Goal: Contribute content: Contribute content

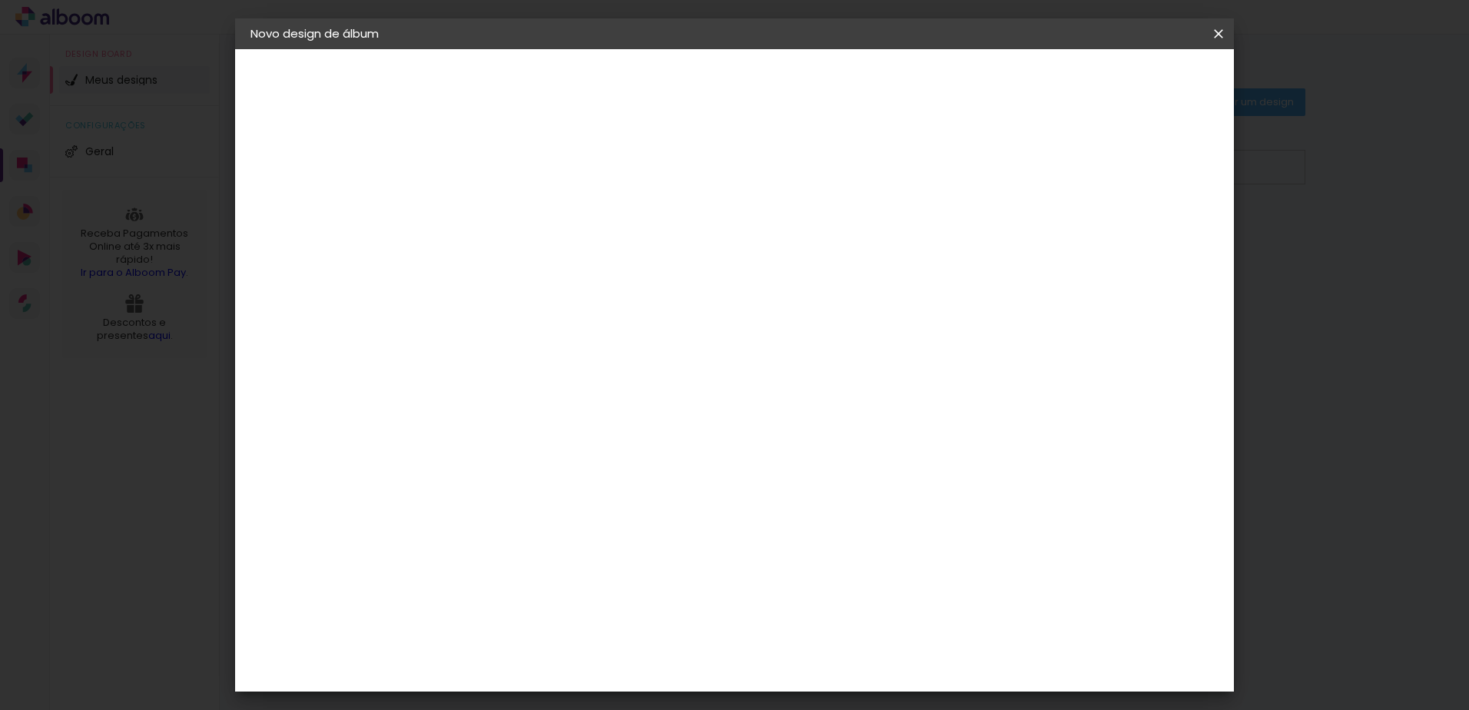
type input "fran"
type paper-input "fran"
click at [0, 0] on slot "Avançar" at bounding box center [0, 0] width 0 height 0
click at [790, 241] on paper-item "Tamanho Livre" at bounding box center [716, 234] width 148 height 34
click at [0, 0] on slot "Avançar" at bounding box center [0, 0] width 0 height 0
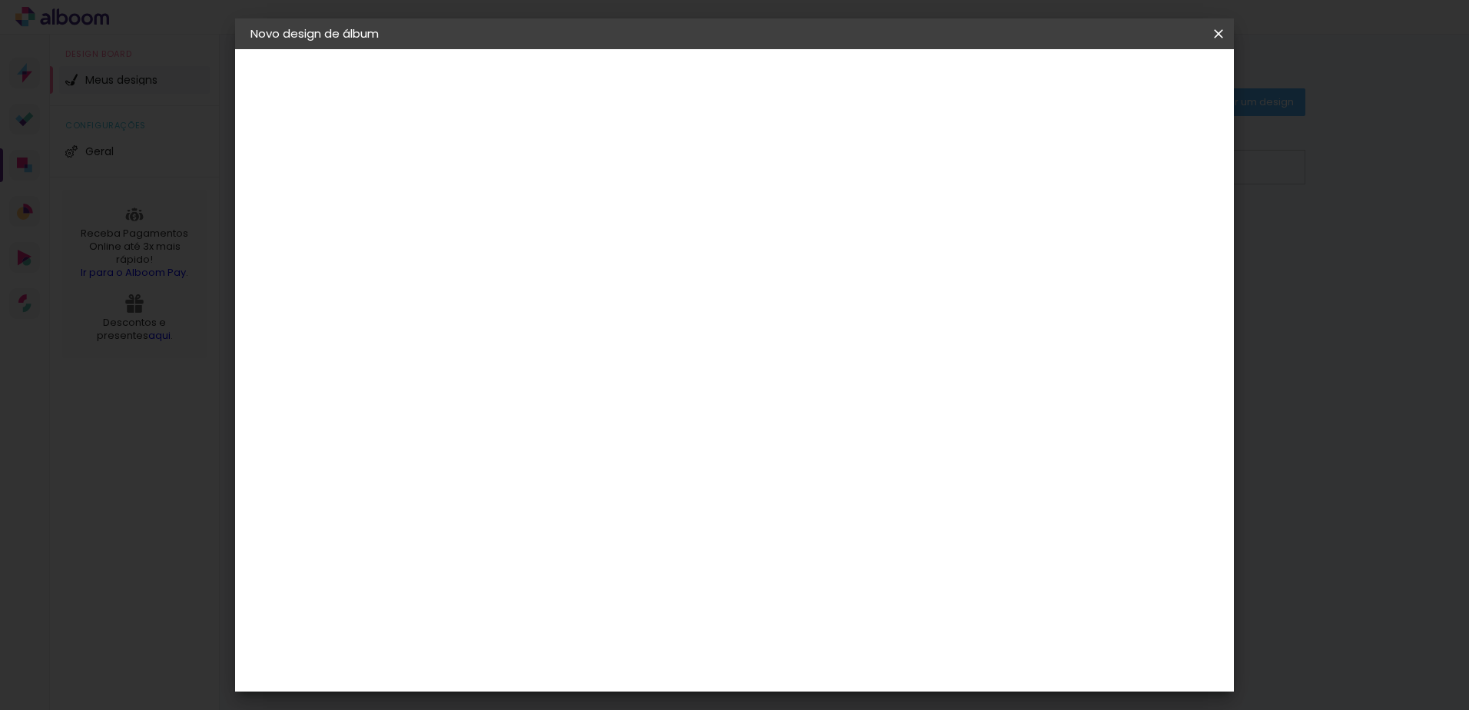
drag, startPoint x: 446, startPoint y: 437, endPoint x: 600, endPoint y: 406, distance: 157.5
click at [600, 317] on div "30 cm cm cm mm A maioria das encadernadoras sugere 5mm de sangria." at bounding box center [798, 255] width 726 height 123
type input "15"
type paper-input "15"
drag, startPoint x: 814, startPoint y: 482, endPoint x: 912, endPoint y: 476, distance: 98.5
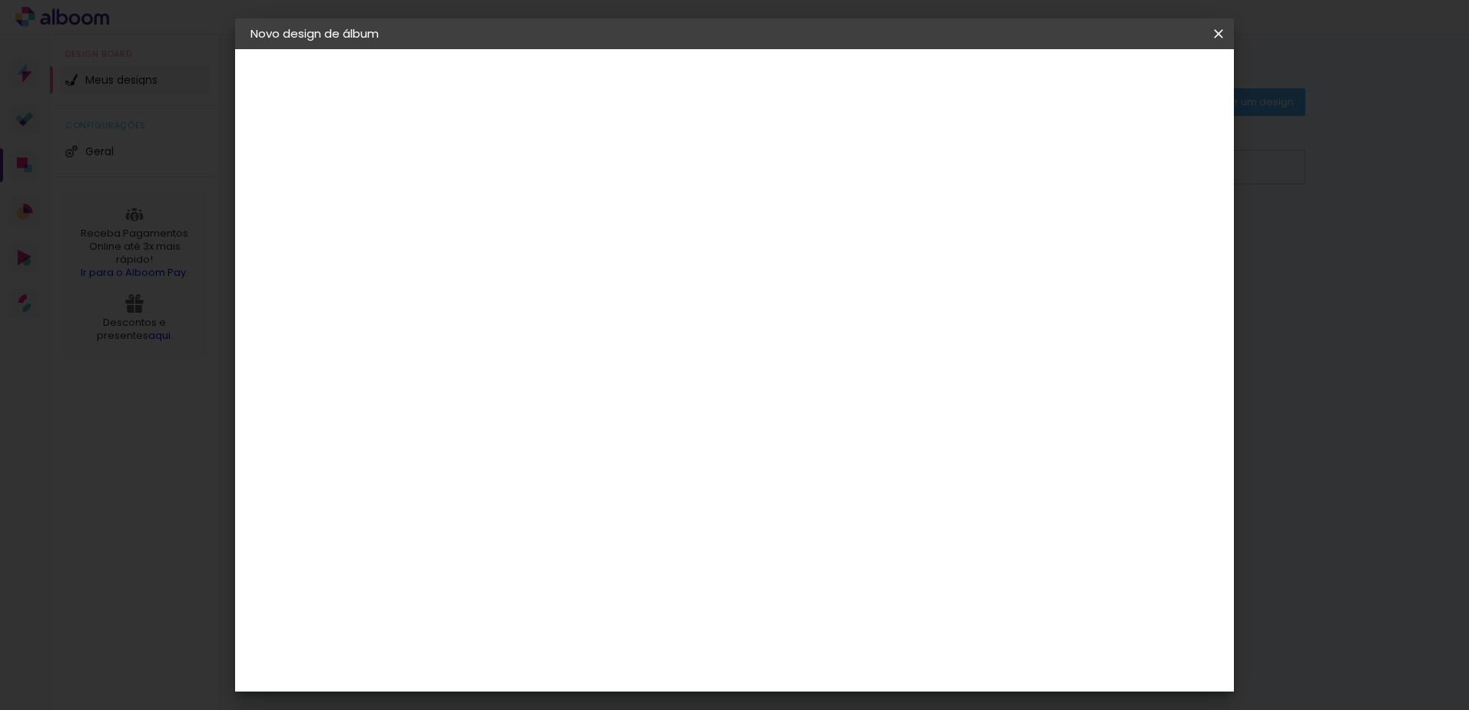
click at [912, 476] on div "cm" at bounding box center [828, 491] width 603 height 54
type input "42"
type paper-input "42"
click at [1123, 84] on span "Iniciar design" at bounding box center [1088, 81] width 70 height 11
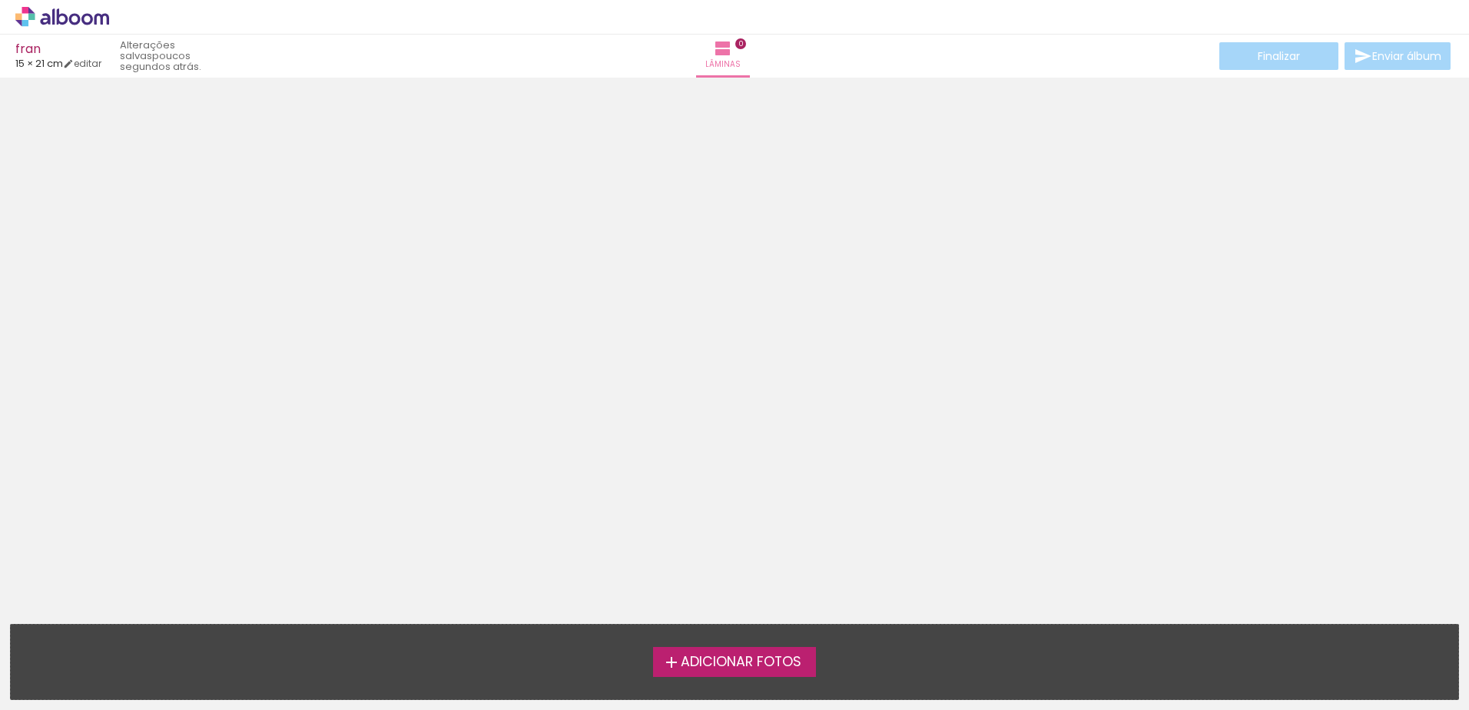
click at [740, 659] on span "Adicionar Fotos" at bounding box center [741, 662] width 121 height 14
click at [0, 0] on input "file" at bounding box center [0, 0] width 0 height 0
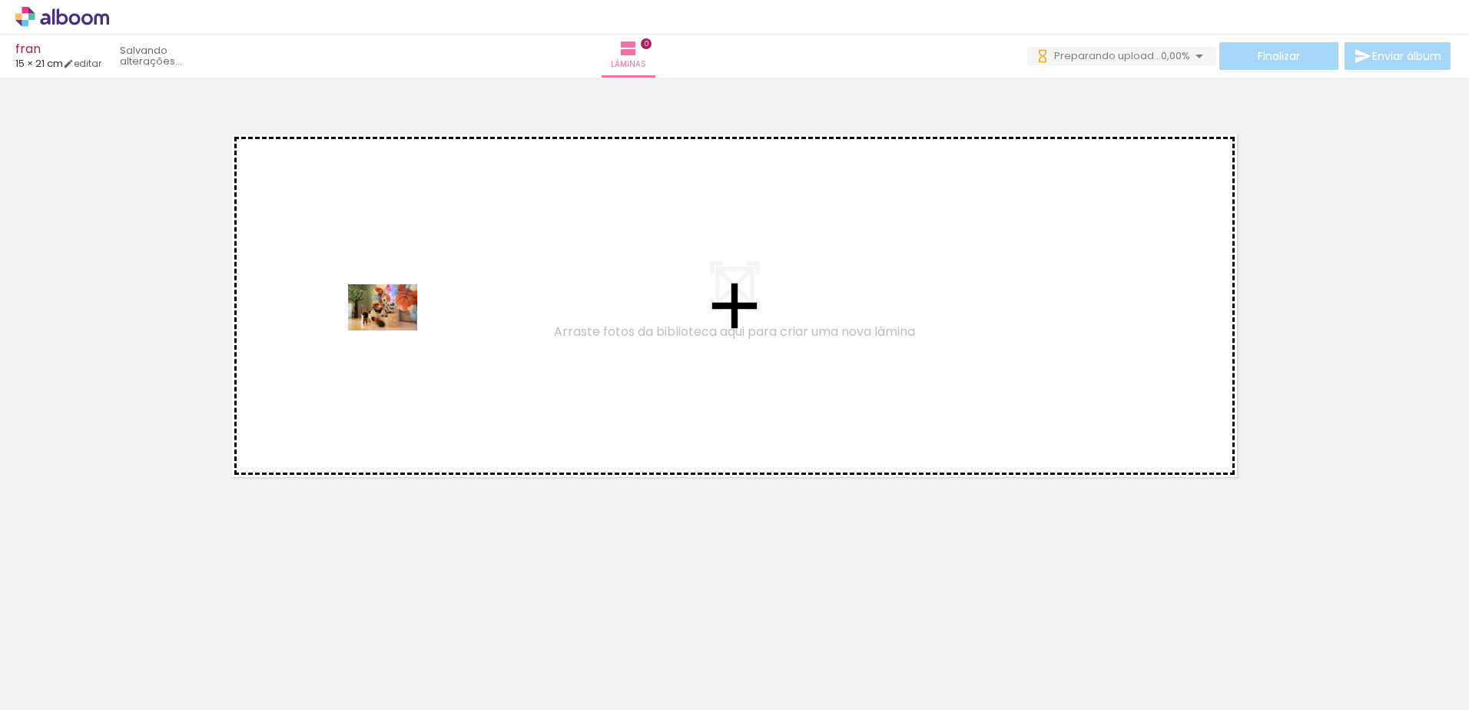
drag, startPoint x: 151, startPoint y: 672, endPoint x: 396, endPoint y: 300, distance: 445.8
click at [396, 300] on quentale-workspace at bounding box center [734, 355] width 1469 height 710
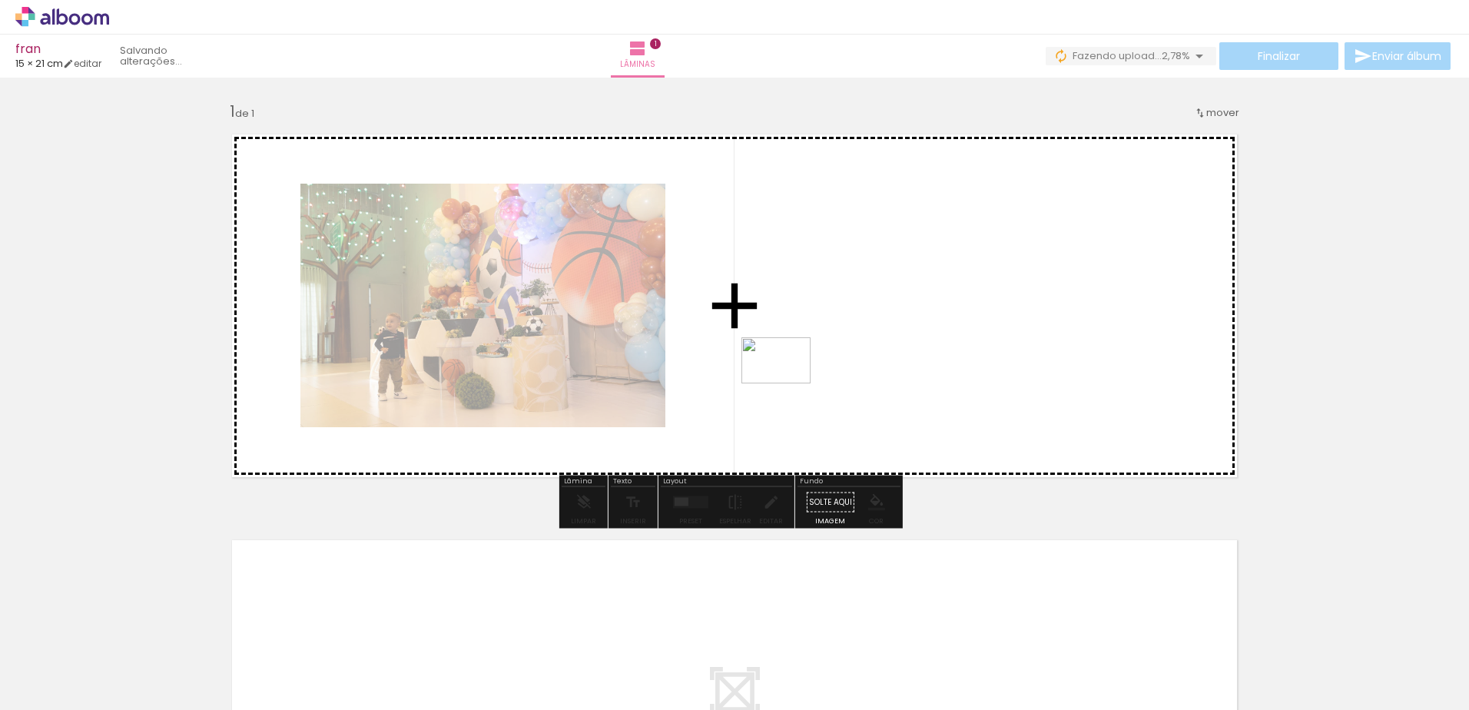
drag, startPoint x: 244, startPoint y: 668, endPoint x: 837, endPoint y: 374, distance: 661.8
click at [837, 374] on quentale-workspace at bounding box center [734, 355] width 1469 height 710
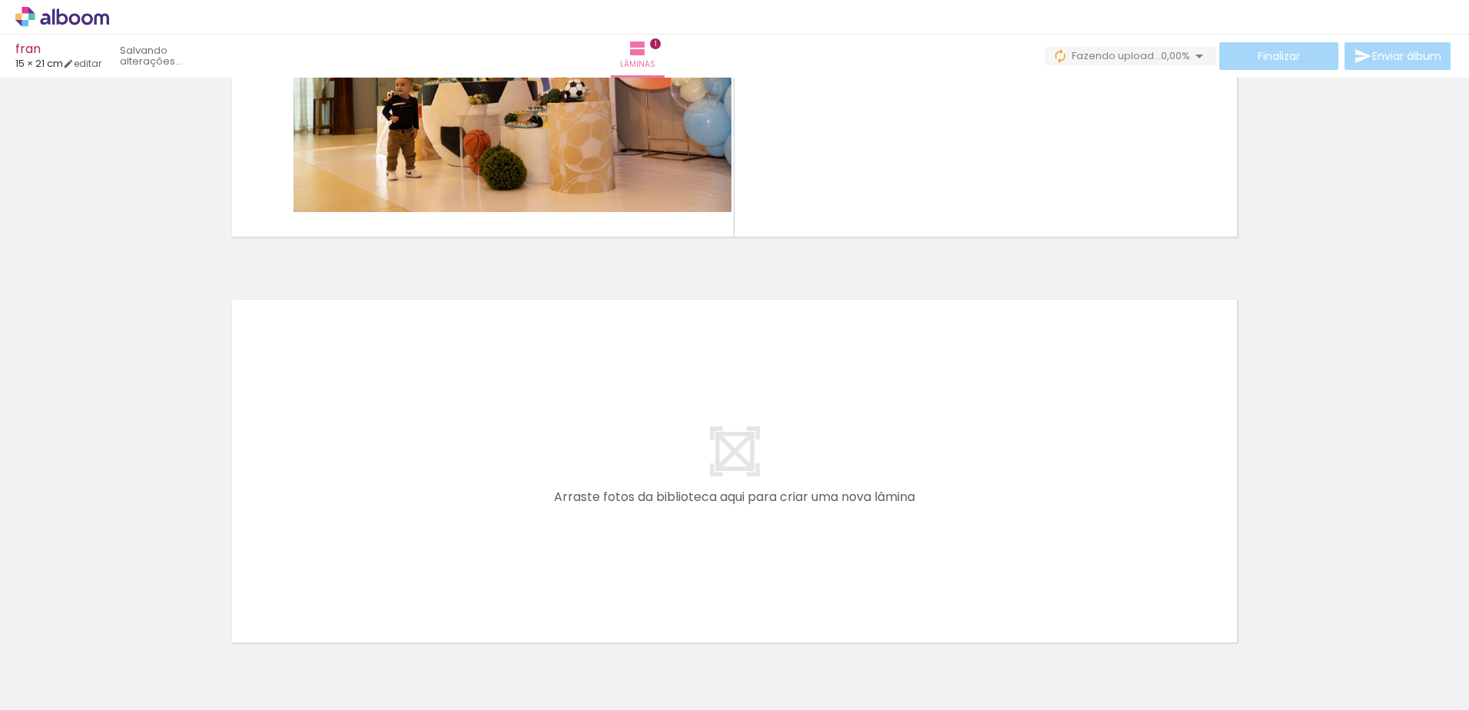
scroll to position [335, 0]
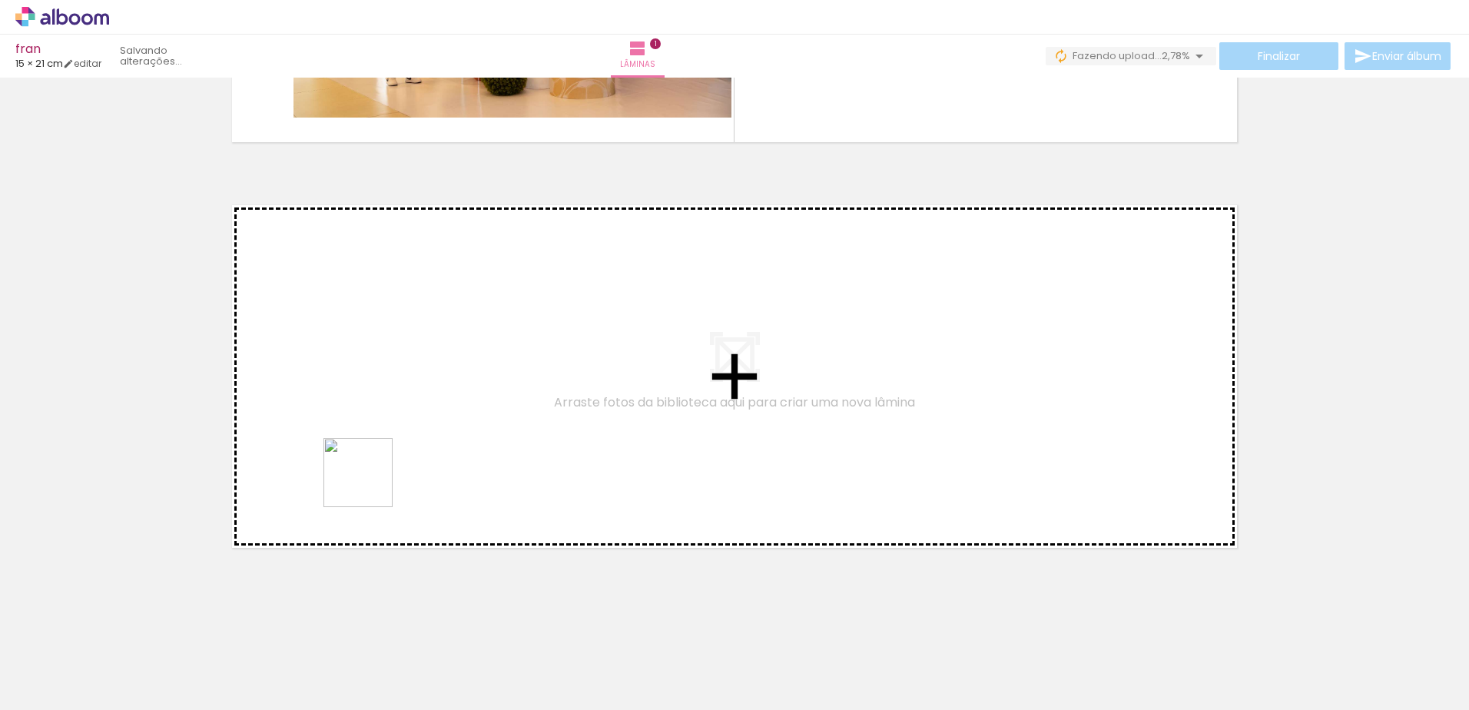
drag, startPoint x: 323, startPoint y: 672, endPoint x: 406, endPoint y: 378, distance: 305.6
click at [406, 378] on quentale-workspace at bounding box center [734, 355] width 1469 height 710
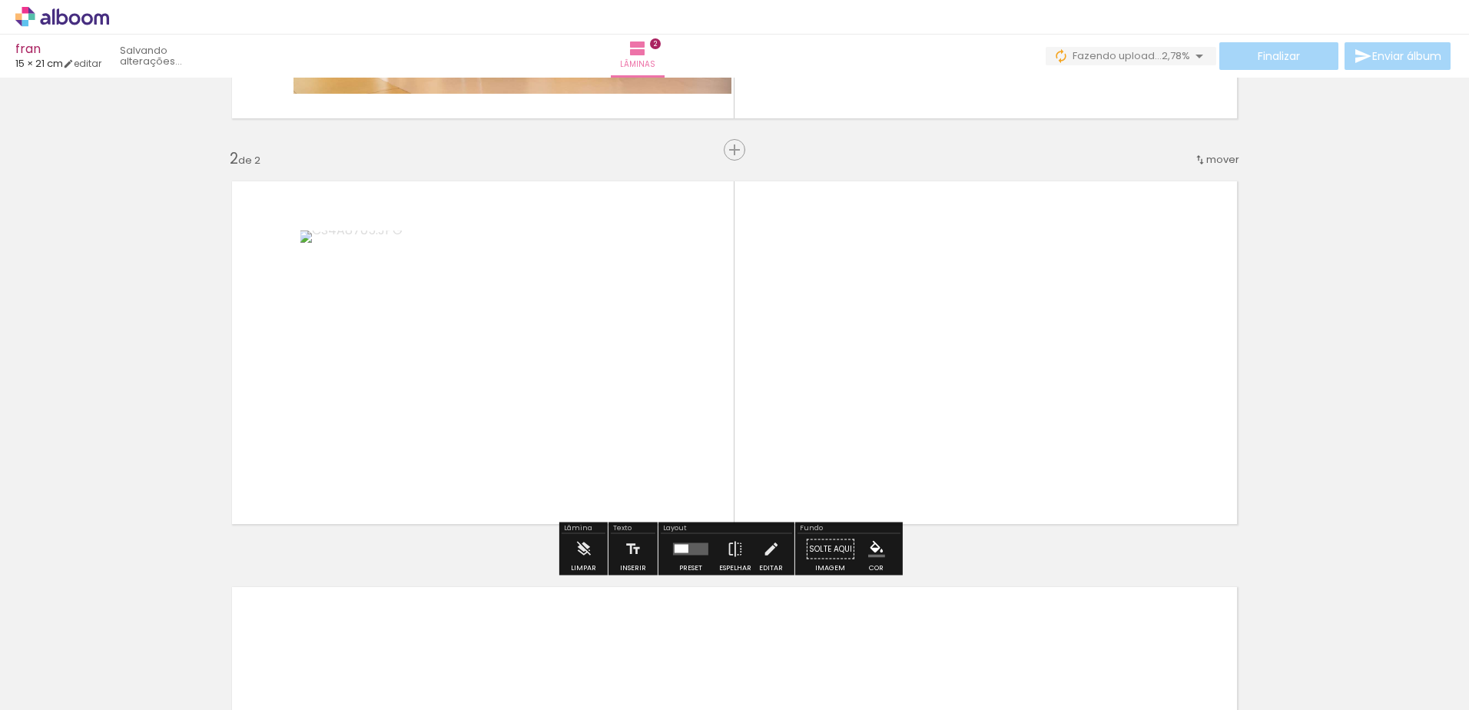
scroll to position [366, 0]
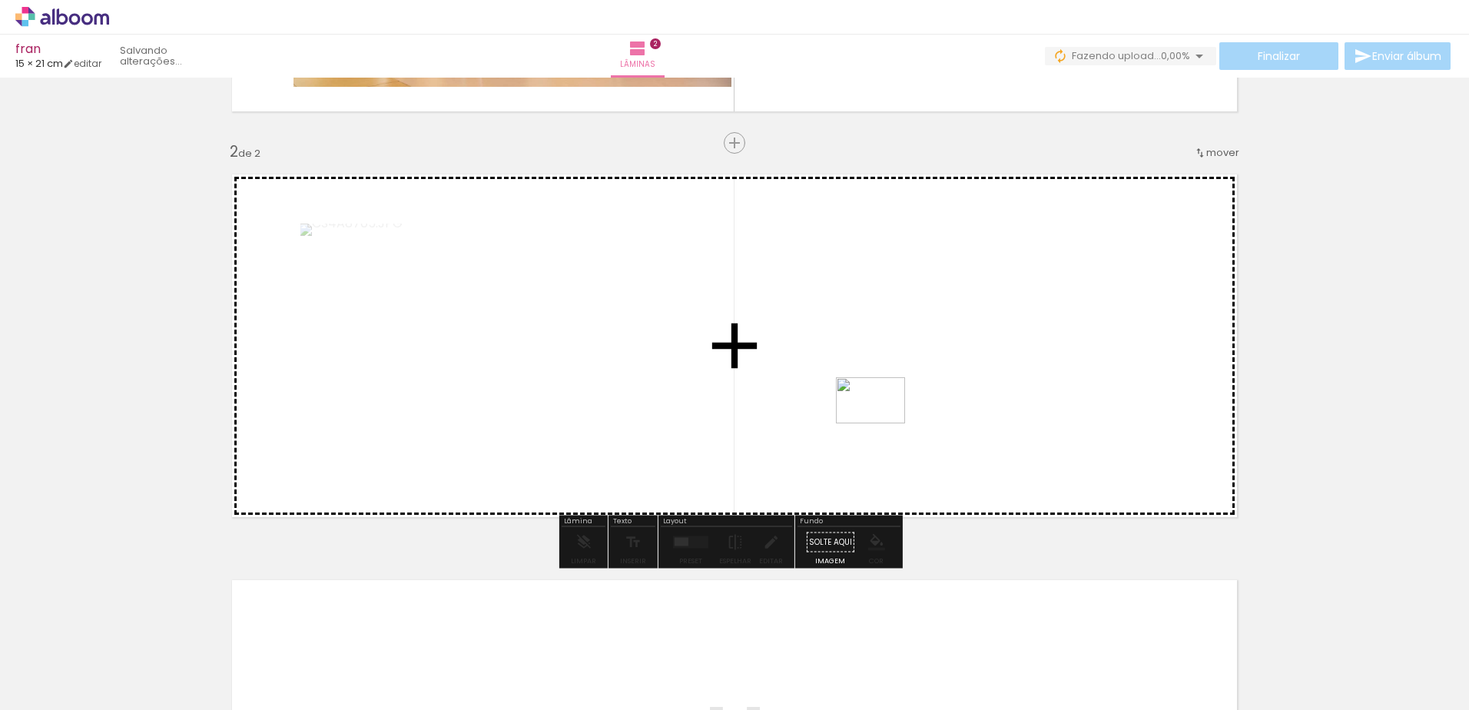
drag, startPoint x: 427, startPoint y: 684, endPoint x: 885, endPoint y: 423, distance: 527.2
click at [885, 423] on quentale-workspace at bounding box center [734, 355] width 1469 height 710
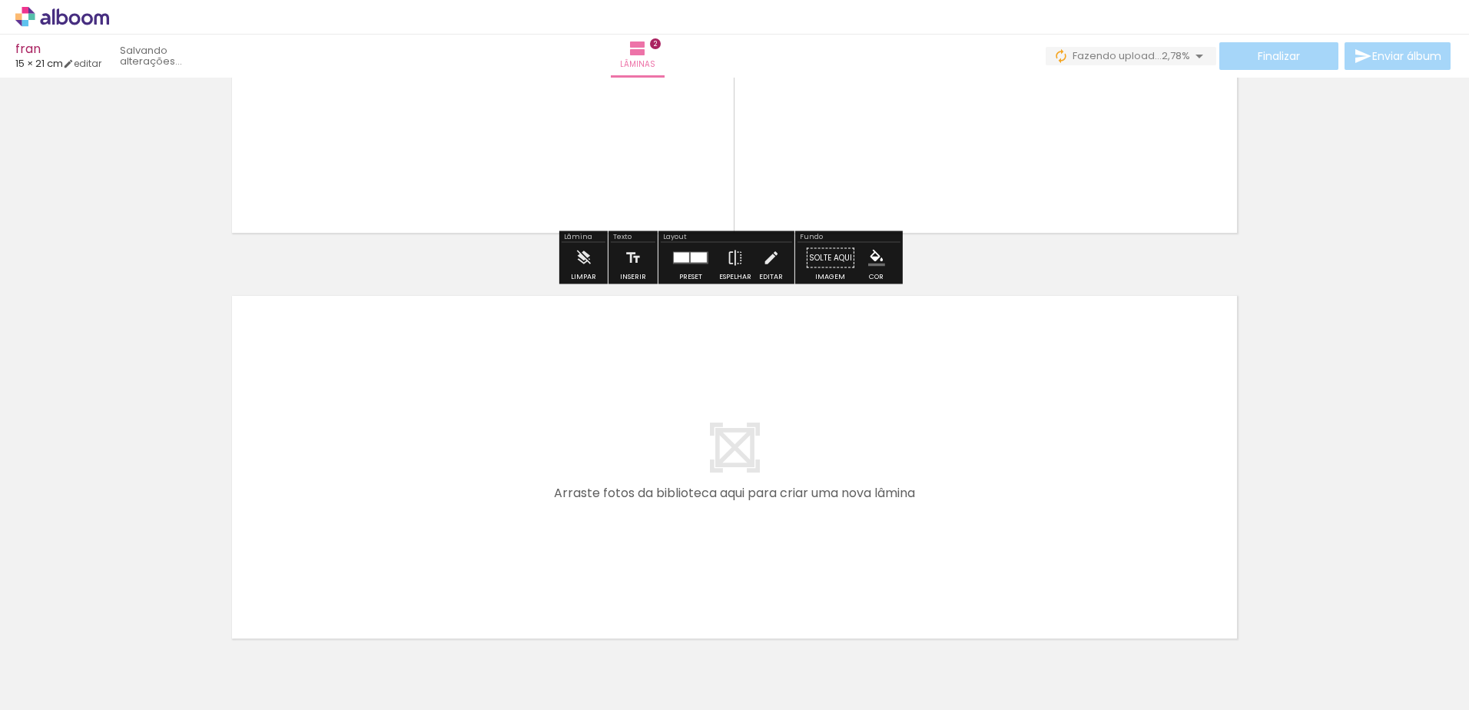
scroll to position [741, 0]
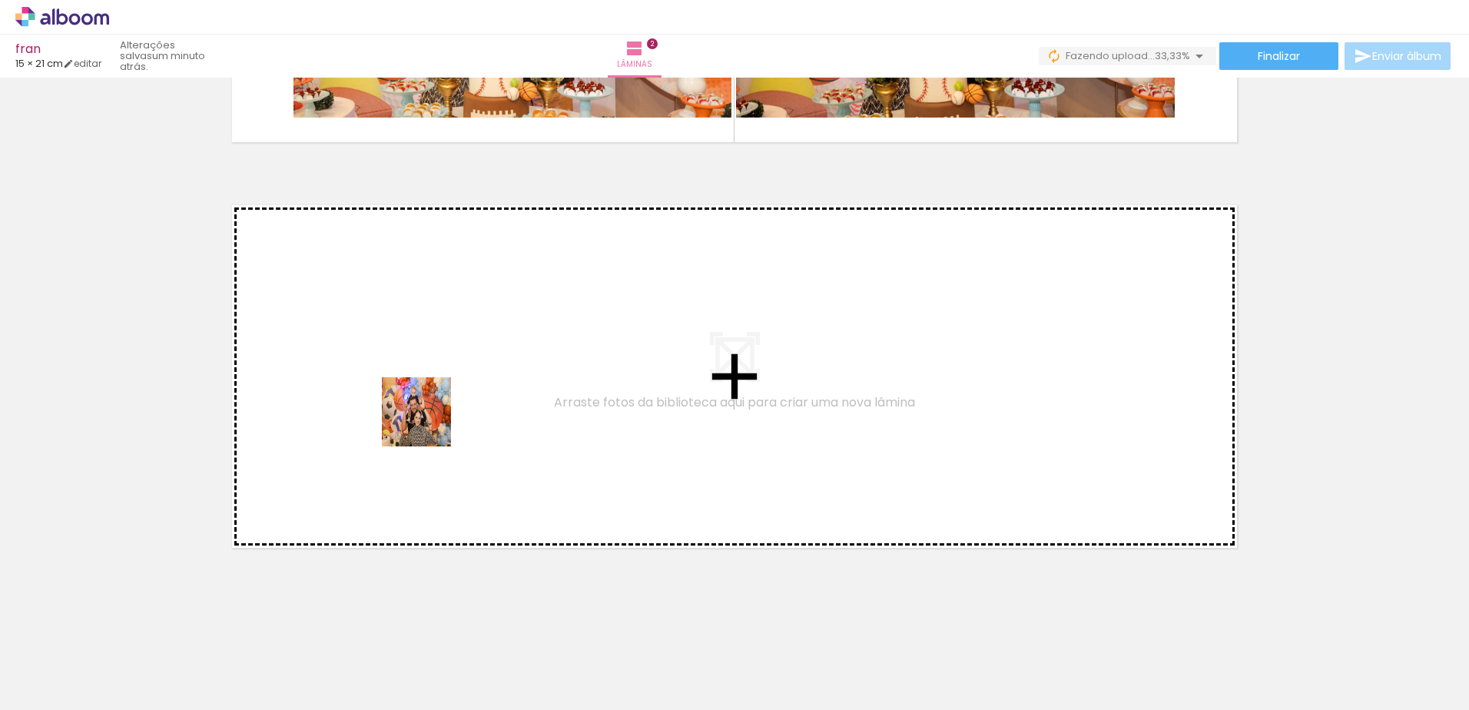
drag, startPoint x: 496, startPoint y: 678, endPoint x: 428, endPoint y: 423, distance: 264.1
click at [428, 423] on quentale-workspace at bounding box center [734, 355] width 1469 height 710
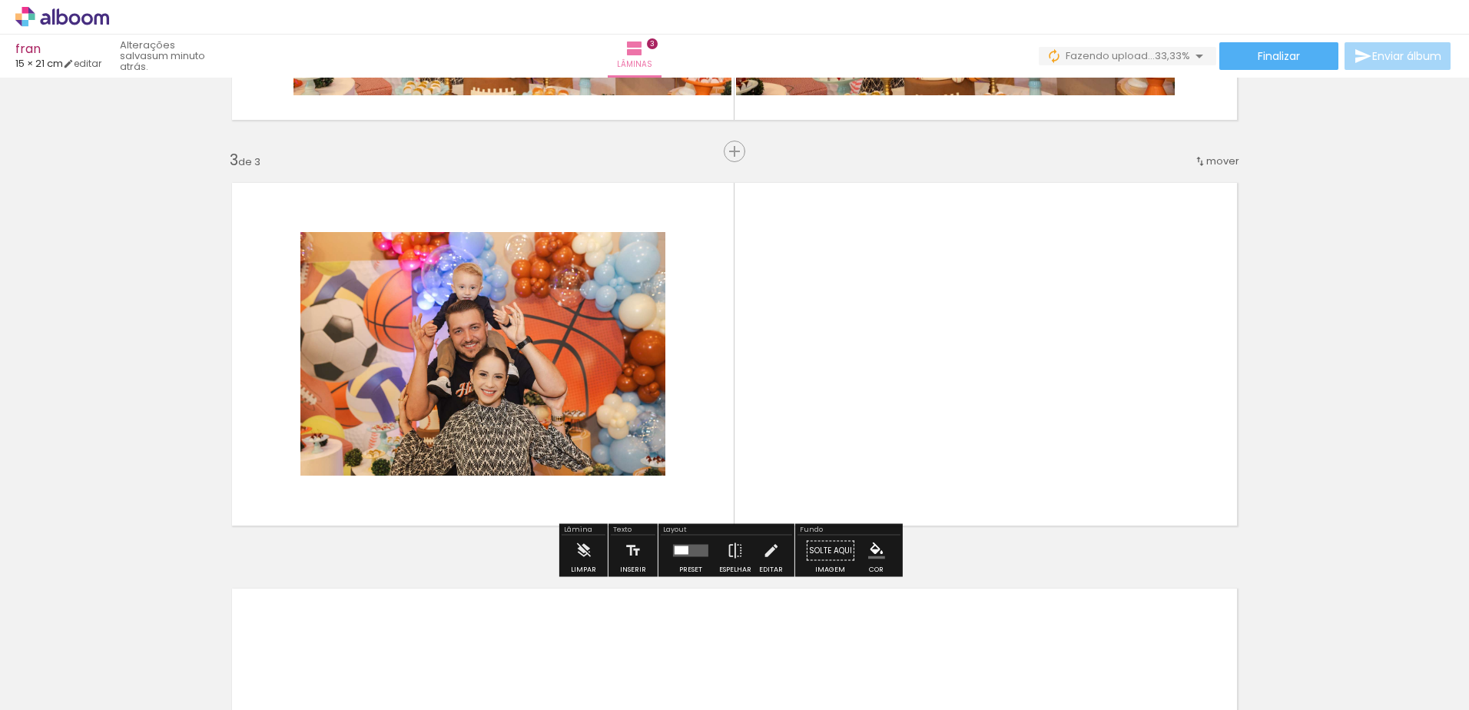
scroll to position [771, 0]
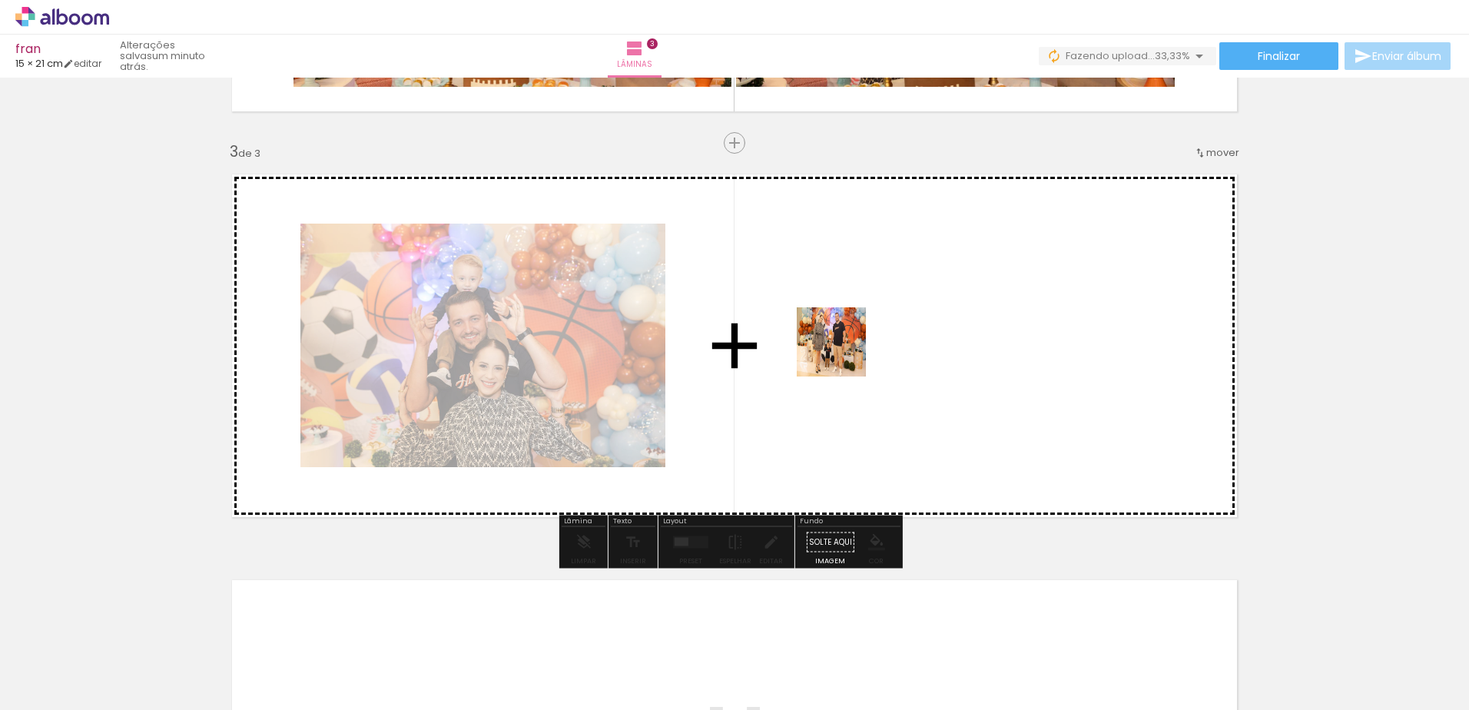
drag, startPoint x: 588, startPoint y: 669, endPoint x: 875, endPoint y: 340, distance: 436.7
click at [875, 340] on quentale-workspace at bounding box center [734, 355] width 1469 height 710
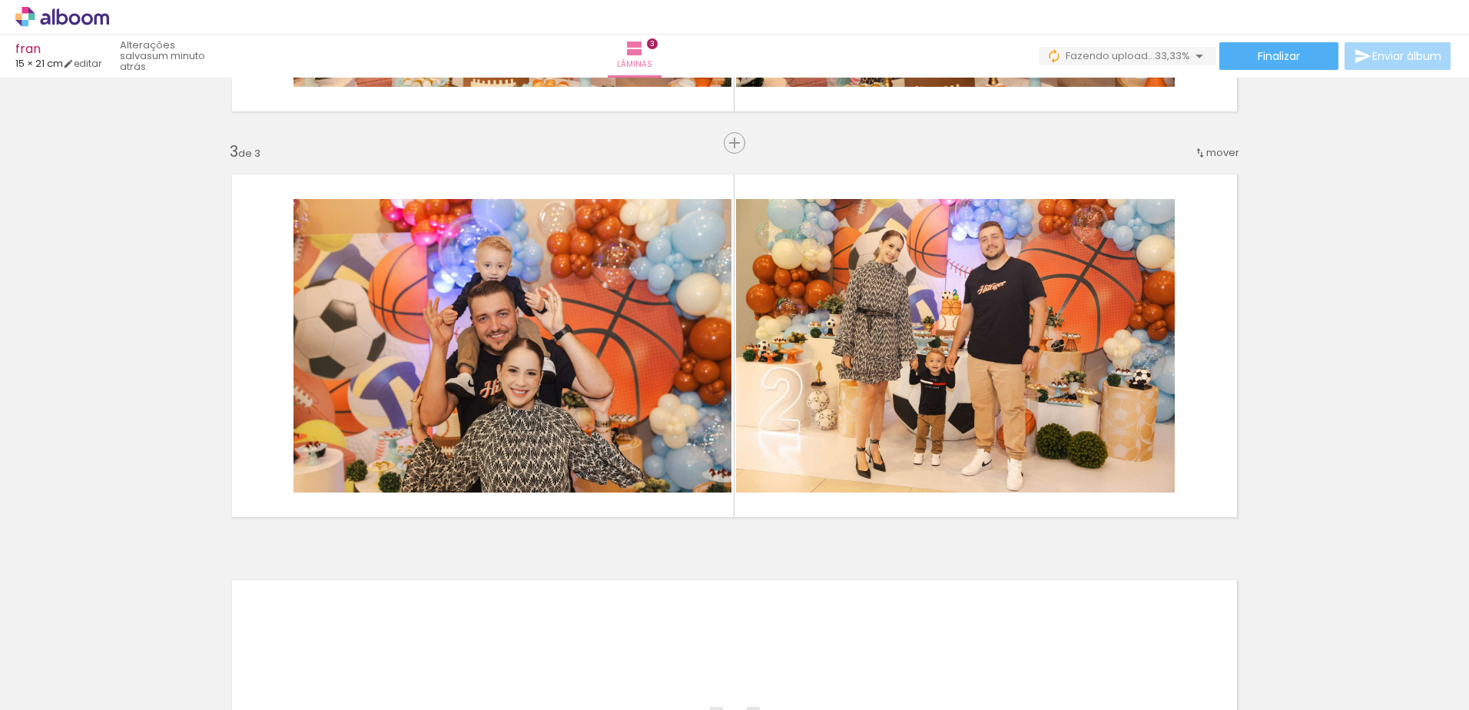
drag, startPoint x: 1456, startPoint y: 393, endPoint x: 1465, endPoint y: 436, distance: 44.0
click at [1465, 436] on div "Inserir lâmina 1 de 3 Inserir lâmina 2 de 3 Inserir lâmina 3 de 3 Confirmar Can…" at bounding box center [734, 394] width 1469 height 632
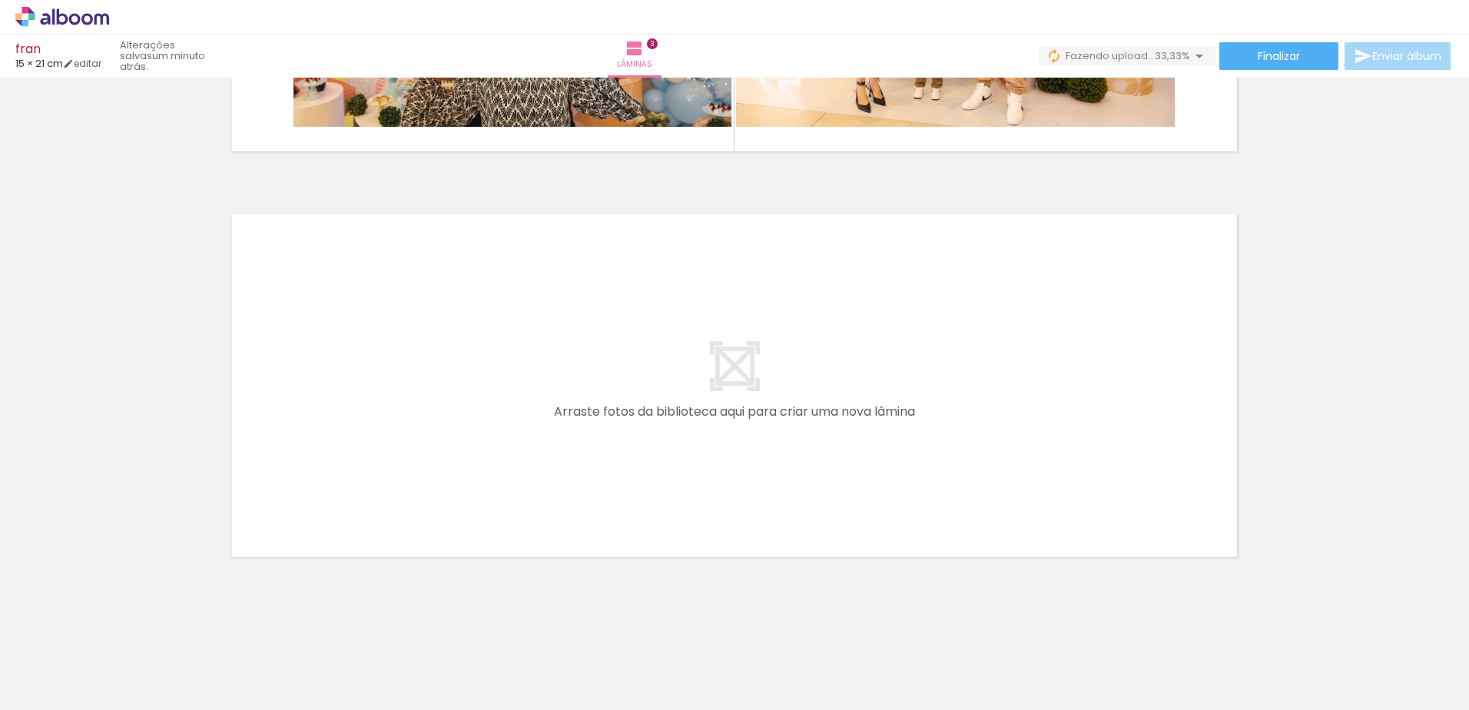
scroll to position [1146, 0]
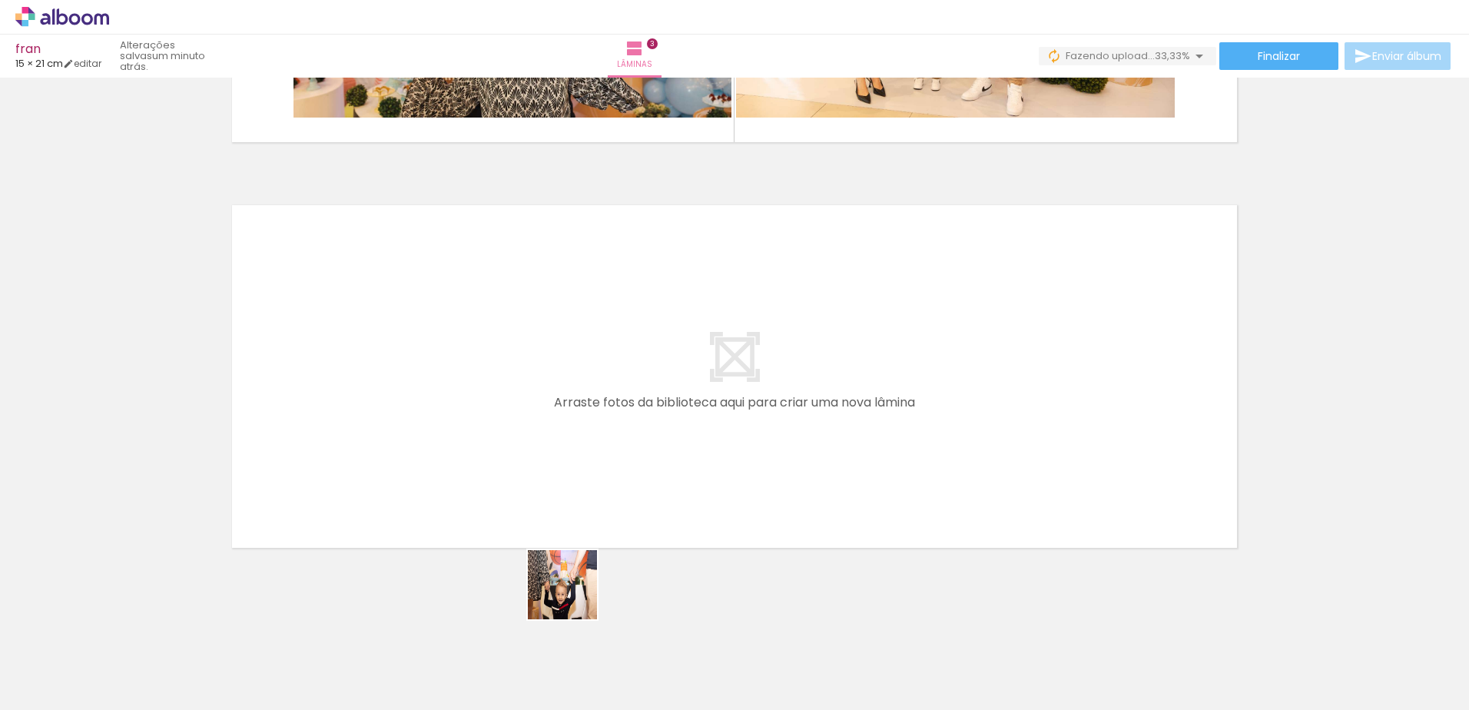
drag, startPoint x: 655, startPoint y: 668, endPoint x: 484, endPoint y: 460, distance: 269.1
click at [484, 460] on quentale-workspace at bounding box center [734, 355] width 1469 height 710
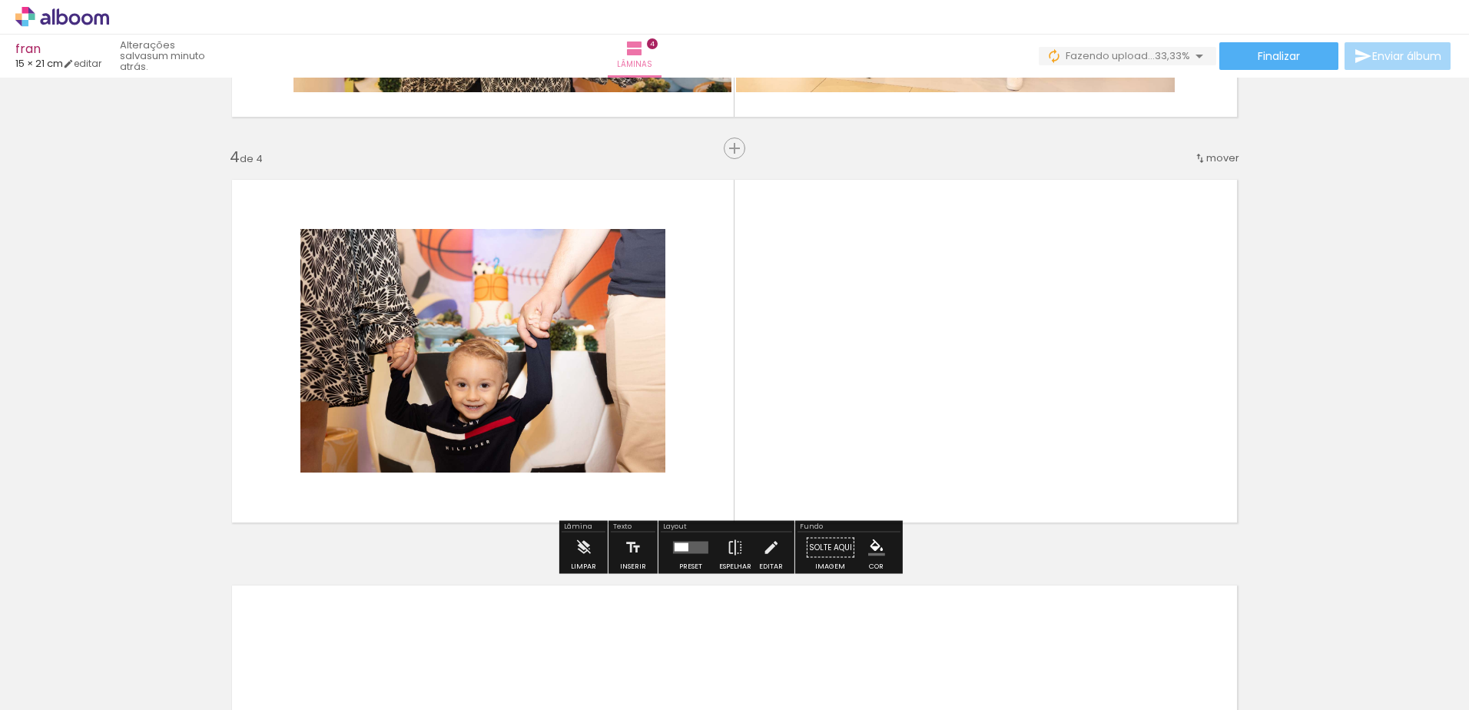
scroll to position [1177, 0]
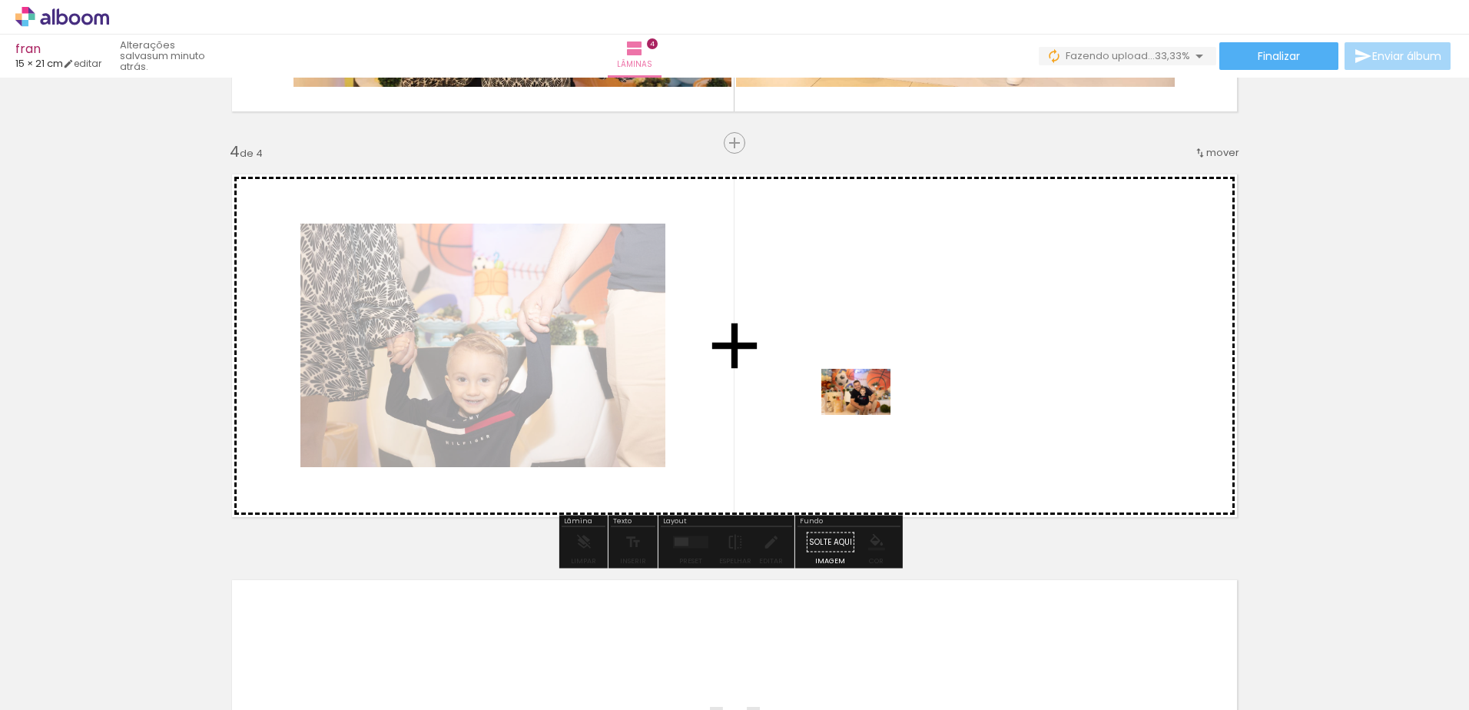
drag, startPoint x: 758, startPoint y: 669, endPoint x: 868, endPoint y: 413, distance: 279.2
click at [868, 413] on quentale-workspace at bounding box center [734, 355] width 1469 height 710
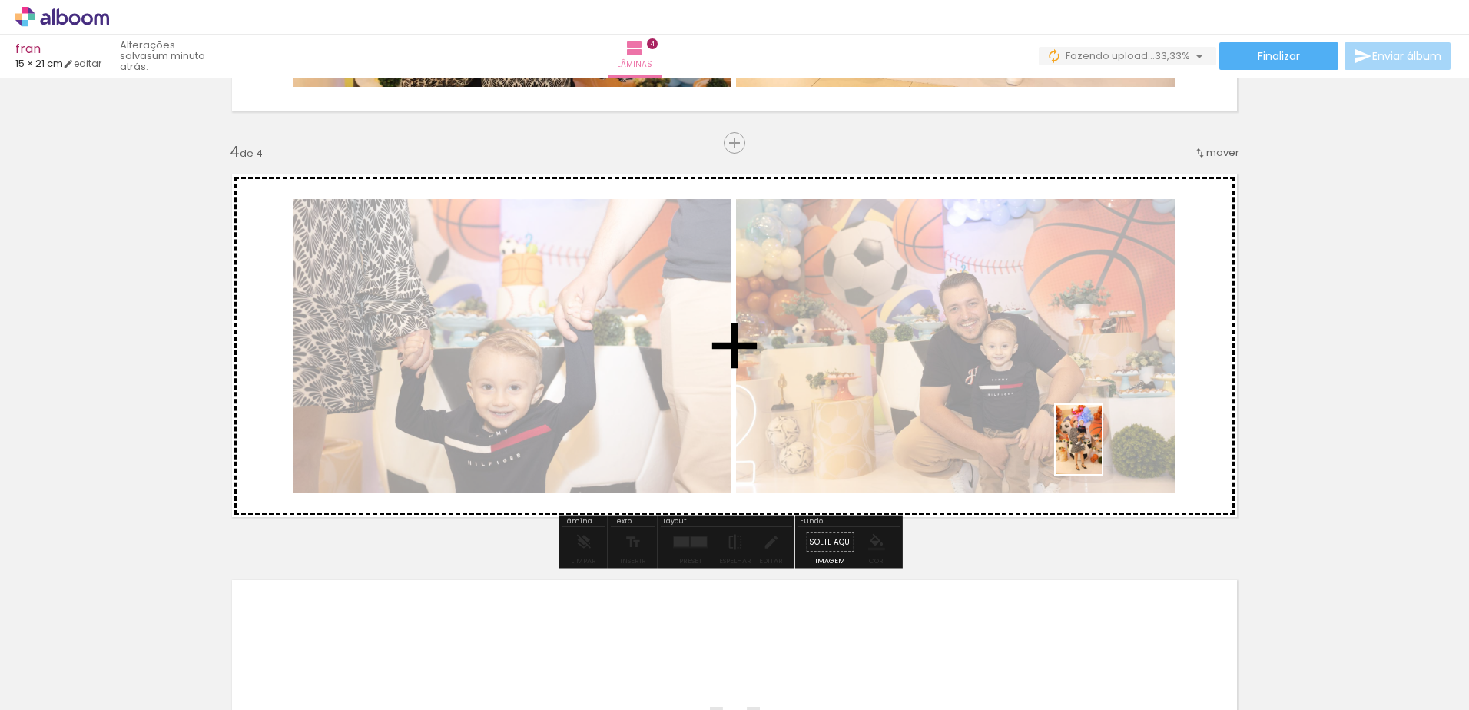
drag, startPoint x: 847, startPoint y: 682, endPoint x: 1114, endPoint y: 428, distance: 368.5
click at [1114, 428] on quentale-workspace at bounding box center [734, 355] width 1469 height 710
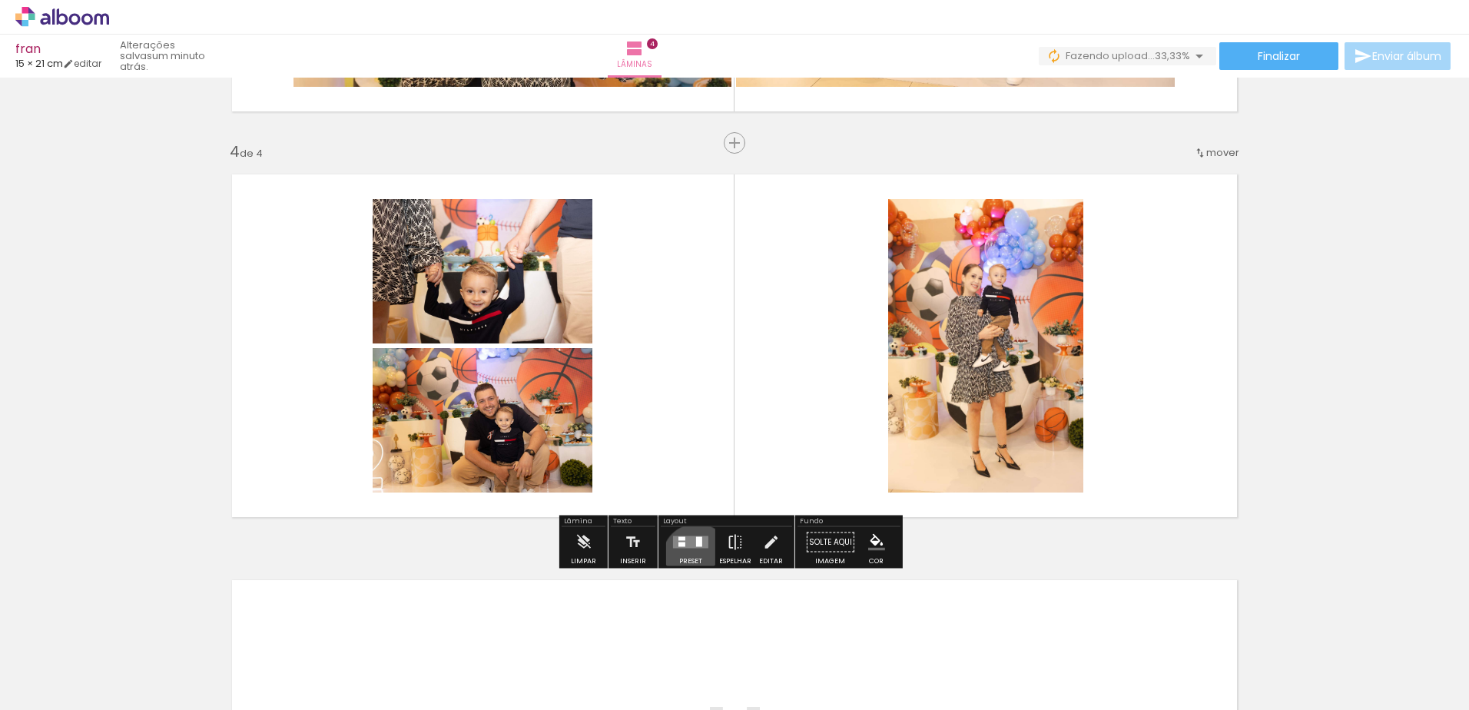
click at [693, 558] on div "Preset" at bounding box center [690, 561] width 23 height 7
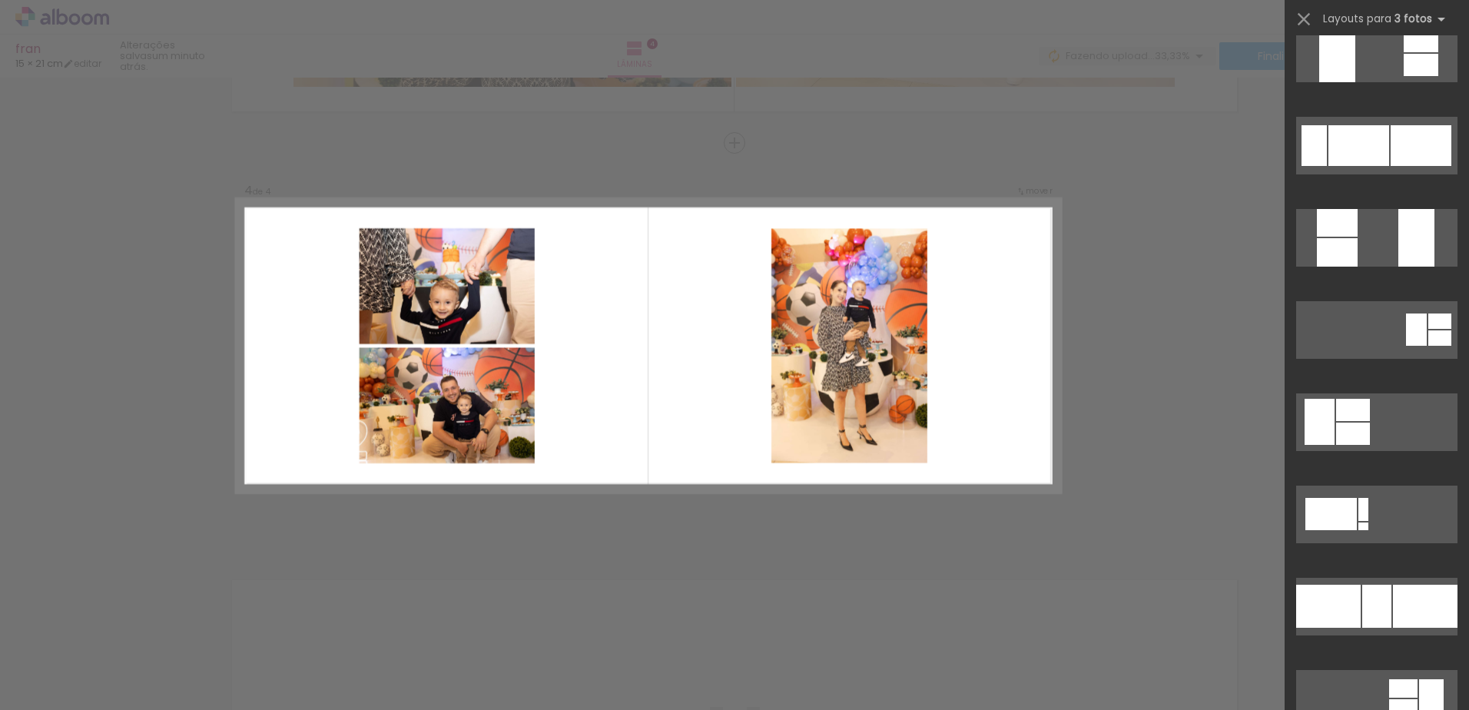
scroll to position [507, 0]
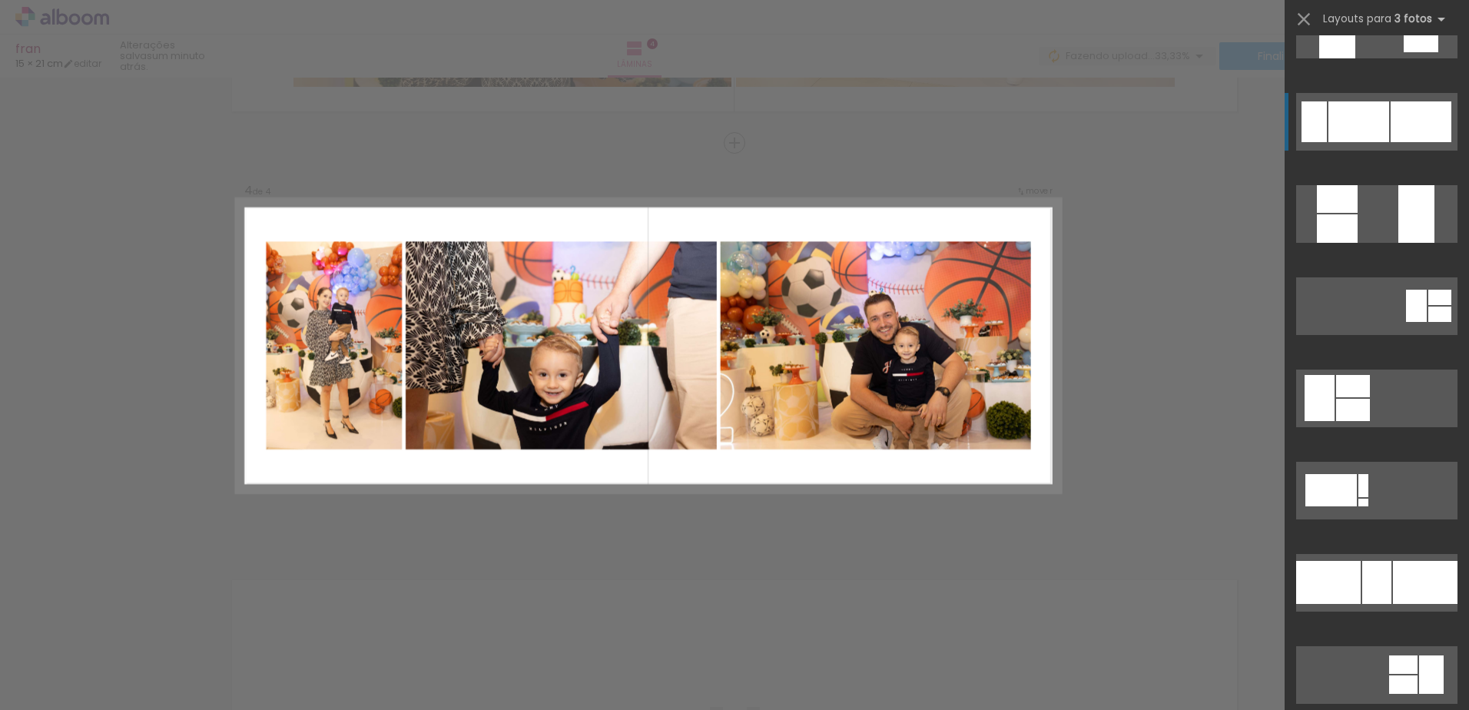
click at [1395, 108] on div at bounding box center [1421, 121] width 61 height 41
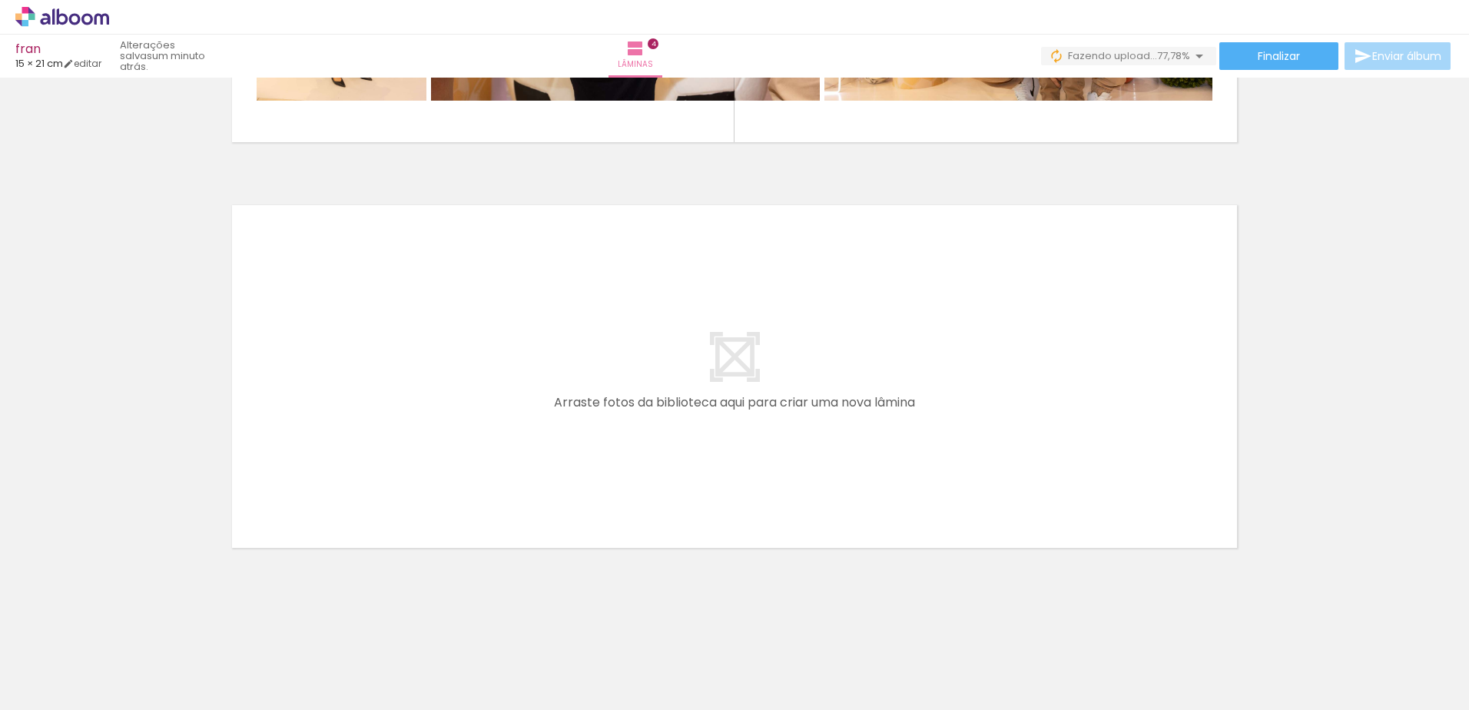
scroll to position [0, 539]
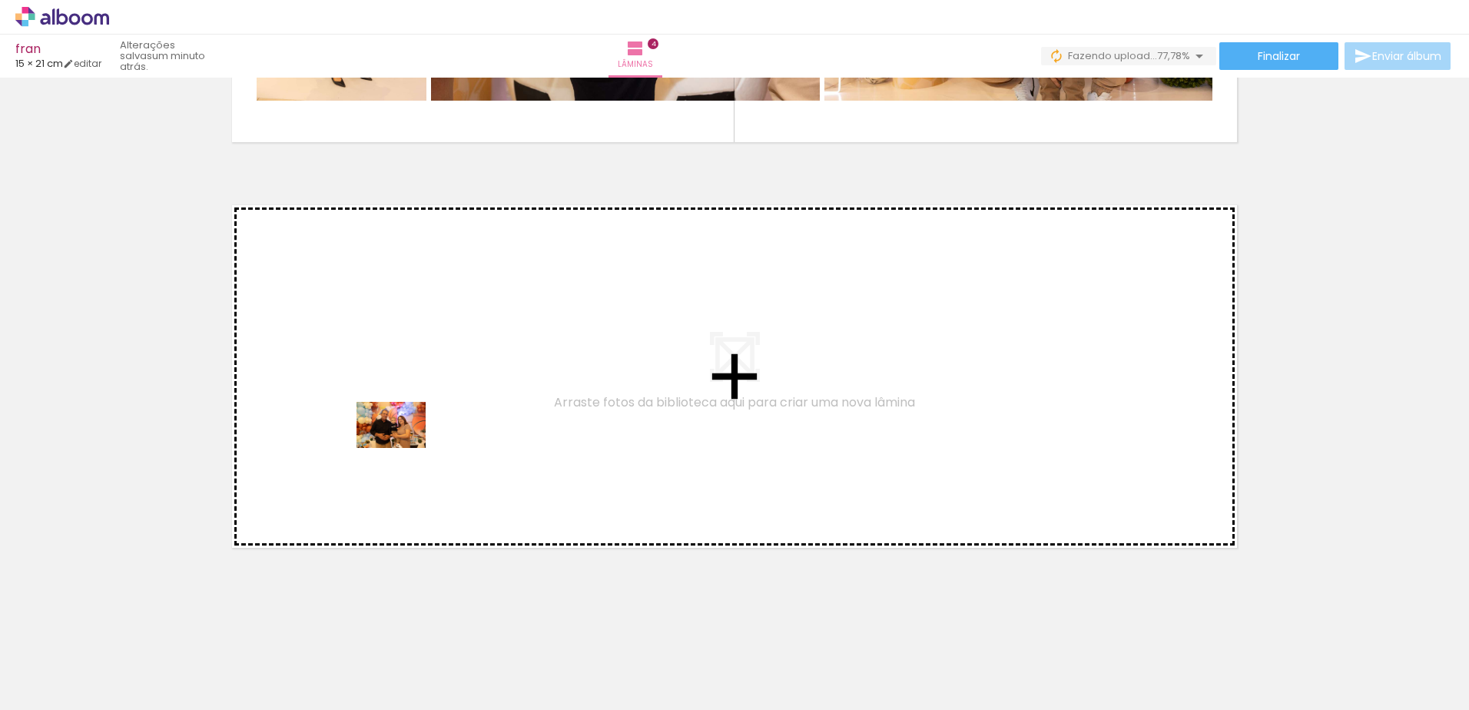
drag, startPoint x: 381, startPoint y: 669, endPoint x: 403, endPoint y: 433, distance: 237.6
click at [403, 433] on quentale-workspace at bounding box center [734, 355] width 1469 height 710
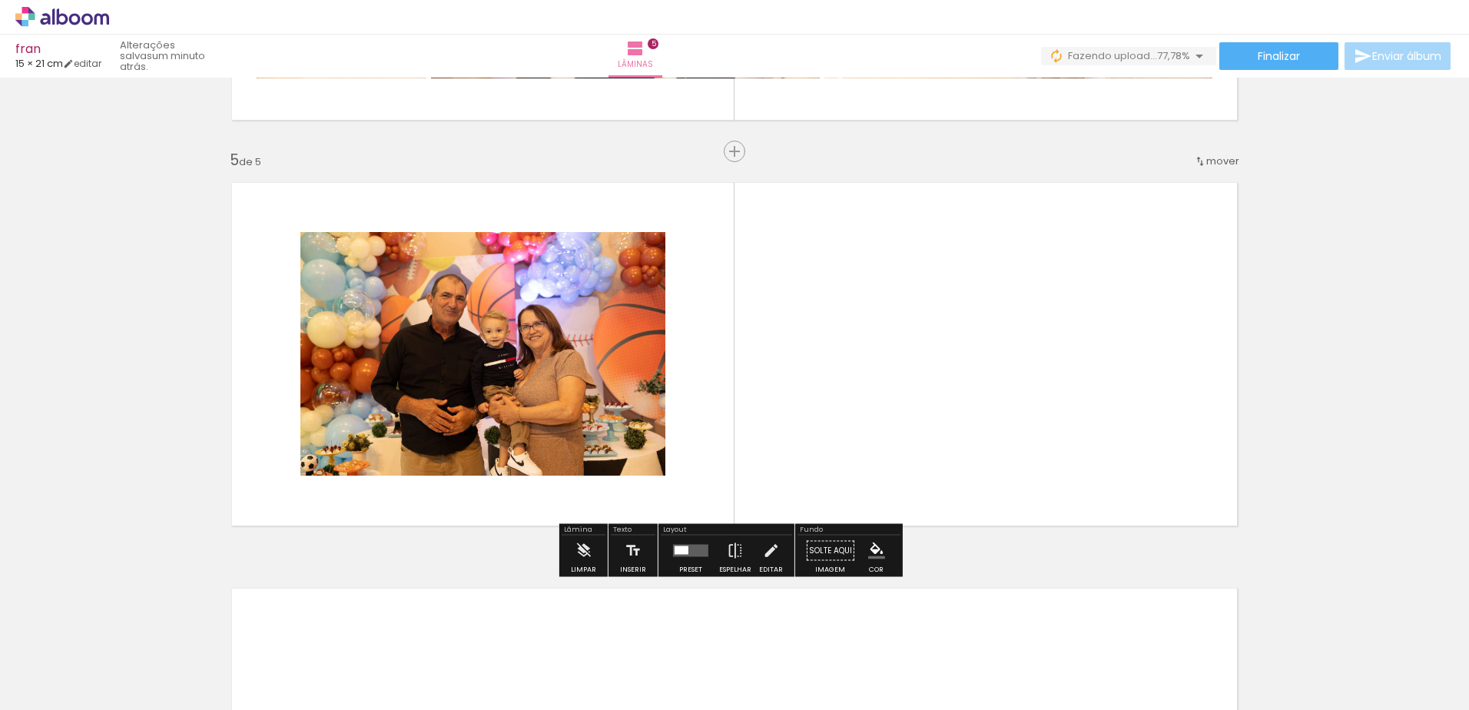
scroll to position [1583, 0]
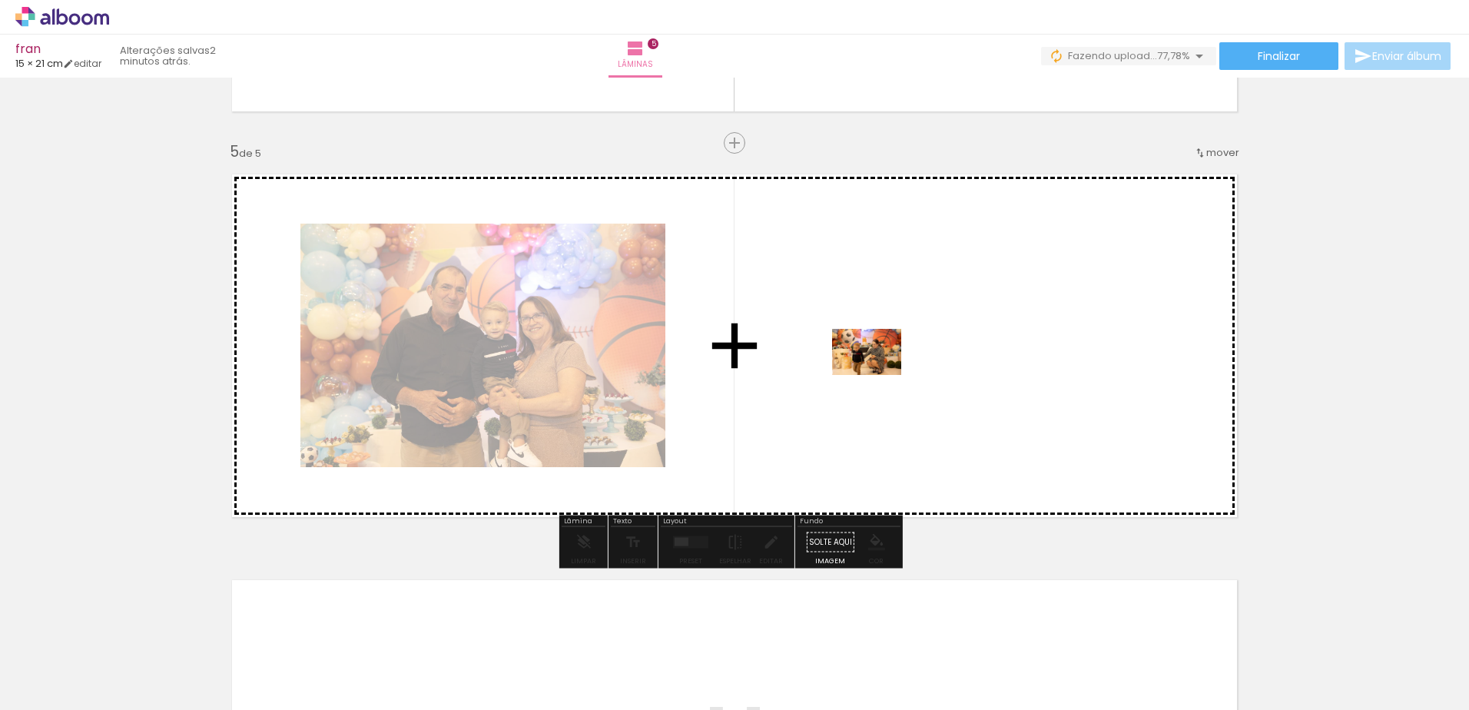
drag, startPoint x: 498, startPoint y: 679, endPoint x: 878, endPoint y: 375, distance: 487.1
click at [878, 375] on quentale-workspace at bounding box center [734, 355] width 1469 height 710
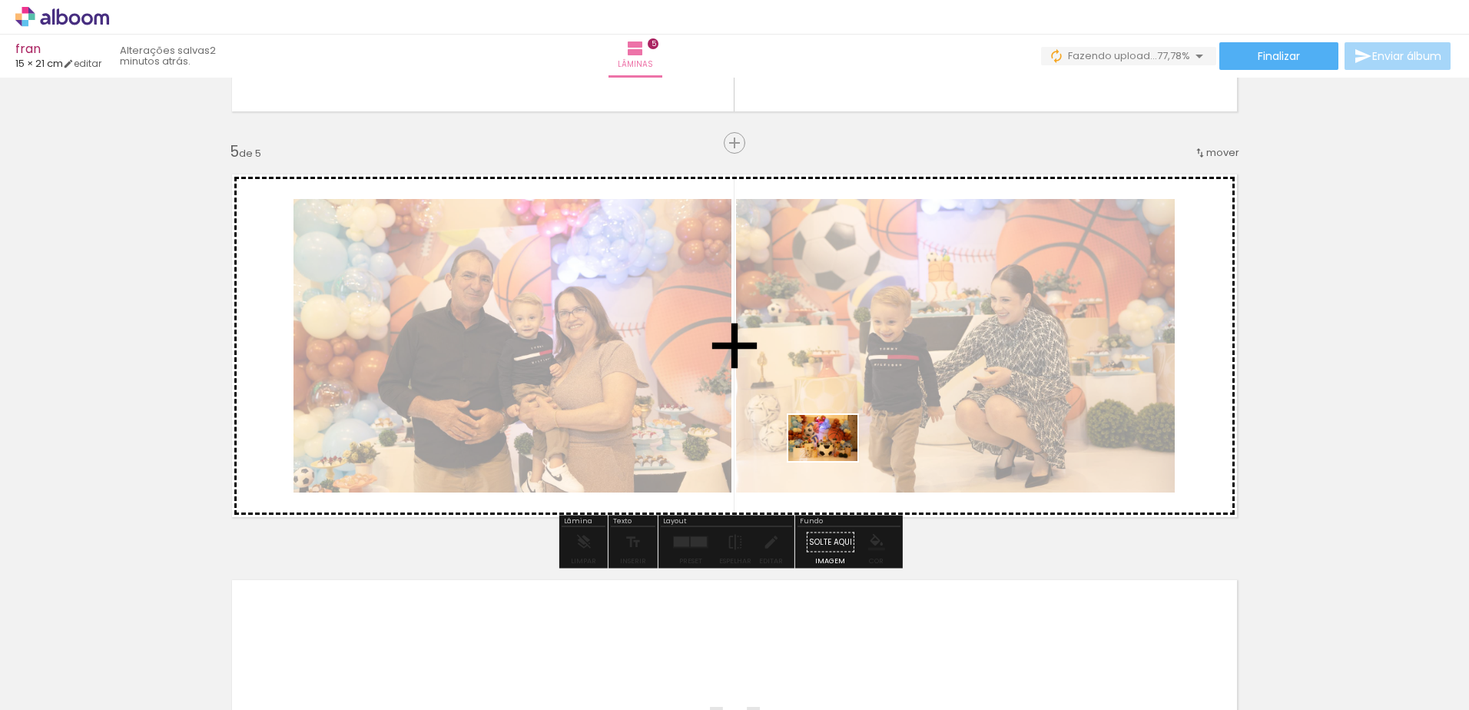
drag, startPoint x: 572, startPoint y: 680, endPoint x: 834, endPoint y: 461, distance: 341.5
click at [834, 461] on quentale-workspace at bounding box center [734, 355] width 1469 height 710
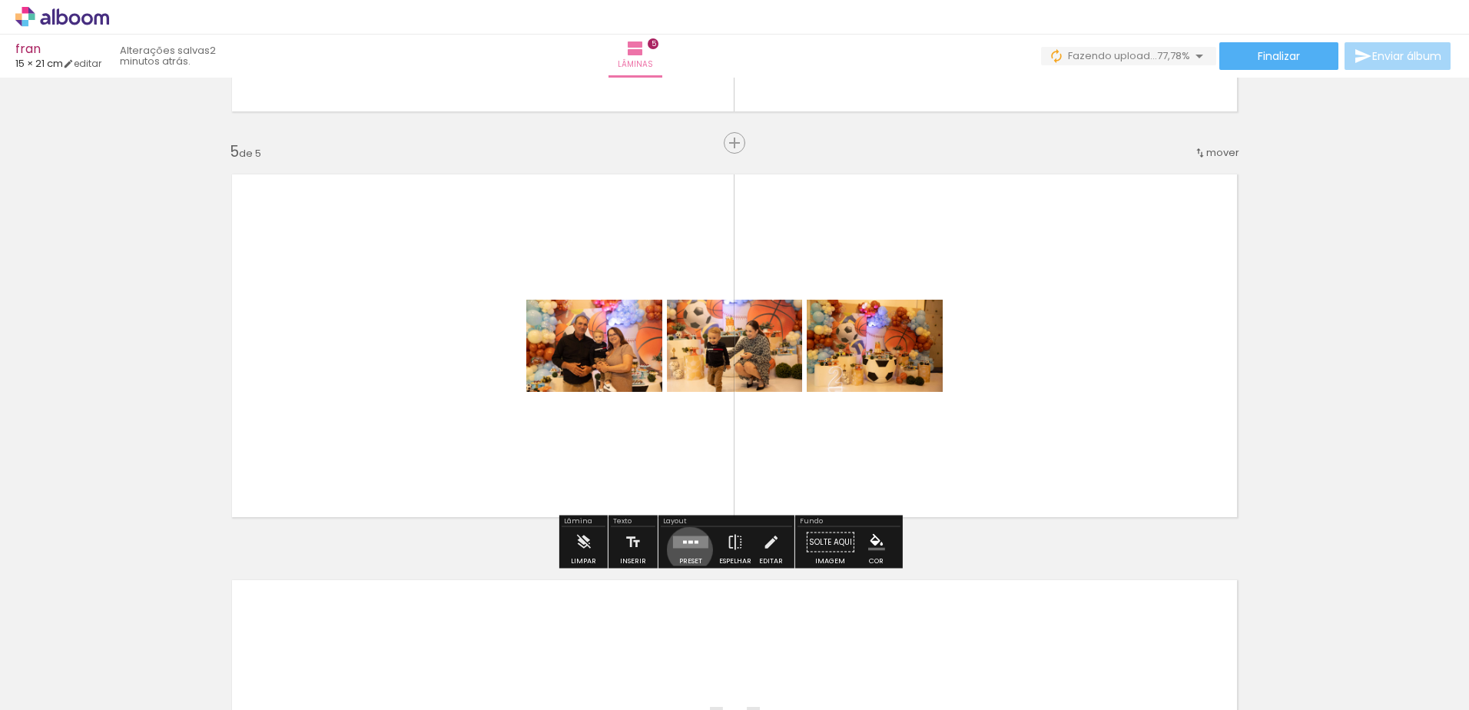
click at [686, 549] on div at bounding box center [690, 542] width 41 height 31
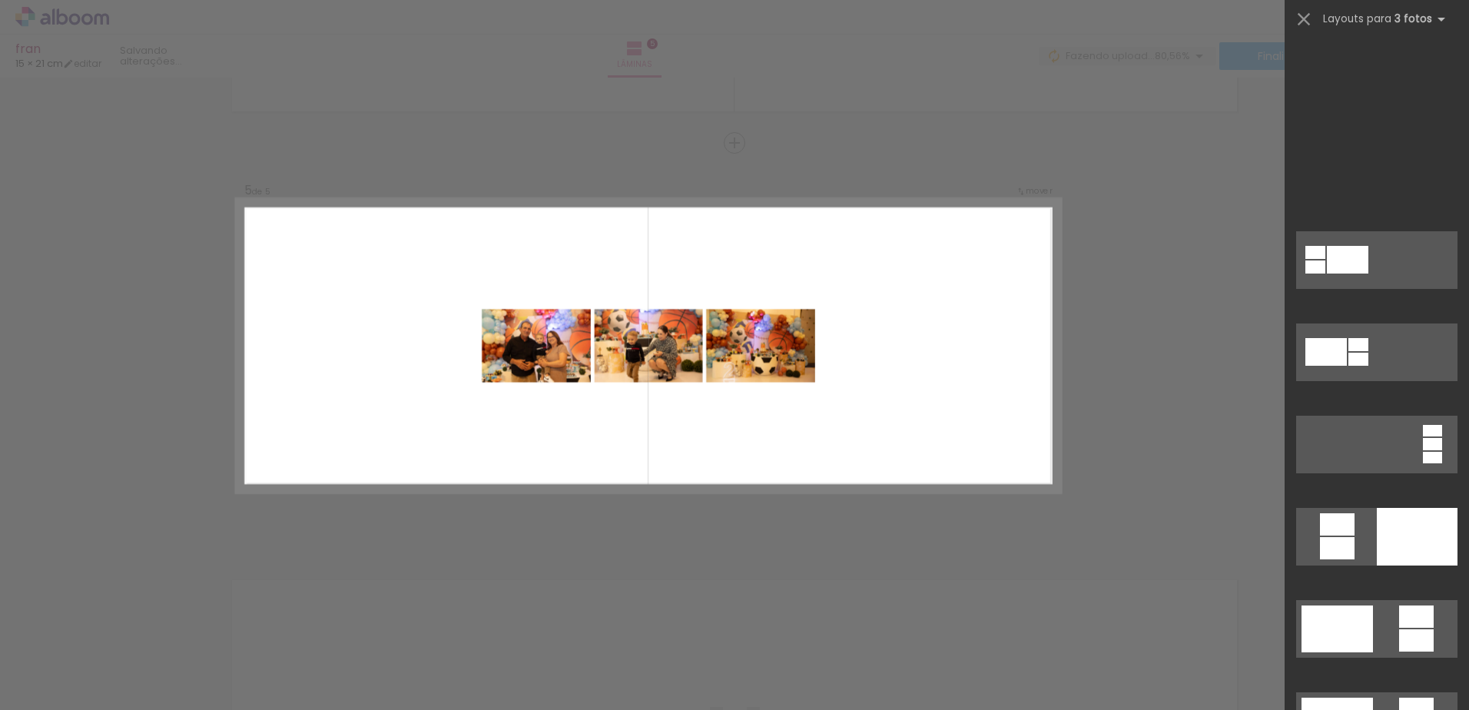
scroll to position [1475, 0]
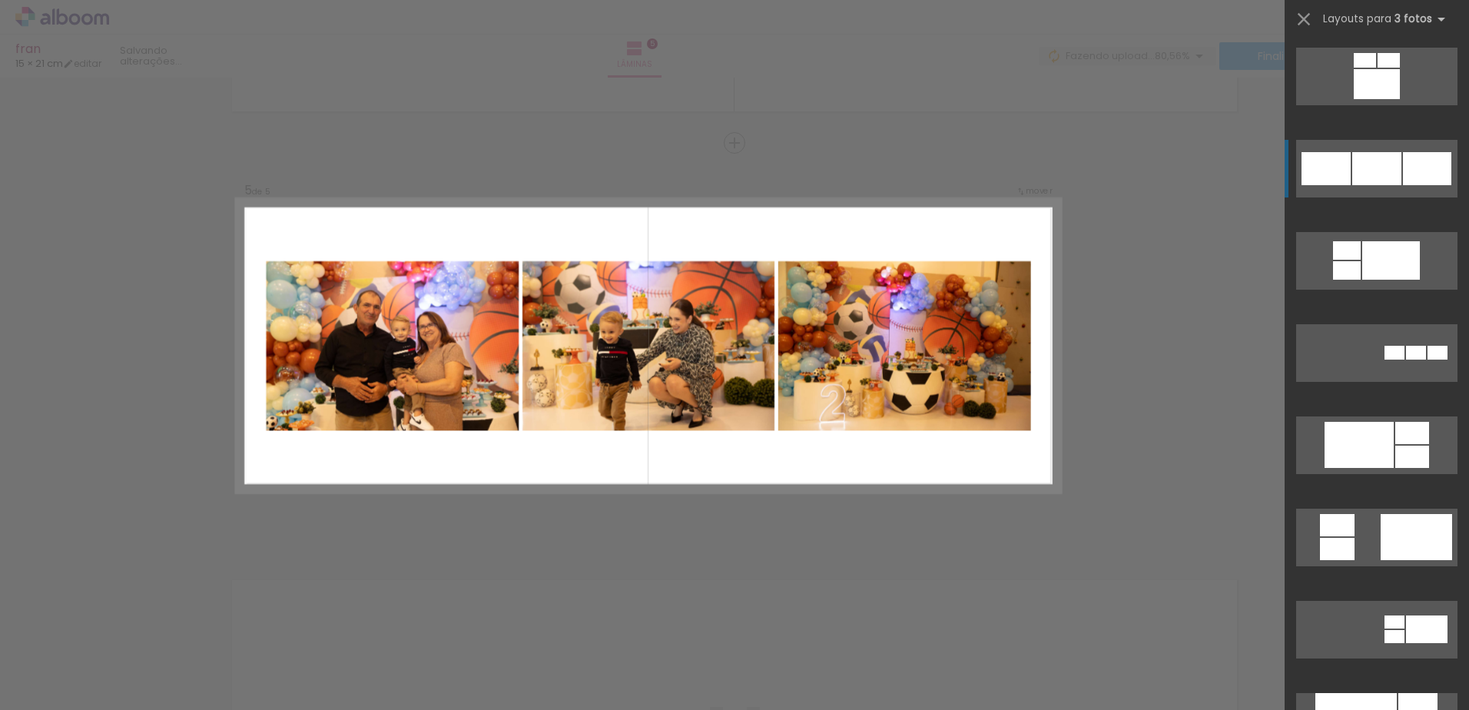
click at [1403, 165] on div at bounding box center [1427, 168] width 48 height 33
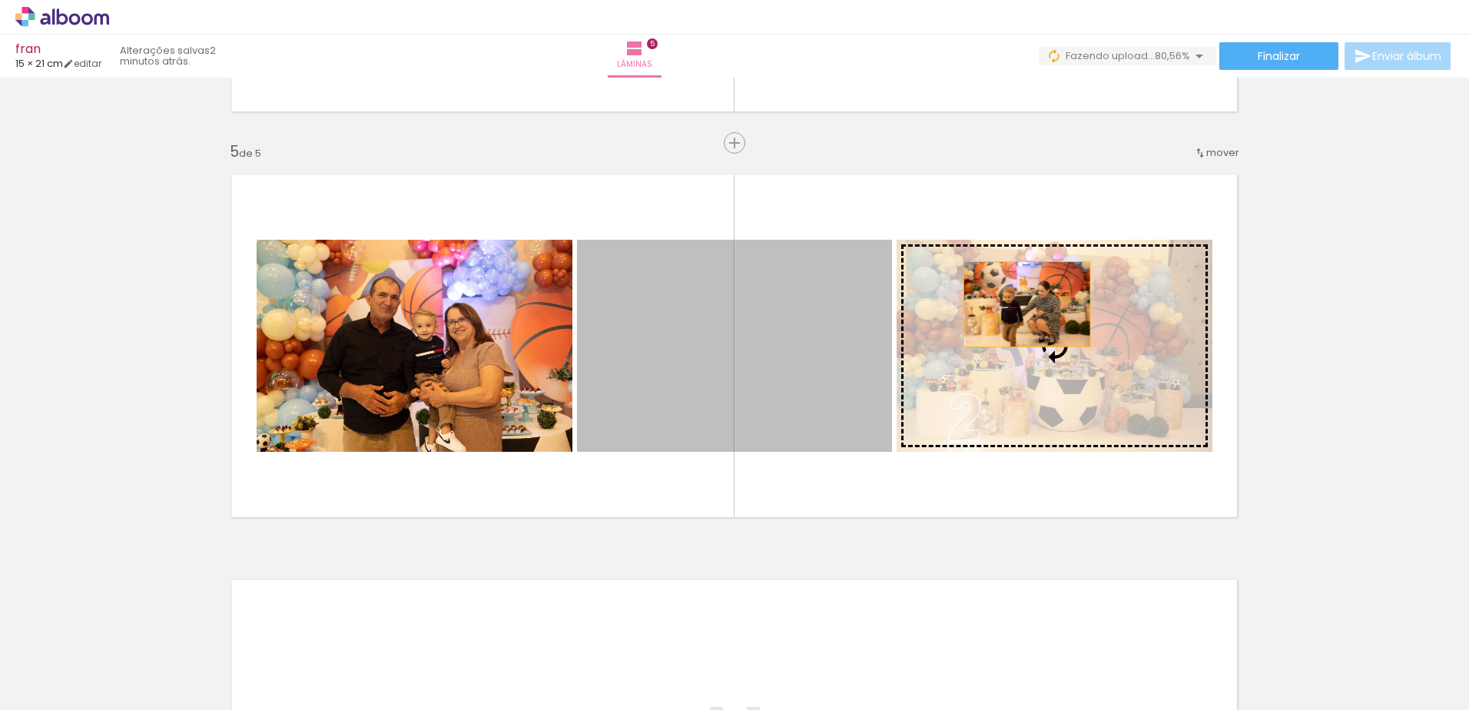
drag, startPoint x: 718, startPoint y: 347, endPoint x: 1021, endPoint y: 302, distance: 306.9
click at [0, 0] on slot at bounding box center [0, 0] width 0 height 0
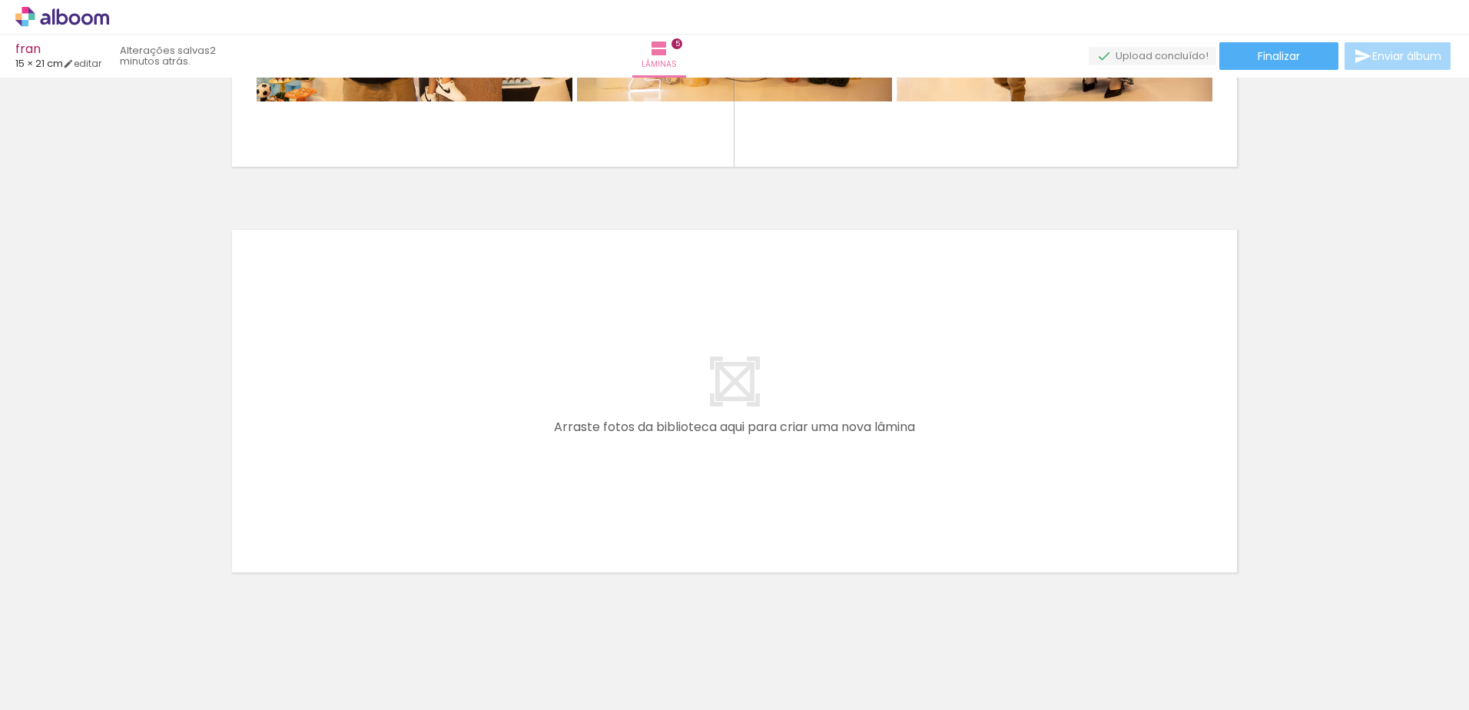
scroll to position [1958, 0]
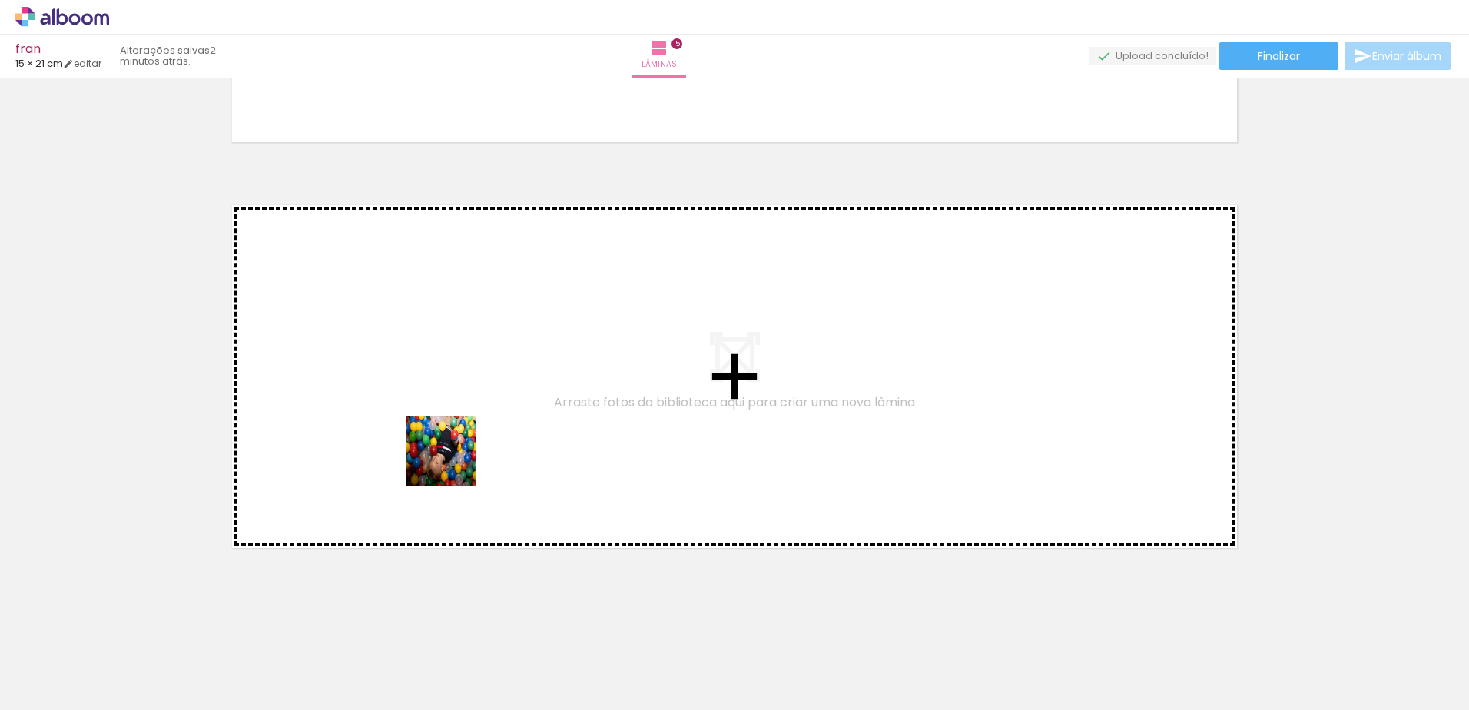
drag, startPoint x: 648, startPoint y: 667, endPoint x: 438, endPoint y: 440, distance: 308.8
click at [438, 440] on quentale-workspace at bounding box center [734, 355] width 1469 height 710
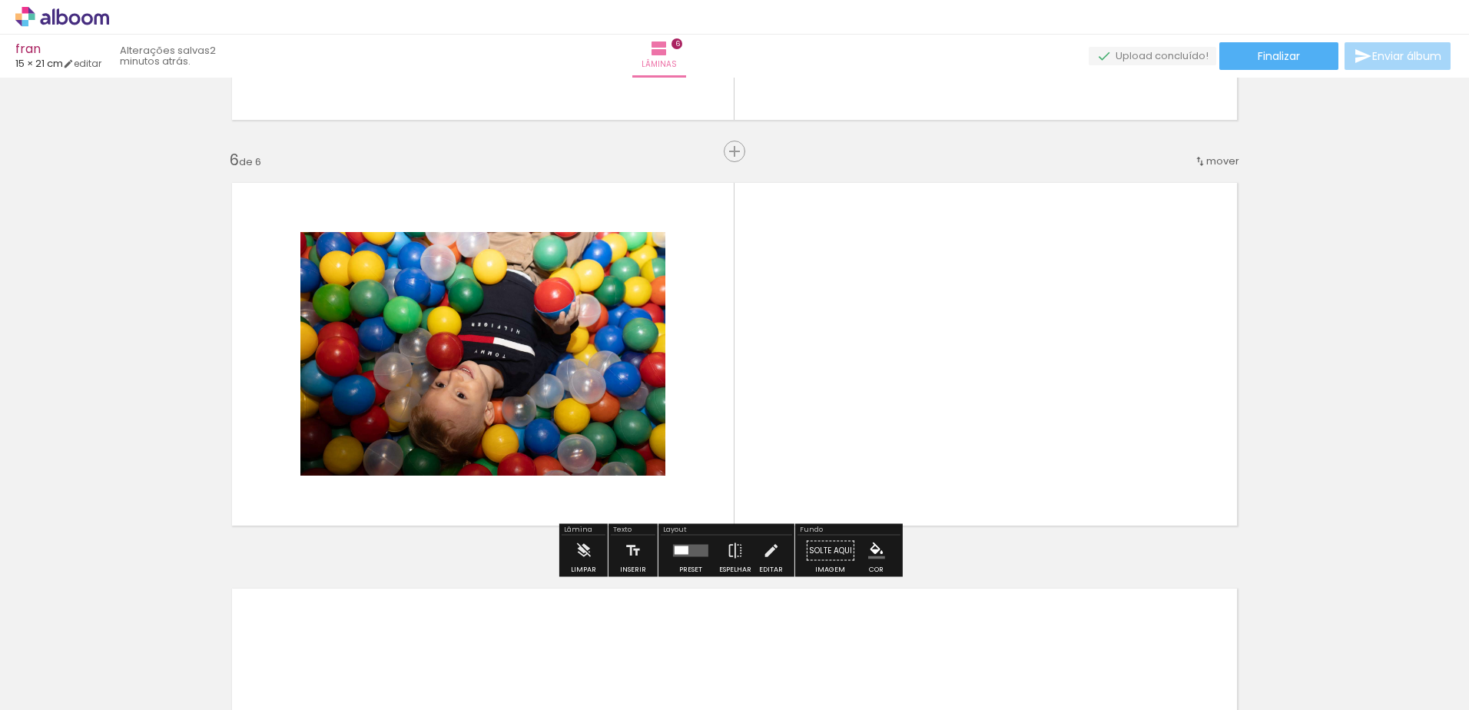
scroll to position [1989, 0]
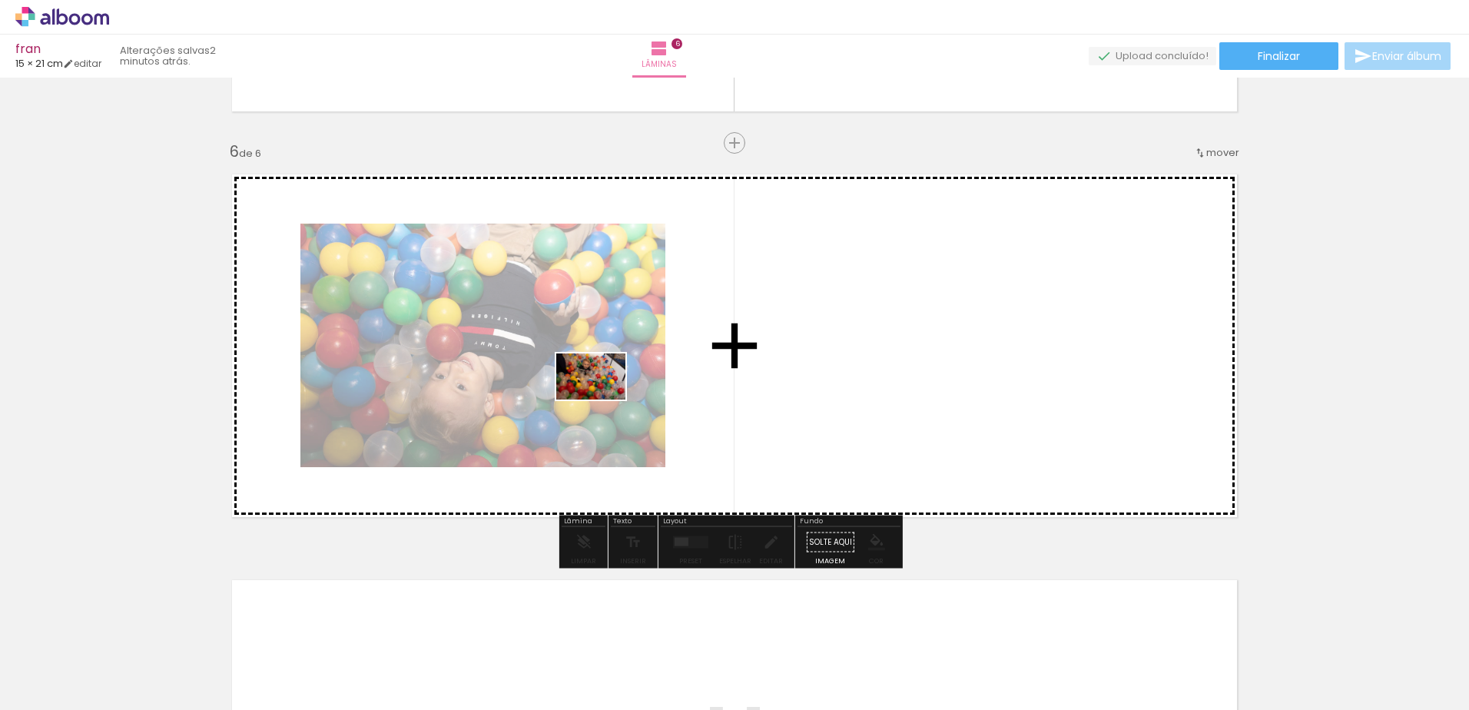
drag, startPoint x: 725, startPoint y: 670, endPoint x: 629, endPoint y: 404, distance: 282.9
click at [629, 404] on quentale-workspace at bounding box center [734, 355] width 1469 height 710
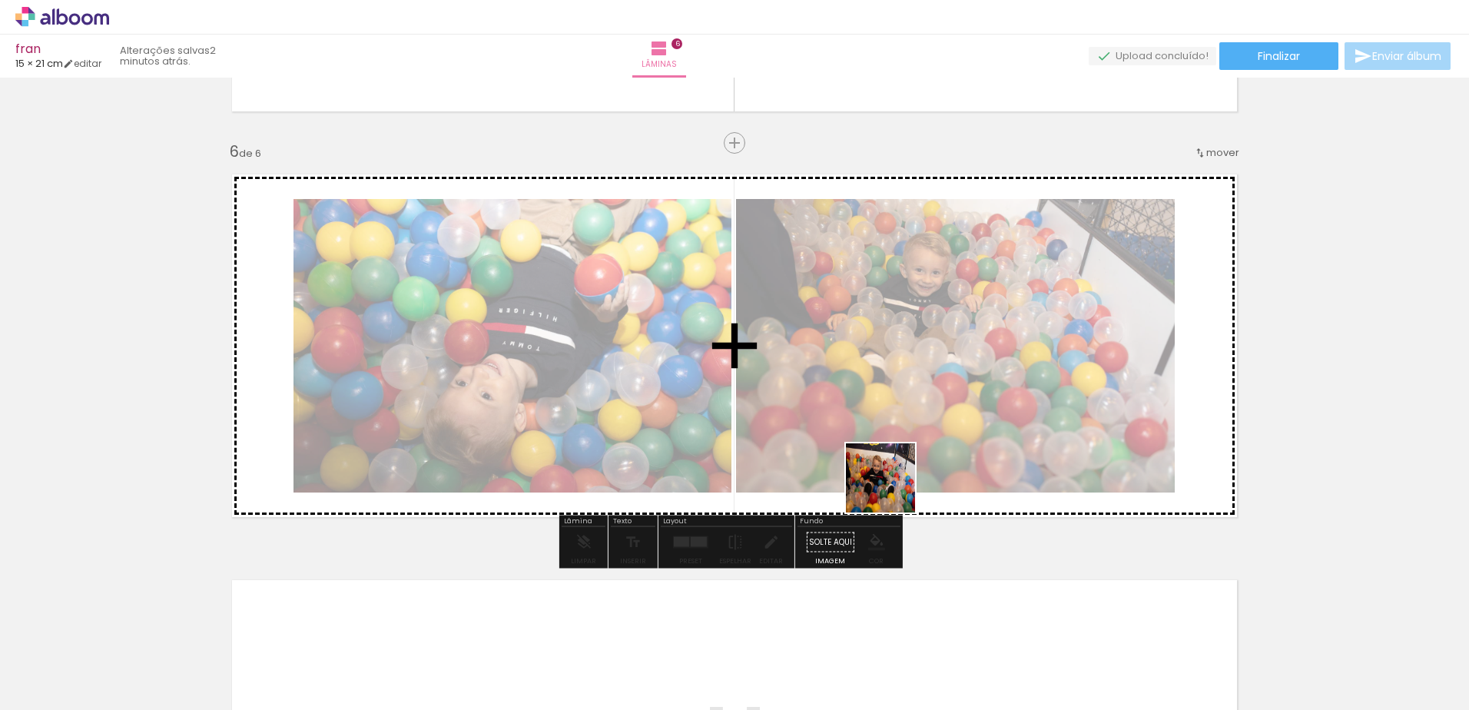
drag, startPoint x: 823, startPoint y: 666, endPoint x: 934, endPoint y: 451, distance: 241.9
click at [934, 451] on quentale-workspace at bounding box center [734, 355] width 1469 height 710
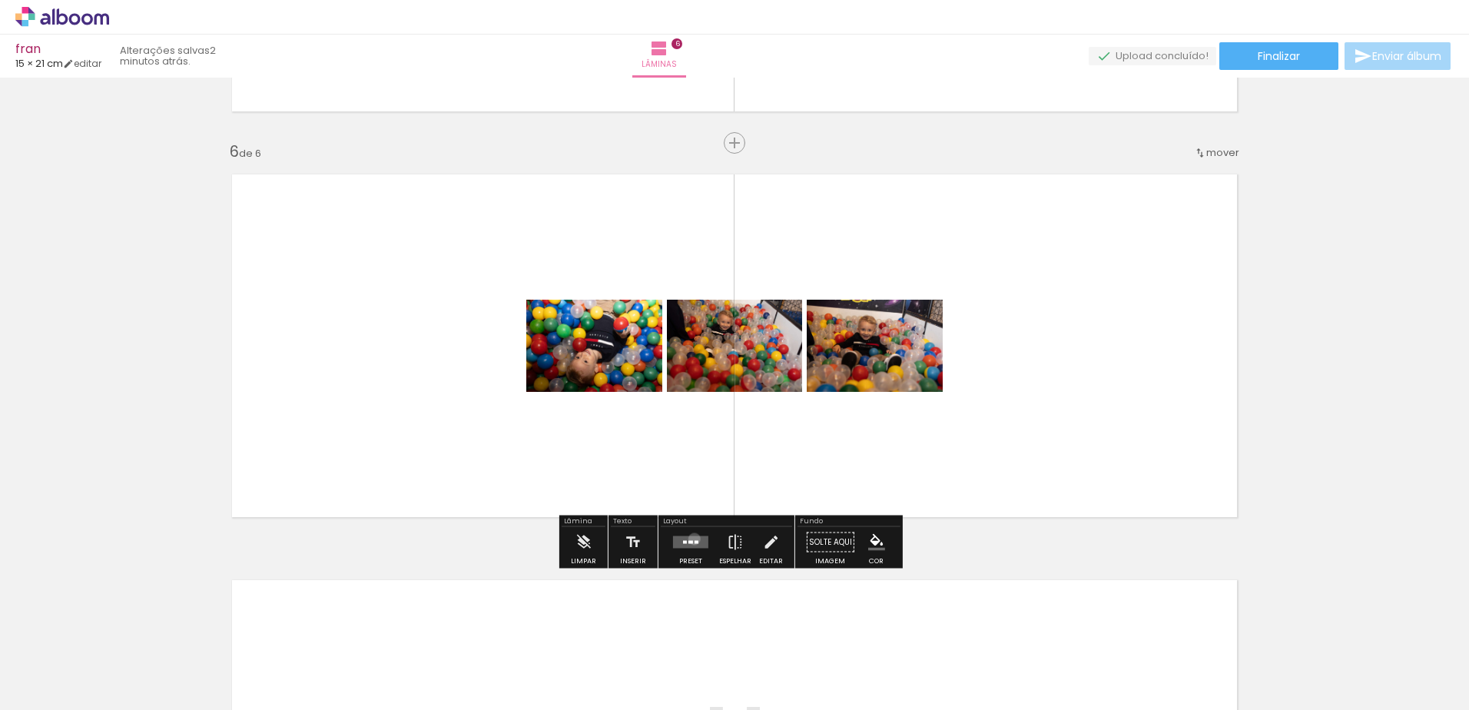
click at [691, 539] on quentale-layouter at bounding box center [690, 542] width 35 height 12
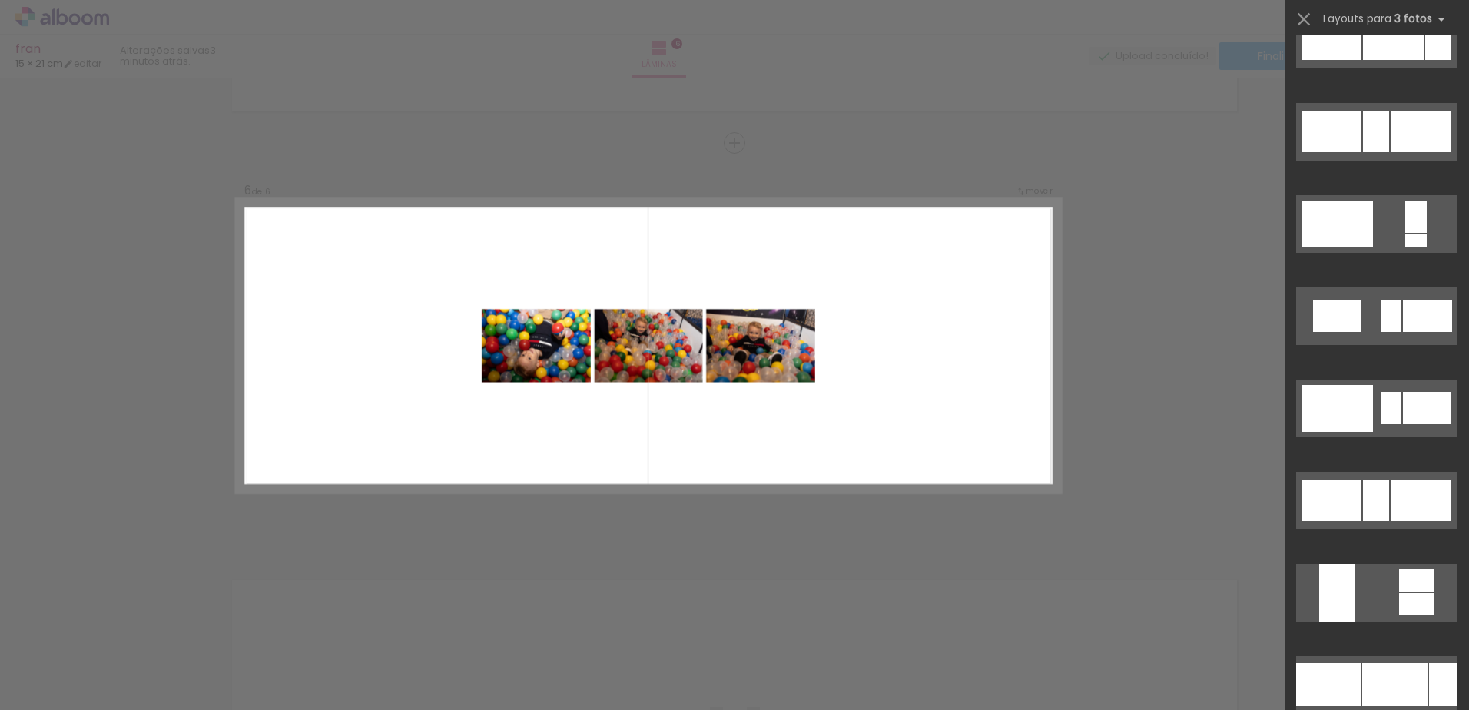
scroll to position [7393, 0]
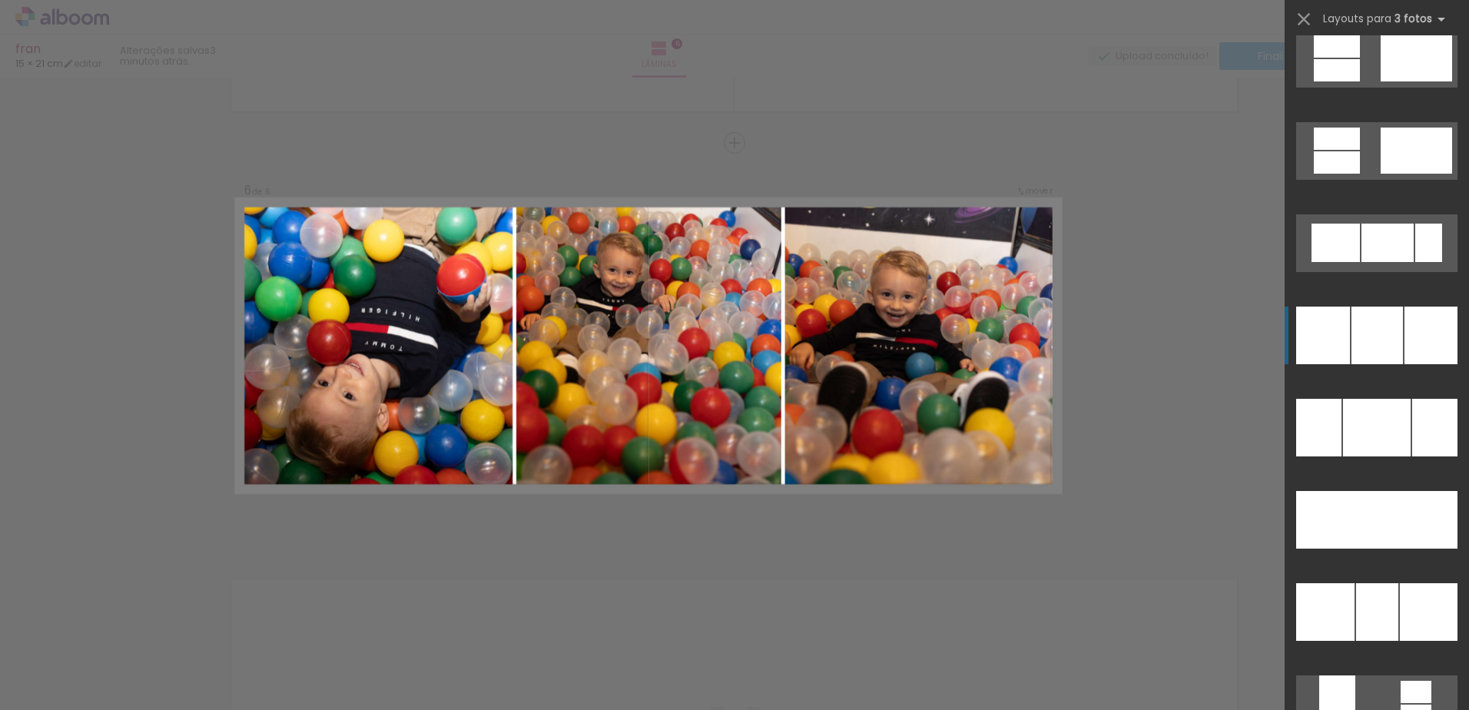
click at [1421, 359] on div at bounding box center [1431, 336] width 53 height 58
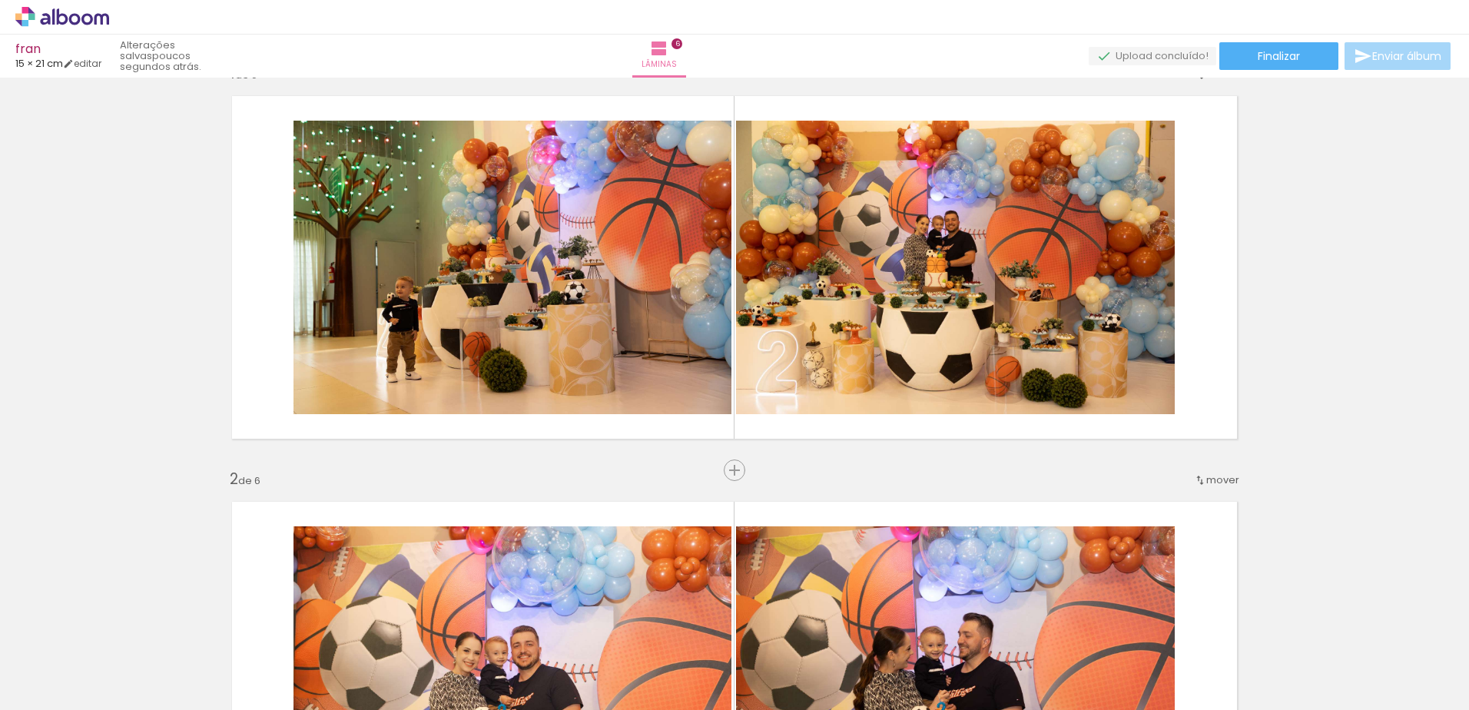
scroll to position [0, 0]
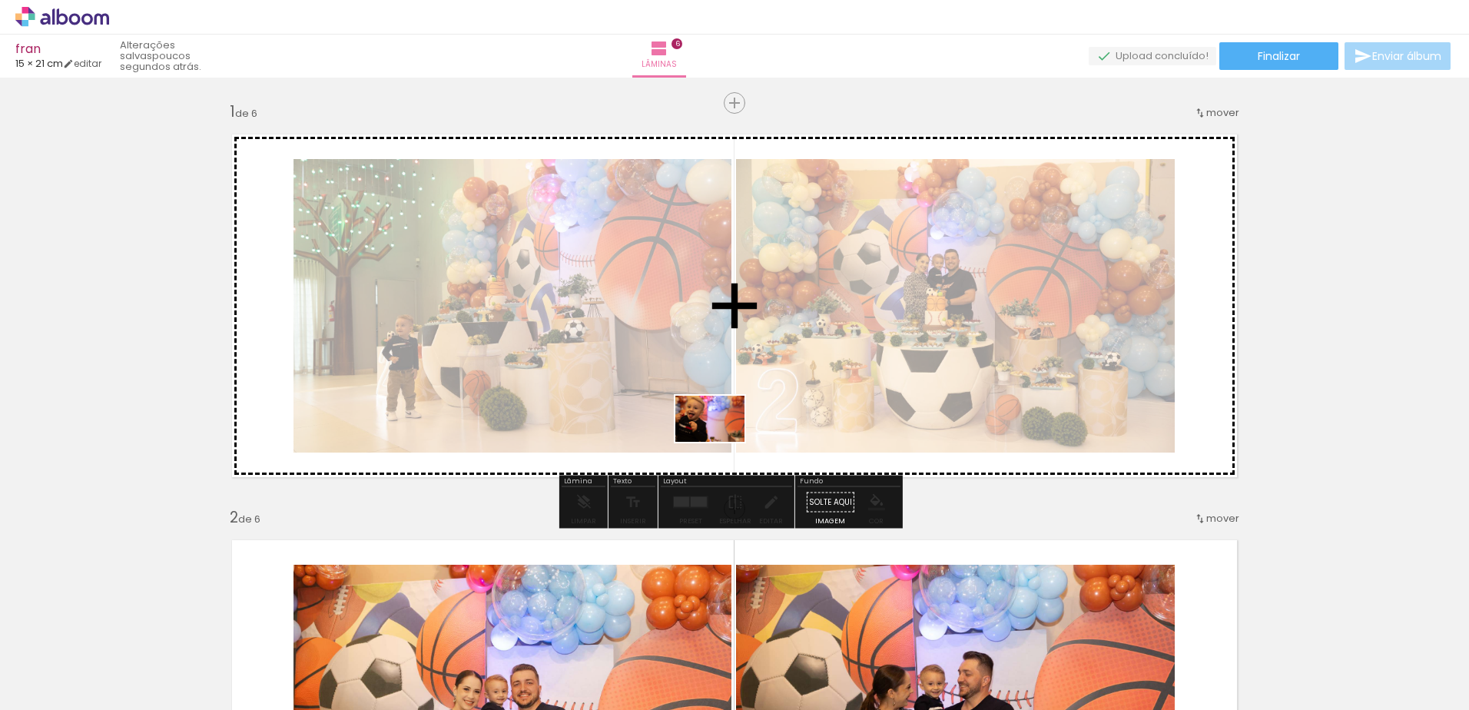
drag, startPoint x: 1213, startPoint y: 668, endPoint x: 722, endPoint y: 442, distance: 540.8
click at [722, 442] on quentale-workspace at bounding box center [734, 355] width 1469 height 710
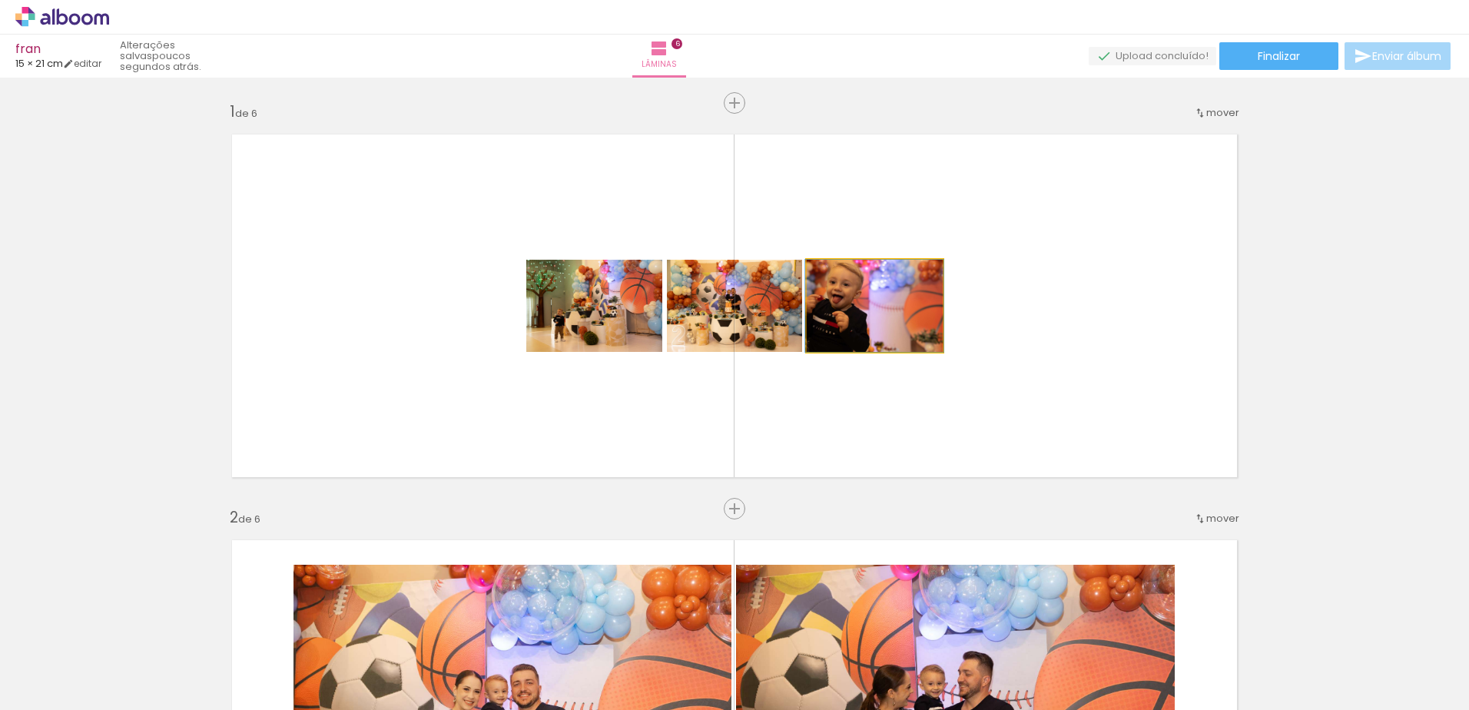
click at [835, 323] on quentale-photo at bounding box center [875, 306] width 136 height 92
click at [893, 336] on quentale-photo at bounding box center [875, 306] width 136 height 92
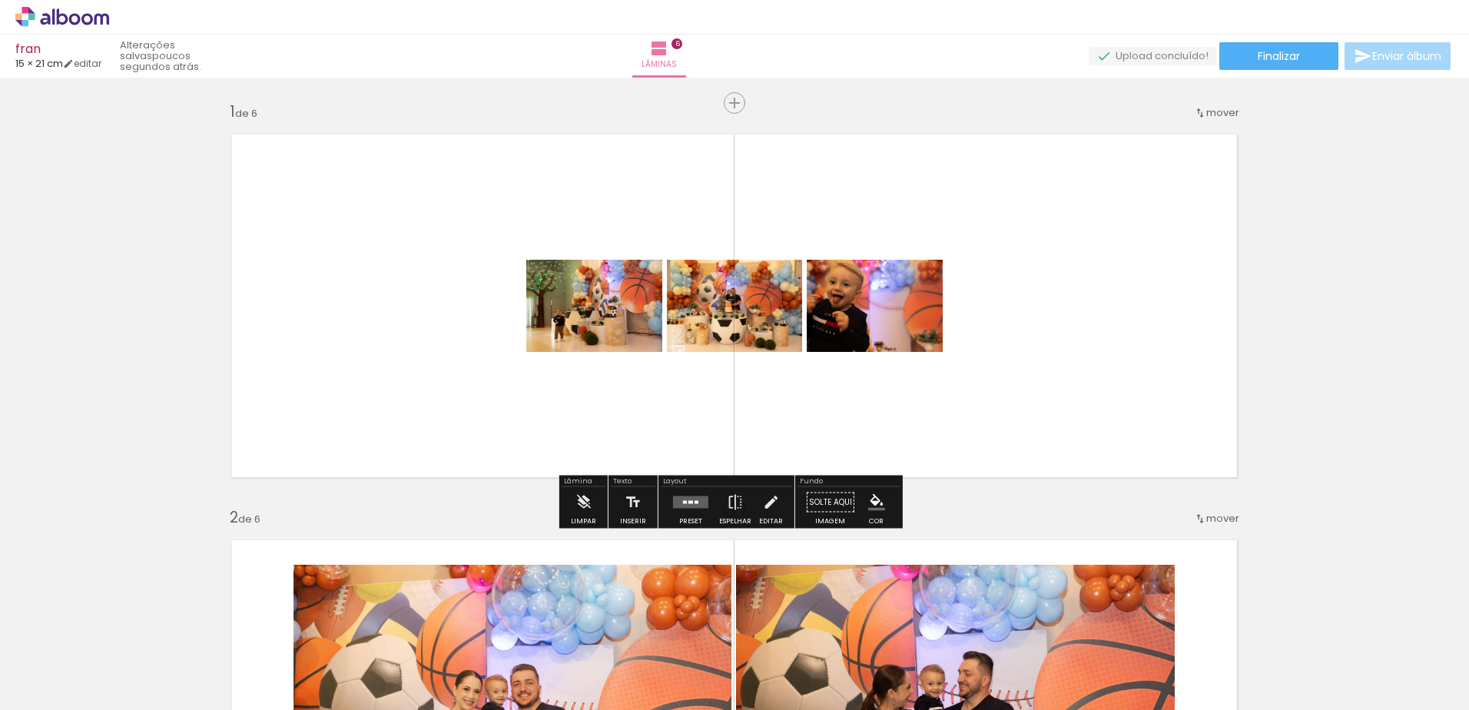
click at [863, 309] on div "Largura Cor" at bounding box center [856, 299] width 28 height 23
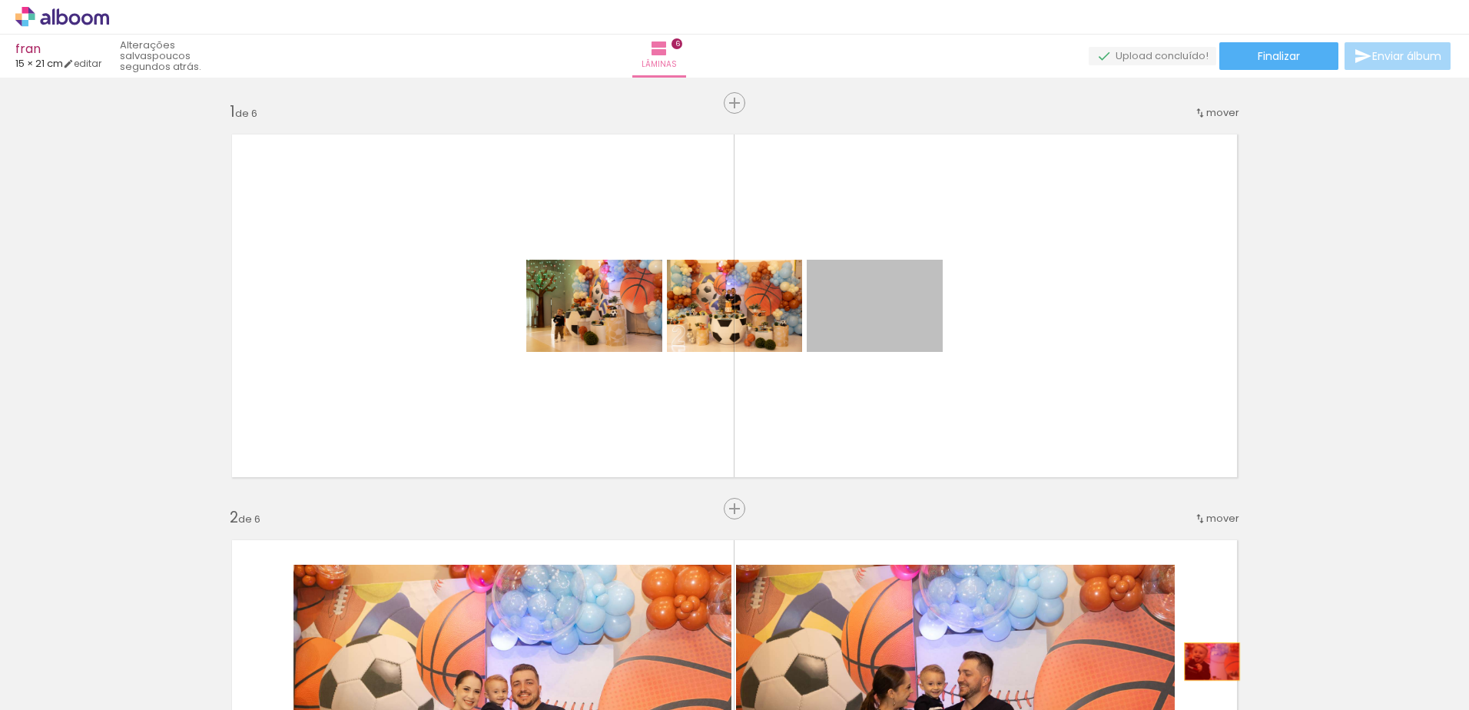
drag, startPoint x: 881, startPoint y: 309, endPoint x: 1208, endPoint y: 656, distance: 476.7
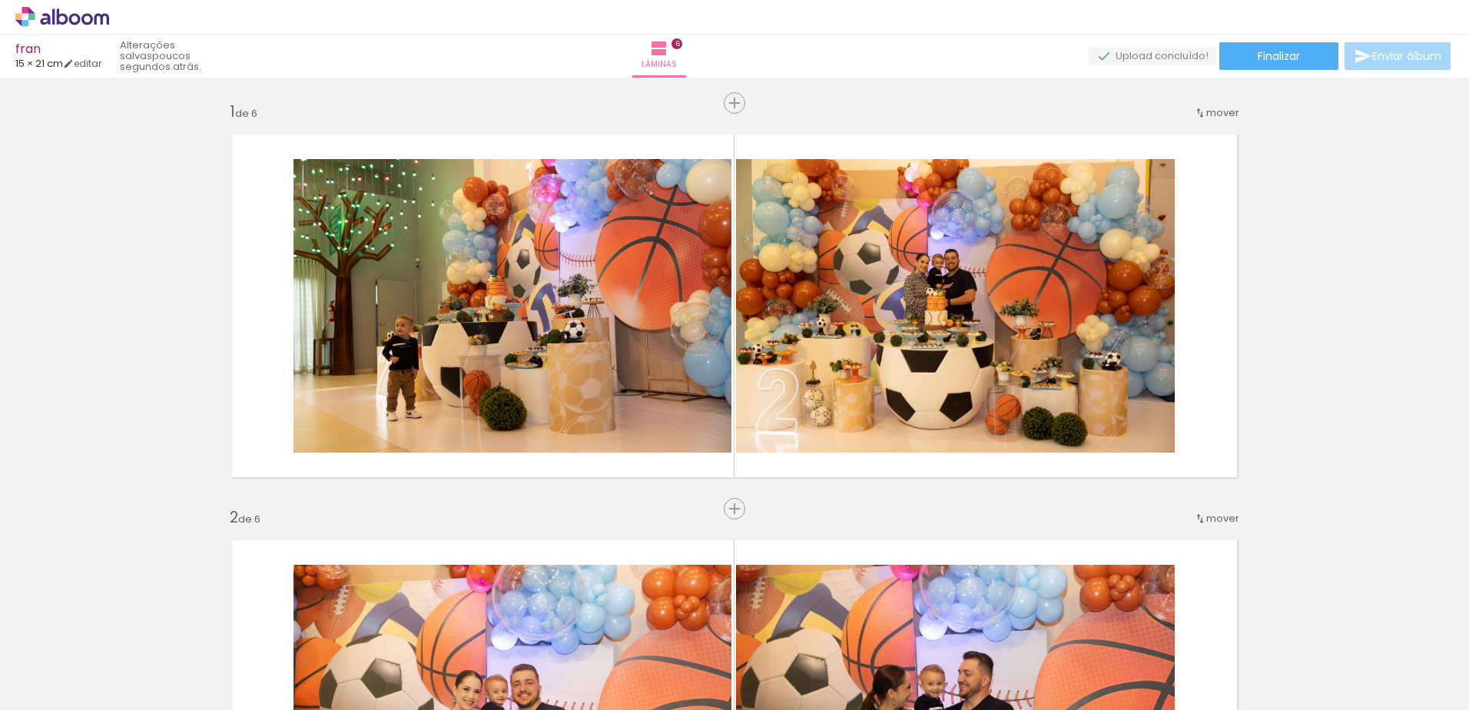
scroll to position [0, 1760]
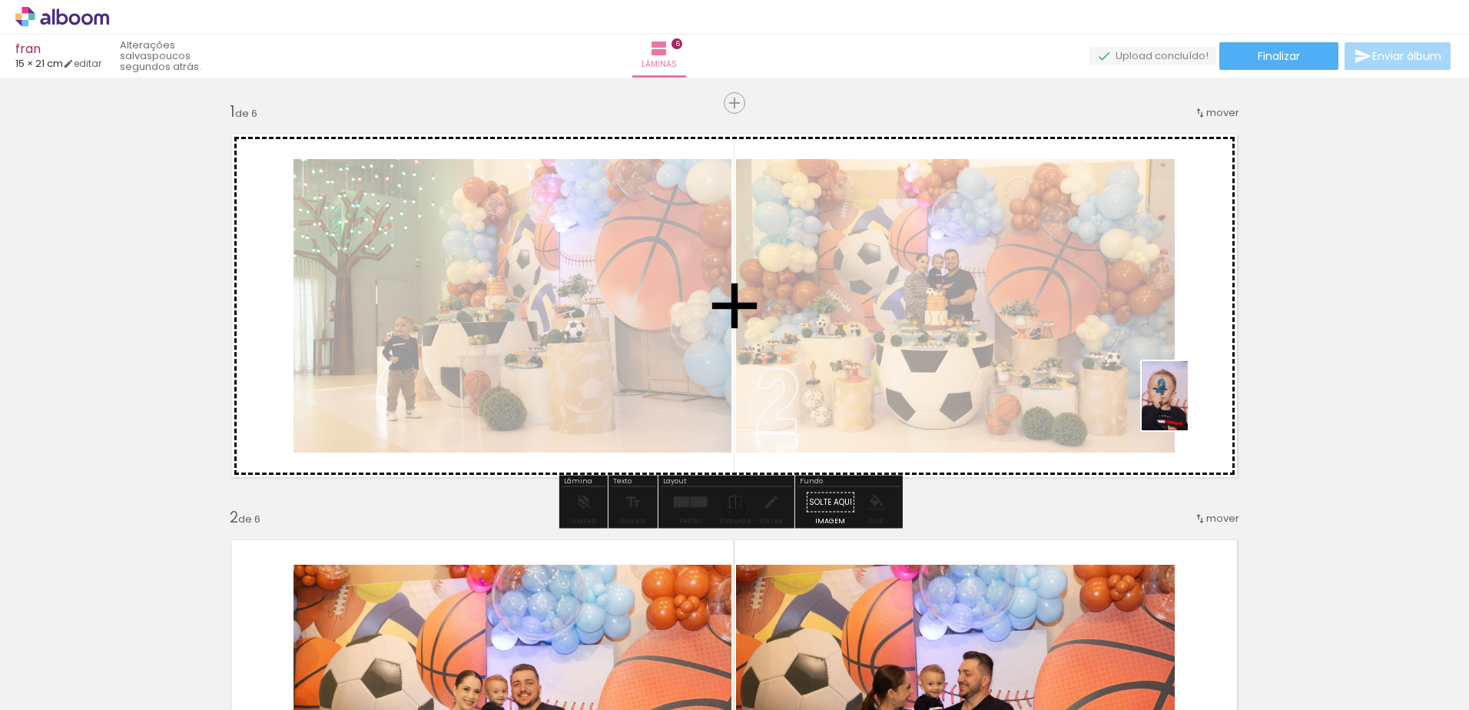
drag, startPoint x: 1239, startPoint y: 685, endPoint x: 1189, endPoint y: 384, distance: 305.4
click at [1189, 384] on quentale-workspace at bounding box center [734, 355] width 1469 height 710
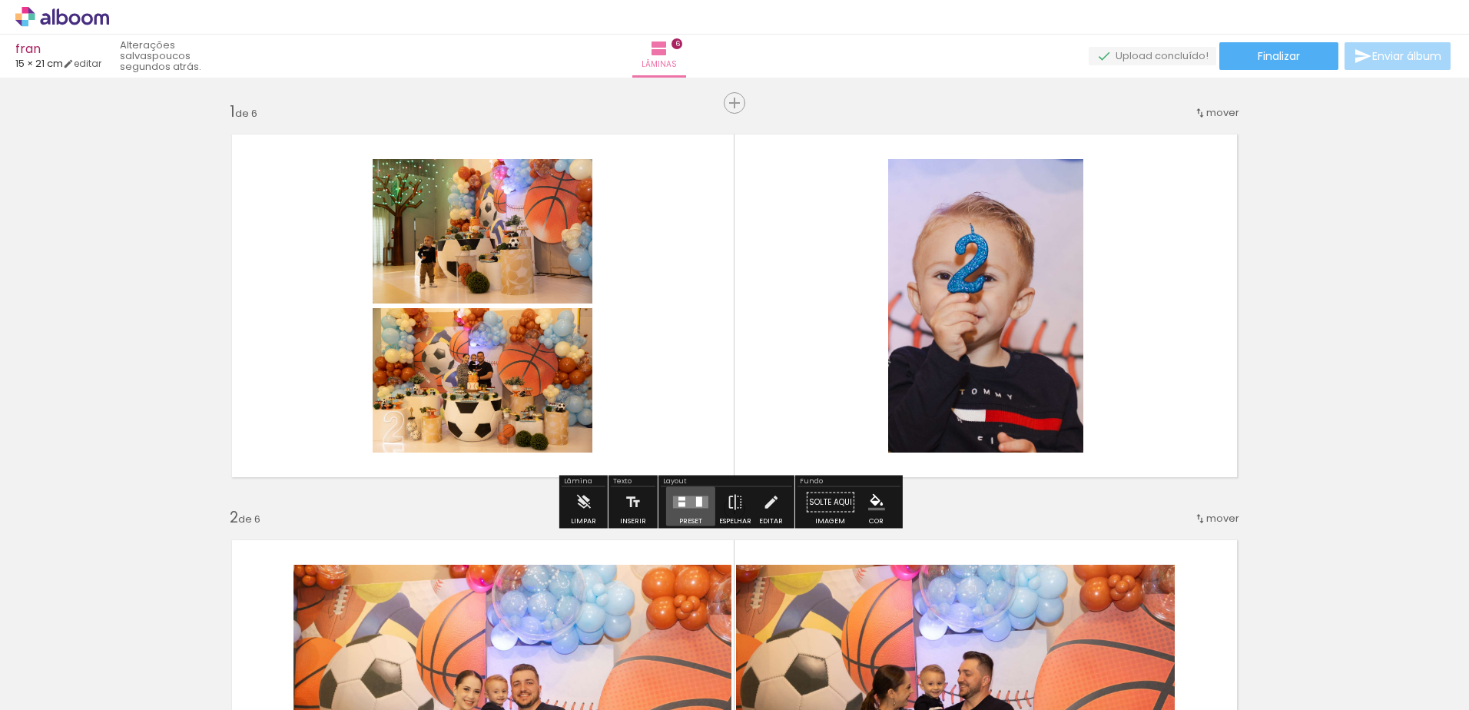
click at [683, 517] on div at bounding box center [690, 502] width 41 height 31
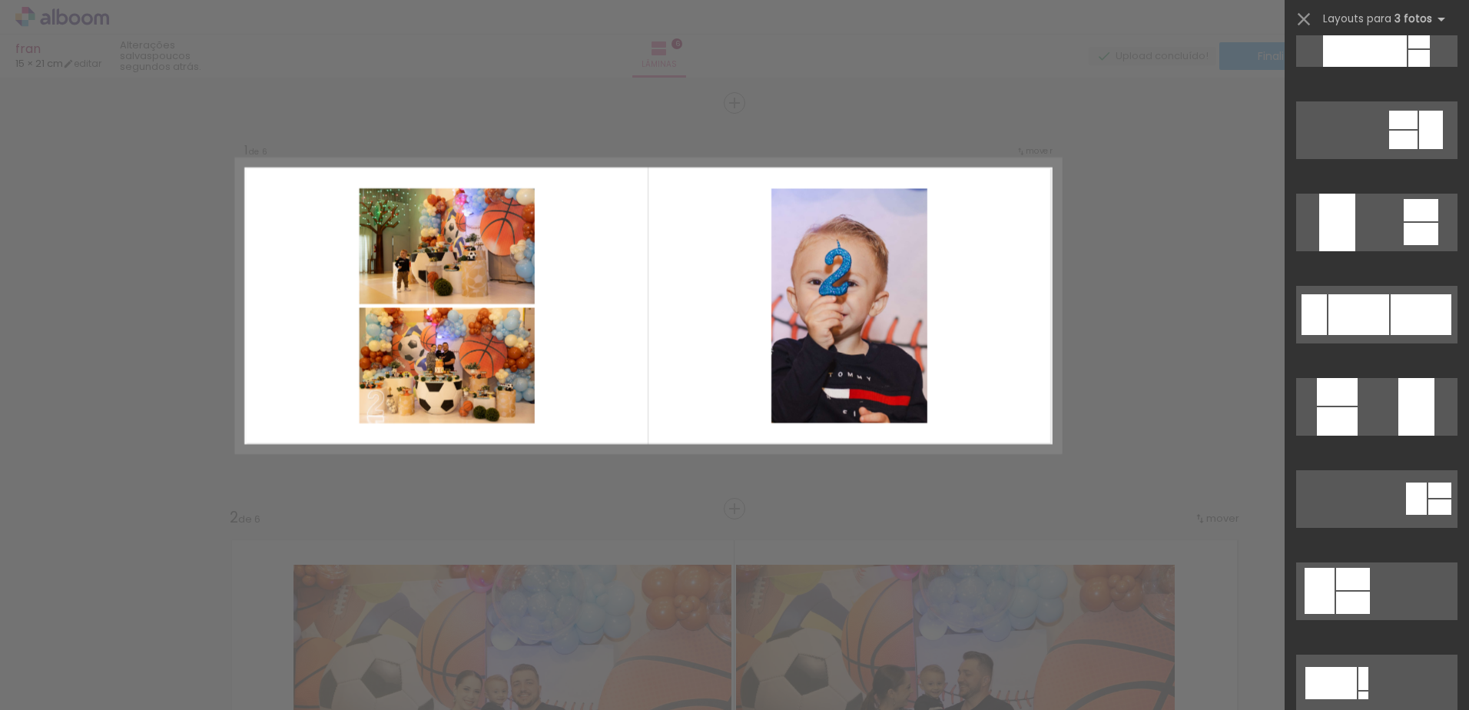
scroll to position [0, 0]
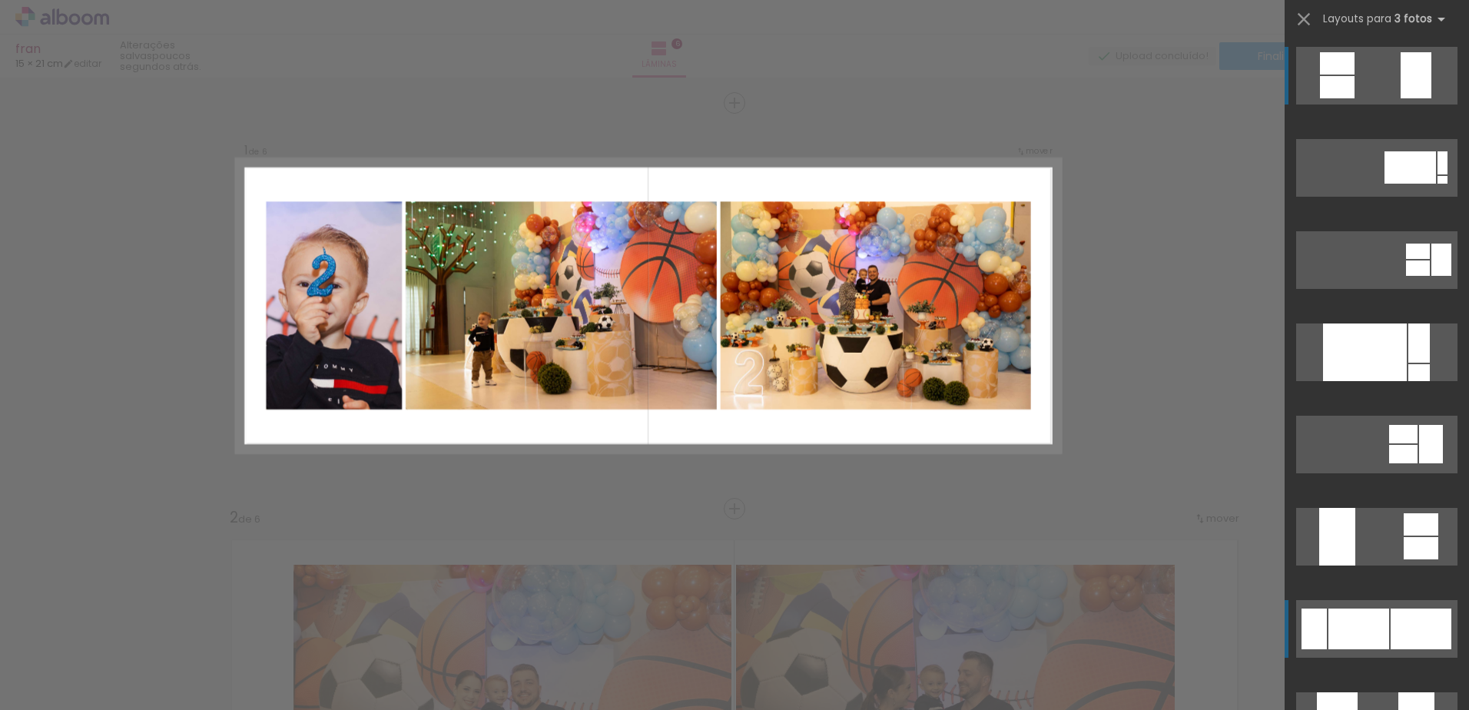
click at [1374, 609] on div at bounding box center [1359, 629] width 61 height 41
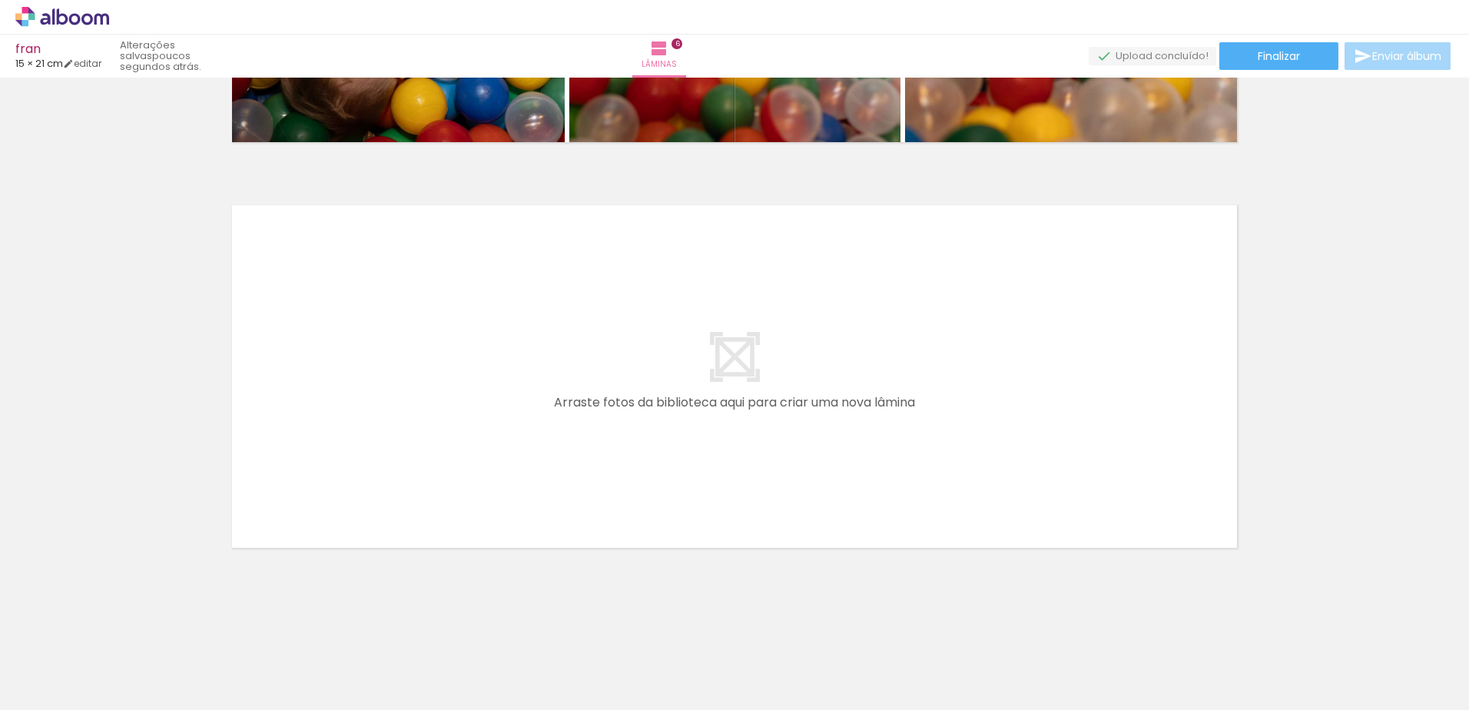
scroll to position [0, 885]
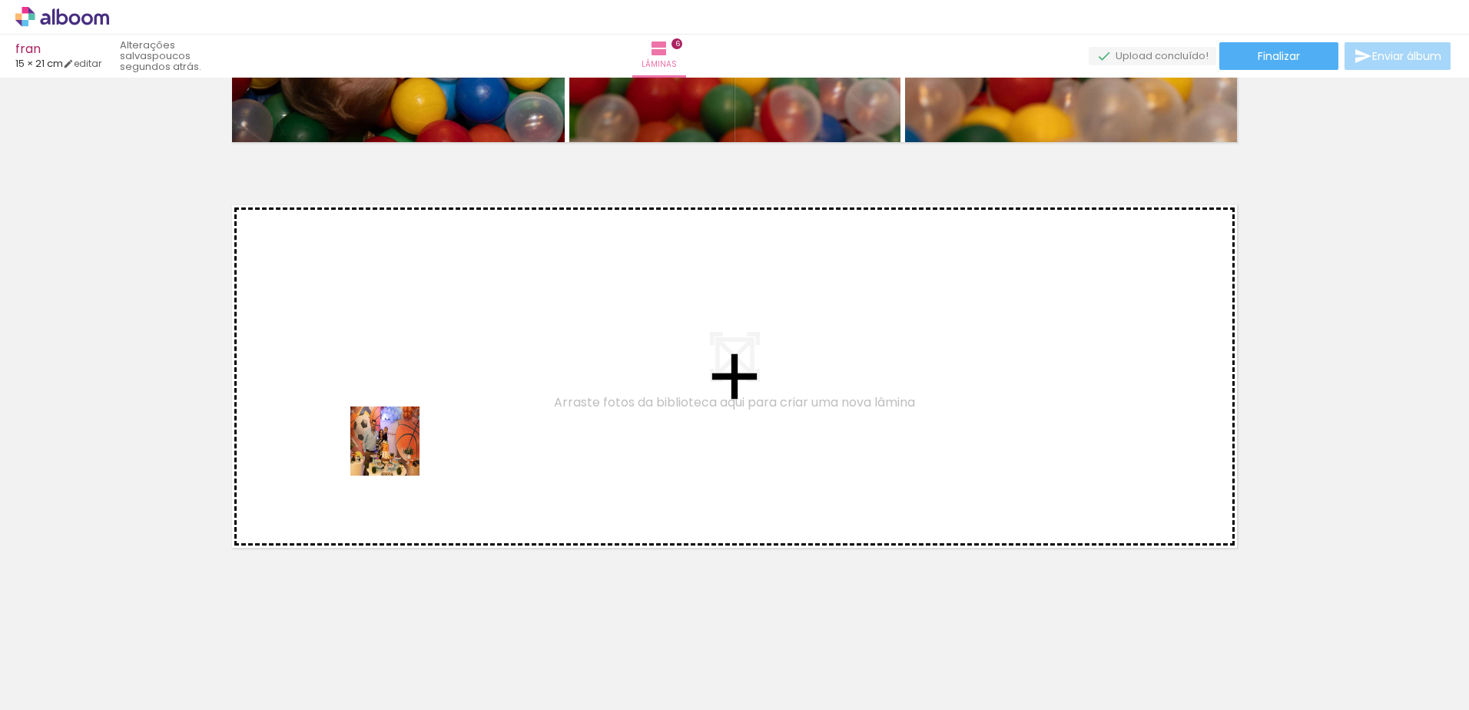
drag, startPoint x: 550, startPoint y: 669, endPoint x: 395, endPoint y: 421, distance: 292.7
click at [395, 421] on quentale-workspace at bounding box center [734, 355] width 1469 height 710
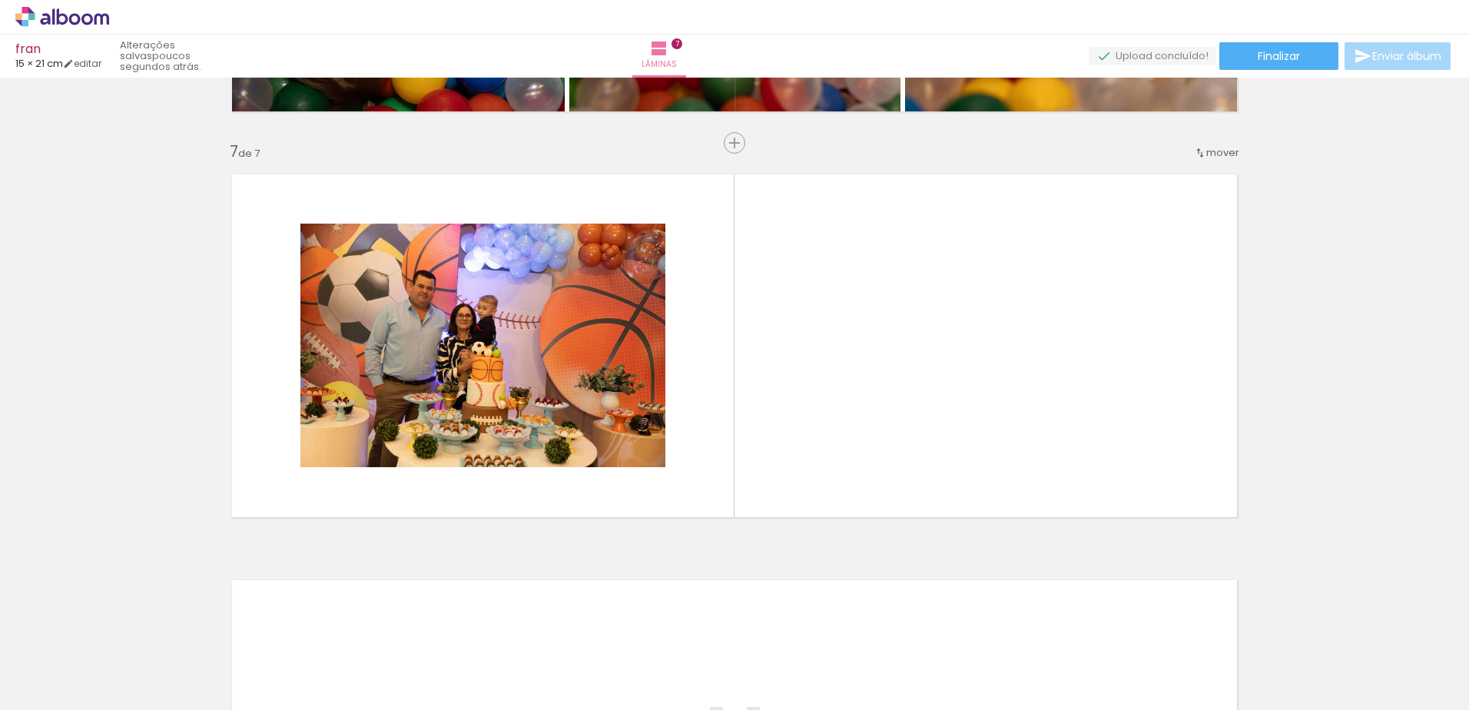
scroll to position [0, 1594]
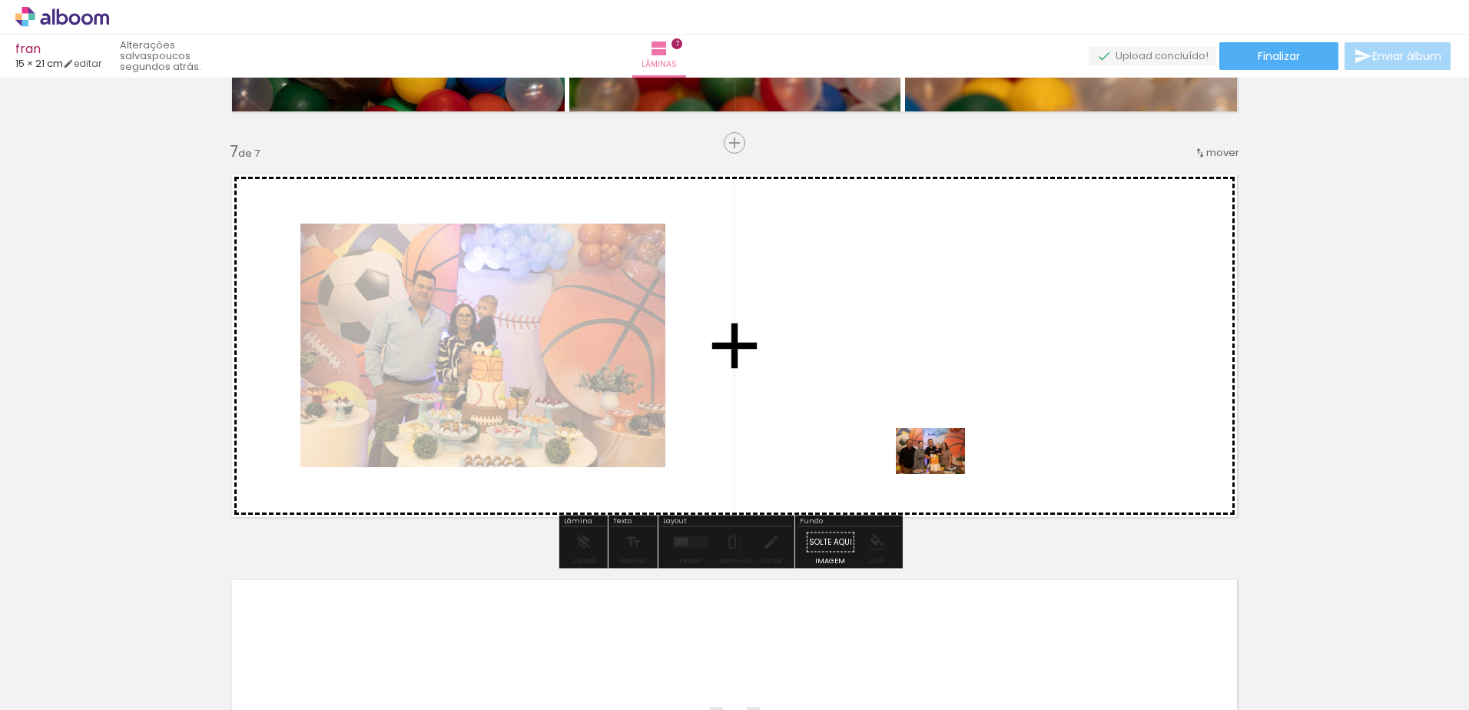
drag, startPoint x: 1158, startPoint y: 669, endPoint x: 941, endPoint y: 467, distance: 296.3
click at [941, 467] on quentale-workspace at bounding box center [734, 355] width 1469 height 710
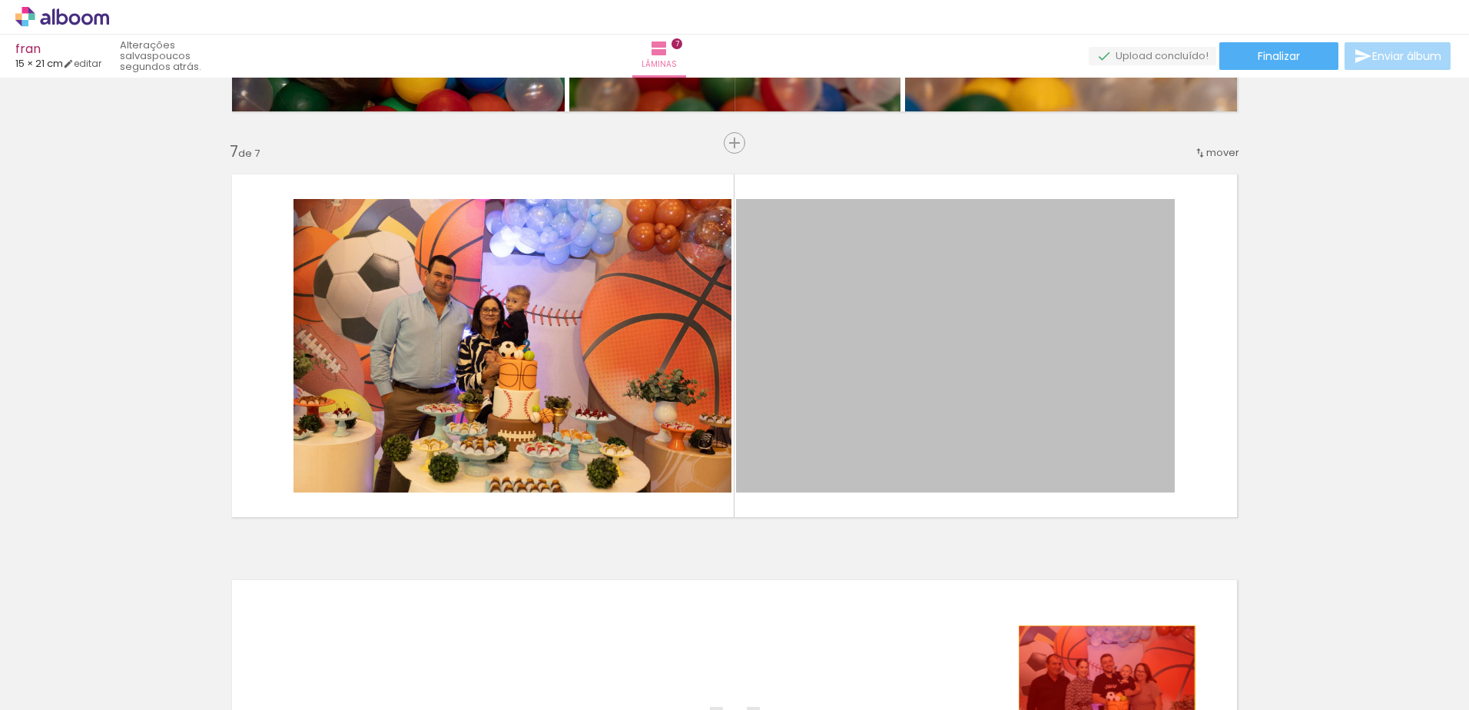
drag, startPoint x: 1001, startPoint y: 419, endPoint x: 1101, endPoint y: 685, distance: 284.0
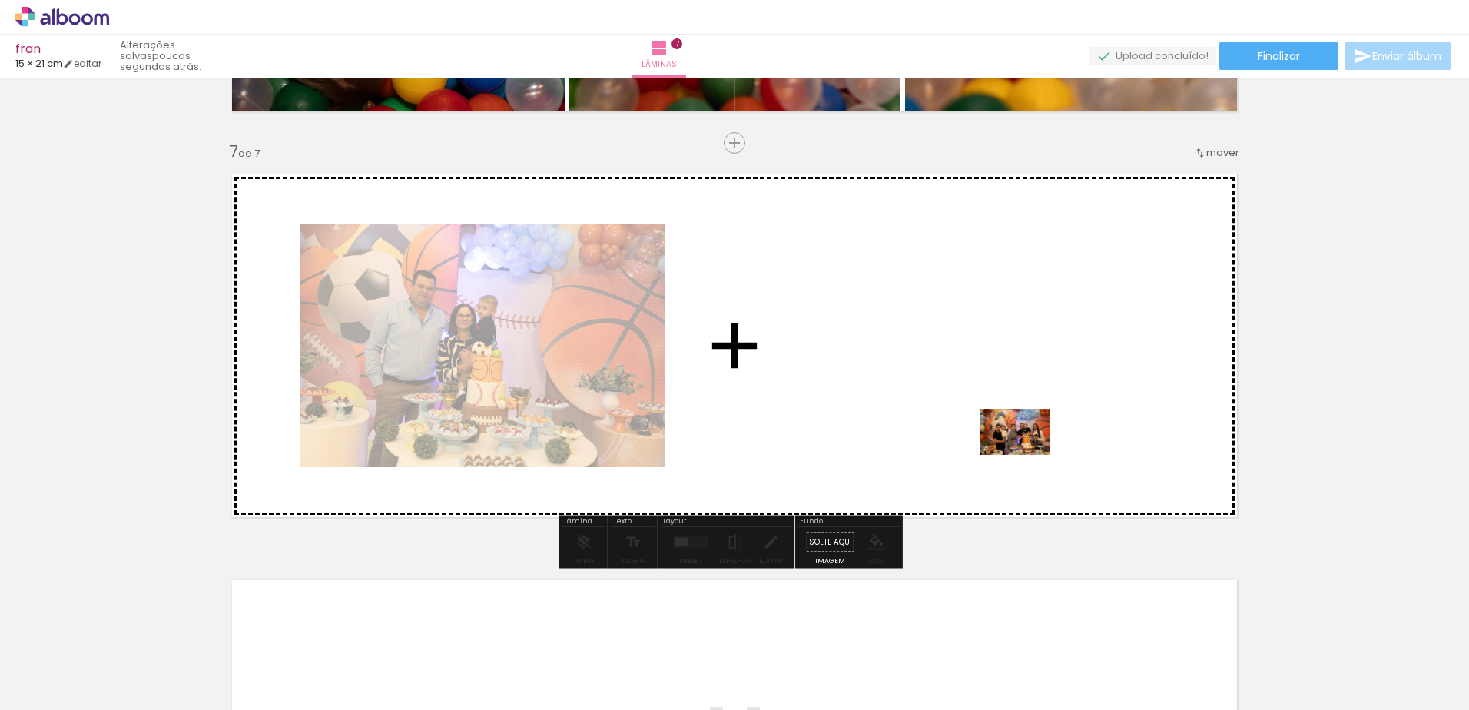
drag, startPoint x: 1060, startPoint y: 671, endPoint x: 1023, endPoint y: 438, distance: 235.7
click at [1023, 438] on quentale-workspace at bounding box center [734, 355] width 1469 height 710
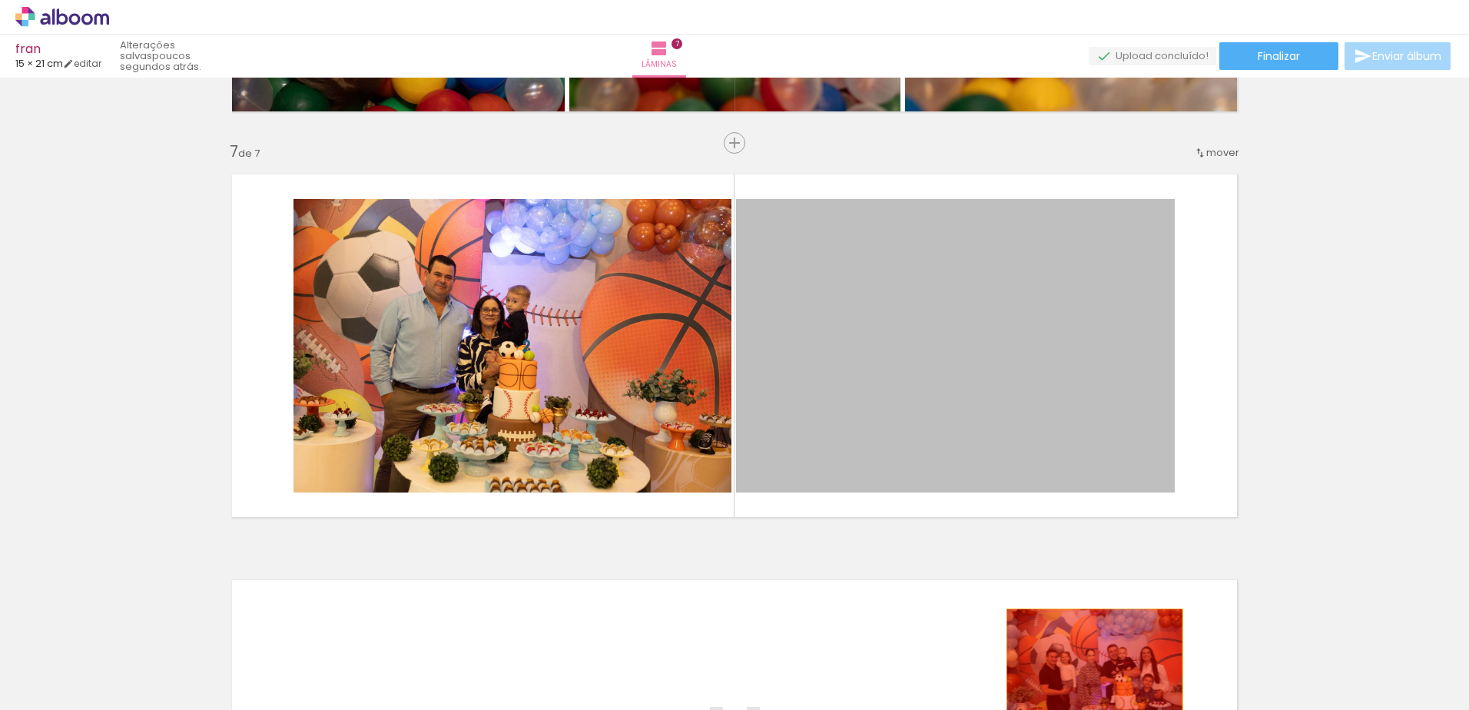
drag, startPoint x: 1010, startPoint y: 402, endPoint x: 1089, endPoint y: 668, distance: 277.4
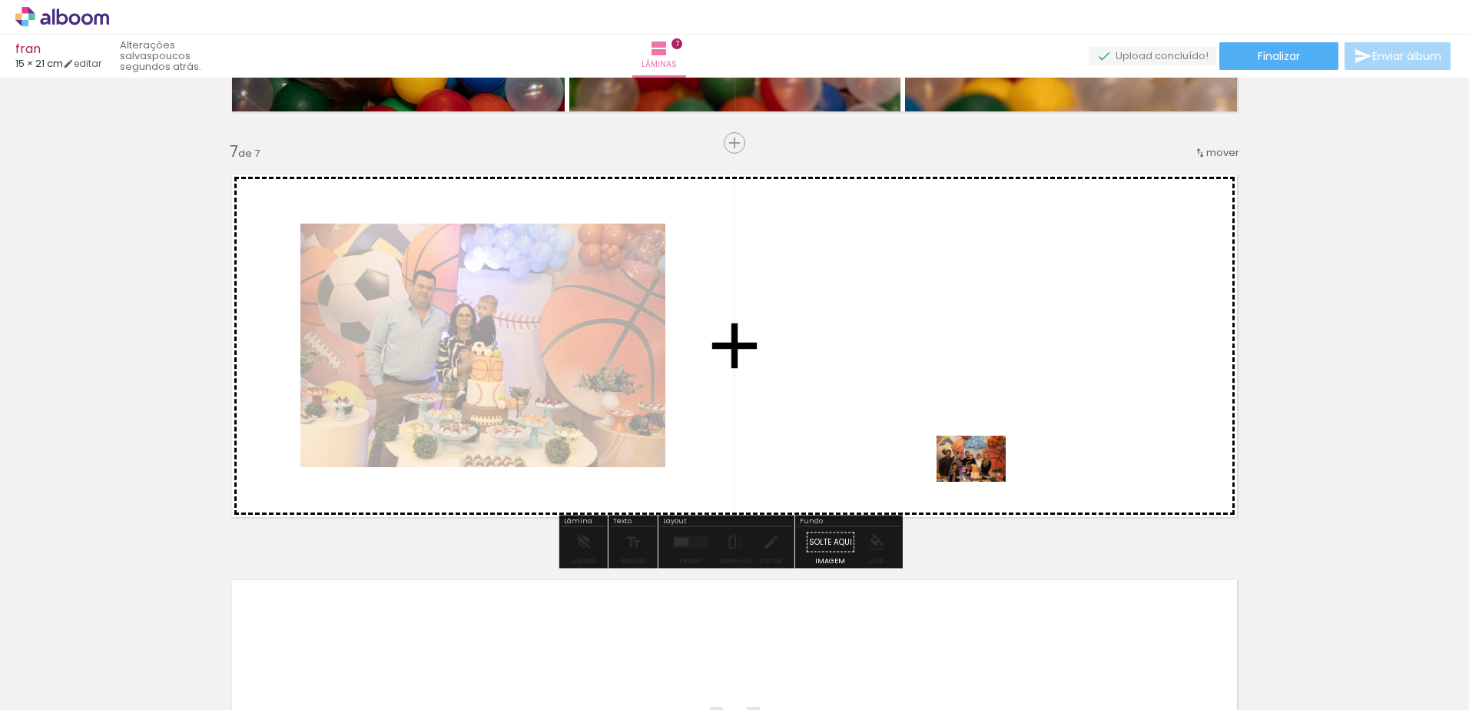
drag, startPoint x: 971, startPoint y: 682, endPoint x: 982, endPoint y: 433, distance: 249.2
click at [982, 433] on quentale-workspace at bounding box center [734, 355] width 1469 height 710
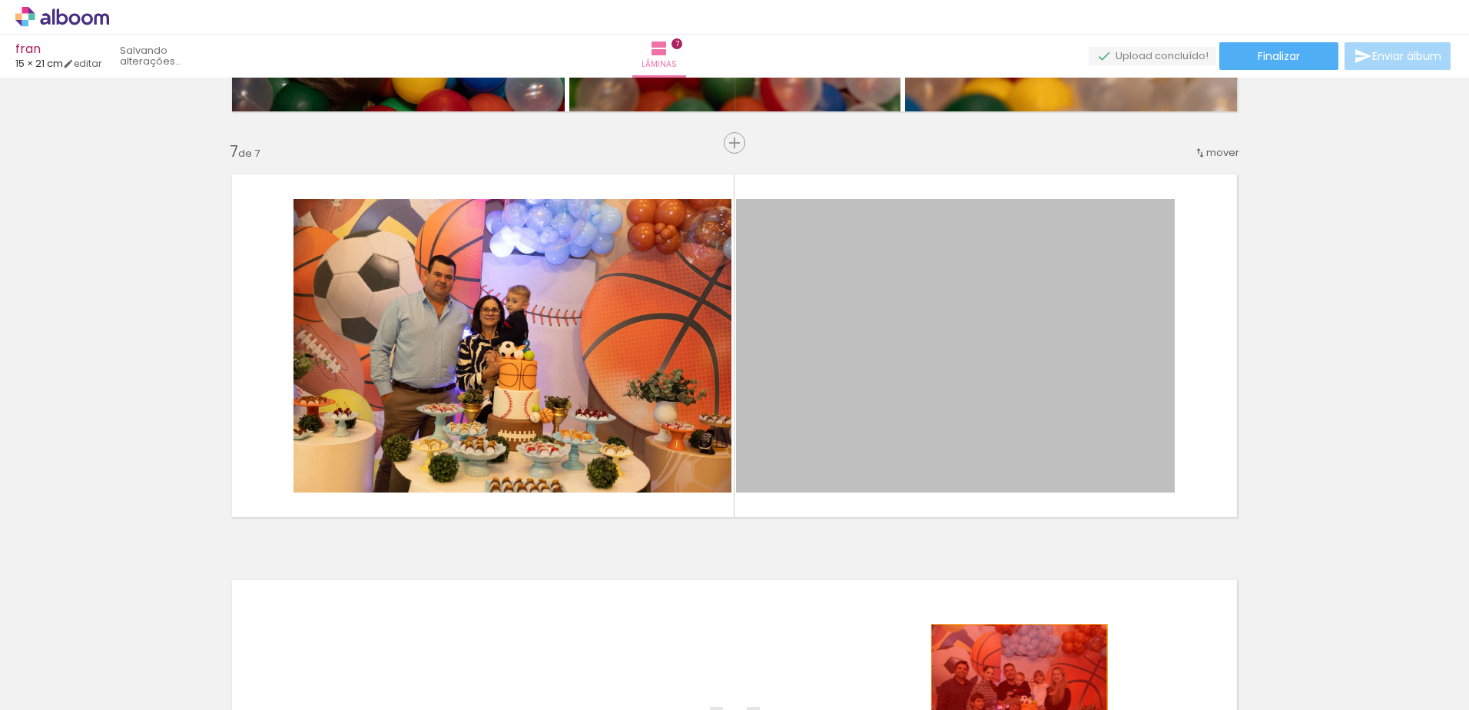
drag, startPoint x: 987, startPoint y: 412, endPoint x: 1014, endPoint y: 678, distance: 267.9
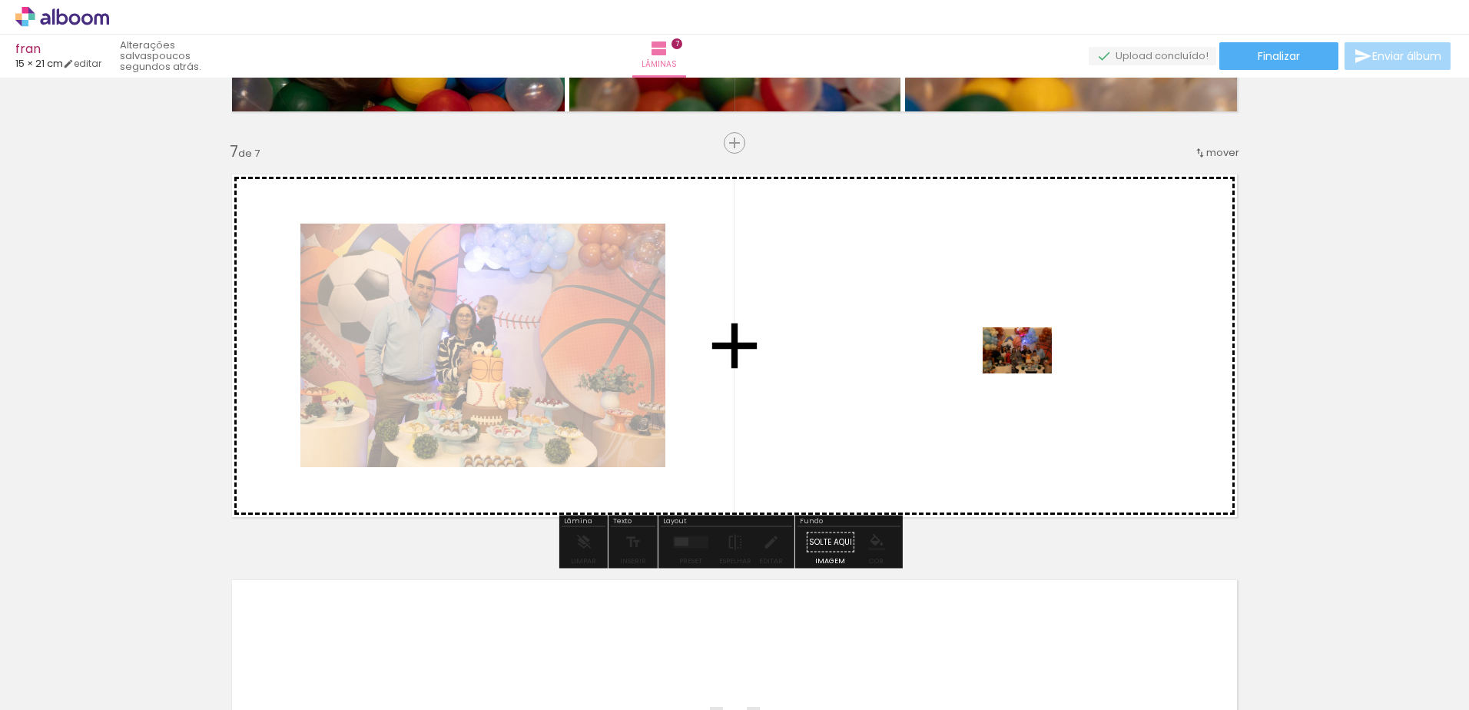
drag, startPoint x: 1215, startPoint y: 668, endPoint x: 1025, endPoint y: 361, distance: 360.6
click at [1025, 361] on quentale-workspace at bounding box center [734, 355] width 1469 height 710
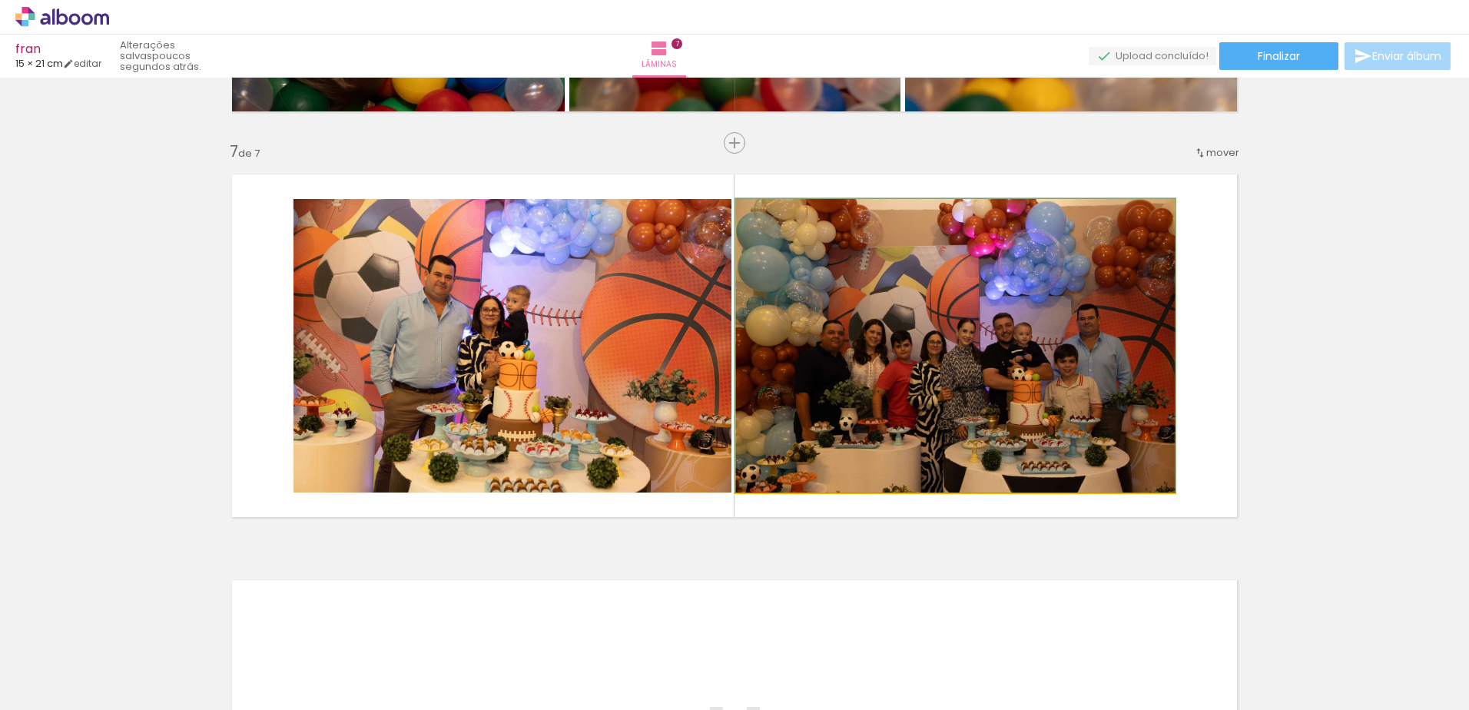
click at [868, 450] on quentale-photo at bounding box center [955, 346] width 439 height 294
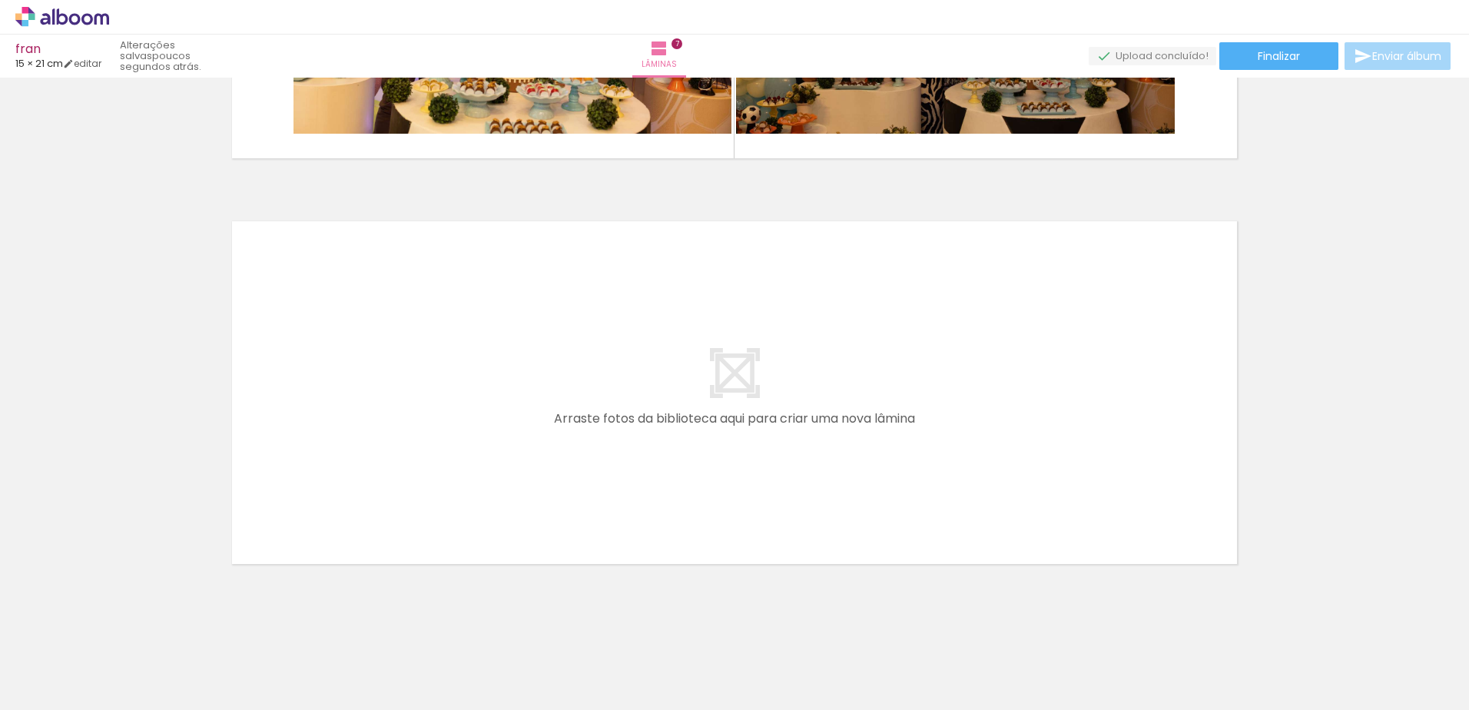
scroll to position [2769, 0]
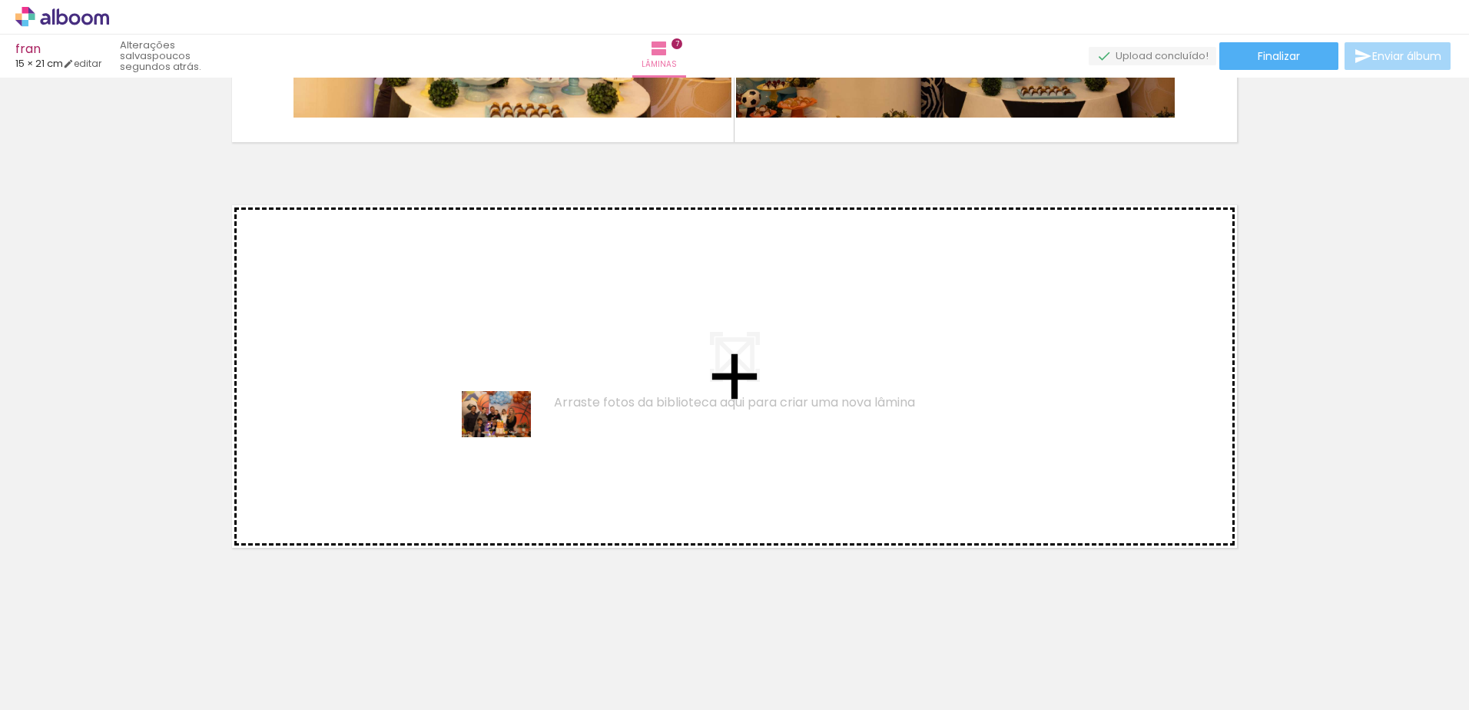
drag, startPoint x: 974, startPoint y: 668, endPoint x: 512, endPoint y: 413, distance: 528.2
click at [512, 413] on quentale-workspace at bounding box center [734, 355] width 1469 height 710
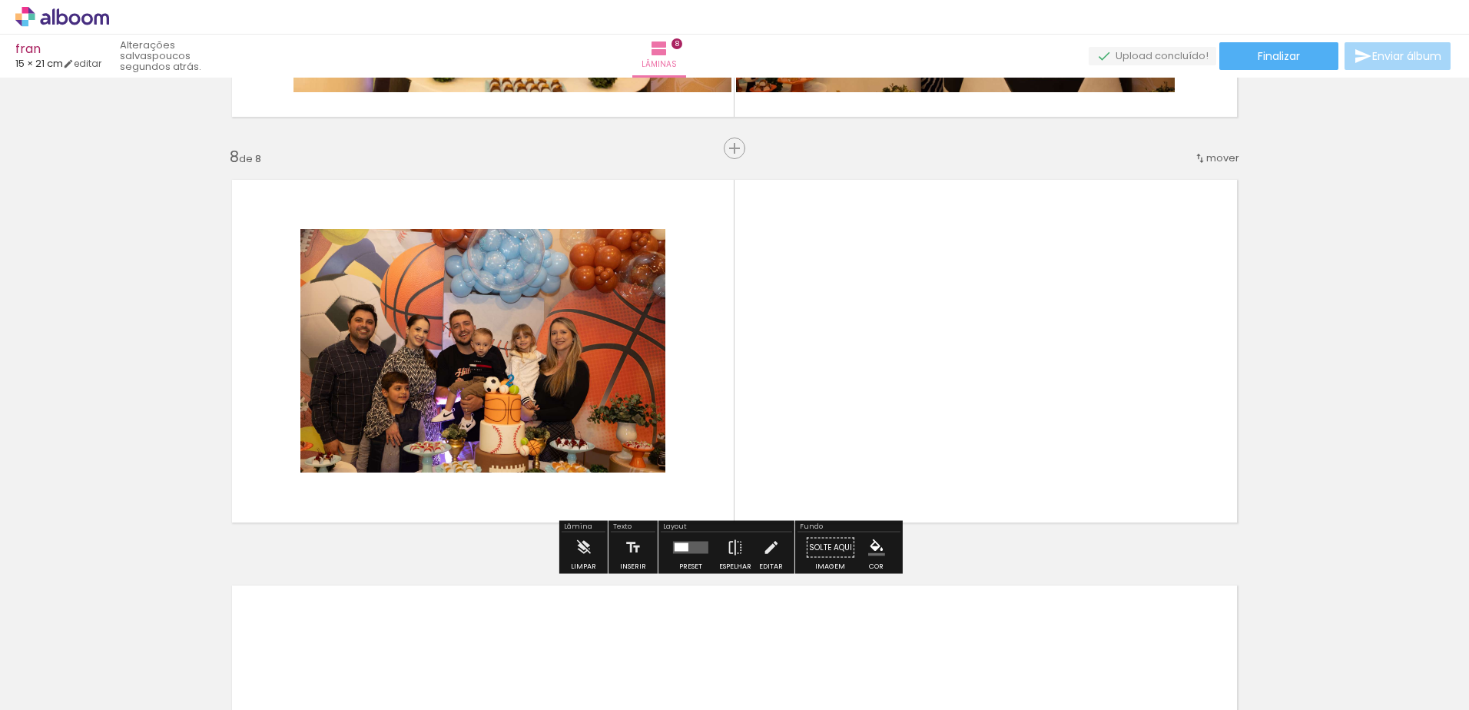
scroll to position [2800, 0]
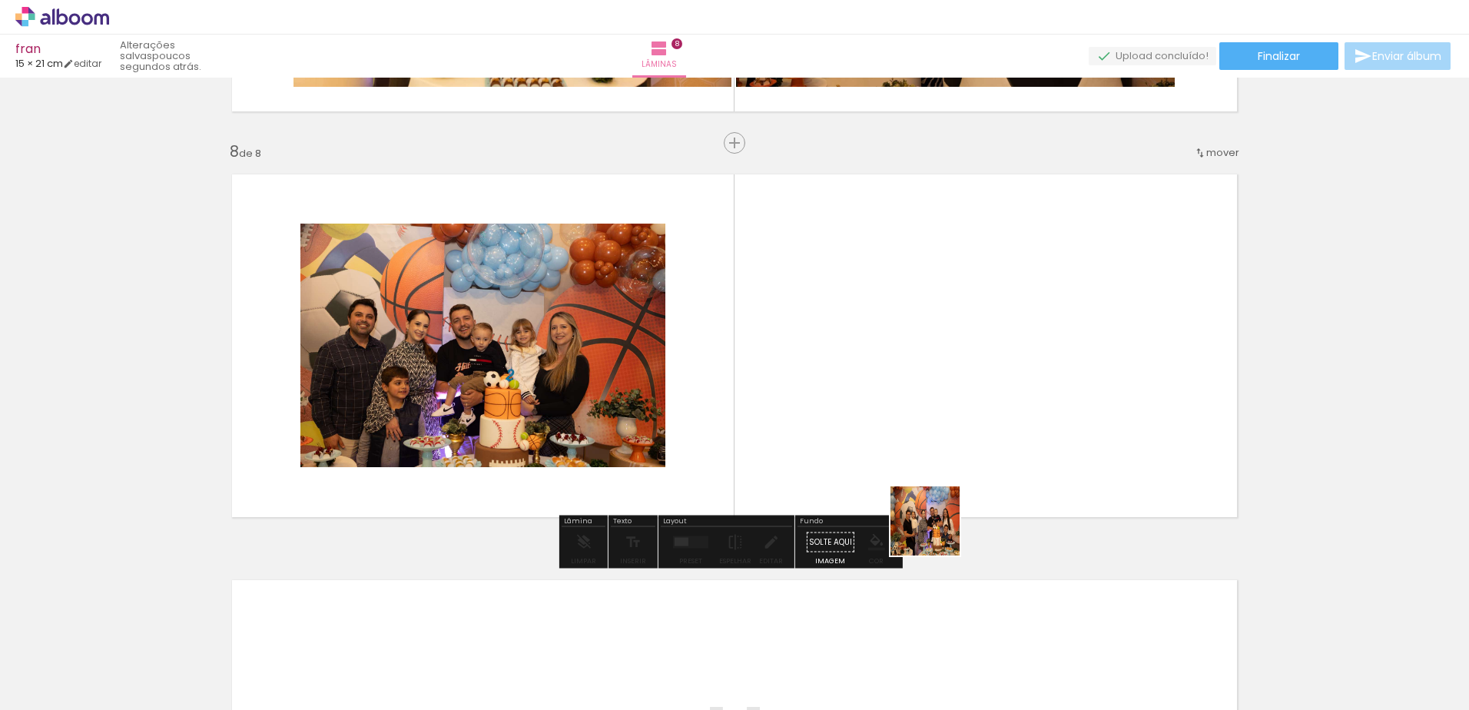
drag, startPoint x: 1062, startPoint y: 671, endPoint x: 868, endPoint y: 430, distance: 309.2
click at [868, 430] on quentale-workspace at bounding box center [734, 355] width 1469 height 710
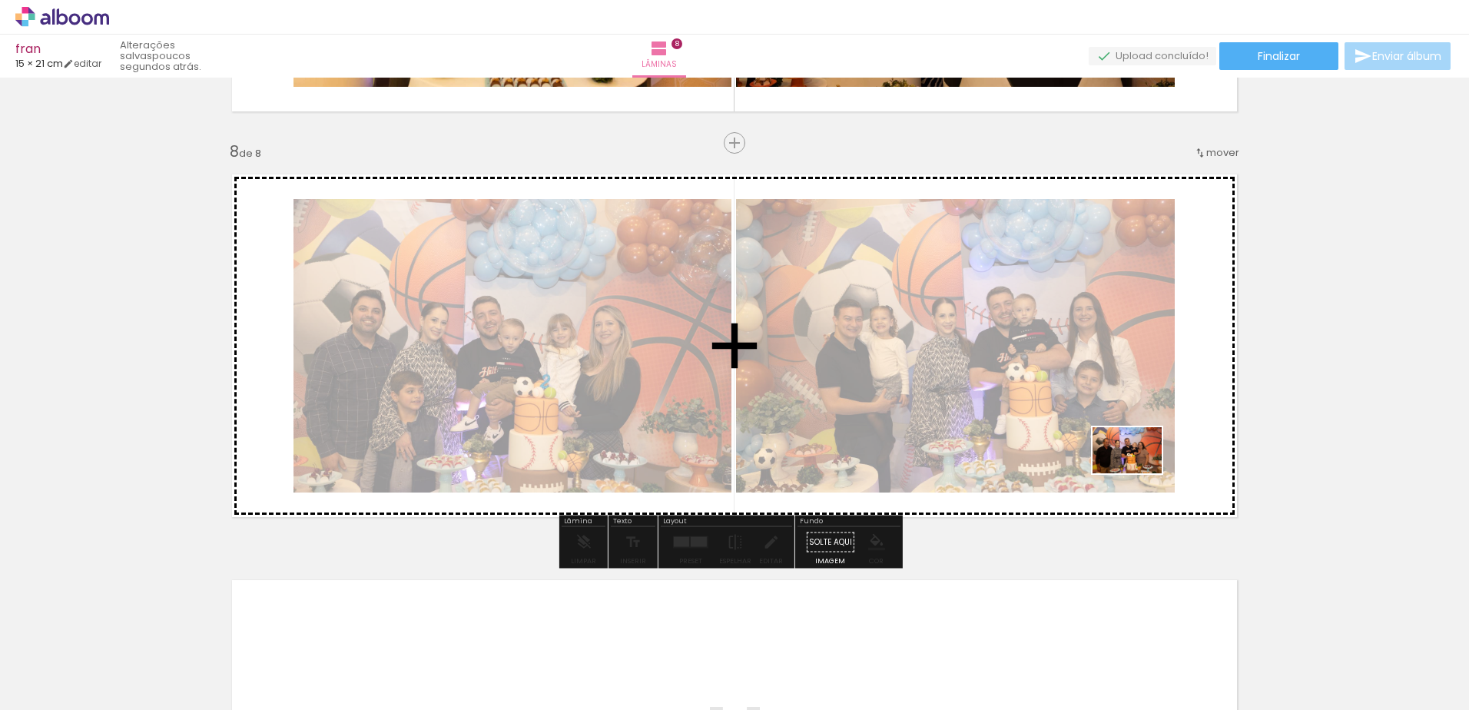
drag, startPoint x: 1123, startPoint y: 672, endPoint x: 1139, endPoint y: 466, distance: 207.3
click at [1139, 466] on quentale-workspace at bounding box center [734, 355] width 1469 height 710
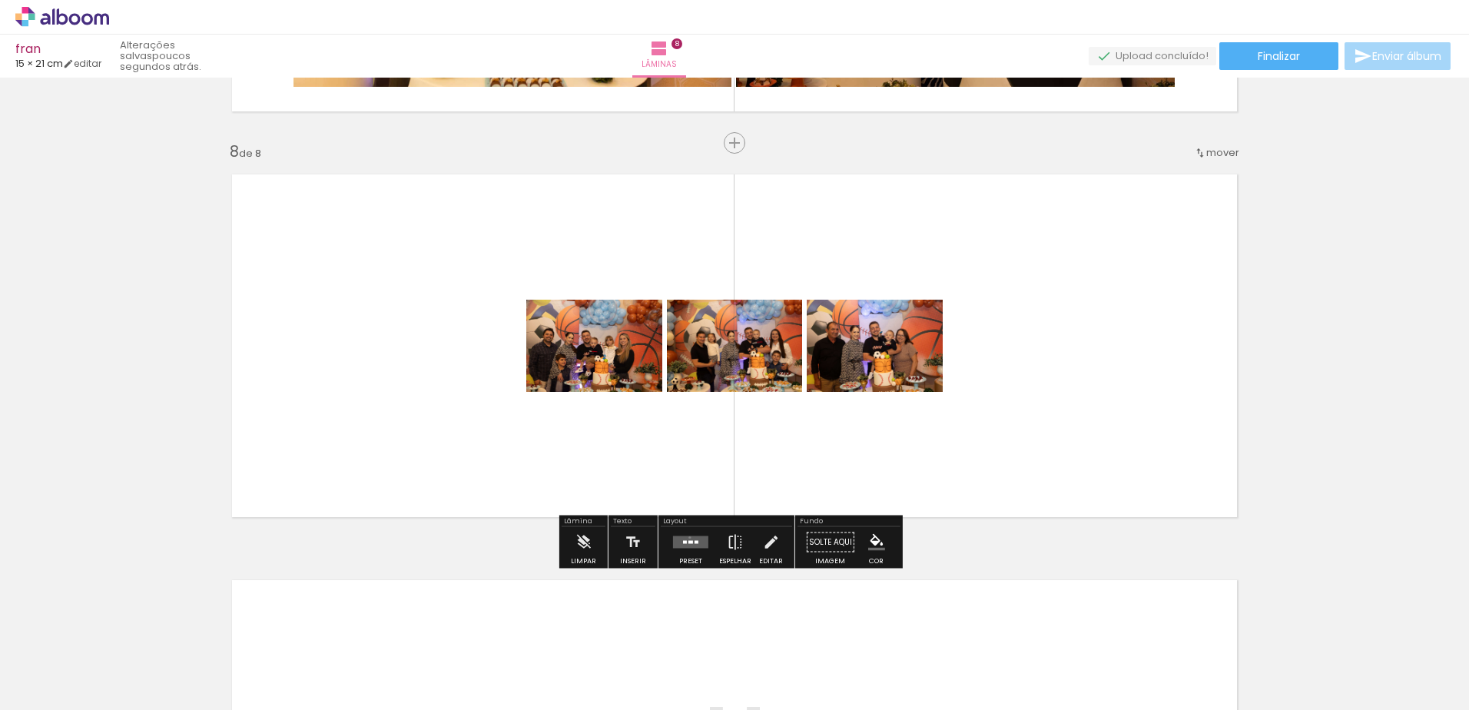
click at [686, 537] on quentale-layouter at bounding box center [690, 542] width 35 height 12
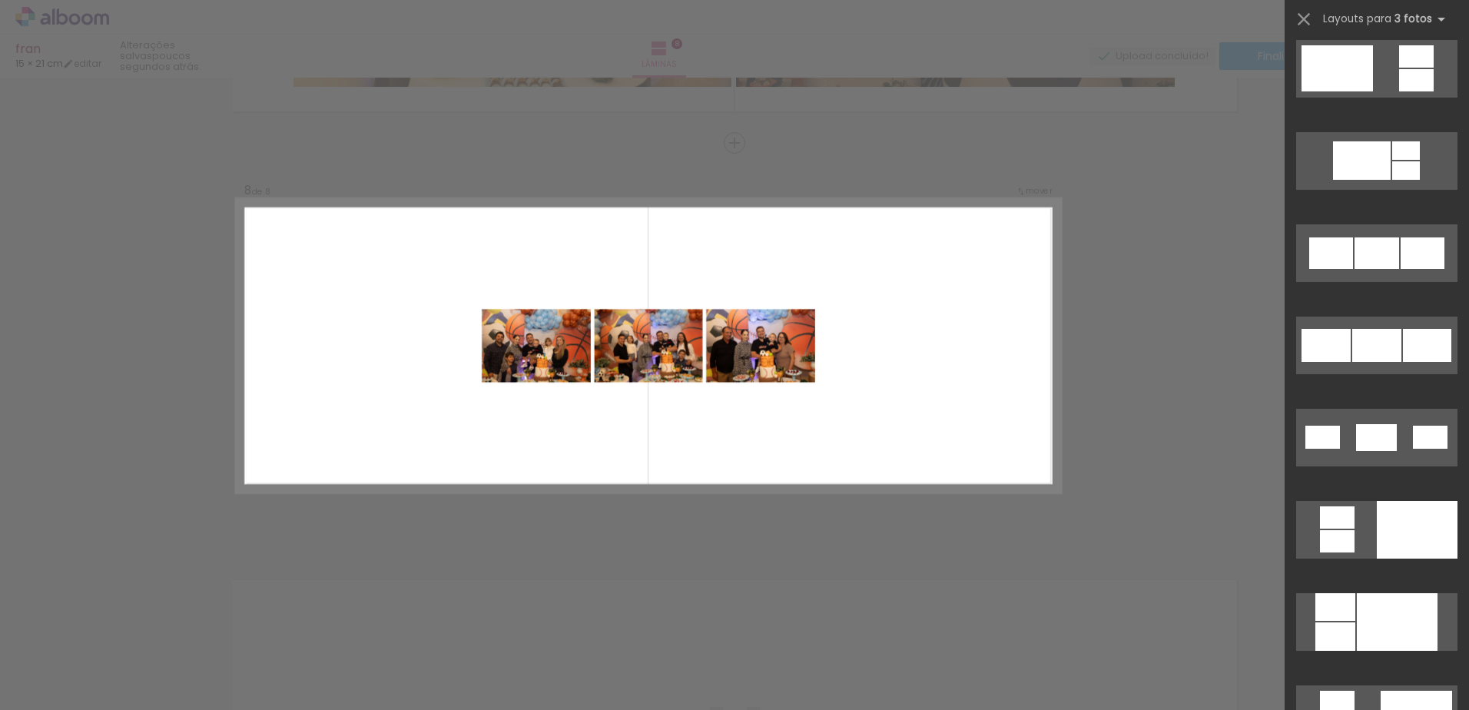
scroll to position [701, 0]
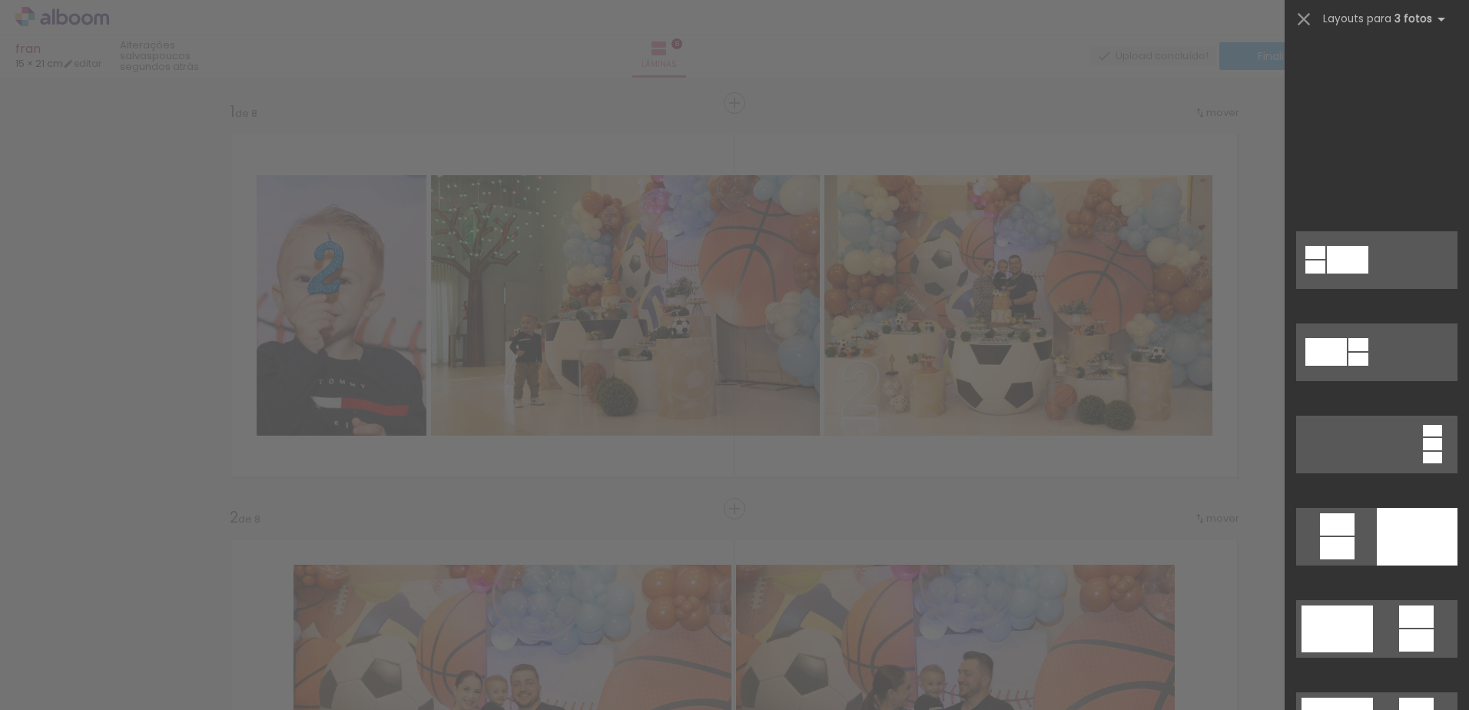
scroll to position [0, 1594]
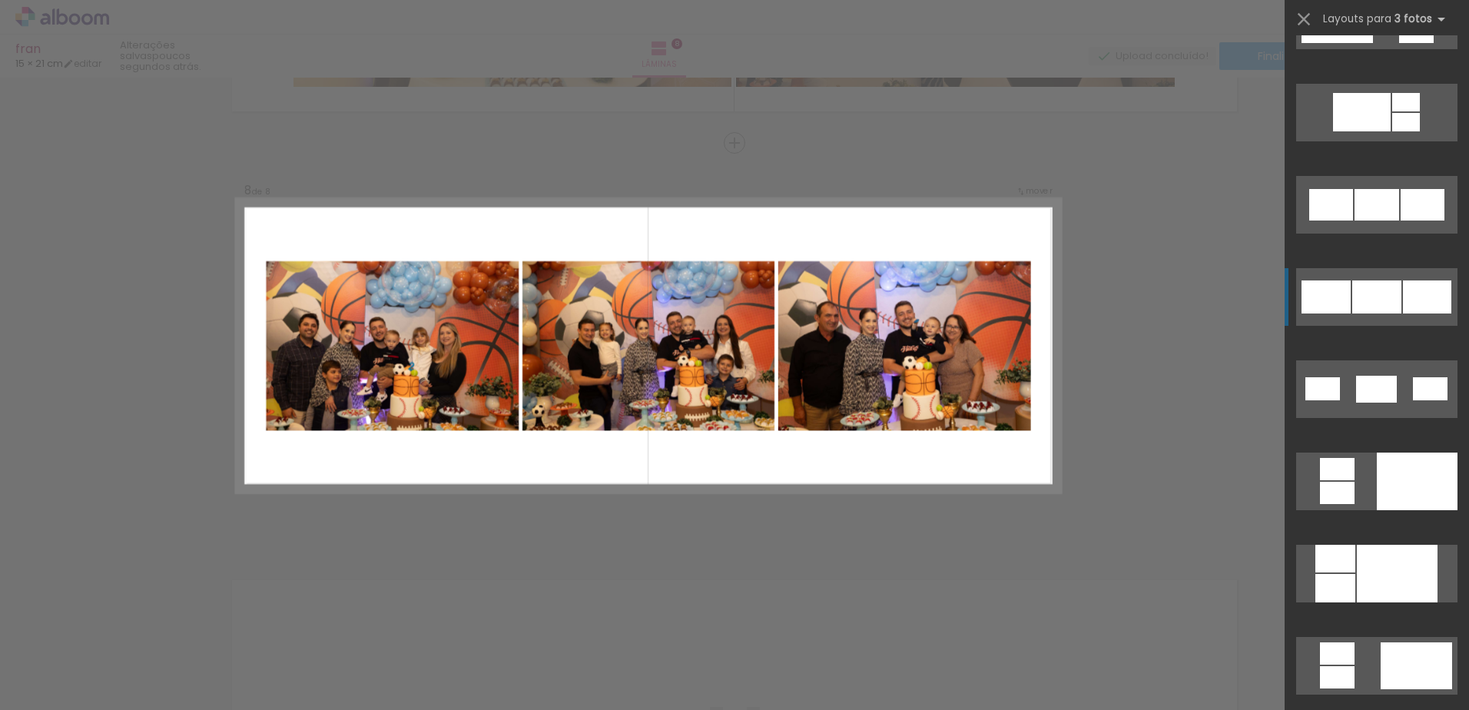
click at [1389, 300] on div at bounding box center [1376, 296] width 49 height 33
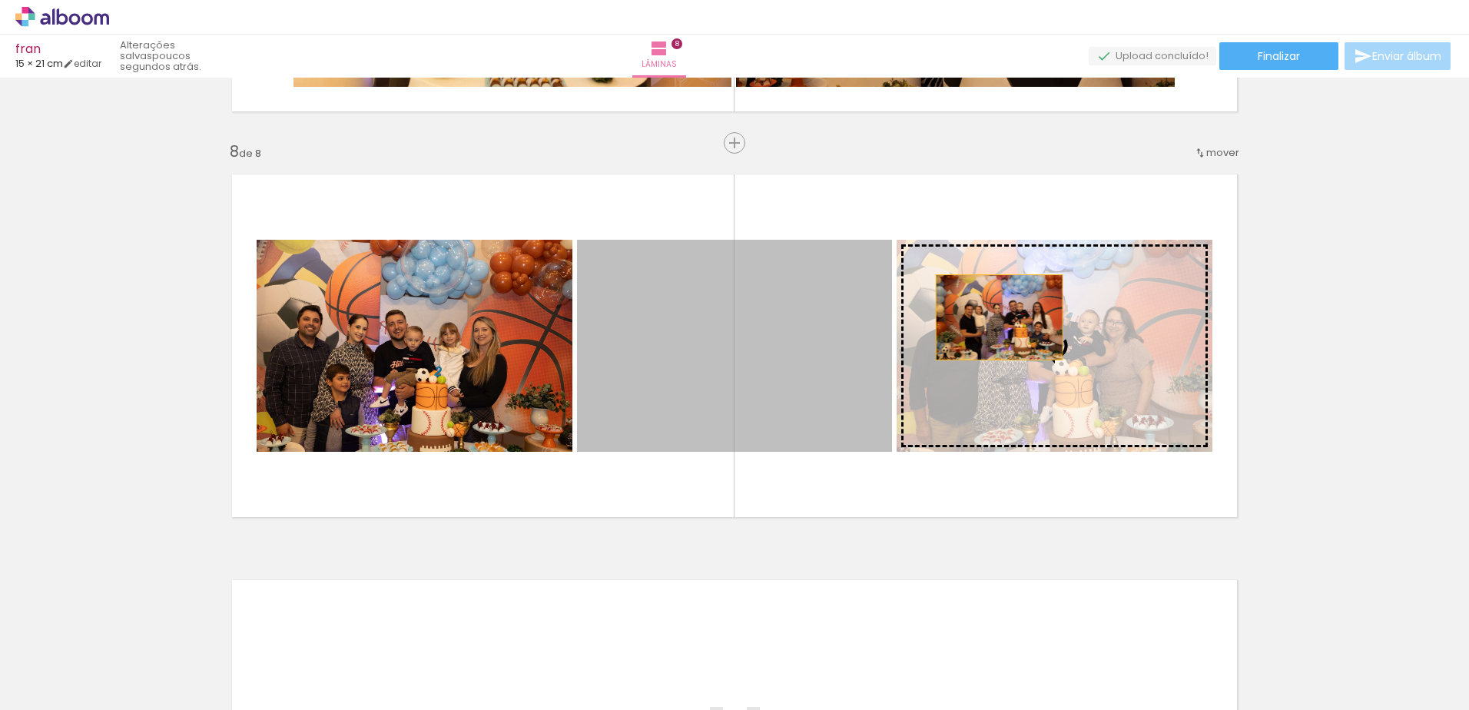
drag, startPoint x: 771, startPoint y: 363, endPoint x: 996, endPoint y: 318, distance: 228.9
click at [0, 0] on slot at bounding box center [0, 0] width 0 height 0
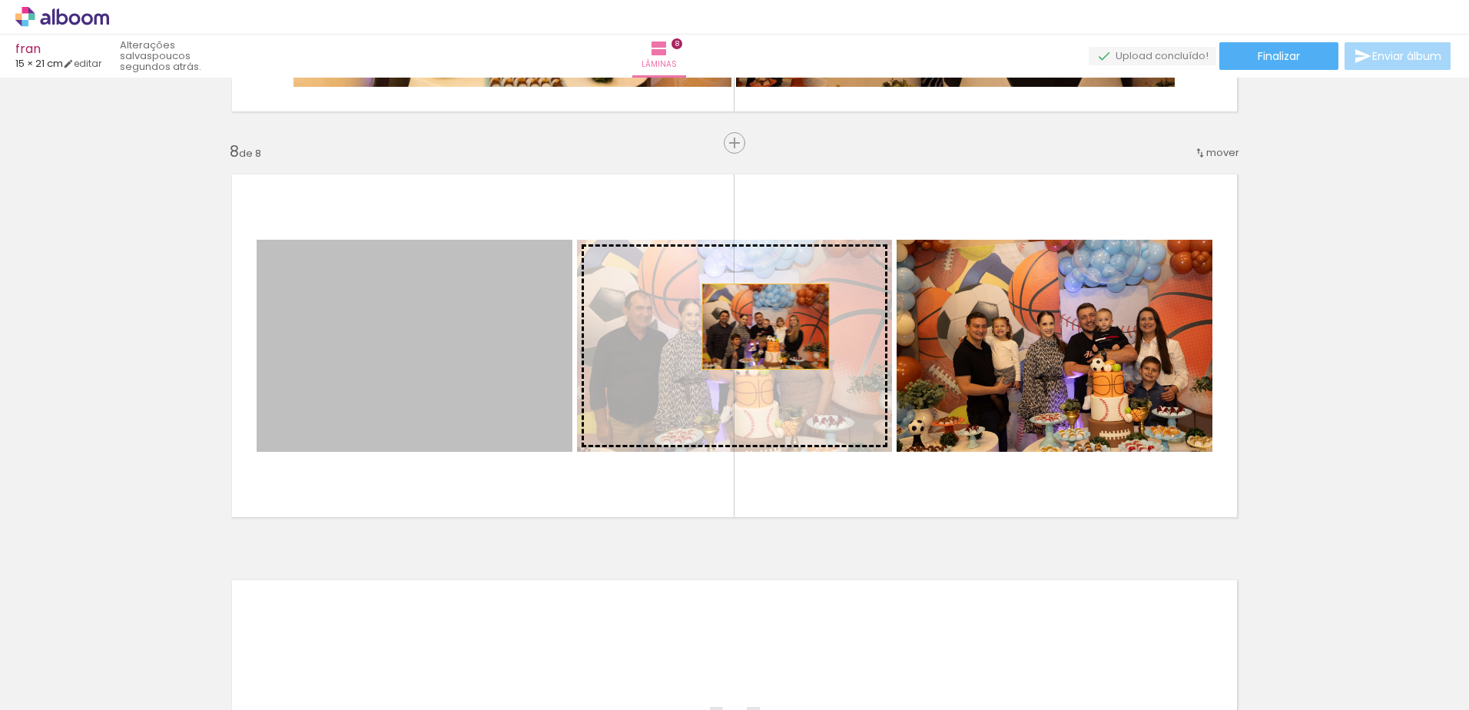
drag, startPoint x: 473, startPoint y: 370, endPoint x: 759, endPoint y: 328, distance: 288.9
click at [0, 0] on slot at bounding box center [0, 0] width 0 height 0
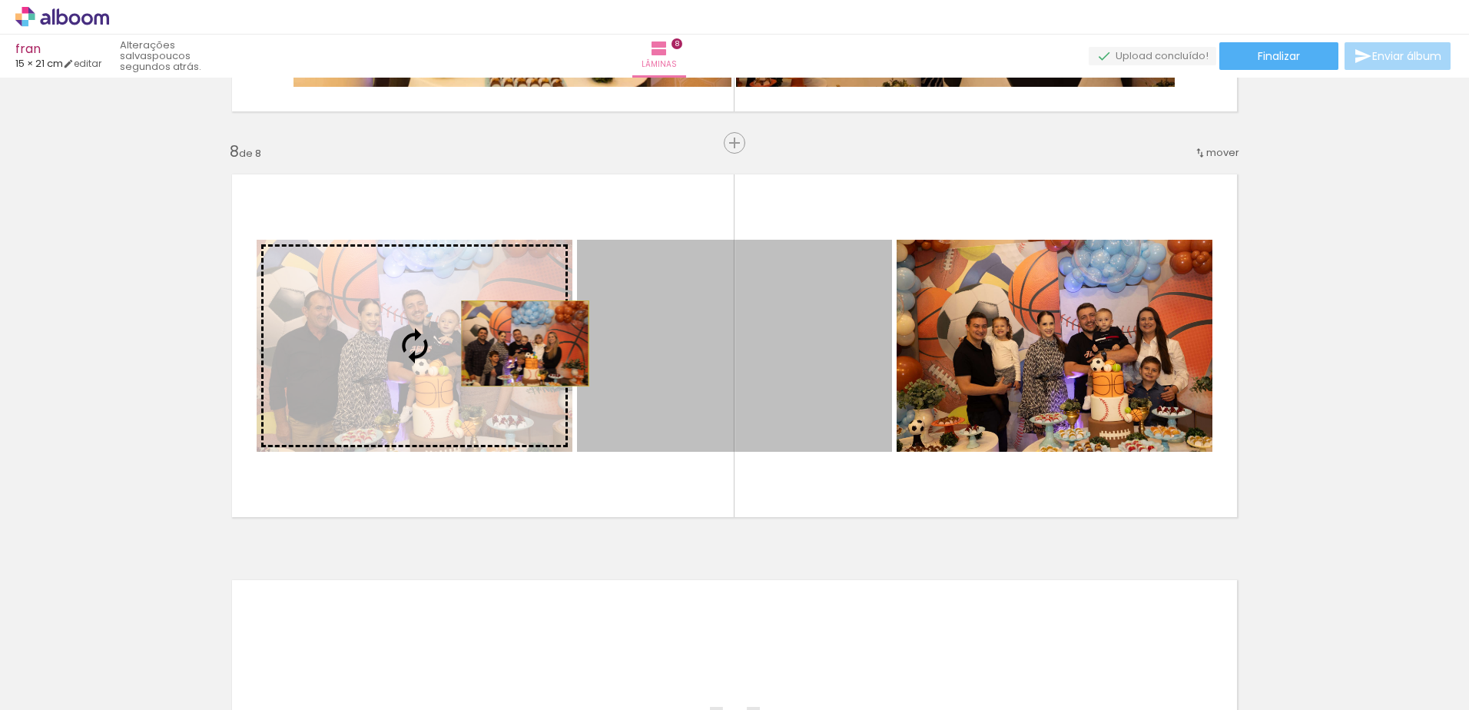
drag, startPoint x: 759, startPoint y: 328, endPoint x: 519, endPoint y: 343, distance: 240.2
click at [0, 0] on slot at bounding box center [0, 0] width 0 height 0
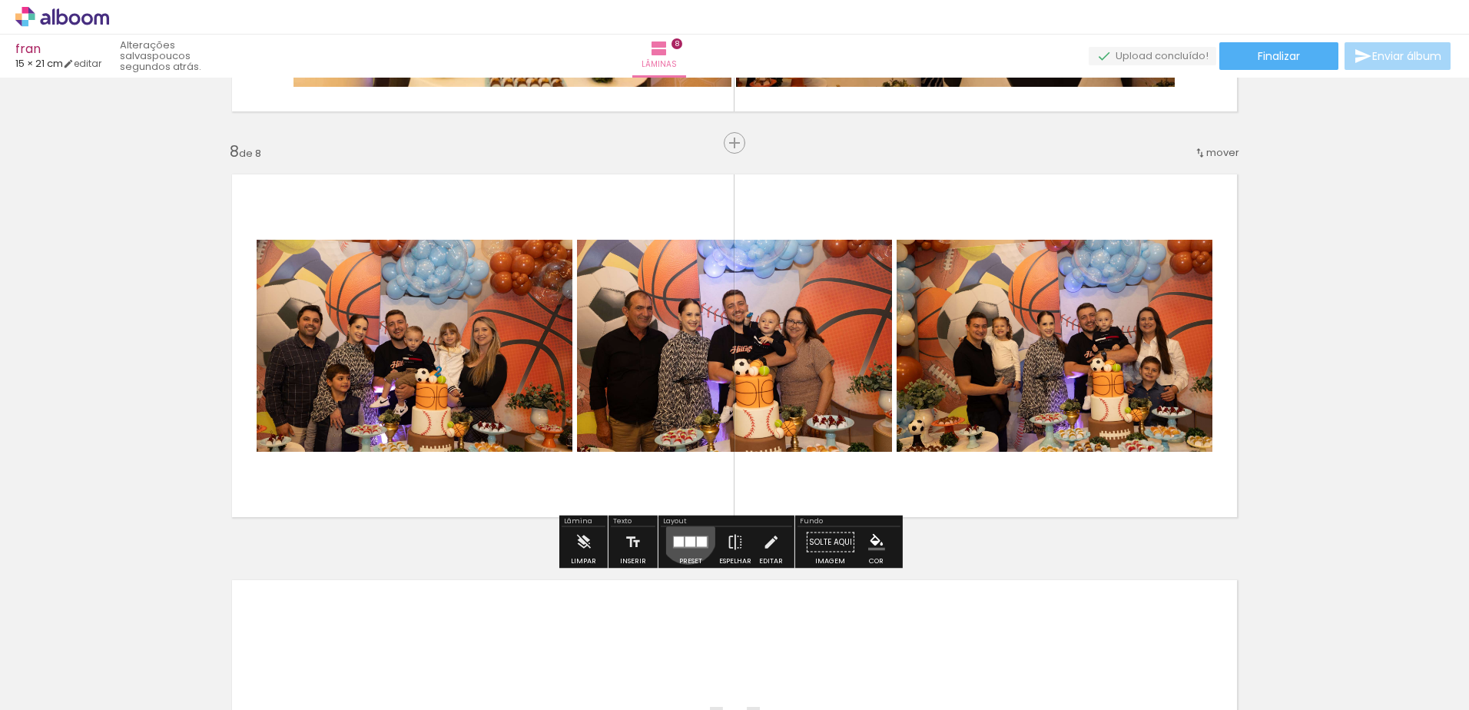
click at [685, 536] on quentale-layouter at bounding box center [690, 542] width 35 height 12
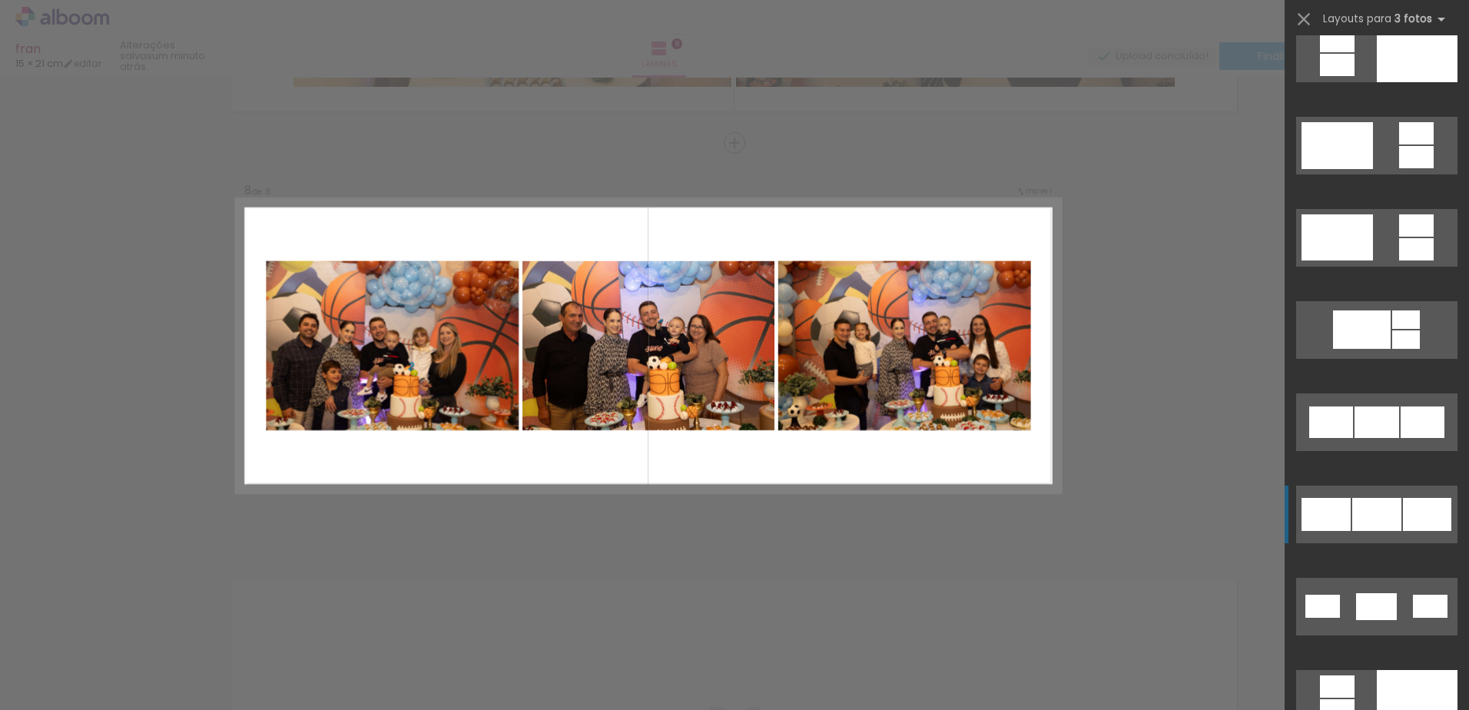
scroll to position [798, 0]
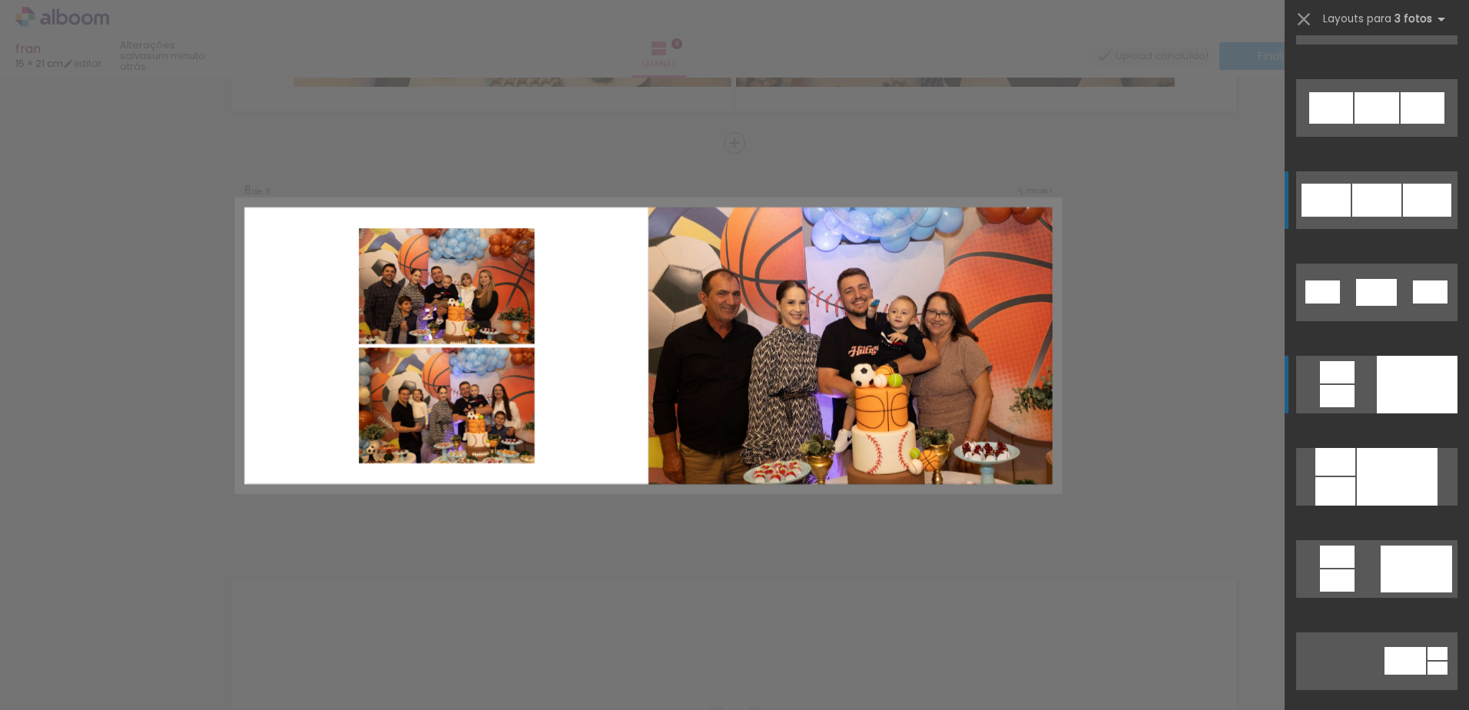
click at [1404, 388] on div at bounding box center [1417, 385] width 81 height 58
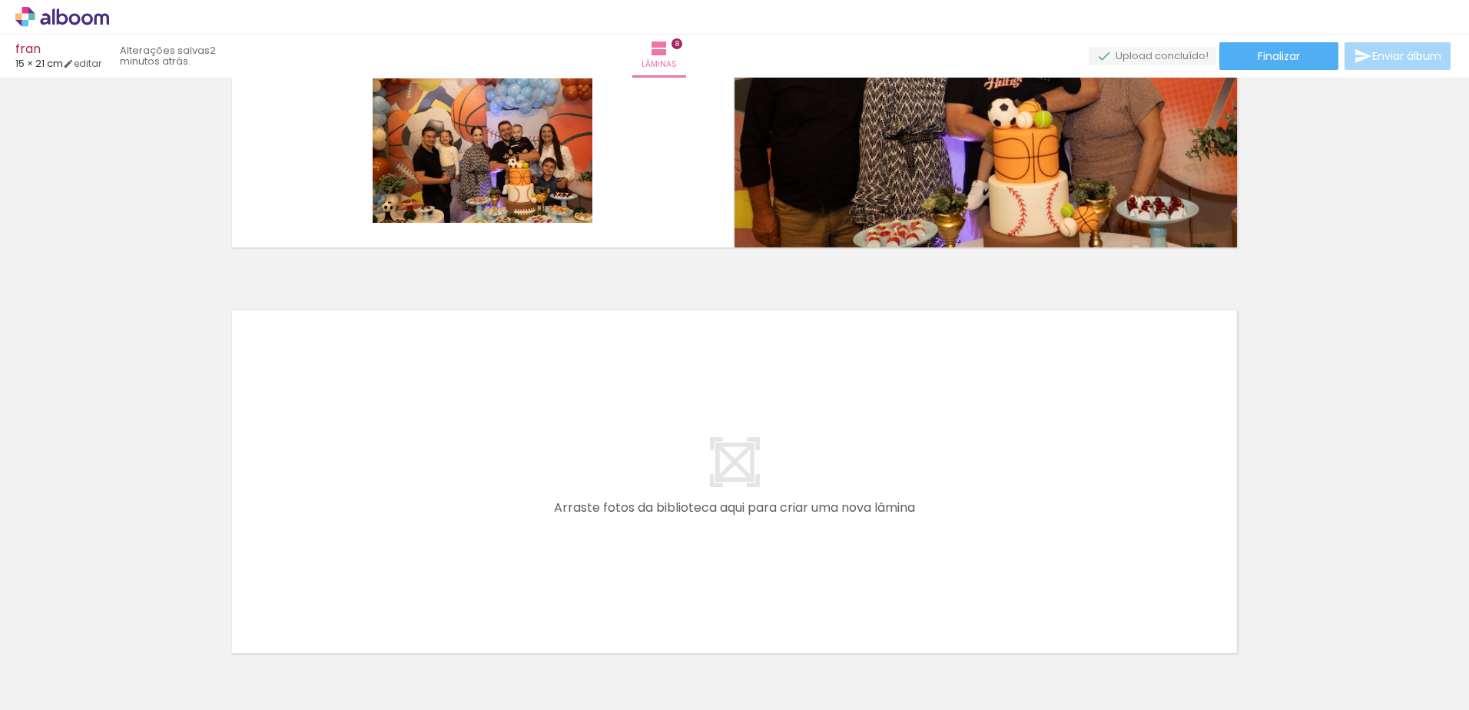
scroll to position [3175, 0]
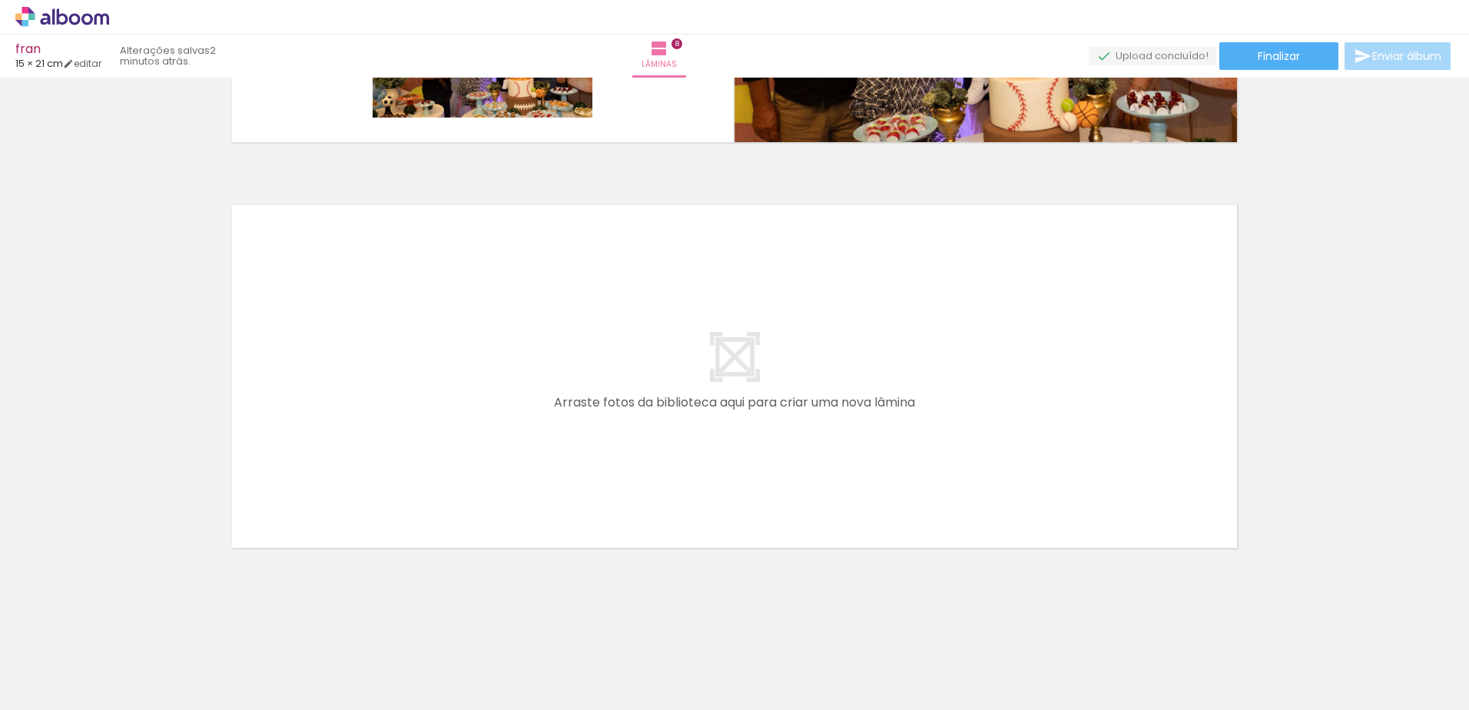
click at [479, 675] on div at bounding box center [479, 658] width 51 height 76
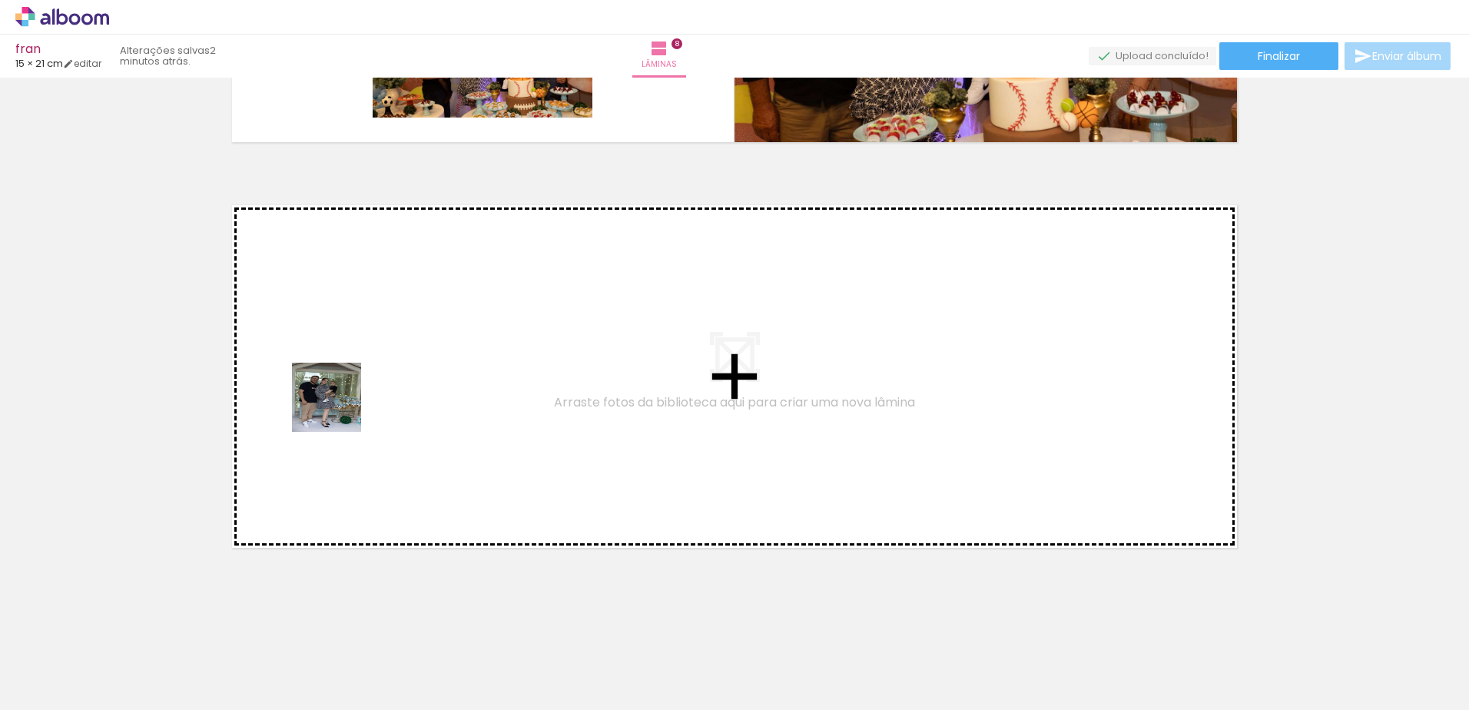
drag, startPoint x: 474, startPoint y: 682, endPoint x: 336, endPoint y: 406, distance: 309.3
click at [336, 406] on quentale-workspace at bounding box center [734, 355] width 1469 height 710
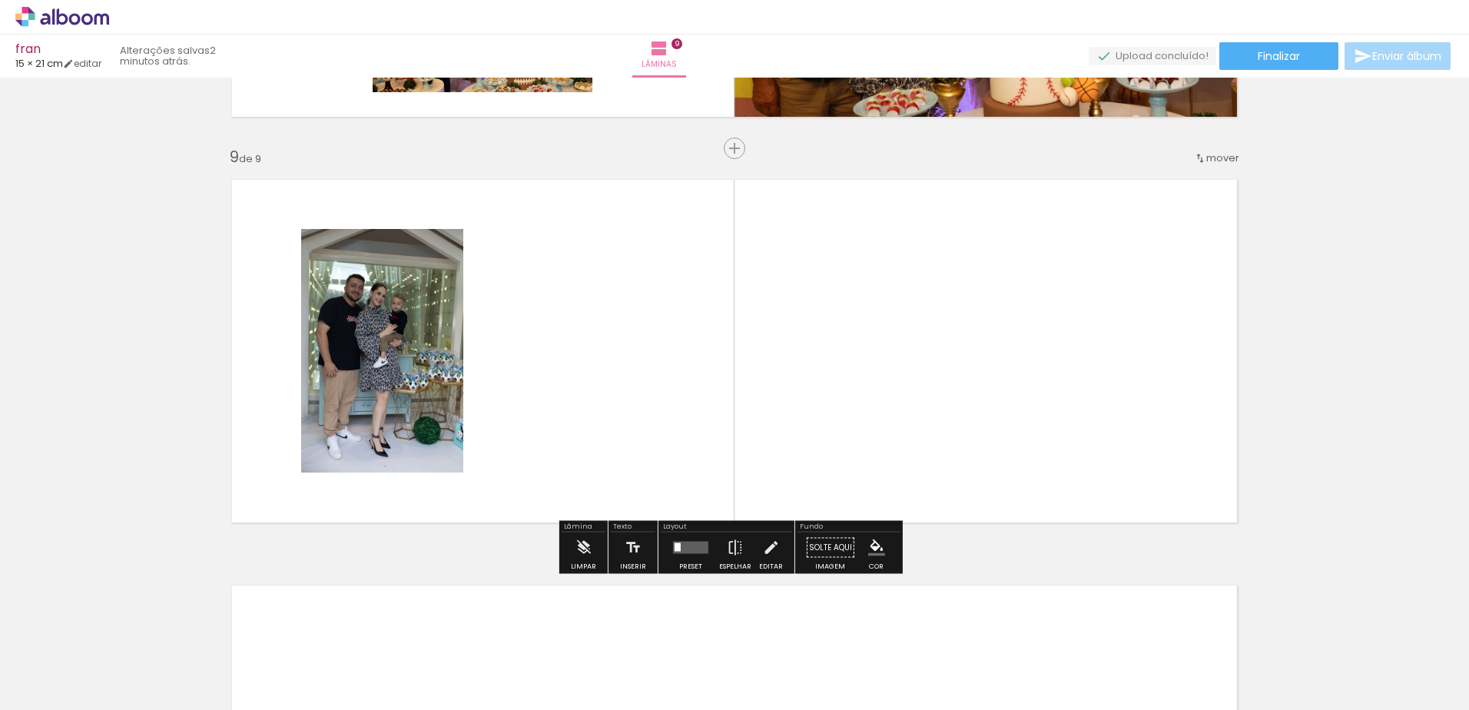
scroll to position [3206, 0]
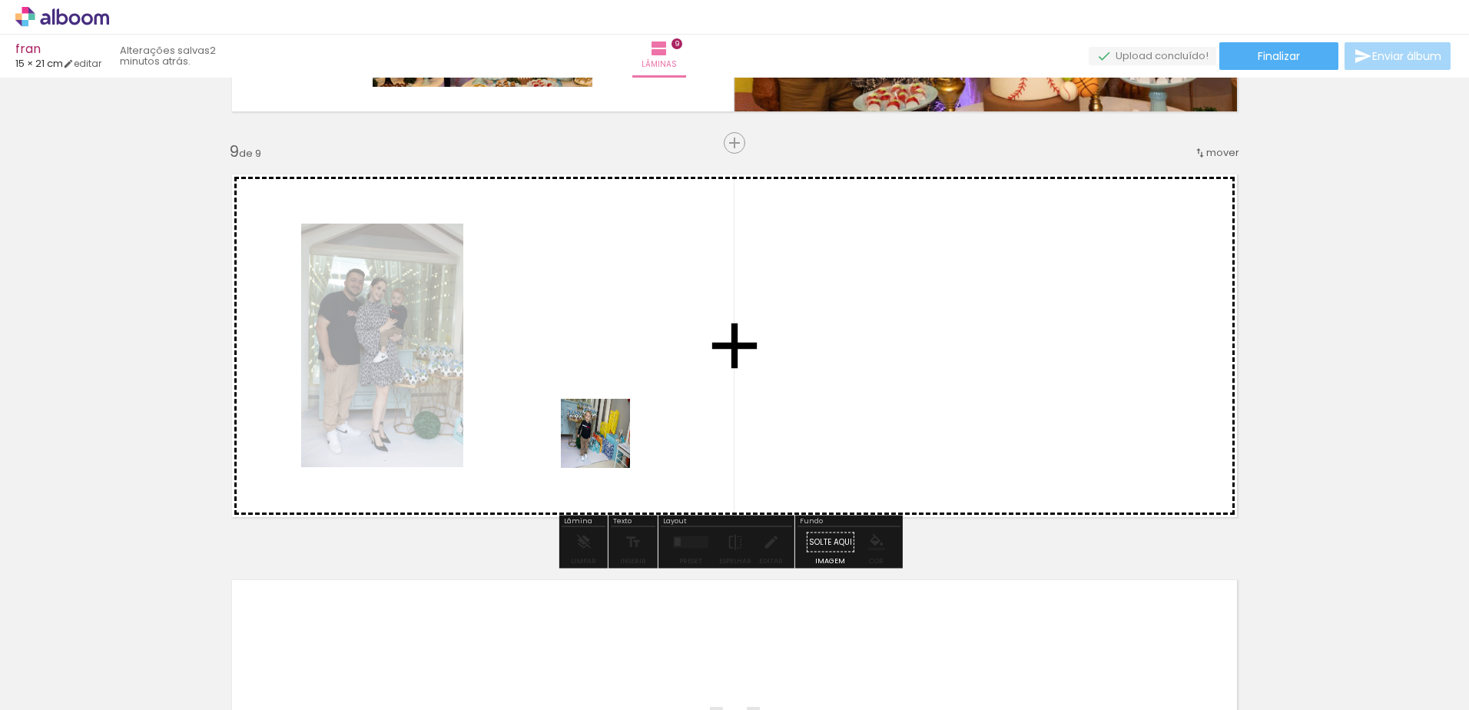
drag, startPoint x: 571, startPoint y: 667, endPoint x: 619, endPoint y: 363, distance: 307.3
click at [619, 363] on quentale-workspace at bounding box center [734, 355] width 1469 height 710
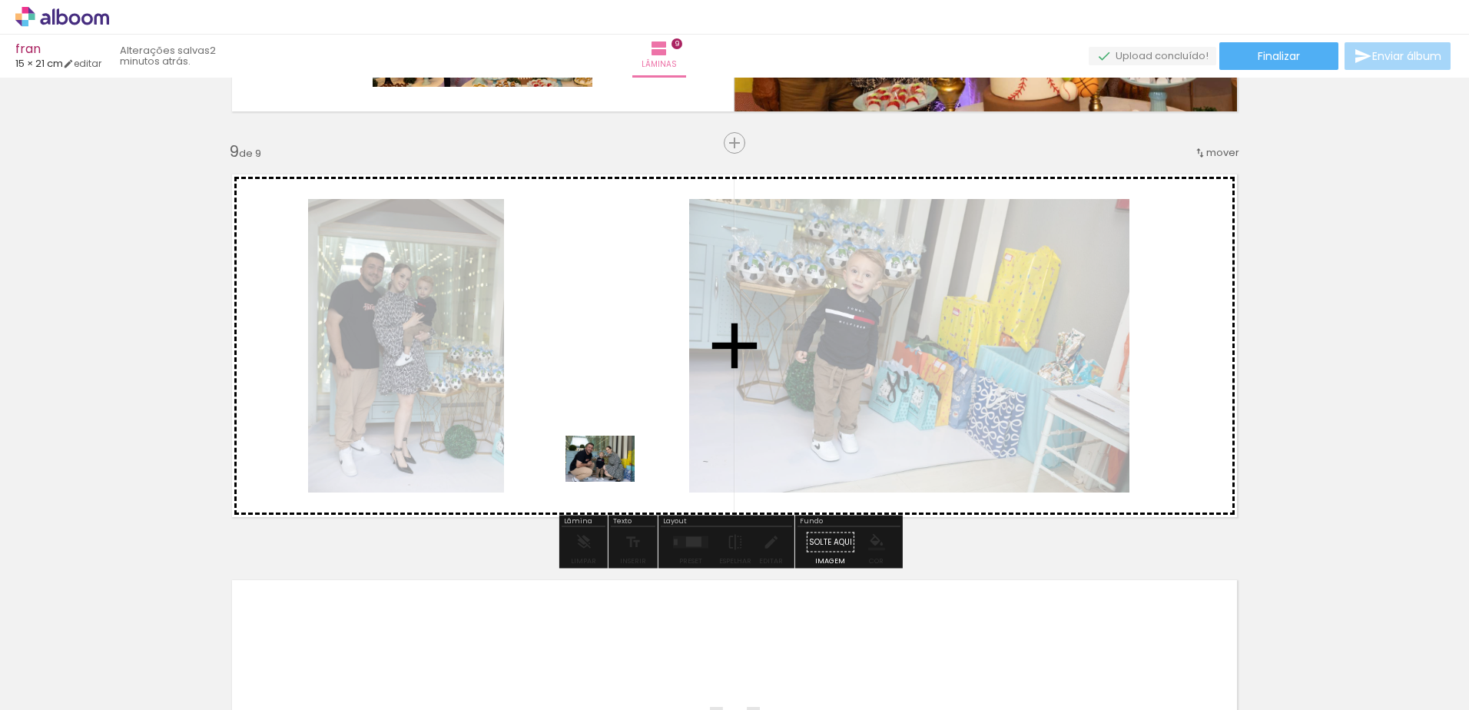
drag, startPoint x: 665, startPoint y: 671, endPoint x: 612, endPoint y: 482, distance: 196.3
click at [612, 482] on quentale-workspace at bounding box center [734, 355] width 1469 height 710
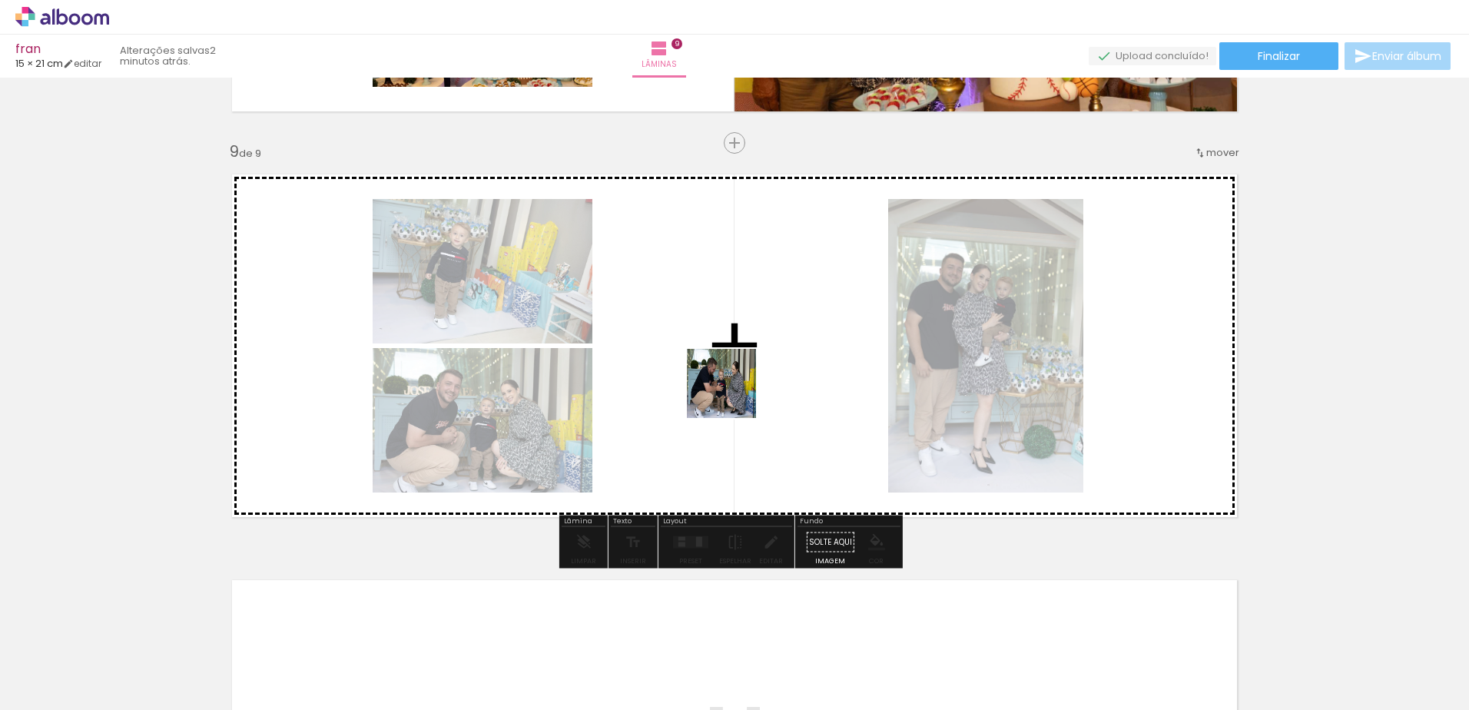
drag, startPoint x: 738, startPoint y: 668, endPoint x: 734, endPoint y: 382, distance: 286.6
click at [734, 382] on quentale-workspace at bounding box center [734, 355] width 1469 height 710
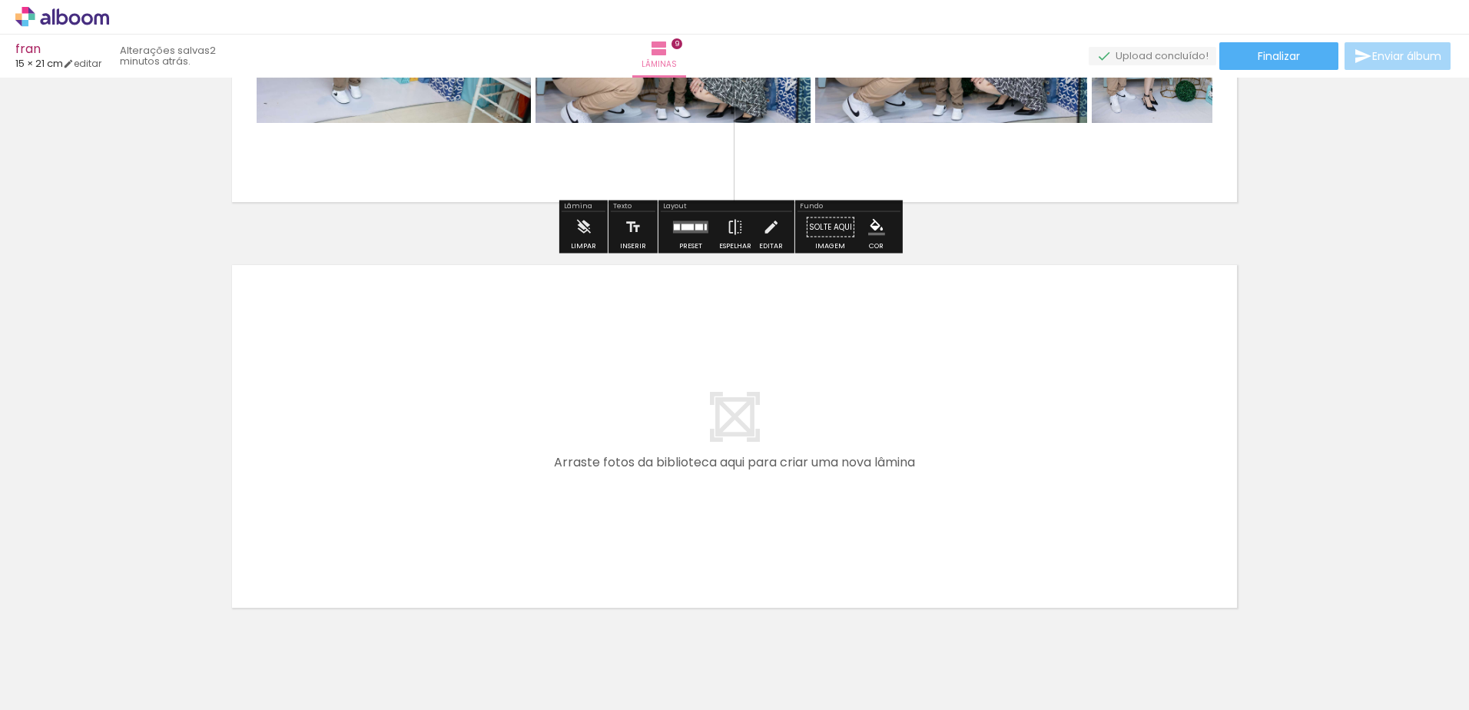
scroll to position [3581, 0]
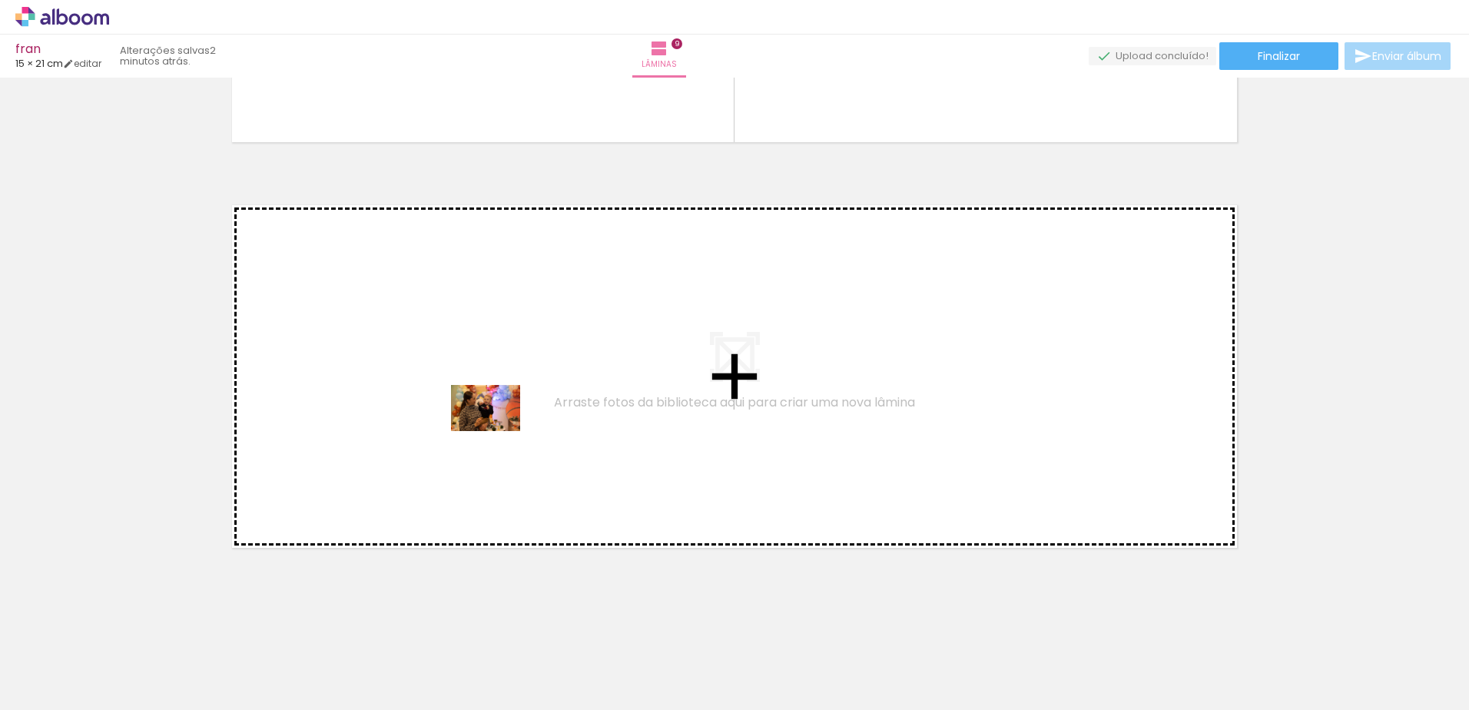
drag, startPoint x: 834, startPoint y: 666, endPoint x: 496, endPoint y: 418, distance: 419.4
click at [496, 418] on quentale-workspace at bounding box center [734, 355] width 1469 height 710
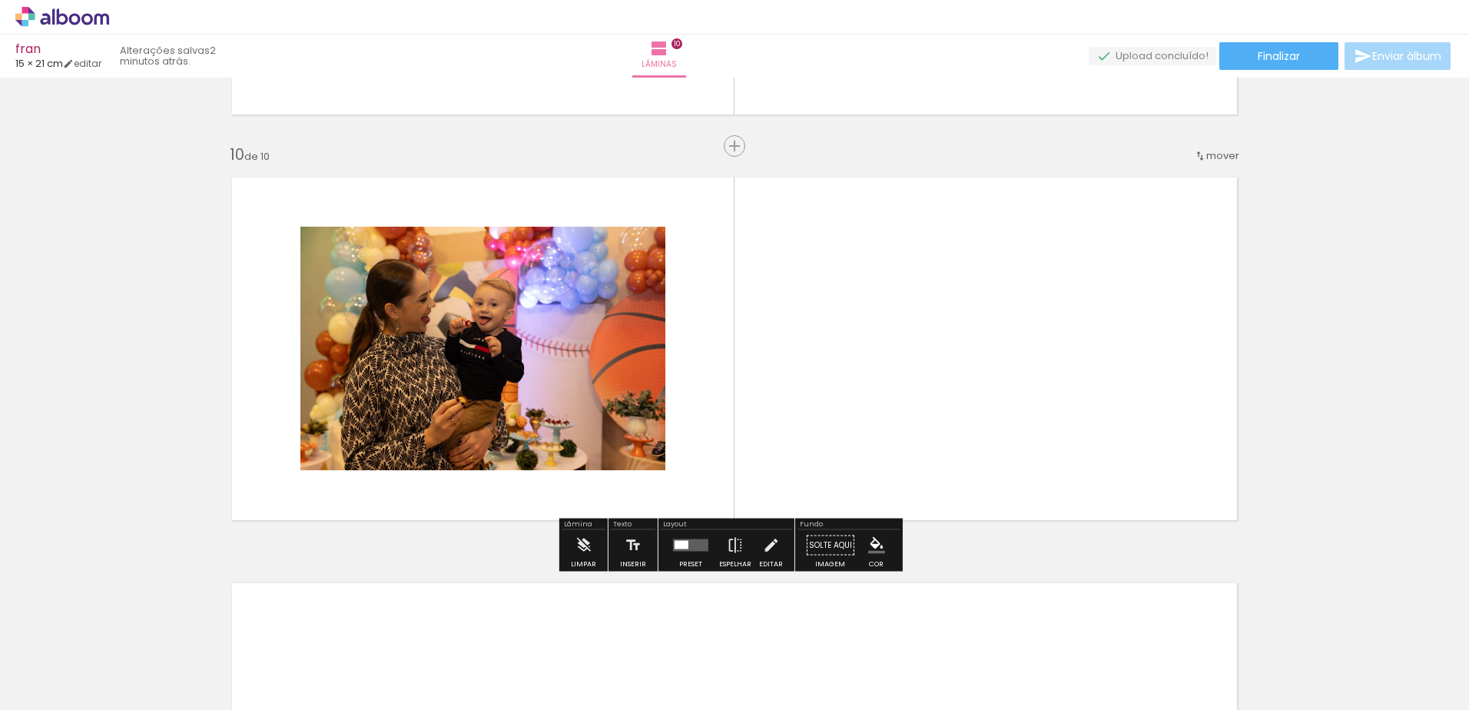
scroll to position [3611, 0]
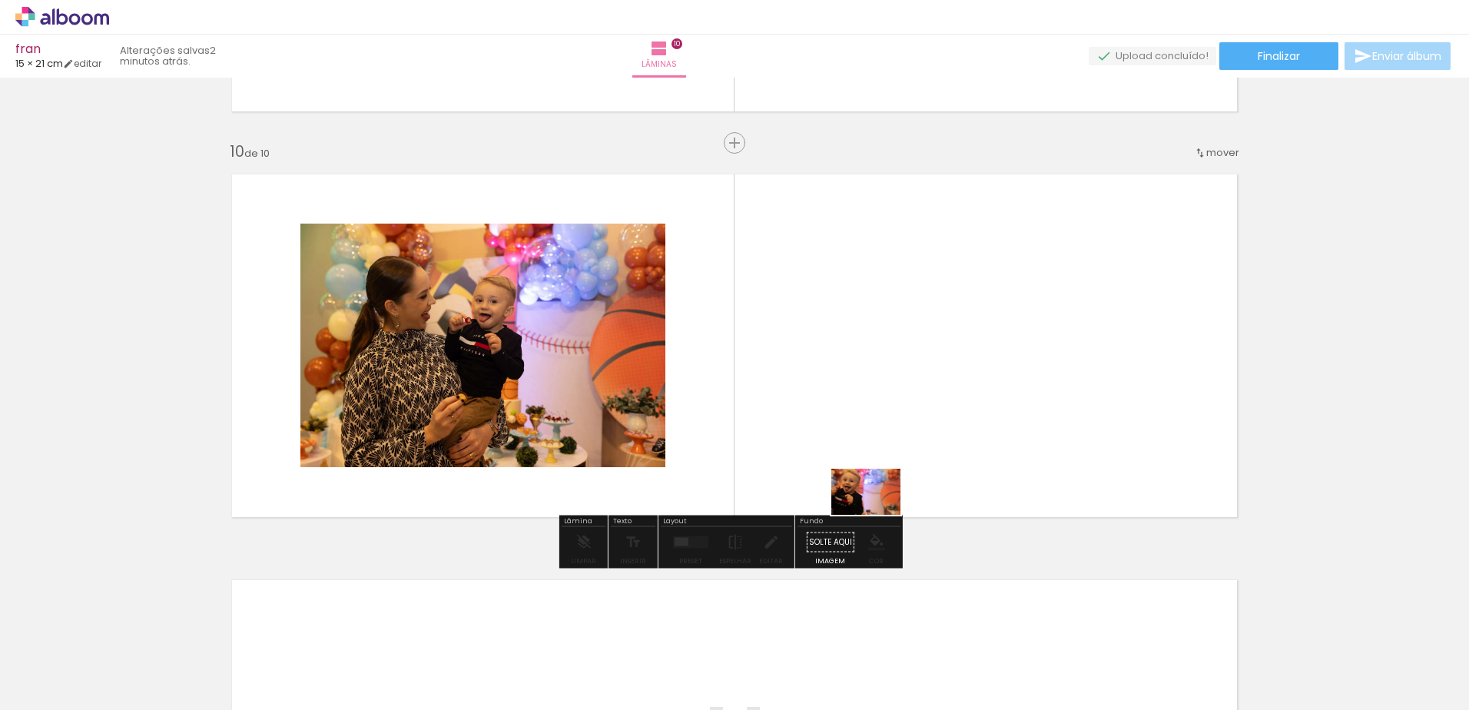
drag, startPoint x: 911, startPoint y: 676, endPoint x: 875, endPoint y: 440, distance: 238.5
click at [875, 440] on quentale-workspace at bounding box center [734, 355] width 1469 height 710
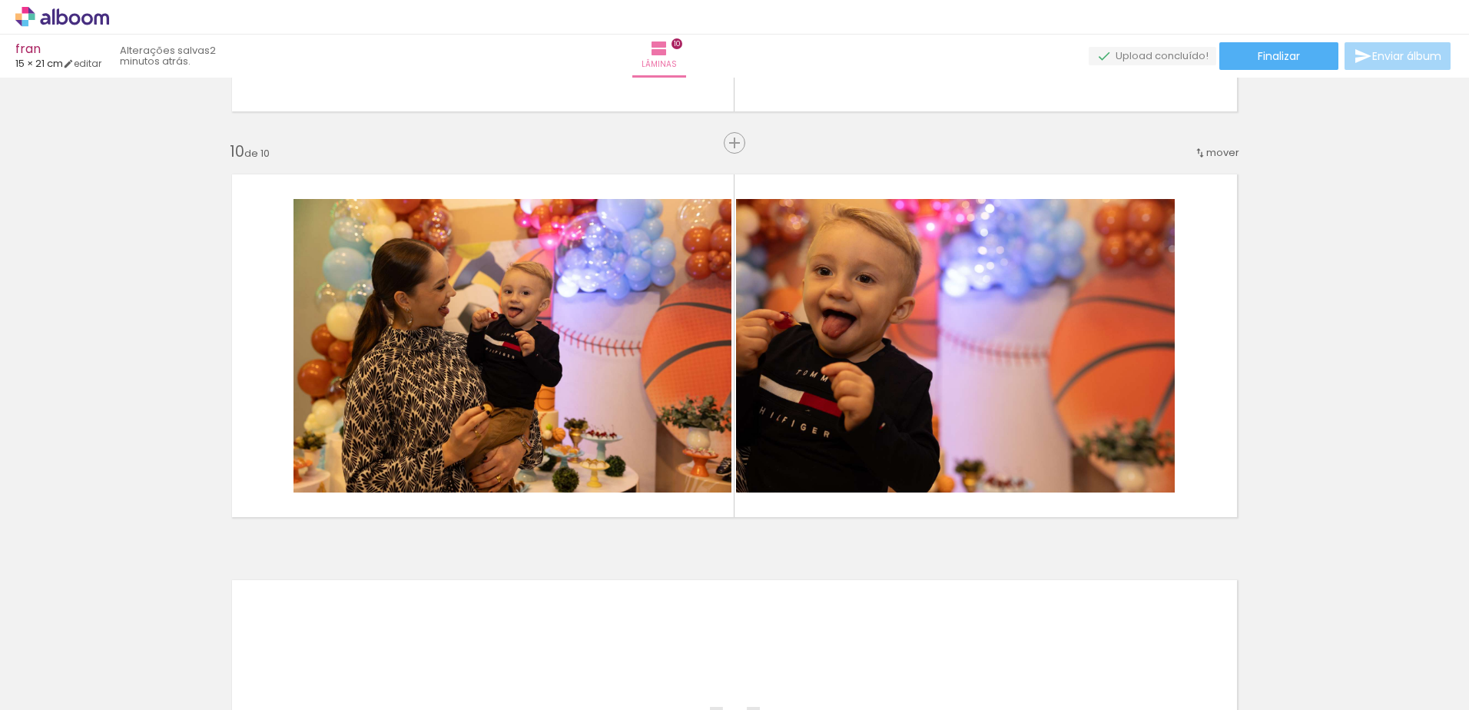
scroll to position [0, 1255]
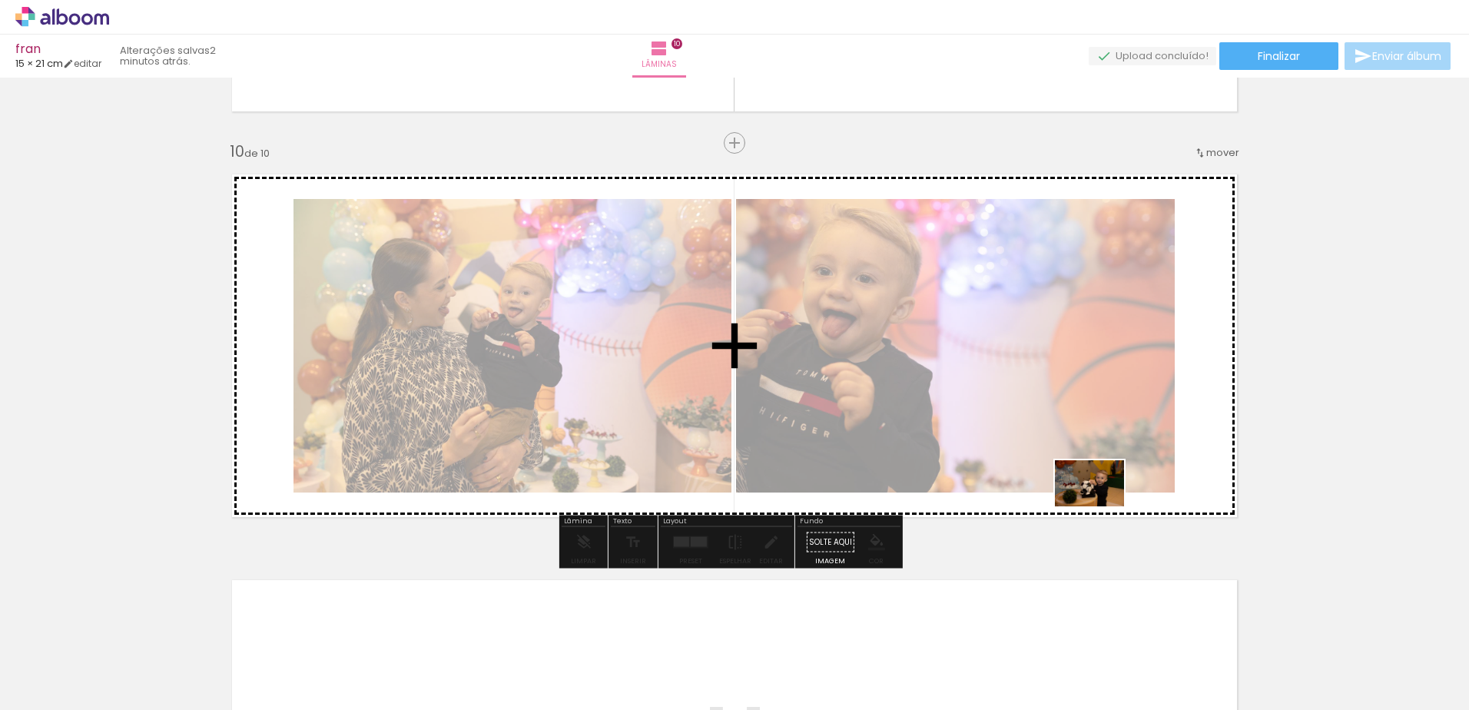
drag, startPoint x: 980, startPoint y: 667, endPoint x: 1104, endPoint y: 481, distance: 223.8
click at [1104, 481] on quentale-workspace at bounding box center [734, 355] width 1469 height 710
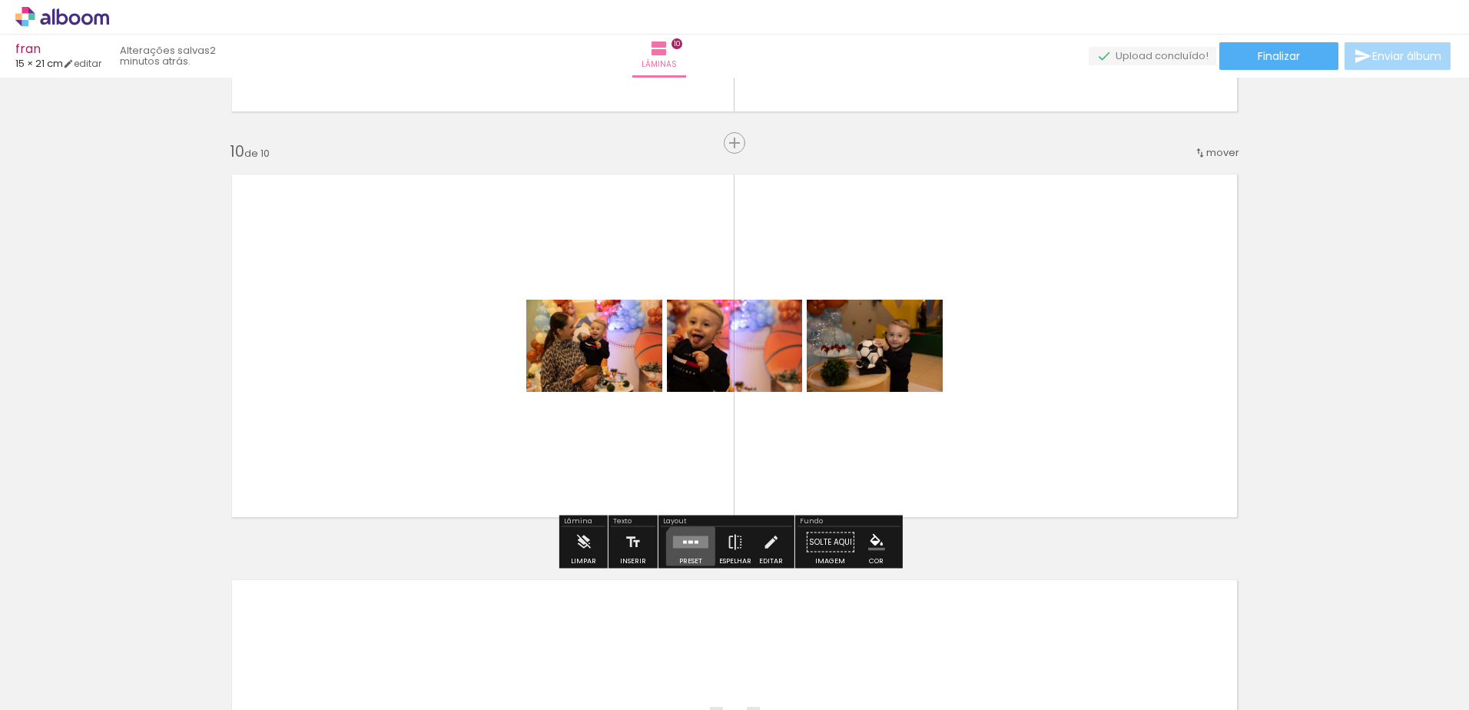
click at [692, 550] on div at bounding box center [690, 542] width 41 height 31
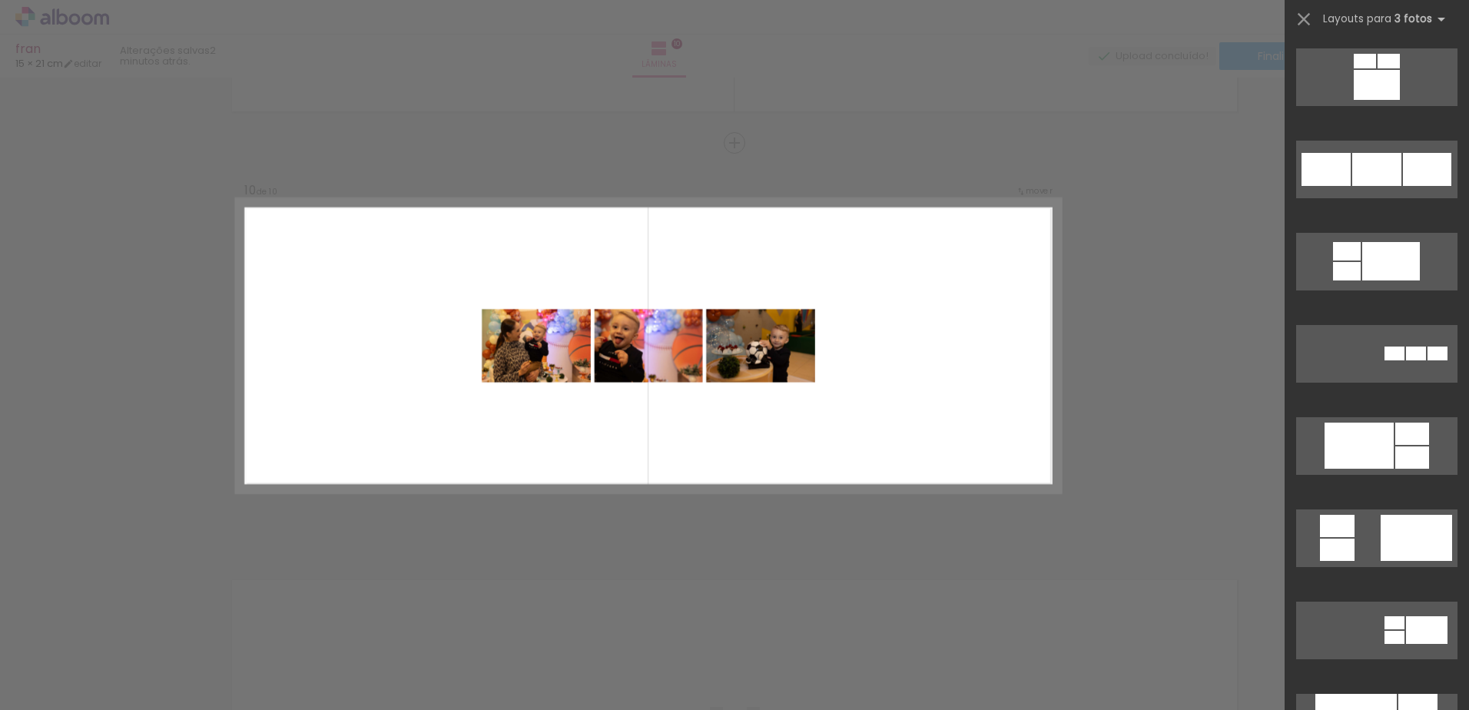
scroll to position [1449, 0]
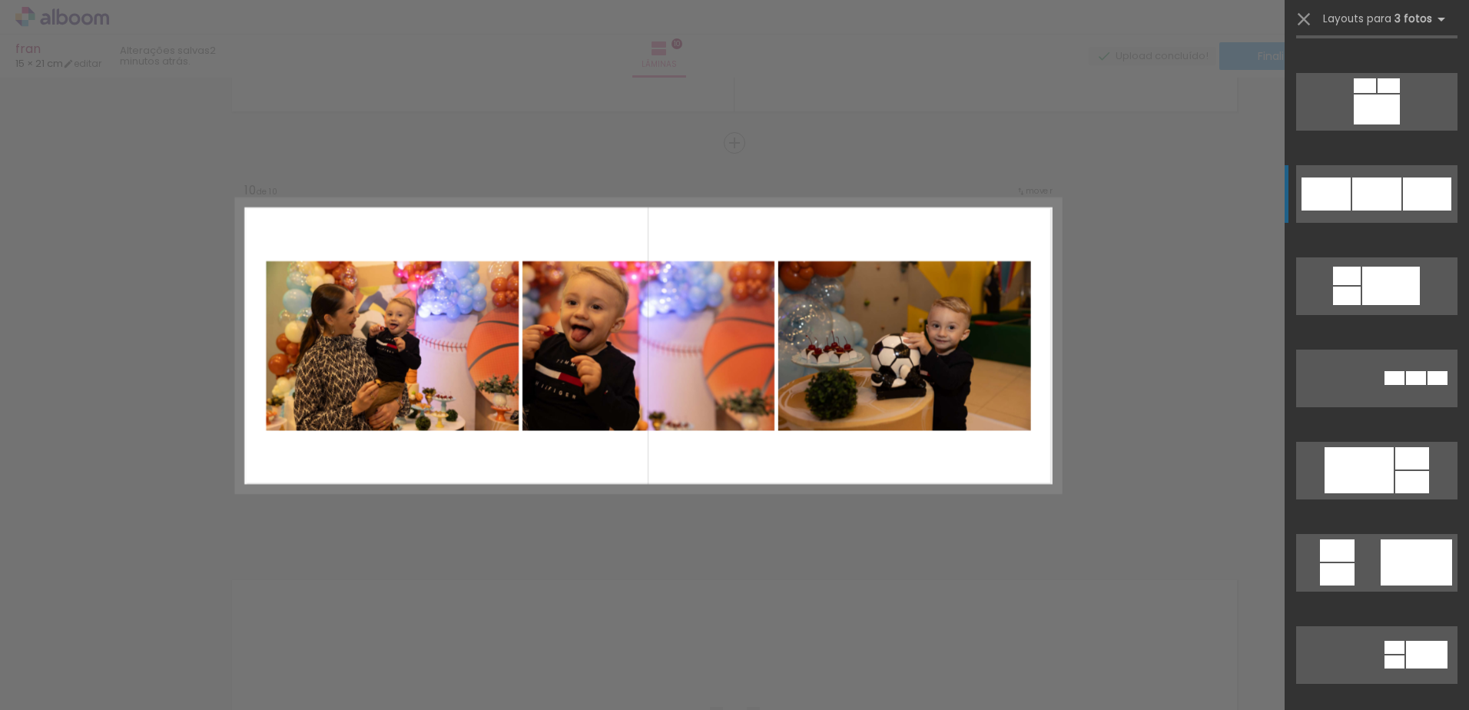
click at [1391, 194] on div at bounding box center [1376, 193] width 49 height 33
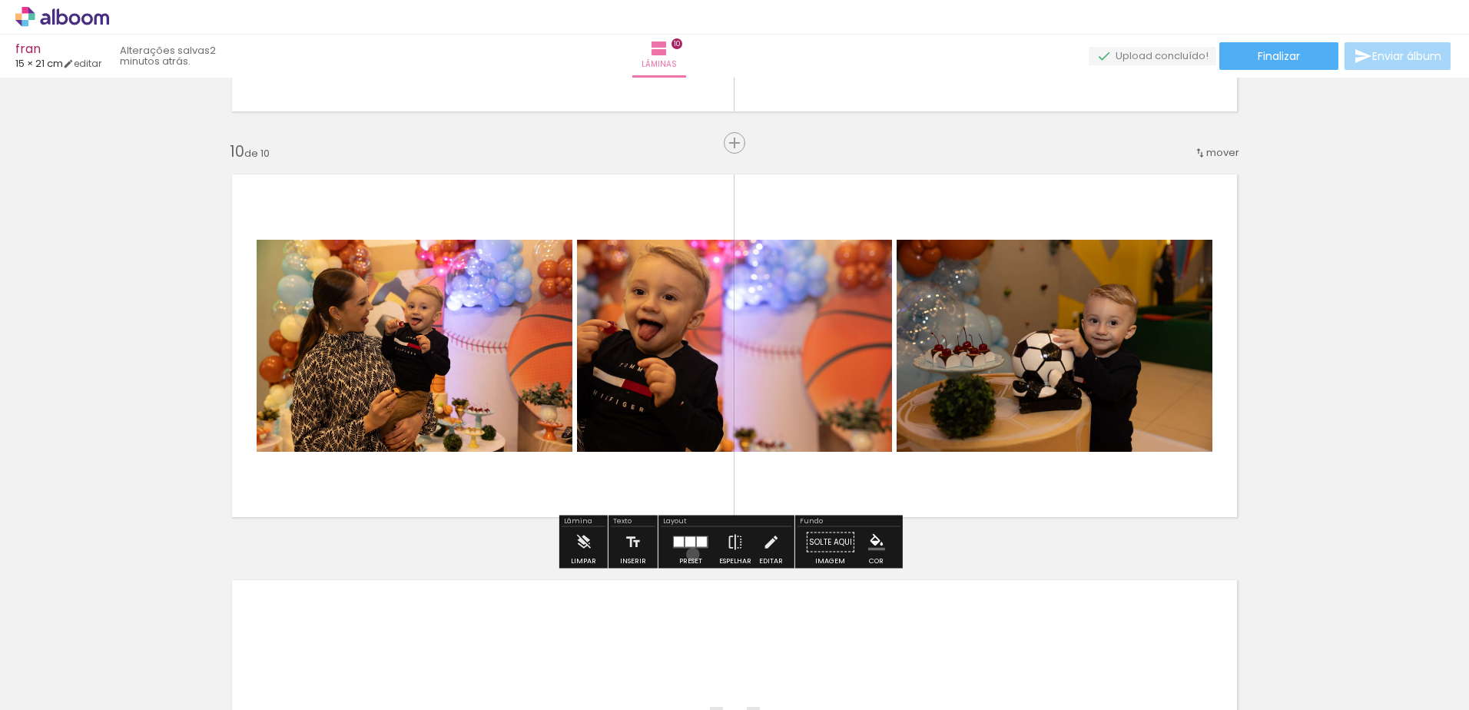
click at [689, 554] on div at bounding box center [690, 542] width 41 height 31
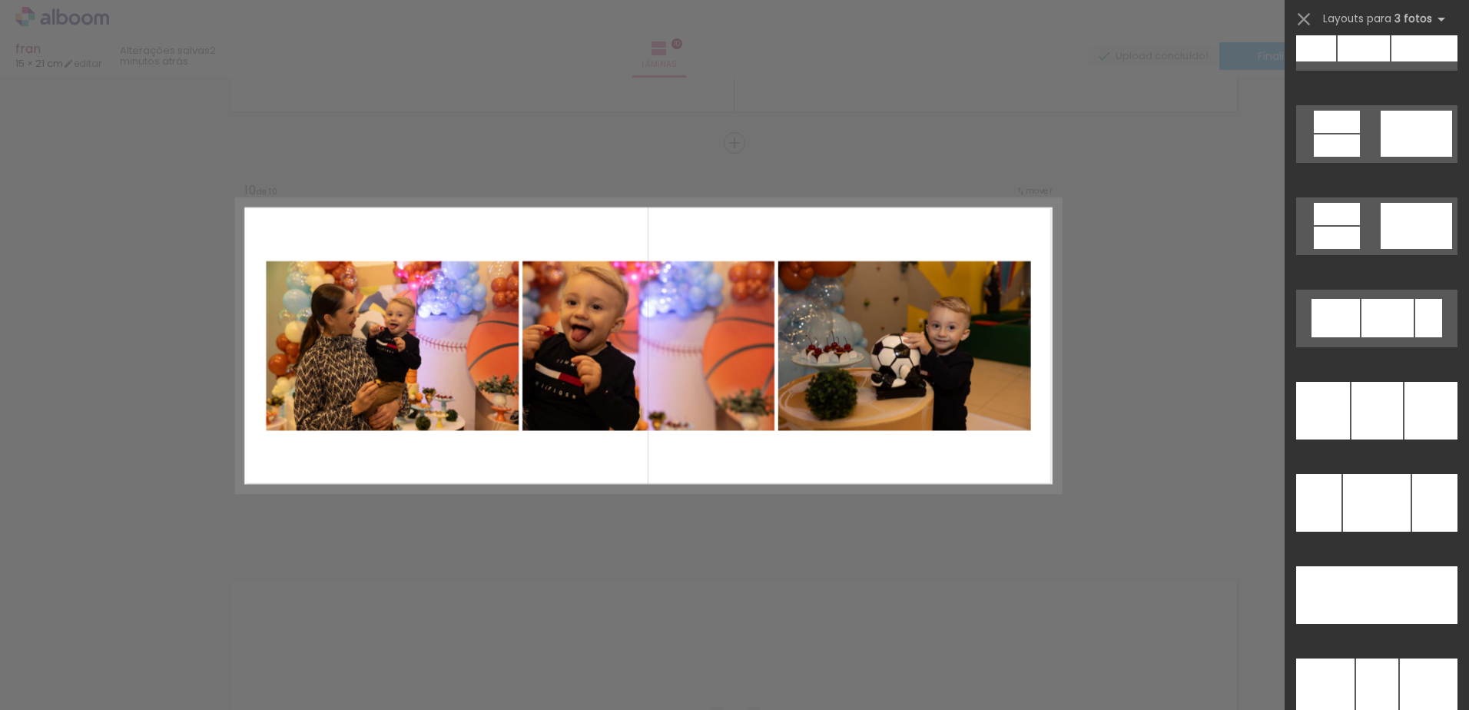
scroll to position [7391, 0]
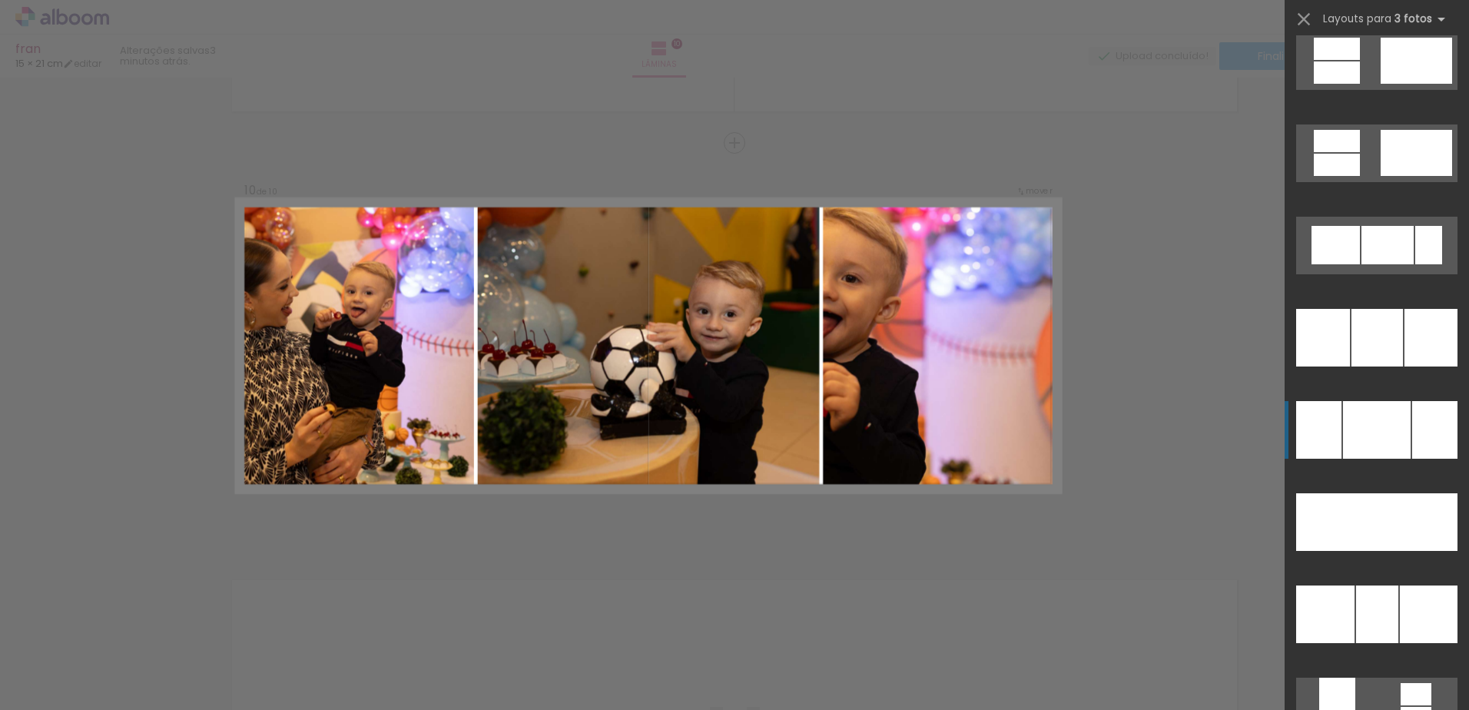
click at [1389, 428] on div at bounding box center [1377, 430] width 68 height 58
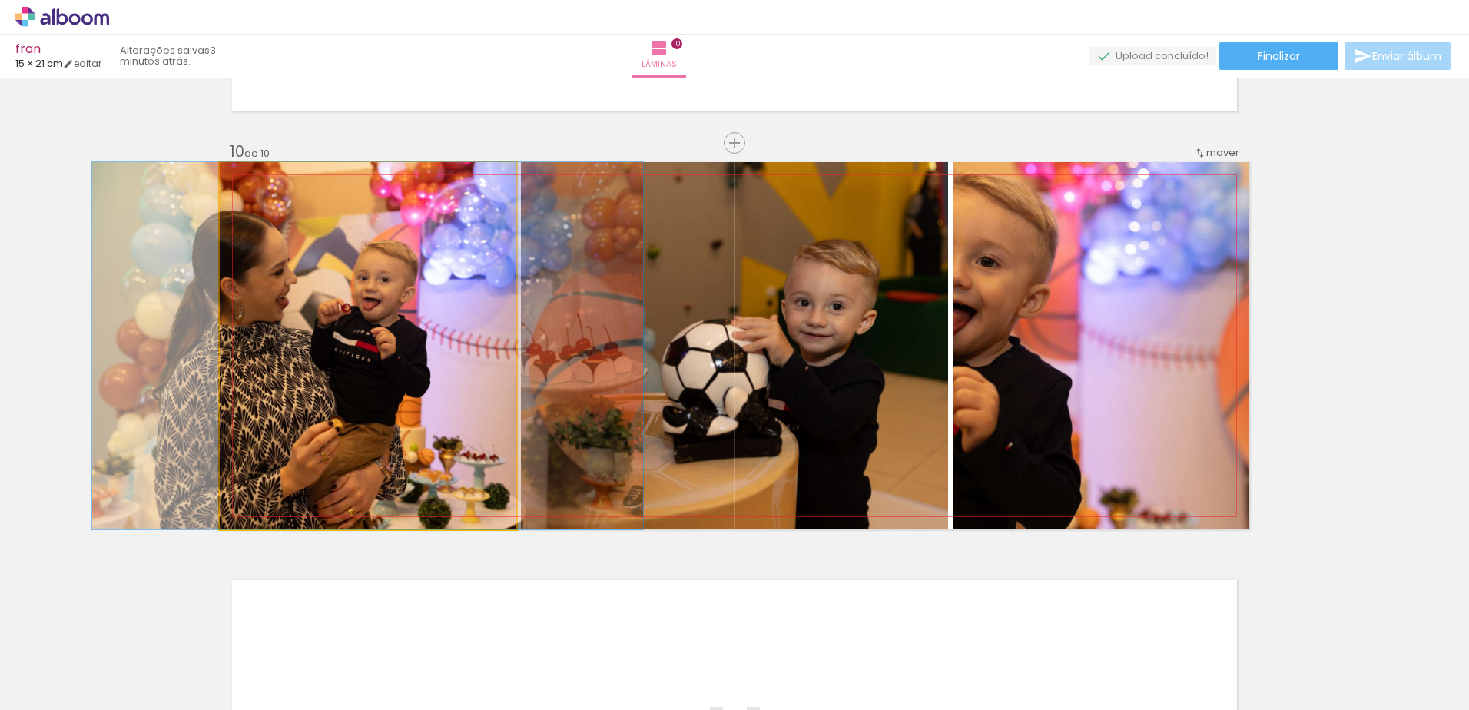
click at [330, 363] on quentale-photo at bounding box center [368, 345] width 297 height 367
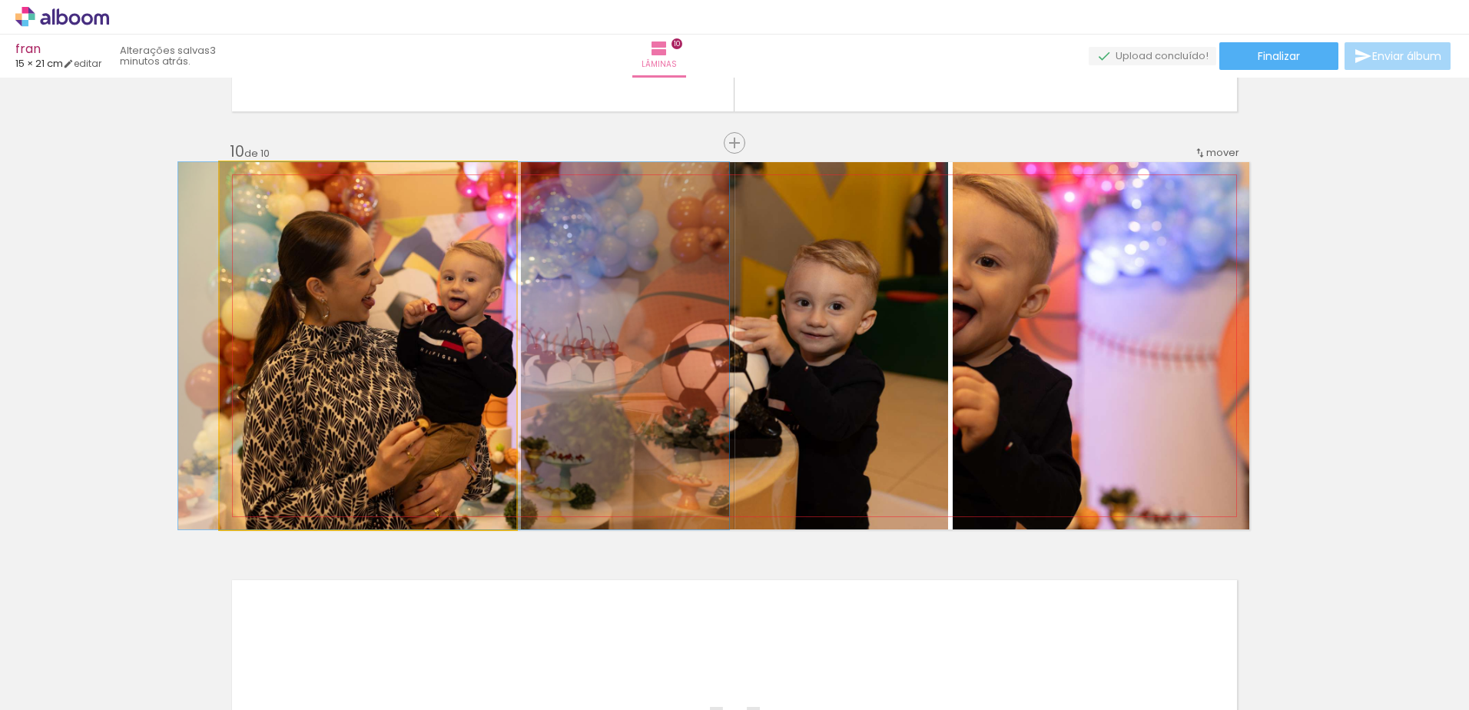
drag, startPoint x: 330, startPoint y: 363, endPoint x: 416, endPoint y: 362, distance: 86.1
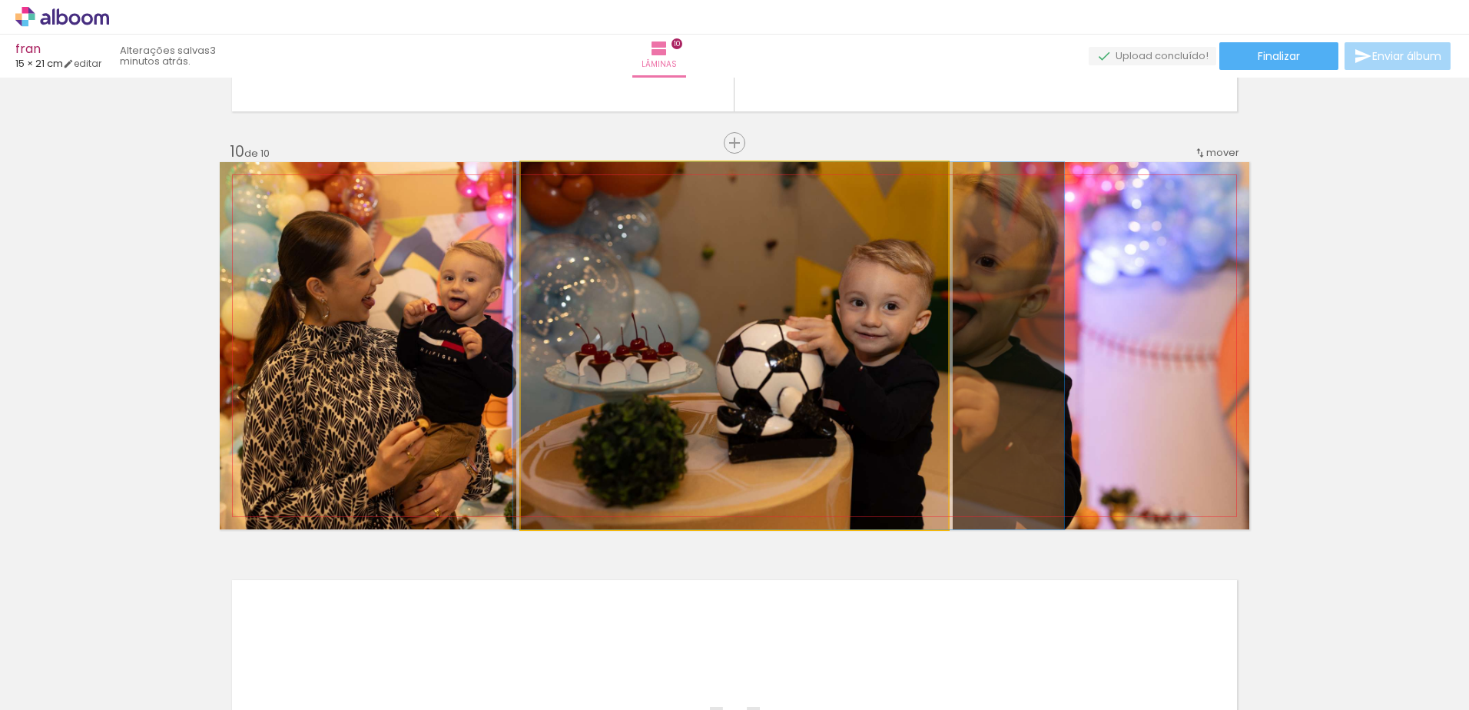
drag, startPoint x: 841, startPoint y: 307, endPoint x: 891, endPoint y: 309, distance: 50.0
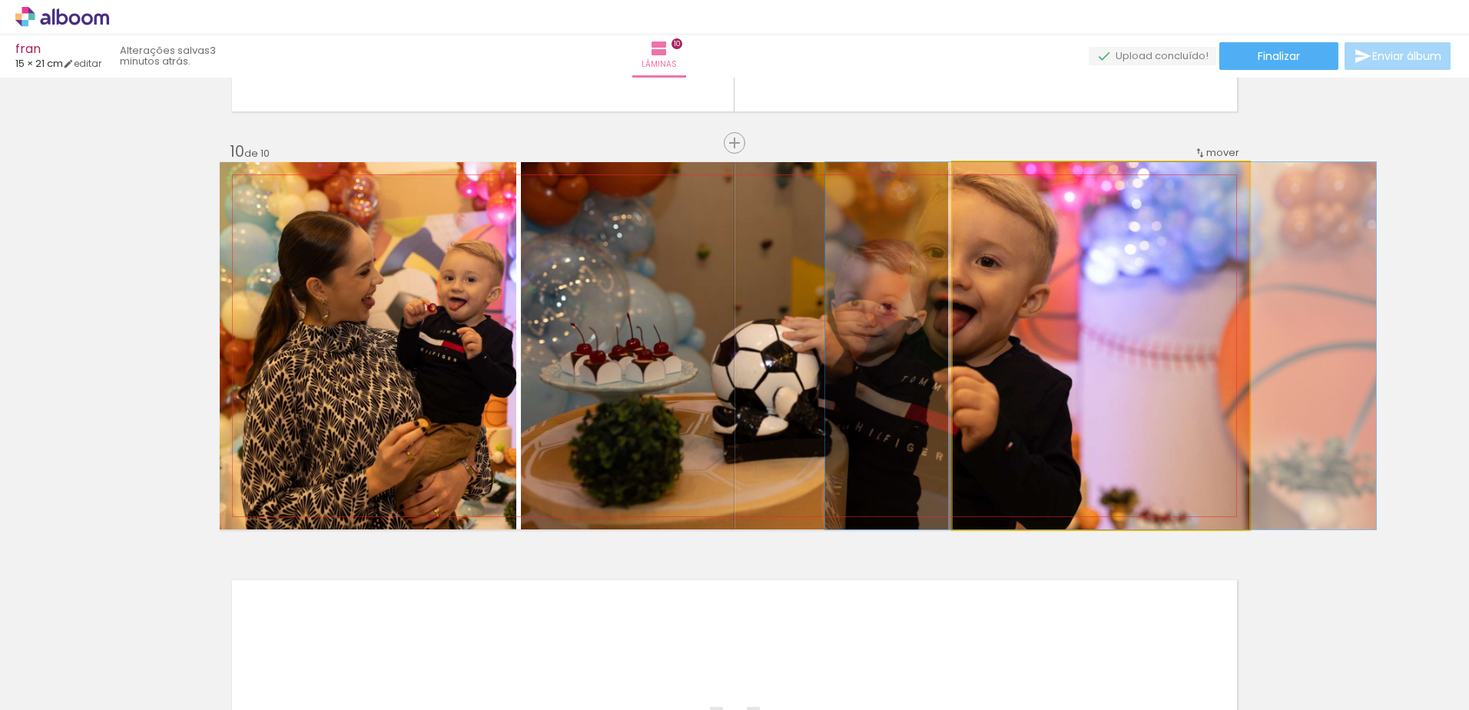
click at [1051, 296] on quentale-photo at bounding box center [1101, 345] width 297 height 367
click at [1043, 294] on quentale-photo at bounding box center [1101, 345] width 297 height 367
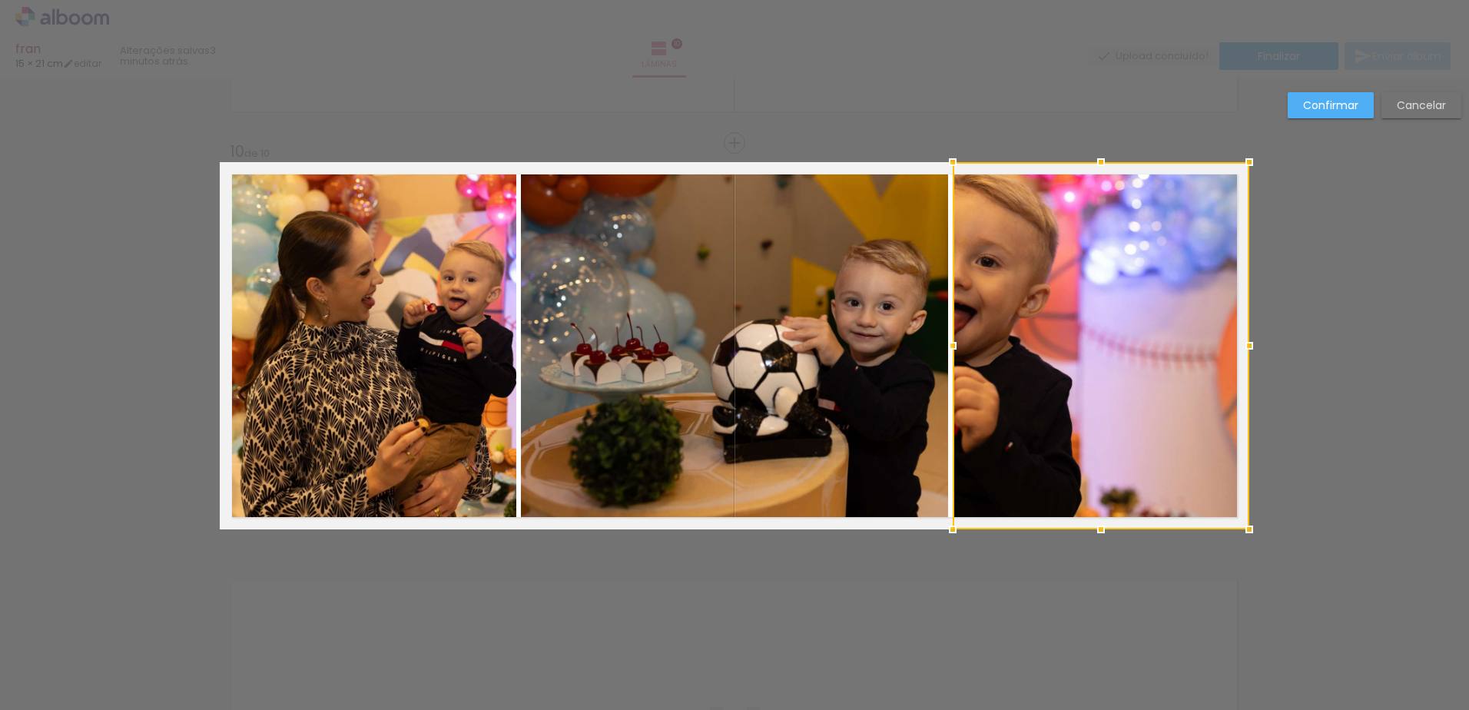
click at [1033, 287] on div at bounding box center [1101, 345] width 297 height 367
click at [1006, 271] on div at bounding box center [1101, 345] width 297 height 367
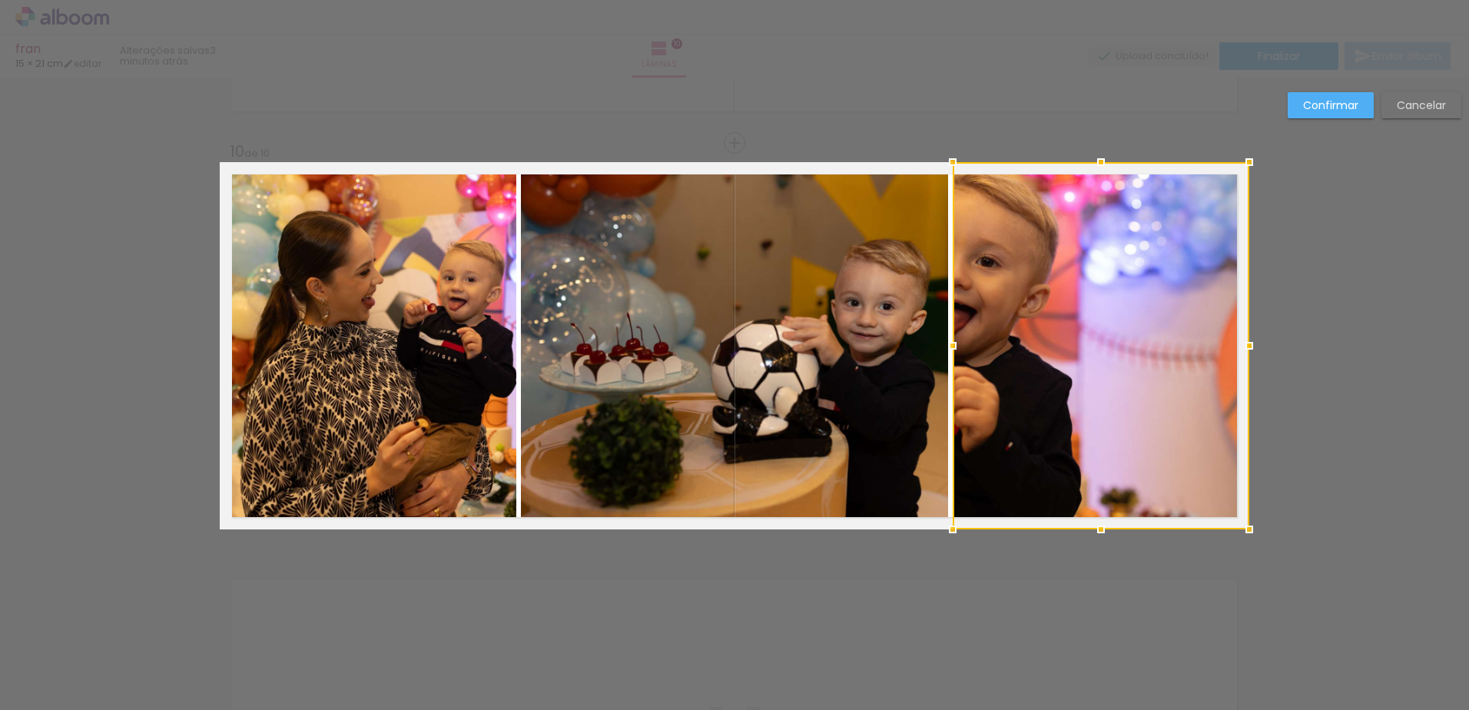
click at [1006, 271] on div at bounding box center [1101, 345] width 297 height 367
drag, startPoint x: 1069, startPoint y: 342, endPoint x: 1143, endPoint y: 336, distance: 74.0
click at [1143, 336] on div at bounding box center [1101, 345] width 297 height 367
click at [1404, 97] on paper-button "Cancelar" at bounding box center [1422, 105] width 80 height 26
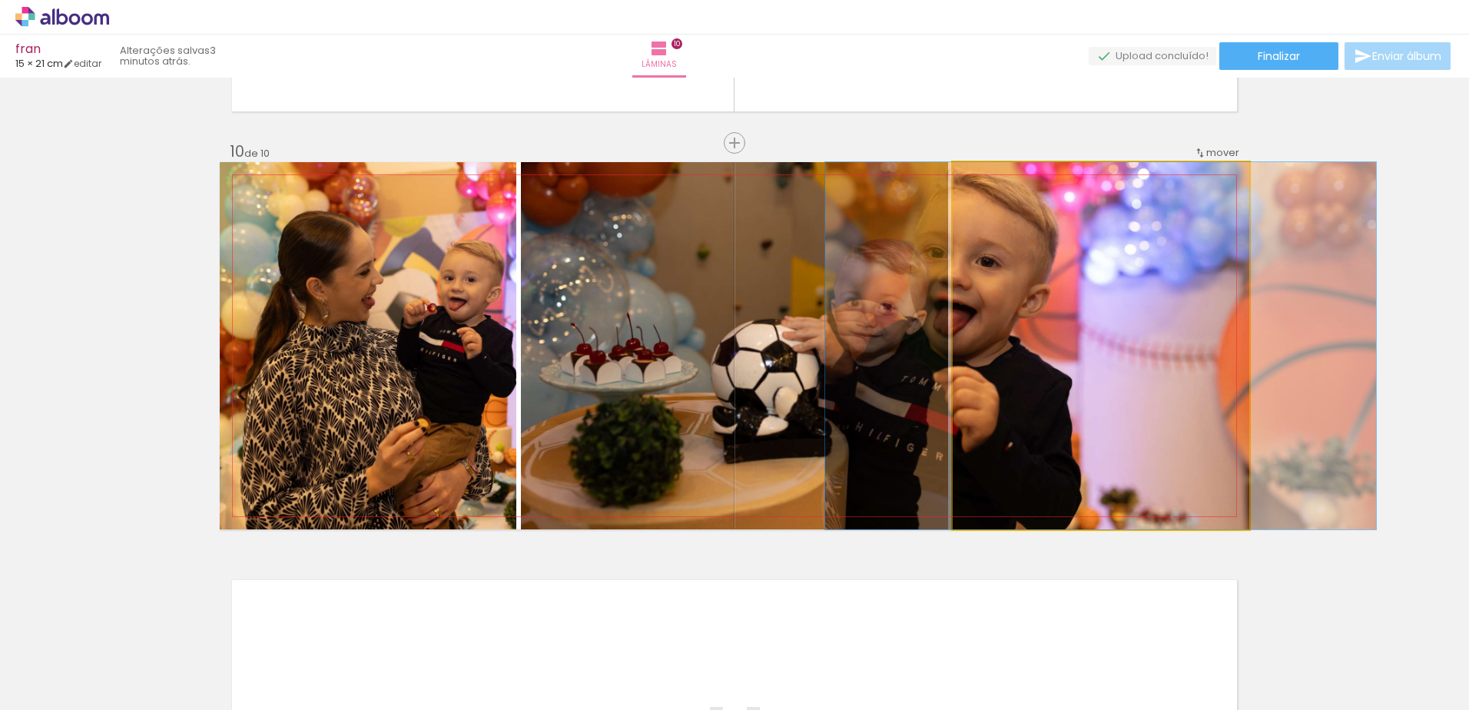
click at [1051, 304] on quentale-photo at bounding box center [1101, 345] width 297 height 367
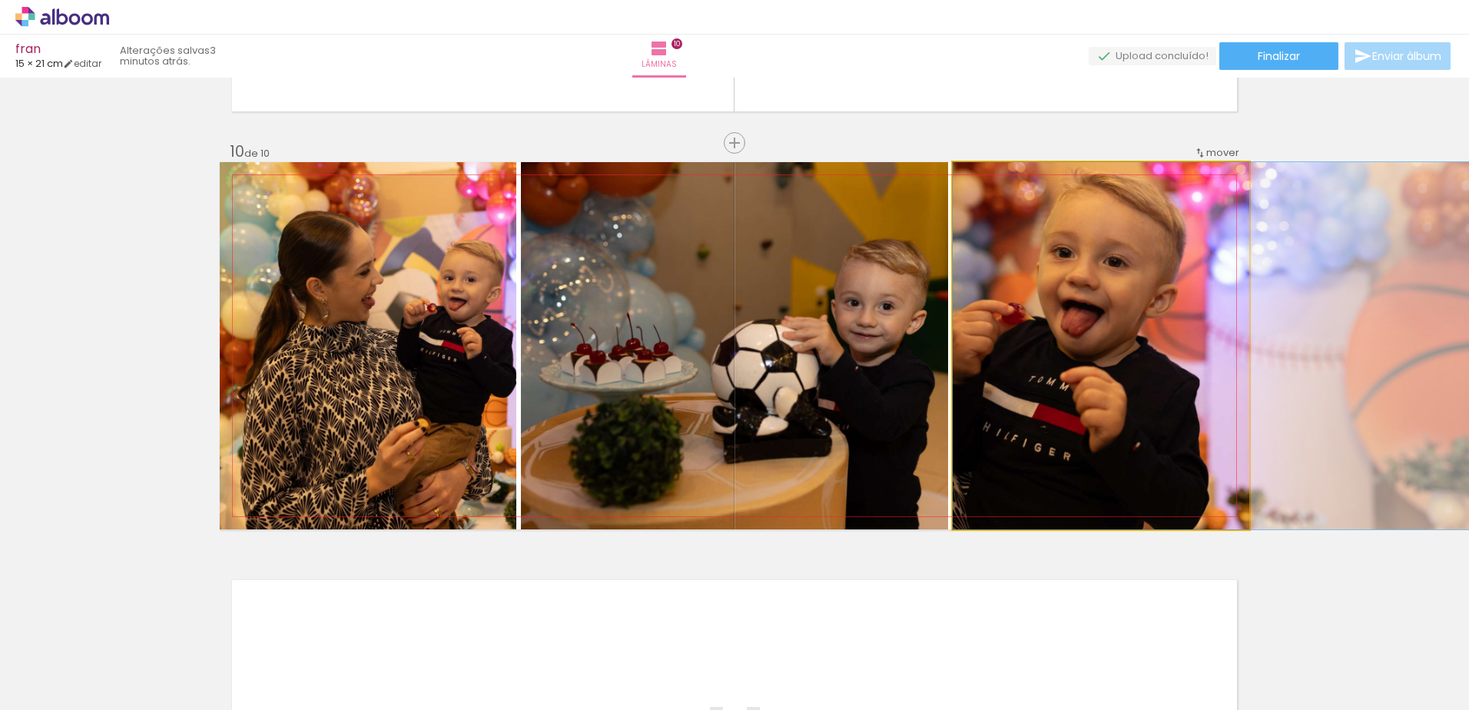
drag, startPoint x: 1050, startPoint y: 322, endPoint x: 1193, endPoint y: 320, distance: 142.9
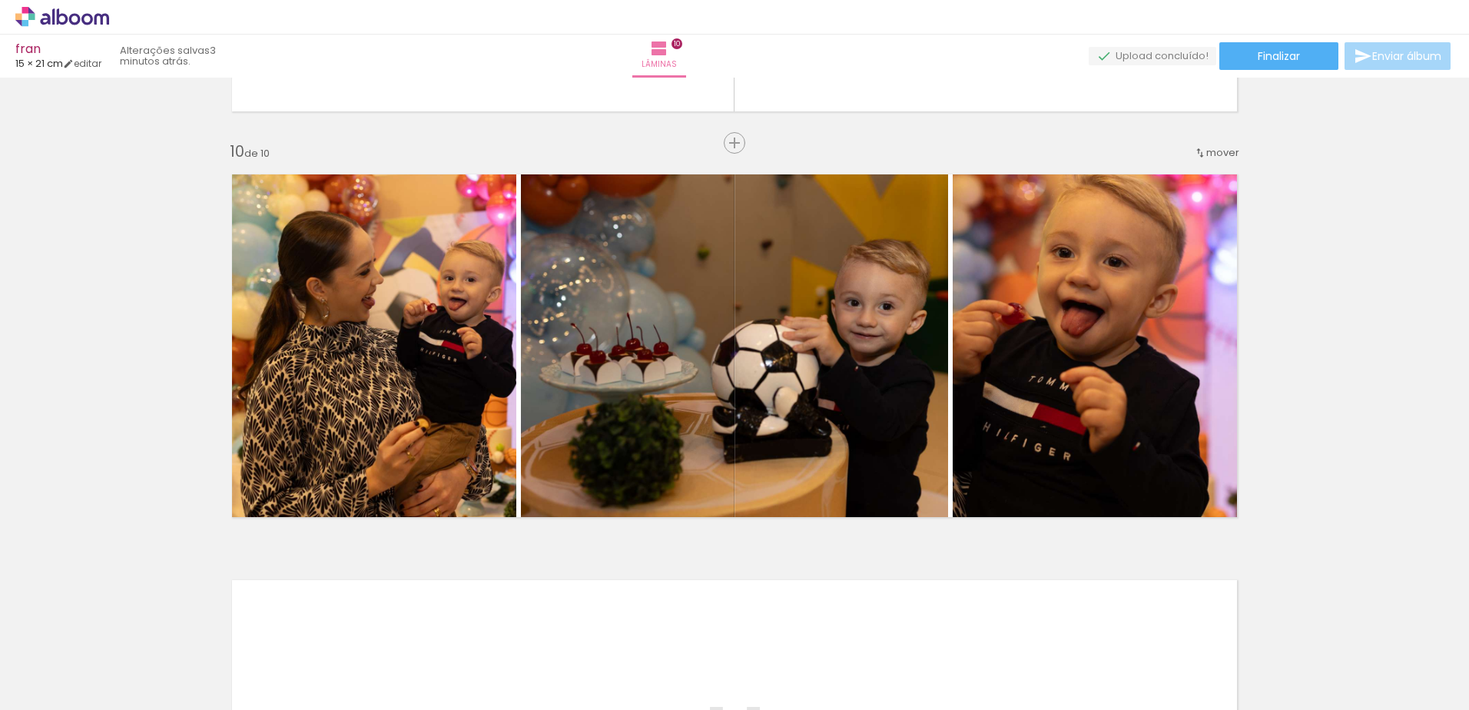
drag, startPoint x: 1457, startPoint y: 559, endPoint x: 1466, endPoint y: 580, distance: 22.7
click at [1466, 580] on div "Inserir lâmina 1 de 10 Inserir lâmina 2 de 10 Inserir lâmina 3 de 10 Inserir lâ…" at bounding box center [734, 394] width 1469 height 632
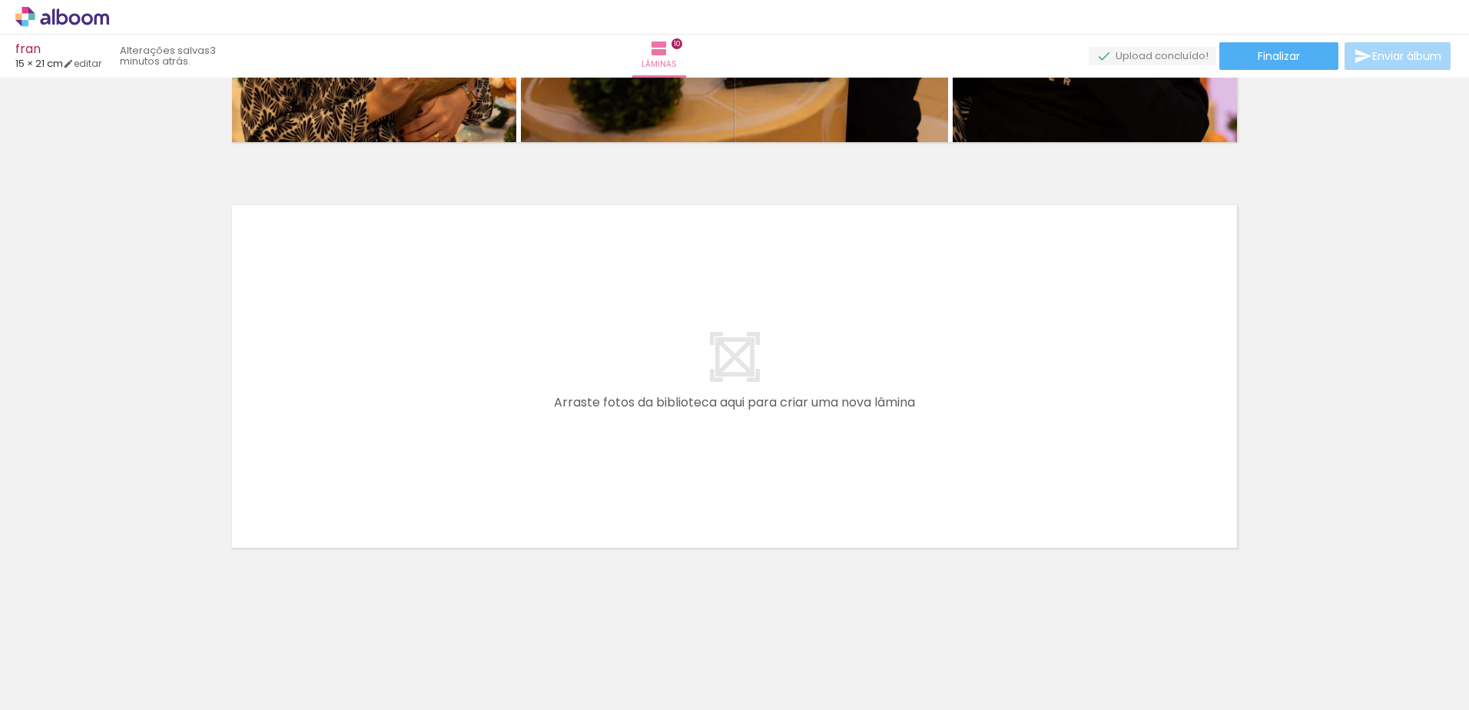
scroll to position [3998, 0]
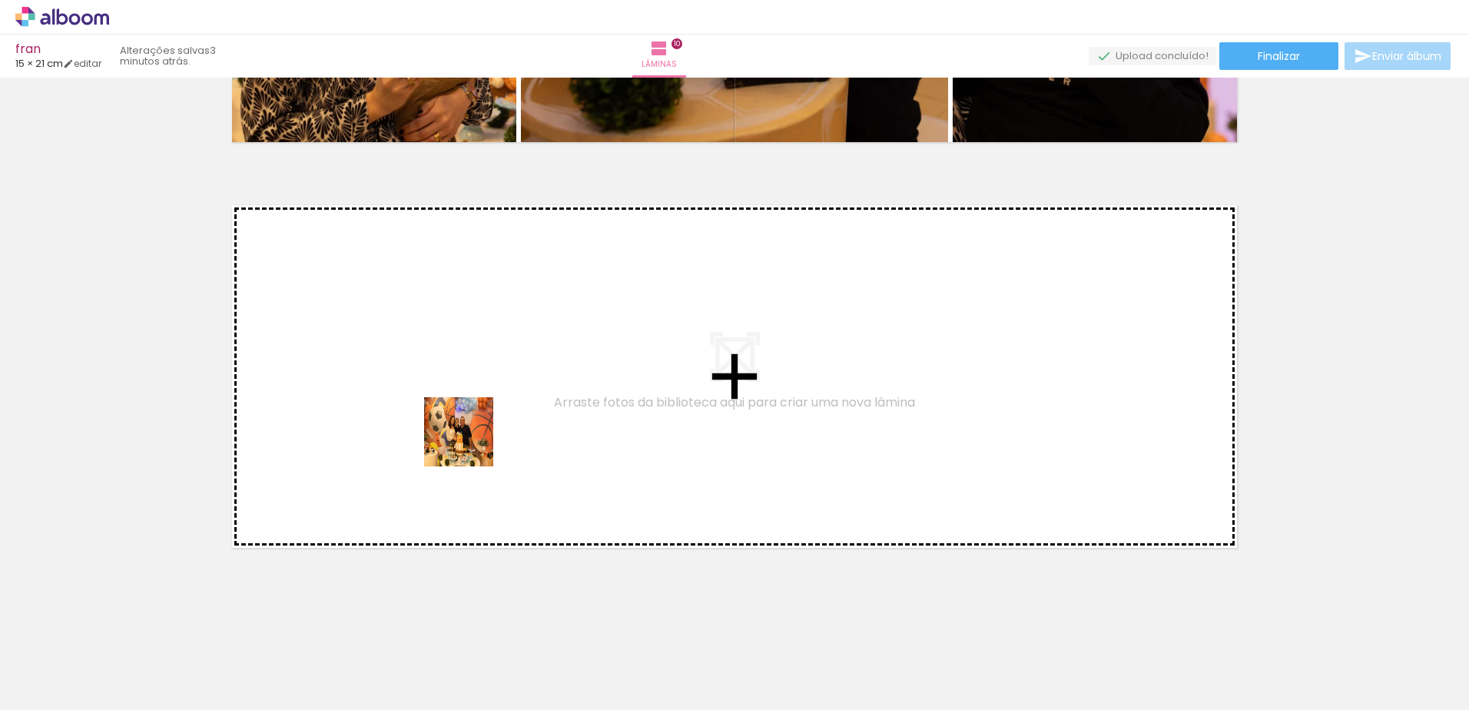
drag, startPoint x: 799, startPoint y: 678, endPoint x: 459, endPoint y: 426, distance: 422.9
click at [459, 426] on quentale-workspace at bounding box center [734, 355] width 1469 height 710
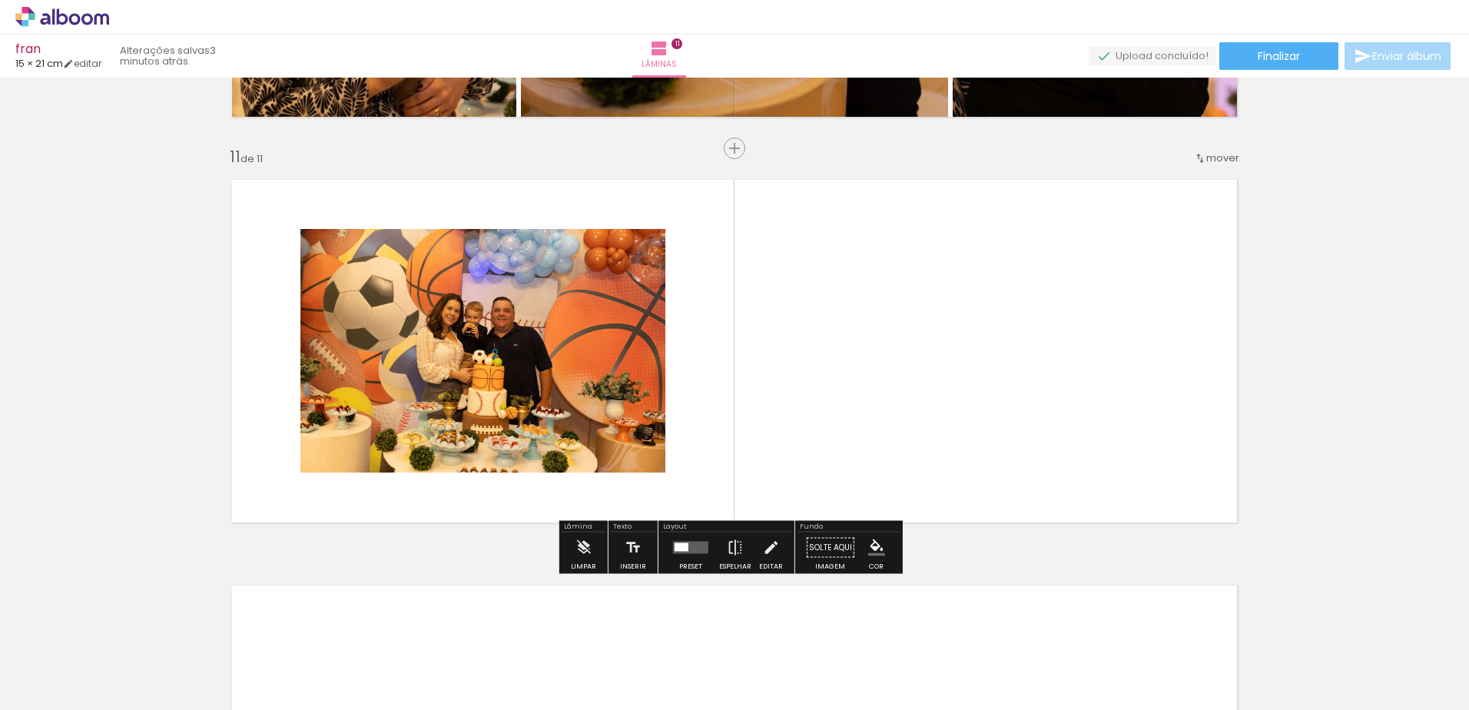
scroll to position [4017, 0]
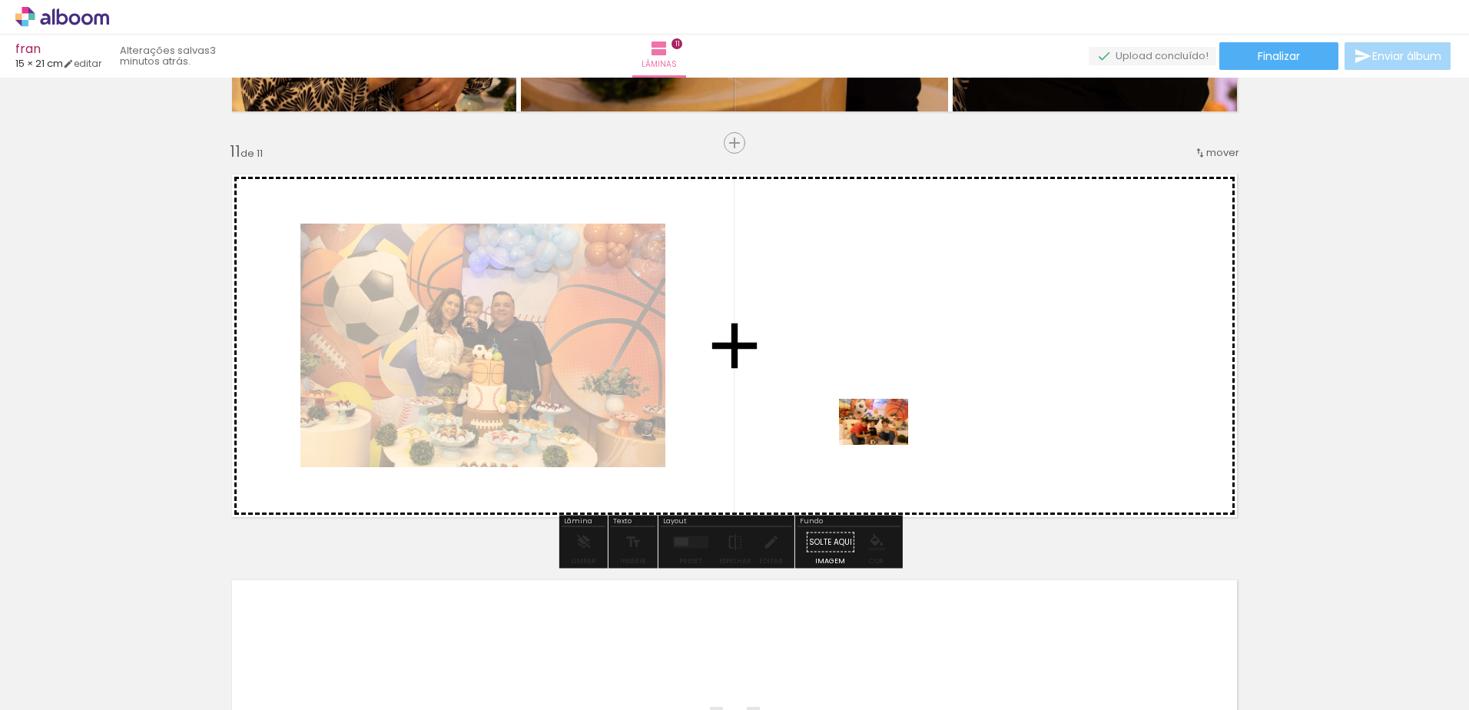
drag, startPoint x: 871, startPoint y: 683, endPoint x: 887, endPoint y: 436, distance: 247.2
click at [887, 436] on quentale-workspace at bounding box center [734, 355] width 1469 height 710
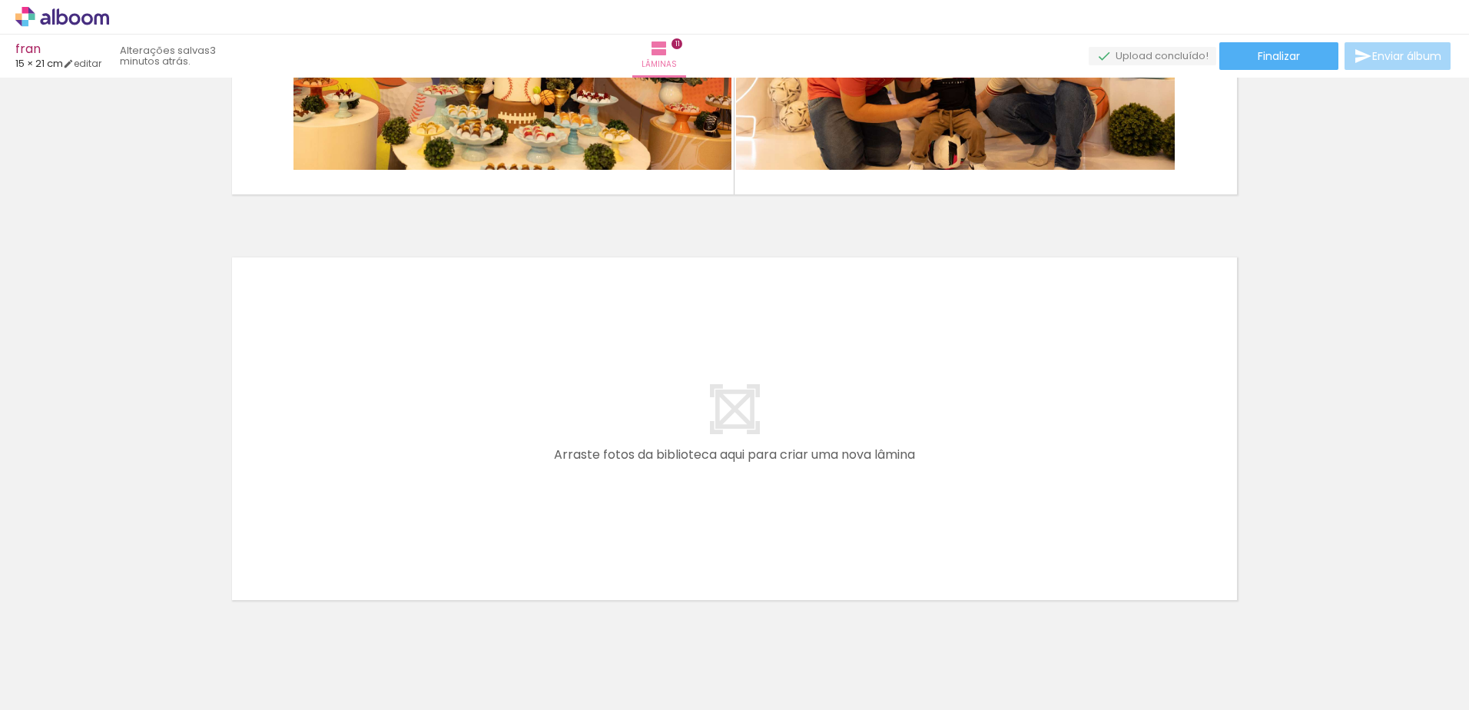
scroll to position [4404, 0]
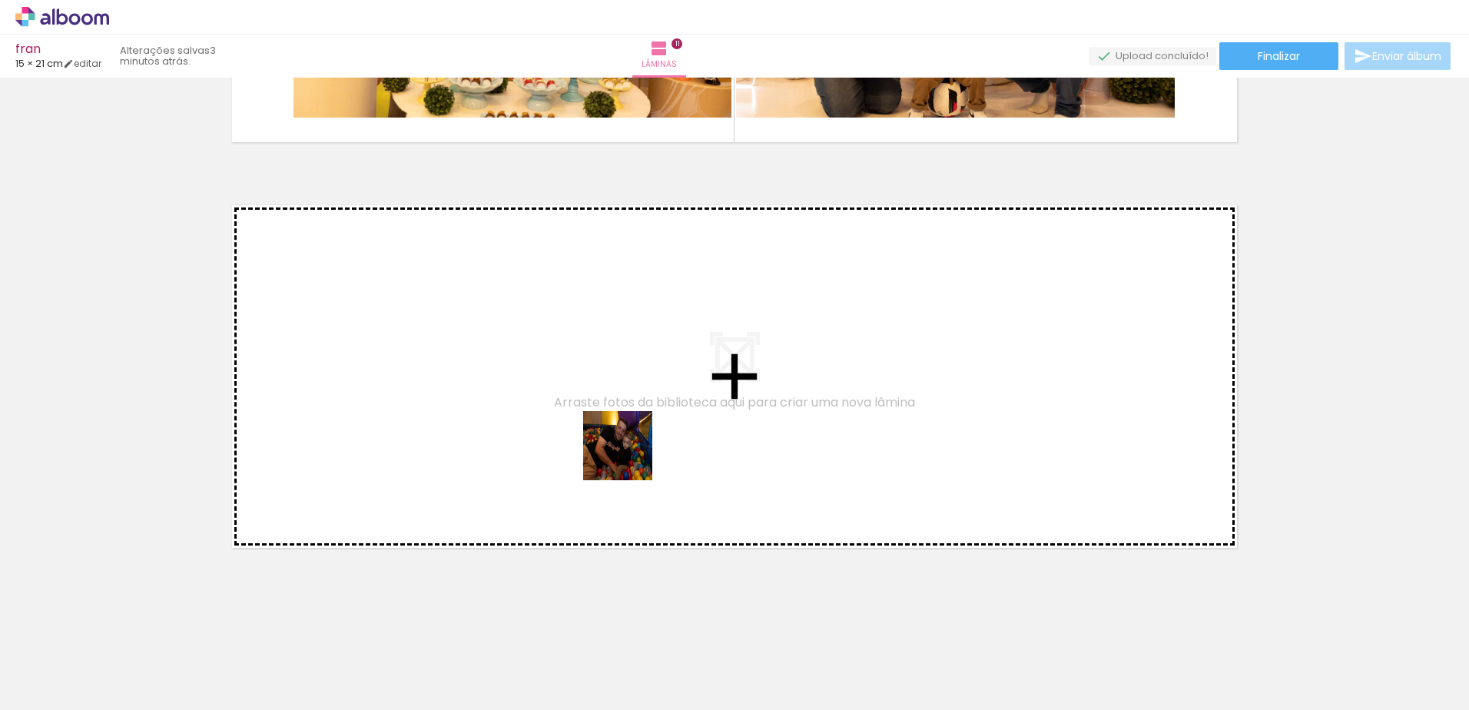
drag, startPoint x: 1049, startPoint y: 662, endPoint x: 624, endPoint y: 423, distance: 487.9
click at [624, 423] on quentale-workspace at bounding box center [734, 355] width 1469 height 710
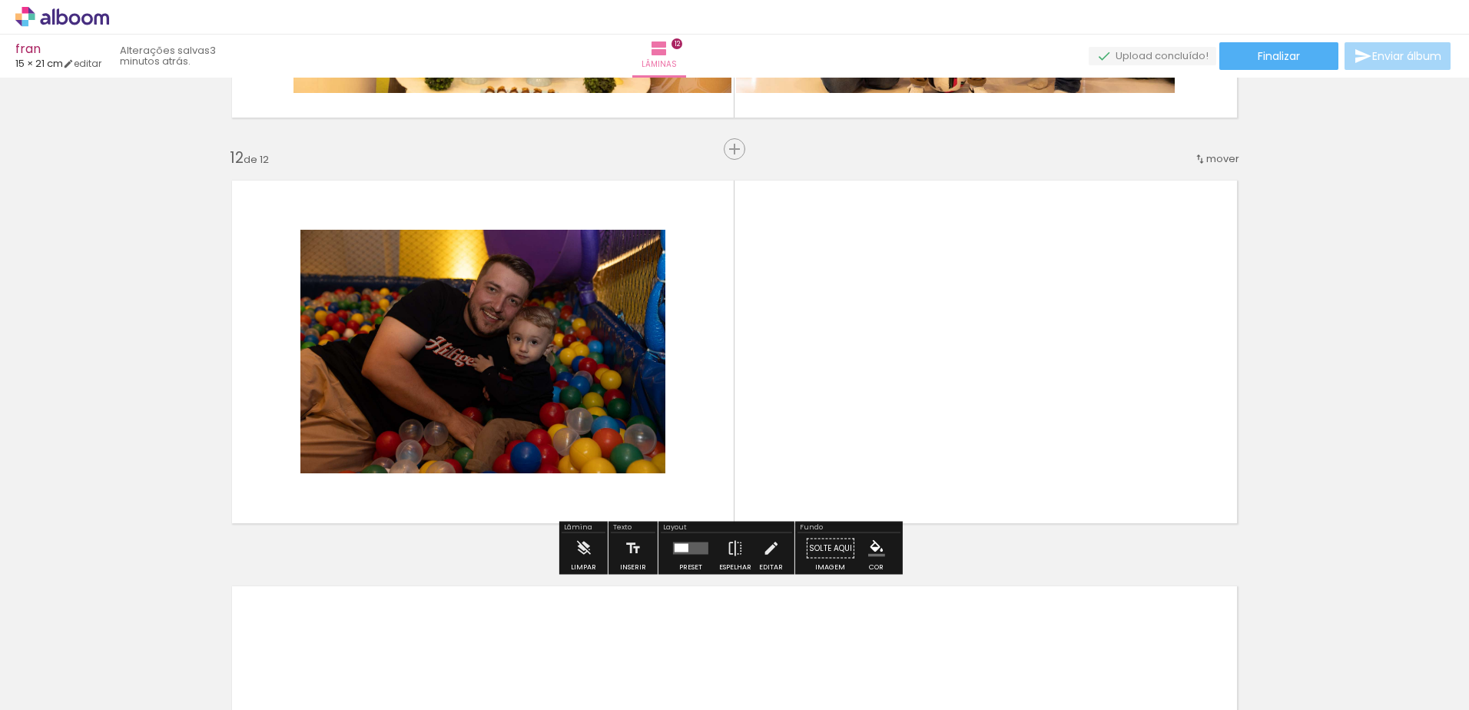
scroll to position [4423, 0]
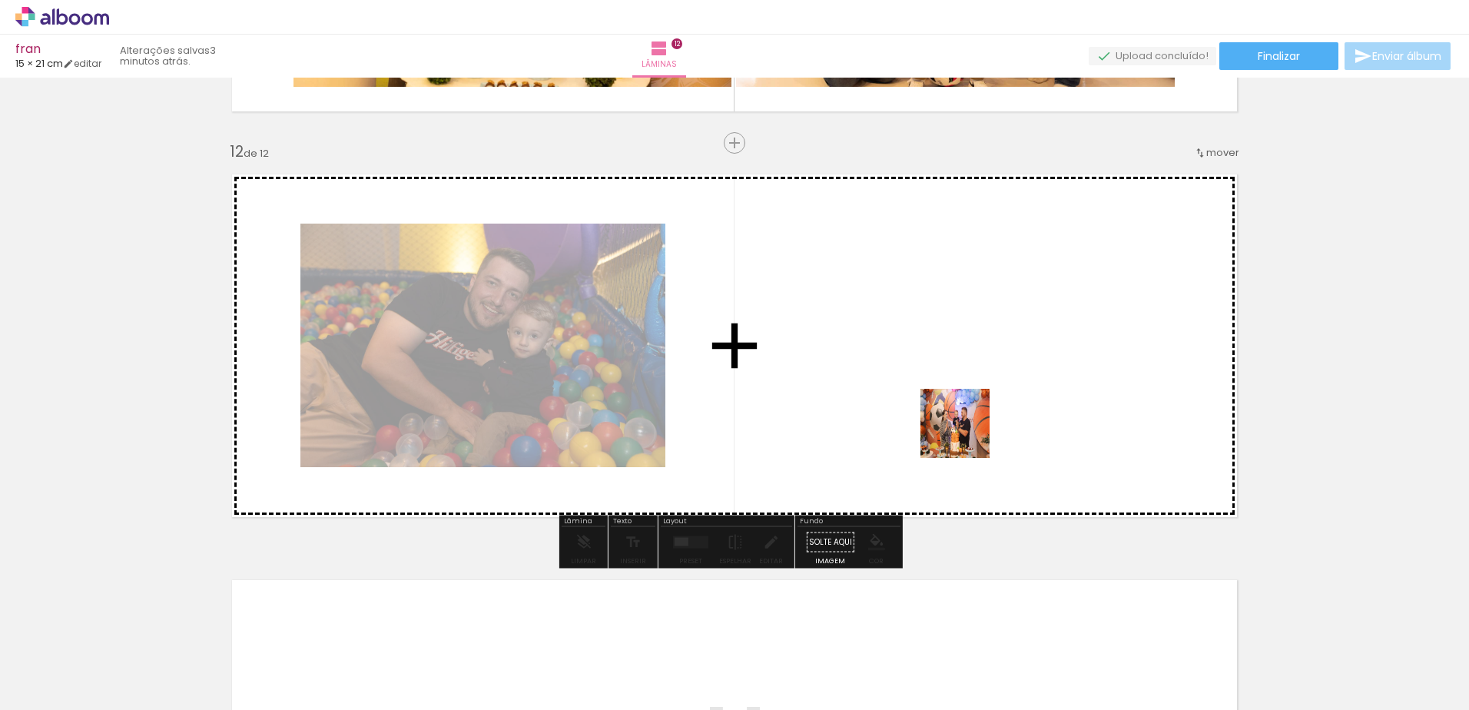
drag, startPoint x: 1140, startPoint y: 680, endPoint x: 964, endPoint y: 425, distance: 309.5
click at [964, 425] on quentale-workspace at bounding box center [734, 355] width 1469 height 710
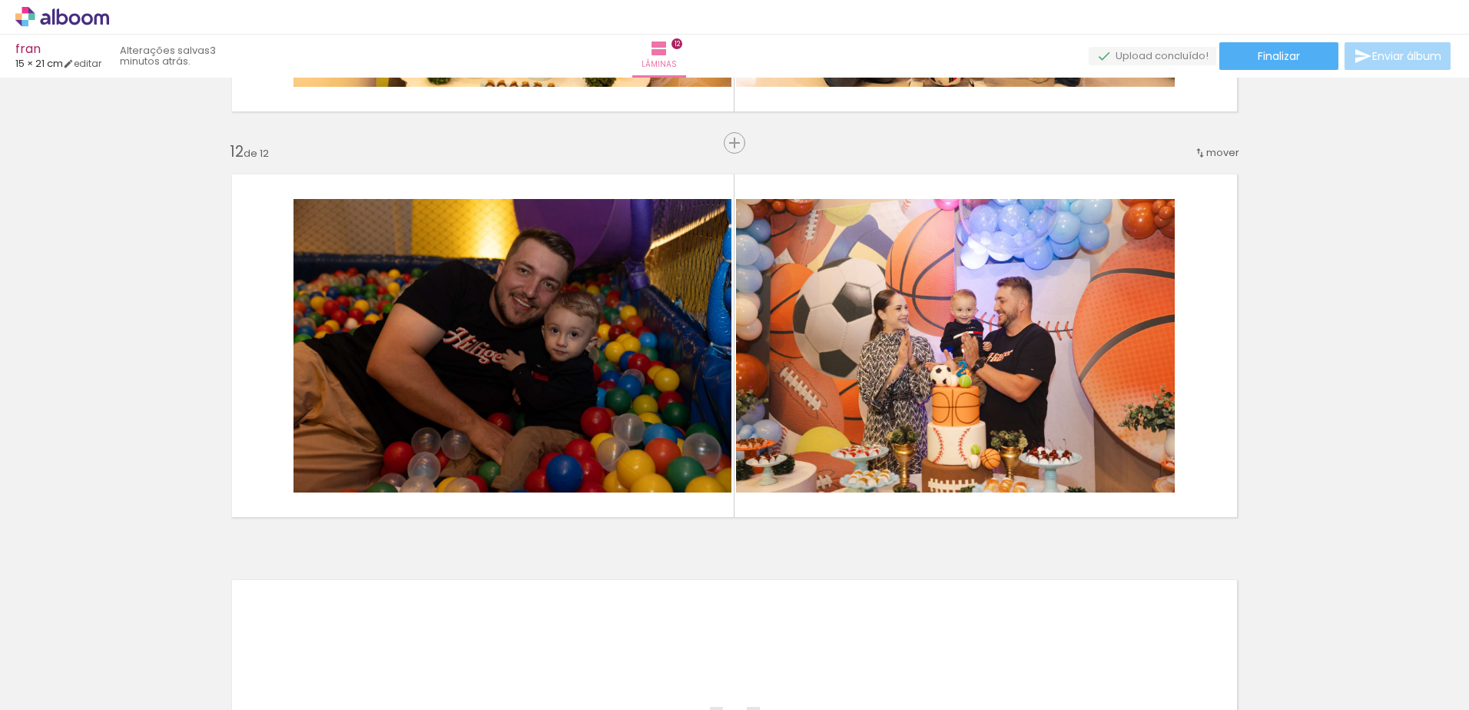
scroll to position [0, 1760]
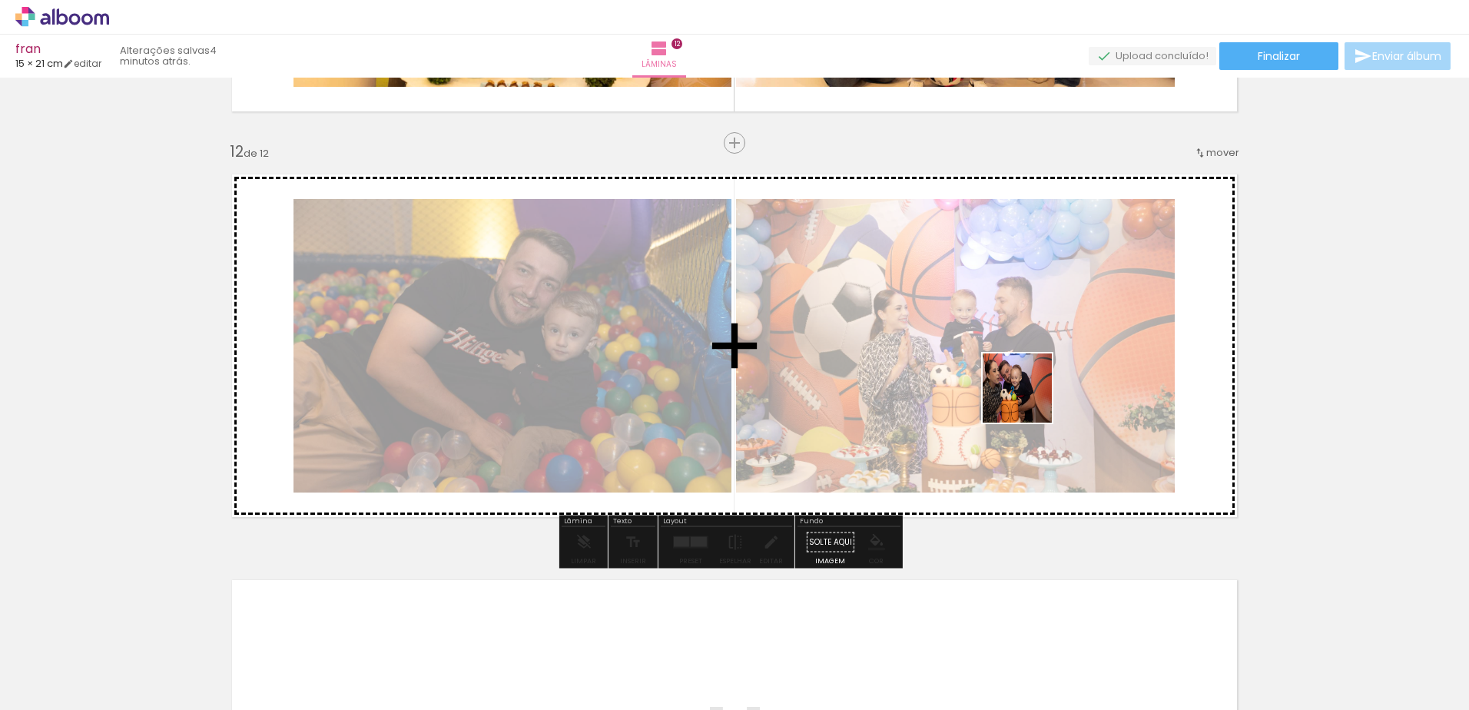
drag, startPoint x: 718, startPoint y: 672, endPoint x: 1038, endPoint y: 399, distance: 420.8
click at [1038, 399] on quentale-workspace at bounding box center [734, 355] width 1469 height 710
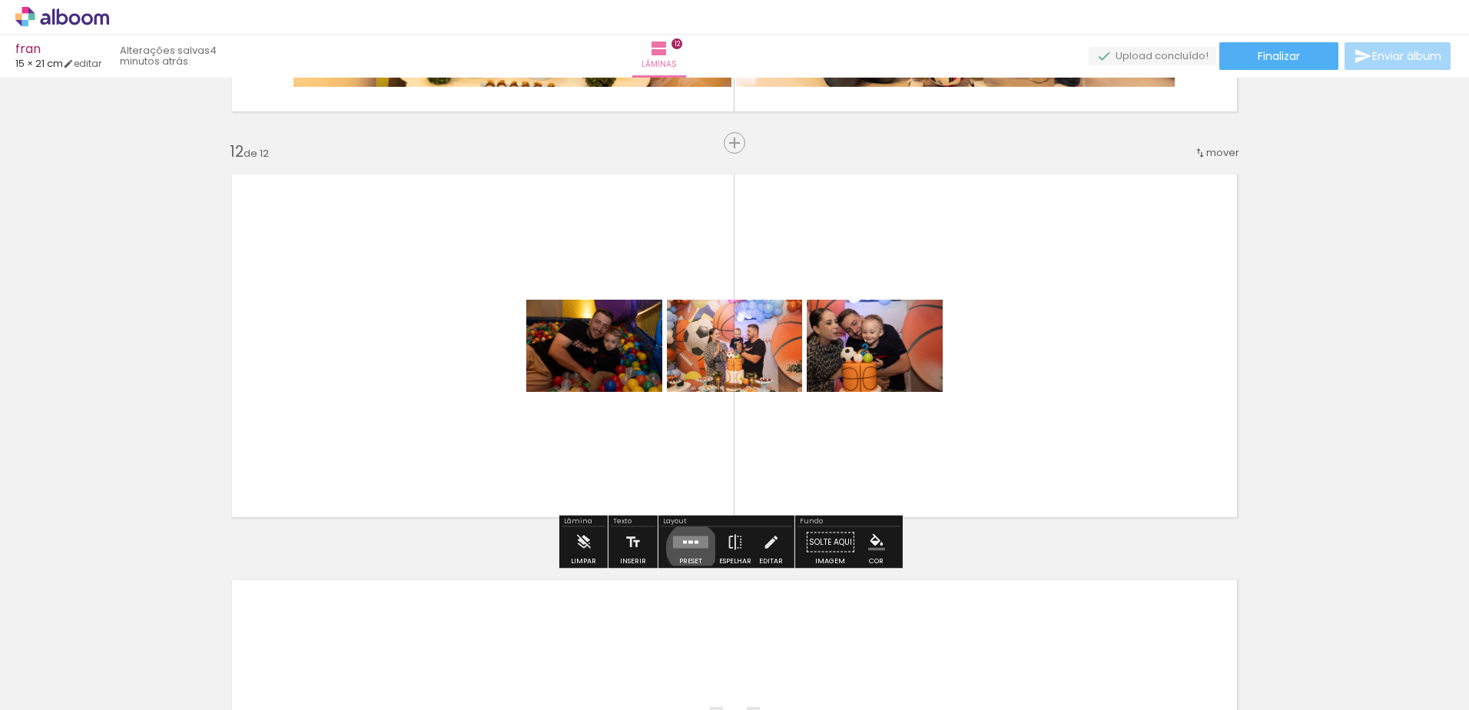
click at [688, 548] on quentale-layouter at bounding box center [690, 542] width 35 height 12
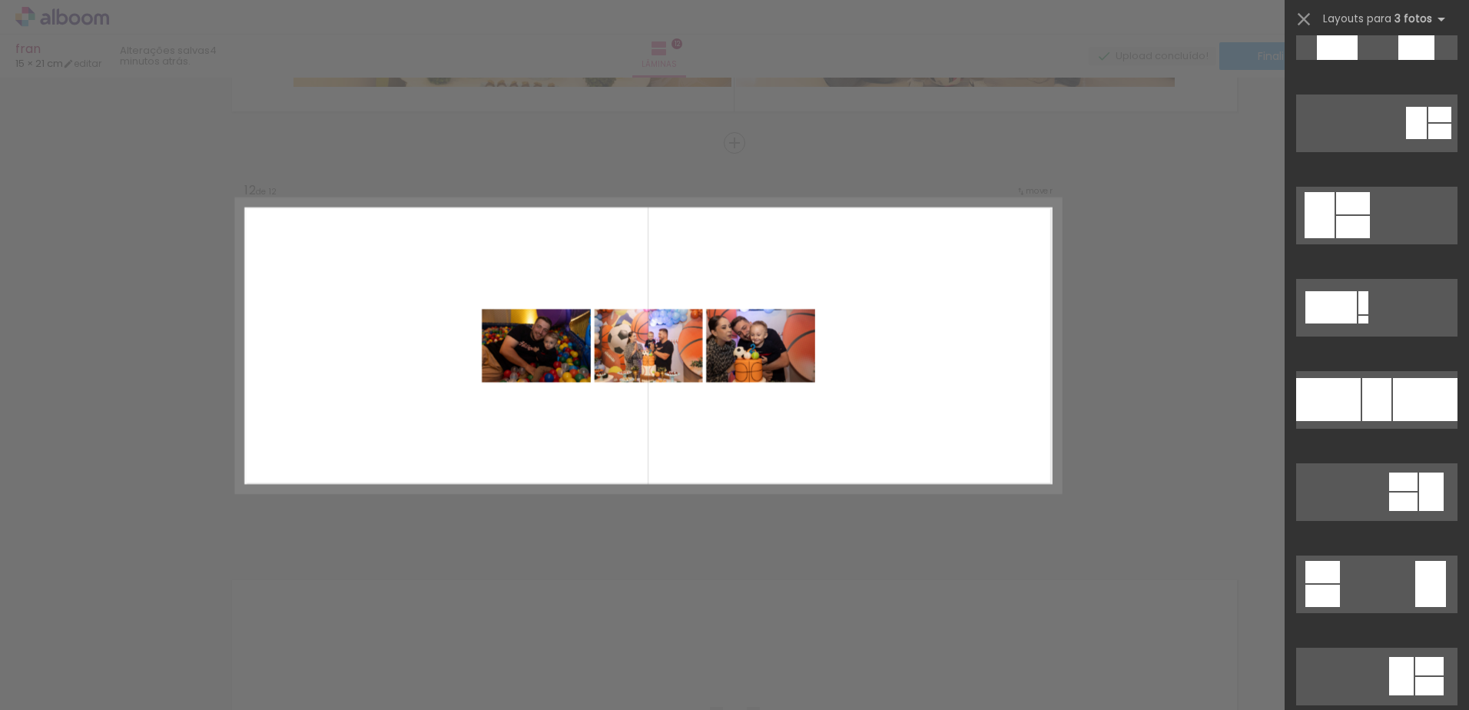
scroll to position [5436, 0]
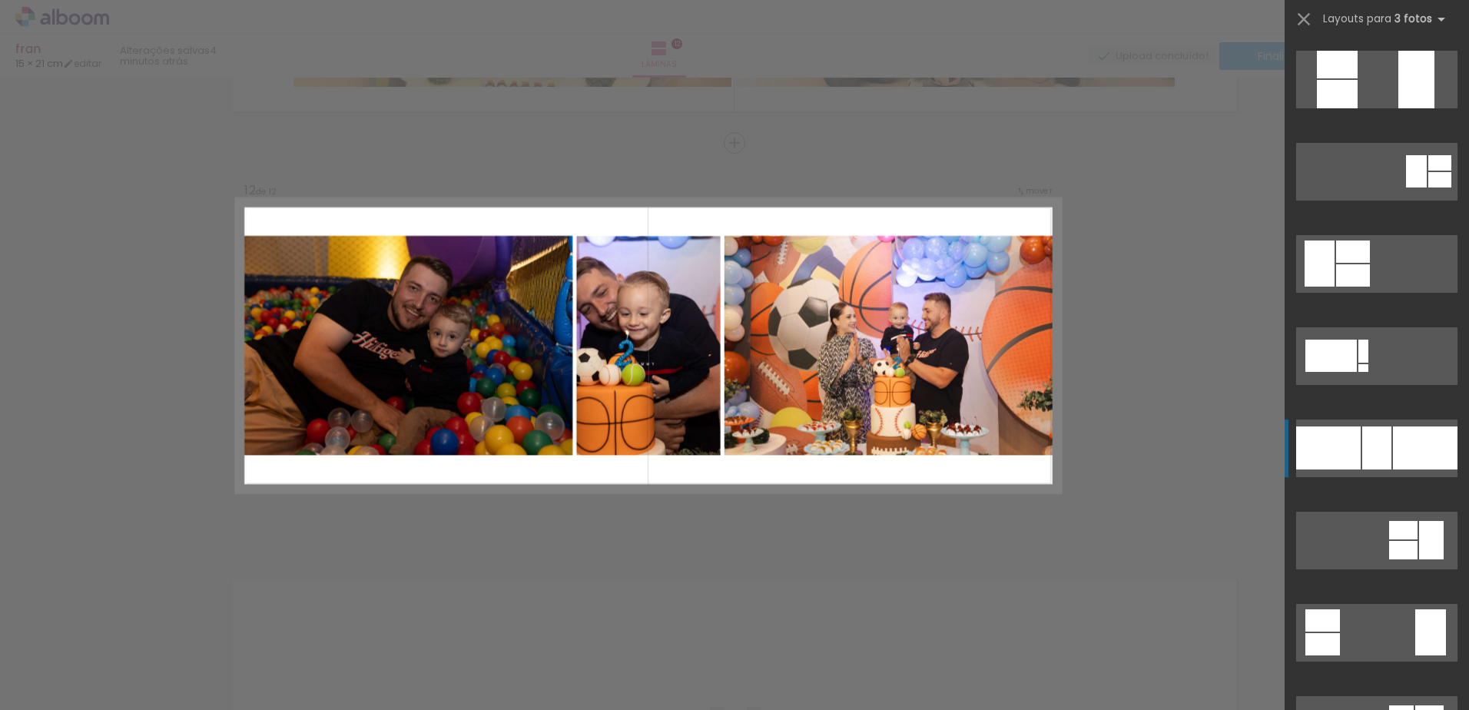
click at [1398, 465] on div at bounding box center [1425, 447] width 65 height 43
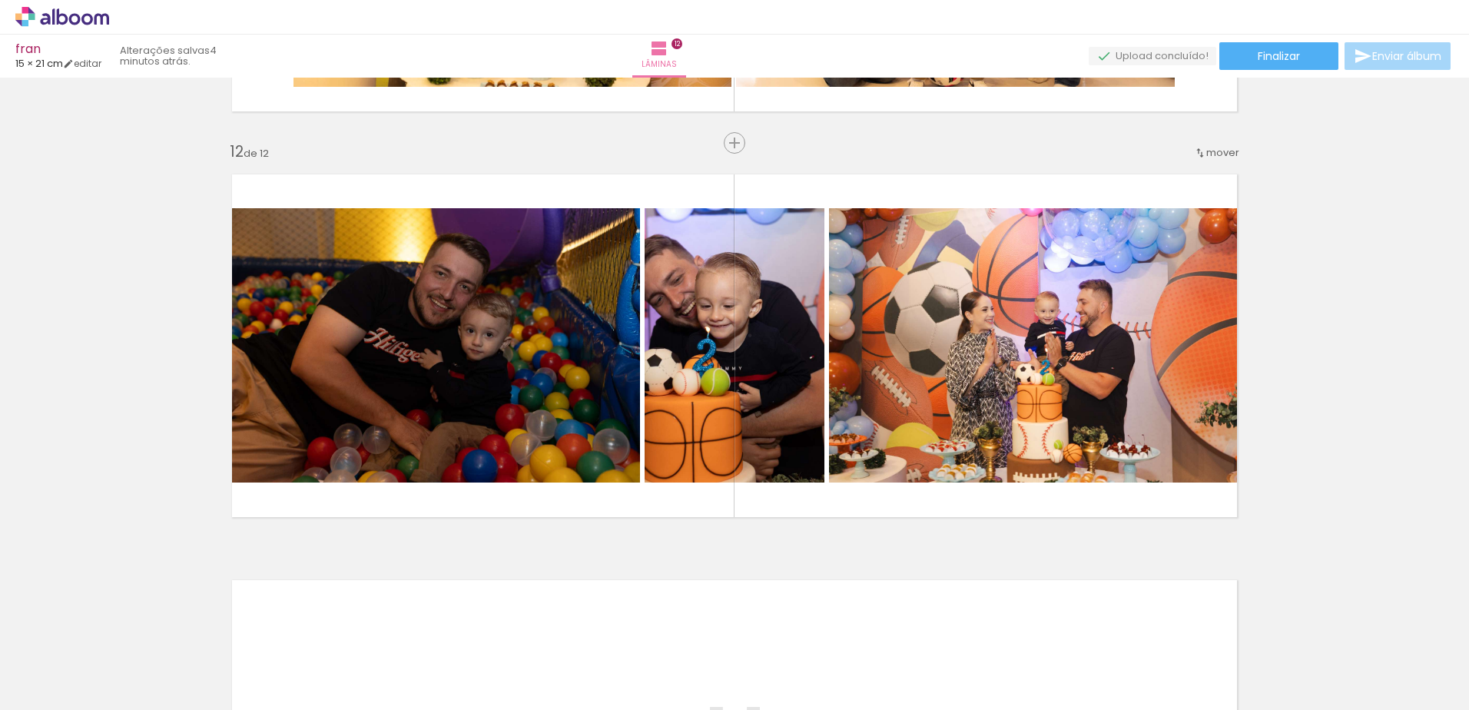
scroll to position [4809, 0]
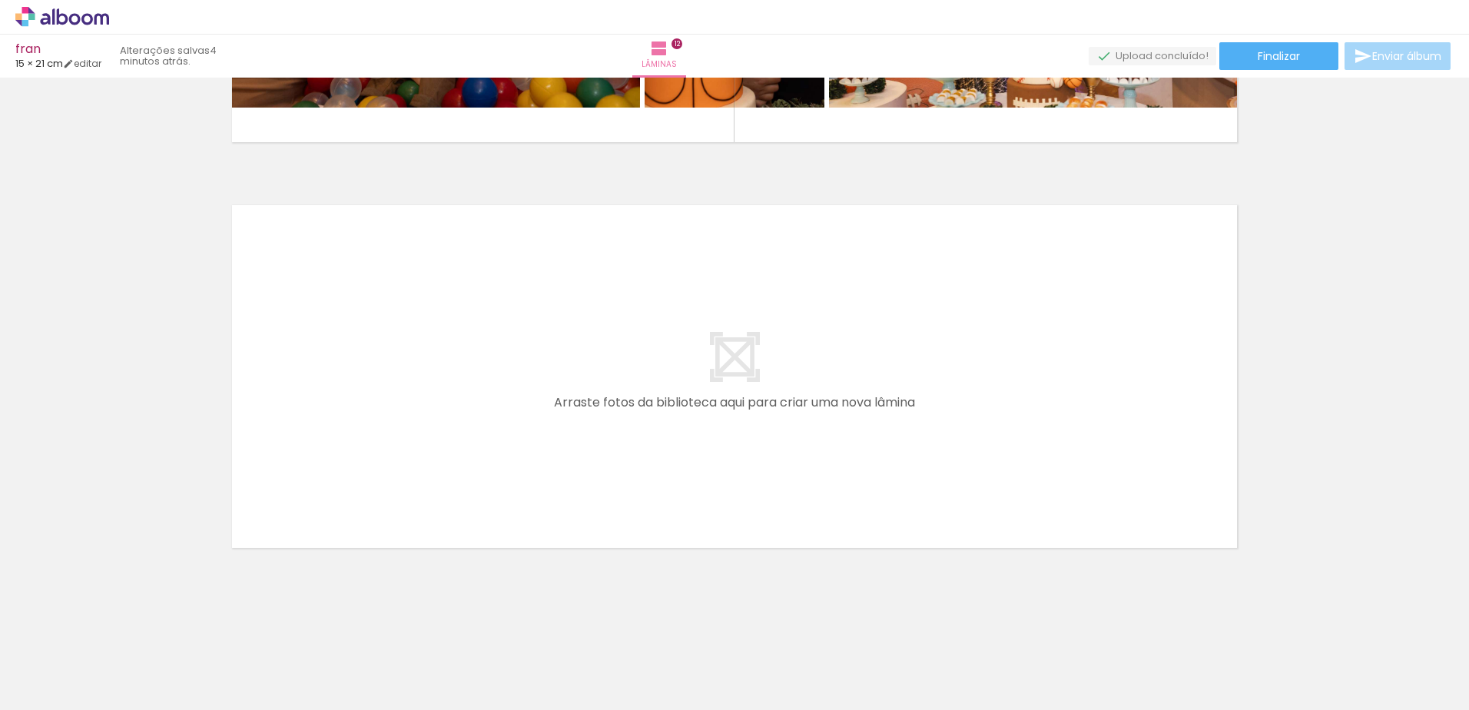
drag, startPoint x: 1396, startPoint y: 666, endPoint x: 1027, endPoint y: 397, distance: 457.1
click at [1027, 397] on quentale-workspace at bounding box center [734, 355] width 1469 height 710
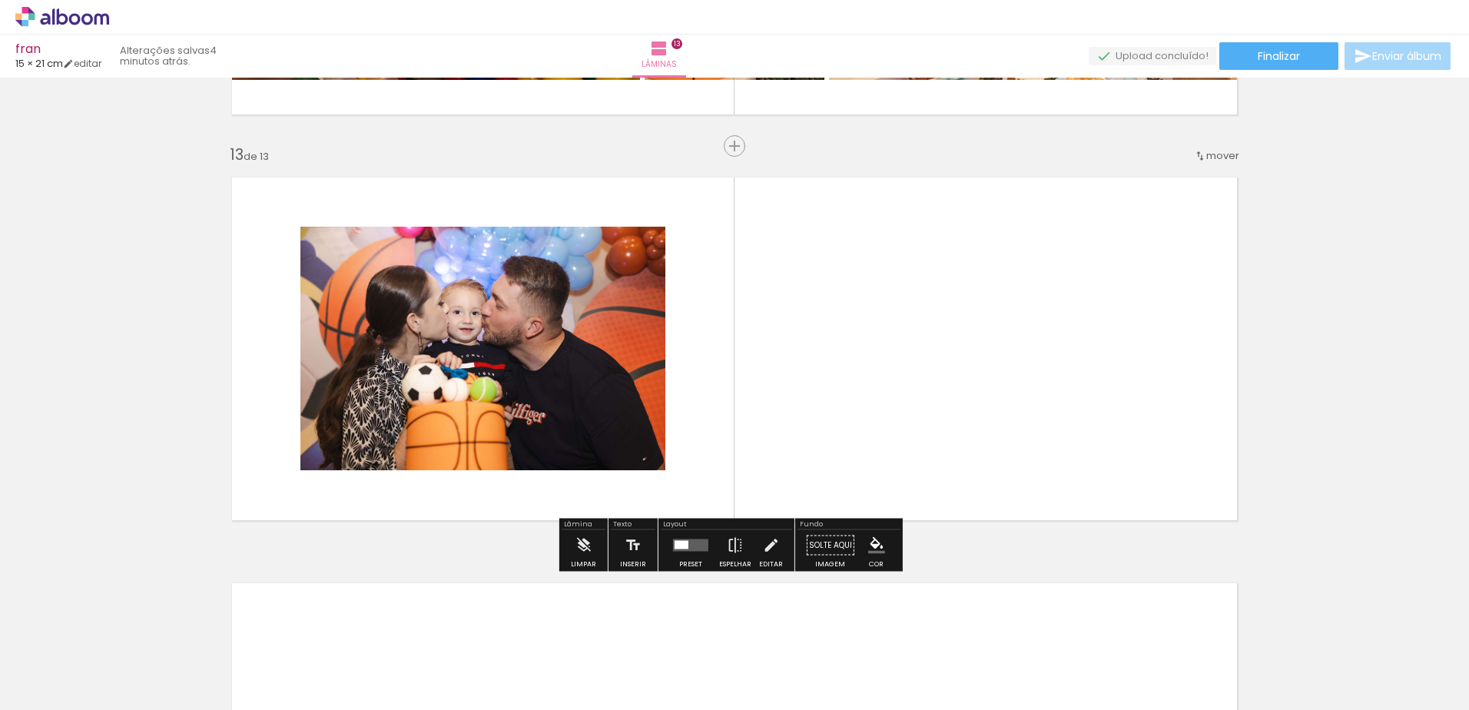
scroll to position [4829, 0]
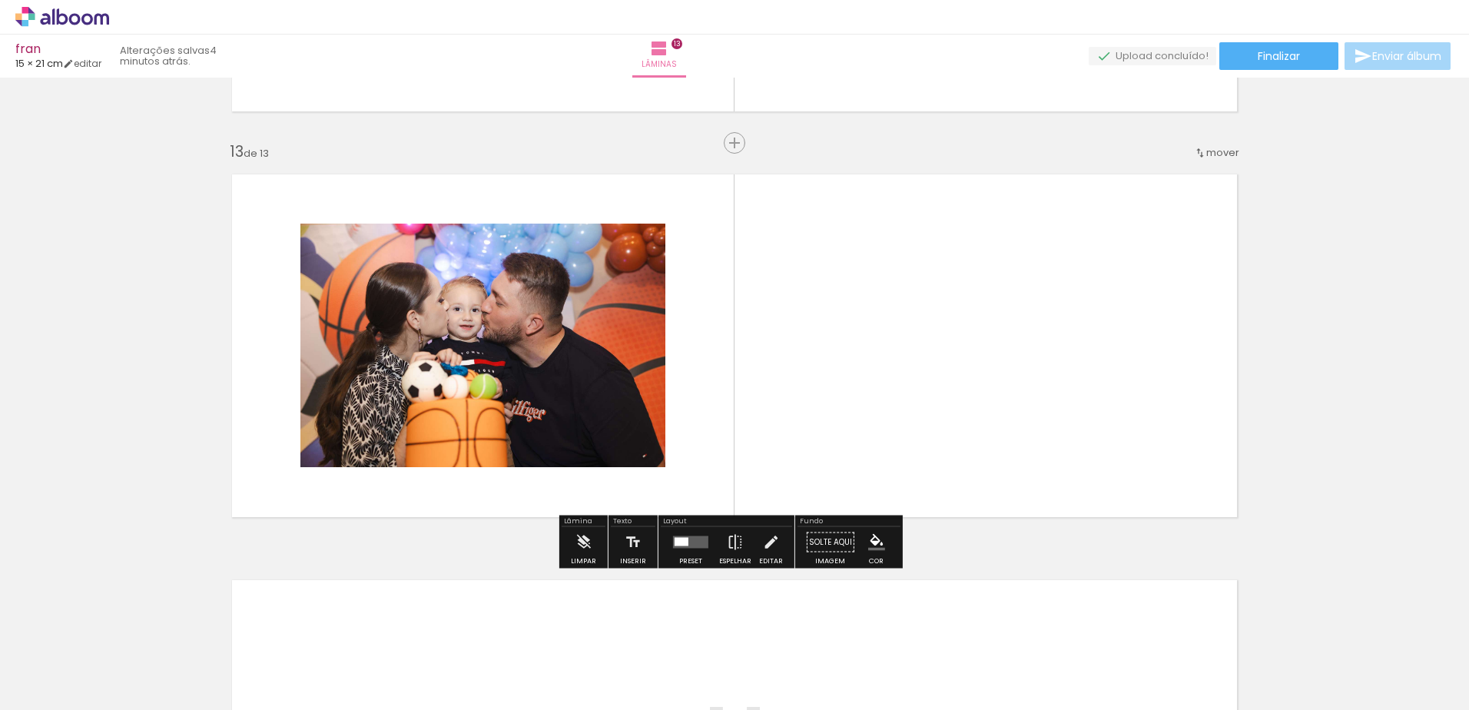
drag, startPoint x: 1310, startPoint y: 650, endPoint x: 1090, endPoint y: 437, distance: 306.5
click at [1090, 437] on quentale-workspace at bounding box center [734, 355] width 1469 height 710
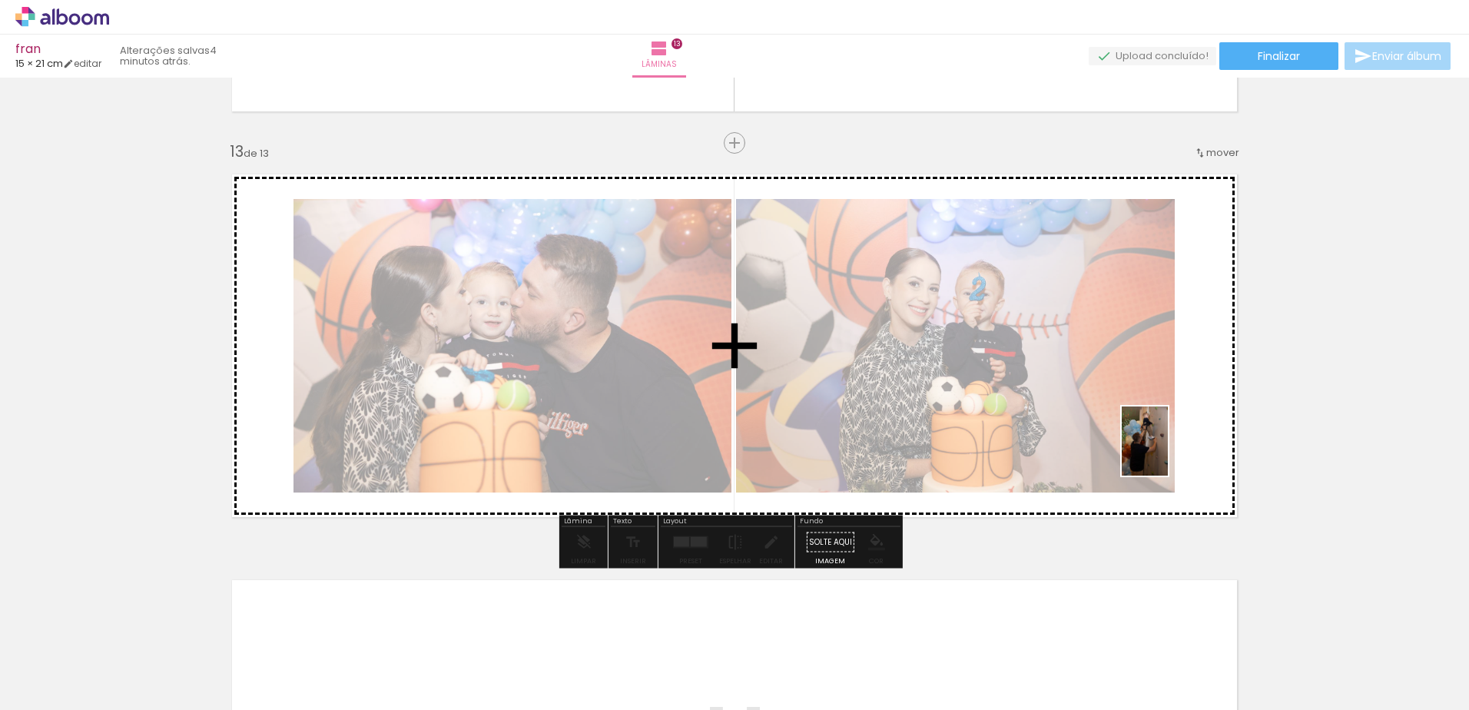
drag, startPoint x: 1148, startPoint y: 674, endPoint x: 1193, endPoint y: 408, distance: 269.6
click at [1193, 408] on quentale-workspace at bounding box center [734, 355] width 1469 height 710
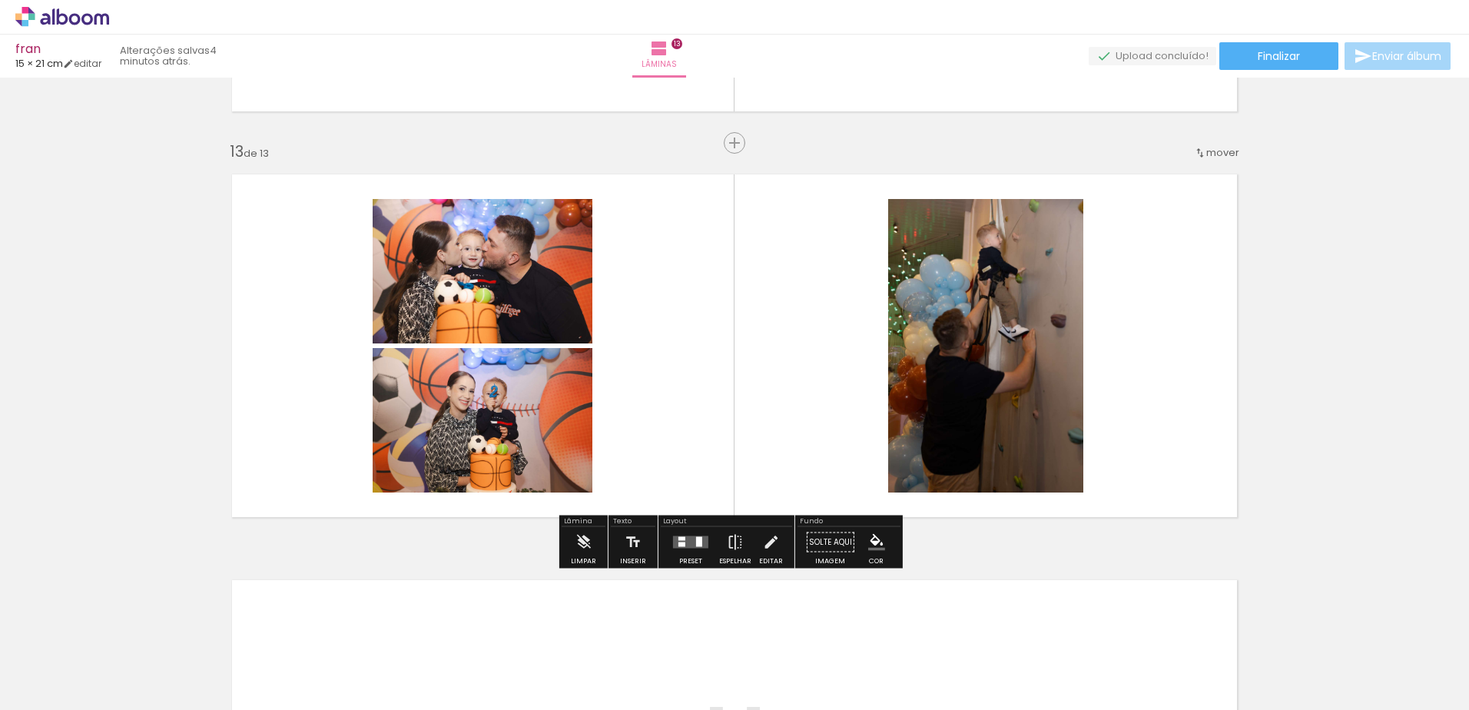
click at [685, 552] on div at bounding box center [690, 542] width 41 height 31
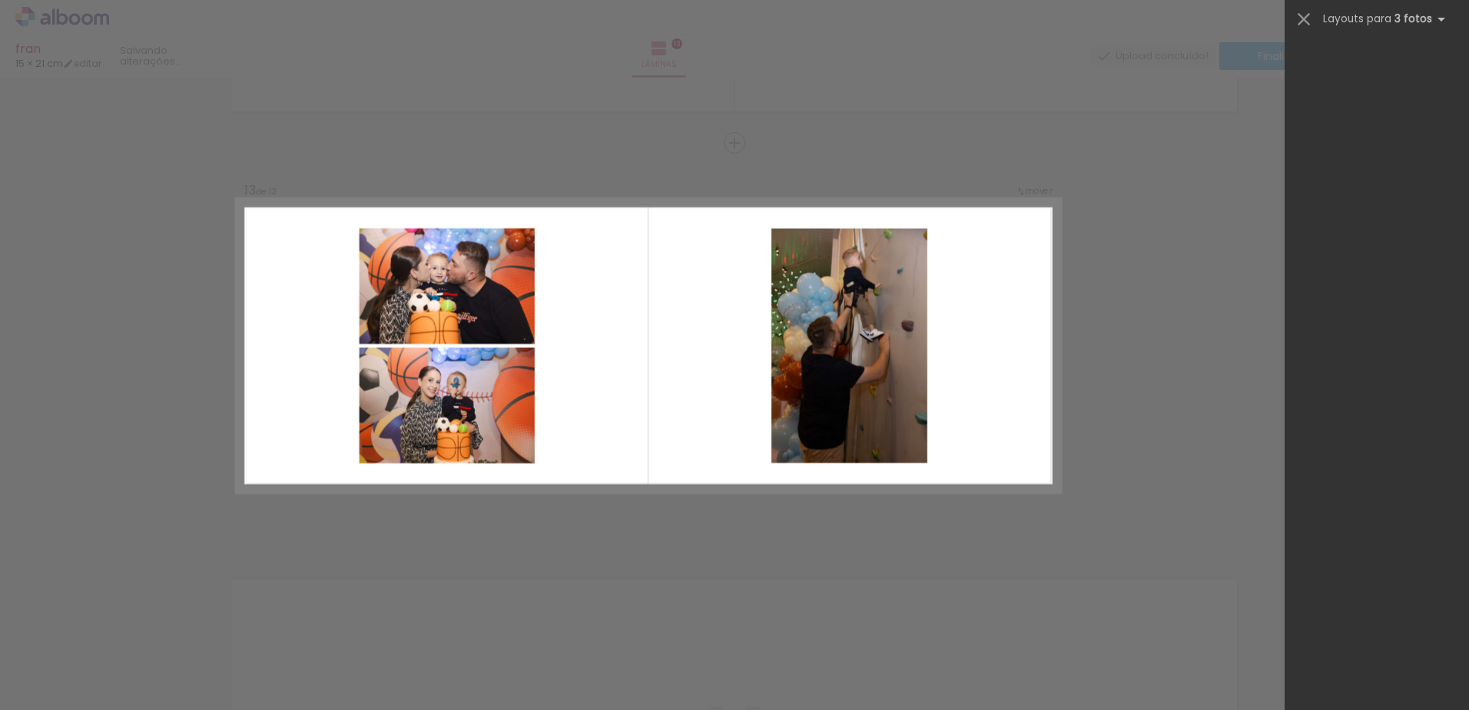
scroll to position [0, 0]
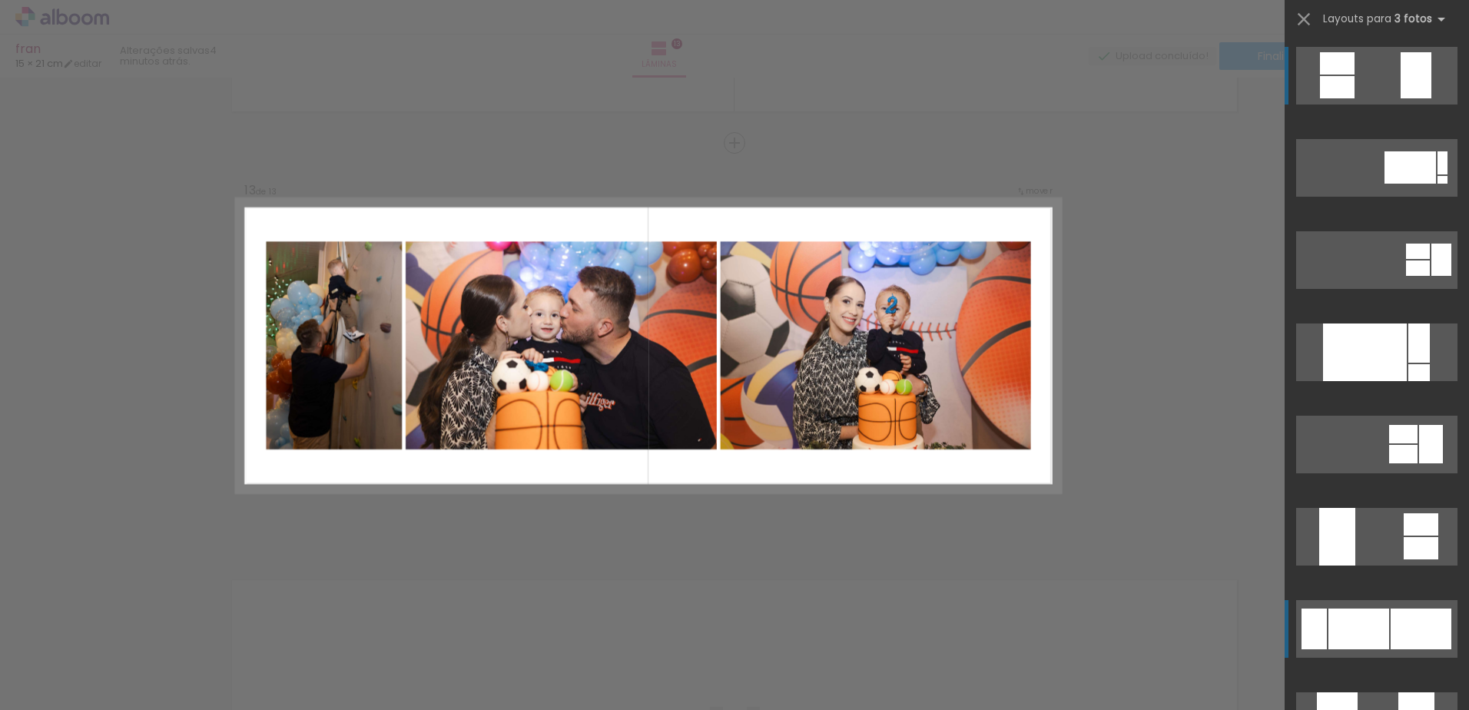
click at [1403, 629] on div at bounding box center [1421, 629] width 61 height 41
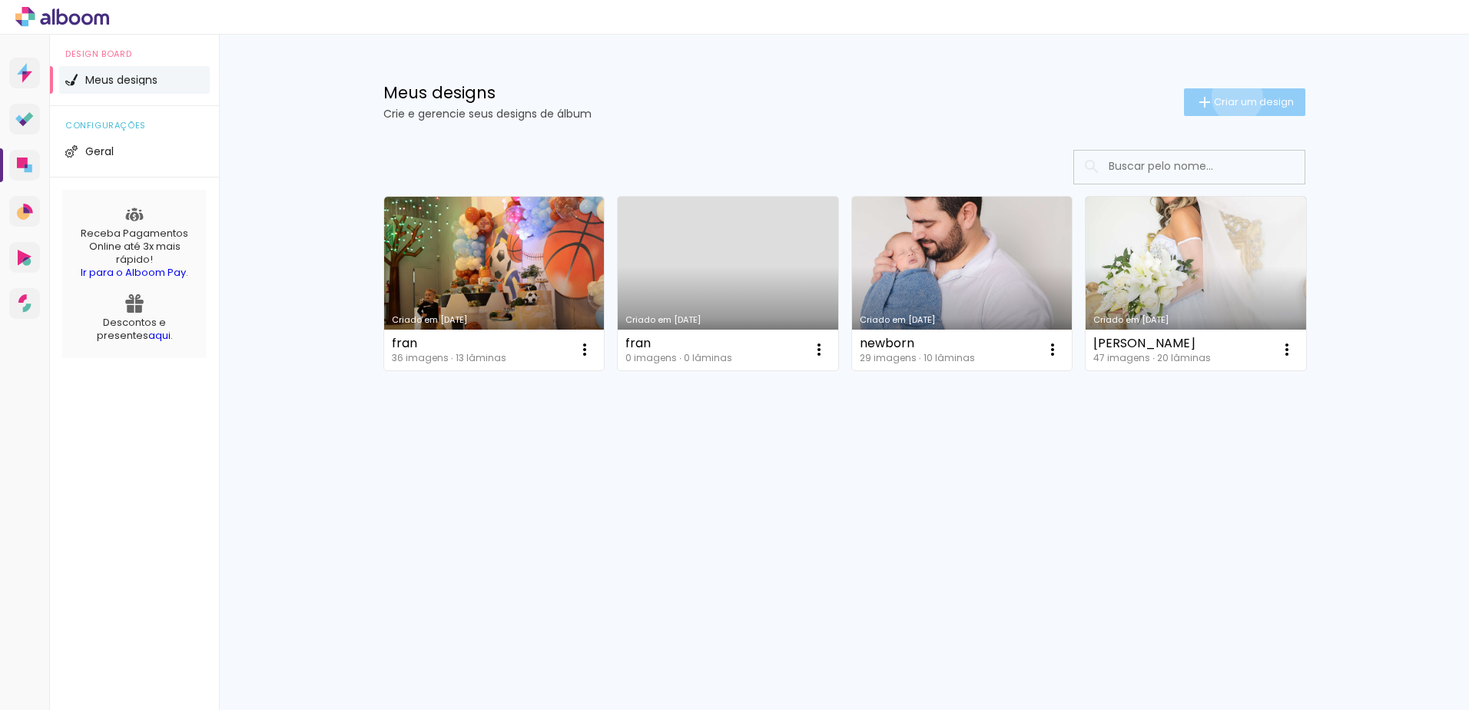
click at [1234, 97] on span "Criar um design" at bounding box center [1254, 102] width 80 height 10
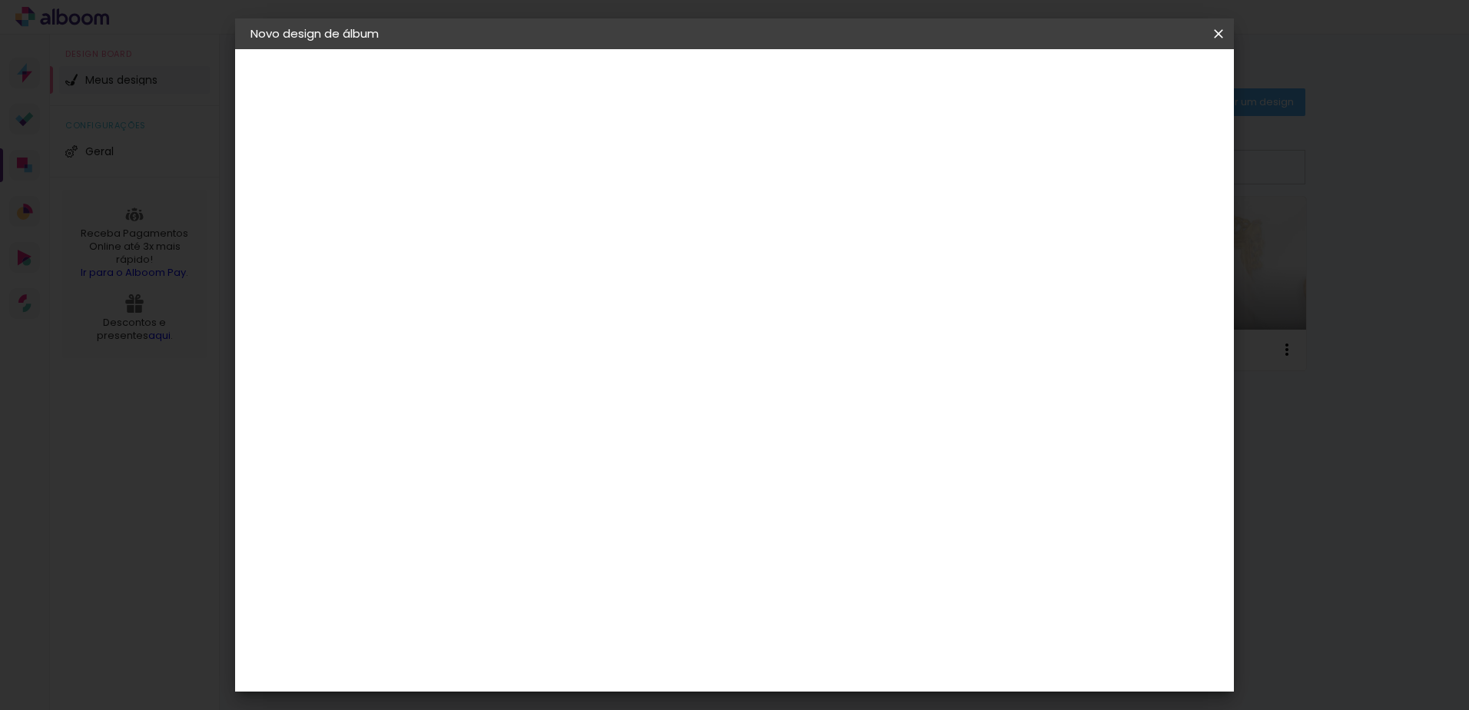
click at [502, 209] on input at bounding box center [502, 206] width 0 height 24
type input "certo [PERSON_NAME]"
type paper-input "certo [PERSON_NAME]"
click at [0, 0] on slot "Avançar" at bounding box center [0, 0] width 0 height 0
click at [790, 243] on paper-item "Tamanho Livre" at bounding box center [716, 234] width 148 height 34
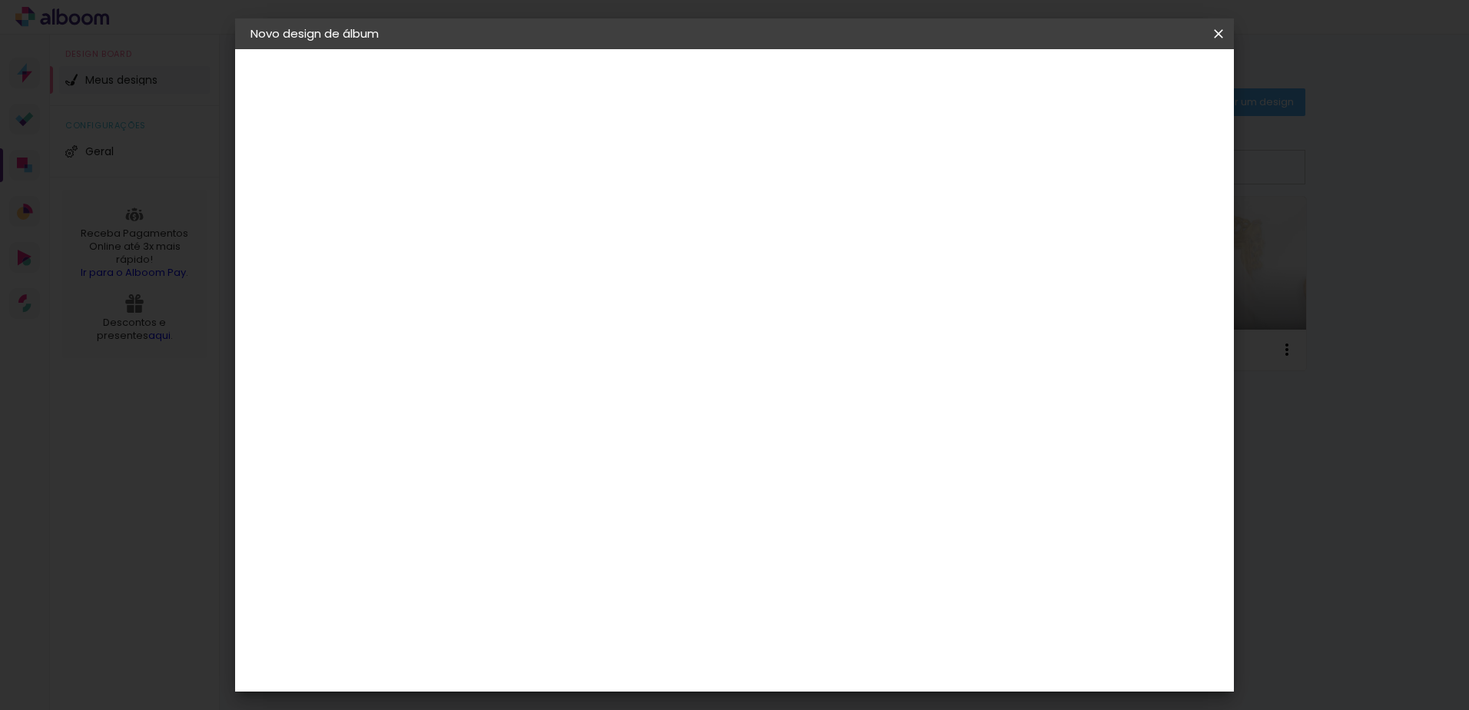
click at [789, 90] on paper-button "Avançar" at bounding box center [751, 81] width 75 height 26
drag, startPoint x: 446, startPoint y: 436, endPoint x: 609, endPoint y: 406, distance: 164.7
click at [609, 317] on div "30 cm cm cm mm A maioria das encadernadoras sugere 5mm de sangria." at bounding box center [798, 255] width 726 height 123
type input "15"
type paper-input "15"
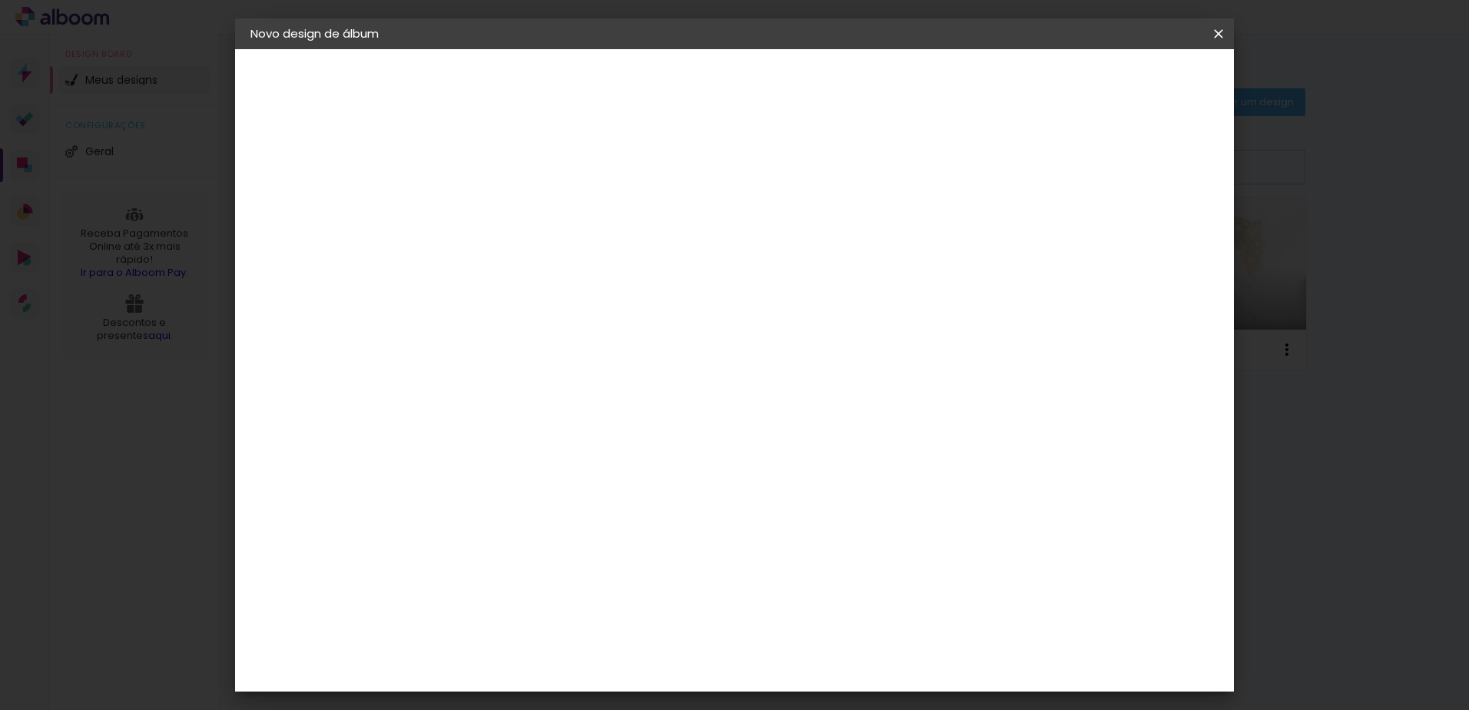
drag, startPoint x: 818, startPoint y: 496, endPoint x: 908, endPoint y: 459, distance: 98.2
click at [908, 317] on div "30 cm cm cm mm A maioria das encadernadoras sugere 5mm de sangria." at bounding box center [798, 255] width 726 height 123
type input "42"
type paper-input "42"
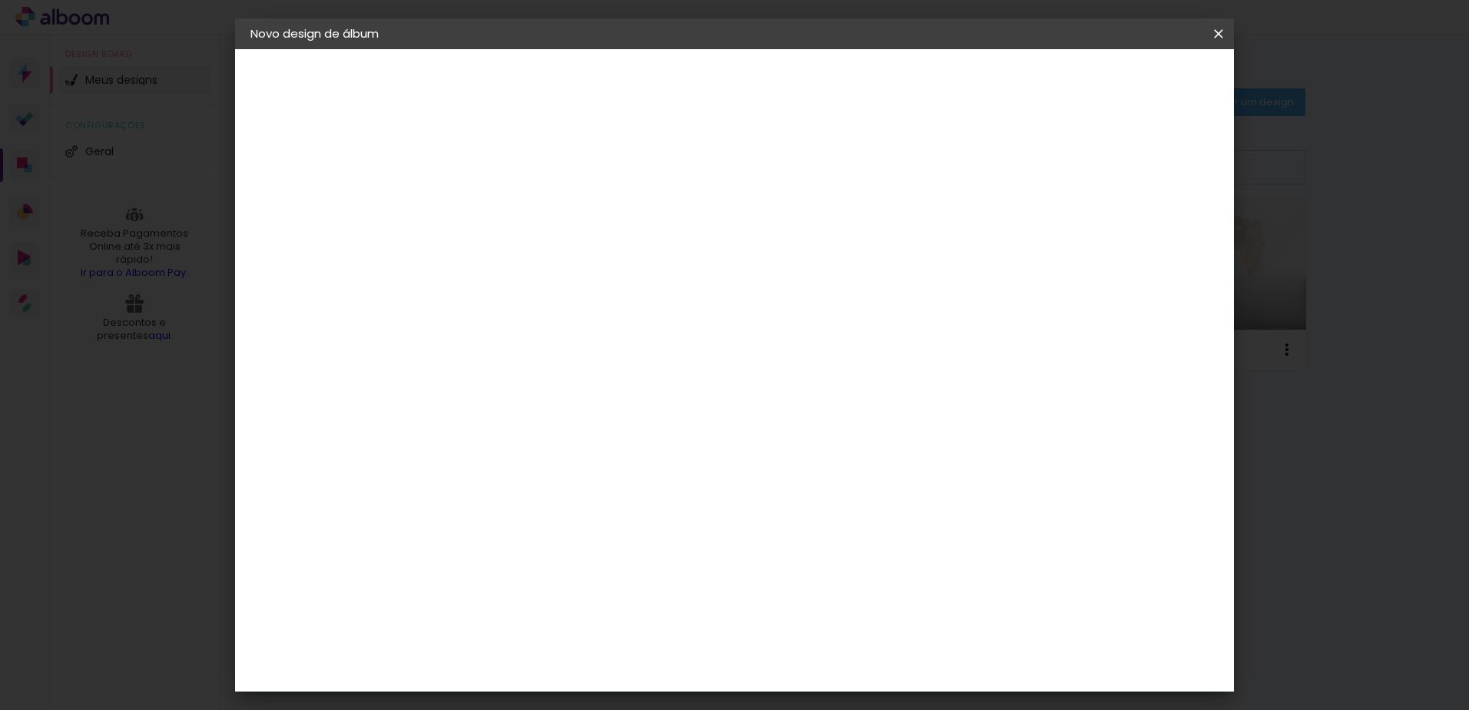
click at [1123, 81] on span "Iniciar design" at bounding box center [1088, 81] width 70 height 11
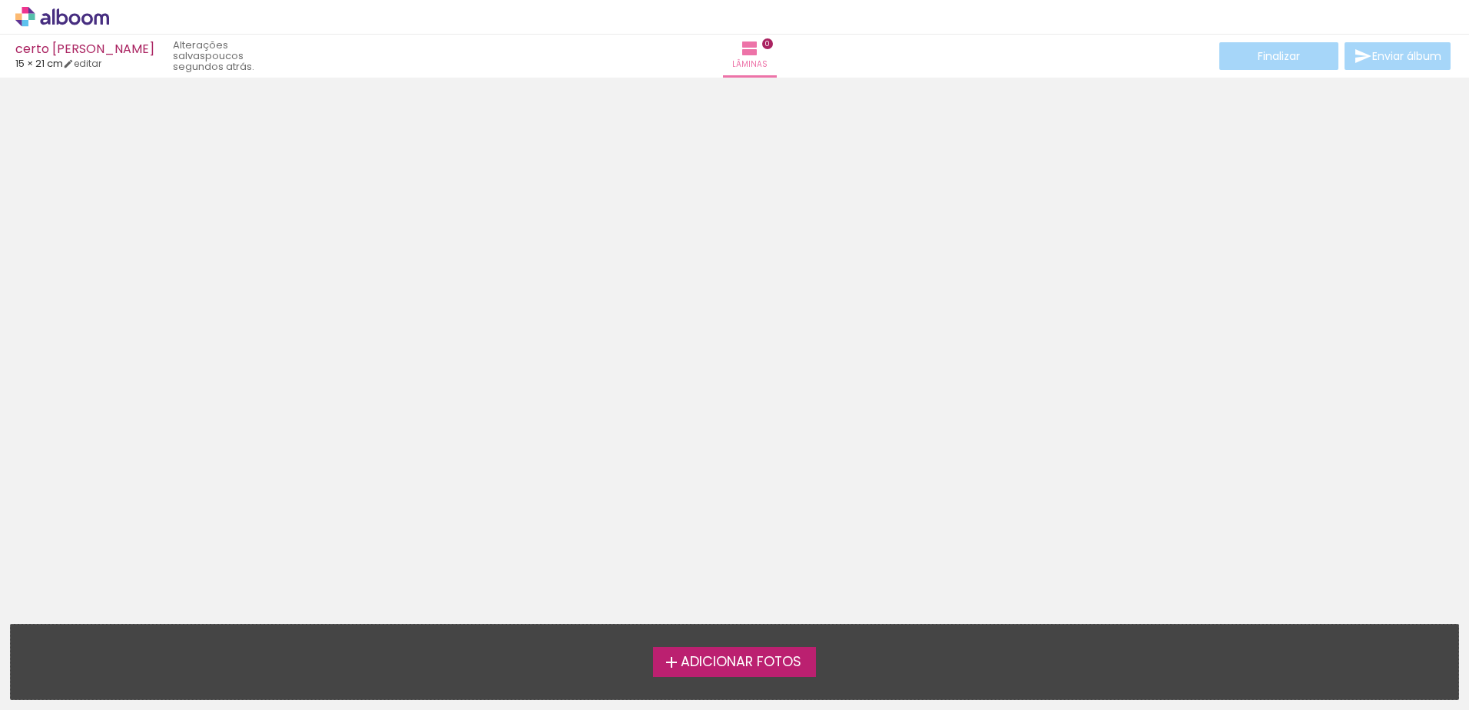
click at [711, 667] on span "Adicionar Fotos" at bounding box center [741, 662] width 121 height 14
click at [0, 0] on input "file" at bounding box center [0, 0] width 0 height 0
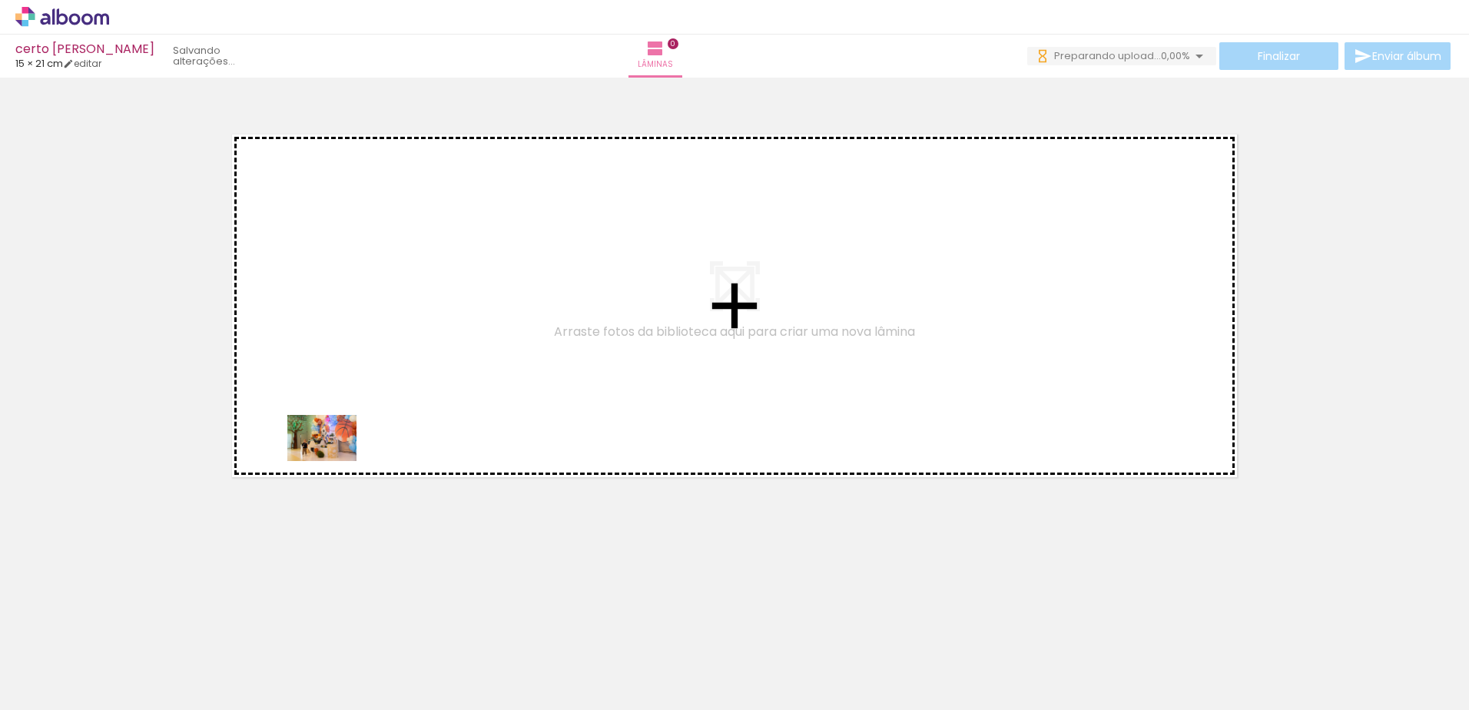
drag, startPoint x: 144, startPoint y: 675, endPoint x: 377, endPoint y: 406, distance: 355.7
click at [377, 406] on quentale-workspace at bounding box center [734, 355] width 1469 height 710
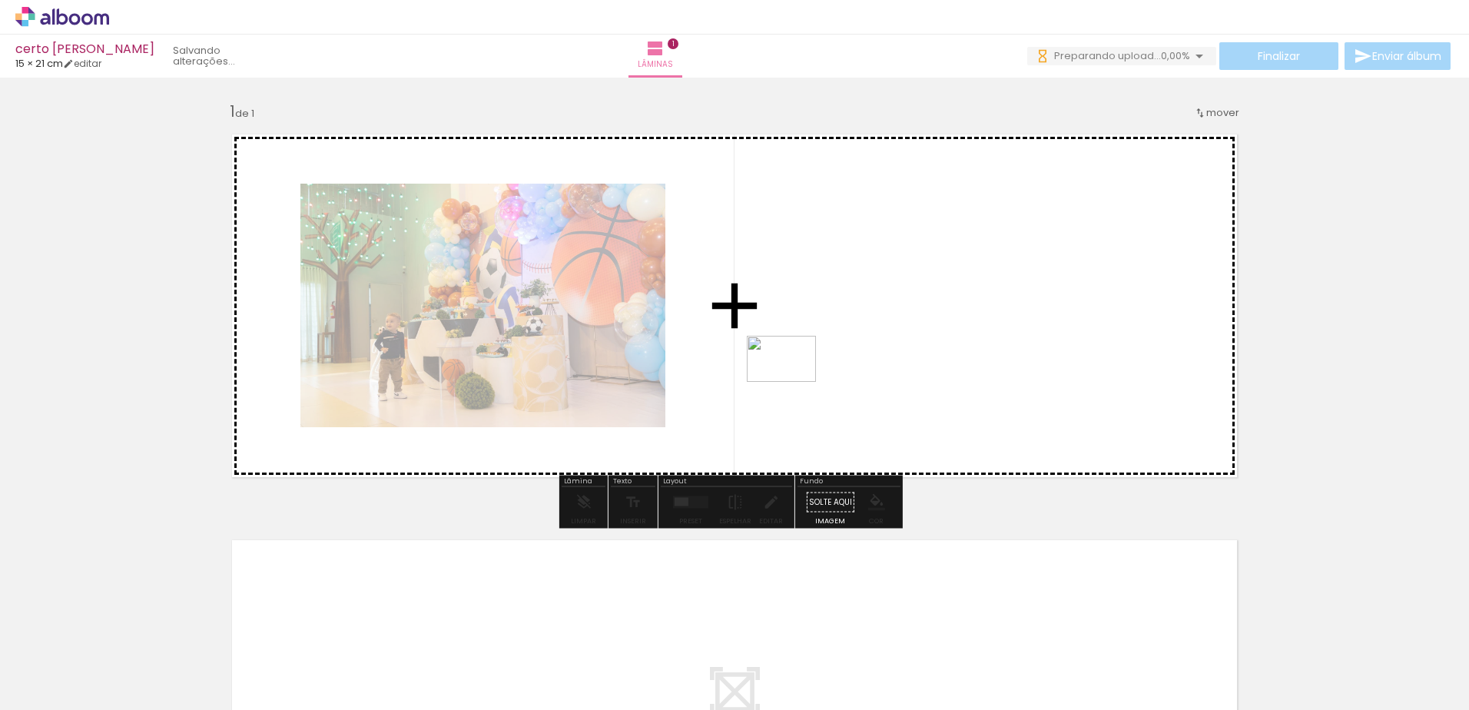
drag, startPoint x: 259, startPoint y: 670, endPoint x: 808, endPoint y: 375, distance: 623.6
click at [808, 375] on quentale-workspace at bounding box center [734, 355] width 1469 height 710
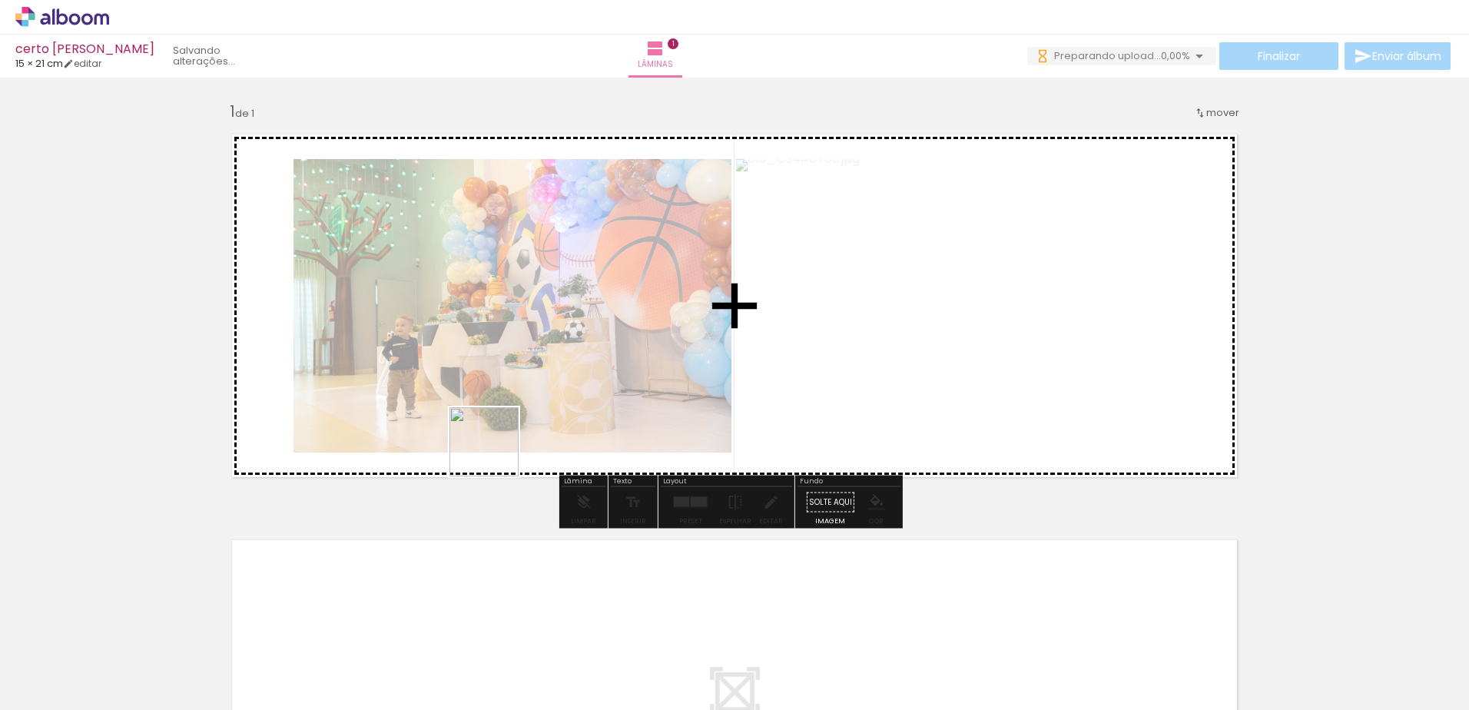
drag, startPoint x: 328, startPoint y: 665, endPoint x: 590, endPoint y: 374, distance: 391.2
click at [590, 374] on quentale-workspace at bounding box center [734, 355] width 1469 height 710
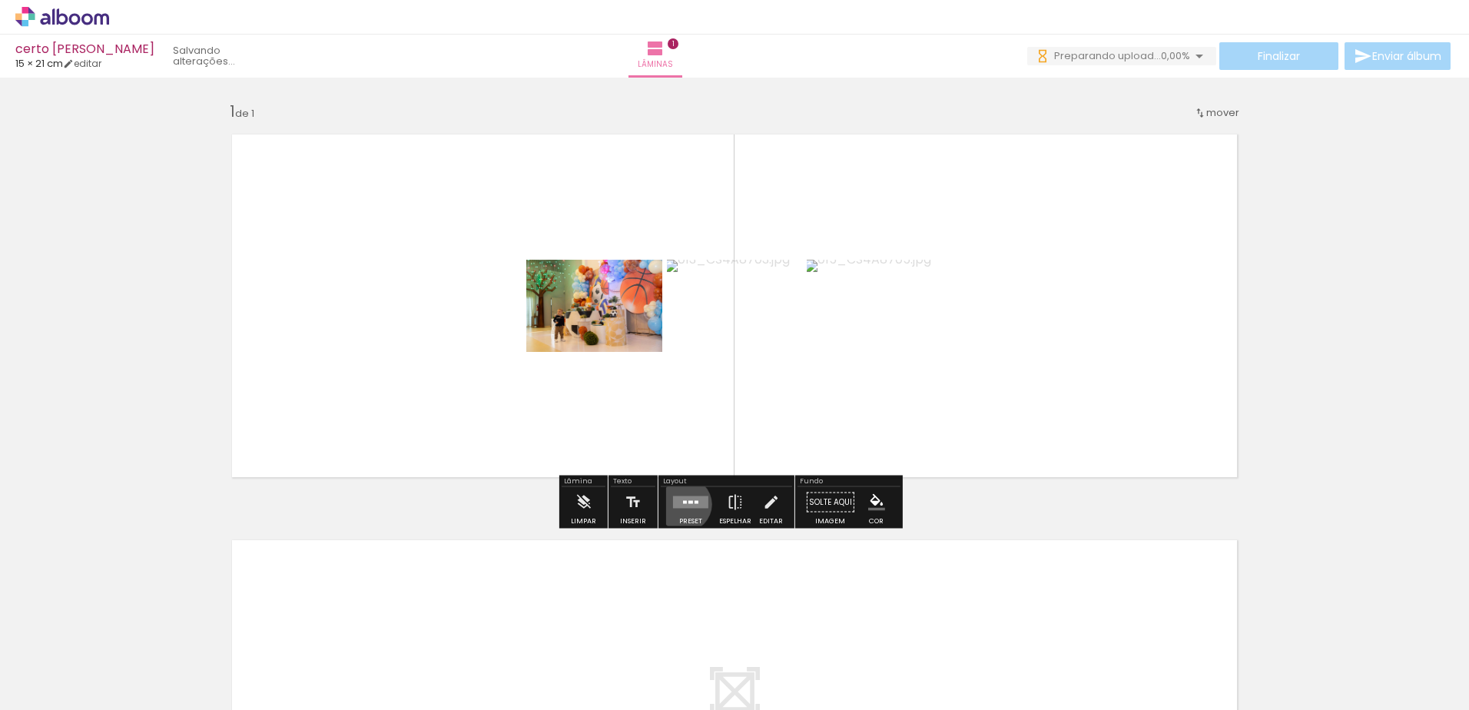
click at [681, 504] on quentale-layouter at bounding box center [690, 502] width 35 height 12
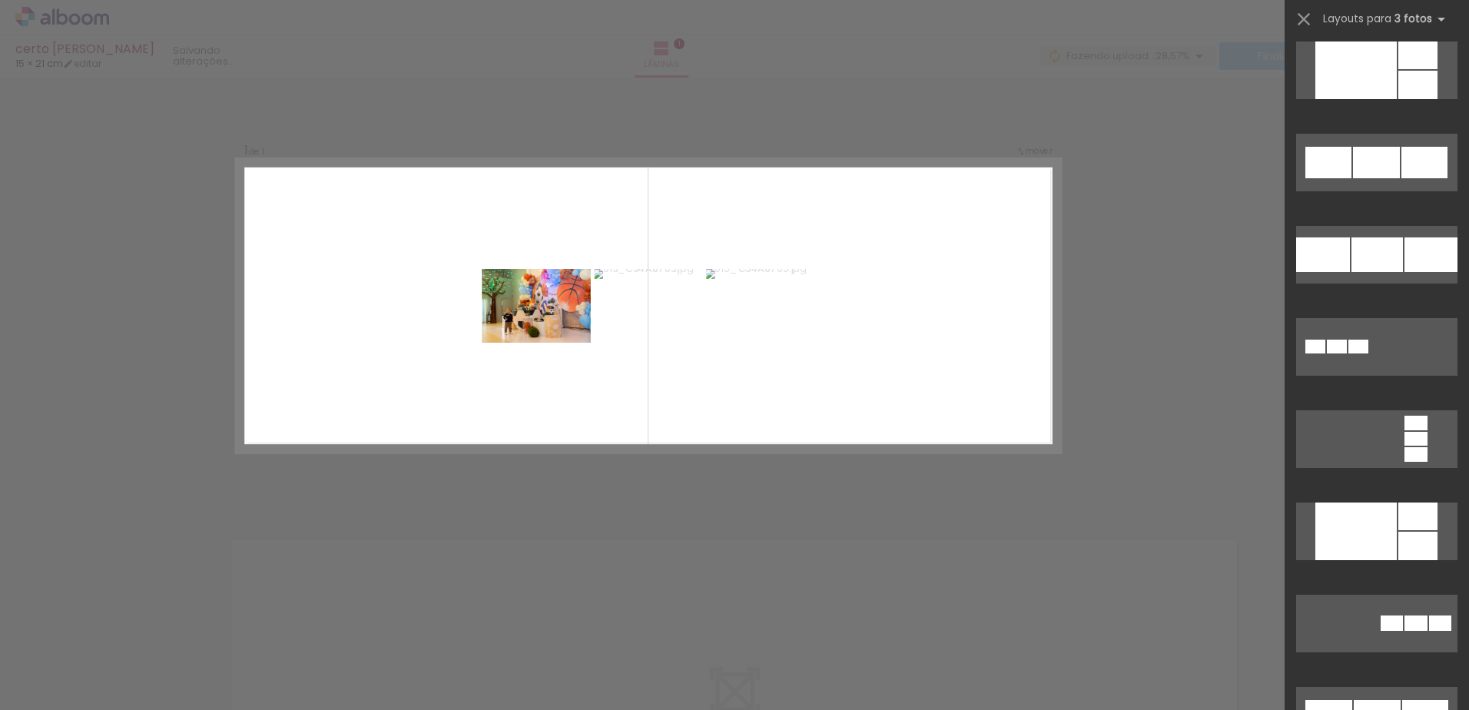
scroll to position [2029, 0]
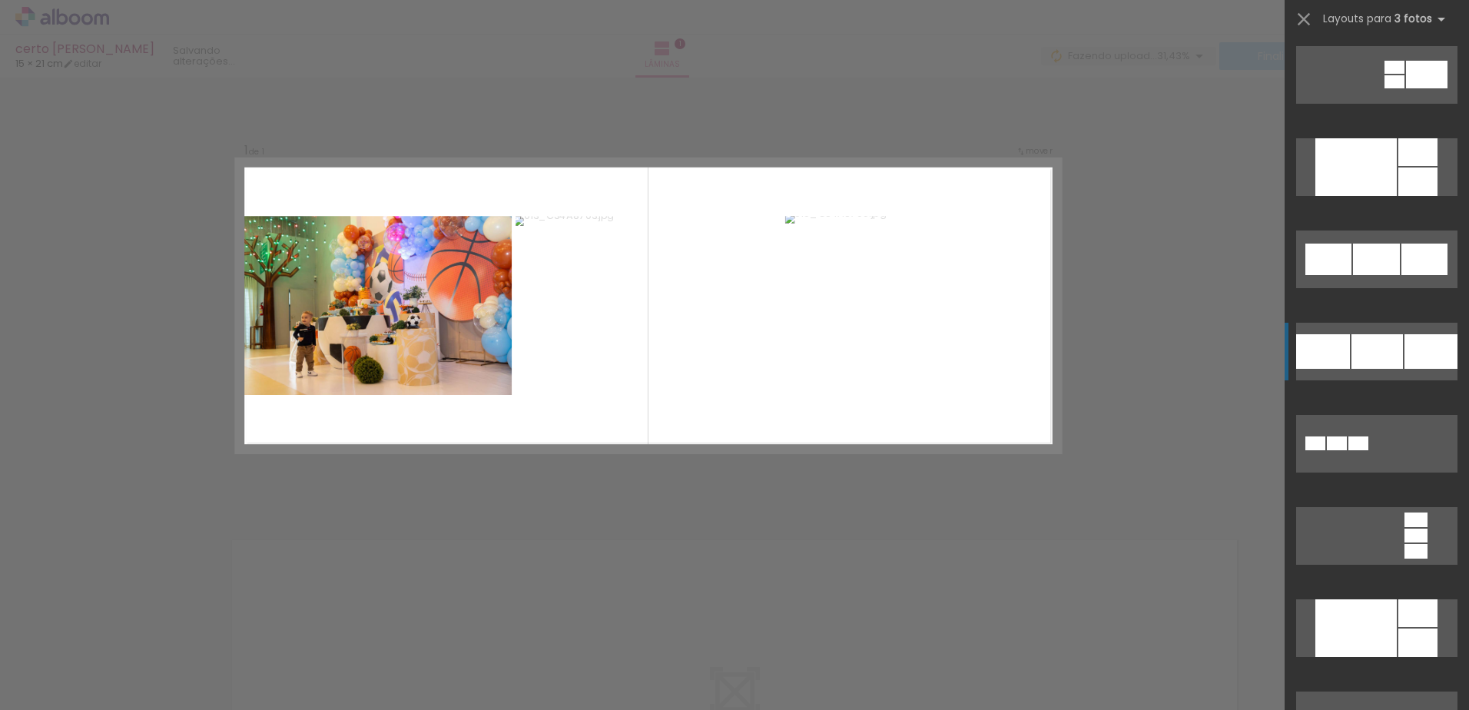
click at [1378, 363] on div at bounding box center [1377, 351] width 51 height 35
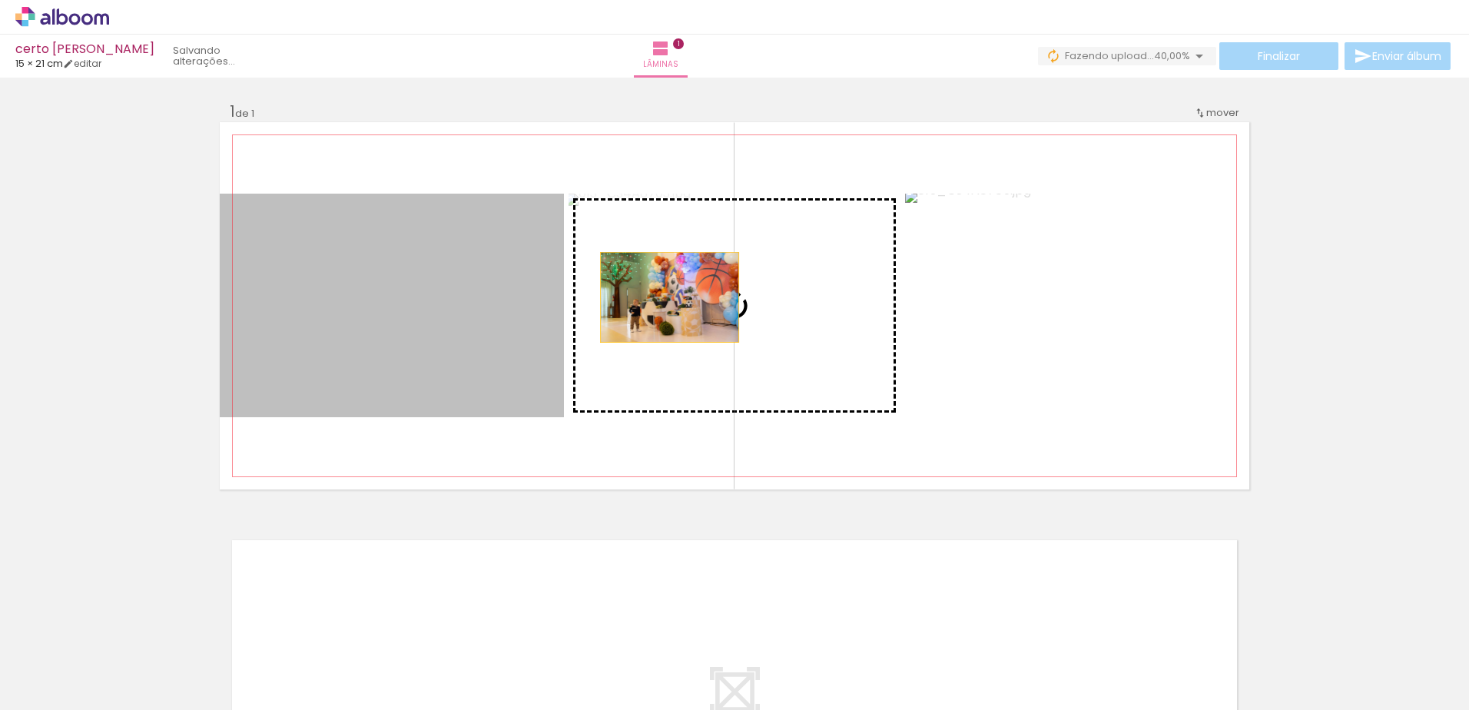
drag, startPoint x: 388, startPoint y: 352, endPoint x: 665, endPoint y: 297, distance: 282.7
click at [0, 0] on slot at bounding box center [0, 0] width 0 height 0
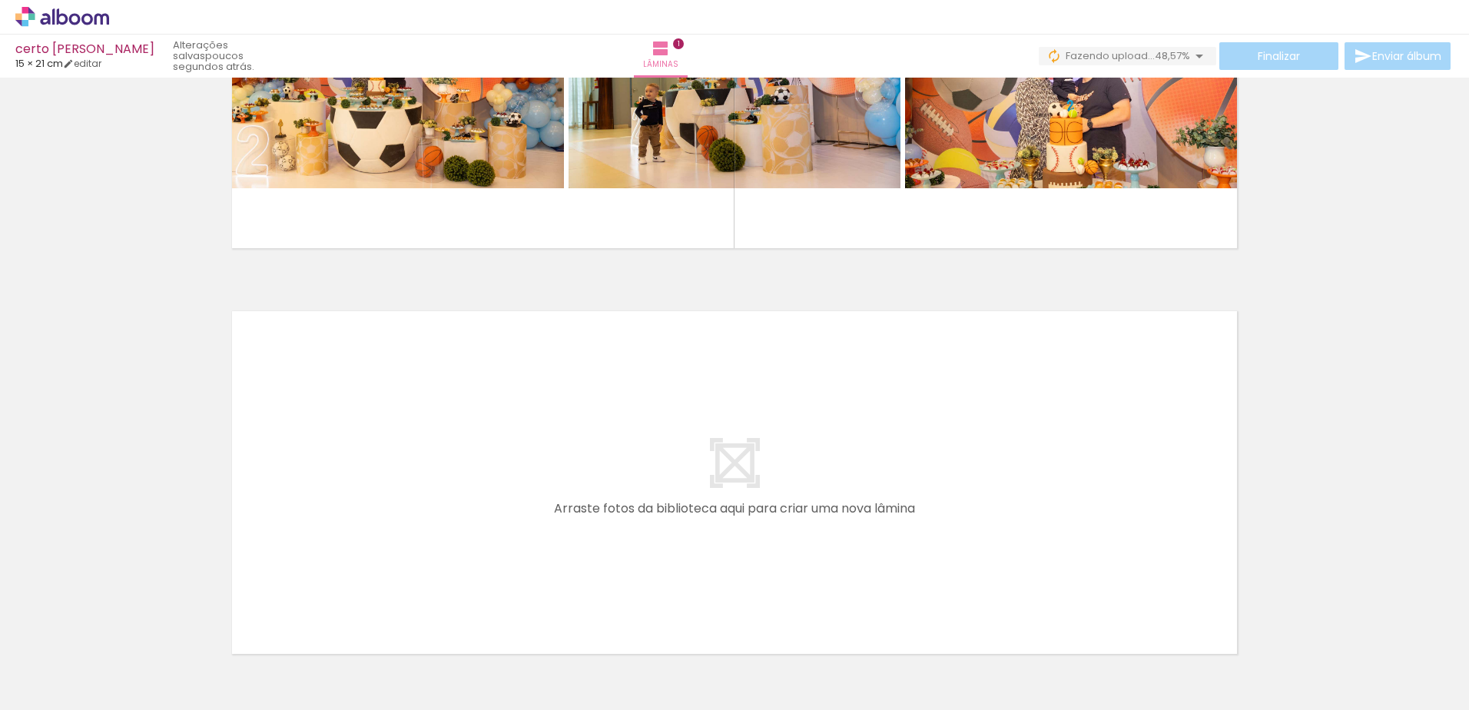
scroll to position [335, 0]
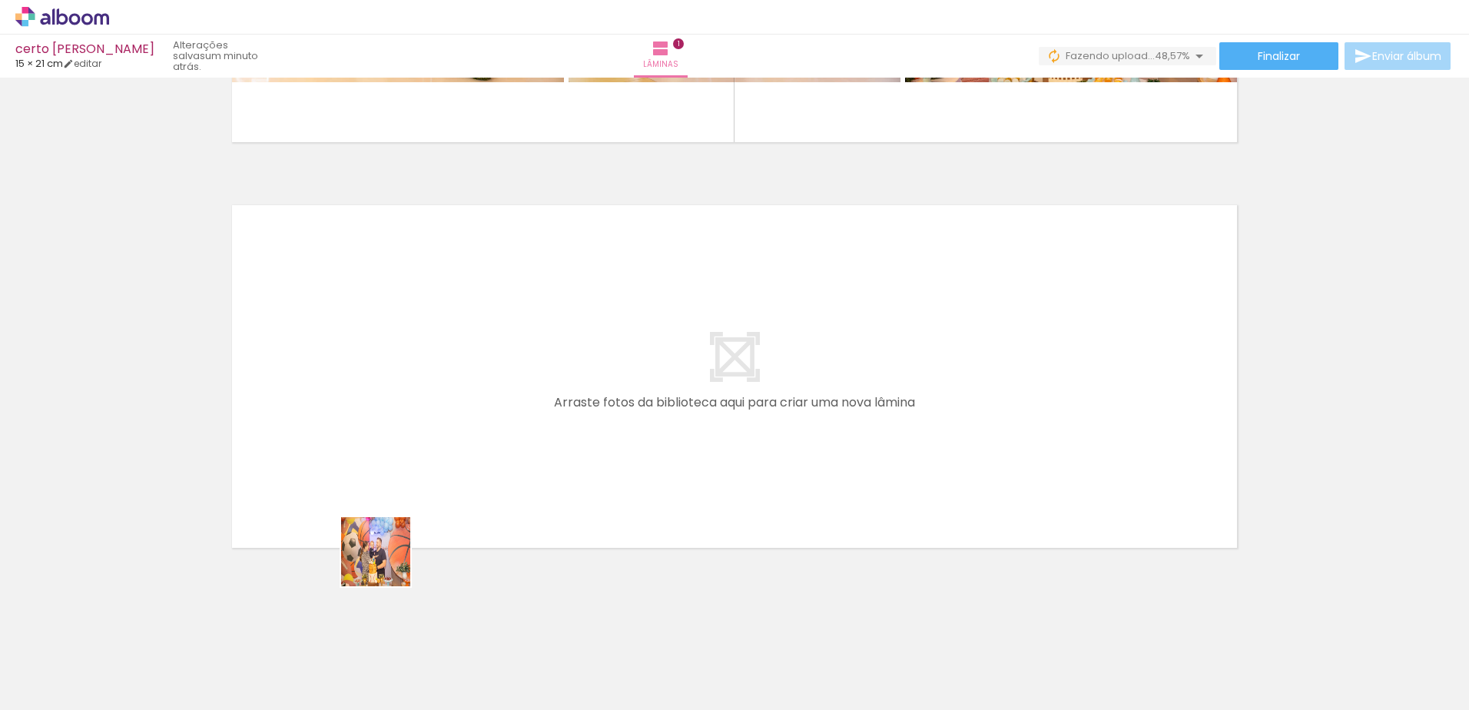
drag, startPoint x: 410, startPoint y: 674, endPoint x: 367, endPoint y: 432, distance: 245.7
click at [367, 432] on quentale-workspace at bounding box center [734, 355] width 1469 height 710
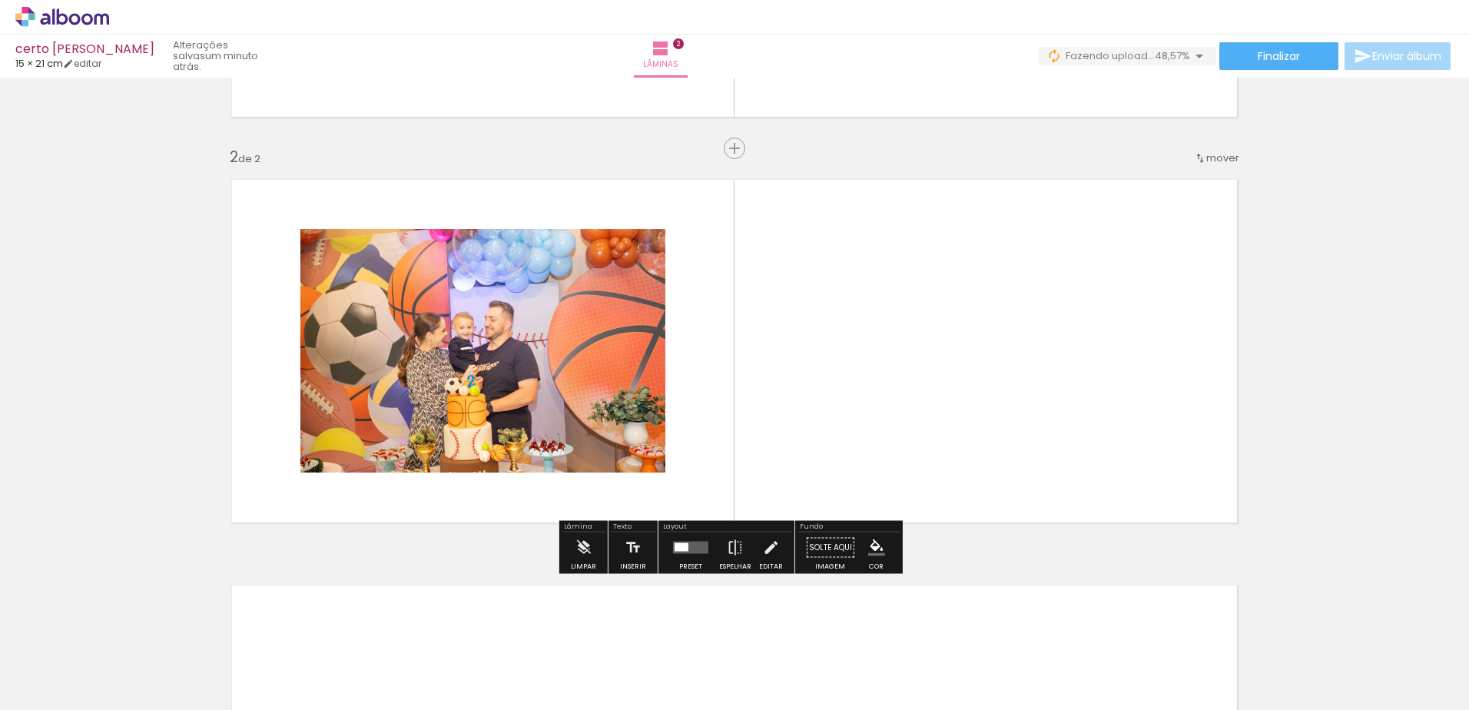
scroll to position [366, 0]
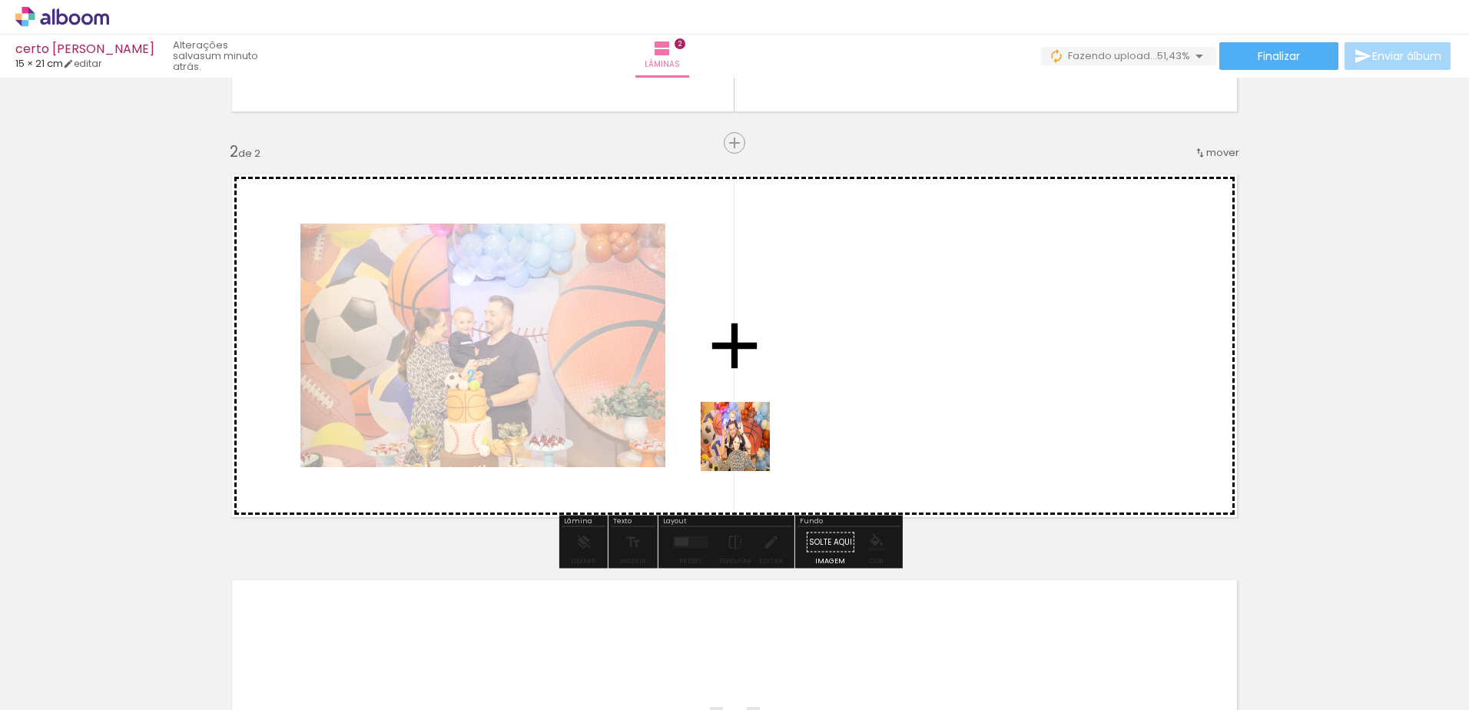
drag, startPoint x: 509, startPoint y: 666, endPoint x: 766, endPoint y: 435, distance: 345.5
click at [766, 435] on quentale-workspace at bounding box center [734, 355] width 1469 height 710
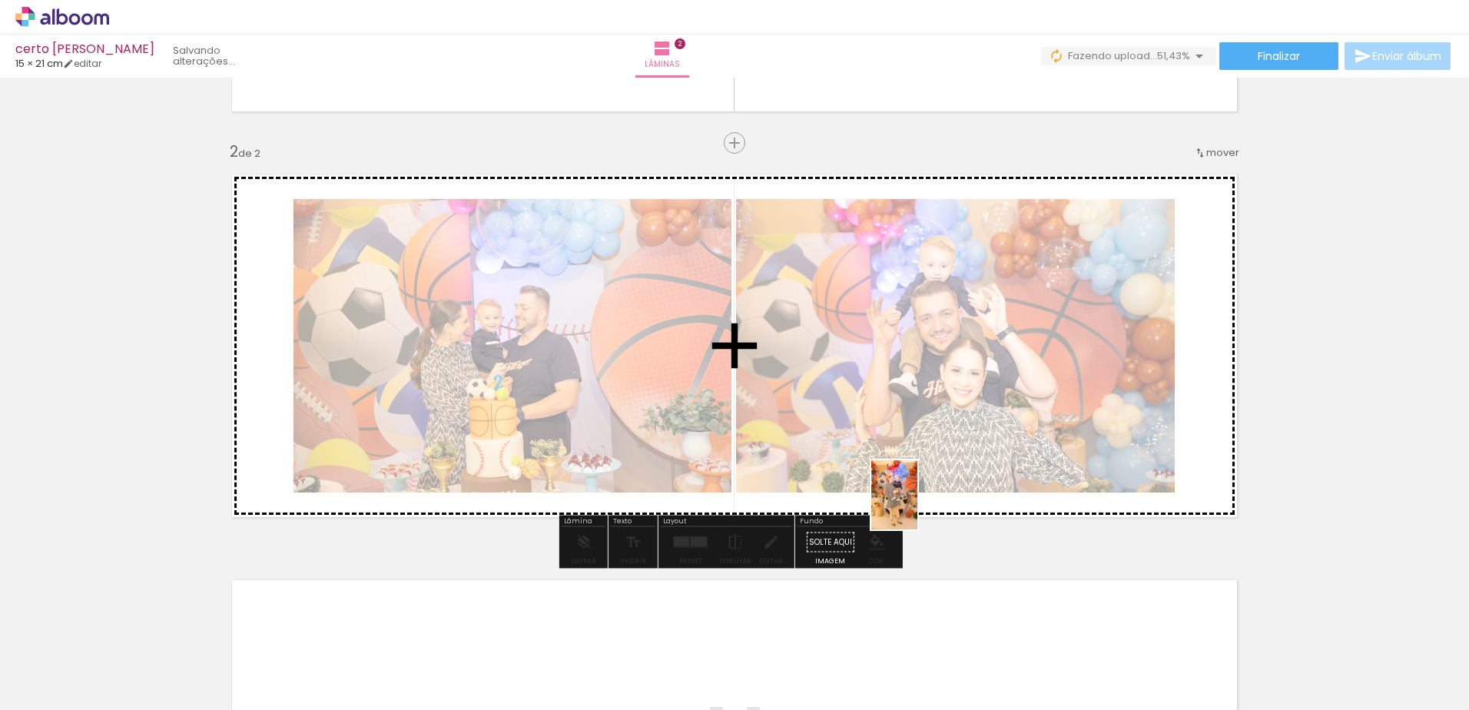
drag, startPoint x: 835, startPoint y: 672, endPoint x: 918, endPoint y: 502, distance: 189.0
click at [918, 502] on quentale-workspace at bounding box center [734, 355] width 1469 height 710
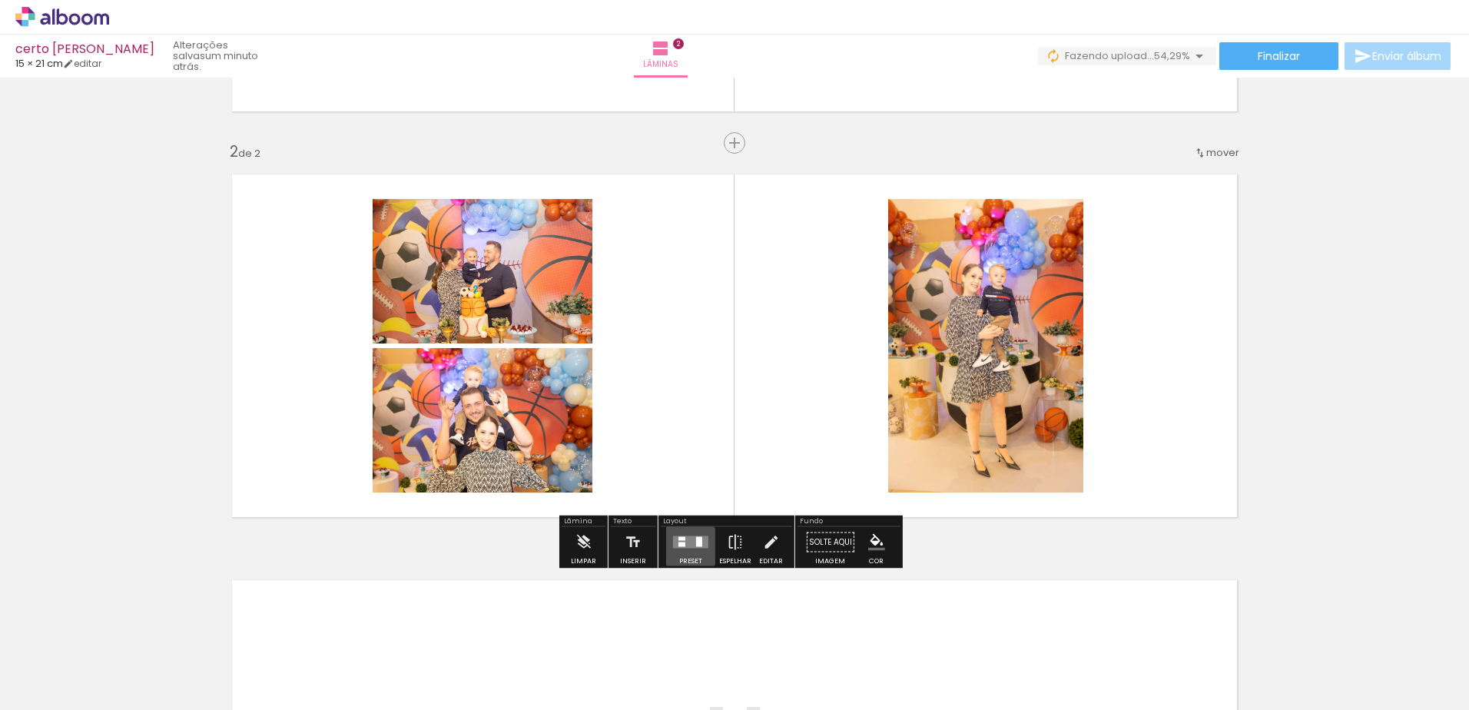
click at [684, 546] on quentale-layouter at bounding box center [690, 542] width 35 height 12
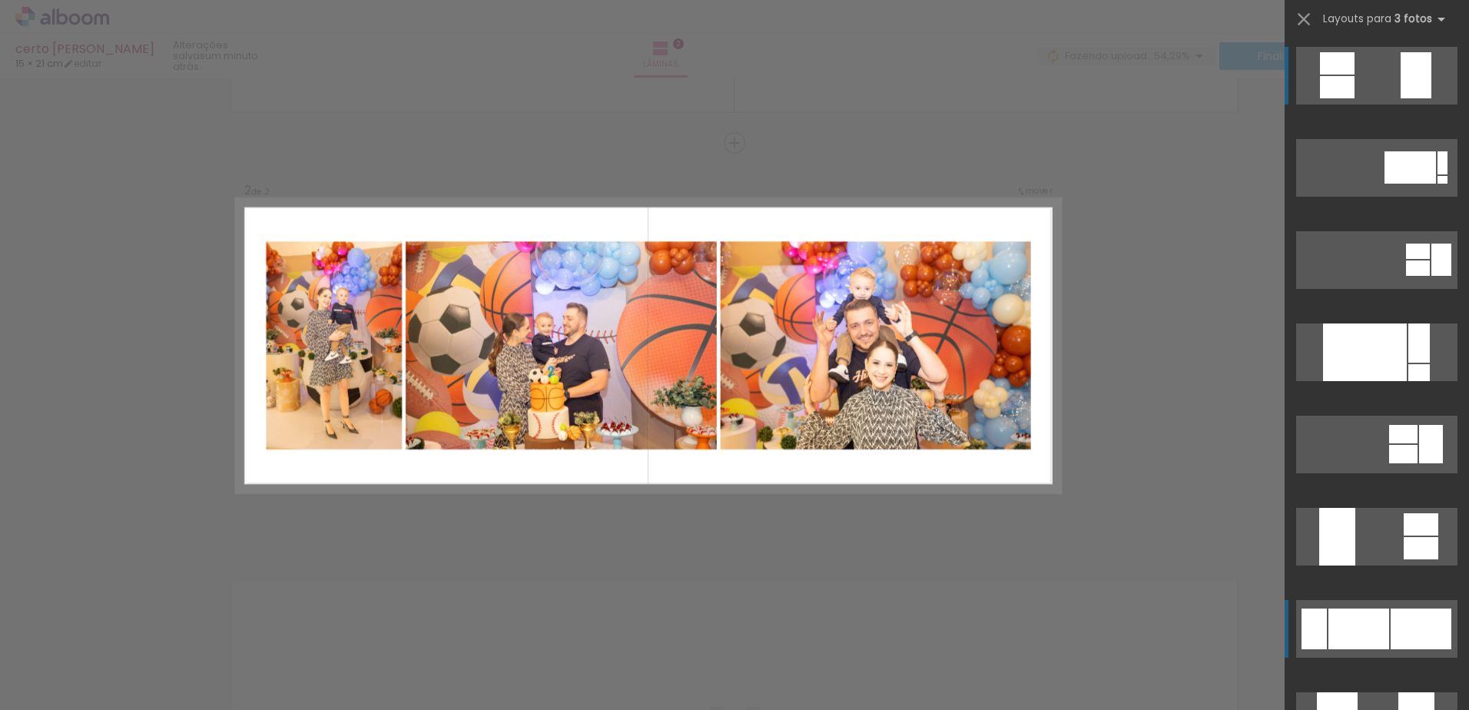
click at [1359, 638] on div at bounding box center [1359, 629] width 61 height 41
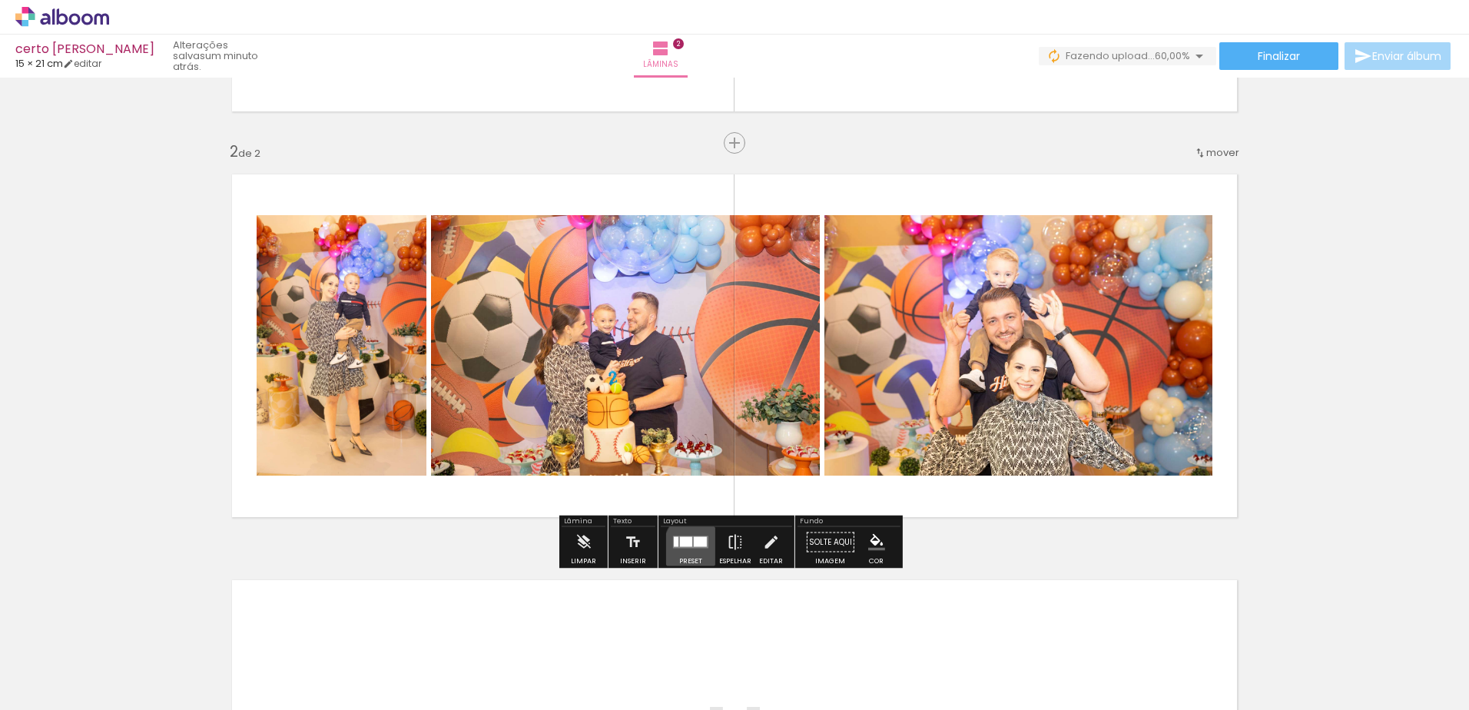
click at [700, 549] on div at bounding box center [690, 542] width 41 height 31
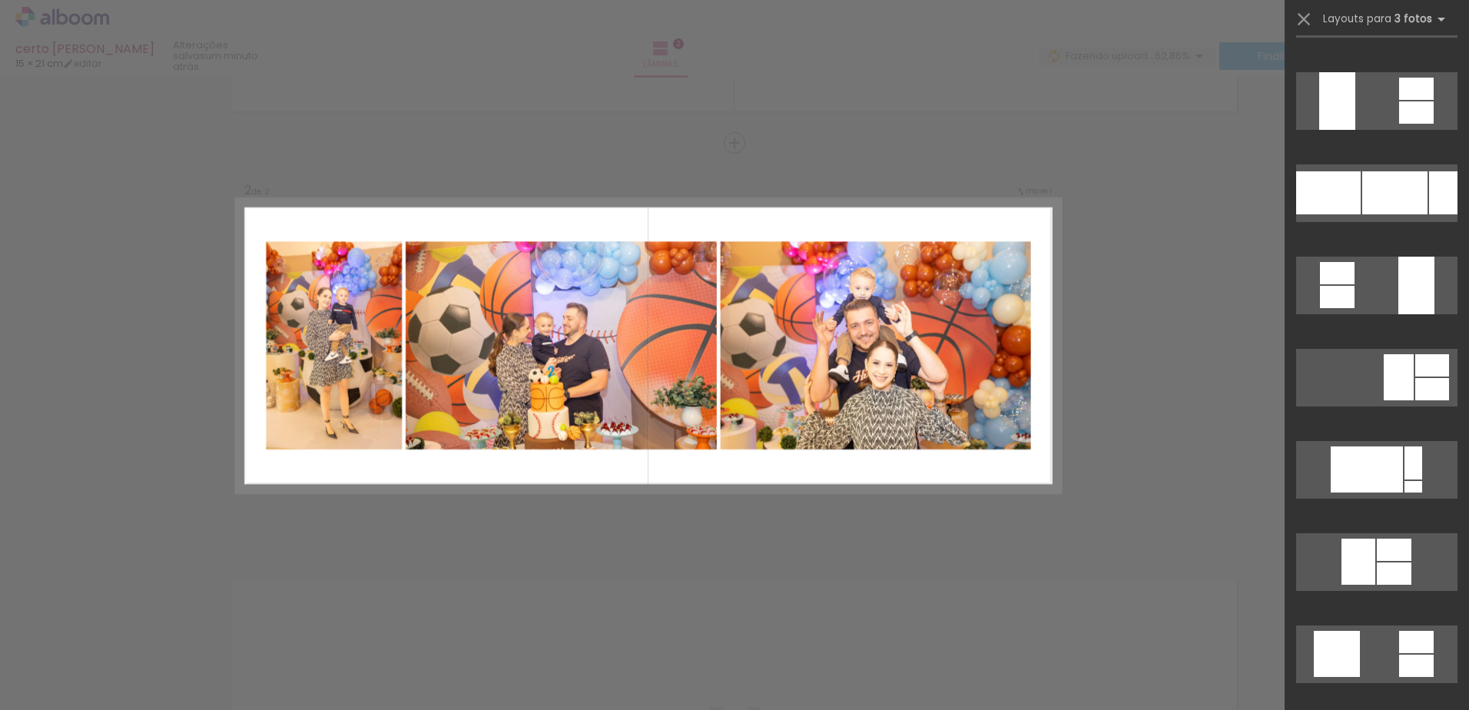
scroll to position [1931, 0]
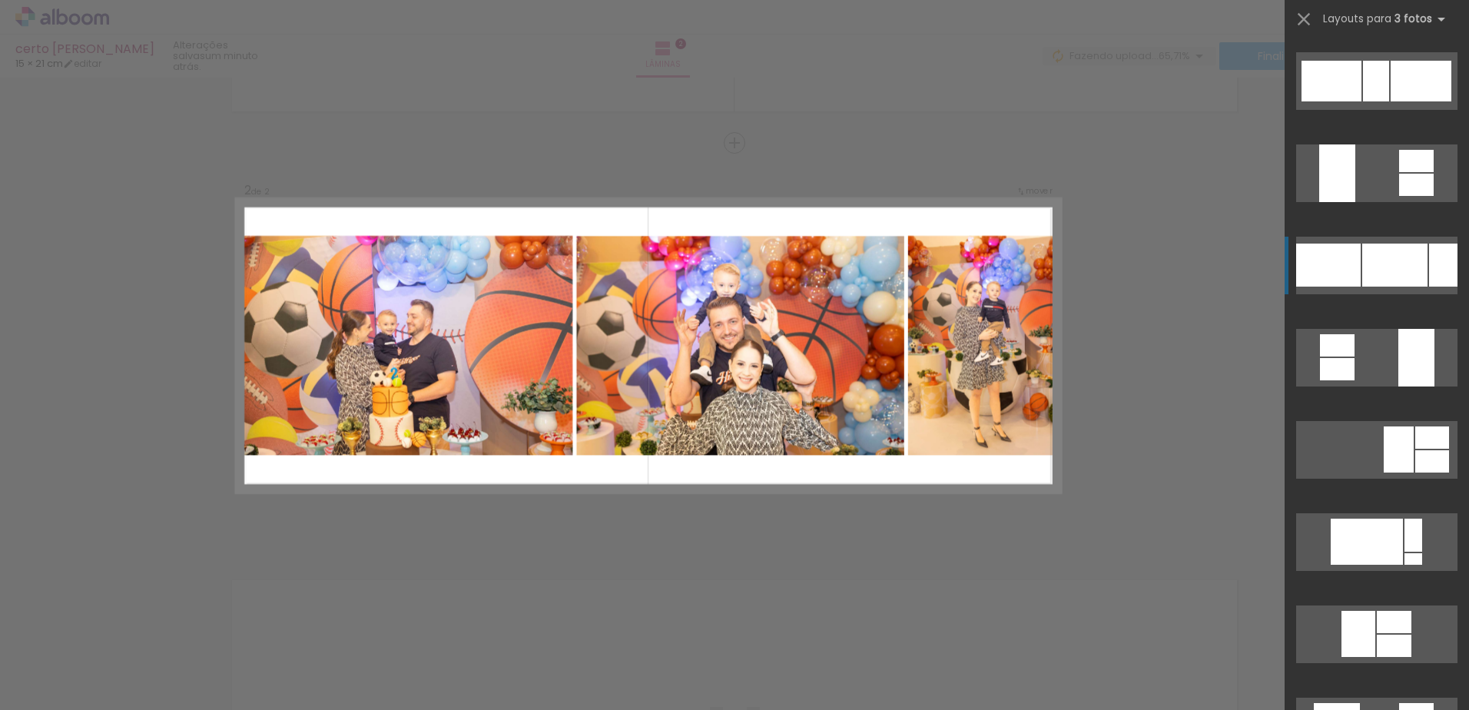
click at [1405, 243] on quentale-layouter at bounding box center [1376, 266] width 161 height 58
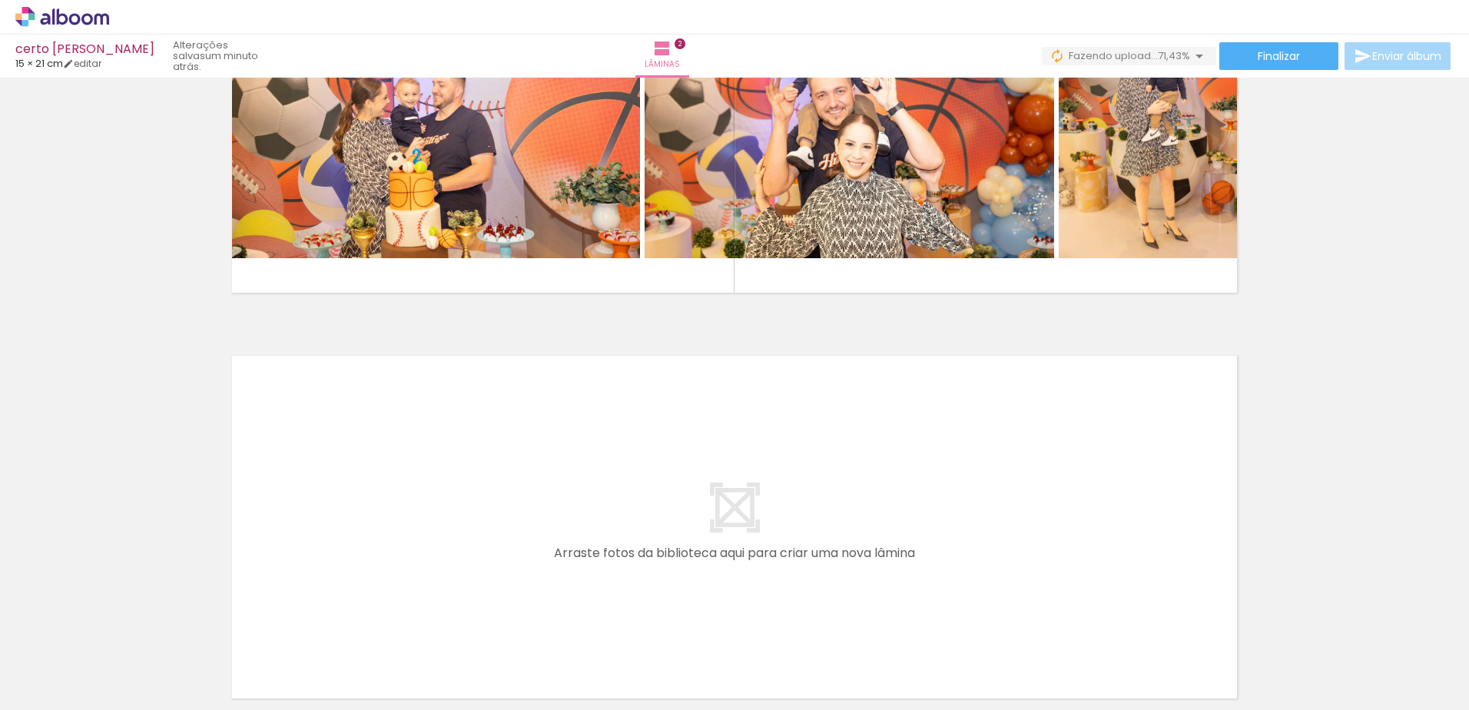
scroll to position [741, 0]
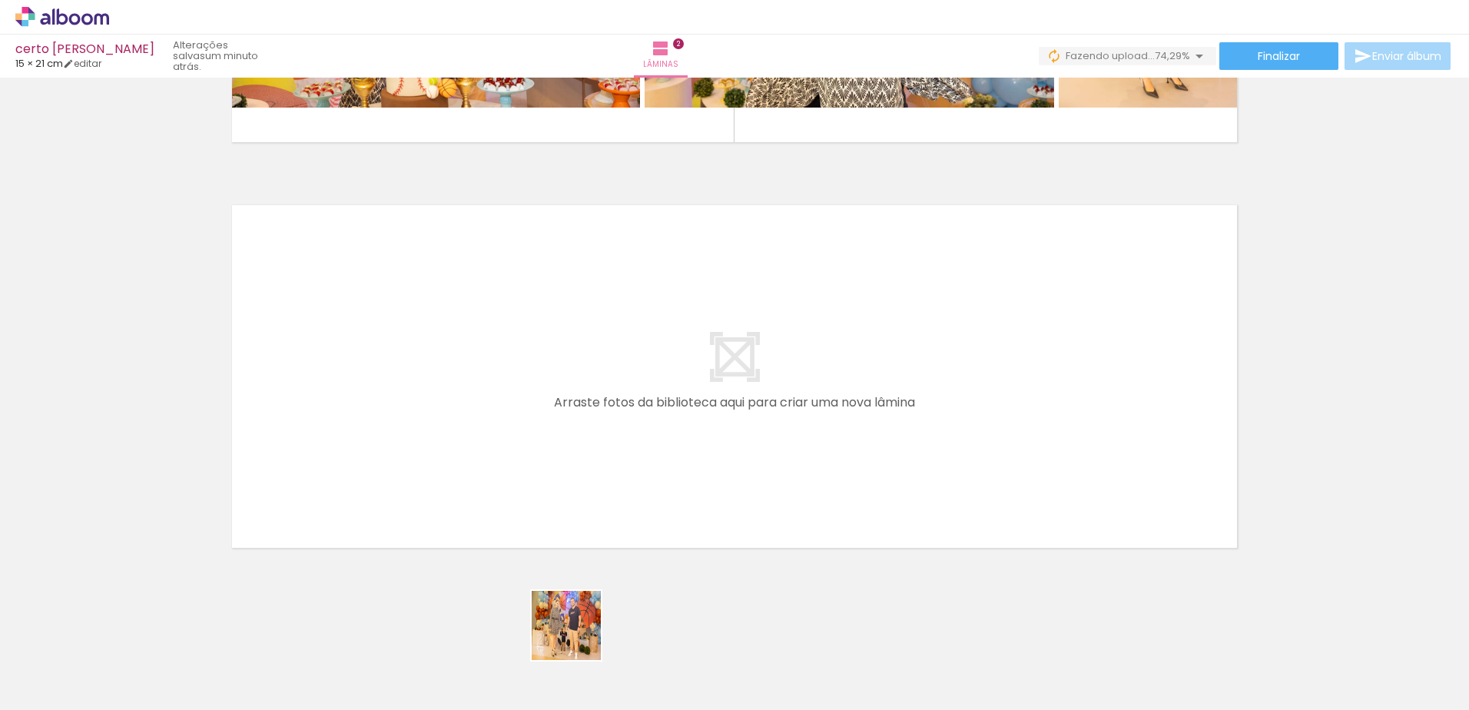
drag, startPoint x: 597, startPoint y: 674, endPoint x: 483, endPoint y: 448, distance: 253.3
click at [483, 448] on quentale-workspace at bounding box center [734, 355] width 1469 height 710
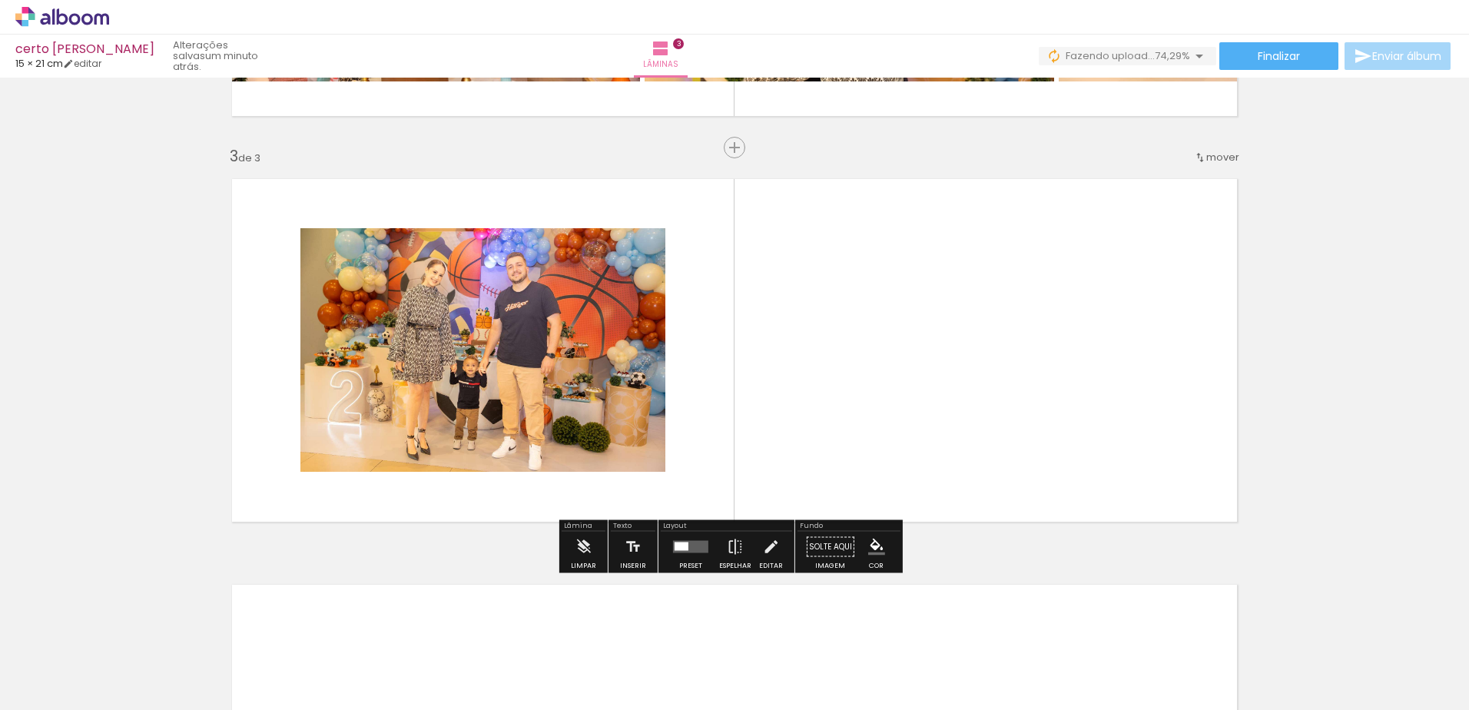
scroll to position [771, 0]
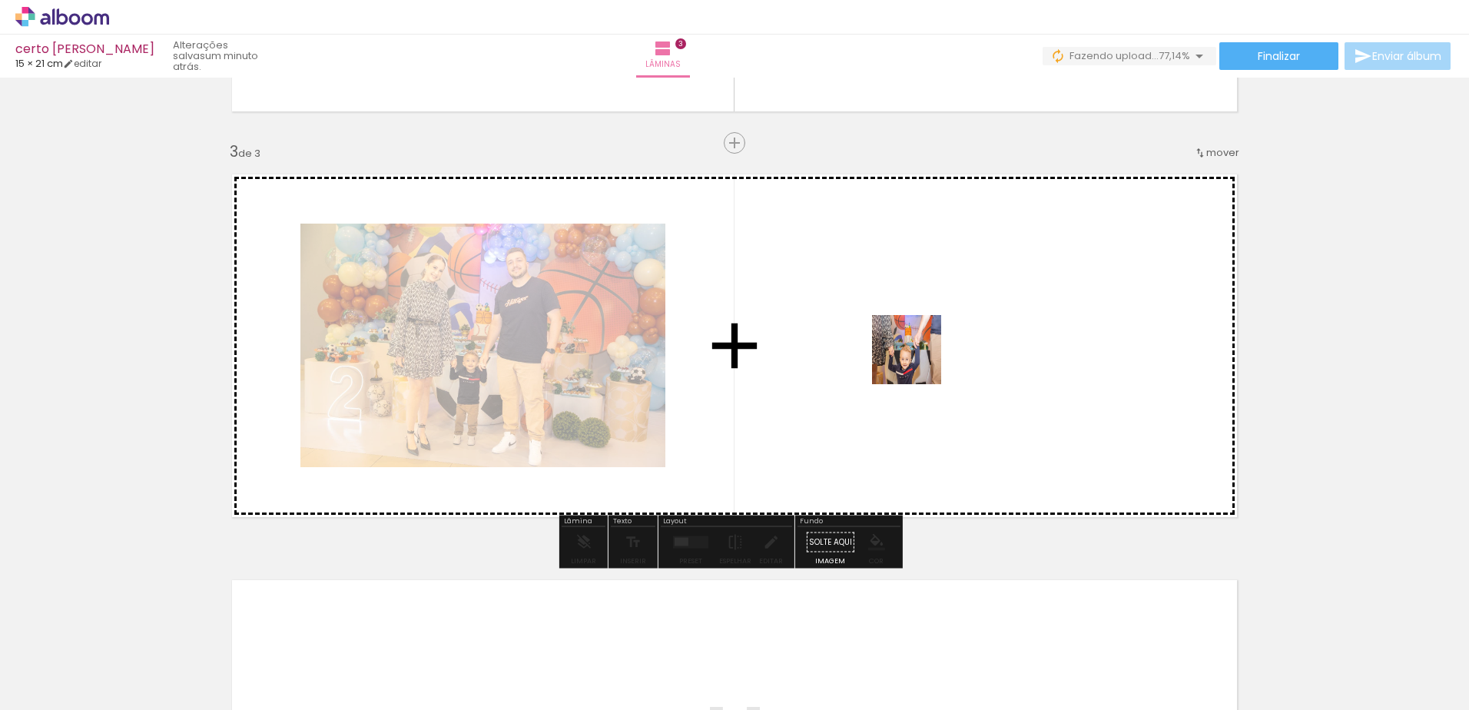
drag, startPoint x: 675, startPoint y: 669, endPoint x: 934, endPoint y: 355, distance: 407.7
click at [934, 355] on quentale-workspace at bounding box center [734, 355] width 1469 height 710
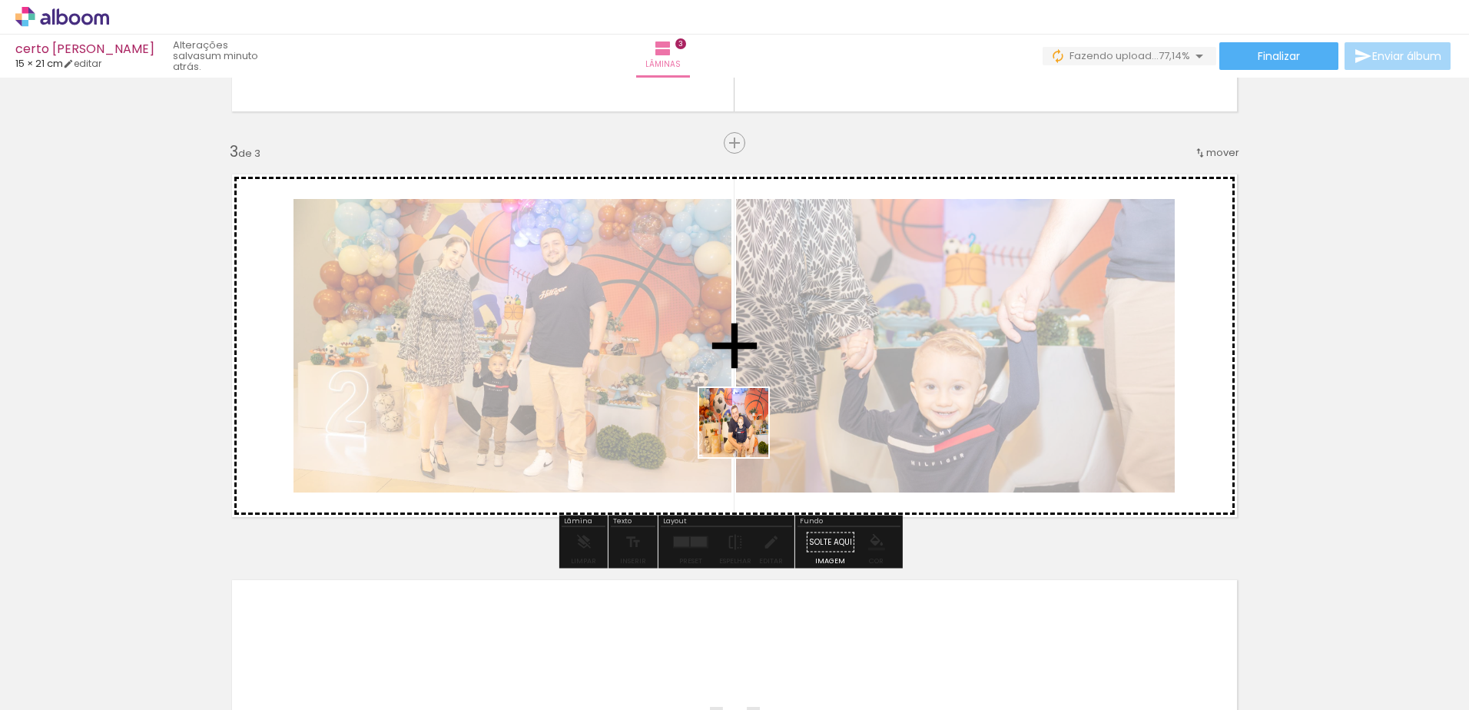
drag, startPoint x: 770, startPoint y: 667, endPoint x: 748, endPoint y: 434, distance: 233.8
click at [748, 434] on quentale-workspace at bounding box center [734, 355] width 1469 height 710
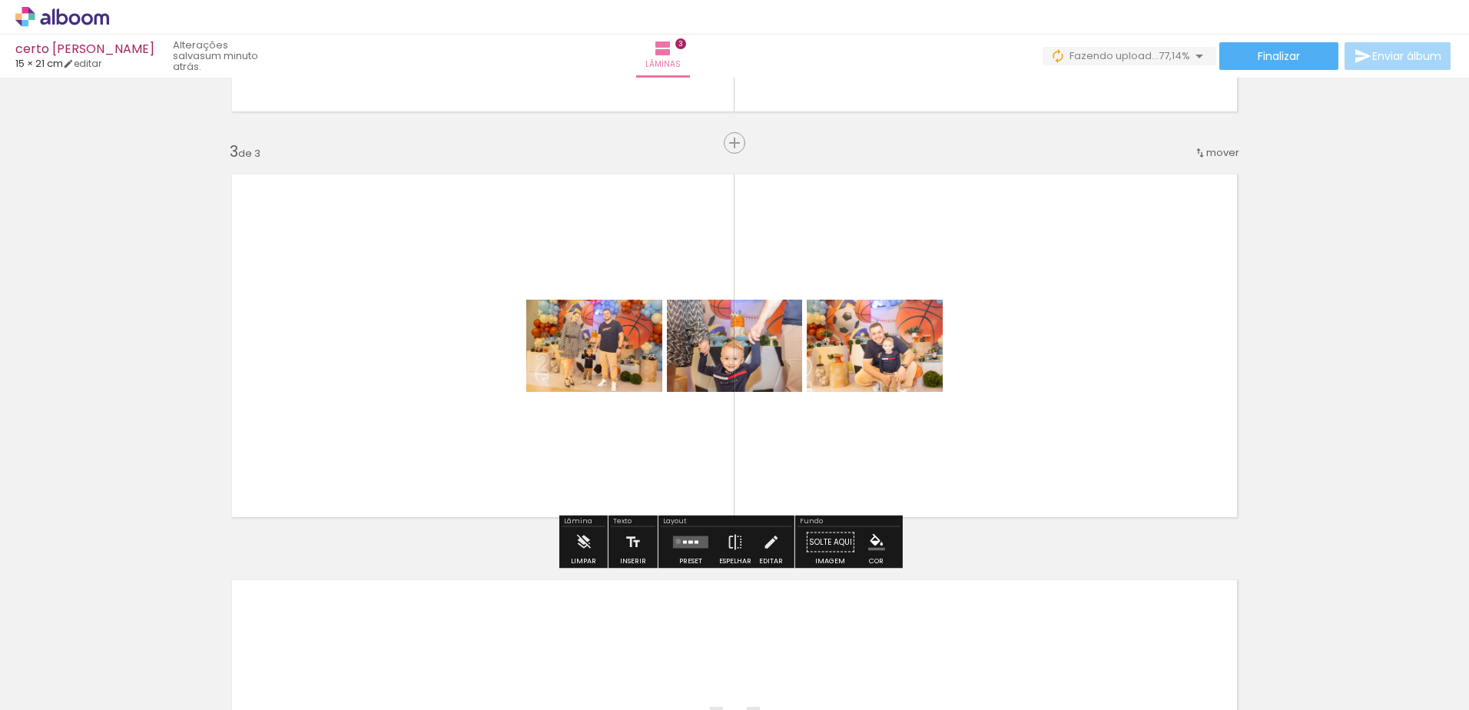
click at [675, 541] on quentale-layouter at bounding box center [690, 542] width 35 height 12
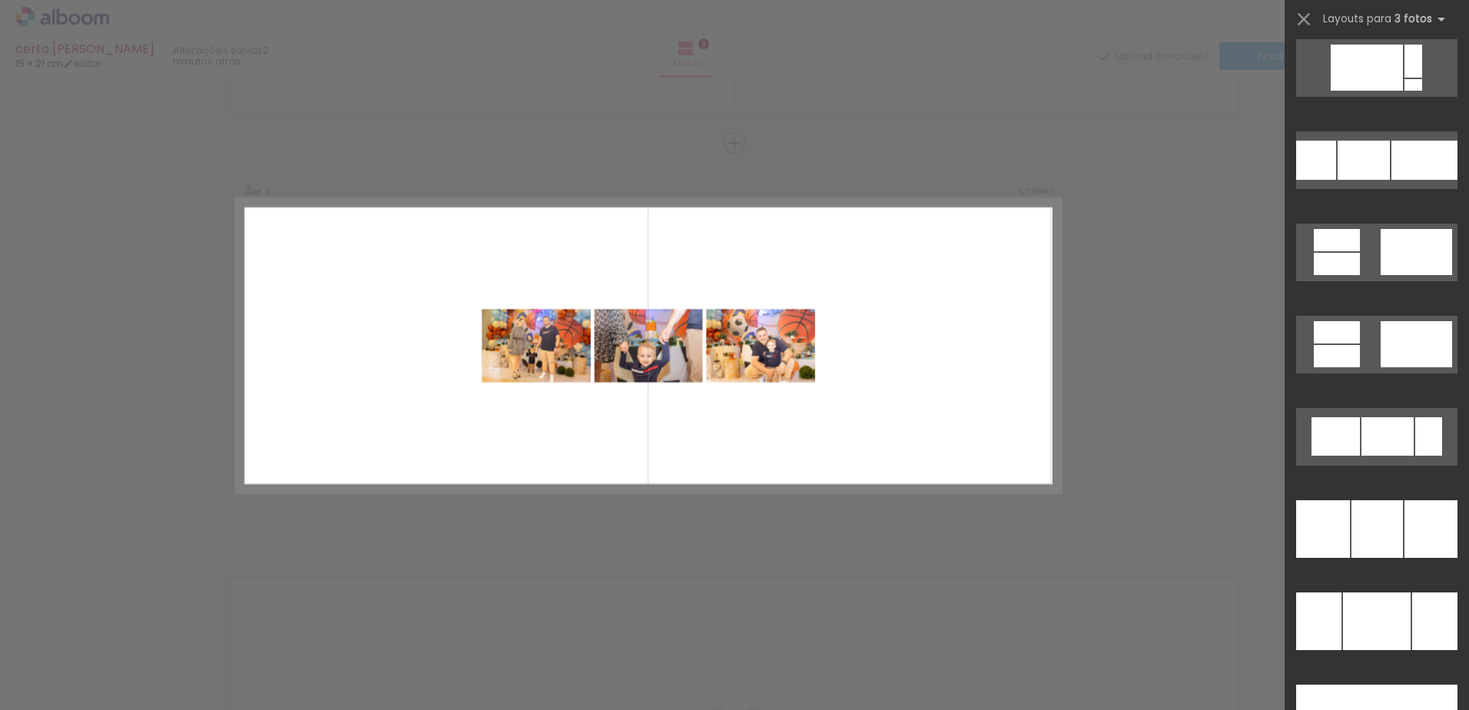
scroll to position [7345, 0]
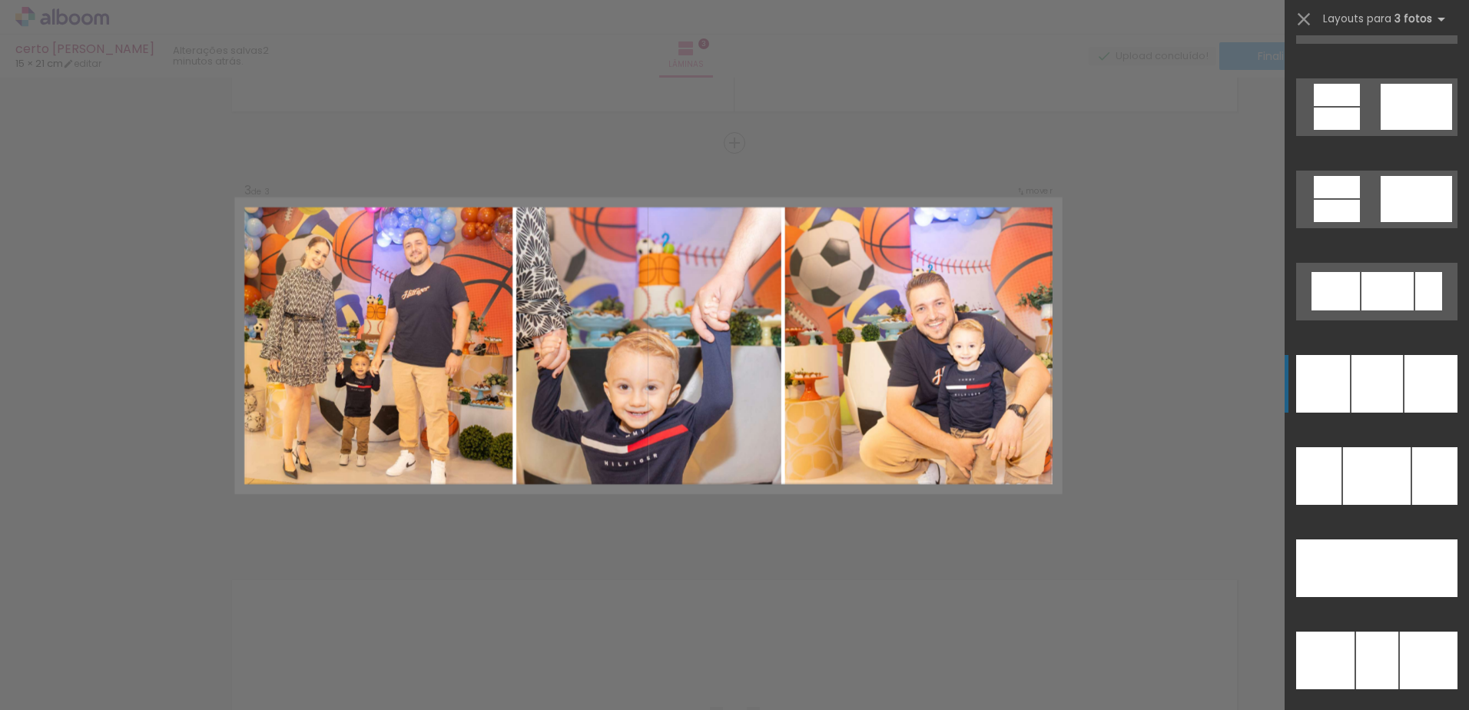
click at [1383, 380] on div at bounding box center [1377, 384] width 51 height 58
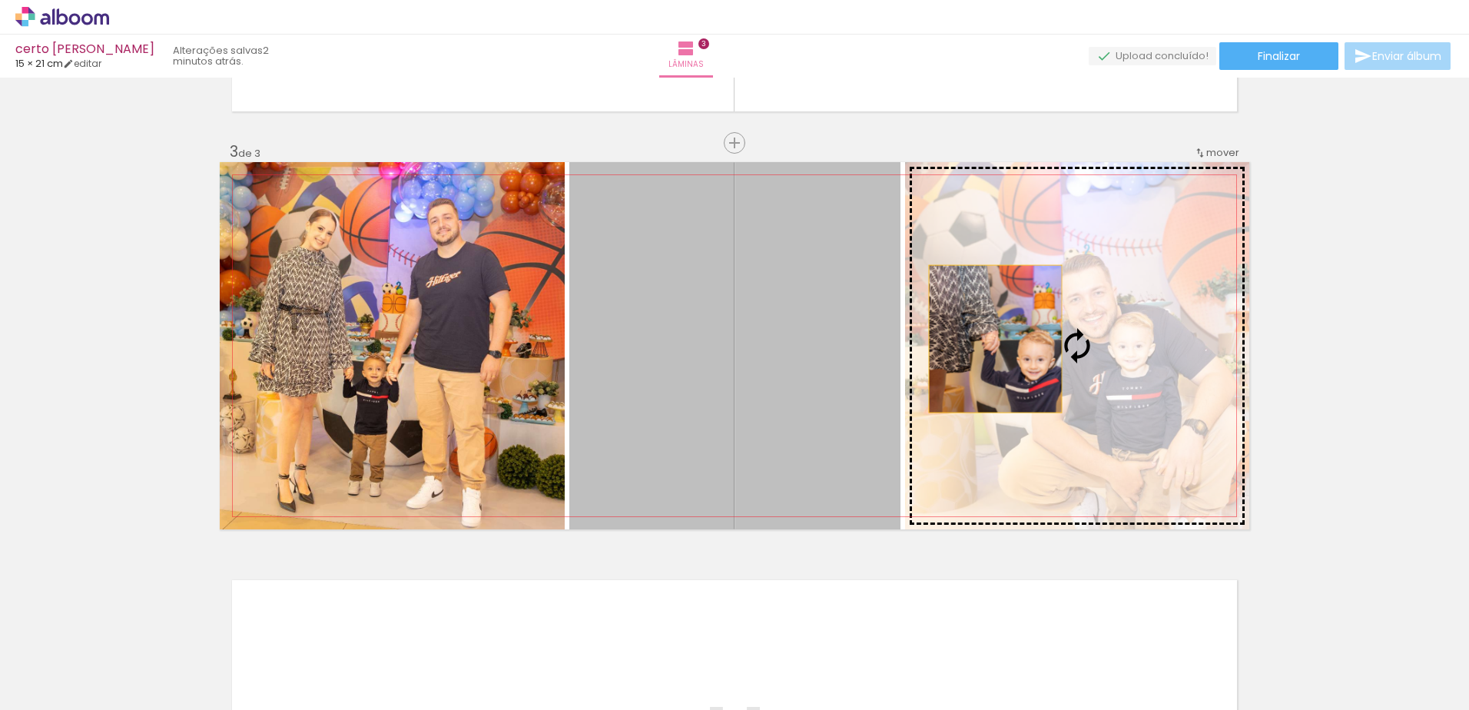
drag, startPoint x: 731, startPoint y: 361, endPoint x: 1007, endPoint y: 339, distance: 277.5
click at [0, 0] on slot at bounding box center [0, 0] width 0 height 0
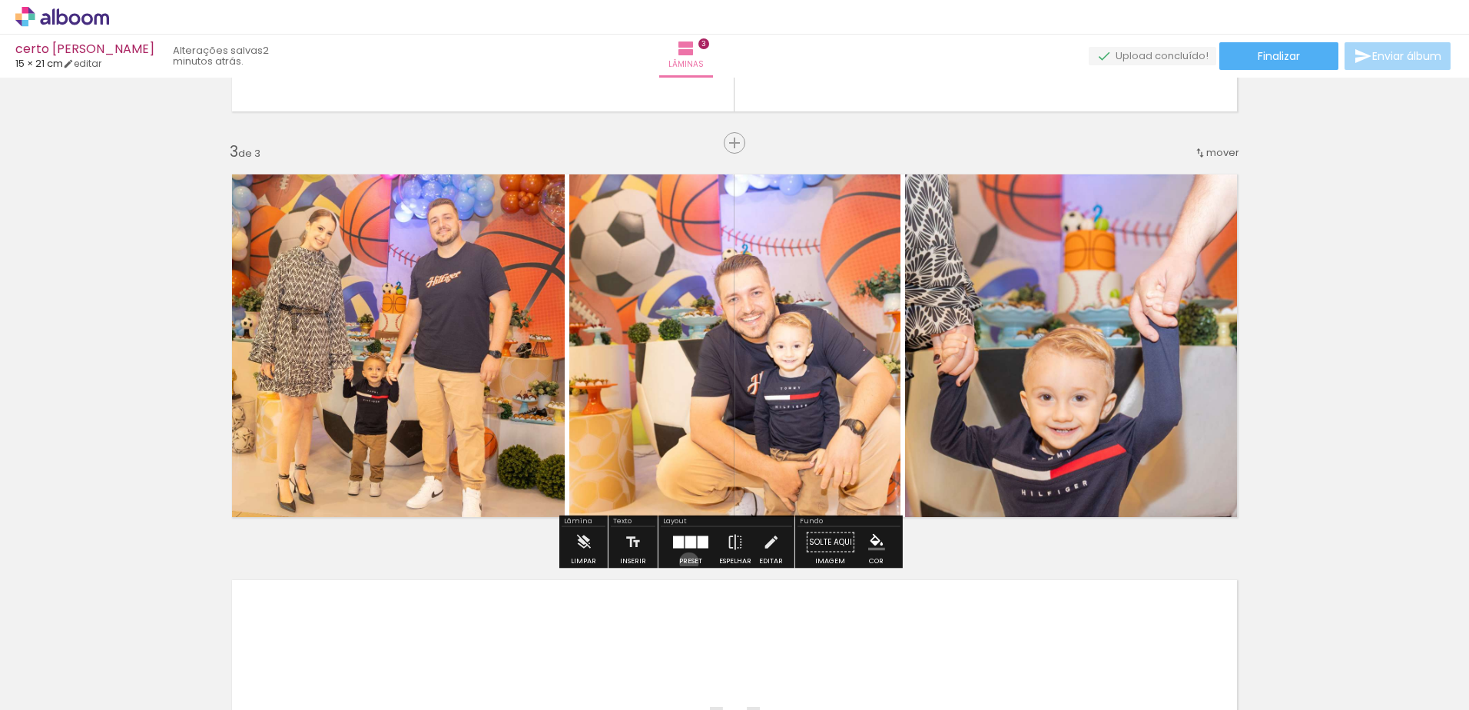
click at [685, 562] on div "Preset" at bounding box center [690, 561] width 23 height 7
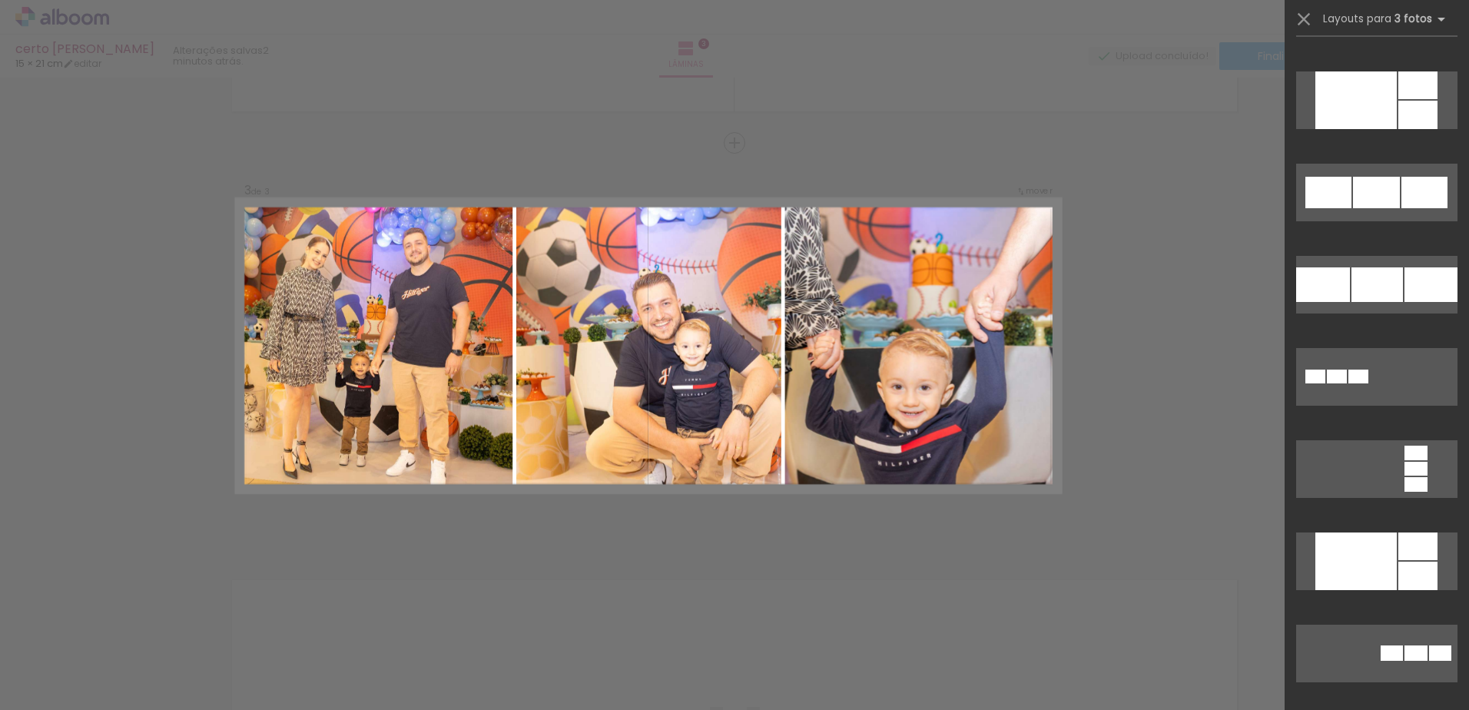
scroll to position [2168, 0]
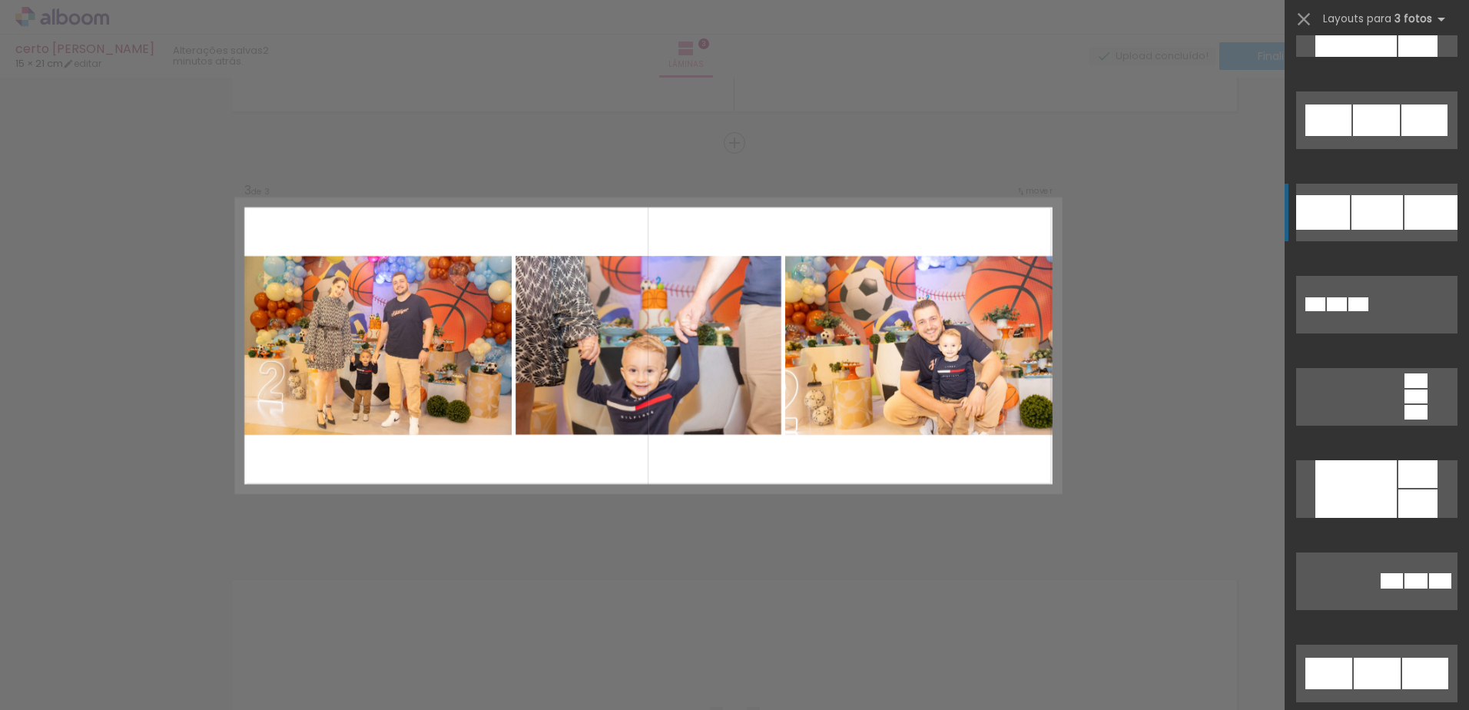
click at [1390, 230] on quentale-layouter at bounding box center [1376, 213] width 161 height 58
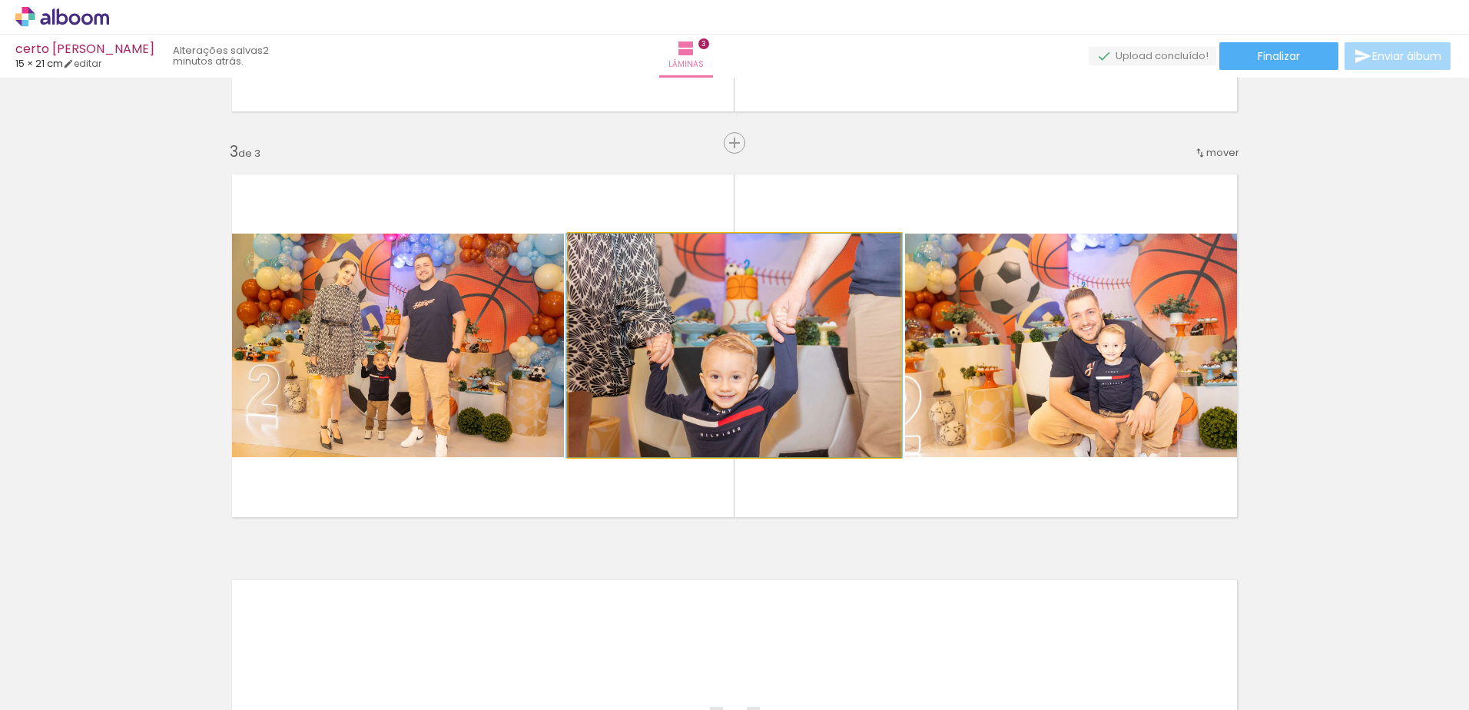
drag, startPoint x: 703, startPoint y: 358, endPoint x: 945, endPoint y: 325, distance: 244.3
click at [0, 0] on slot at bounding box center [0, 0] width 0 height 0
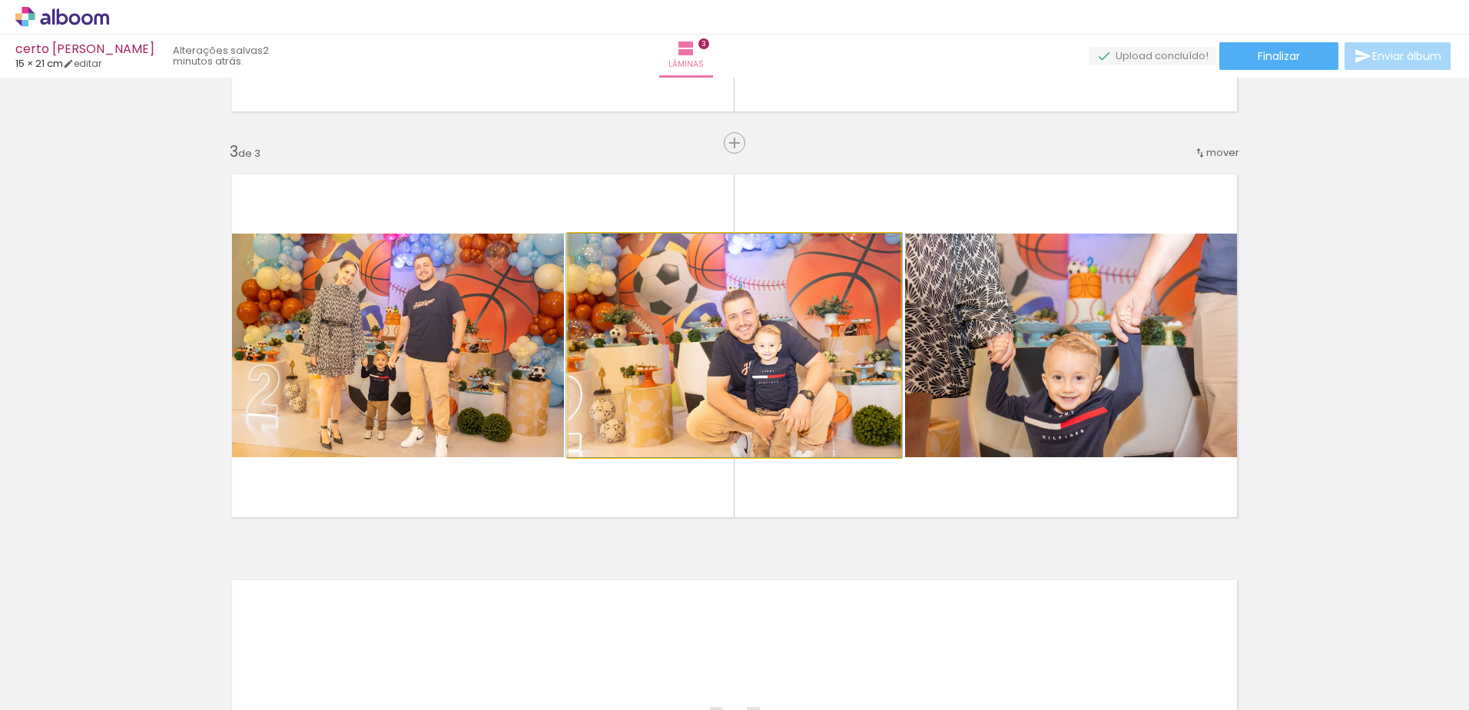
click at [809, 336] on quentale-photo at bounding box center [735, 346] width 332 height 224
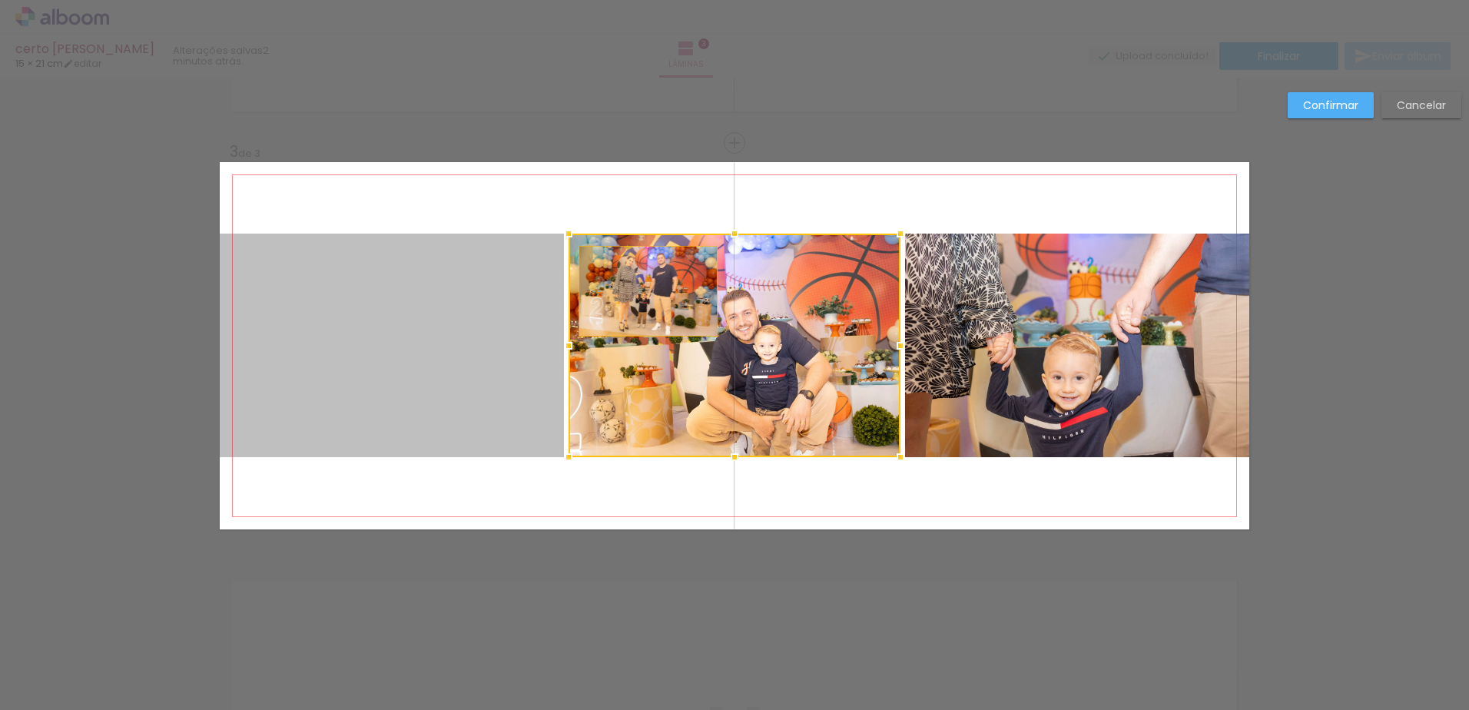
drag, startPoint x: 367, startPoint y: 316, endPoint x: 642, endPoint y: 291, distance: 276.9
click at [642, 291] on album-spread "3 de 3" at bounding box center [735, 345] width 1030 height 367
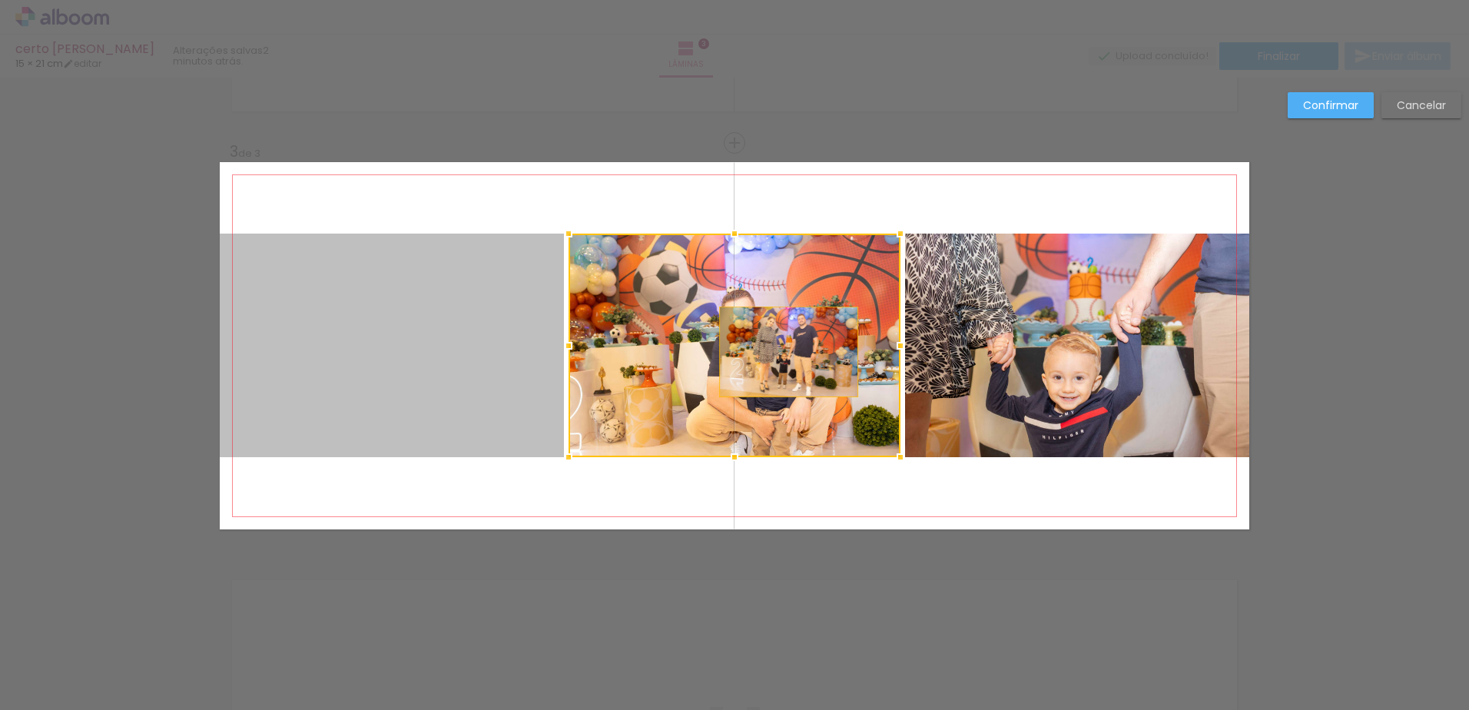
drag, startPoint x: 470, startPoint y: 320, endPoint x: 785, endPoint y: 350, distance: 316.4
click at [785, 350] on album-spread "3 de 3" at bounding box center [735, 345] width 1030 height 367
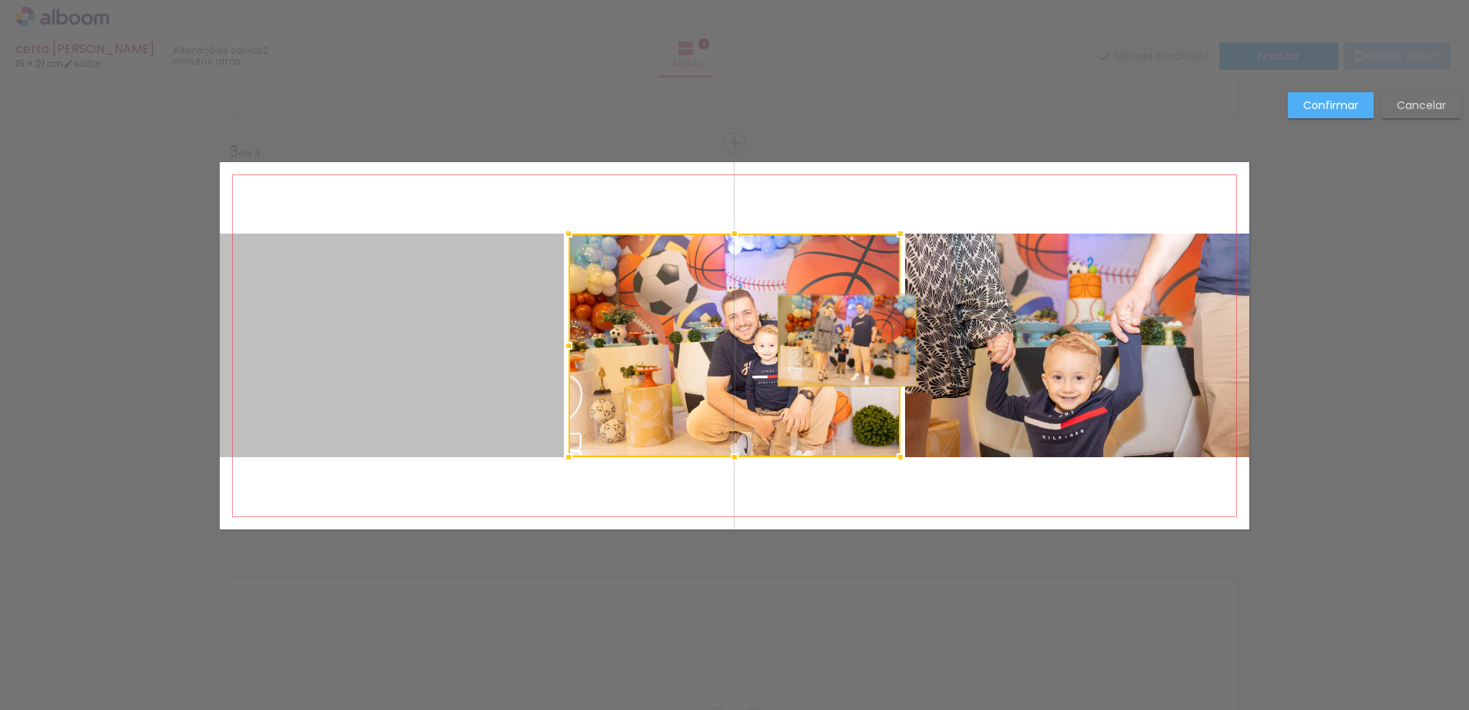
drag, startPoint x: 532, startPoint y: 306, endPoint x: 841, endPoint y: 341, distance: 311.7
click at [841, 341] on album-spread "3 de 3" at bounding box center [735, 345] width 1030 height 367
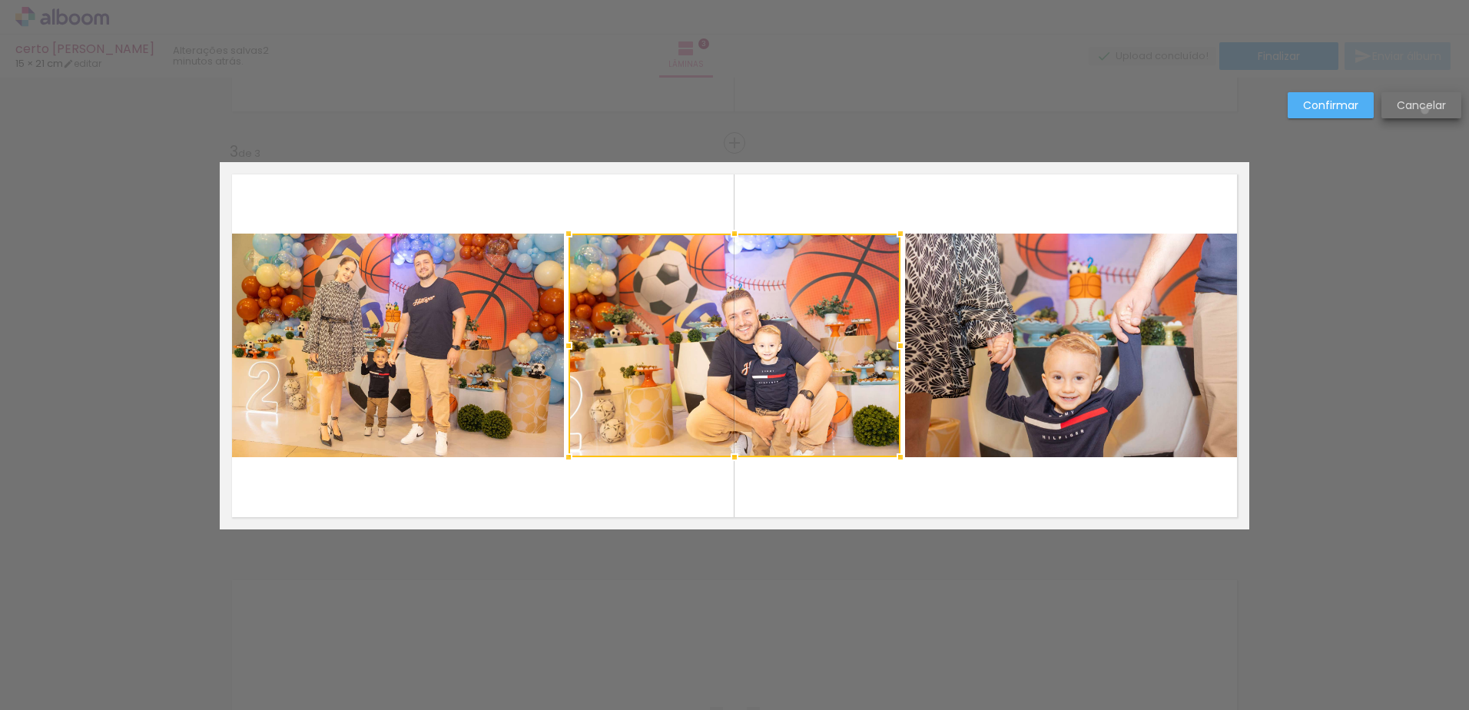
click at [0, 0] on slot "Cancelar" at bounding box center [0, 0] width 0 height 0
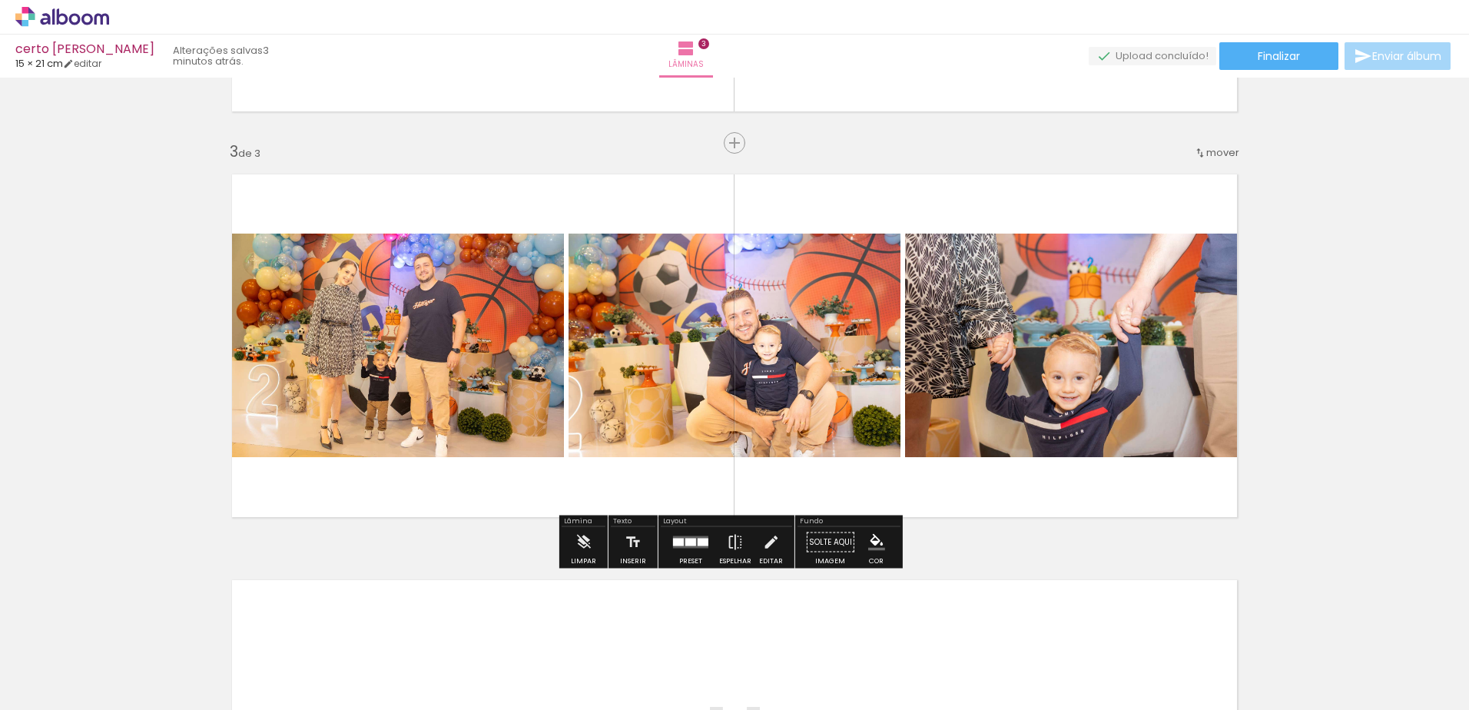
click at [482, 353] on quentale-photo at bounding box center [392, 346] width 344 height 224
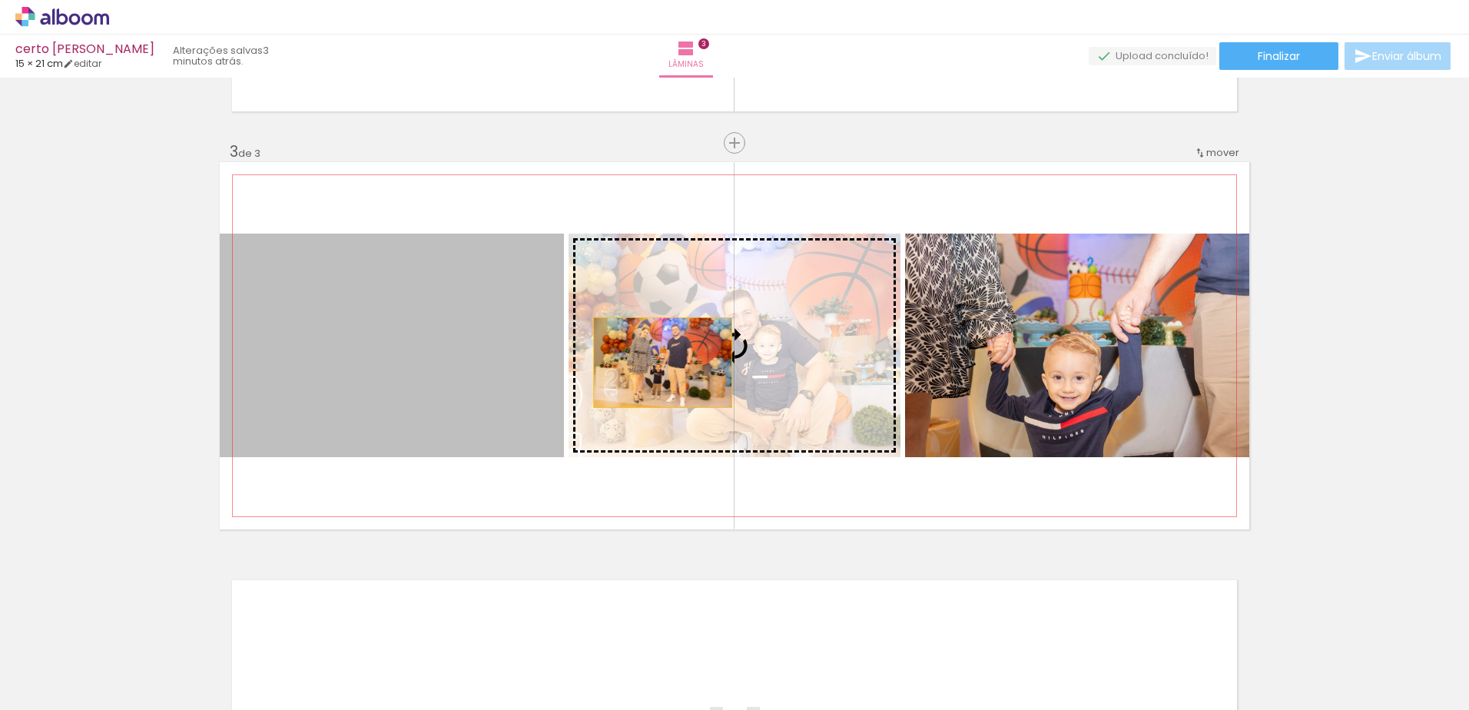
drag, startPoint x: 347, startPoint y: 368, endPoint x: 655, endPoint y: 360, distance: 307.5
click at [0, 0] on slot at bounding box center [0, 0] width 0 height 0
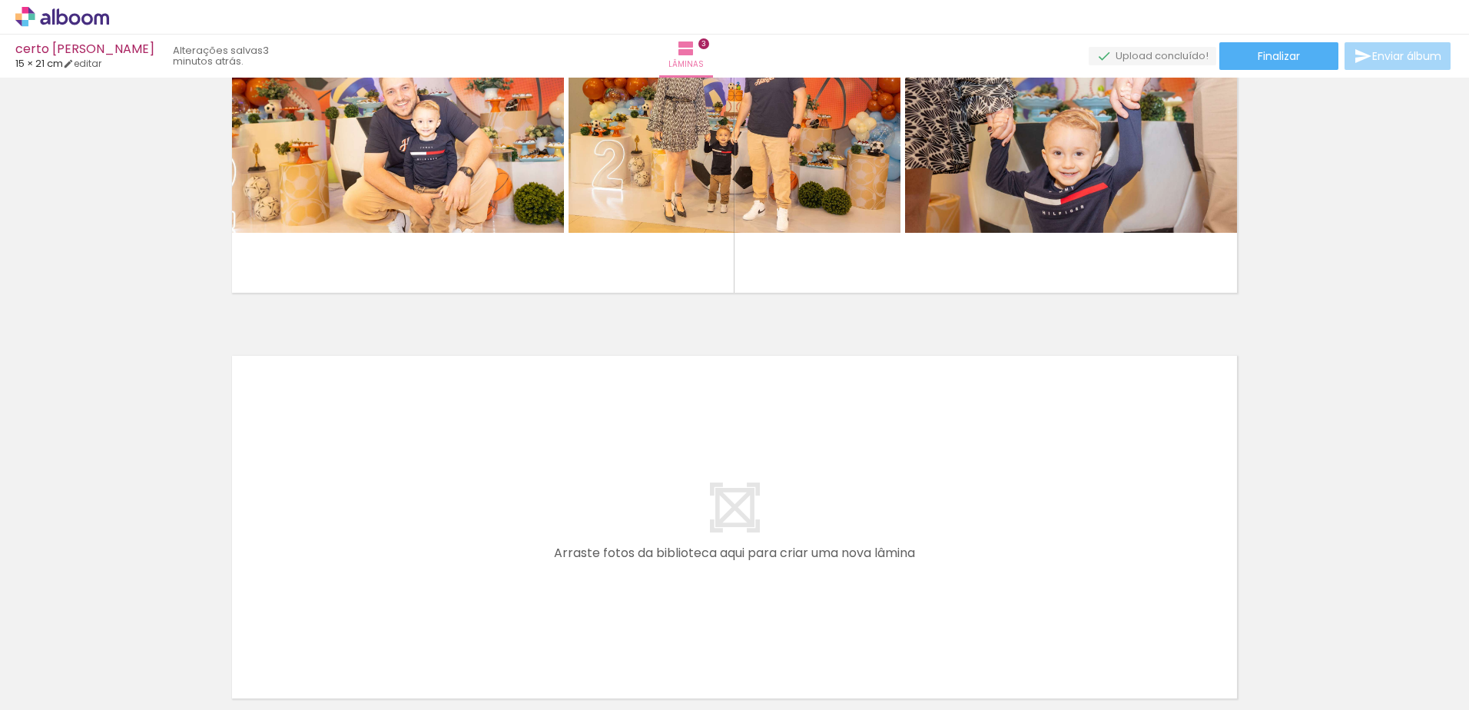
scroll to position [1146, 0]
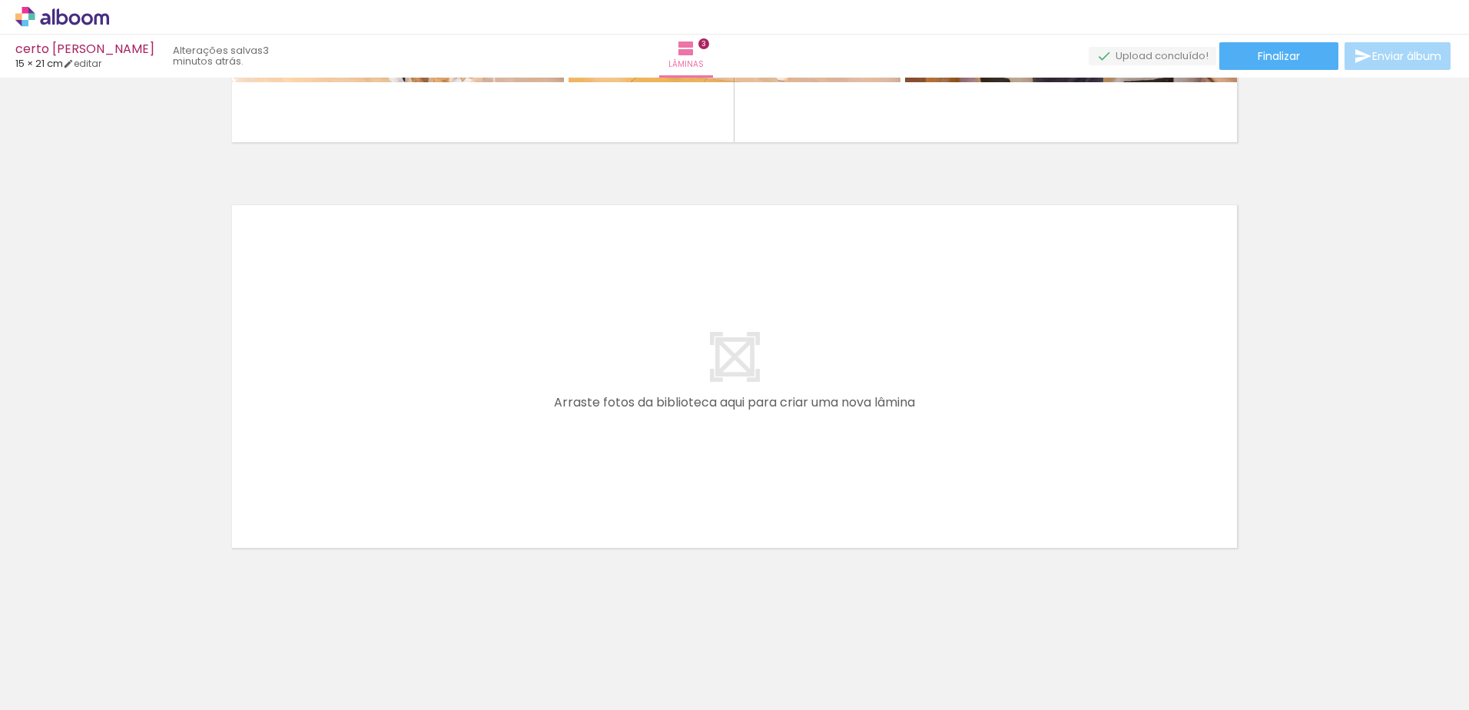
click at [927, 678] on div at bounding box center [929, 658] width 76 height 51
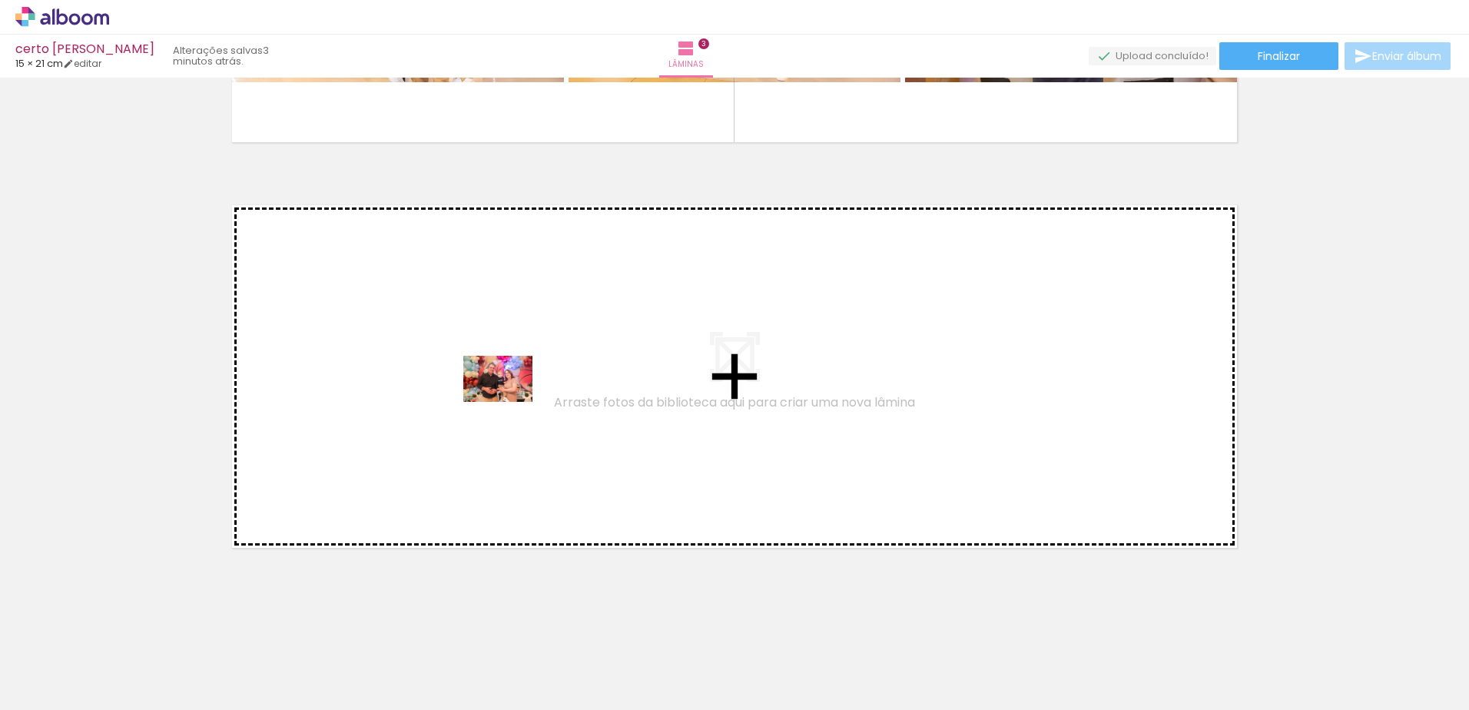
drag, startPoint x: 920, startPoint y: 662, endPoint x: 509, endPoint y: 393, distance: 491.7
click at [509, 393] on quentale-workspace at bounding box center [734, 355] width 1469 height 710
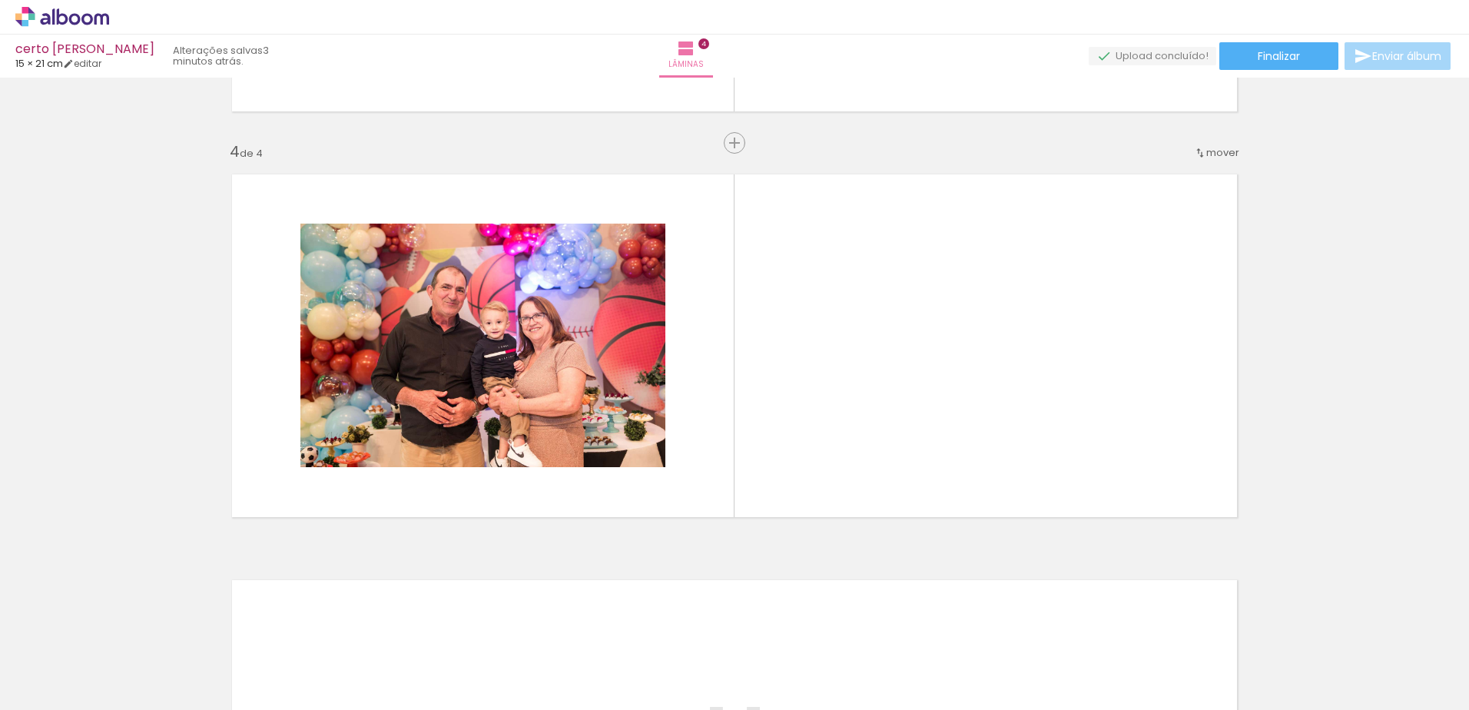
scroll to position [0, 1584]
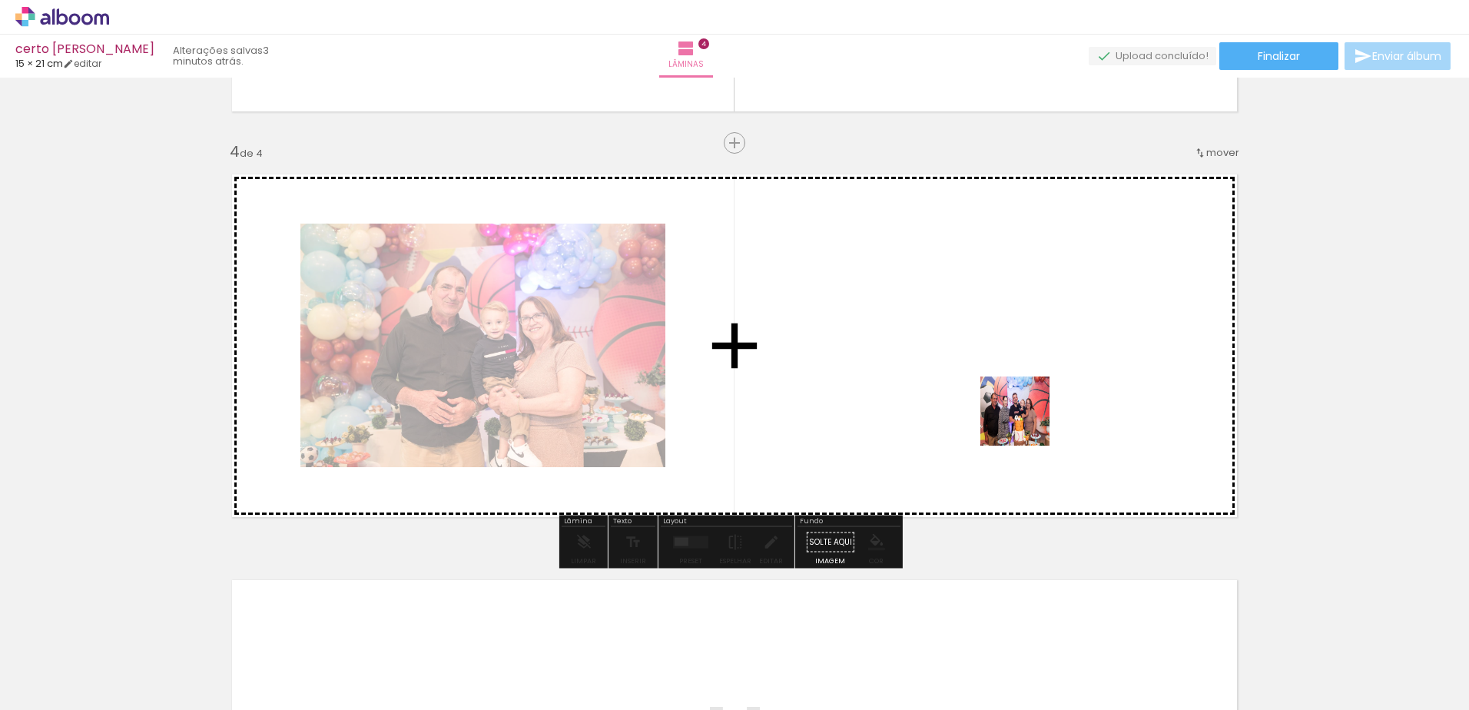
drag, startPoint x: 1151, startPoint y: 679, endPoint x: 1027, endPoint y: 420, distance: 288.0
click at [1027, 420] on quentale-workspace at bounding box center [734, 355] width 1469 height 710
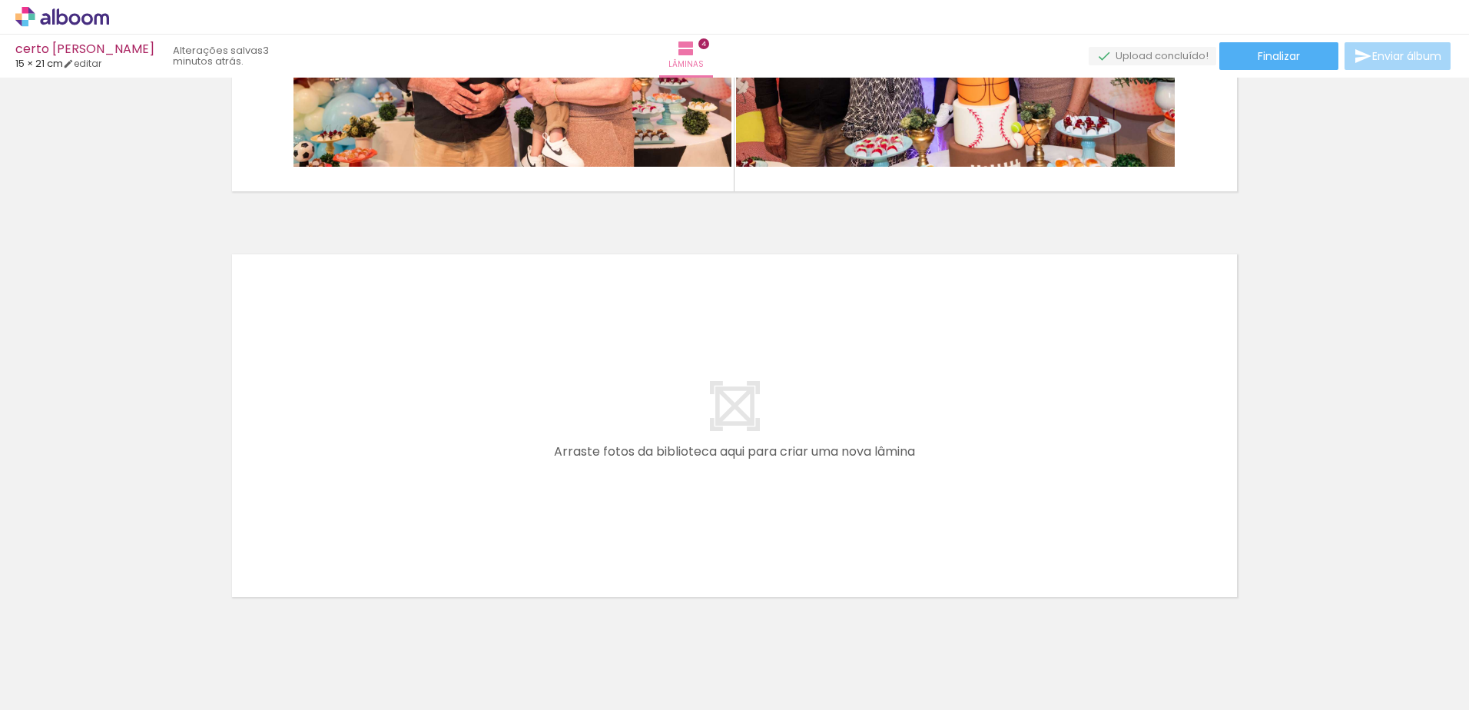
scroll to position [1548, 0]
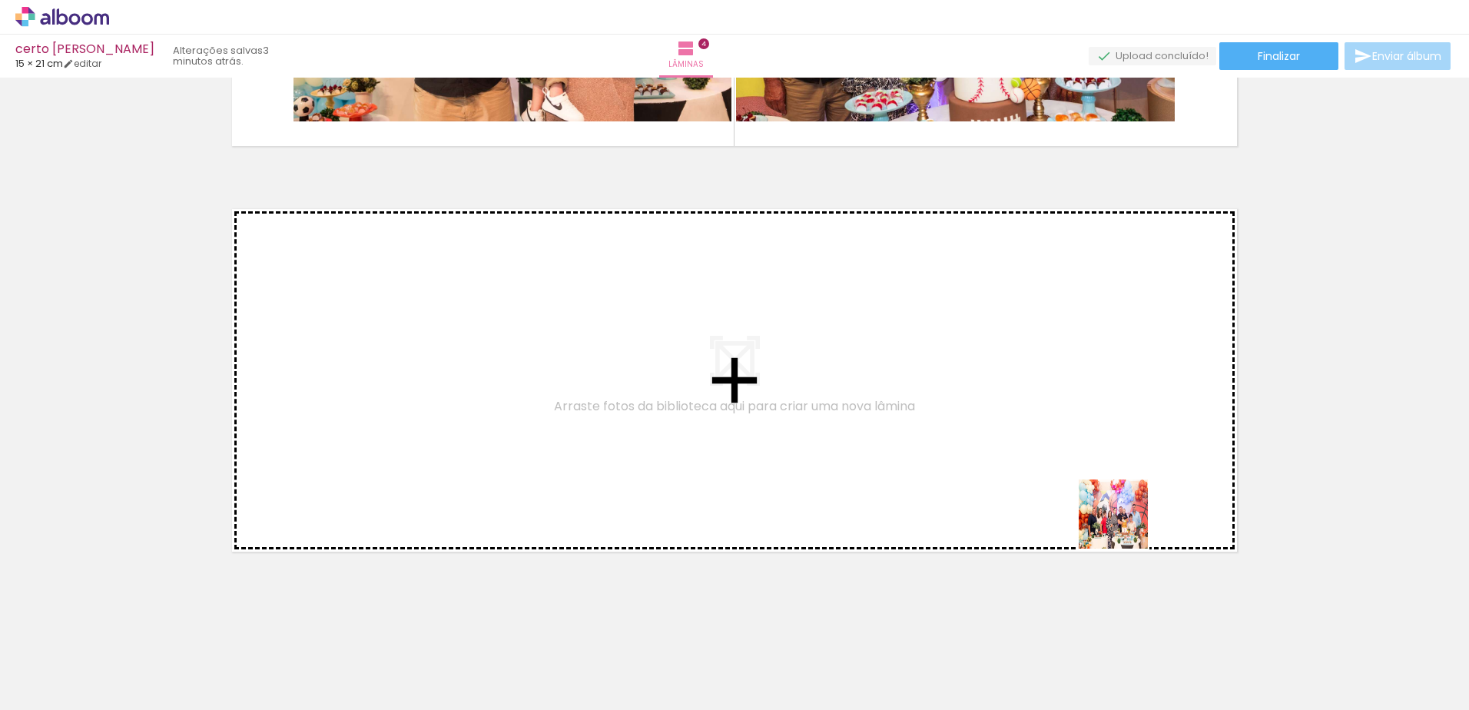
drag, startPoint x: 1238, startPoint y: 678, endPoint x: 1072, endPoint y: 448, distance: 284.0
click at [1072, 448] on quentale-workspace at bounding box center [734, 355] width 1469 height 710
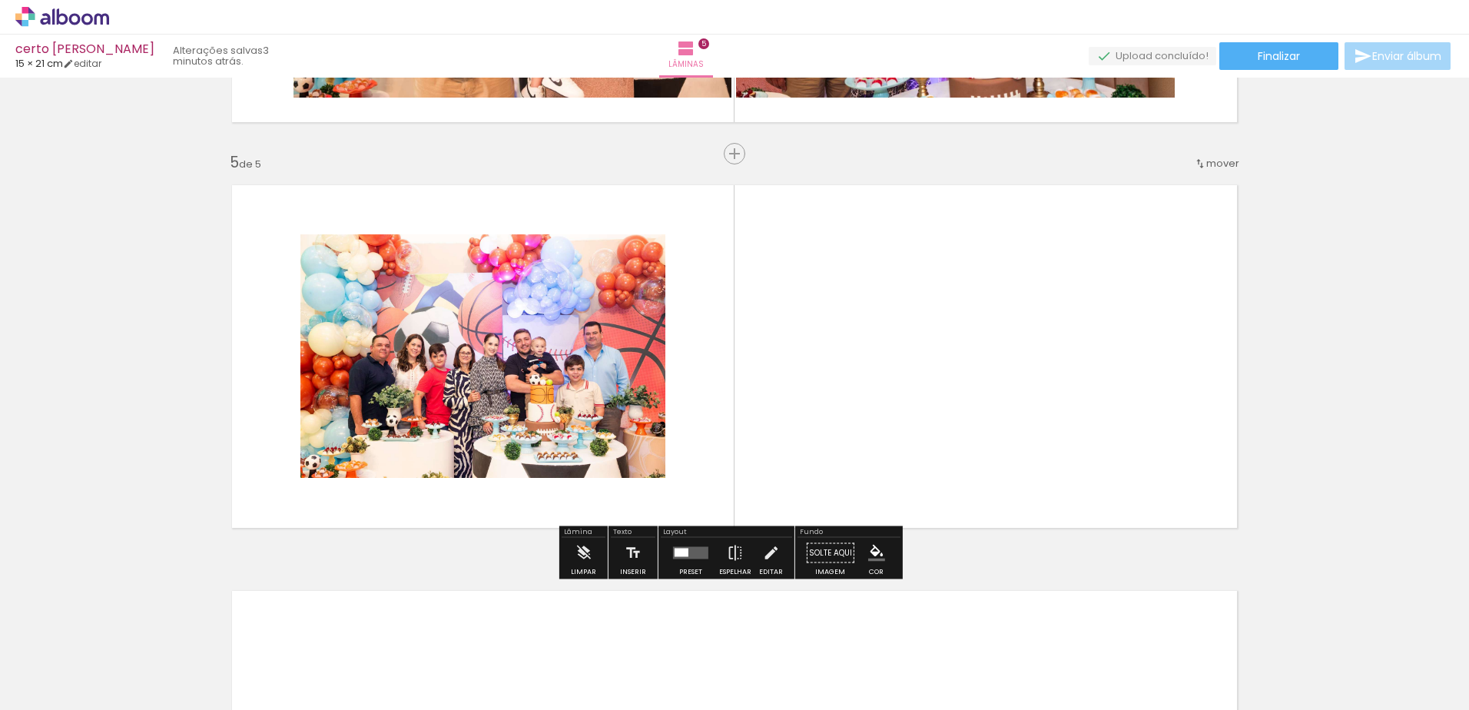
scroll to position [1583, 0]
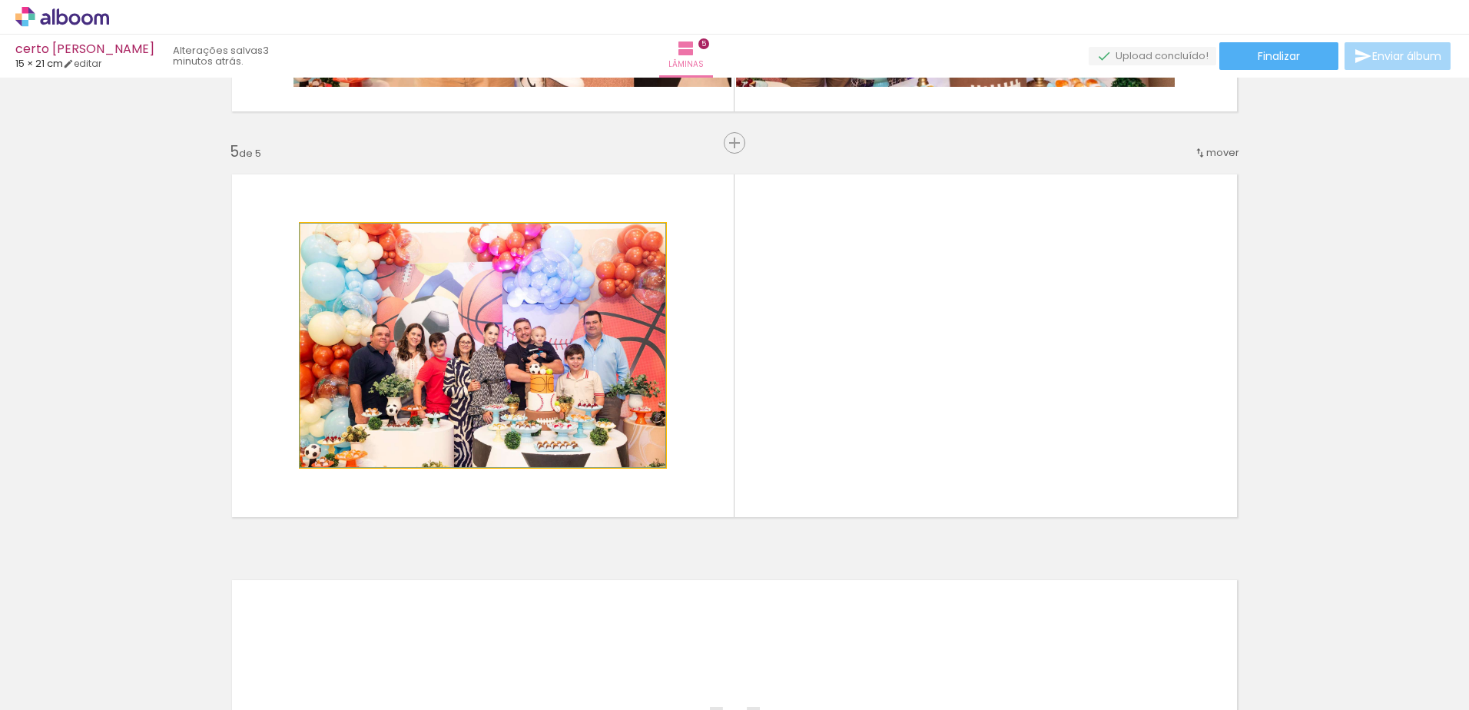
click at [615, 370] on quentale-photo at bounding box center [482, 346] width 365 height 244
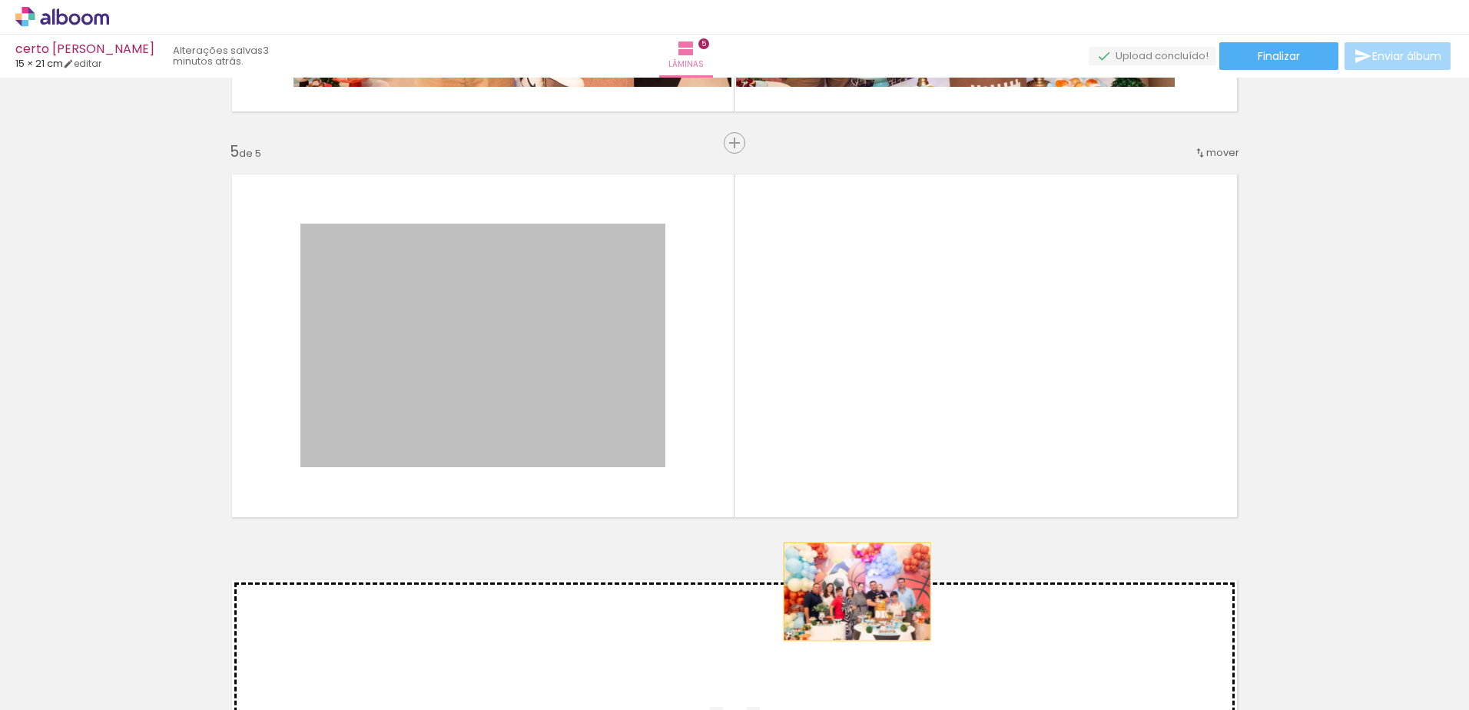
drag, startPoint x: 569, startPoint y: 351, endPoint x: 851, endPoint y: 591, distance: 370.1
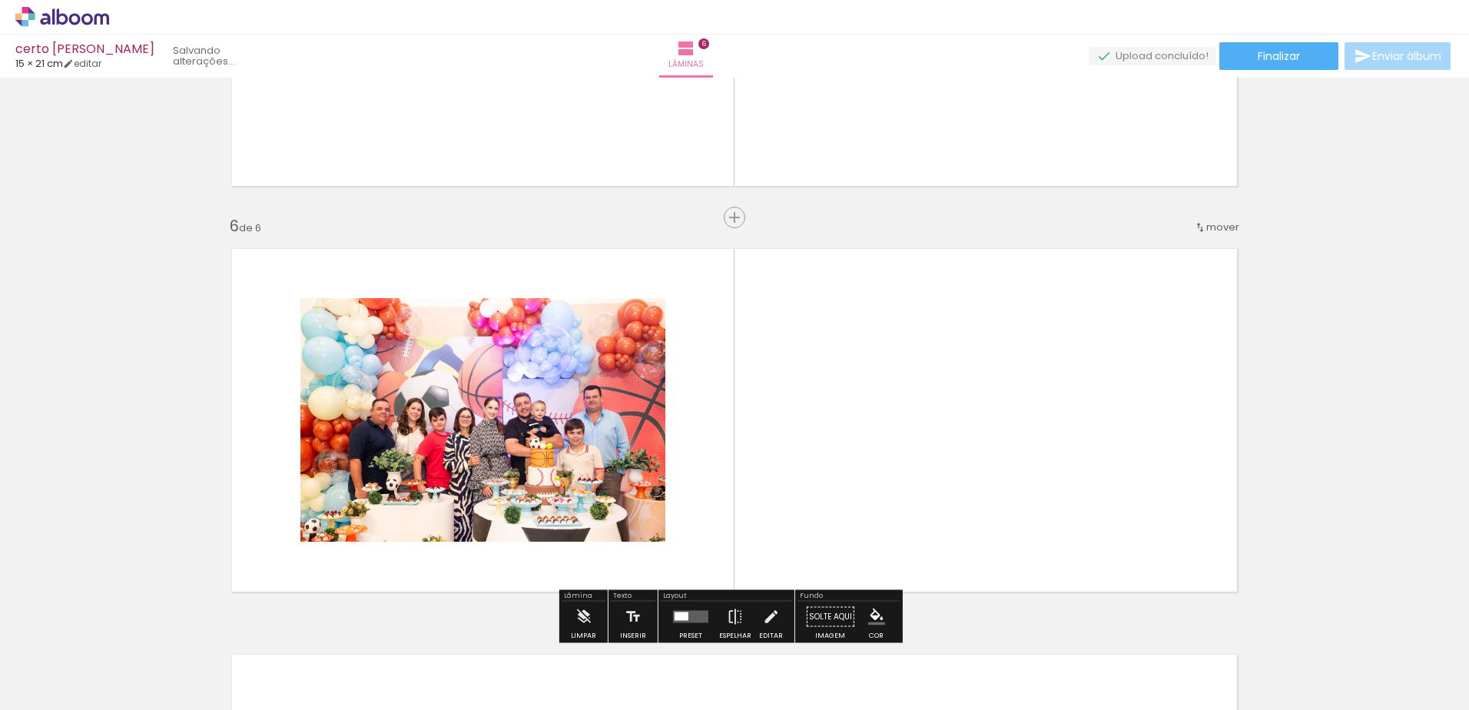
scroll to position [1989, 0]
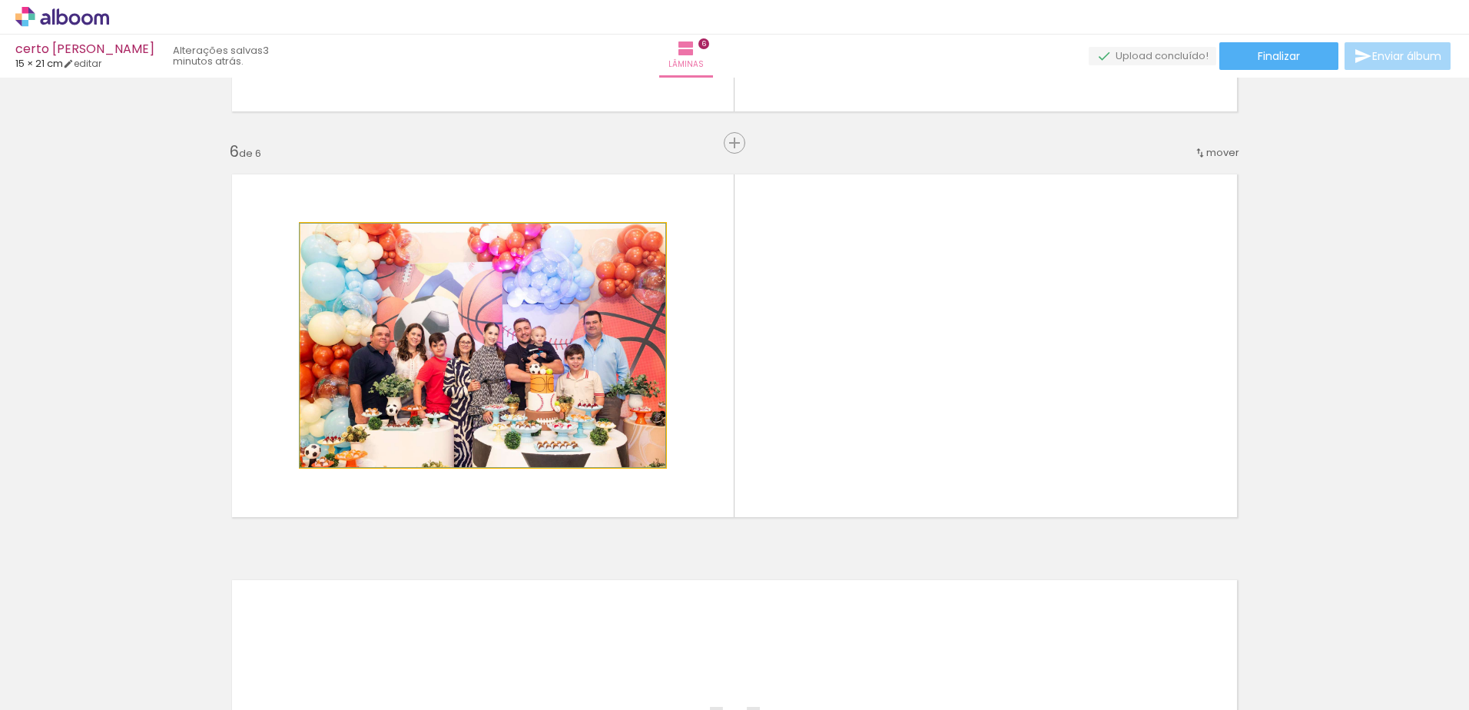
click at [589, 297] on quentale-photo at bounding box center [482, 346] width 365 height 244
click at [503, 347] on quentale-photo at bounding box center [482, 346] width 365 height 244
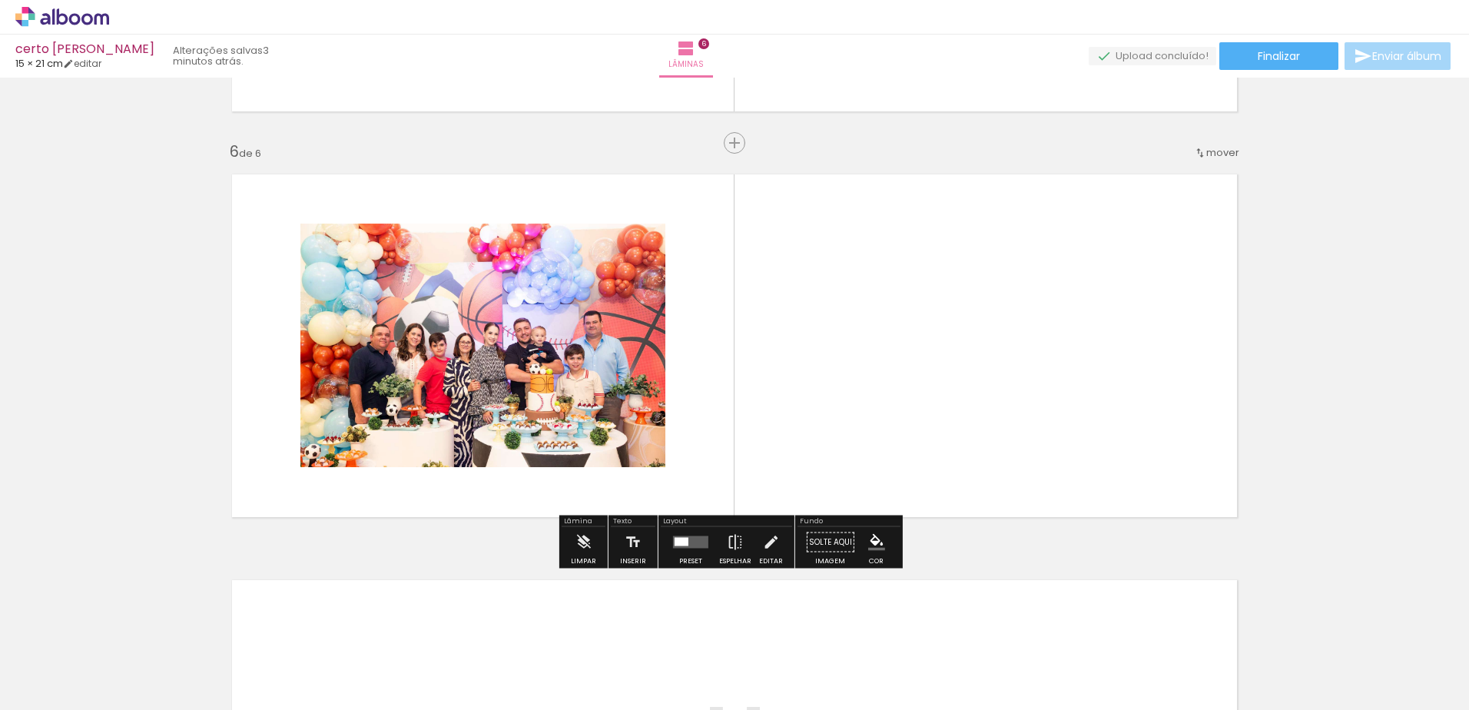
click at [511, 286] on quentale-photo at bounding box center [482, 346] width 365 height 244
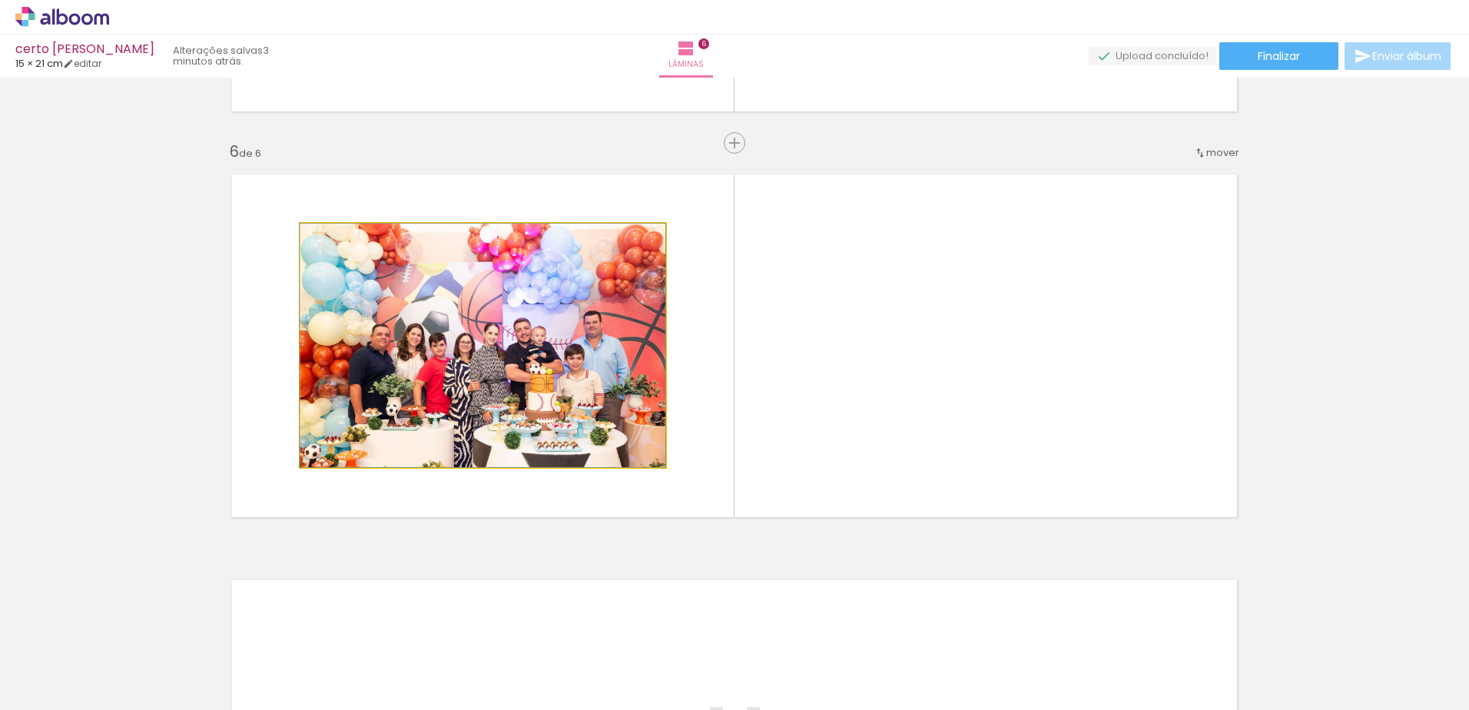
click at [511, 286] on quentale-photo at bounding box center [482, 346] width 365 height 244
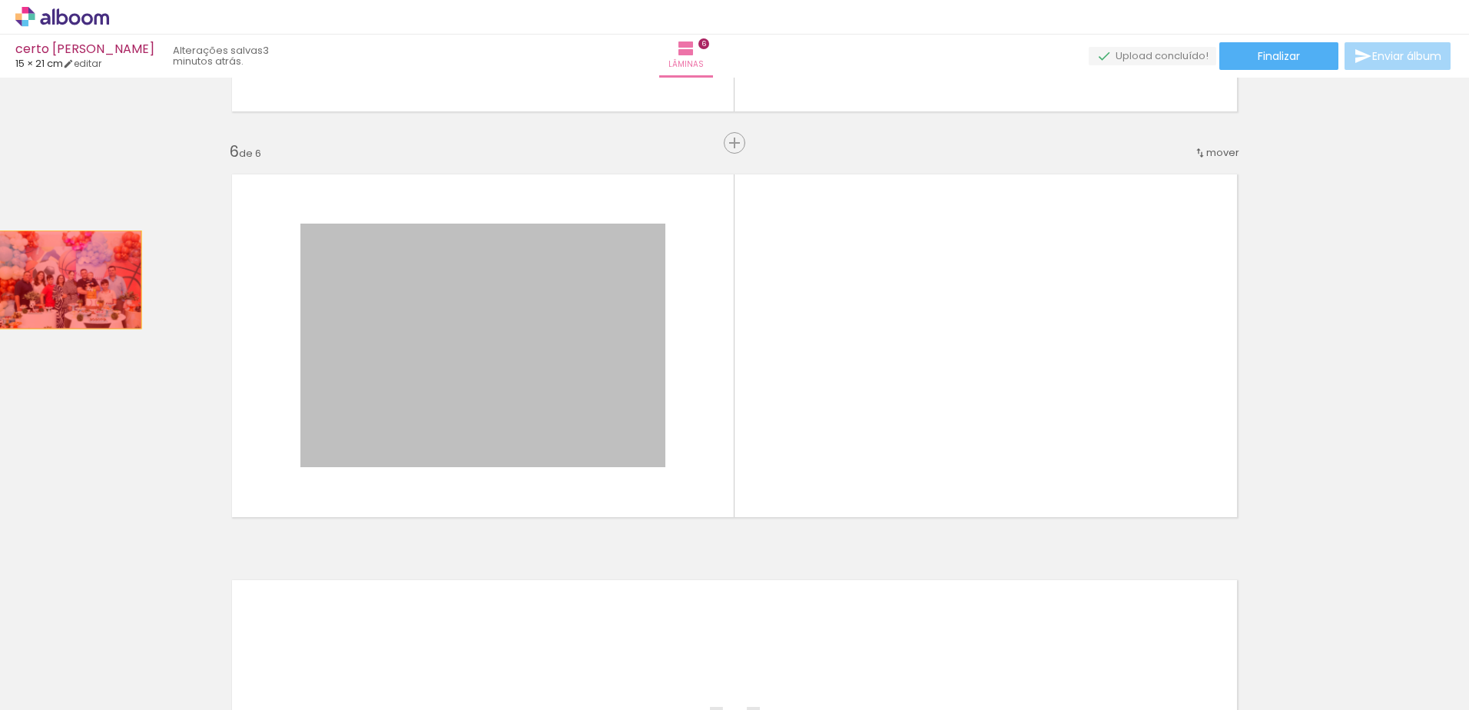
drag, startPoint x: 511, startPoint y: 286, endPoint x: 57, endPoint y: 279, distance: 454.2
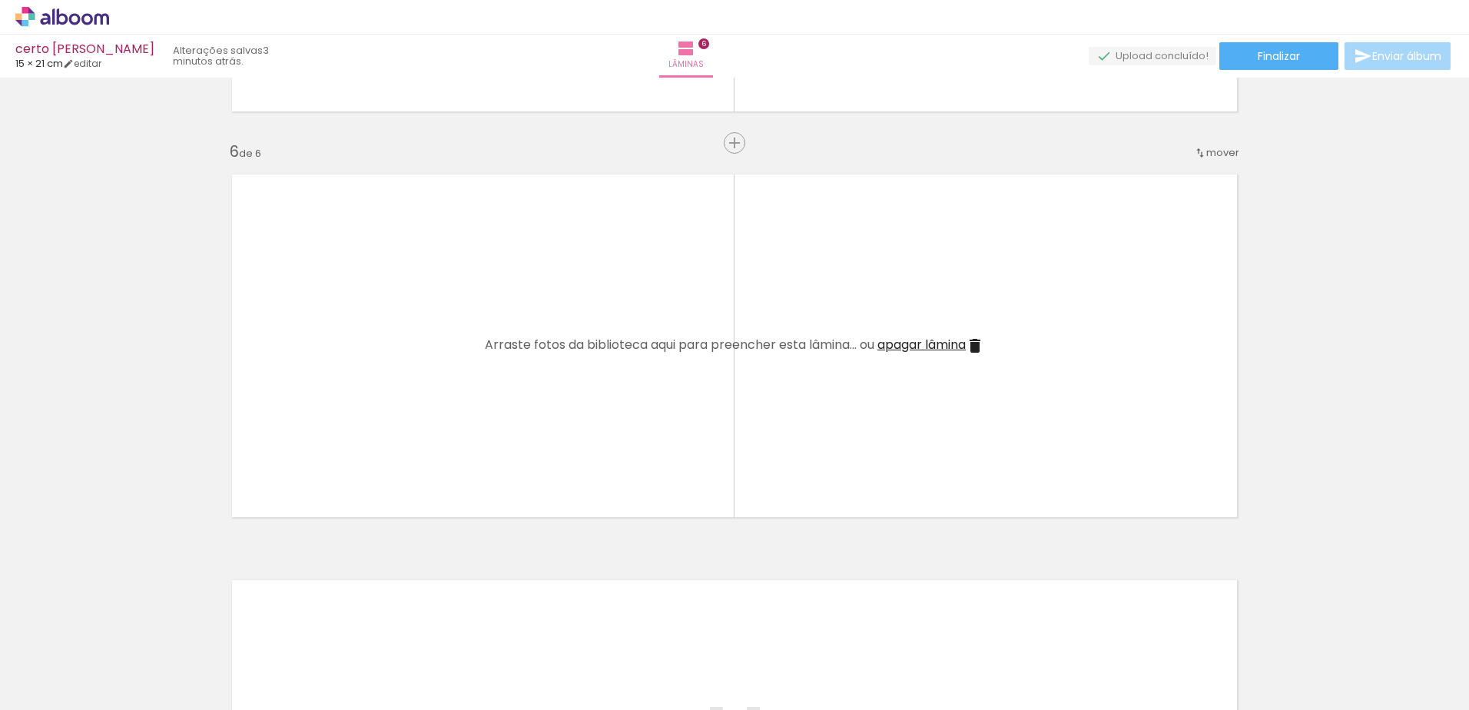
drag, startPoint x: 1455, startPoint y: 516, endPoint x: 1462, endPoint y: 528, distance: 14.1
click at [1462, 528] on div "Inserir lâmina 1 de 6 Inserir lâmina 2 de 6 Inserir lâmina 3 de 6 Inserir lâmin…" at bounding box center [734, 394] width 1469 height 632
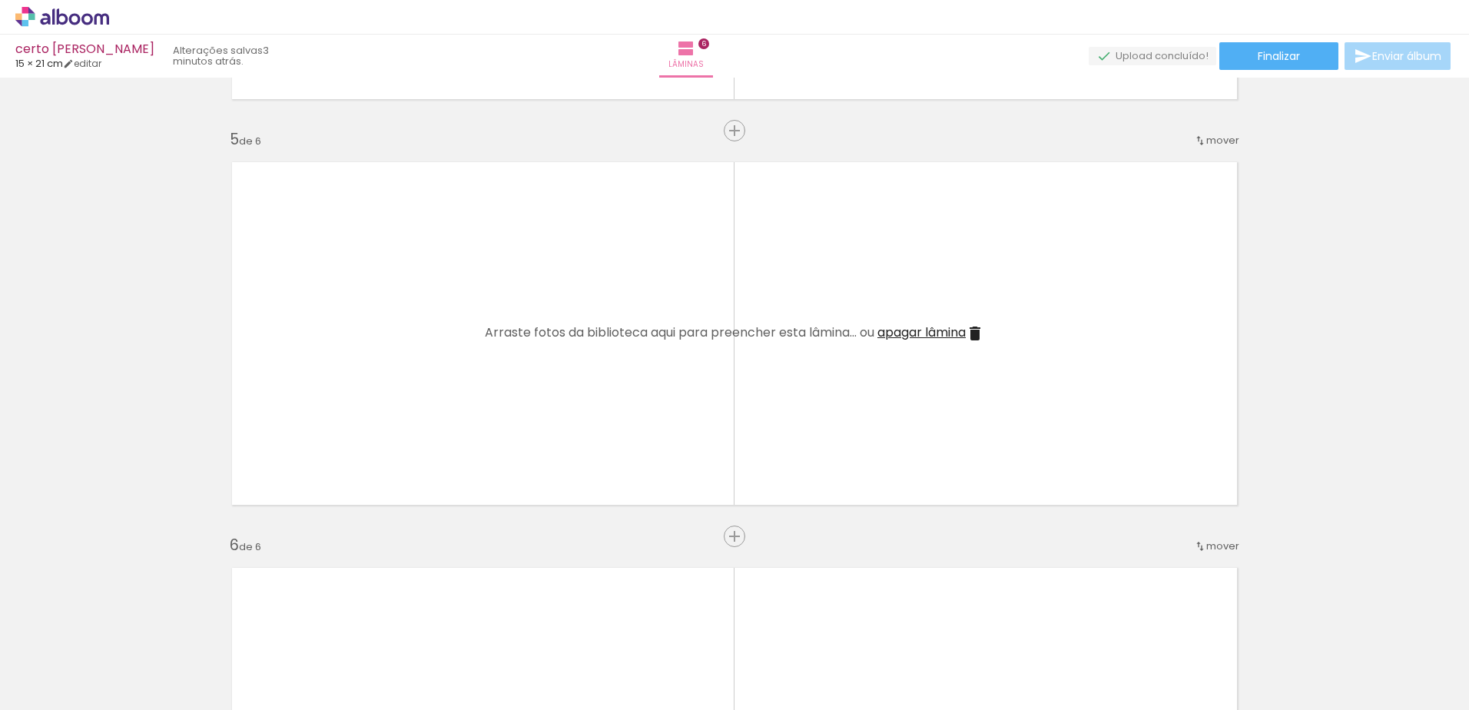
scroll to position [1618, 0]
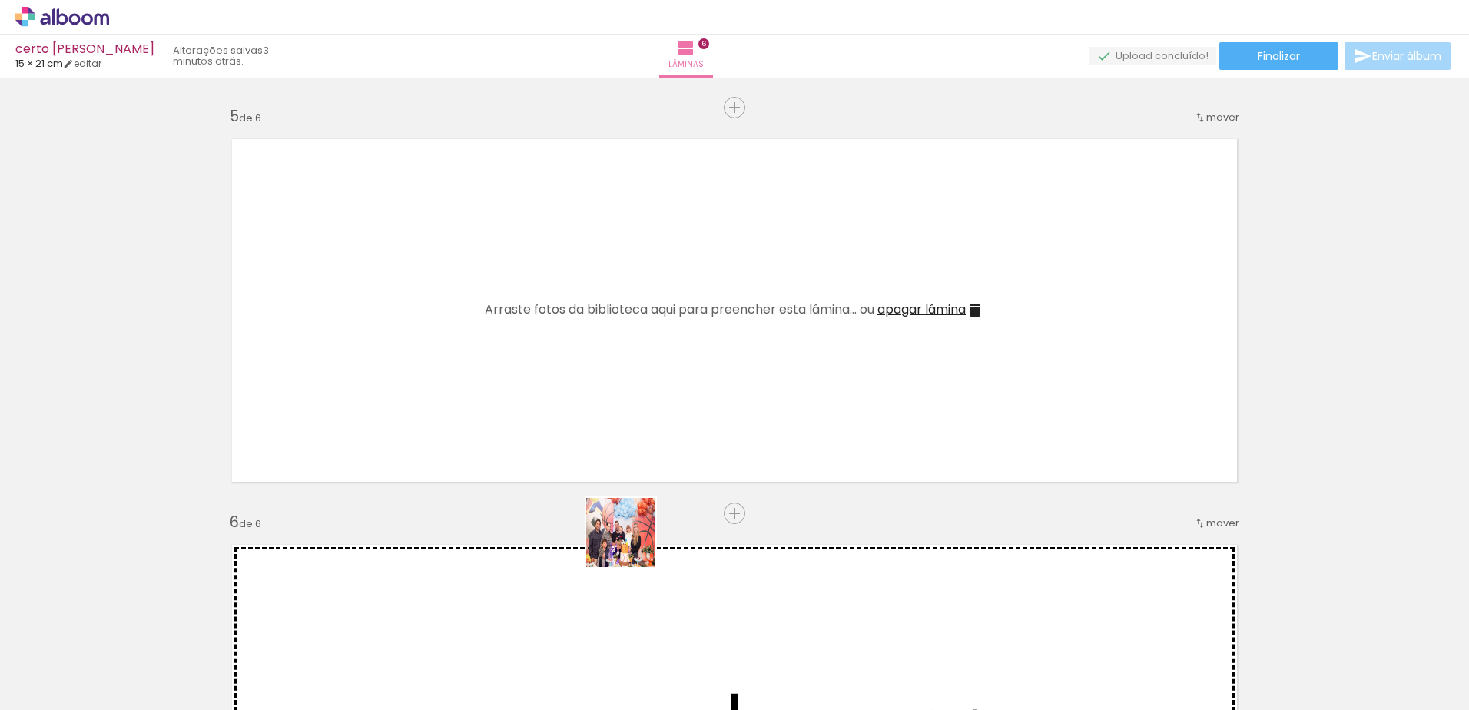
drag, startPoint x: 974, startPoint y: 680, endPoint x: 579, endPoint y: 443, distance: 460.8
click at [579, 443] on quentale-workspace at bounding box center [734, 355] width 1469 height 710
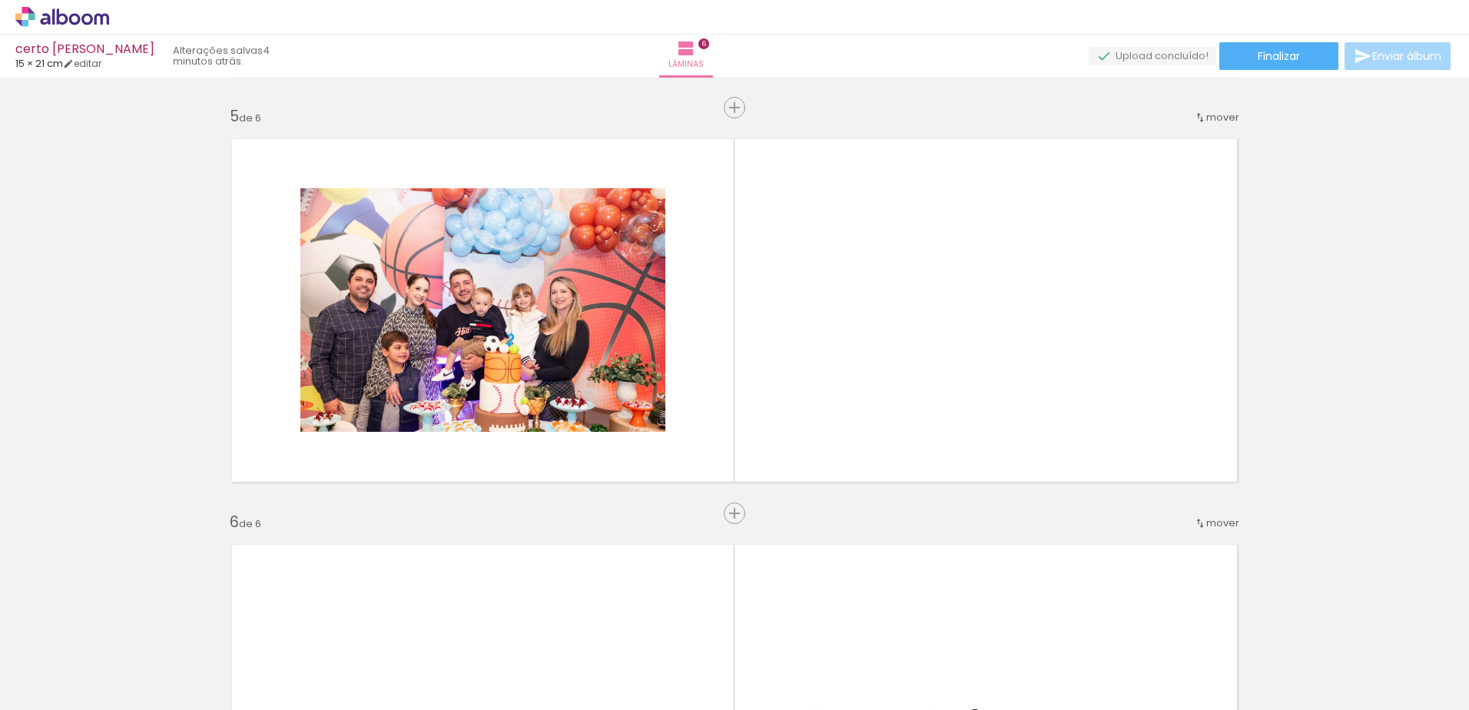
drag, startPoint x: 1054, startPoint y: 668, endPoint x: 1080, endPoint y: 424, distance: 245.7
click at [1080, 424] on quentale-workspace at bounding box center [734, 355] width 1469 height 710
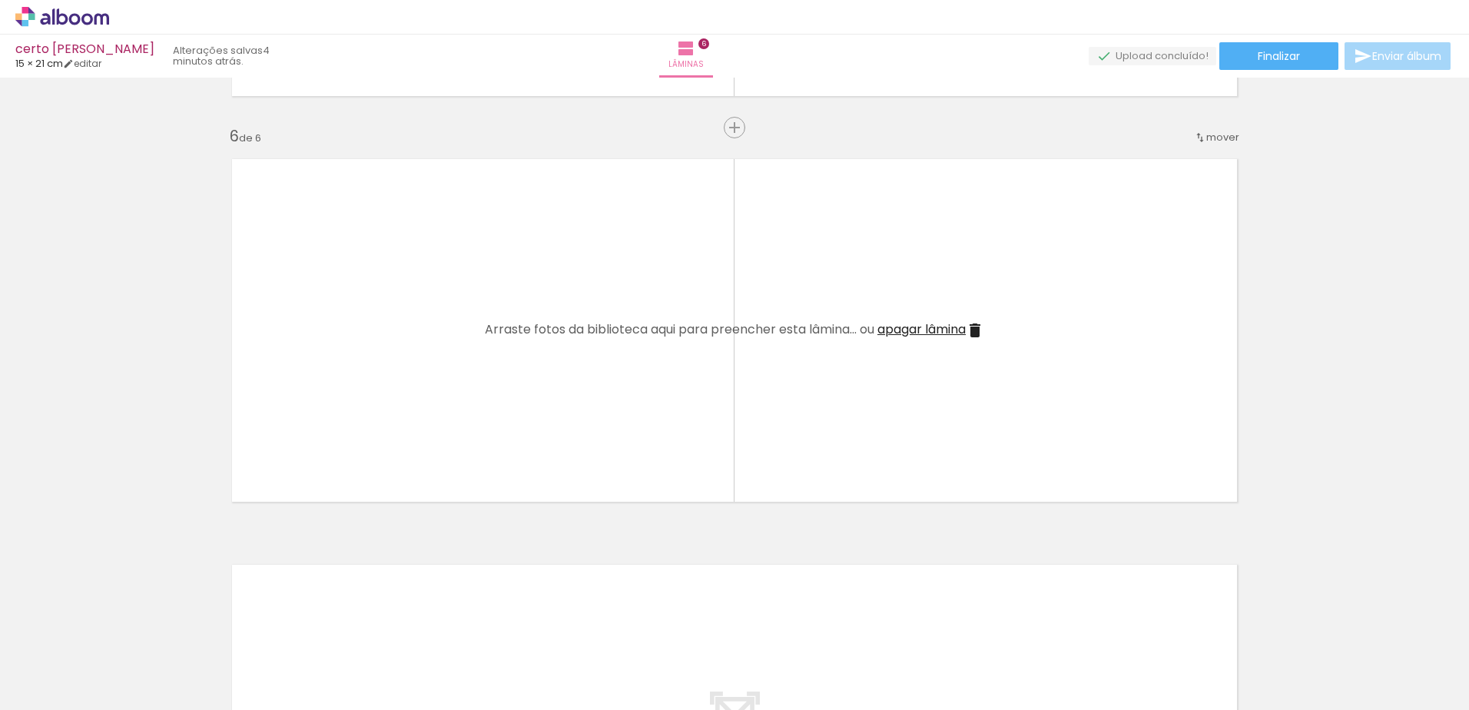
scroll to position [2062, 0]
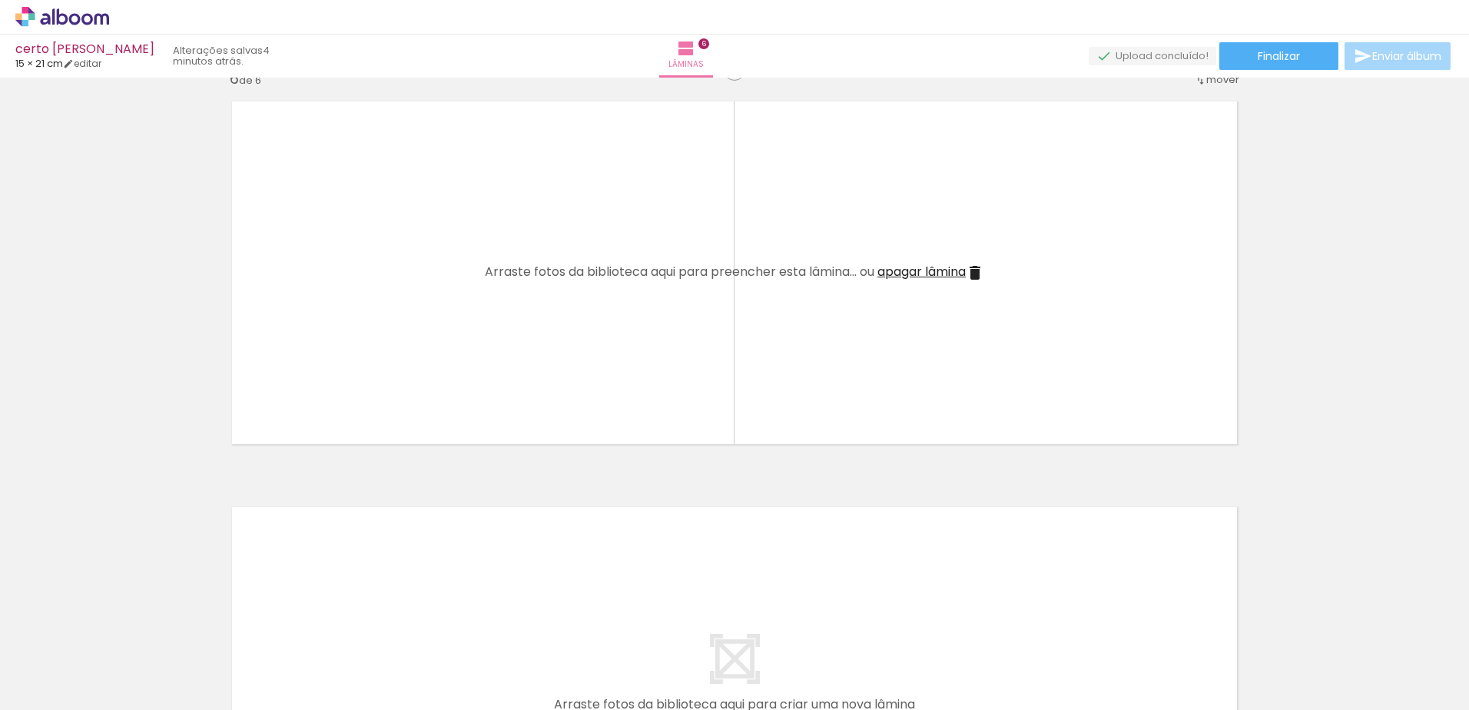
click at [1230, 669] on div at bounding box center [1237, 658] width 76 height 51
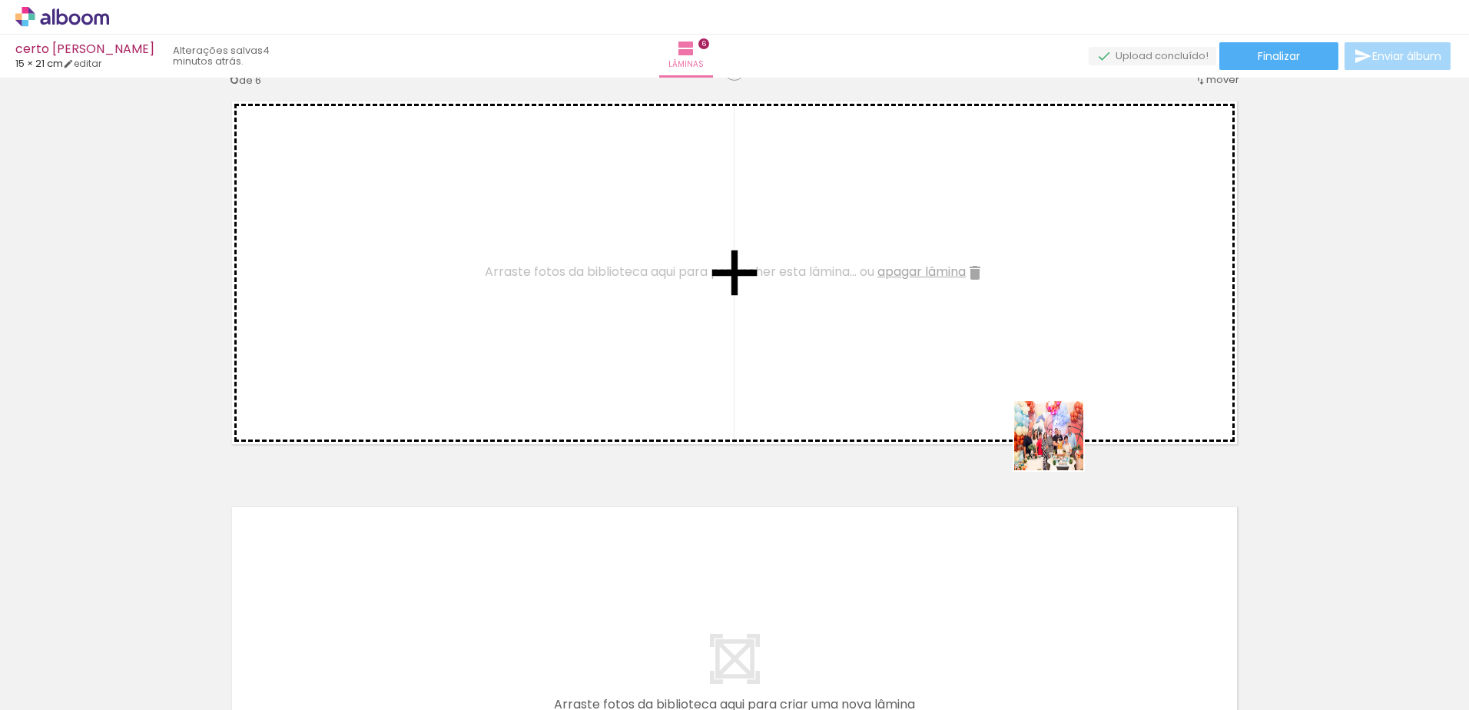
drag, startPoint x: 1249, startPoint y: 659, endPoint x: 1059, endPoint y: 429, distance: 299.1
click at [1059, 429] on quentale-workspace at bounding box center [734, 355] width 1469 height 710
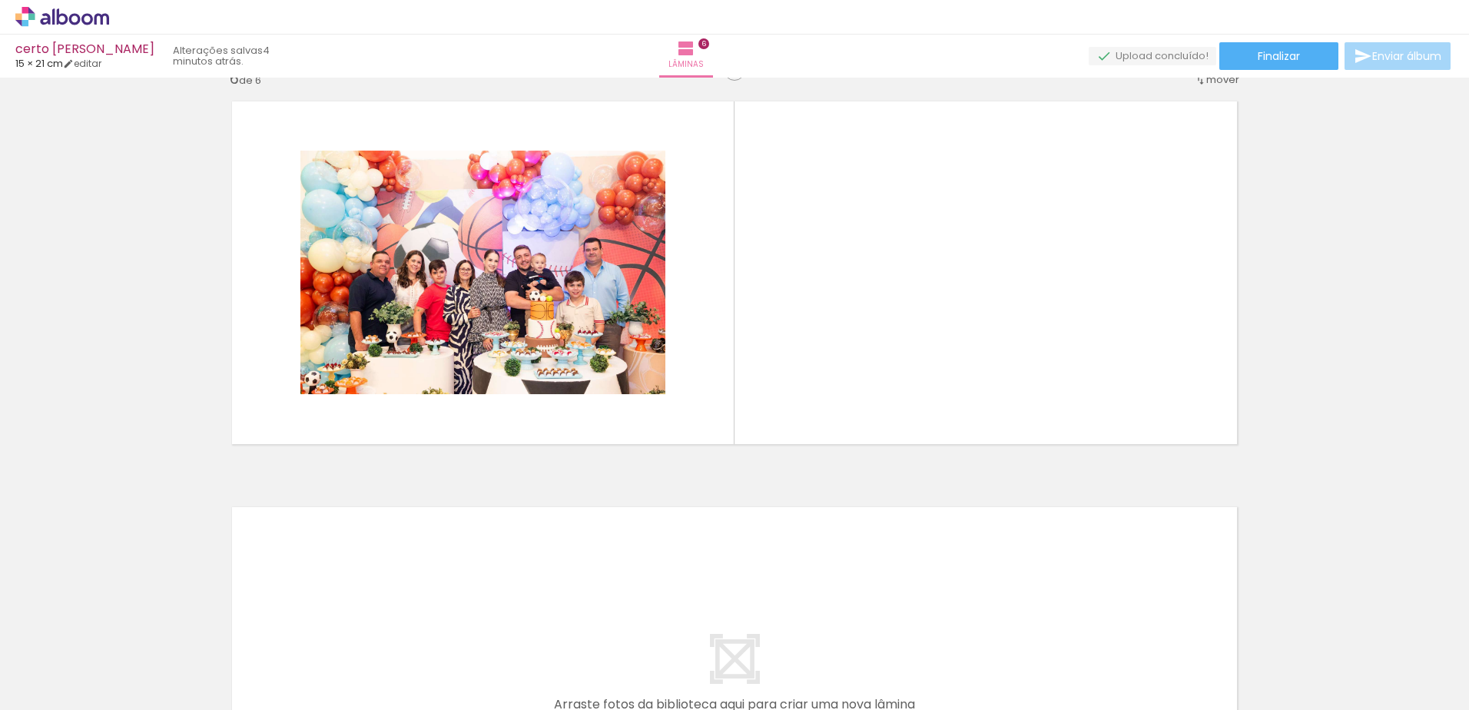
scroll to position [0, 571]
drag, startPoint x: 655, startPoint y: 696, endPoint x: 562, endPoint y: 705, distance: 93.4
click at [126, 705] on iron-horizontal-list at bounding box center [110, 662] width 31 height 96
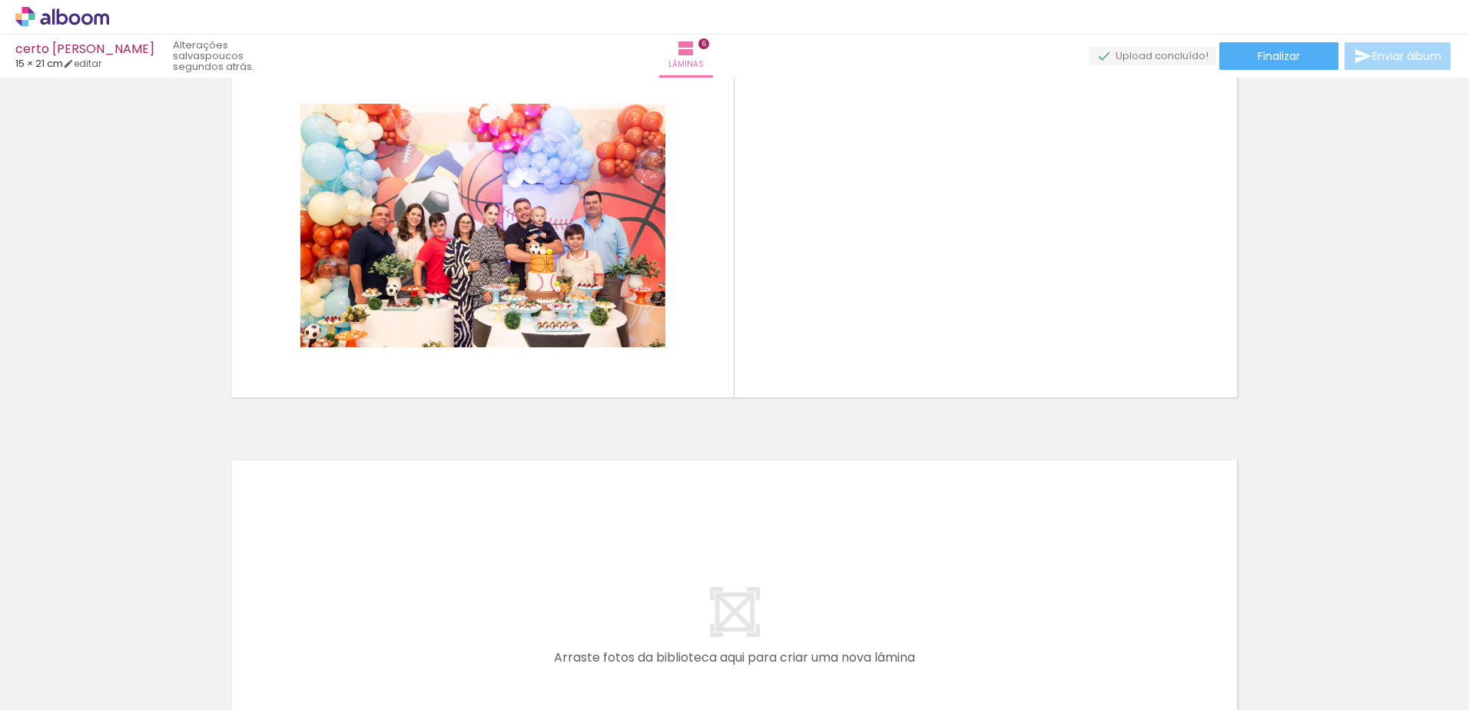
scroll to position [2035, 0]
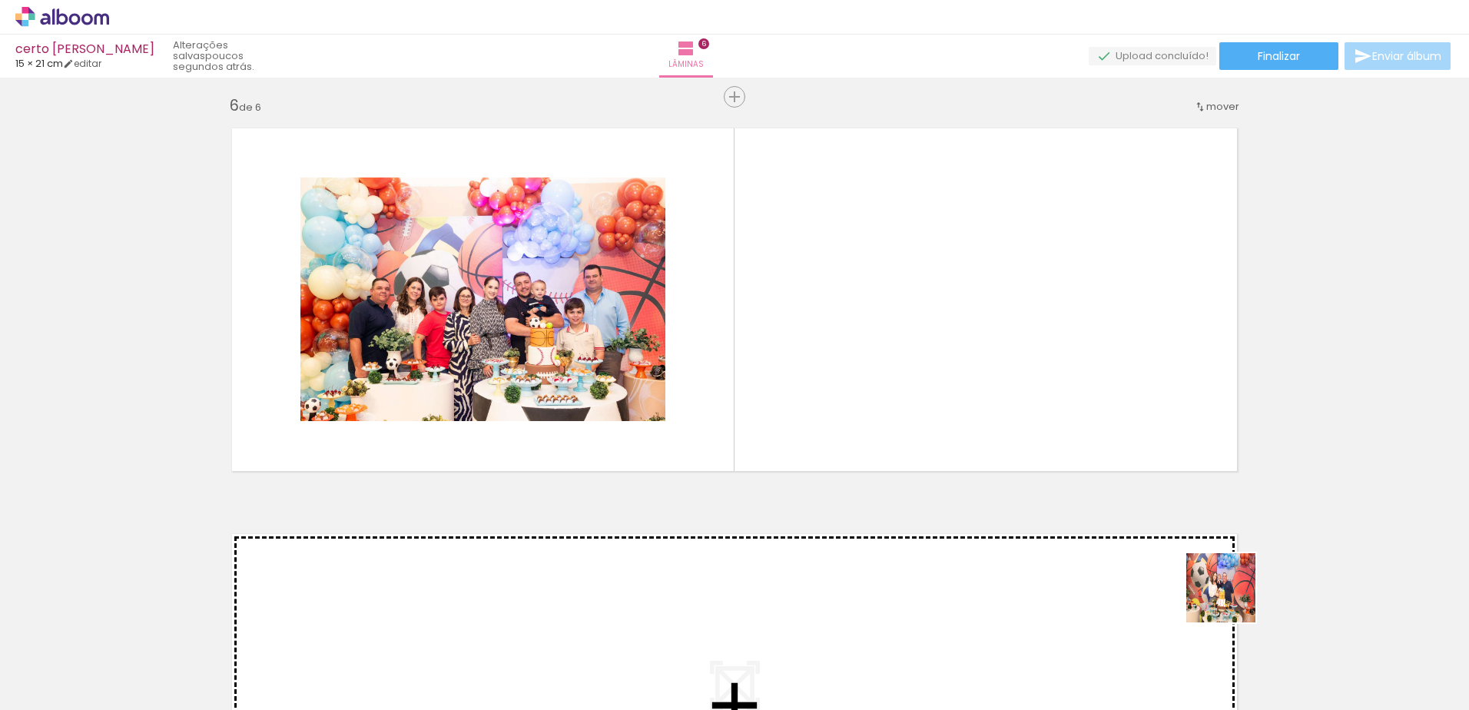
drag, startPoint x: 1374, startPoint y: 667, endPoint x: 915, endPoint y: 361, distance: 551.3
click at [915, 361] on quentale-workspace at bounding box center [734, 355] width 1469 height 710
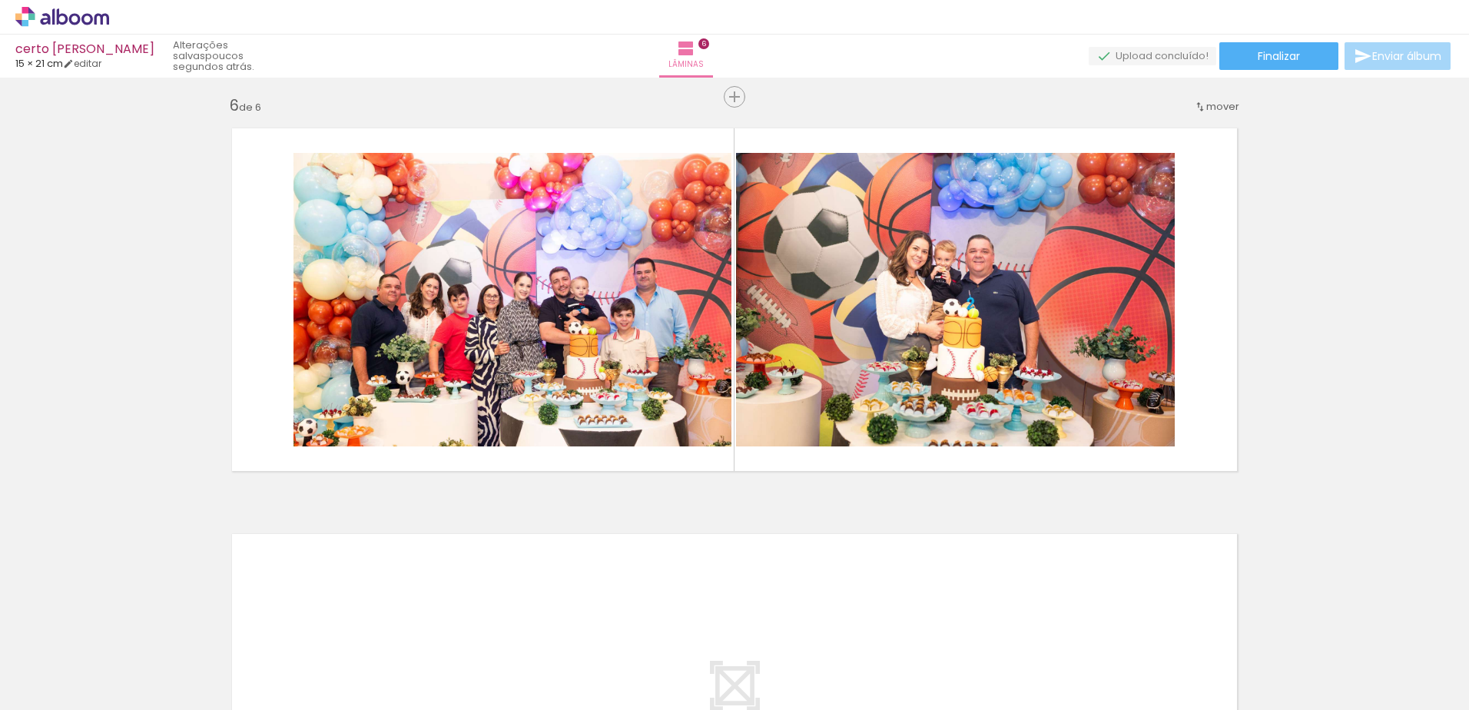
scroll to position [0, 1542]
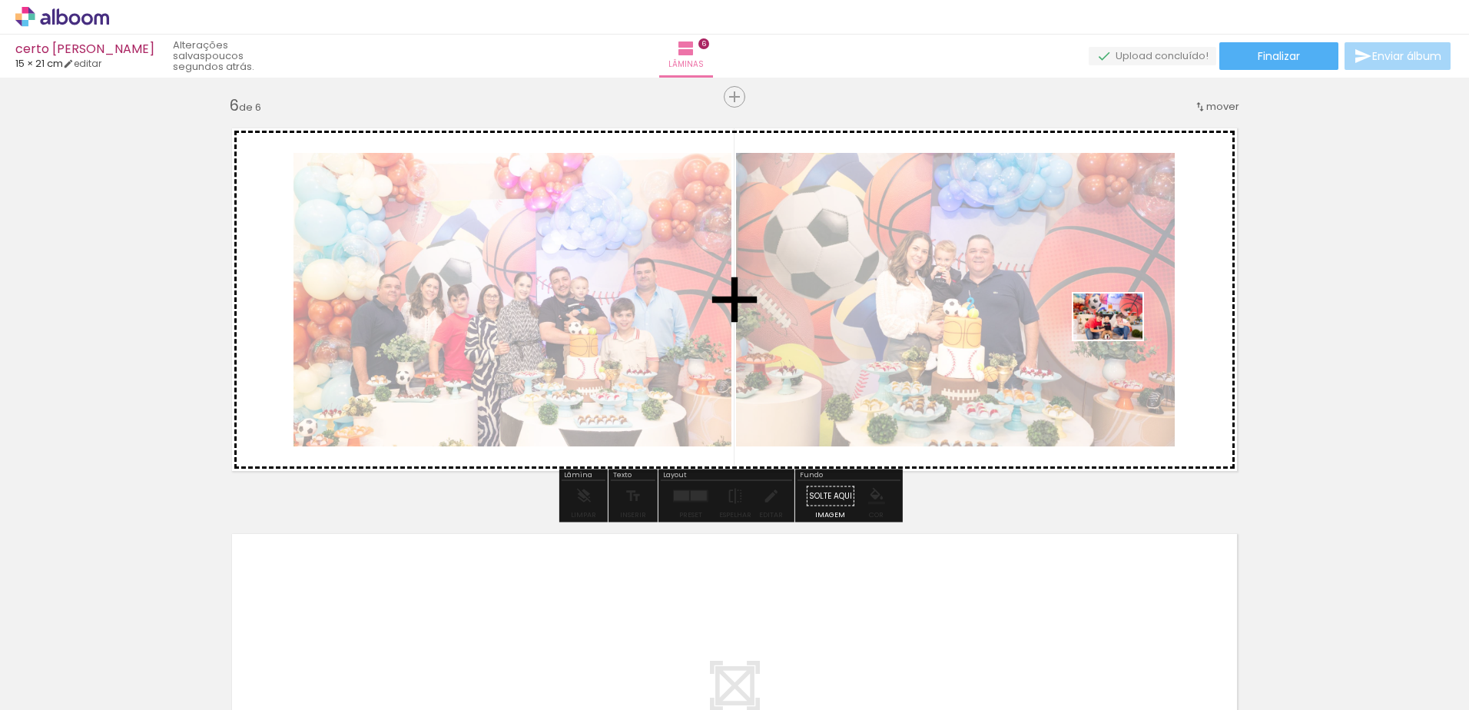
drag, startPoint x: 613, startPoint y: 675, endPoint x: 1123, endPoint y: 314, distance: 624.0
click at [1123, 314] on quentale-workspace at bounding box center [734, 355] width 1469 height 710
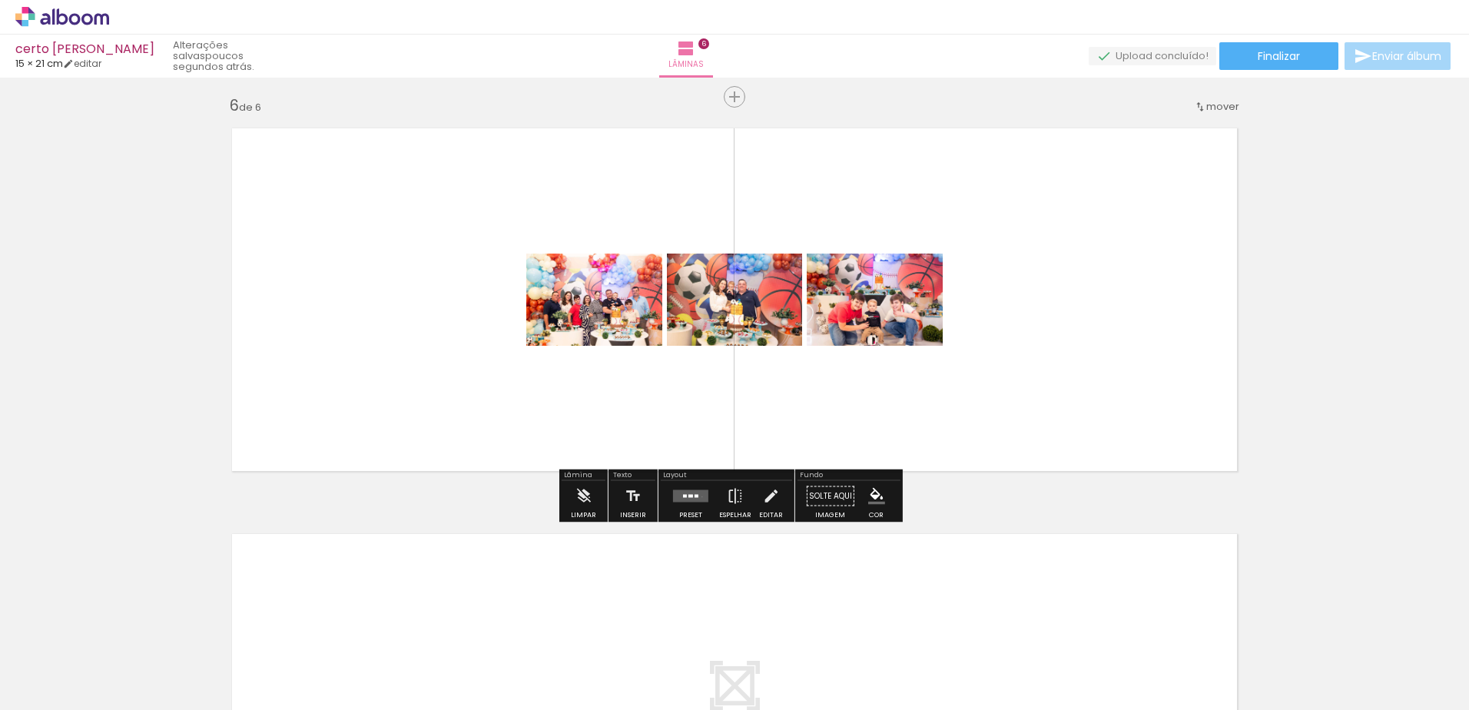
click at [698, 496] on quentale-layouter at bounding box center [690, 496] width 35 height 12
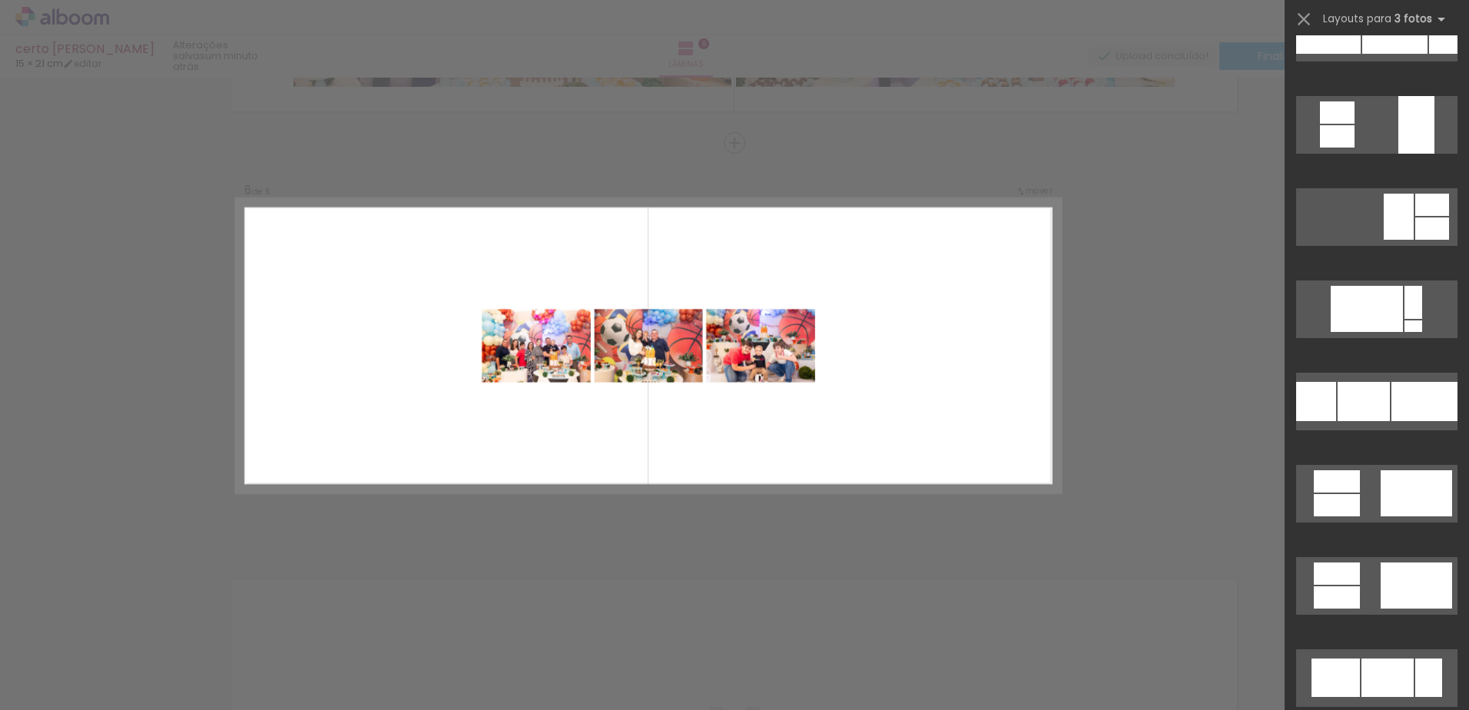
scroll to position [6983, 0]
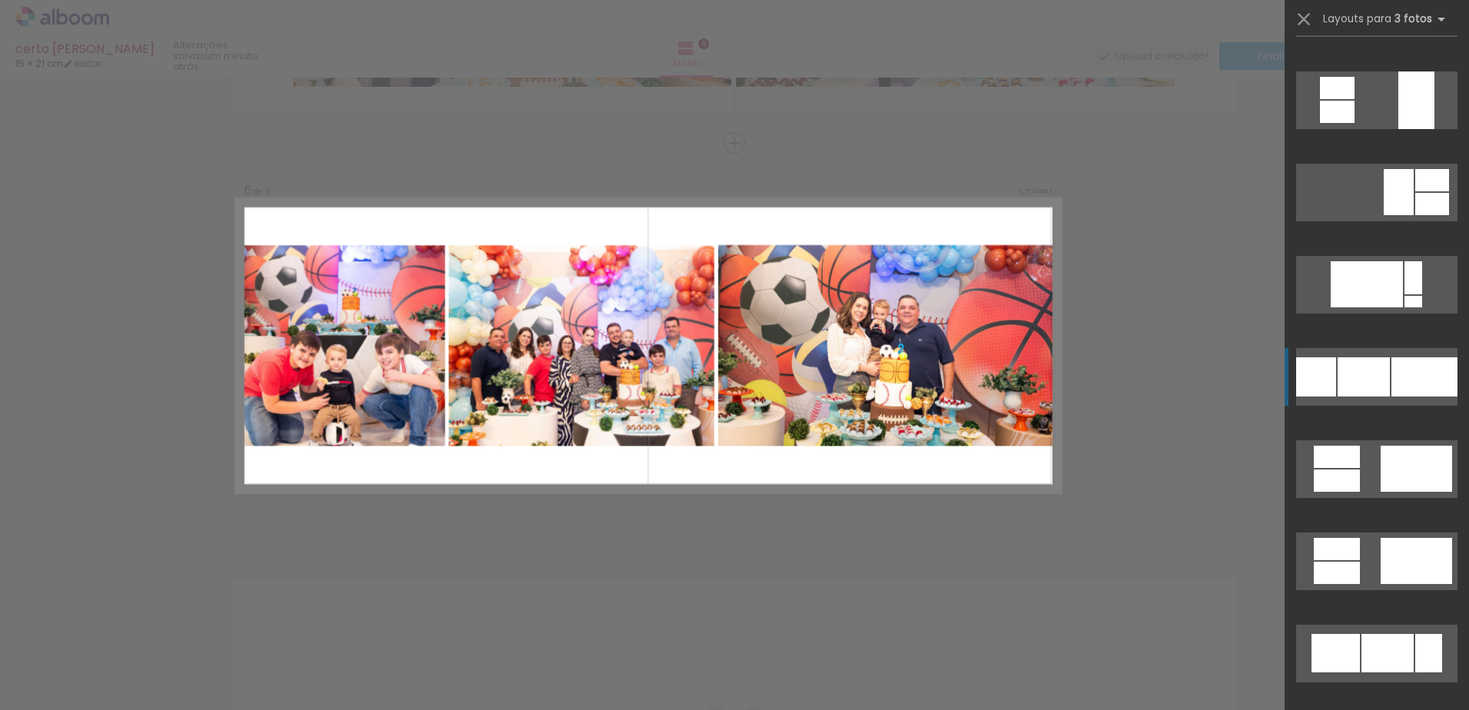
click at [1392, 367] on div at bounding box center [1425, 376] width 66 height 39
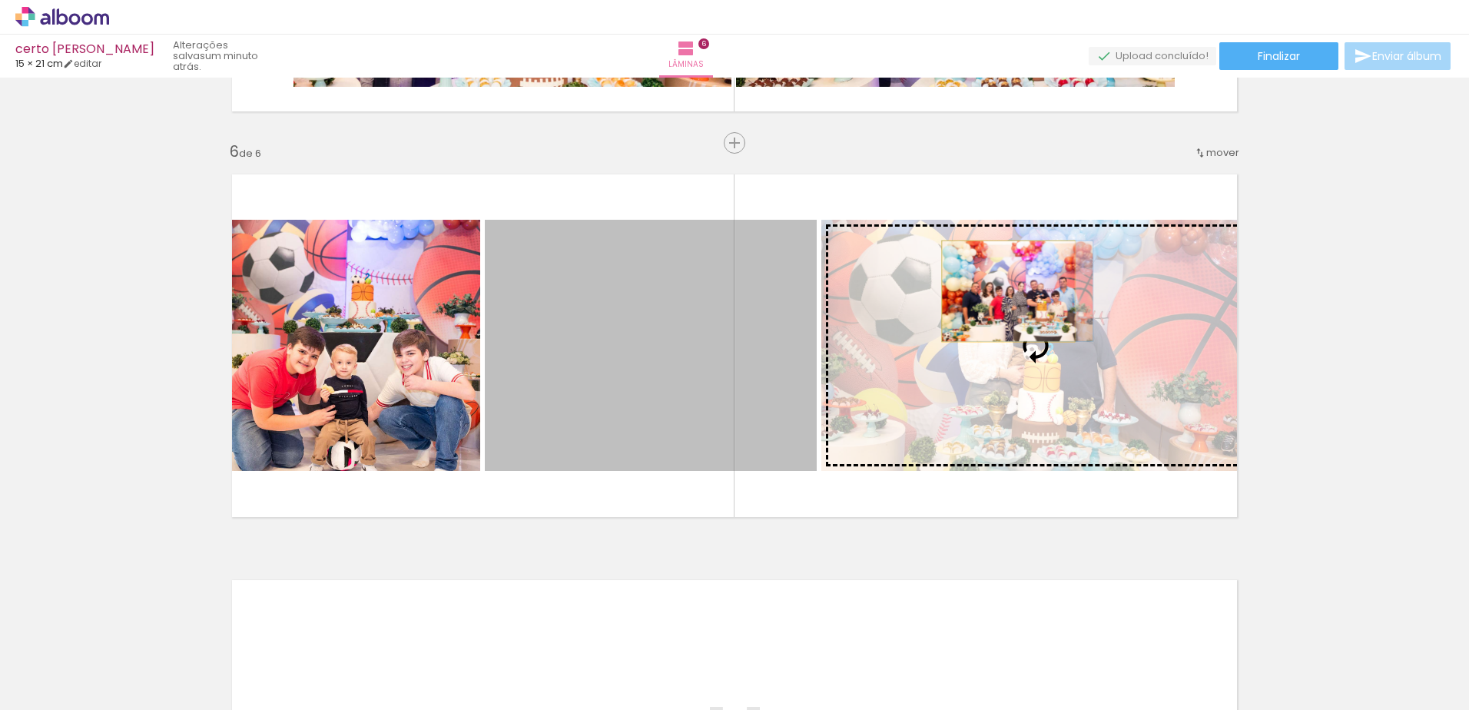
drag, startPoint x: 690, startPoint y: 357, endPoint x: 1004, endPoint y: 283, distance: 323.0
click at [0, 0] on slot at bounding box center [0, 0] width 0 height 0
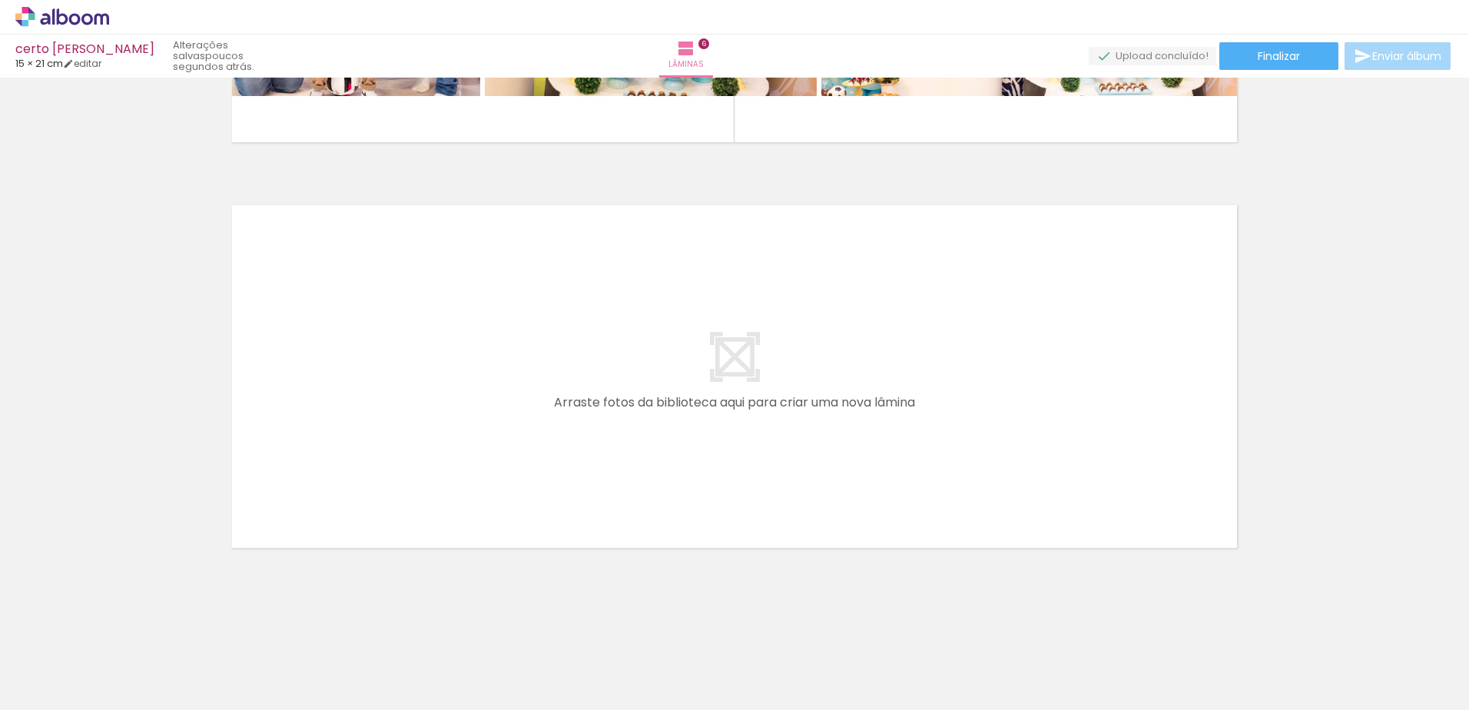
scroll to position [0, 601]
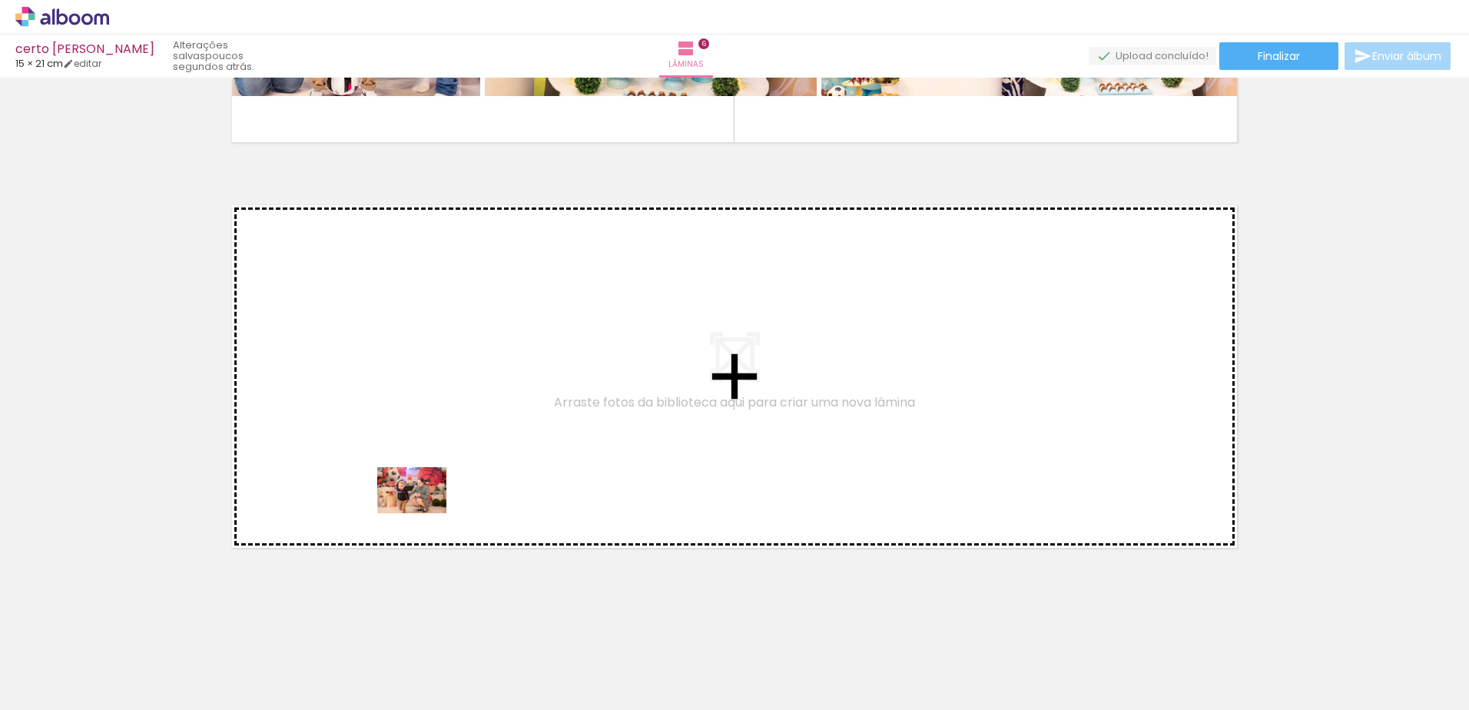
drag, startPoint x: 420, startPoint y: 682, endPoint x: 424, endPoint y: 497, distance: 184.5
click at [424, 497] on quentale-workspace at bounding box center [734, 355] width 1469 height 710
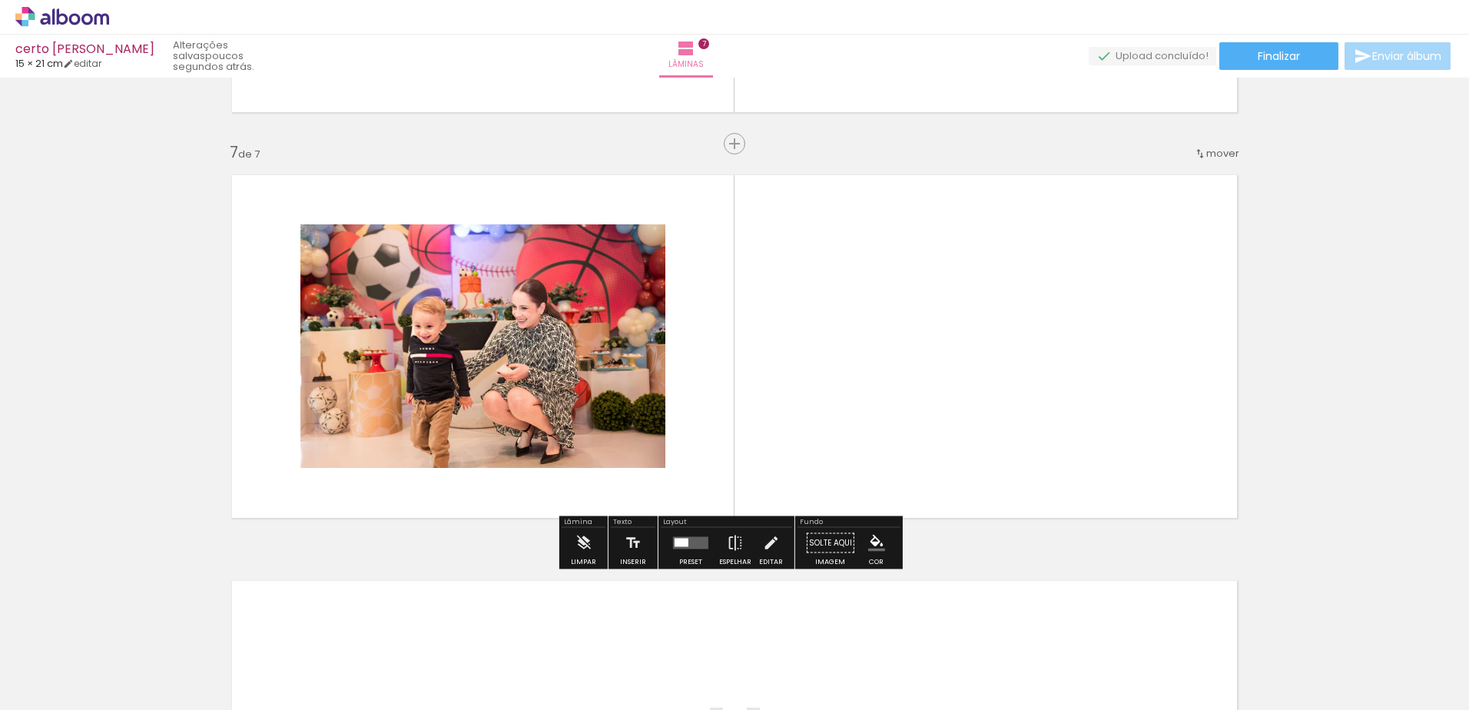
scroll to position [2394, 0]
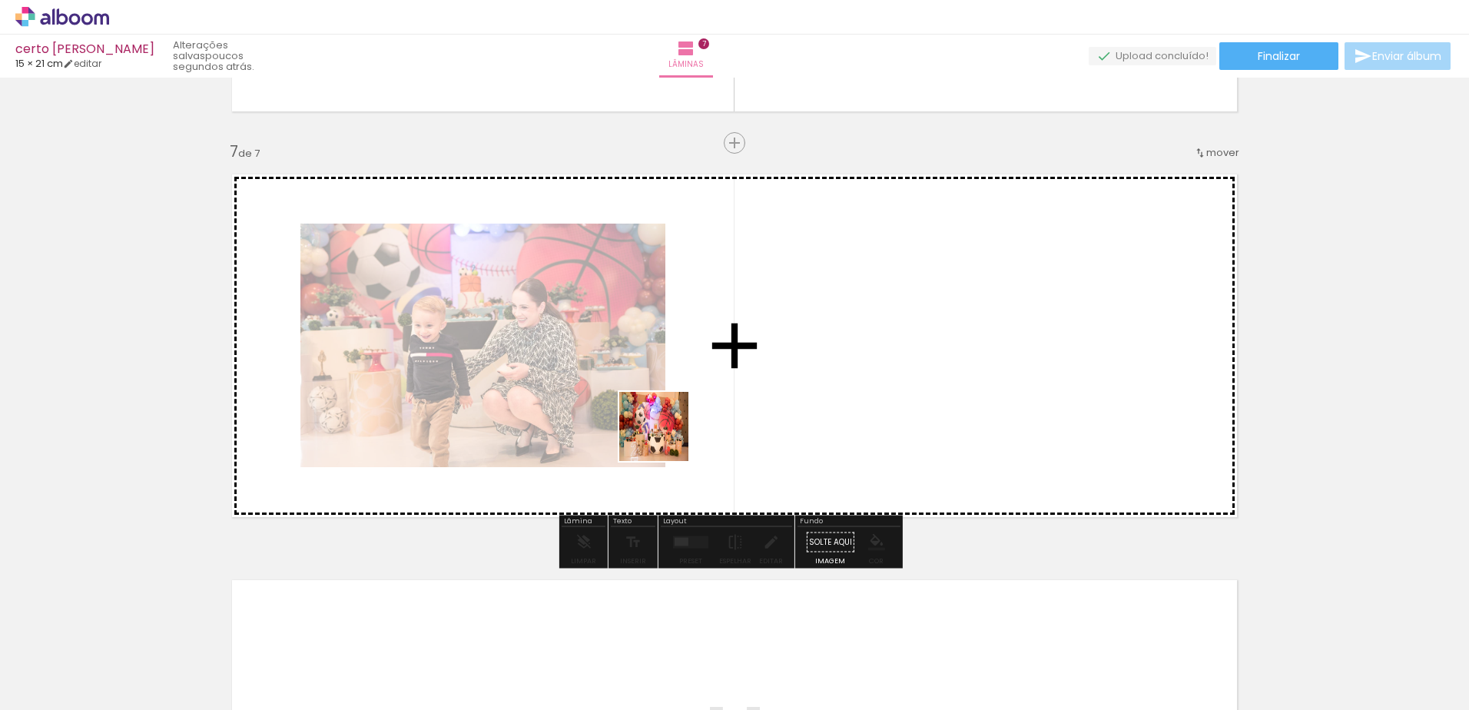
drag, startPoint x: 493, startPoint y: 662, endPoint x: 725, endPoint y: 414, distance: 339.2
click at [725, 414] on quentale-workspace at bounding box center [734, 355] width 1469 height 710
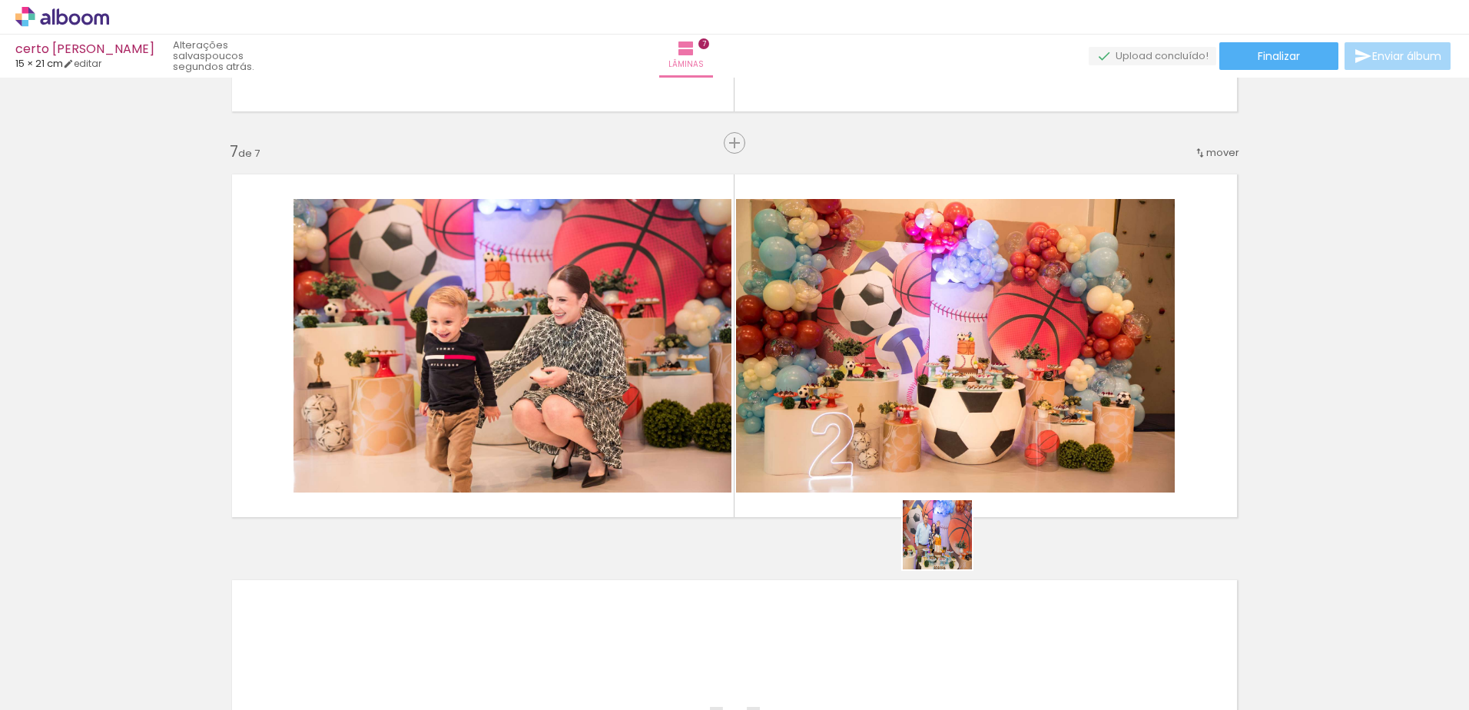
drag, startPoint x: 841, startPoint y: 668, endPoint x: 1024, endPoint y: 486, distance: 259.2
click at [1024, 486] on quentale-workspace at bounding box center [734, 355] width 1469 height 710
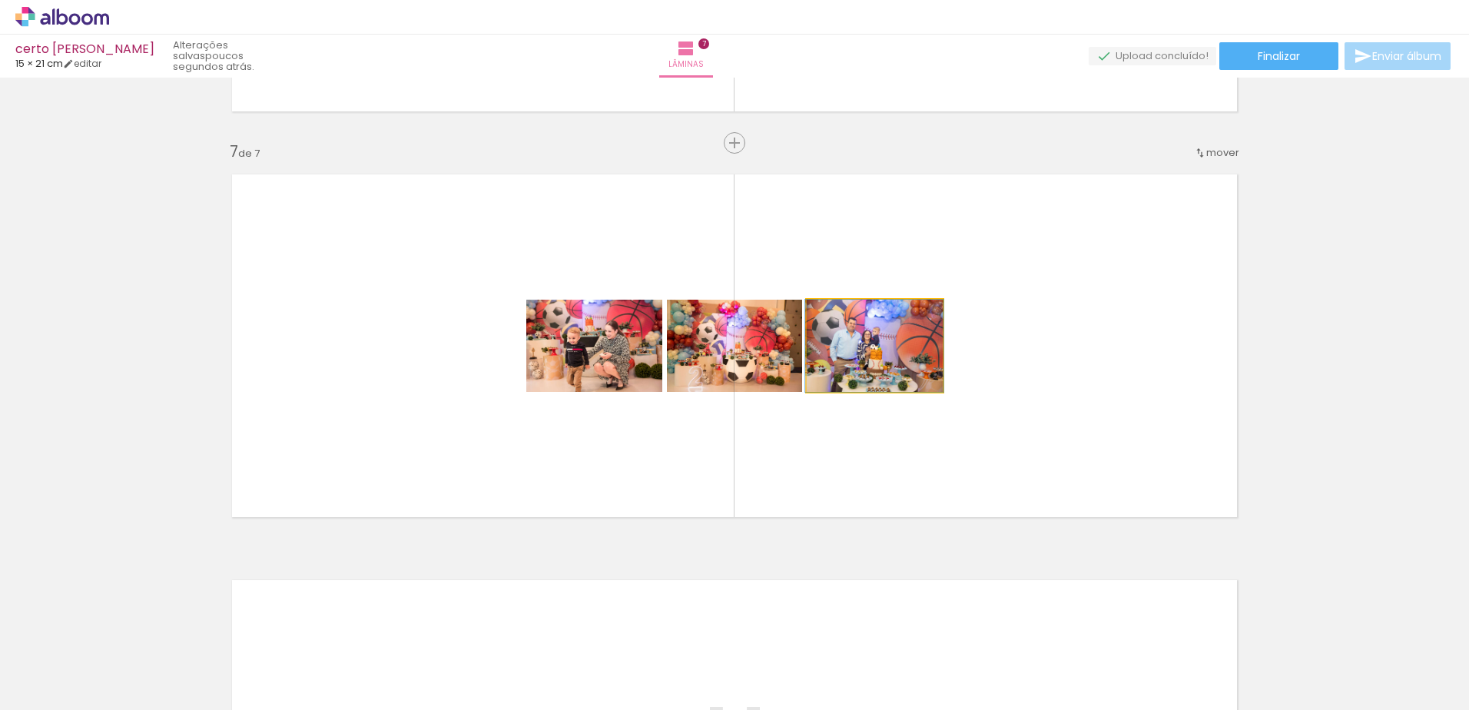
click at [889, 351] on quentale-photo at bounding box center [875, 346] width 136 height 92
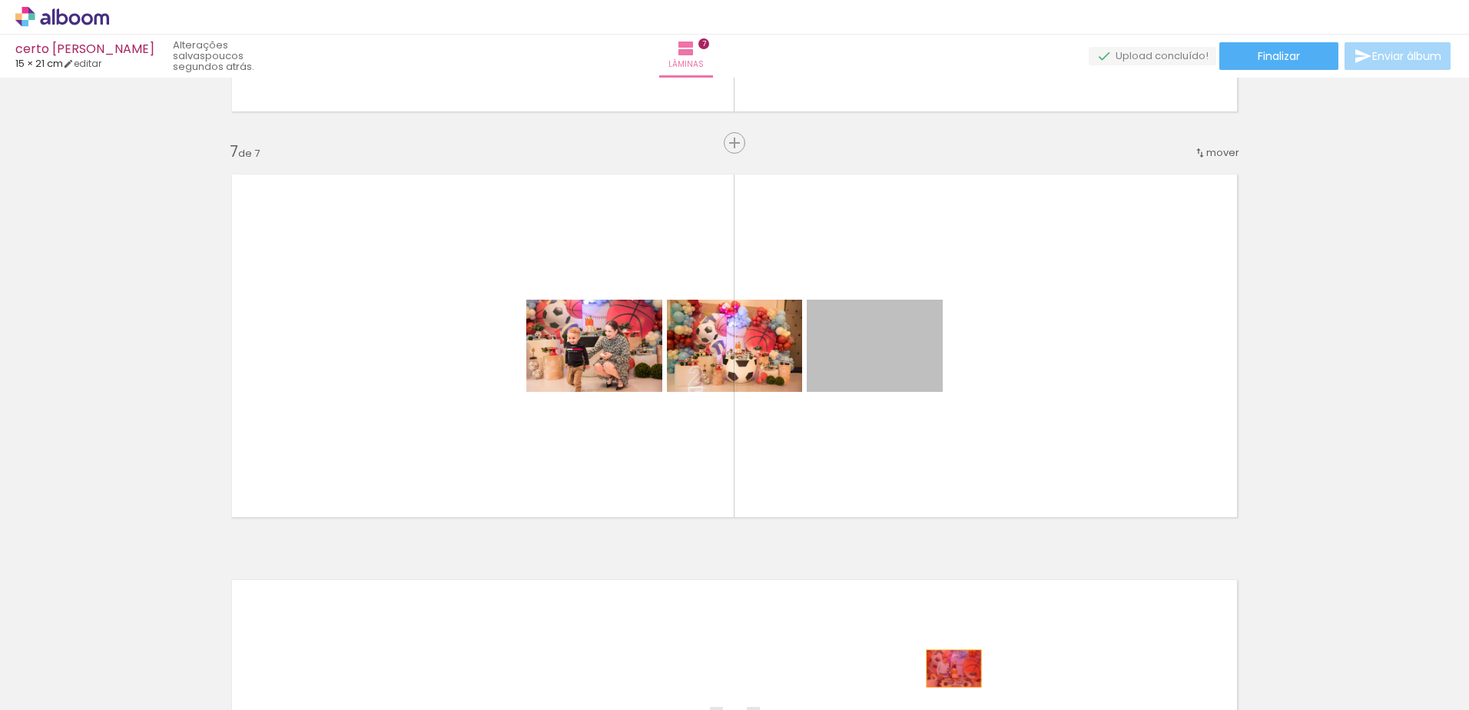
drag, startPoint x: 877, startPoint y: 351, endPoint x: 948, endPoint y: 668, distance: 325.1
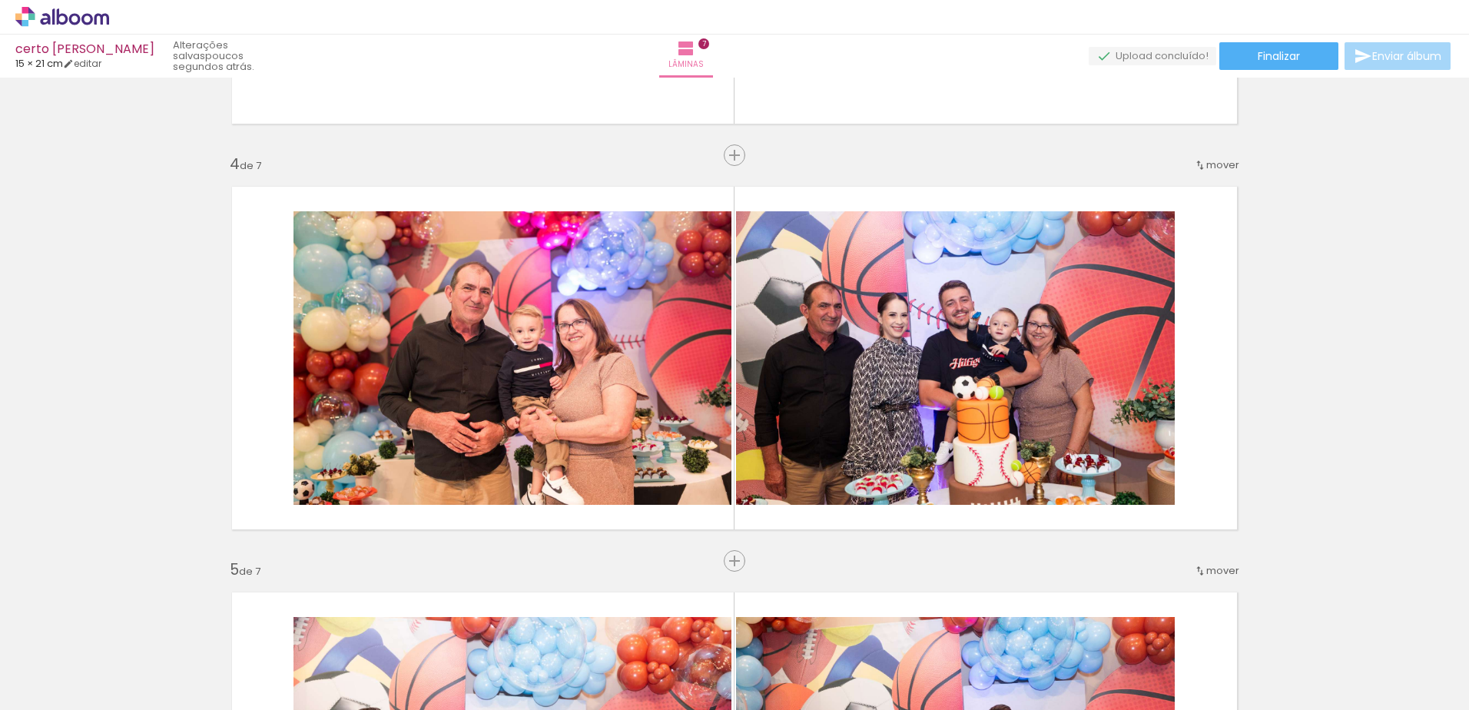
scroll to position [0, 801]
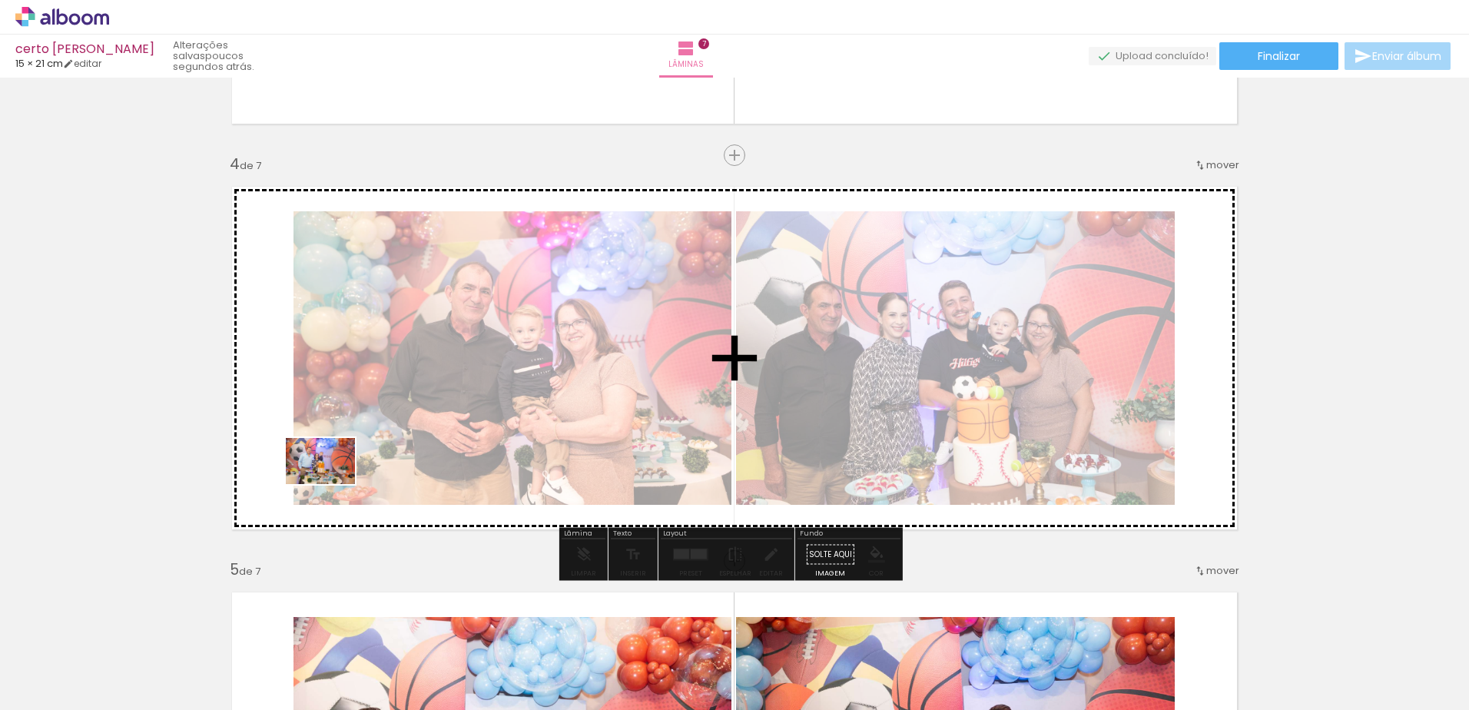
drag, startPoint x: 640, startPoint y: 667, endPoint x: 309, endPoint y: 477, distance: 381.7
click at [309, 477] on quentale-workspace at bounding box center [734, 355] width 1469 height 710
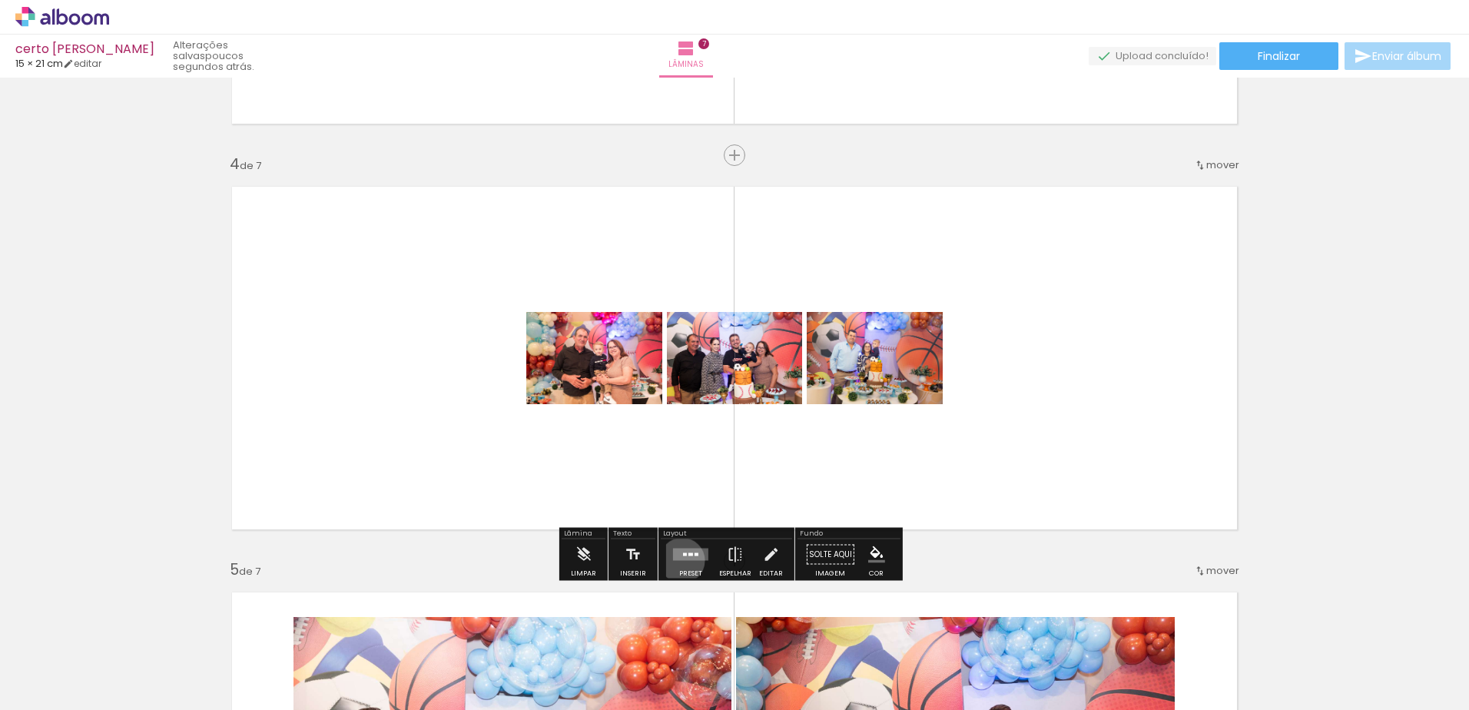
click at [678, 560] on quentale-layouter at bounding box center [690, 555] width 35 height 12
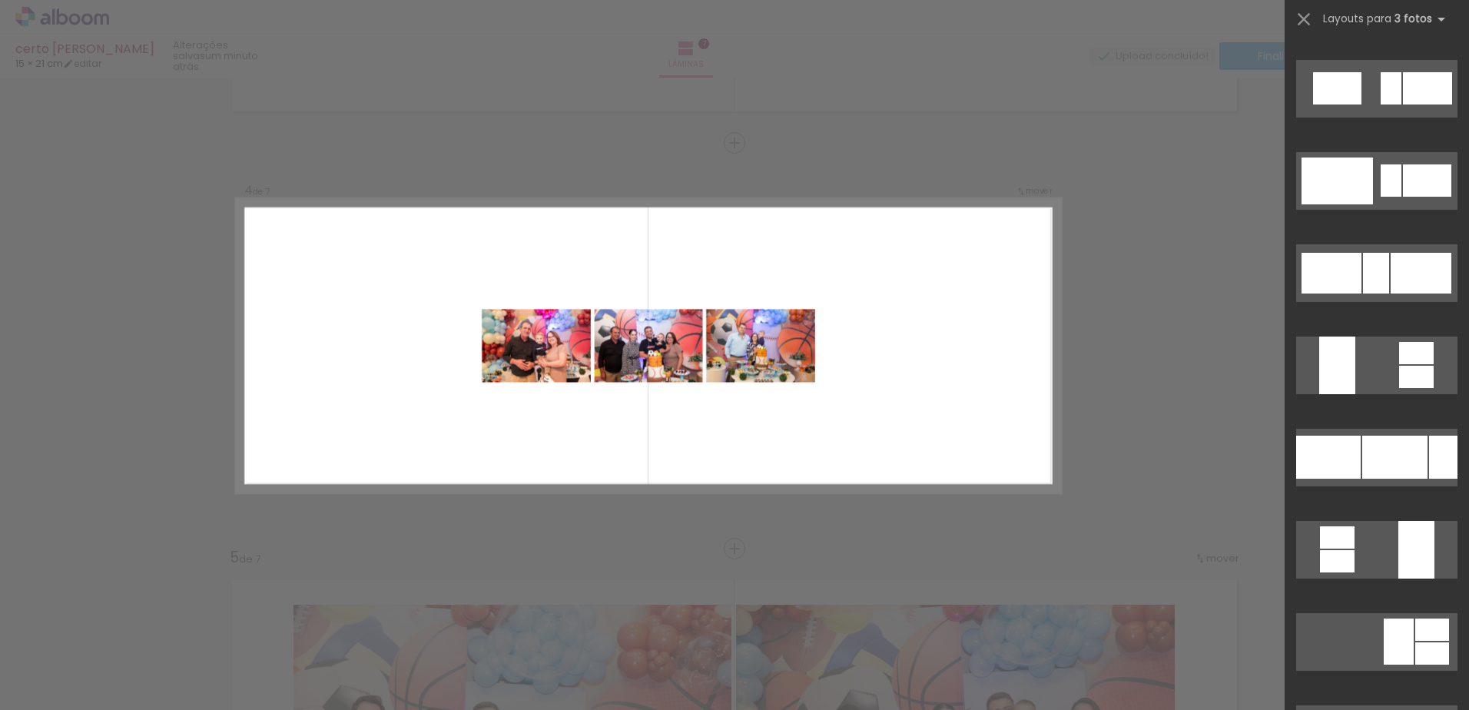
scroll to position [6654, 0]
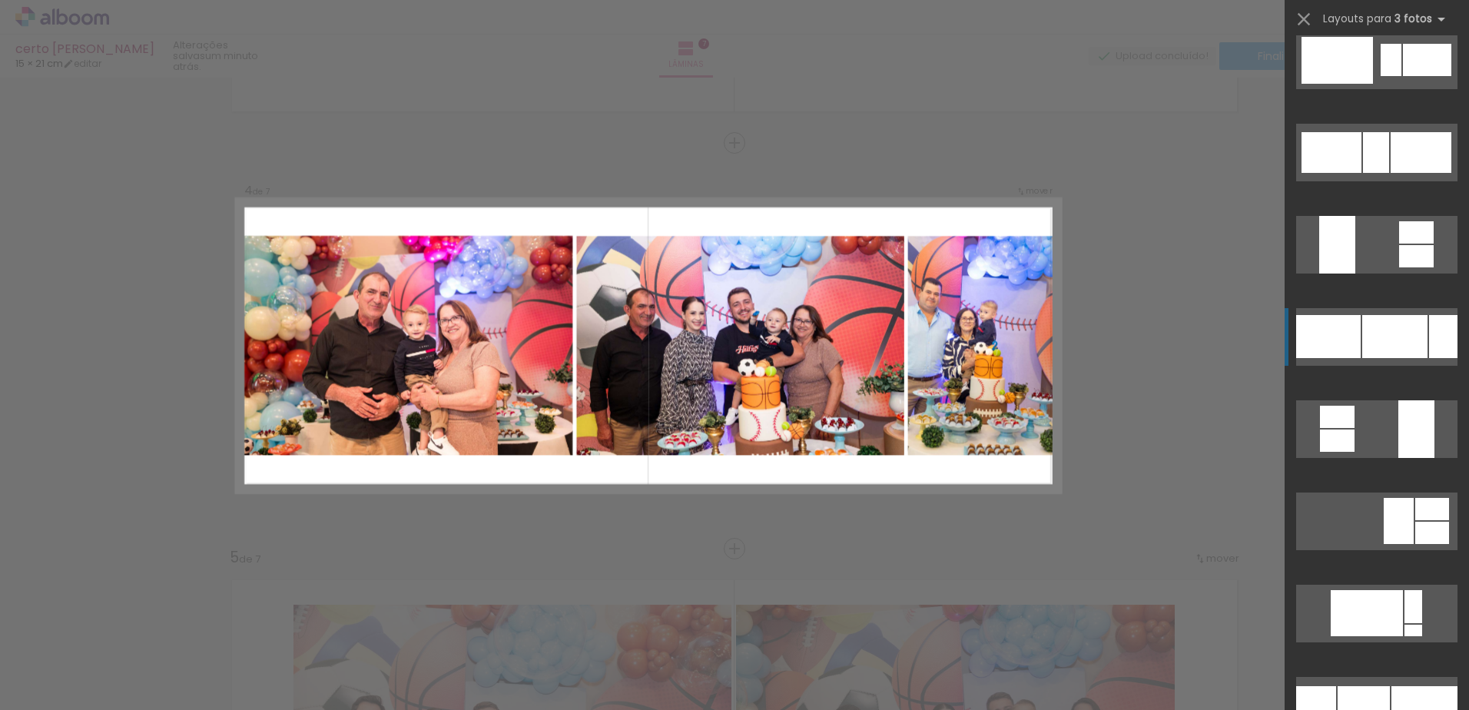
click at [1418, 355] on div at bounding box center [1394, 336] width 65 height 43
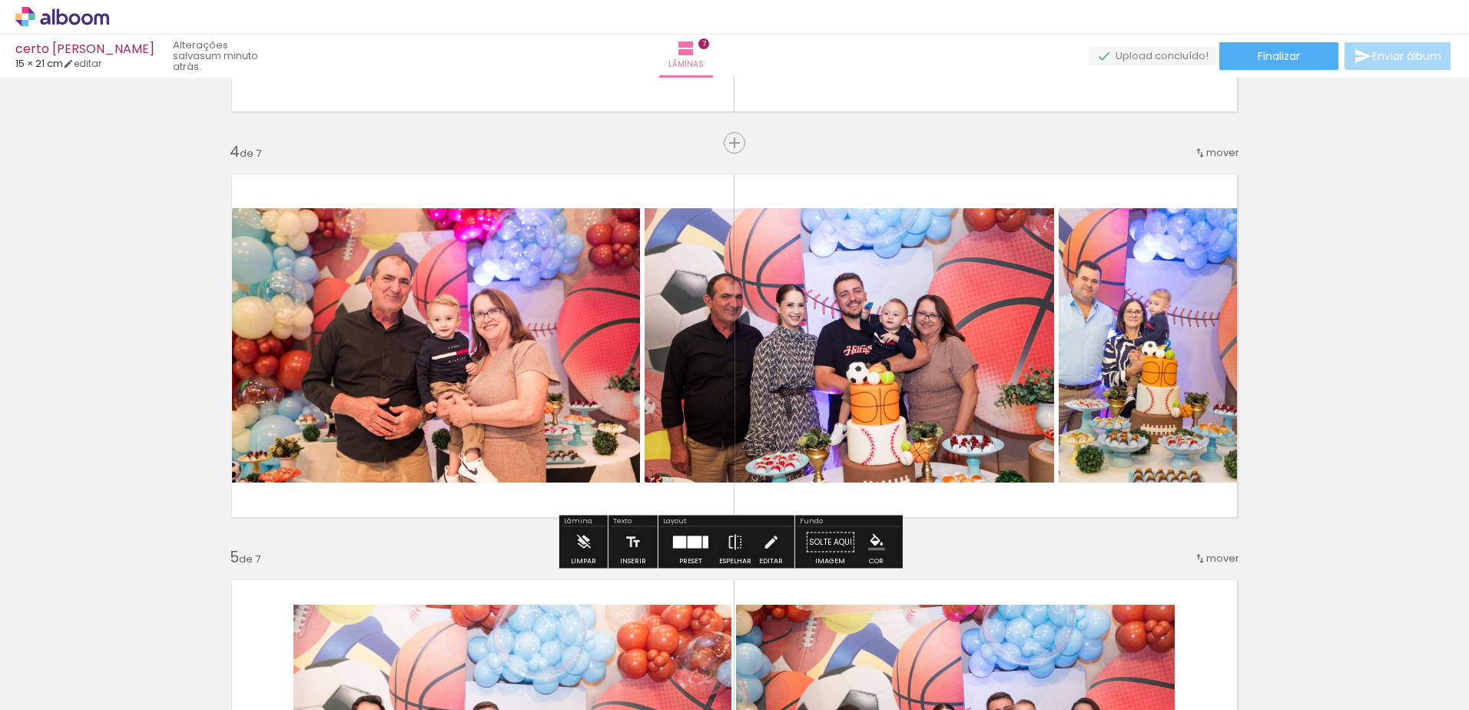
click at [1105, 357] on quentale-photo at bounding box center [1154, 345] width 191 height 274
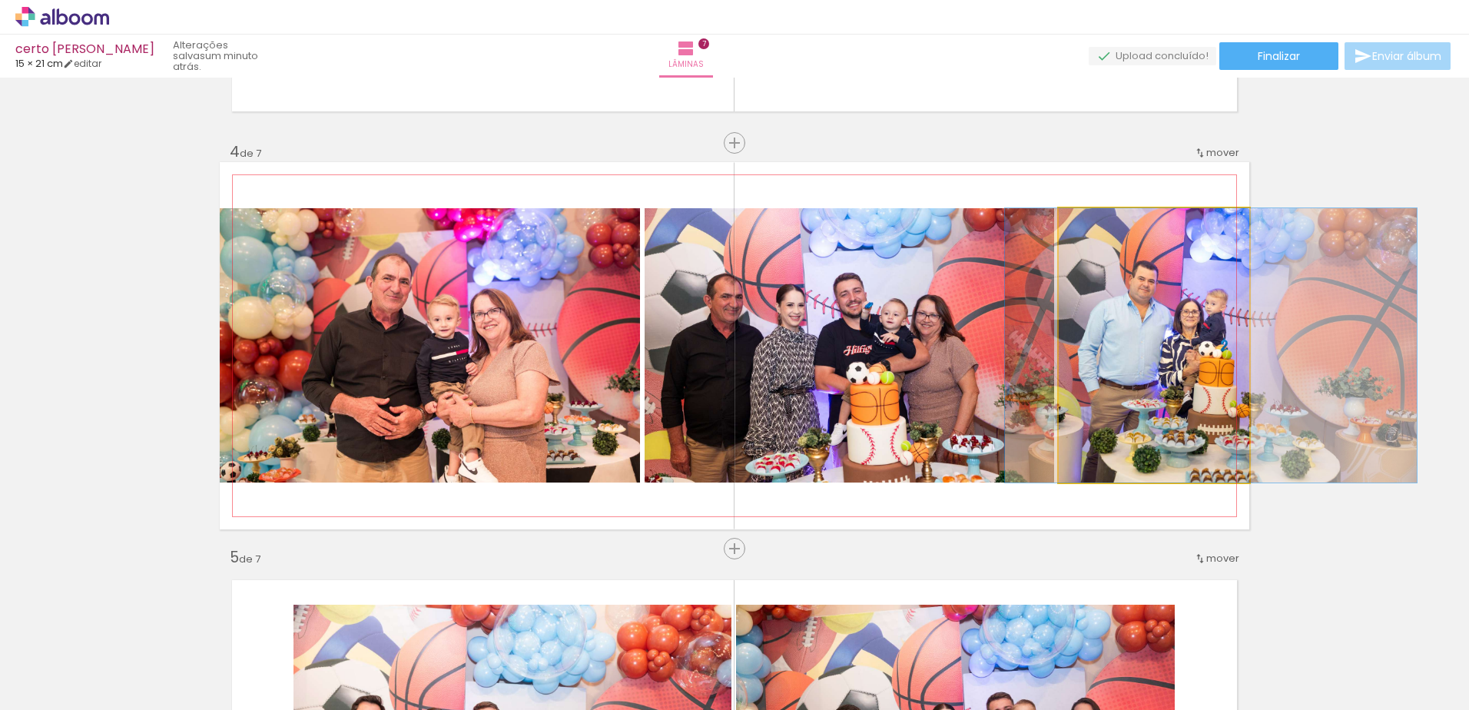
drag, startPoint x: 1105, startPoint y: 357, endPoint x: 1162, endPoint y: 360, distance: 56.9
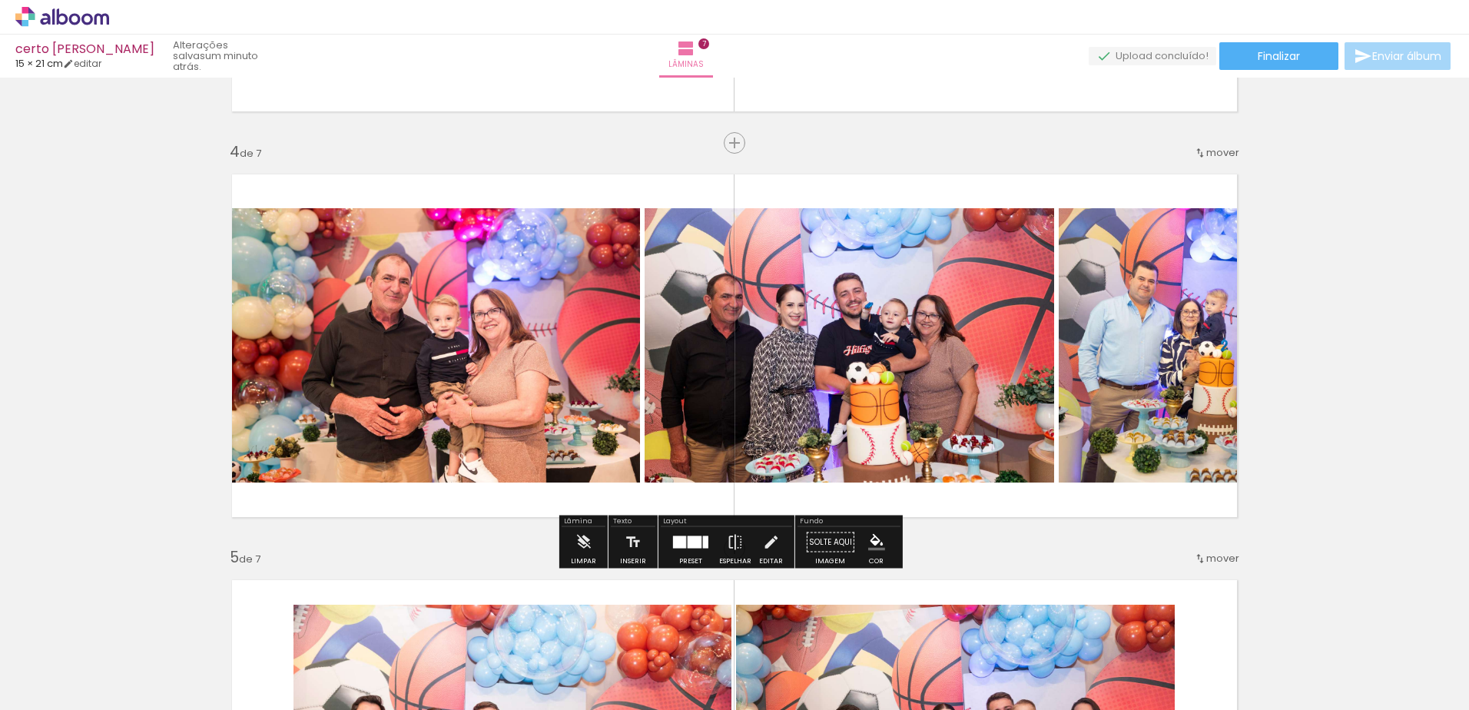
click at [1321, 226] on div "Inserir lâmina 1 de 7 Inserir lâmina 2 de 7 Inserir lâmina 3 de 7 Inserir lâmin…" at bounding box center [734, 529] width 1469 height 3246
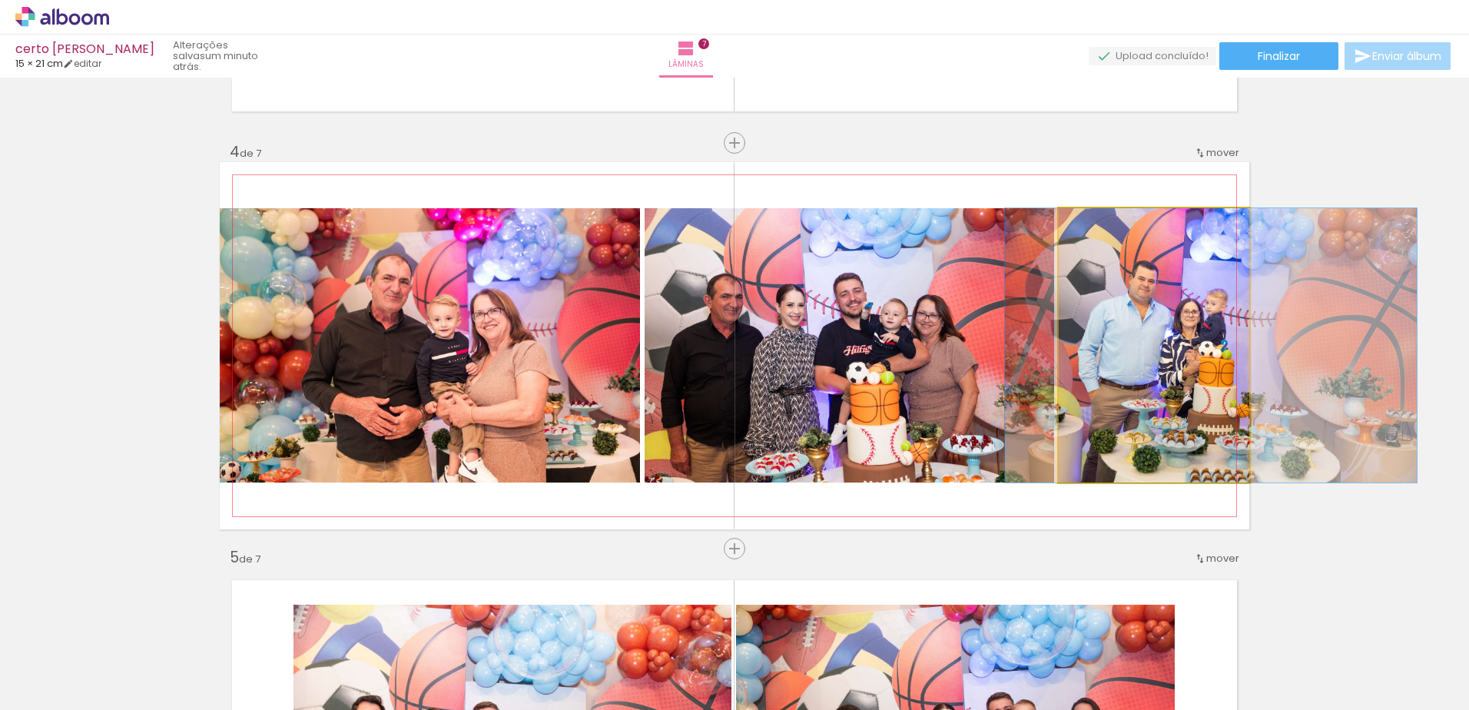
click at [1169, 333] on quentale-photo at bounding box center [1154, 345] width 191 height 274
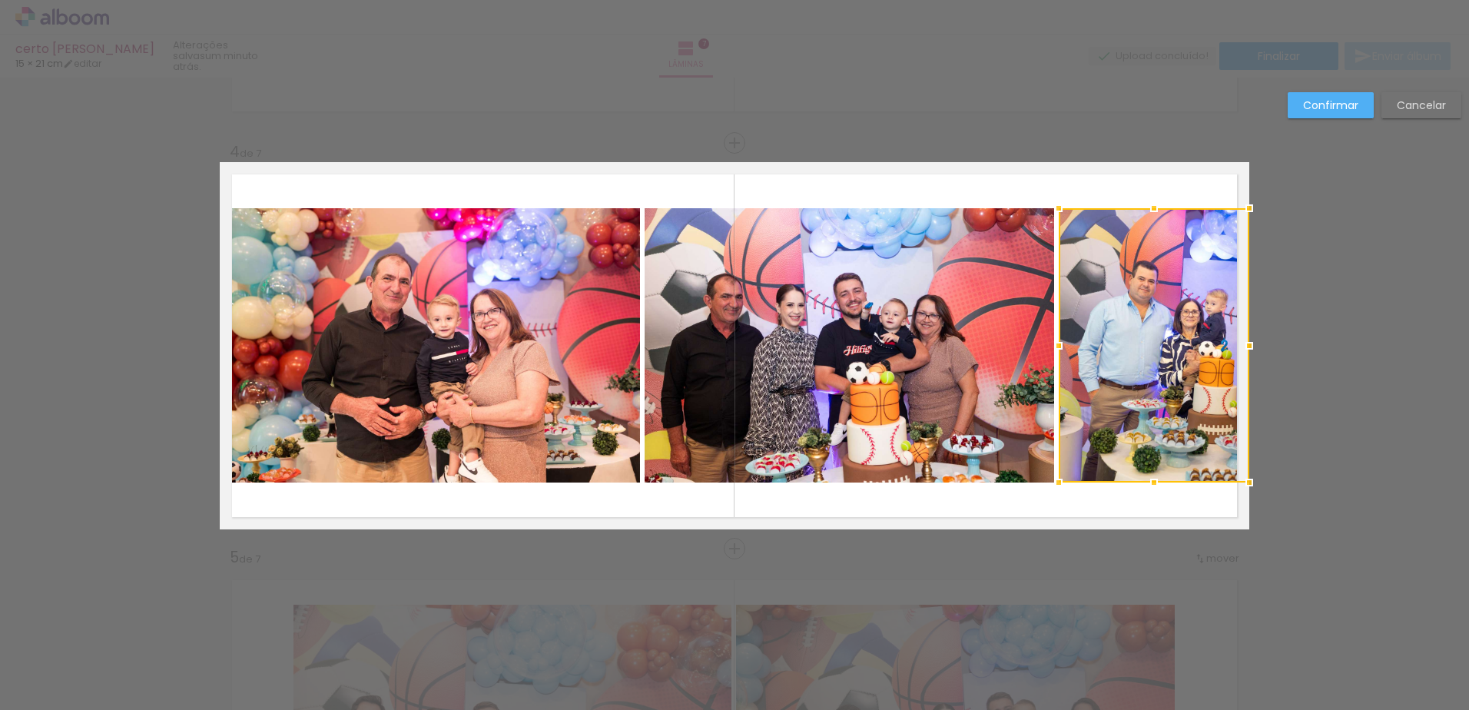
click at [1169, 333] on div at bounding box center [1154, 345] width 191 height 274
drag, startPoint x: 1169, startPoint y: 333, endPoint x: 1156, endPoint y: 340, distance: 14.4
click at [1156, 340] on div at bounding box center [1154, 345] width 191 height 274
click at [0, 0] on slot "Cancelar" at bounding box center [0, 0] width 0 height 0
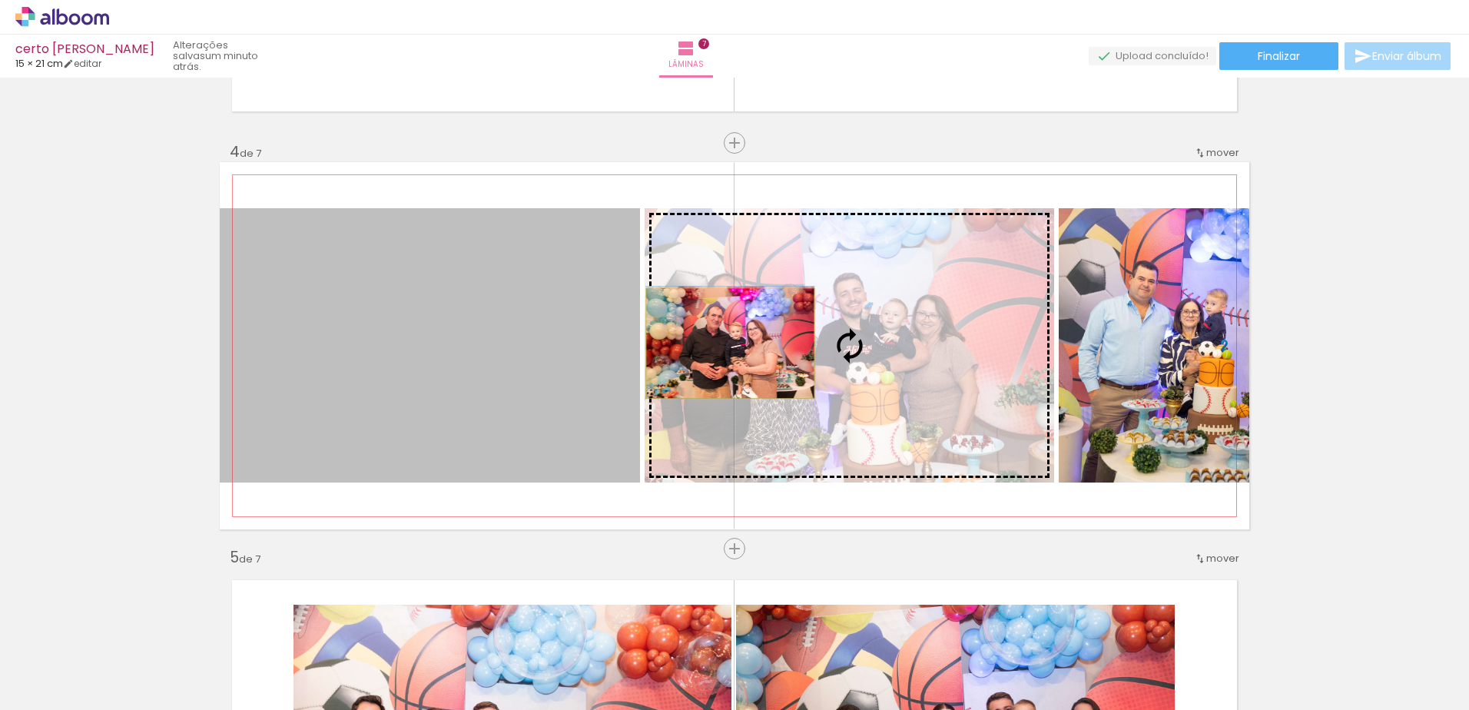
drag, startPoint x: 456, startPoint y: 384, endPoint x: 725, endPoint y: 343, distance: 272.0
click at [0, 0] on slot at bounding box center [0, 0] width 0 height 0
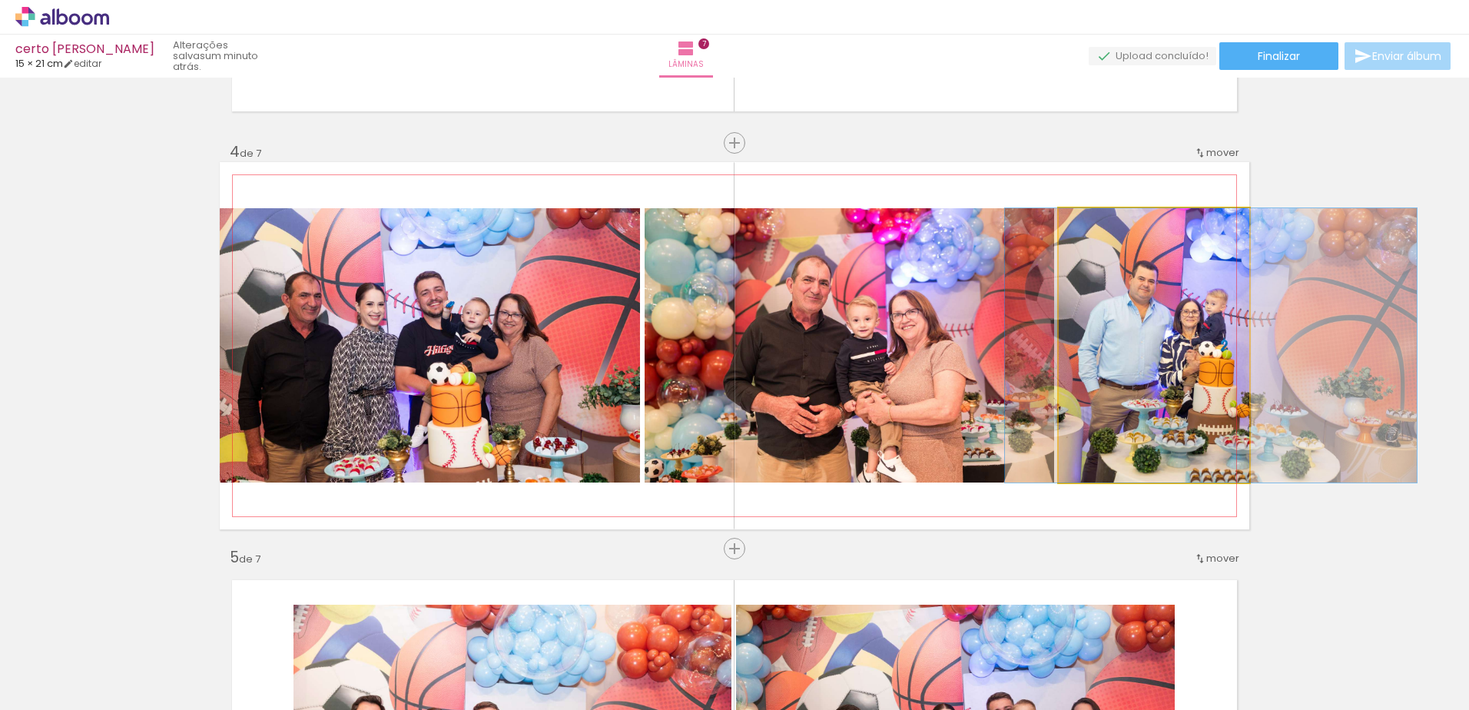
click at [1116, 284] on quentale-photo at bounding box center [1154, 345] width 191 height 274
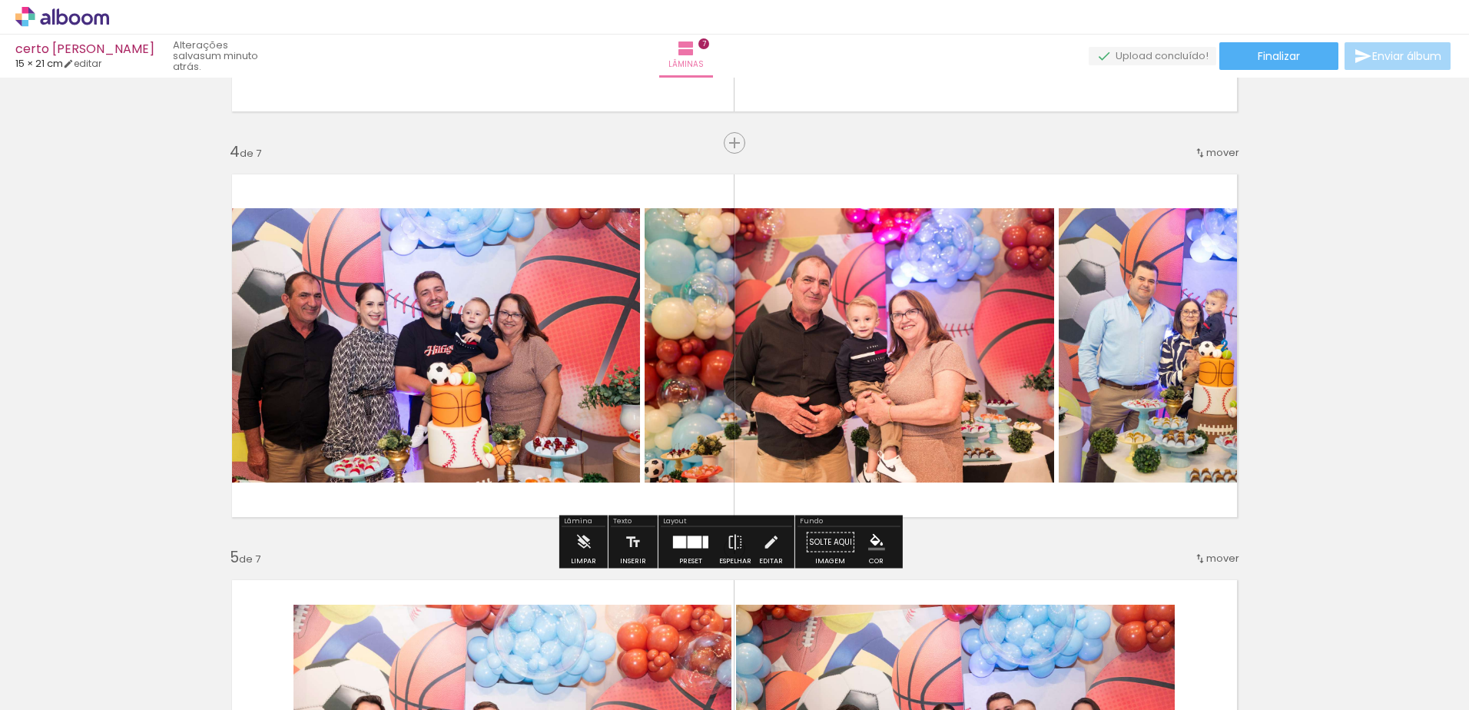
click at [1116, 284] on quentale-photo at bounding box center [1154, 345] width 191 height 274
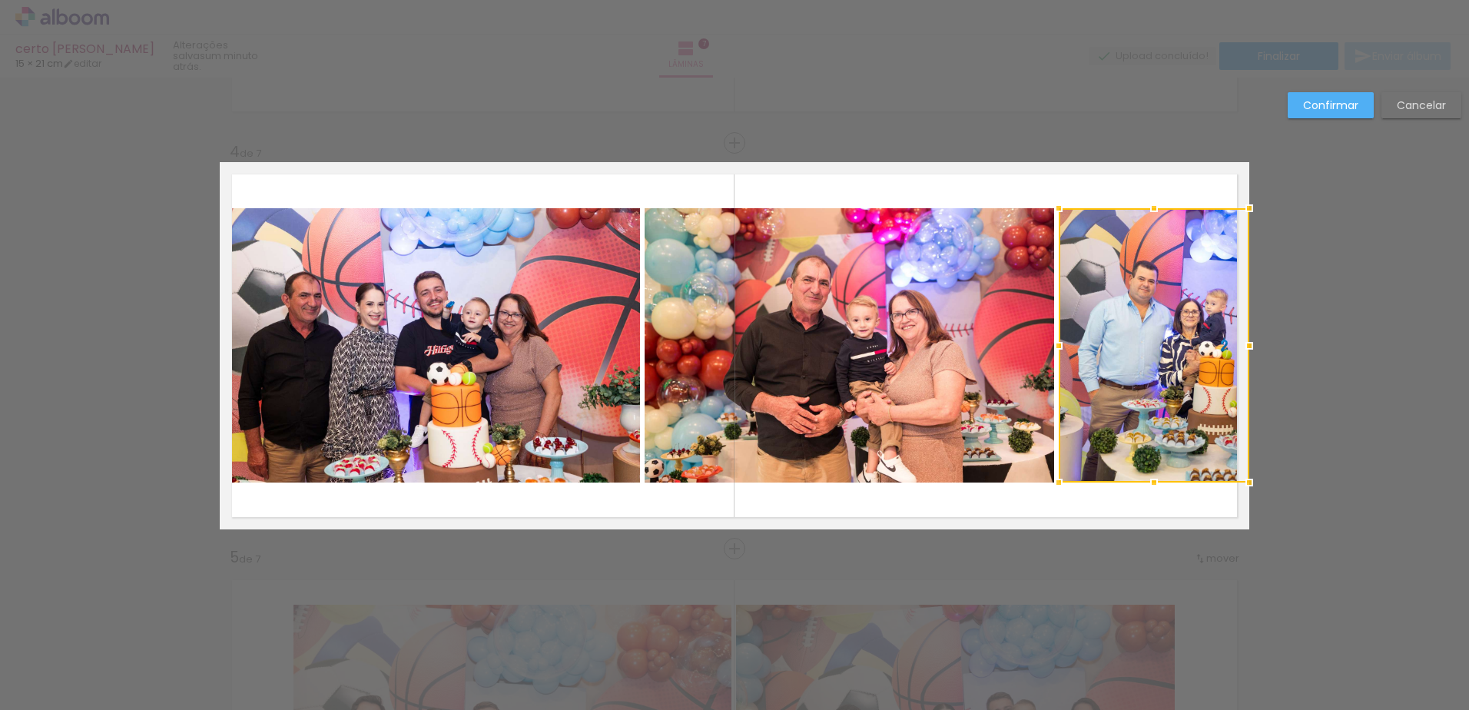
click at [1116, 284] on div at bounding box center [1154, 345] width 191 height 274
click at [0, 0] on slot "Cancelar" at bounding box center [0, 0] width 0 height 0
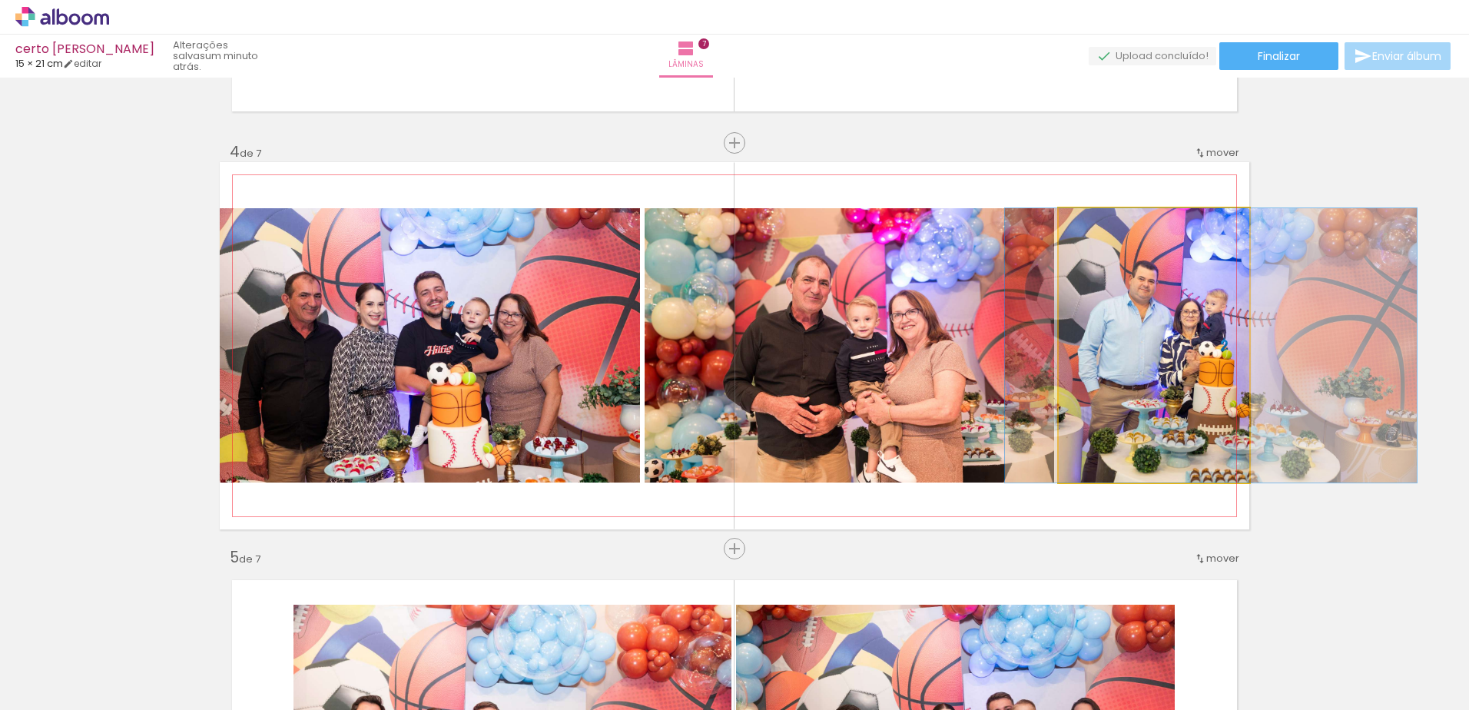
click at [1176, 325] on quentale-photo at bounding box center [1154, 345] width 191 height 274
click at [1172, 322] on quentale-photo at bounding box center [1154, 345] width 191 height 274
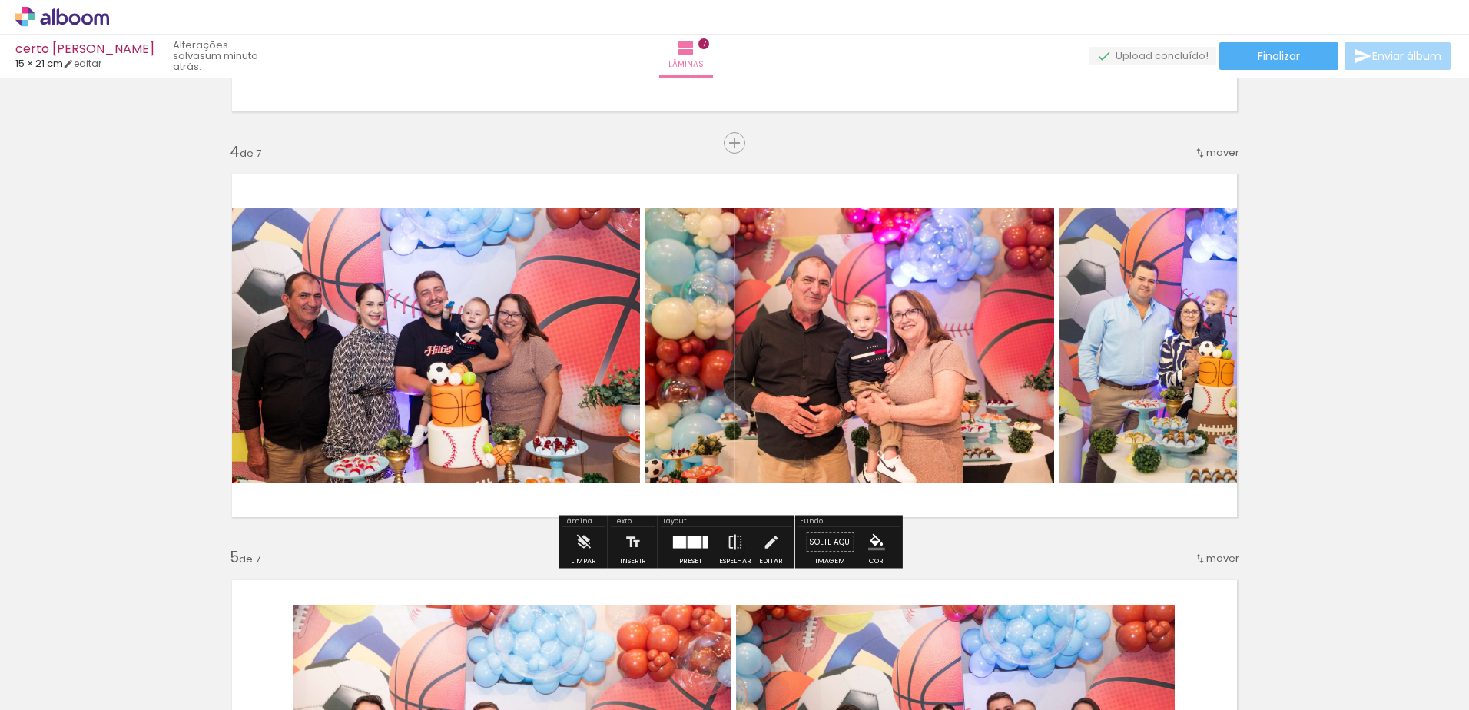
click at [1136, 317] on quentale-photo at bounding box center [1154, 345] width 191 height 274
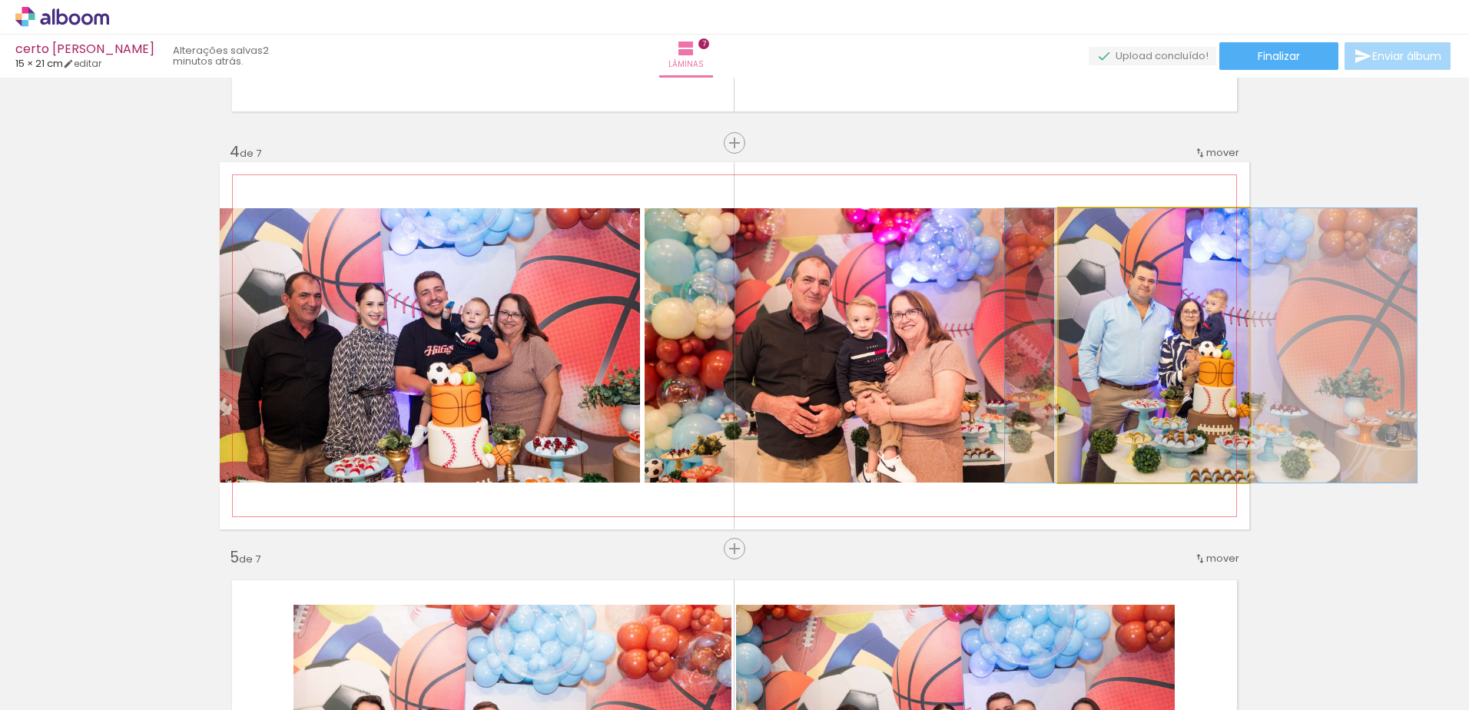
click at [1136, 317] on quentale-photo at bounding box center [1154, 345] width 191 height 274
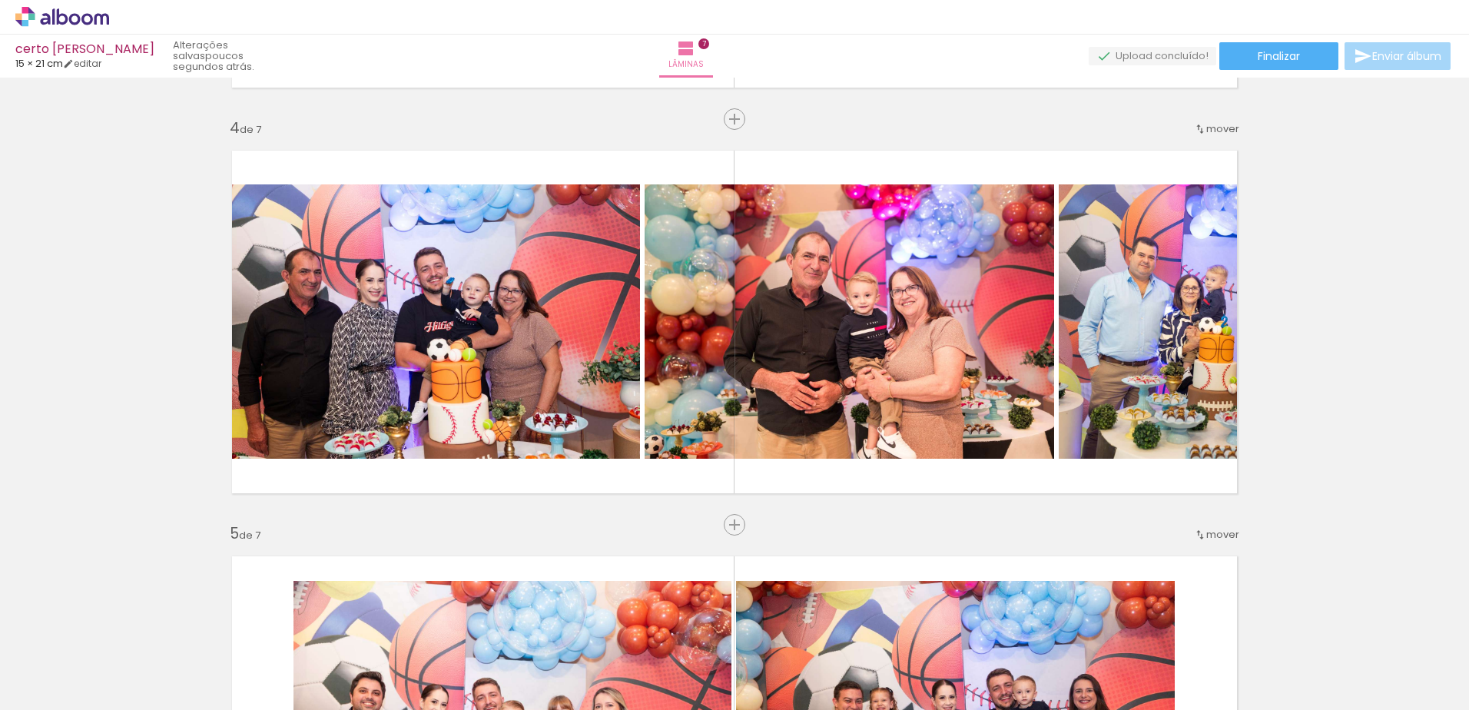
scroll to position [1044, 0]
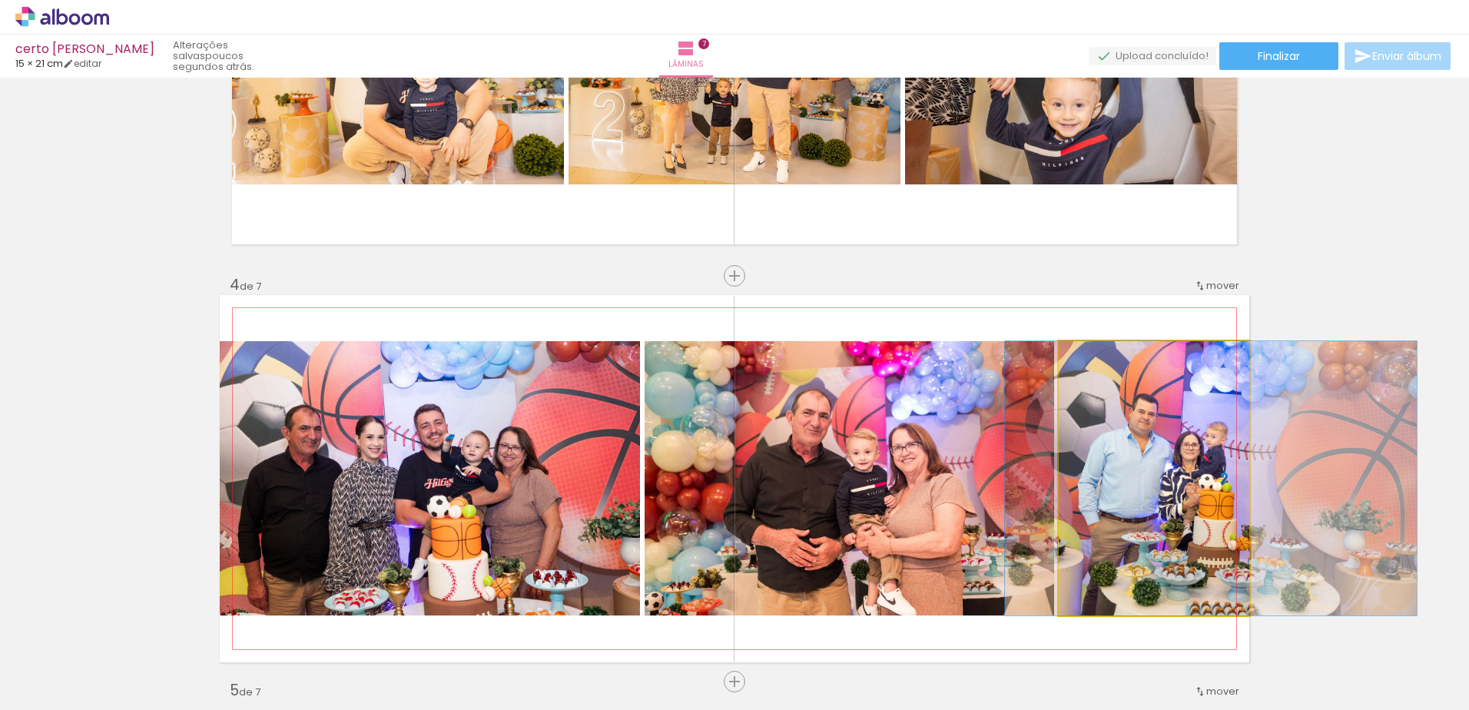
click at [1152, 450] on quentale-photo at bounding box center [1154, 478] width 191 height 274
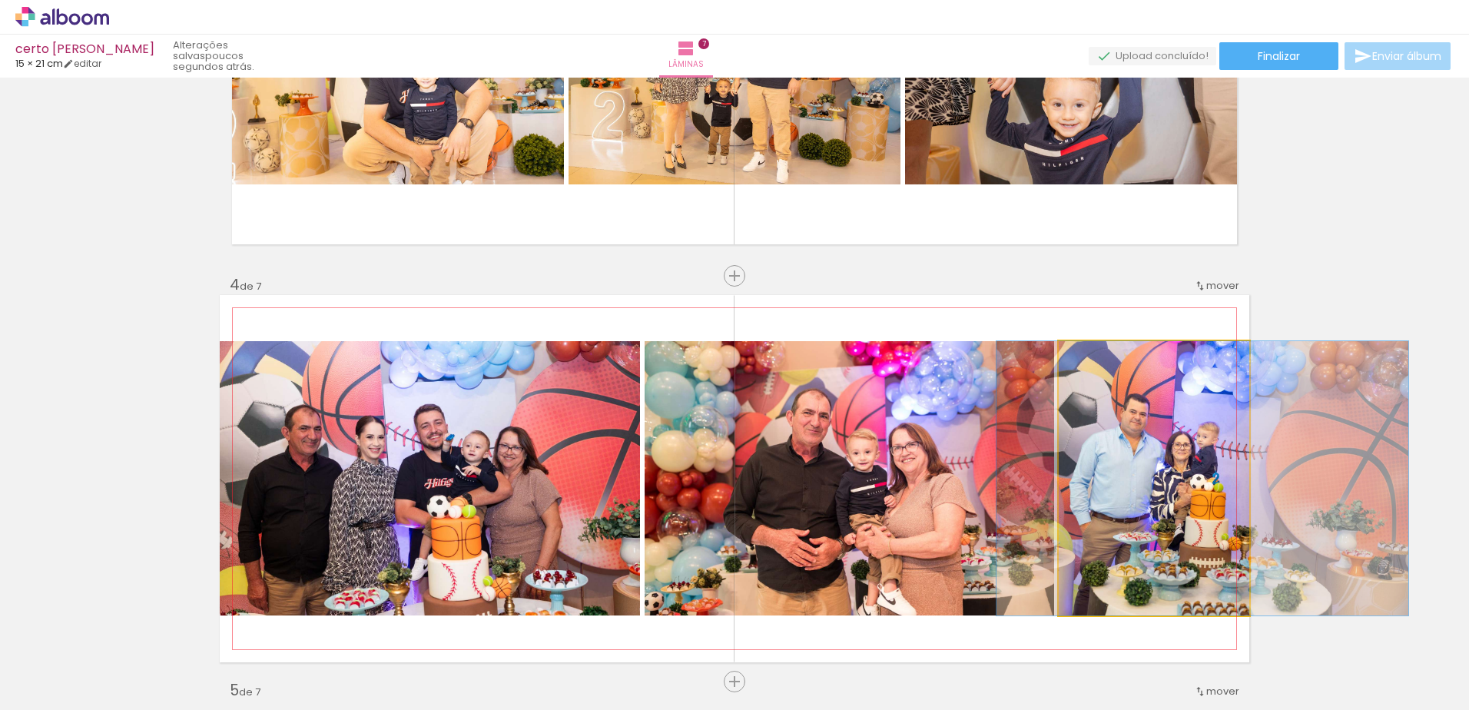
drag, startPoint x: 1157, startPoint y: 526, endPoint x: 1144, endPoint y: 519, distance: 15.2
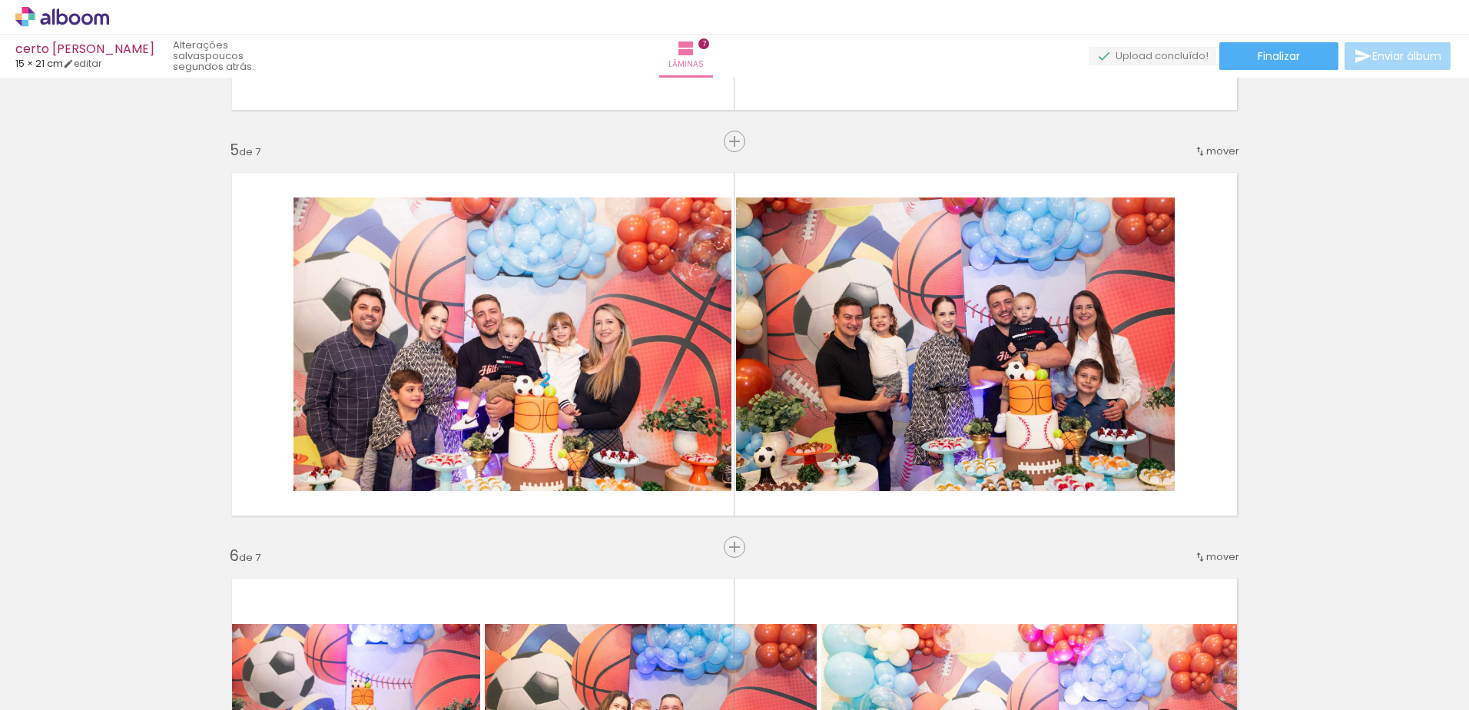
scroll to position [1589, 0]
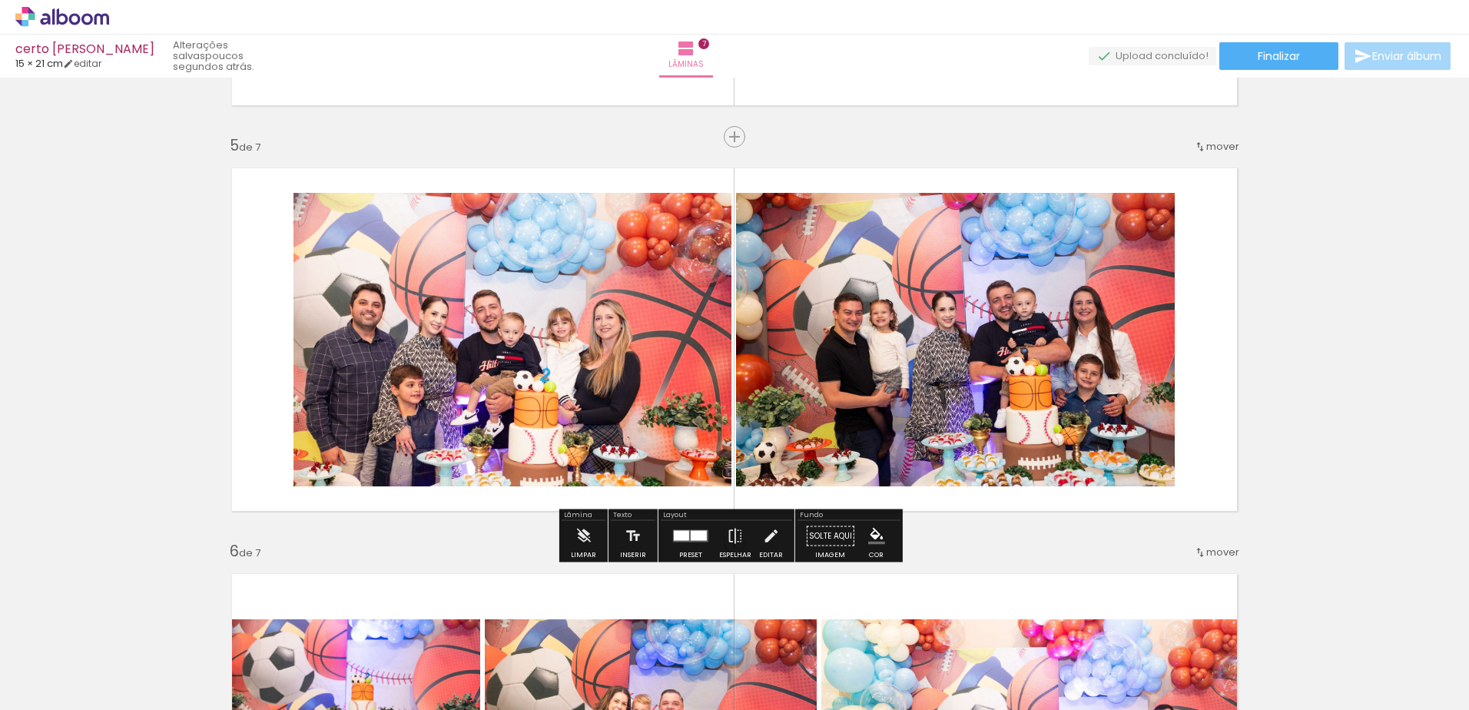
click at [1210, 144] on span "mover" at bounding box center [1222, 146] width 33 height 15
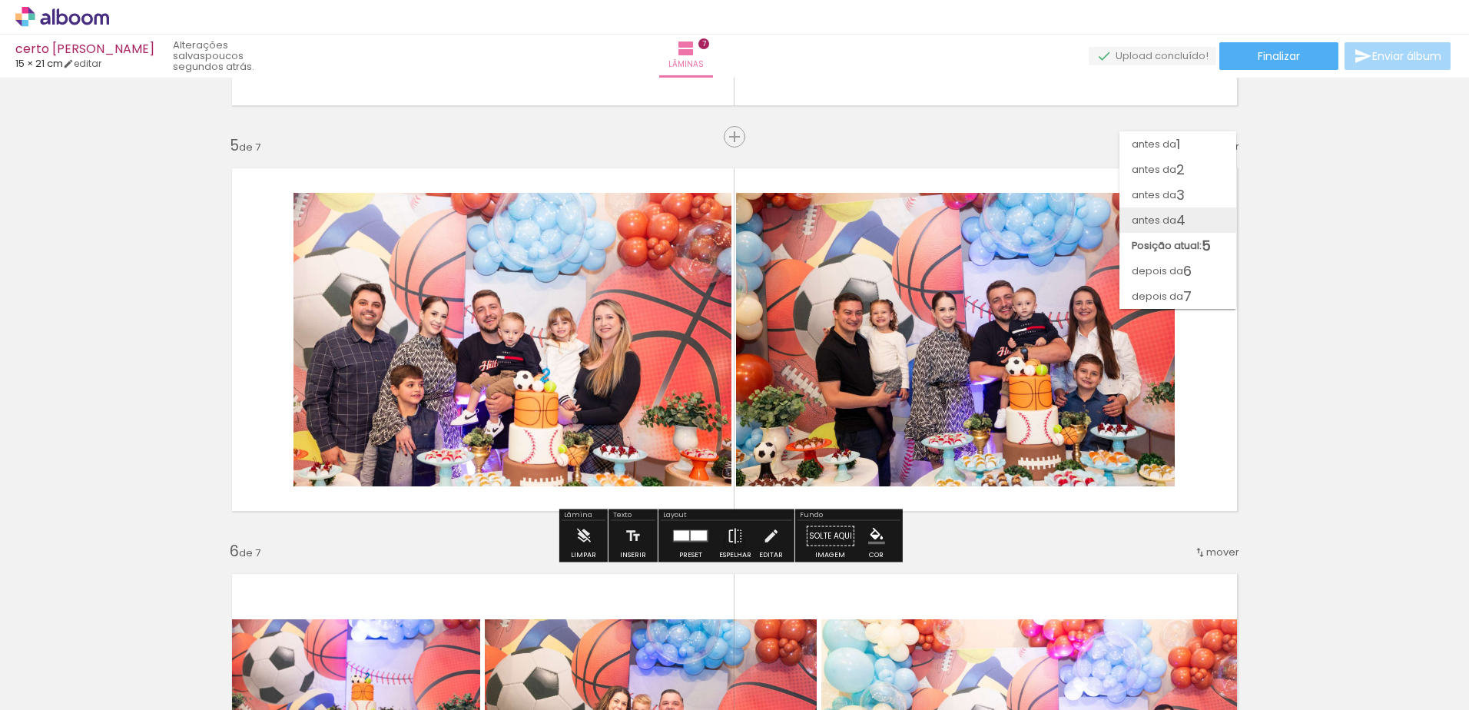
click at [1186, 217] on span "4" at bounding box center [1180, 219] width 9 height 25
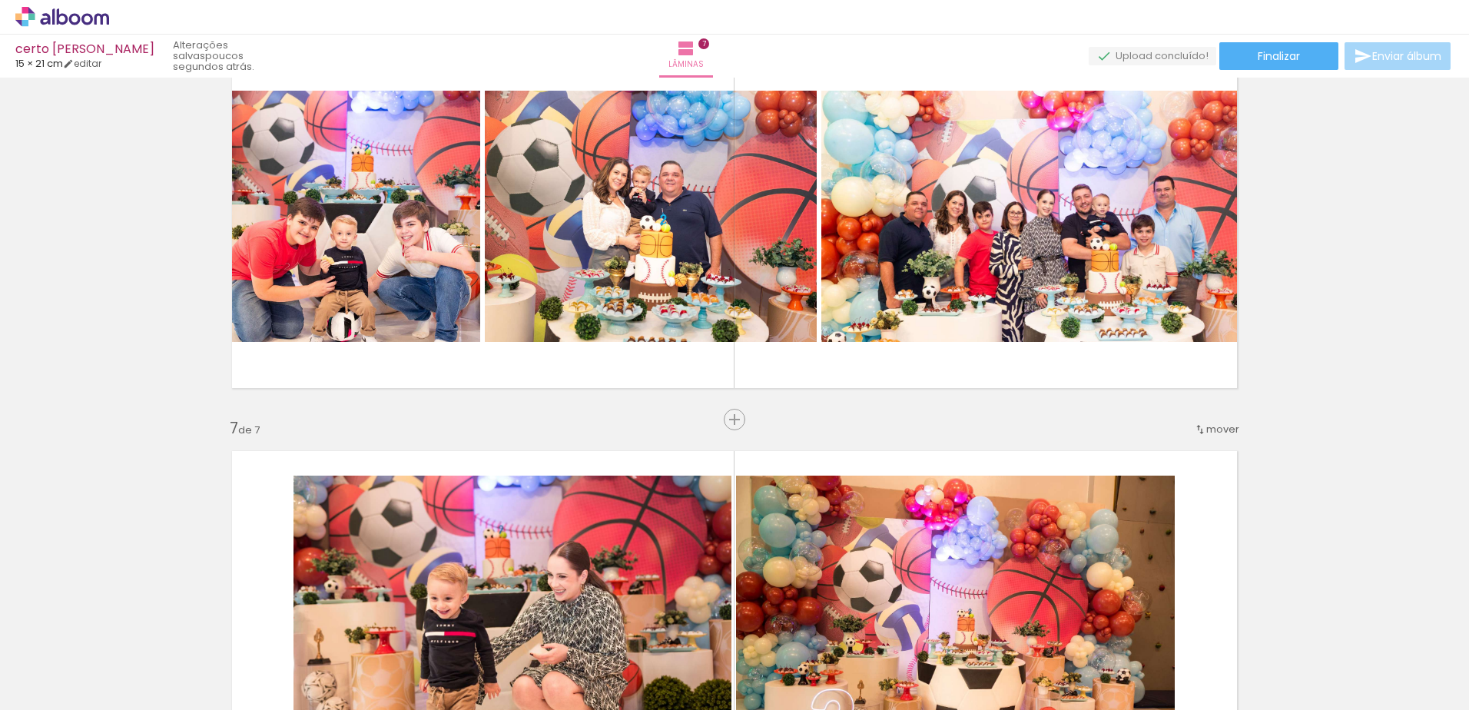
scroll to position [2161, 0]
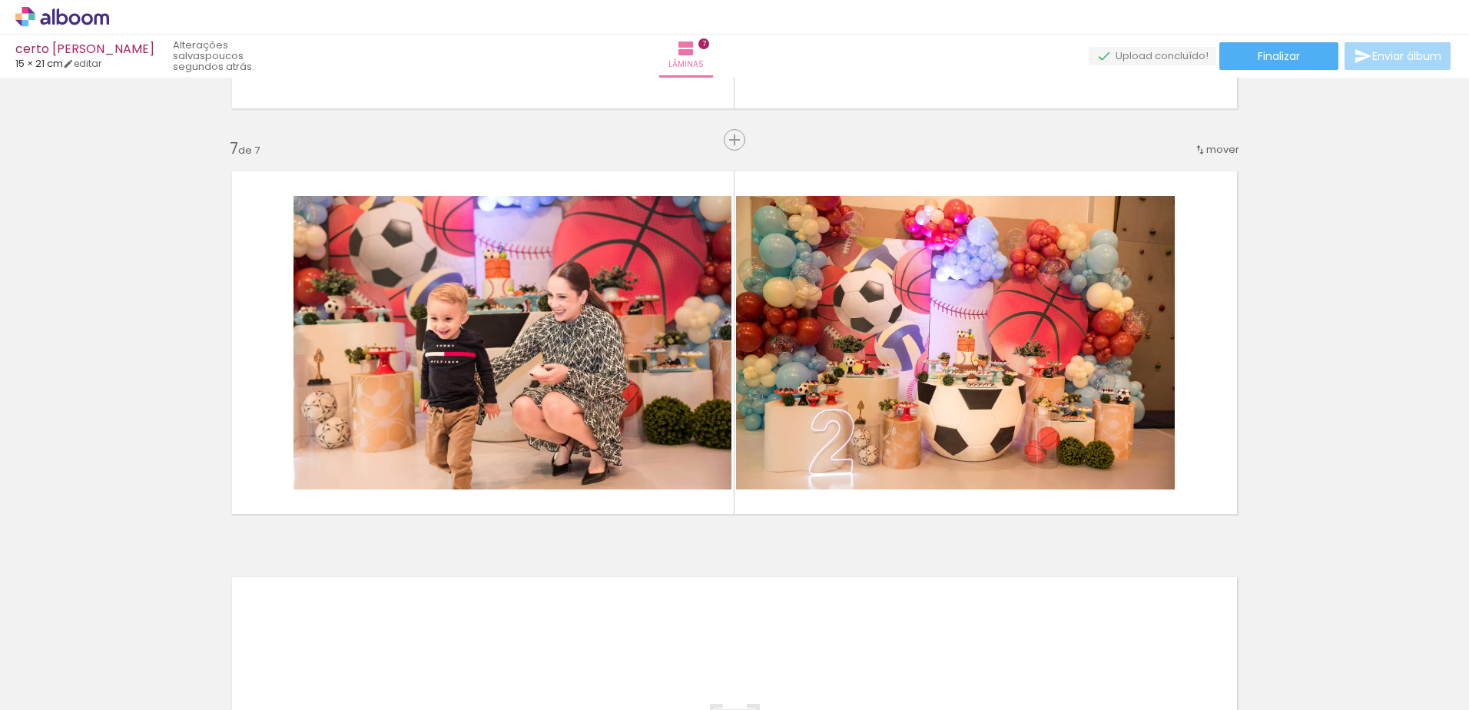
scroll to position [0, 1169]
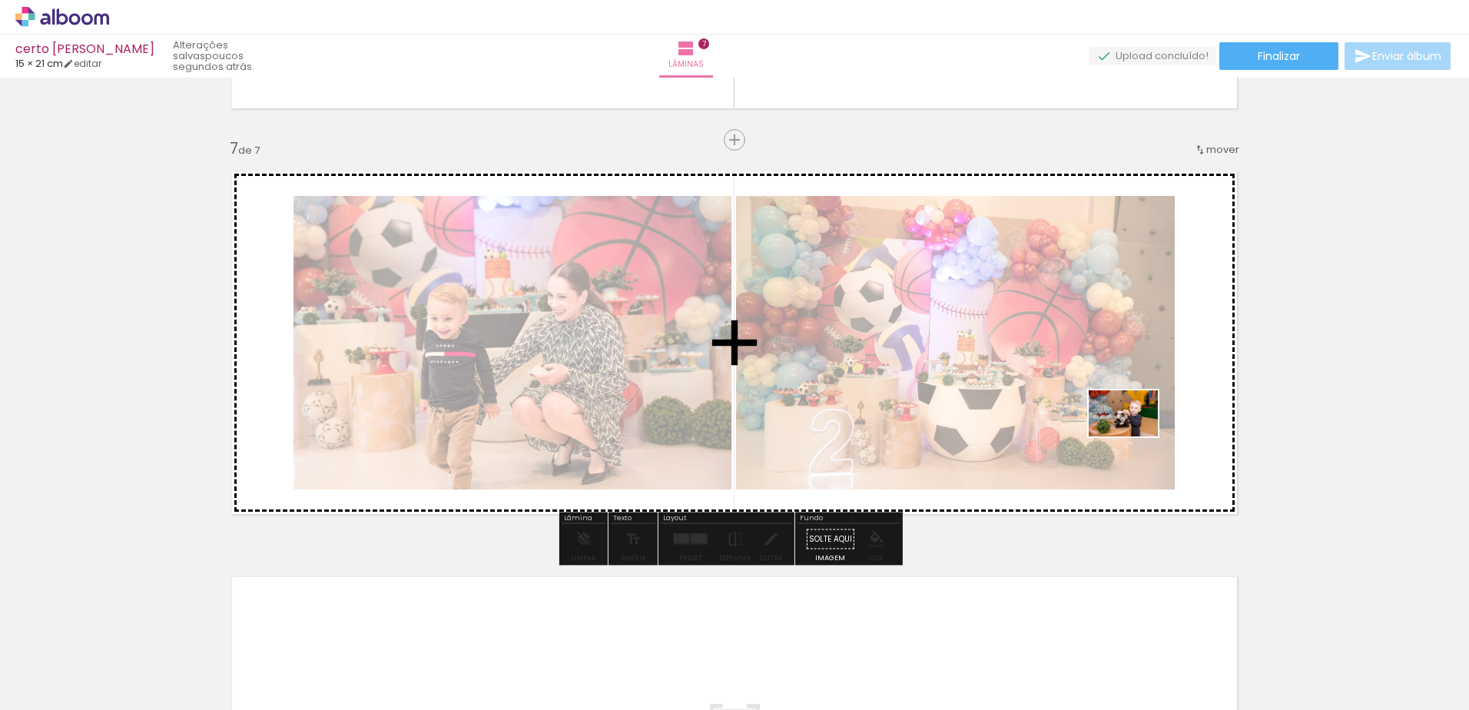
drag, startPoint x: 1061, startPoint y: 674, endPoint x: 1135, endPoint y: 436, distance: 248.6
click at [1135, 436] on quentale-workspace at bounding box center [734, 355] width 1469 height 710
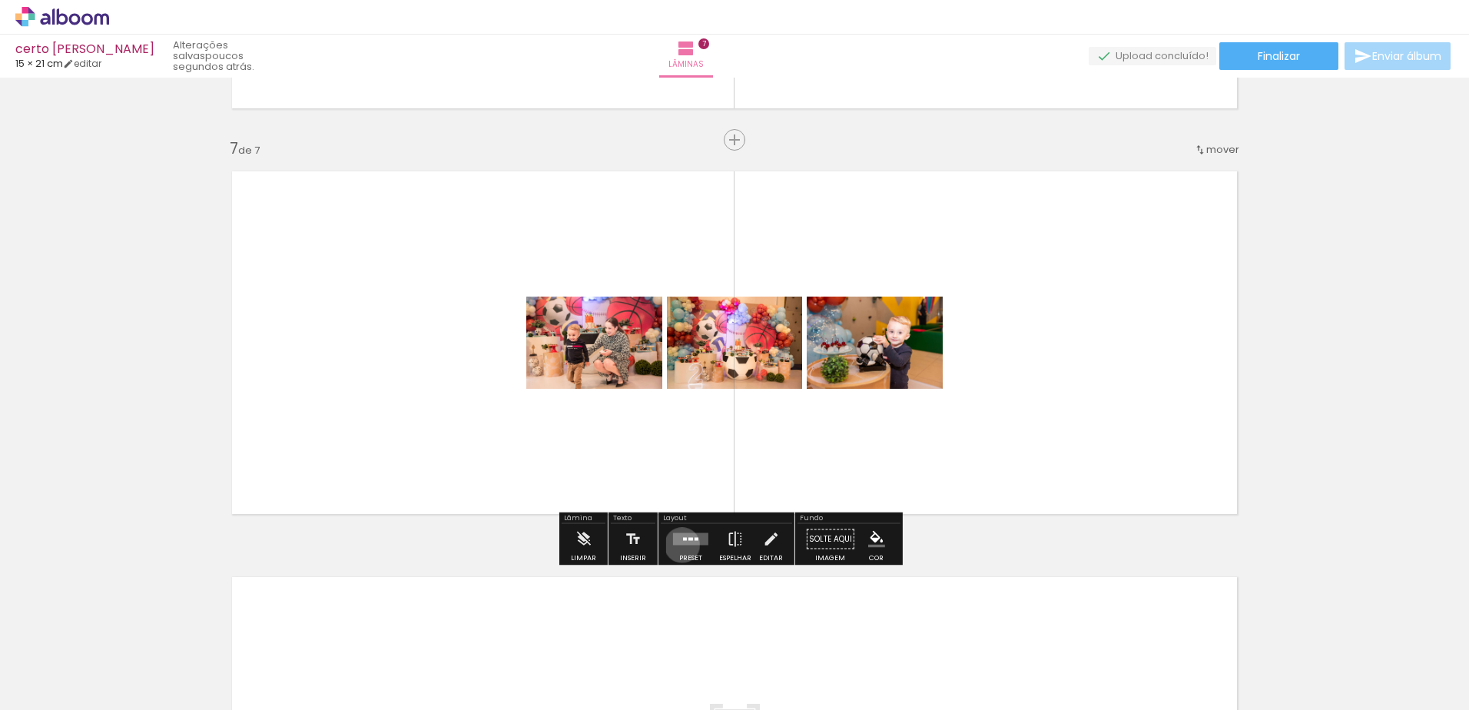
click at [678, 545] on quentale-layouter at bounding box center [690, 539] width 35 height 12
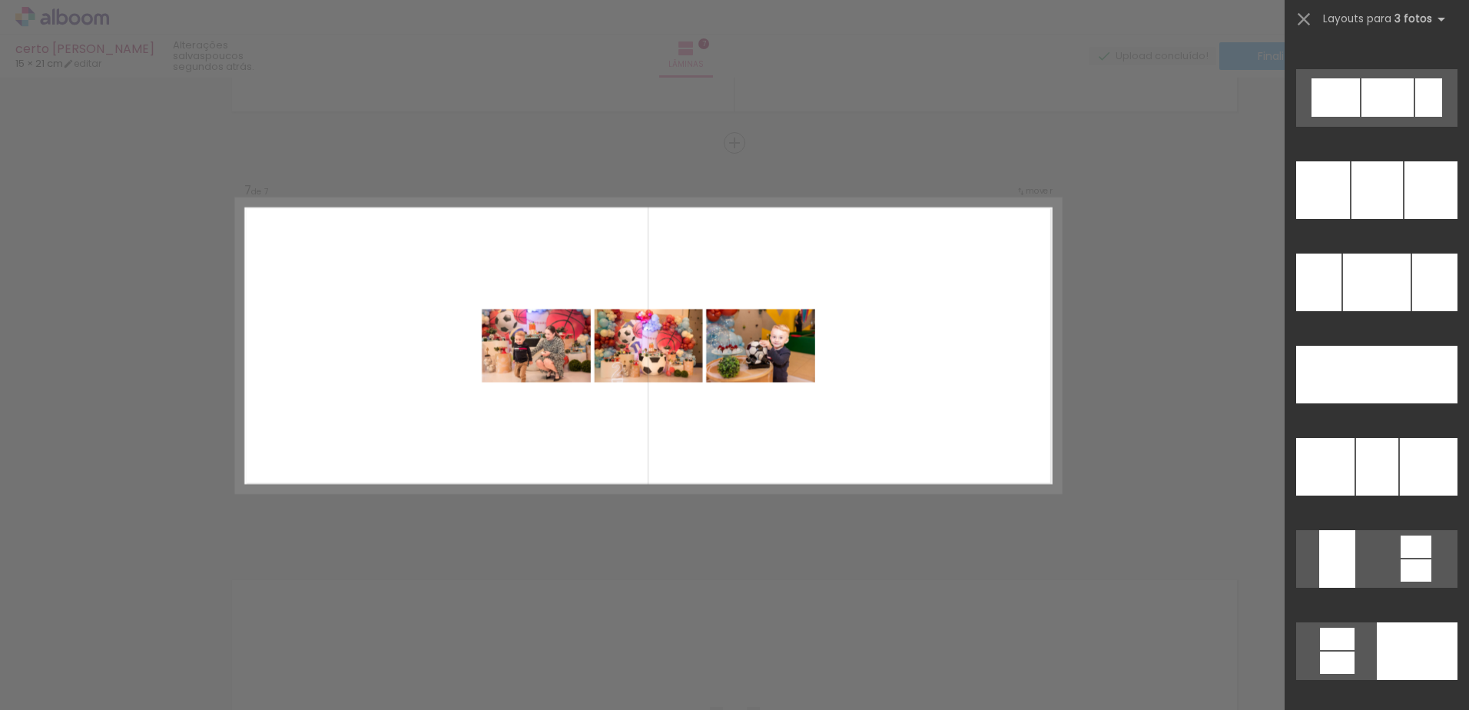
scroll to position [7587, 0]
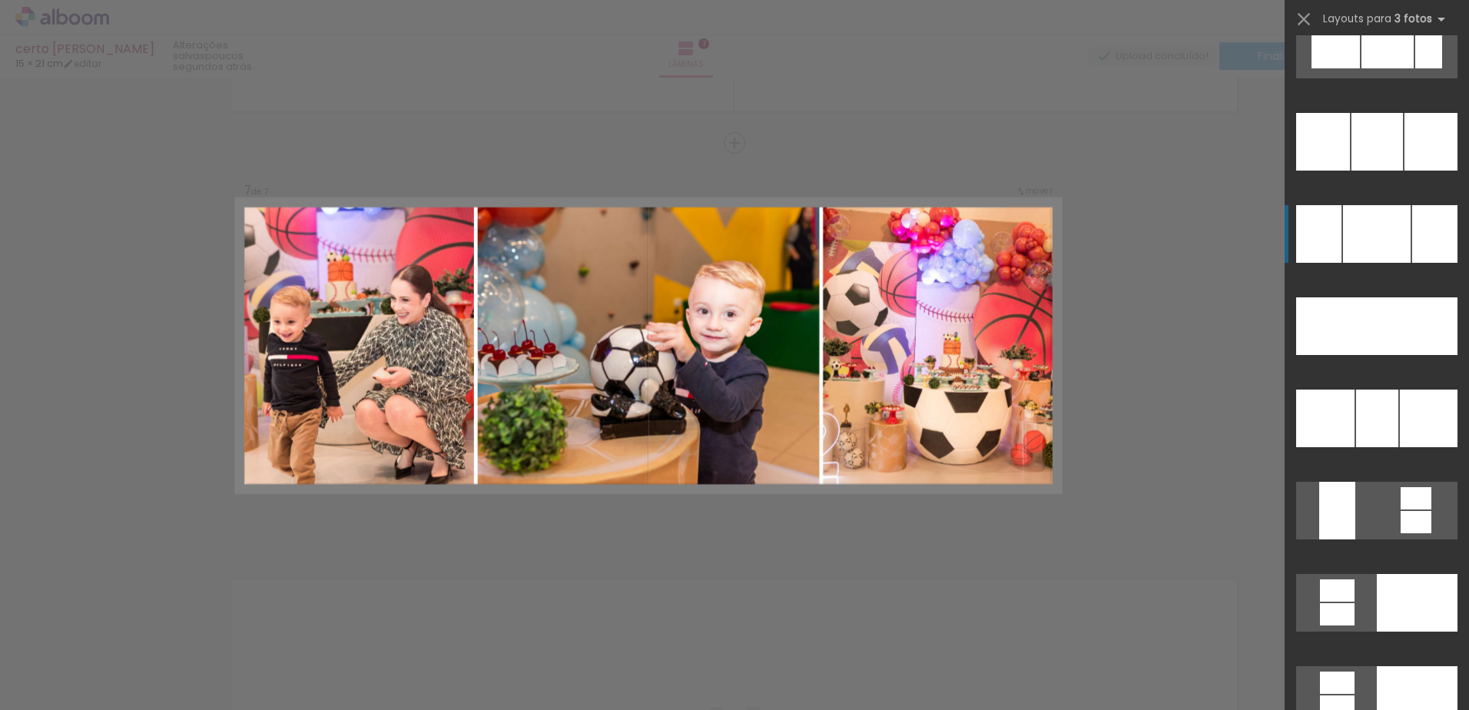
click at [1395, 232] on div at bounding box center [1377, 234] width 68 height 58
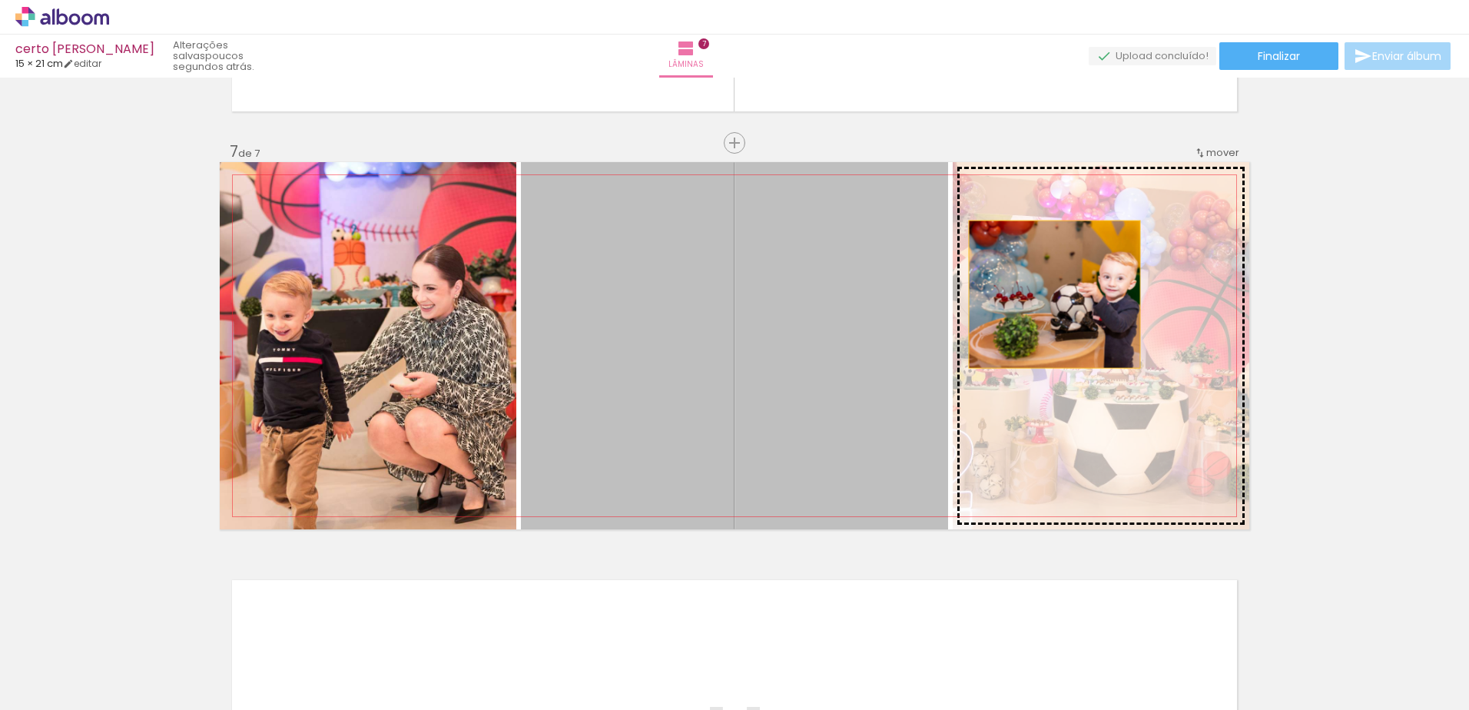
drag, startPoint x: 849, startPoint y: 333, endPoint x: 1053, endPoint y: 294, distance: 208.3
click at [0, 0] on slot at bounding box center [0, 0] width 0 height 0
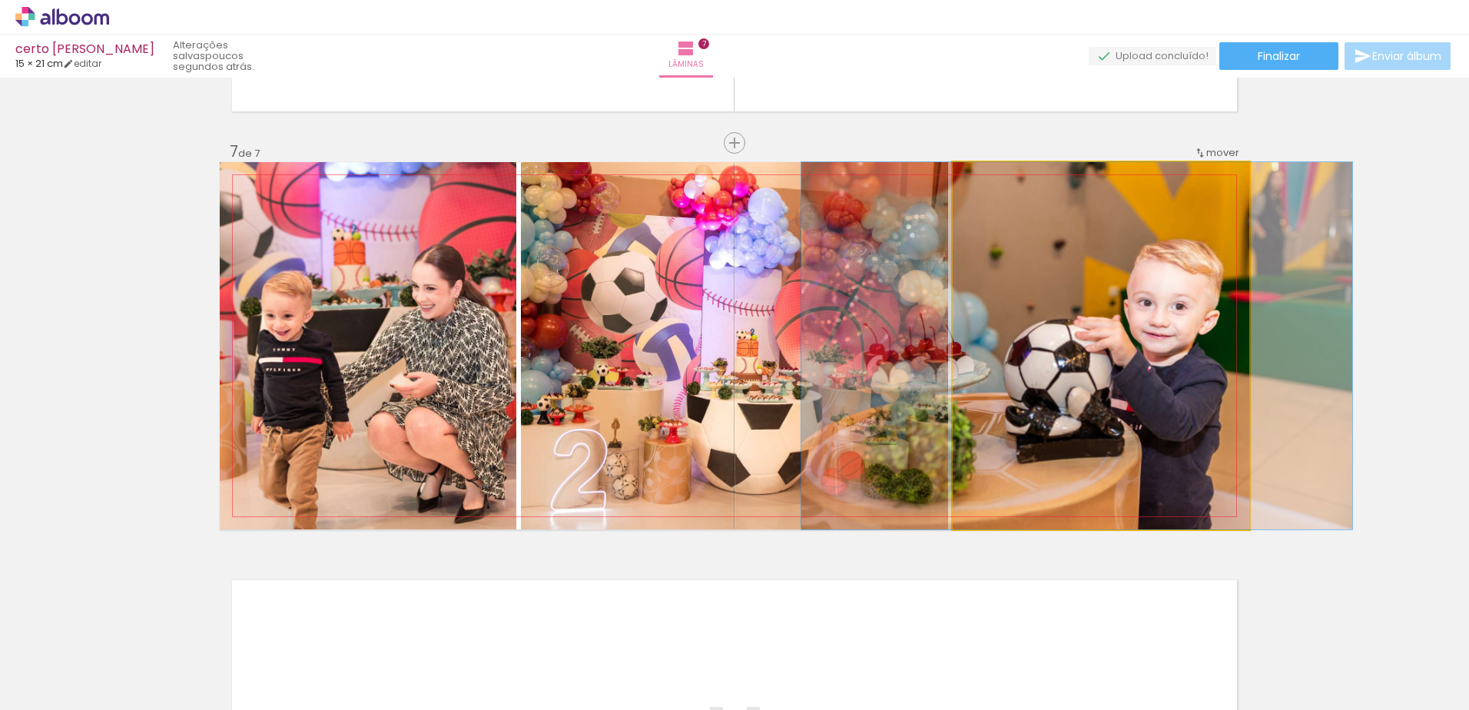
drag, startPoint x: 1140, startPoint y: 313, endPoint x: 1115, endPoint y: 317, distance: 25.6
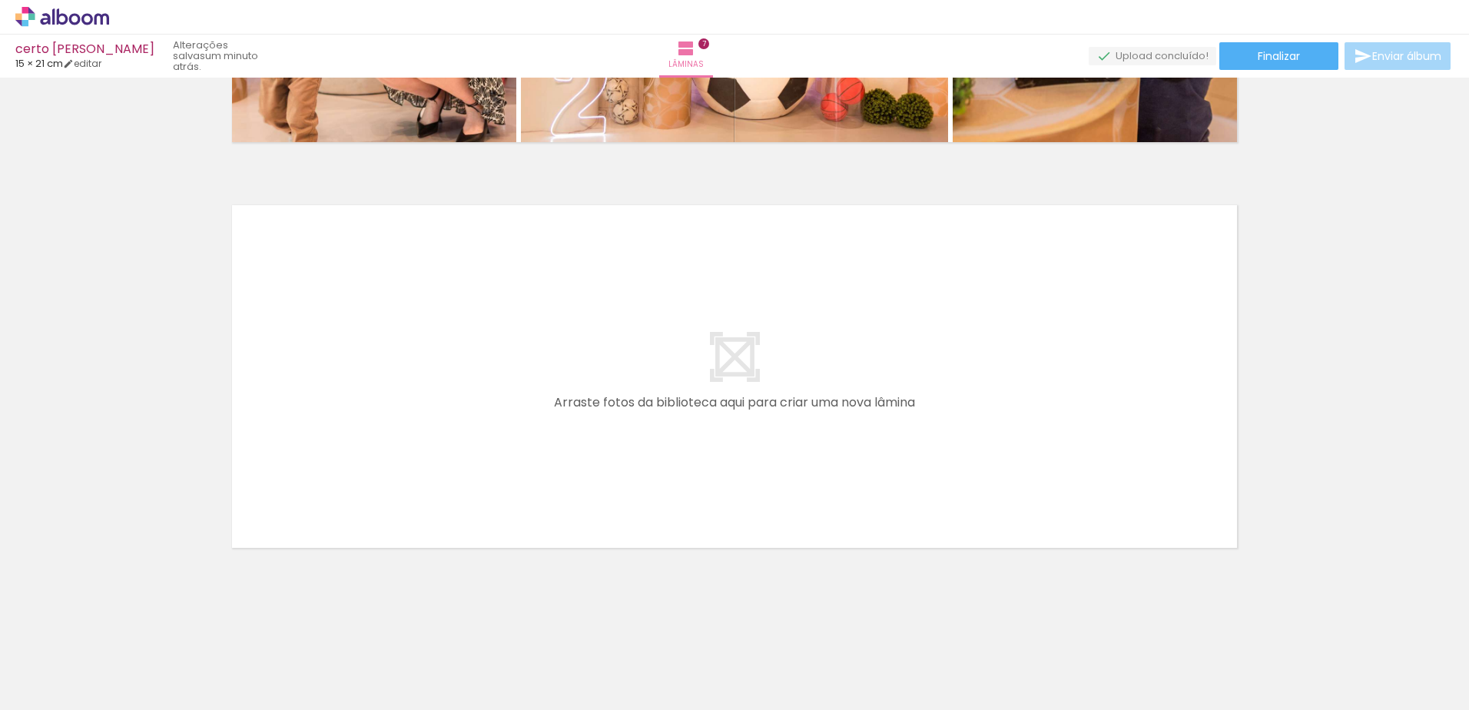
scroll to position [0, 546]
drag, startPoint x: 645, startPoint y: 668, endPoint x: 498, endPoint y: 470, distance: 246.0
click at [498, 470] on quentale-workspace at bounding box center [734, 355] width 1469 height 710
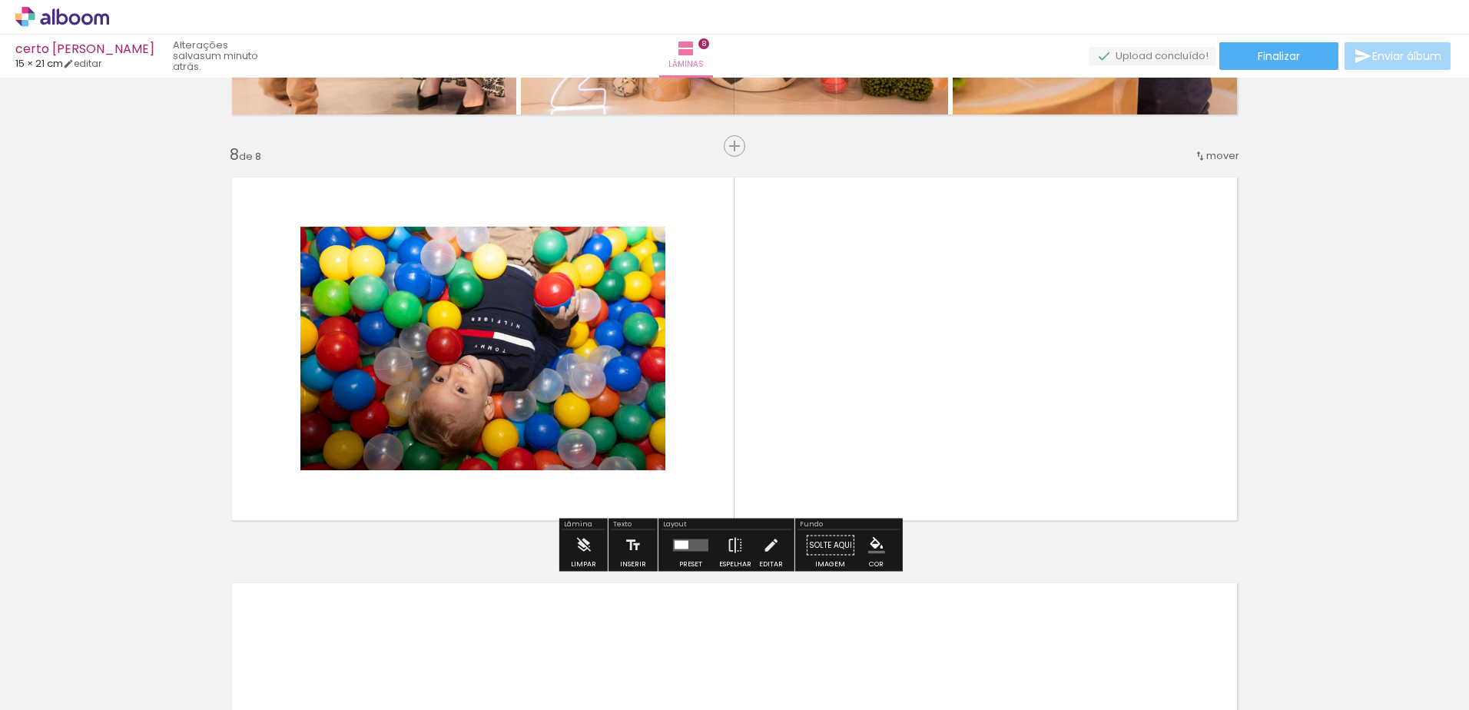
scroll to position [2800, 0]
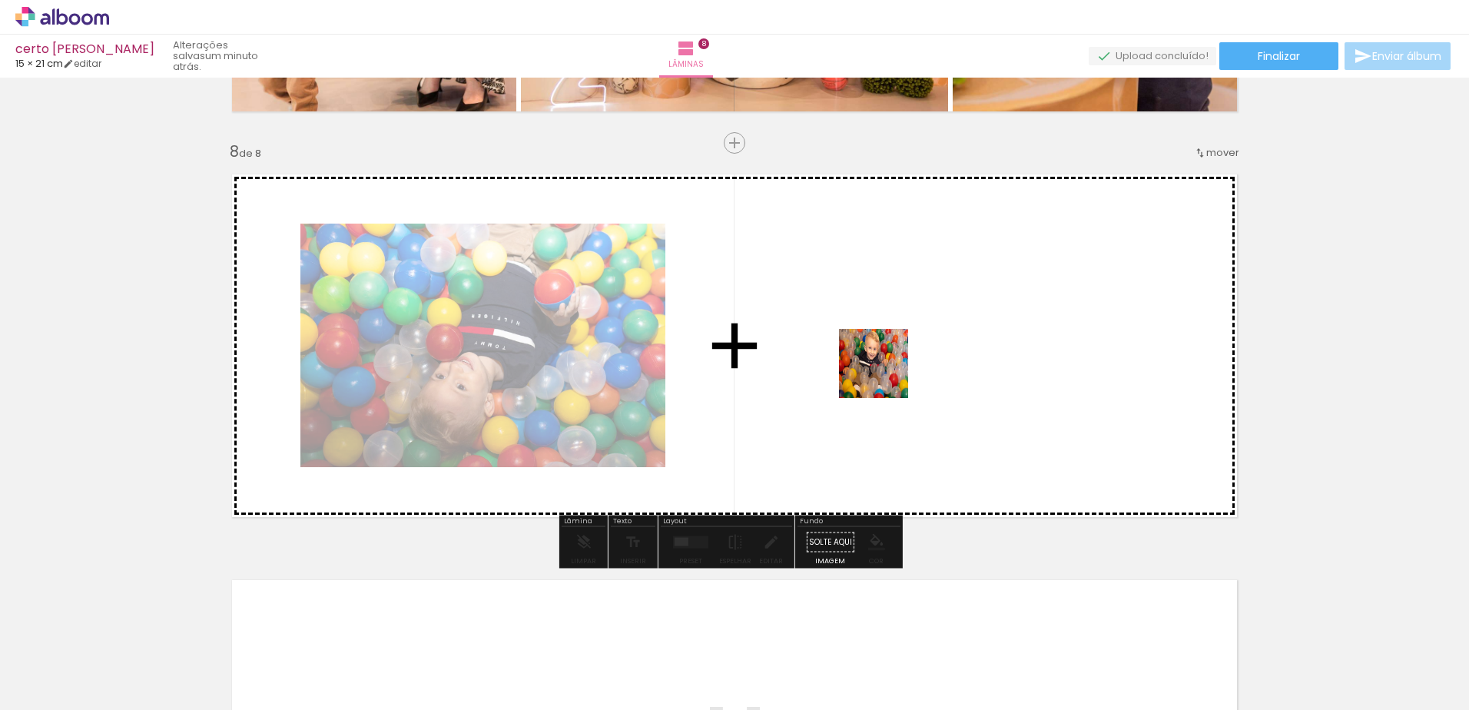
drag, startPoint x: 727, startPoint y: 683, endPoint x: 891, endPoint y: 357, distance: 365.6
click at [891, 357] on quentale-workspace at bounding box center [734, 355] width 1469 height 710
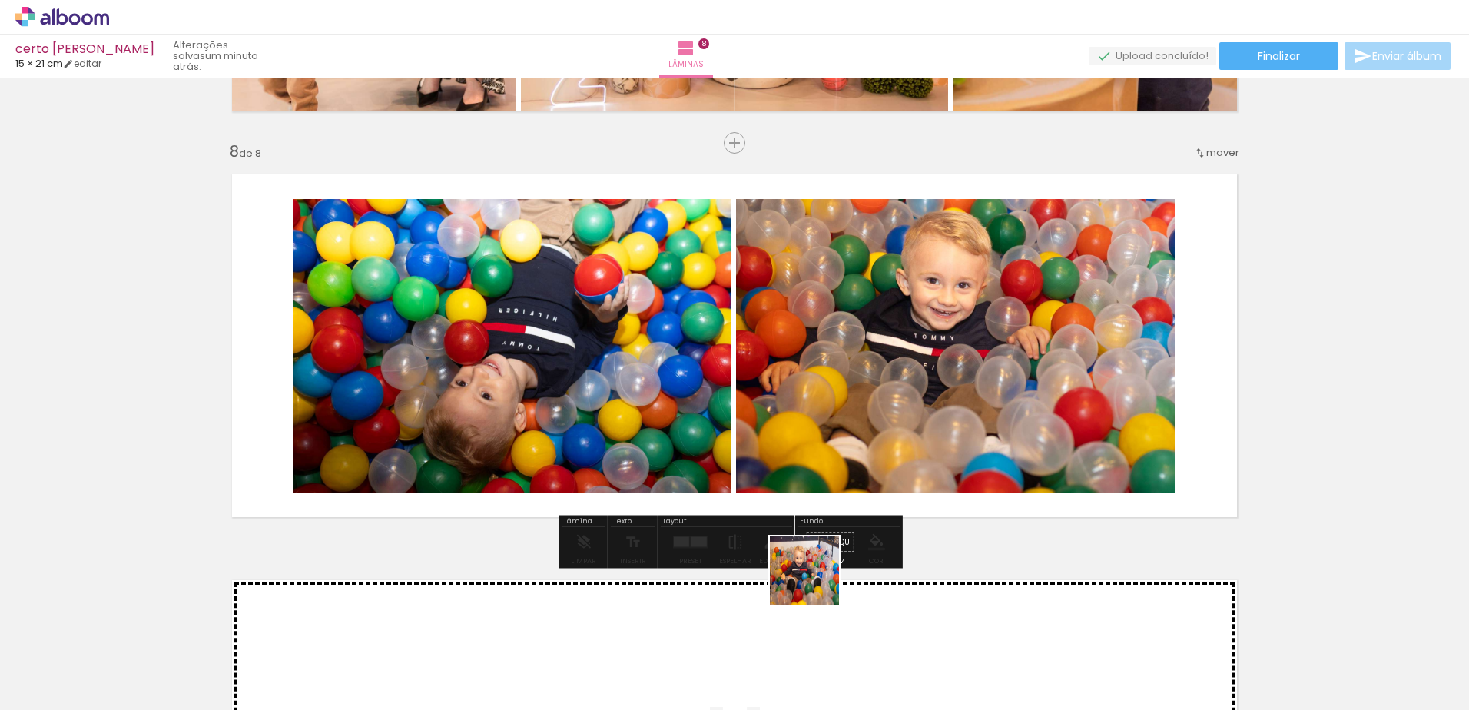
drag, startPoint x: 819, startPoint y: 682, endPoint x: 804, endPoint y: 412, distance: 270.1
click at [804, 412] on quentale-workspace at bounding box center [734, 355] width 1469 height 710
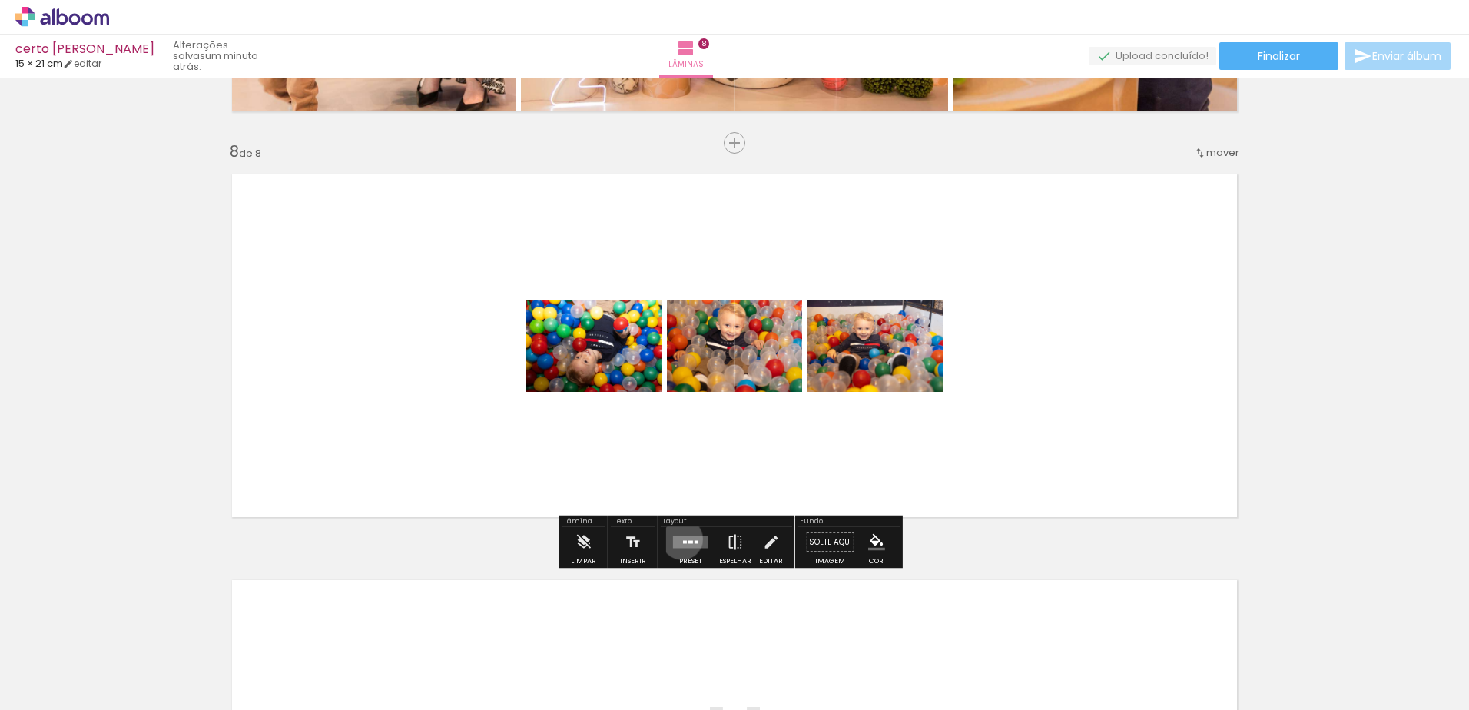
click at [678, 539] on quentale-layouter at bounding box center [690, 542] width 35 height 12
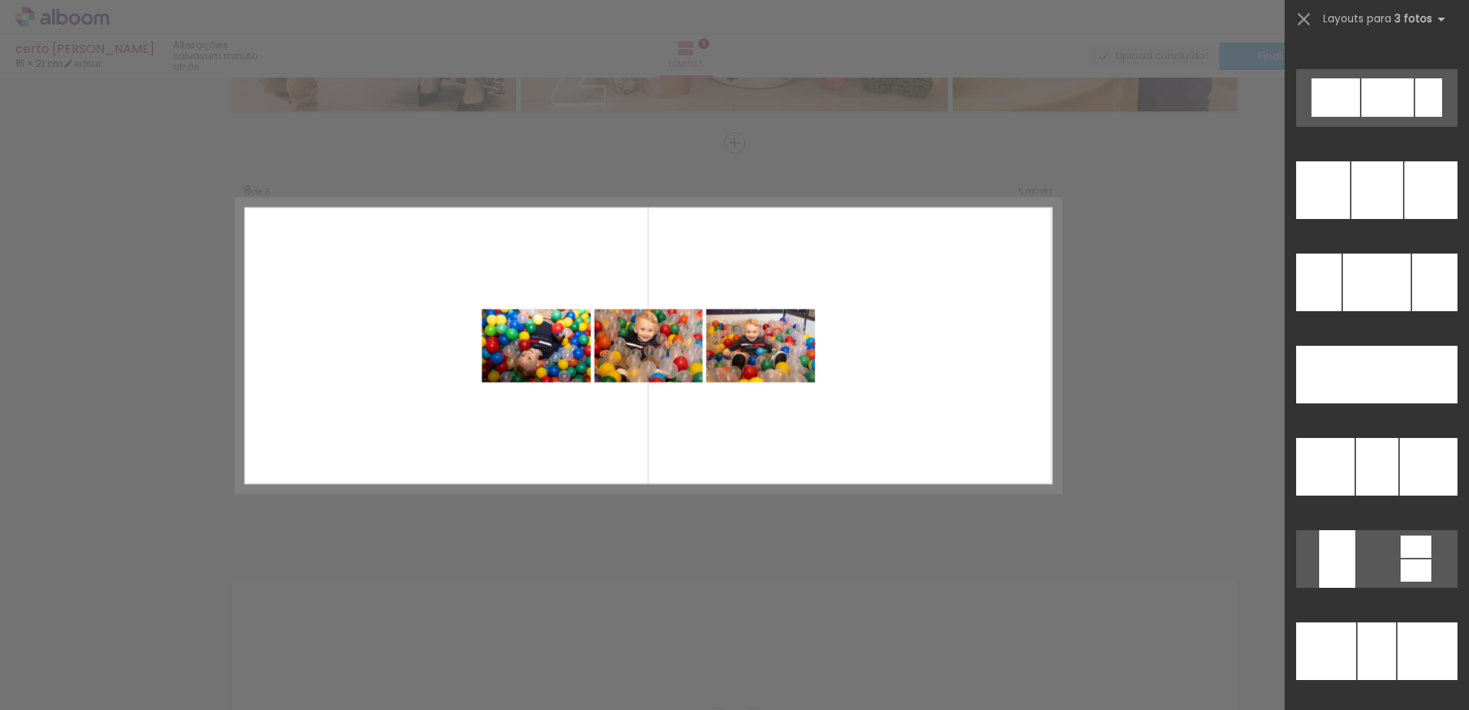
scroll to position [7635, 0]
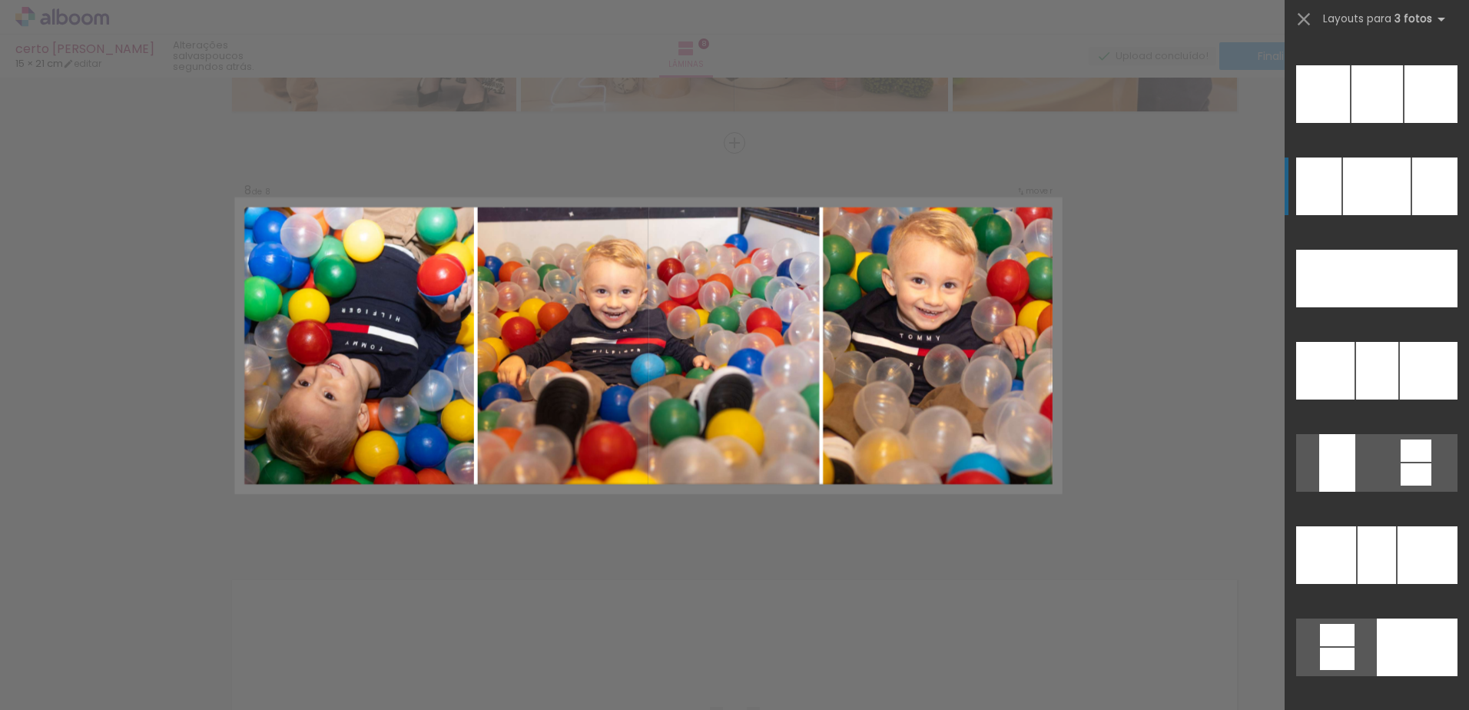
click at [1398, 191] on div at bounding box center [1377, 187] width 68 height 58
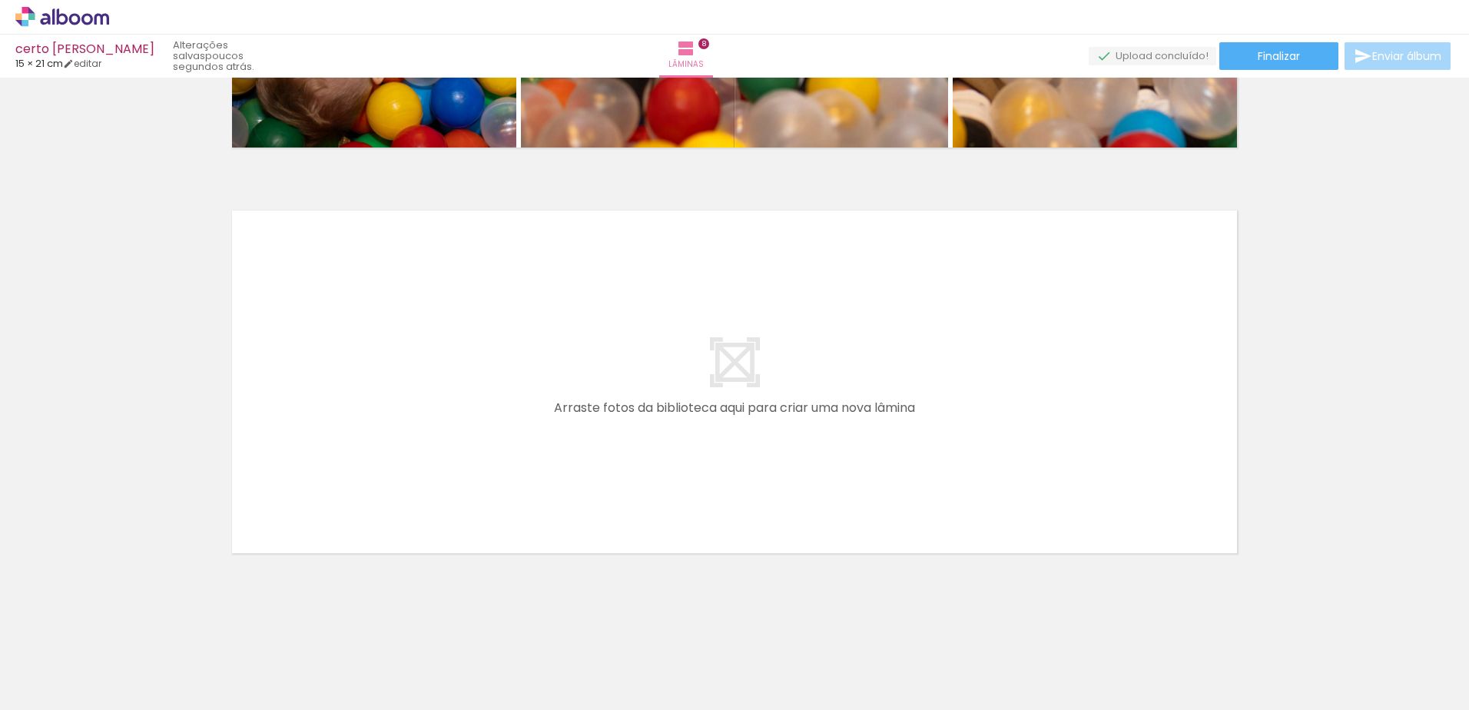
scroll to position [3186, 0]
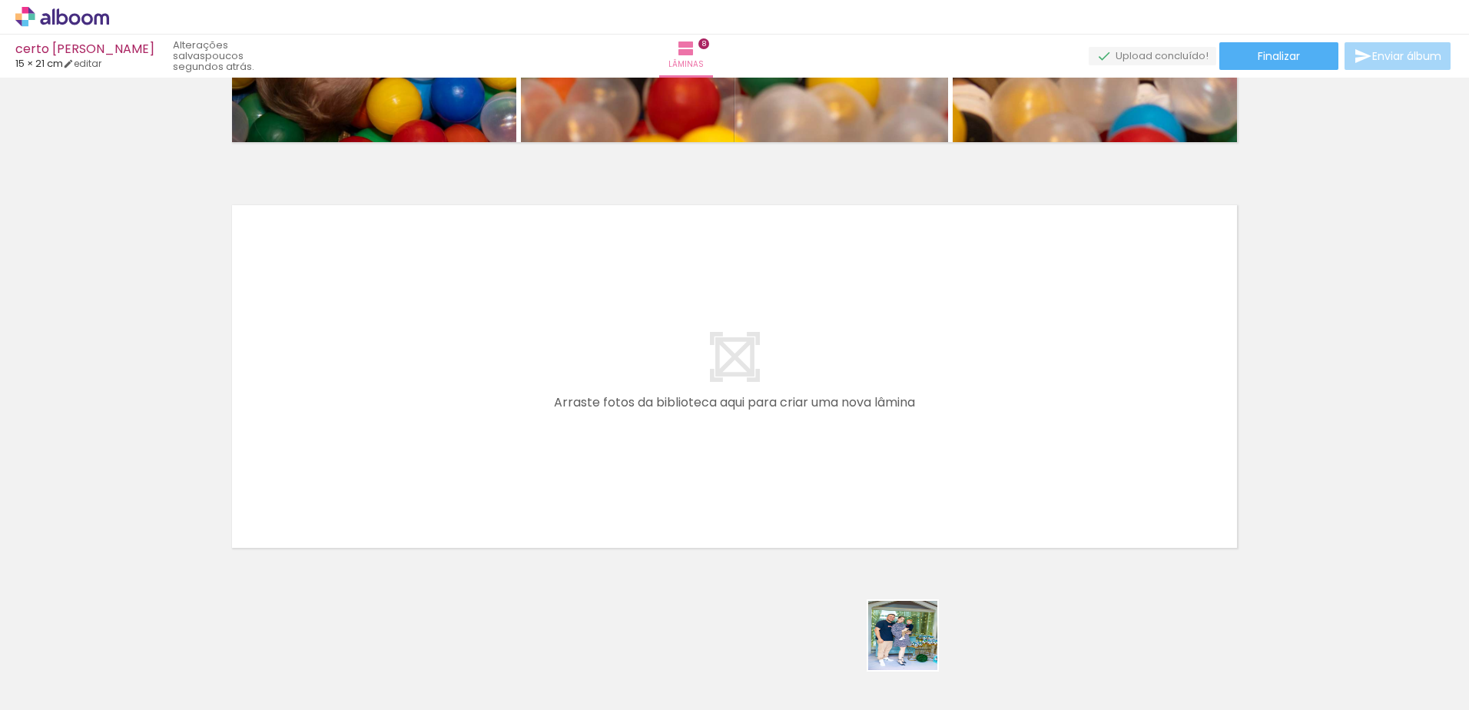
drag, startPoint x: 981, startPoint y: 685, endPoint x: 642, endPoint y: 491, distance: 390.3
click at [642, 491] on quentale-workspace at bounding box center [734, 355] width 1469 height 710
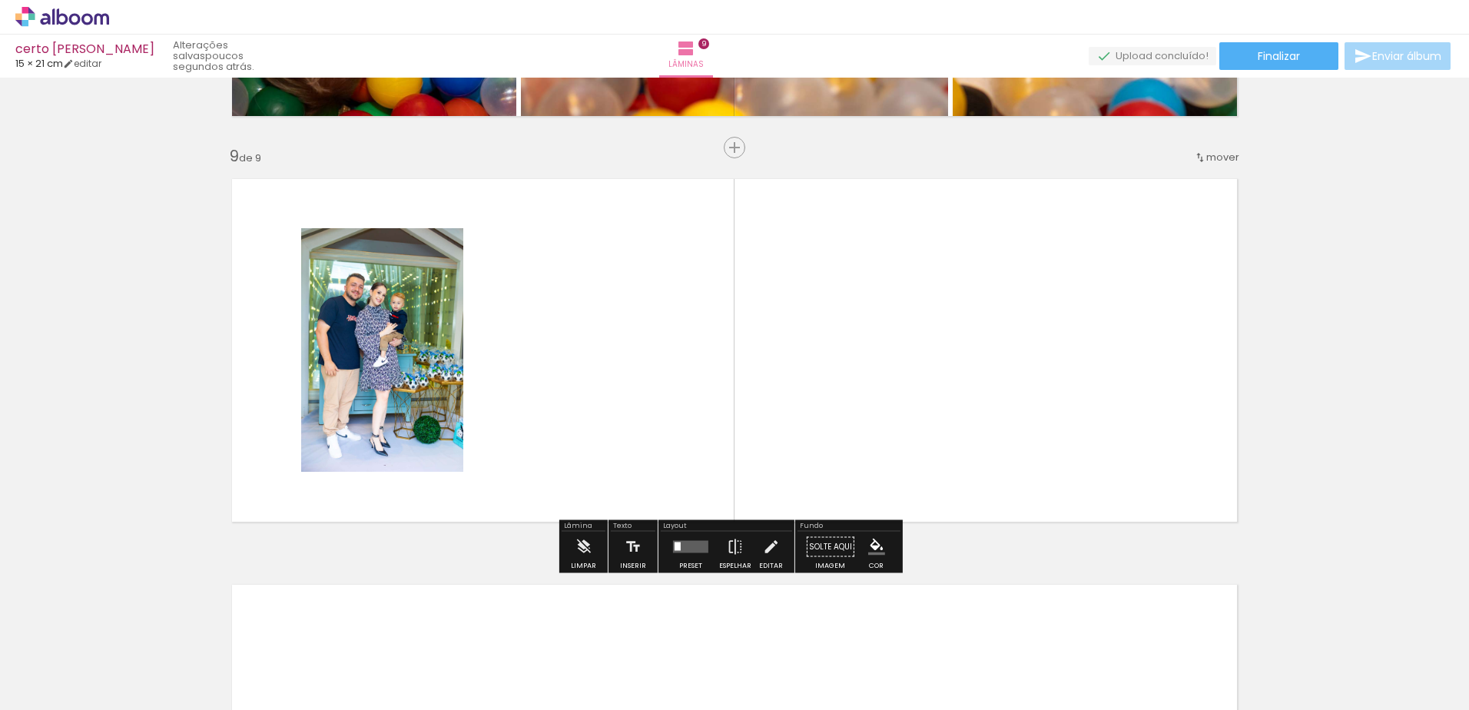
scroll to position [3206, 0]
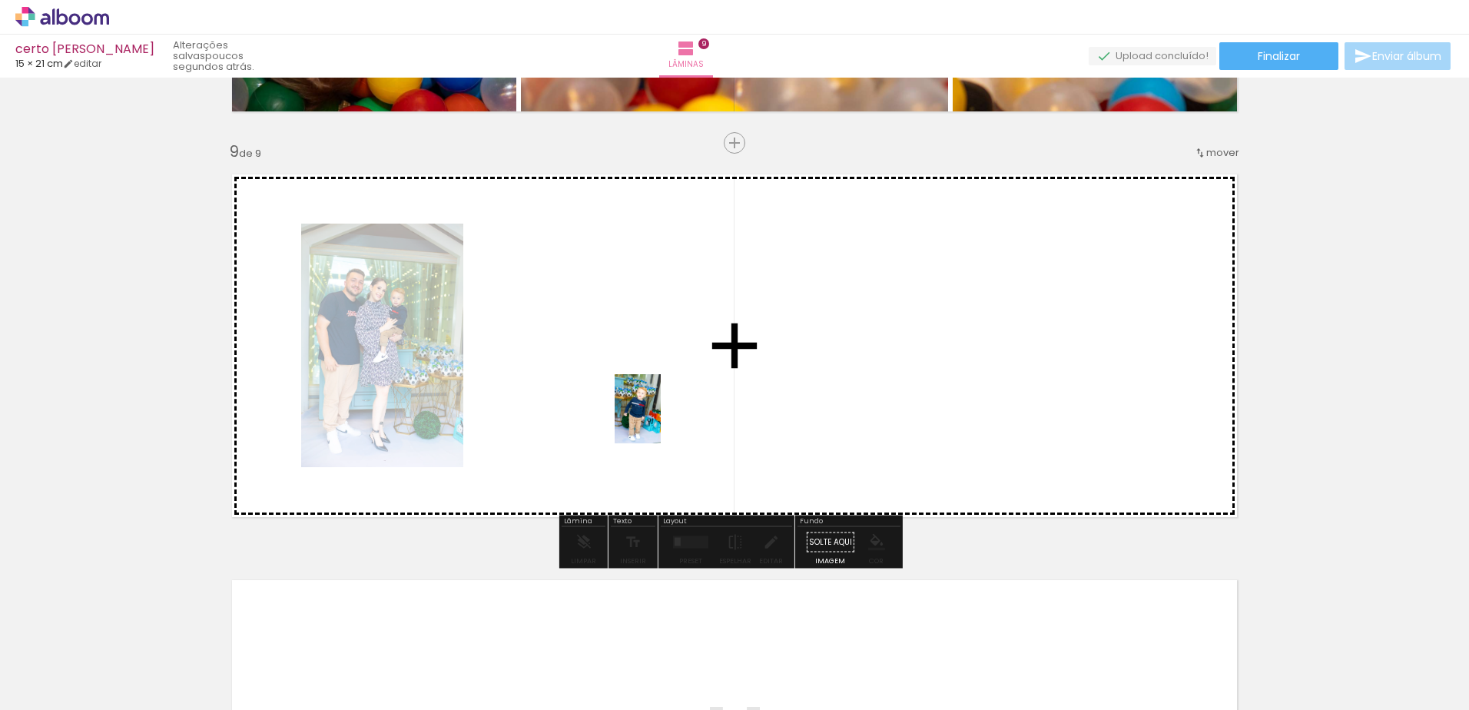
drag, startPoint x: 1072, startPoint y: 672, endPoint x: 660, endPoint y: 416, distance: 485.3
click at [660, 416] on quentale-workspace at bounding box center [734, 355] width 1469 height 710
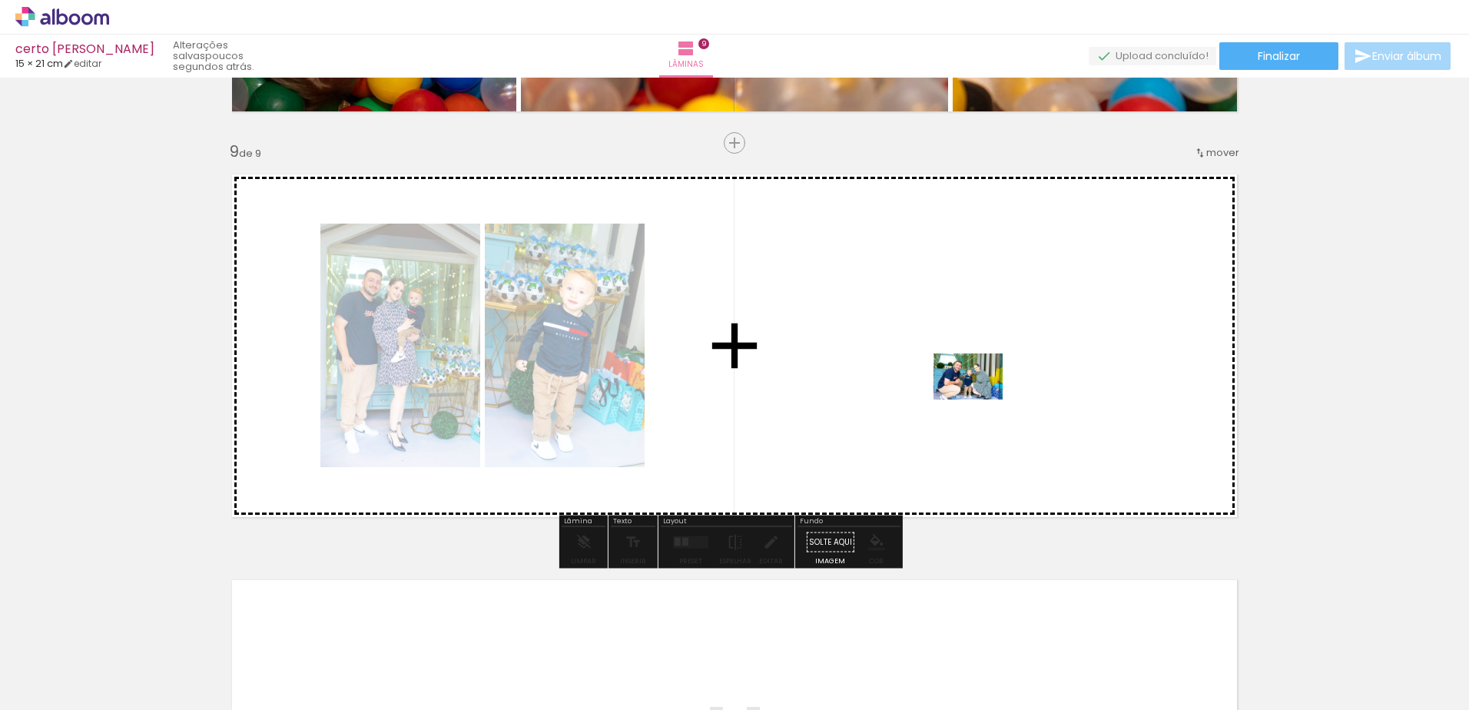
drag, startPoint x: 1166, startPoint y: 668, endPoint x: 980, endPoint y: 394, distance: 330.8
click at [980, 394] on quentale-workspace at bounding box center [734, 355] width 1469 height 710
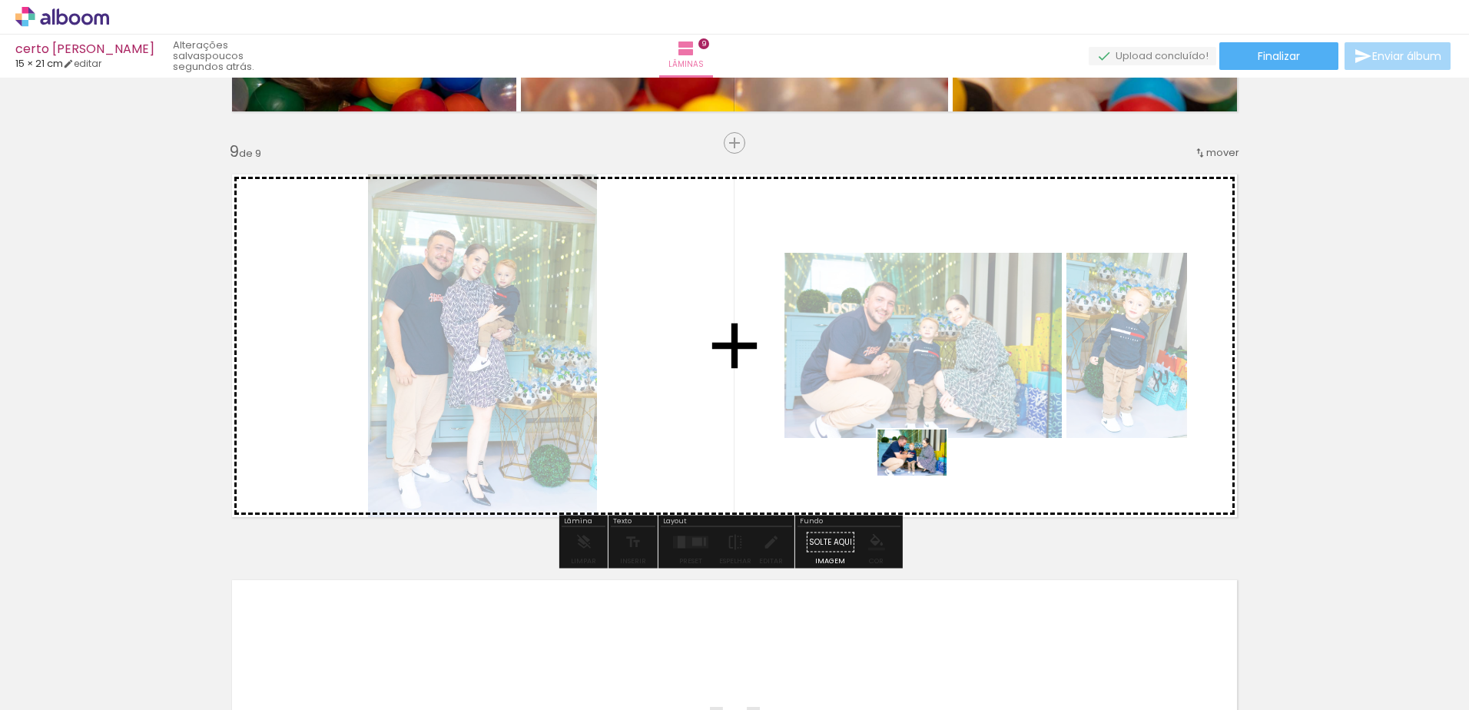
drag, startPoint x: 1255, startPoint y: 679, endPoint x: 917, endPoint y: 461, distance: 401.8
click at [917, 461] on quentale-workspace at bounding box center [734, 355] width 1469 height 710
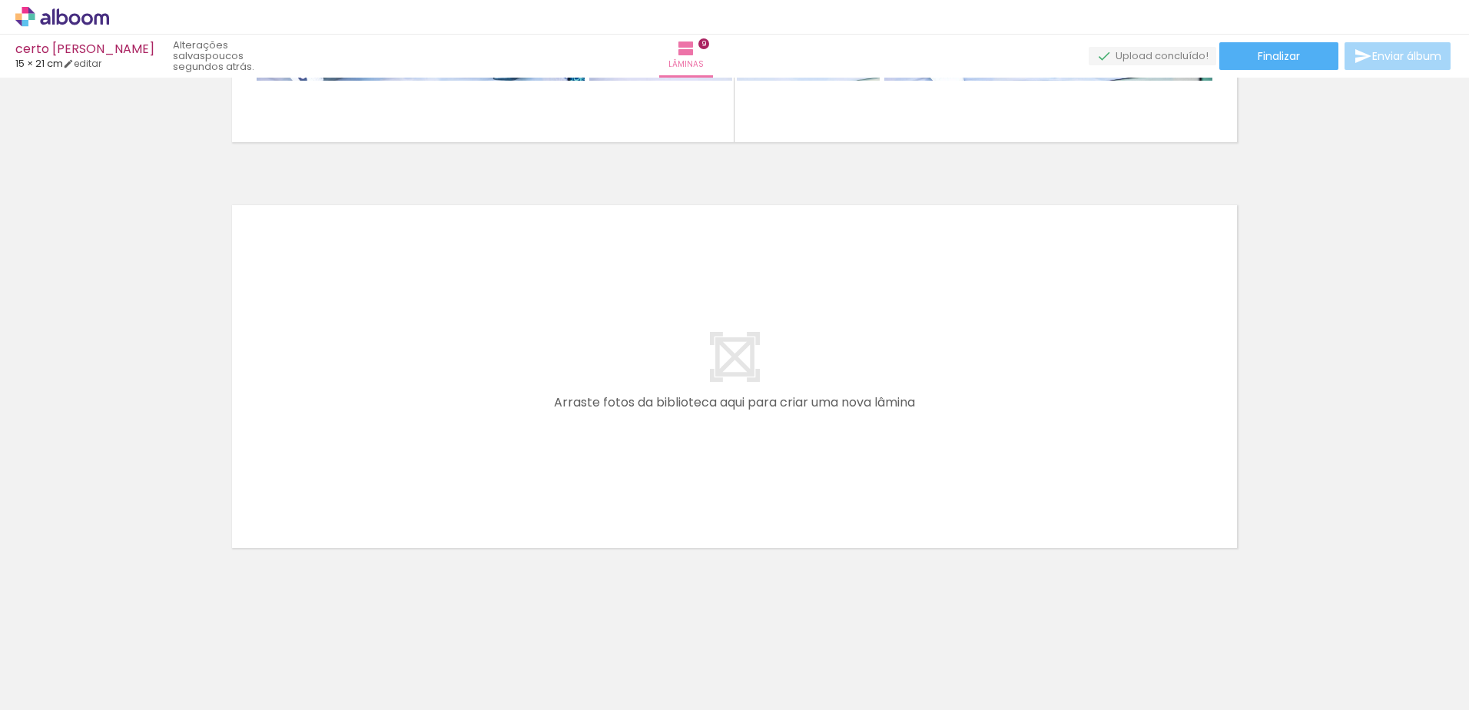
scroll to position [0, 1201]
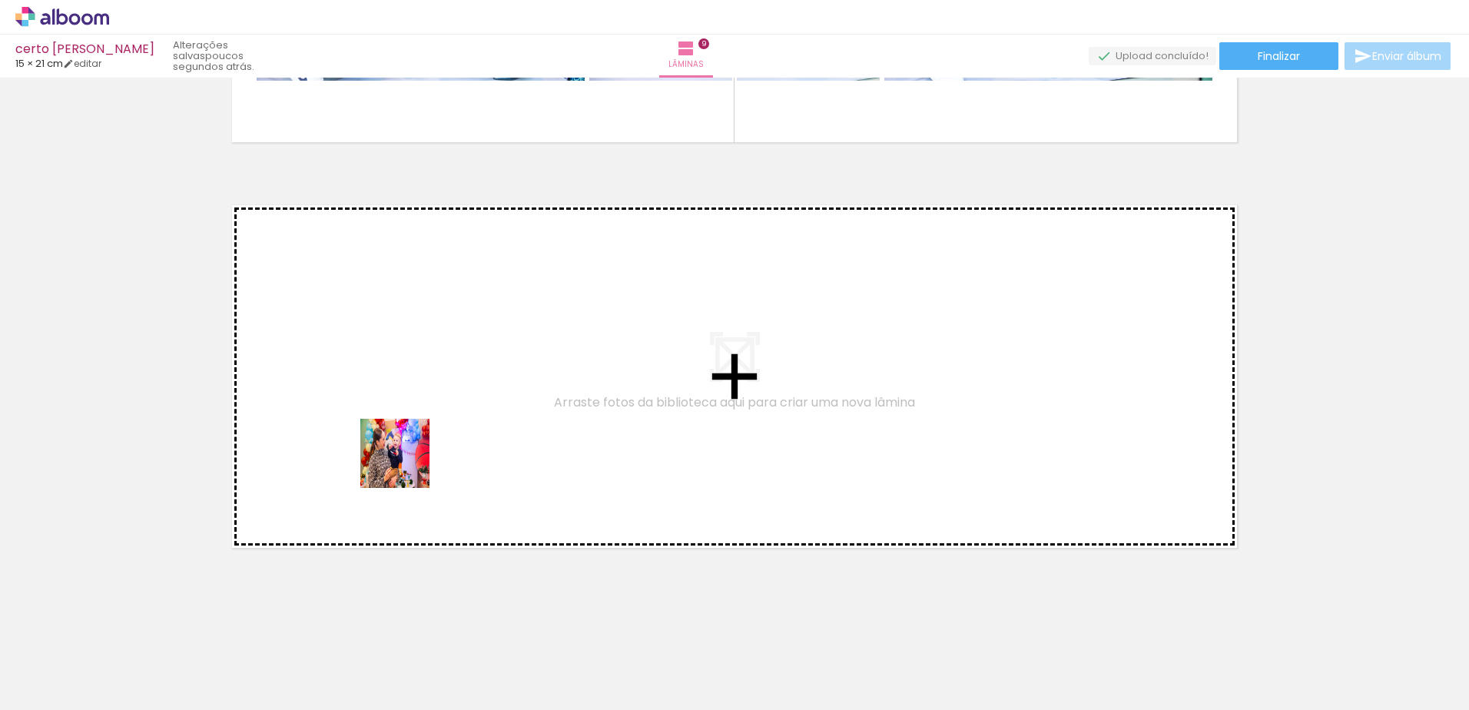
drag, startPoint x: 673, startPoint y: 668, endPoint x: 384, endPoint y: 408, distance: 389.0
click at [384, 408] on quentale-workspace at bounding box center [734, 355] width 1469 height 710
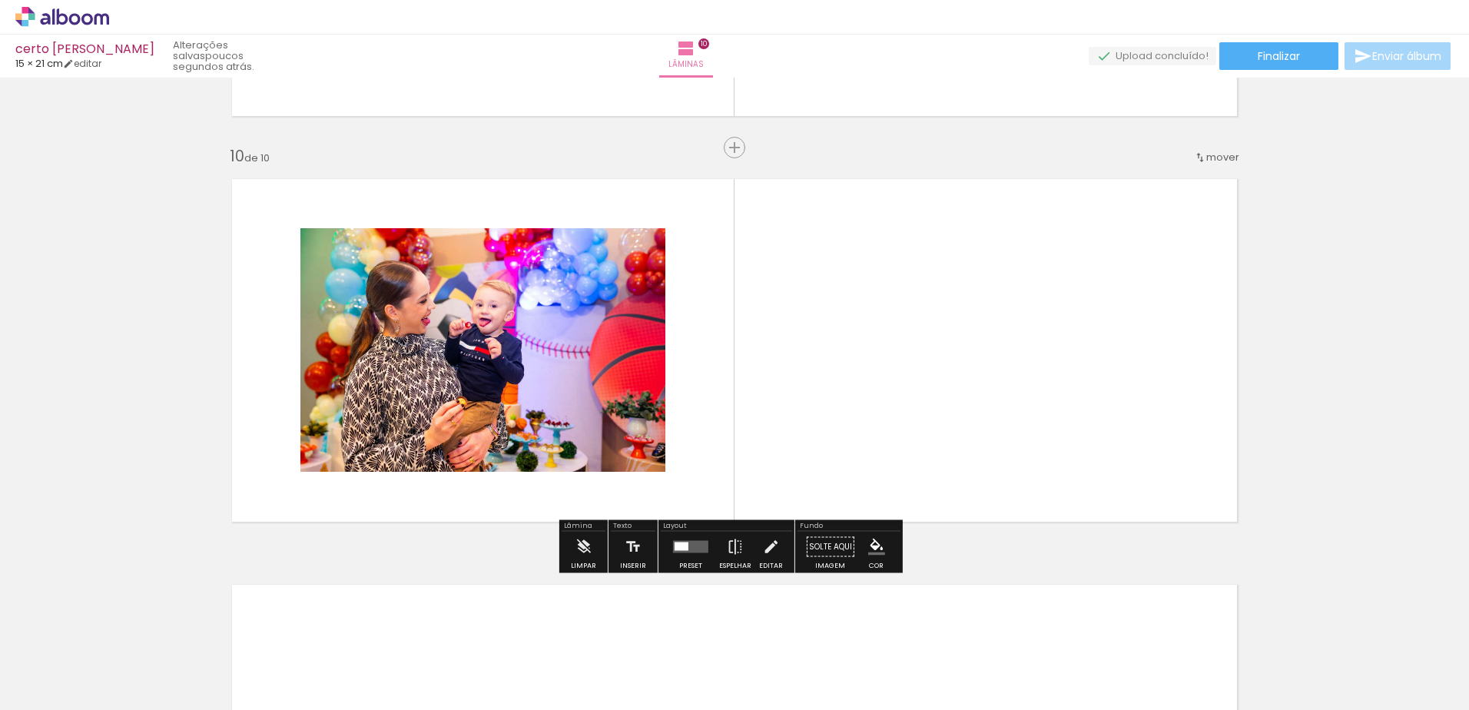
scroll to position [3611, 0]
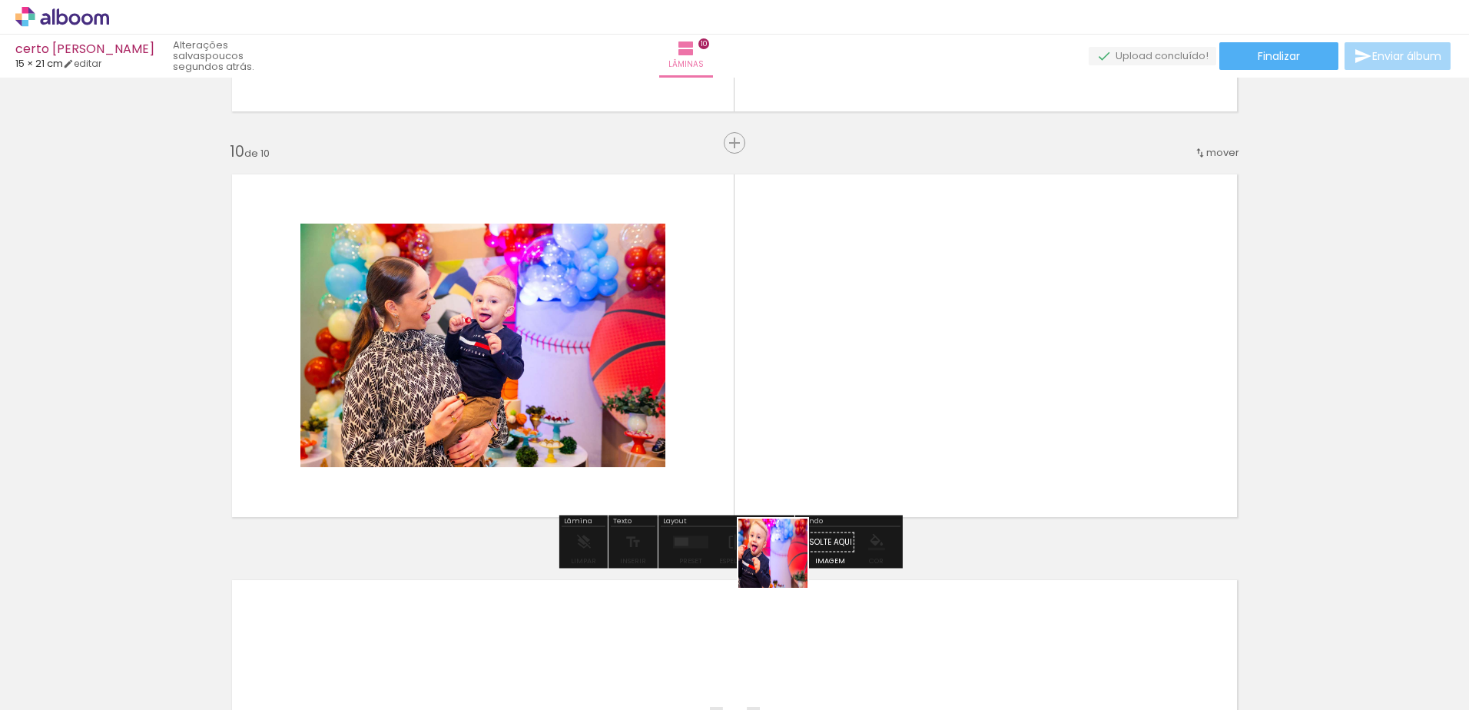
drag, startPoint x: 762, startPoint y: 664, endPoint x: 873, endPoint y: 345, distance: 337.5
click at [873, 345] on quentale-workspace at bounding box center [734, 355] width 1469 height 710
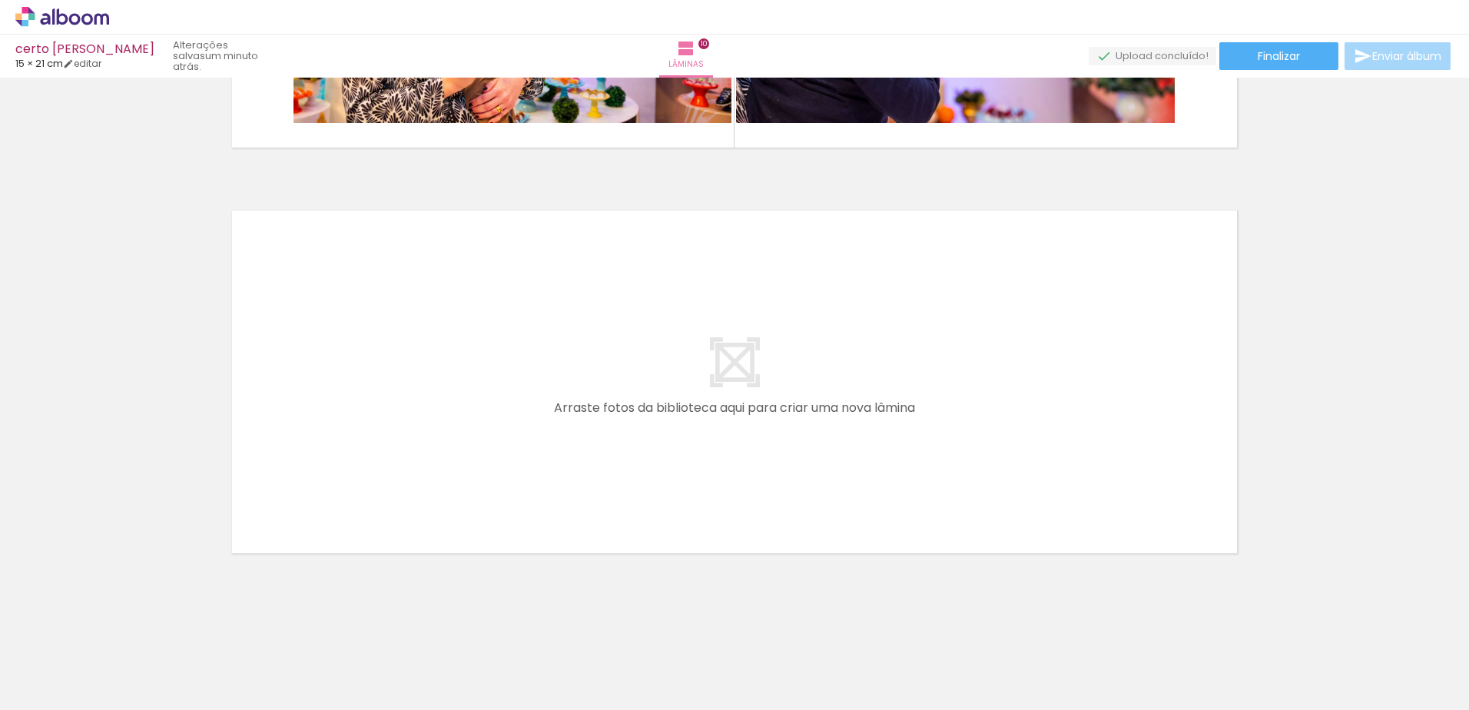
scroll to position [0, 1674]
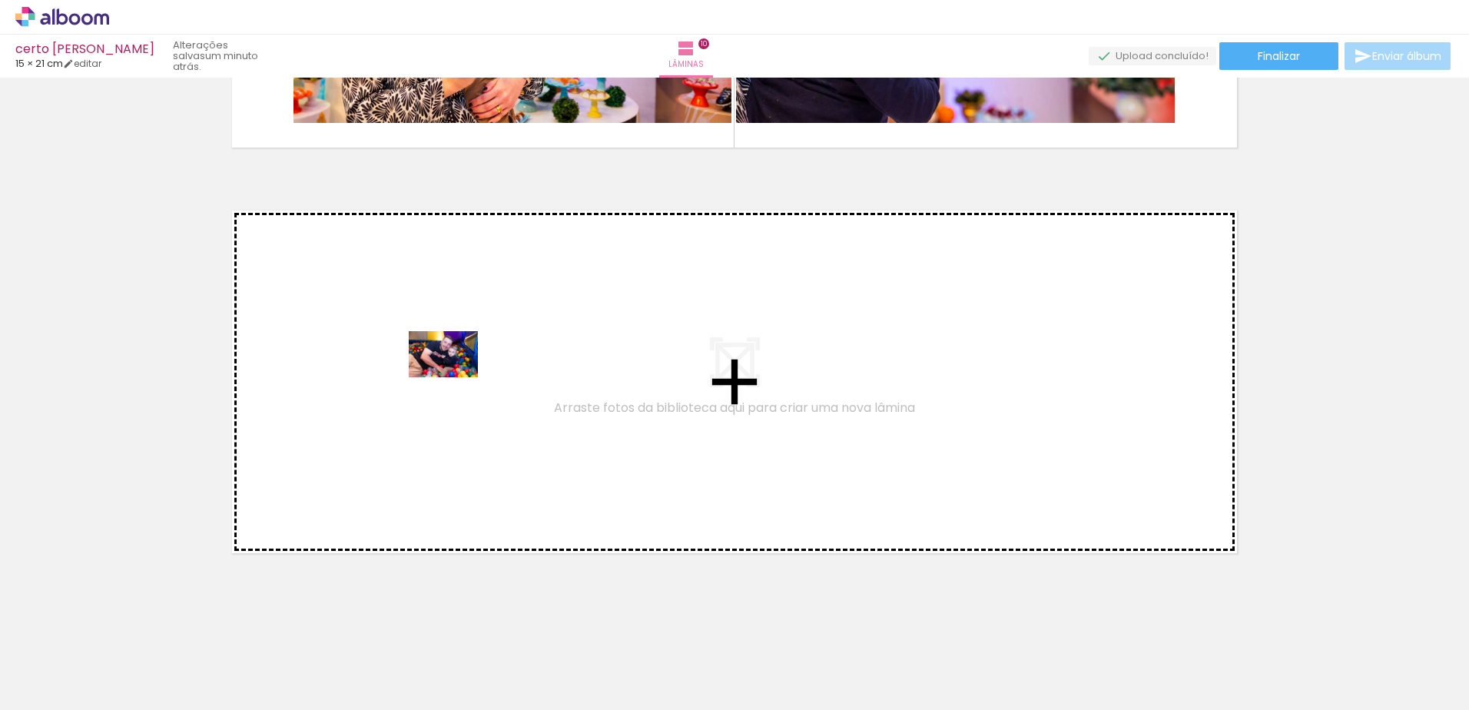
drag, startPoint x: 636, startPoint y: 665, endPoint x: 456, endPoint y: 369, distance: 347.2
click at [456, 369] on quentale-workspace at bounding box center [734, 355] width 1469 height 710
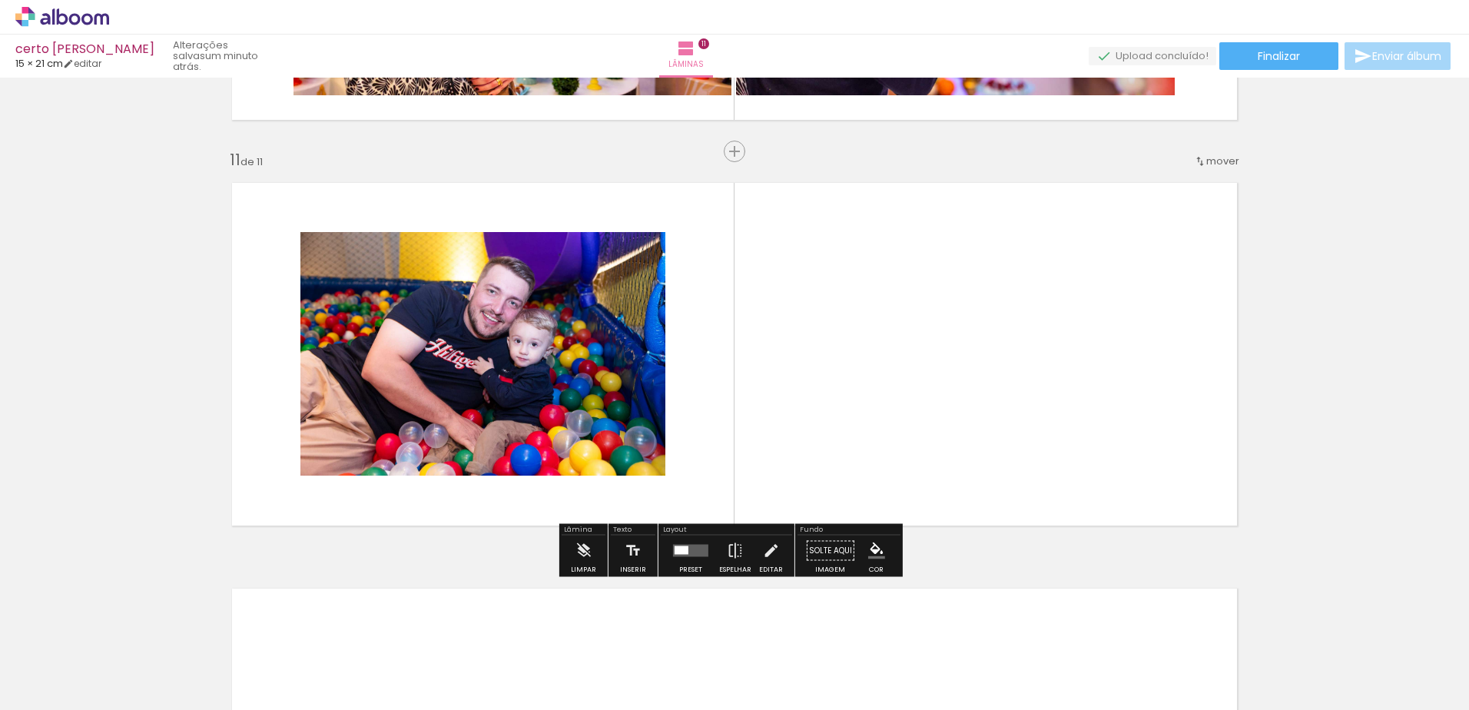
scroll to position [4017, 0]
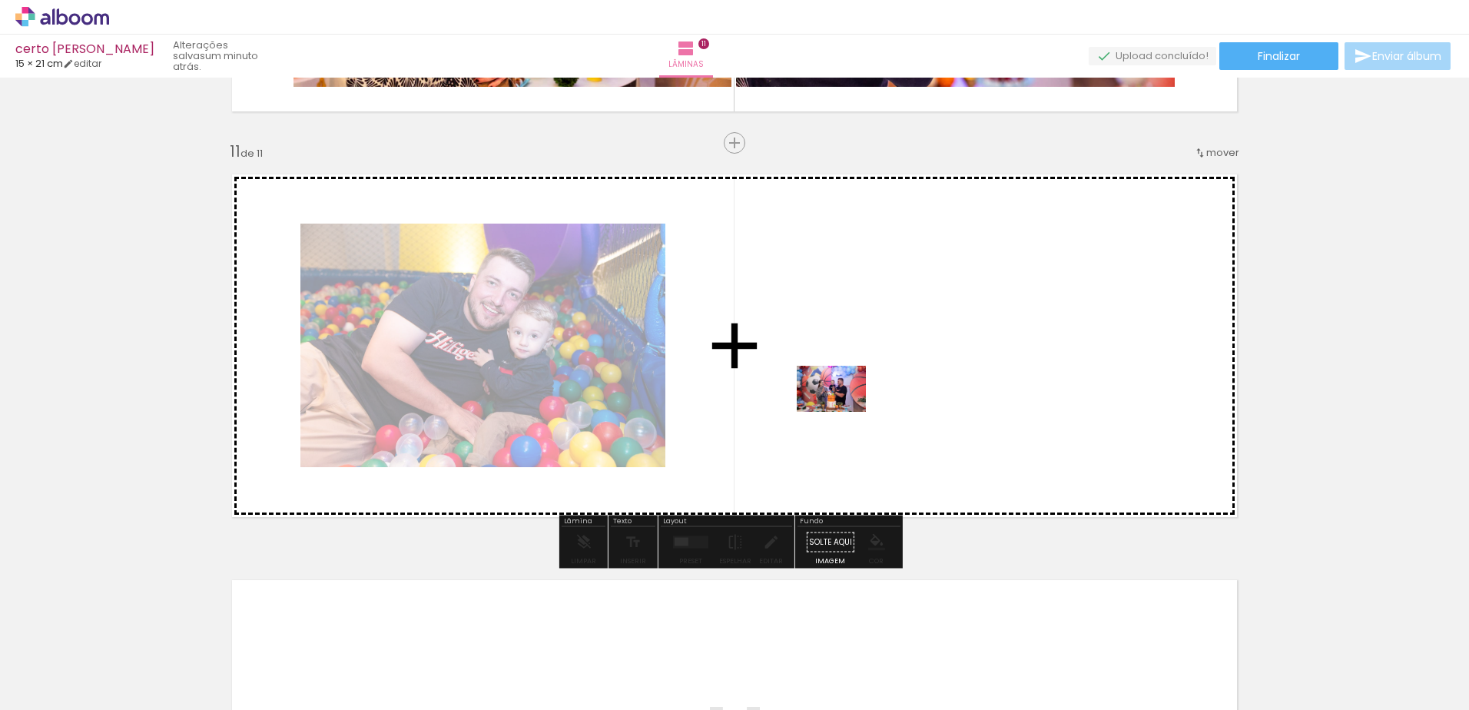
drag, startPoint x: 723, startPoint y: 669, endPoint x: 843, endPoint y: 405, distance: 290.2
click at [843, 405] on quentale-workspace at bounding box center [734, 355] width 1469 height 710
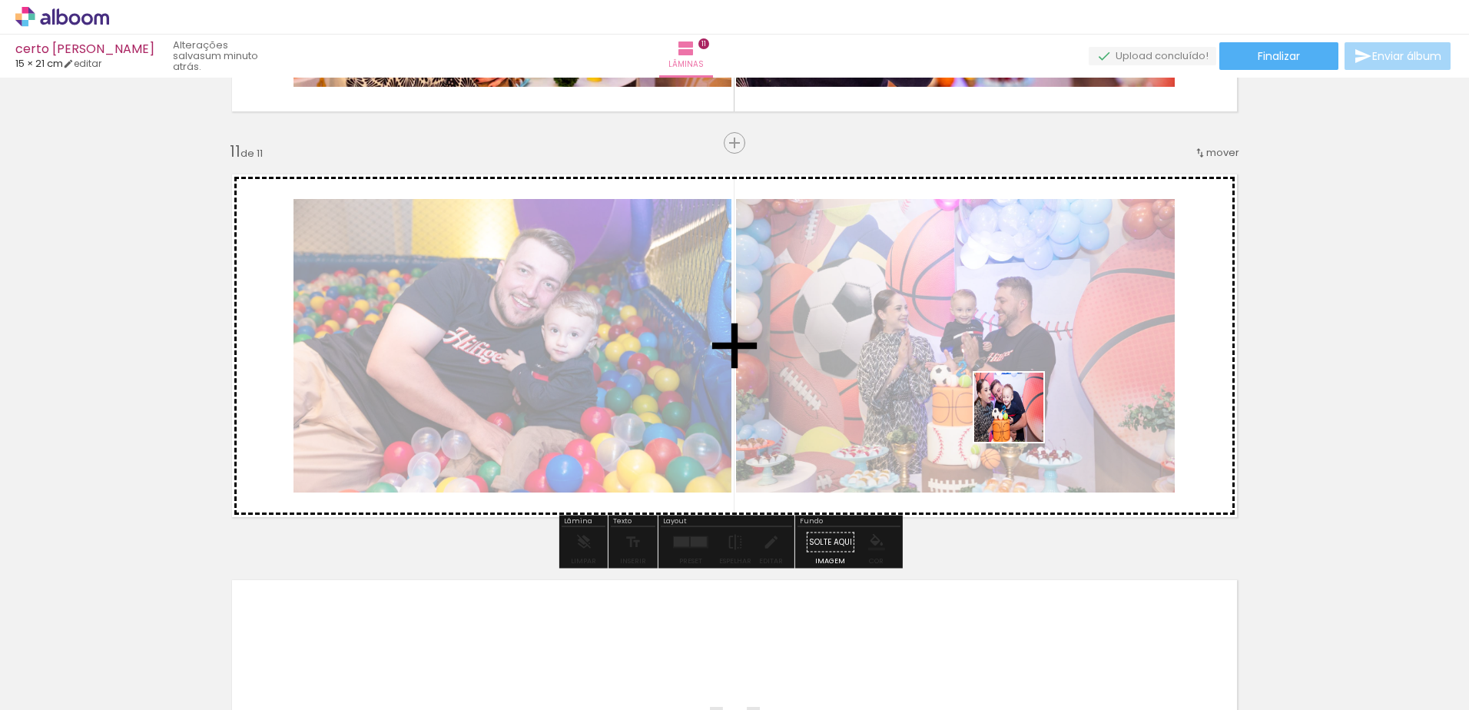
drag, startPoint x: 797, startPoint y: 678, endPoint x: 1040, endPoint y: 411, distance: 361.1
click at [1040, 411] on quentale-workspace at bounding box center [734, 355] width 1469 height 710
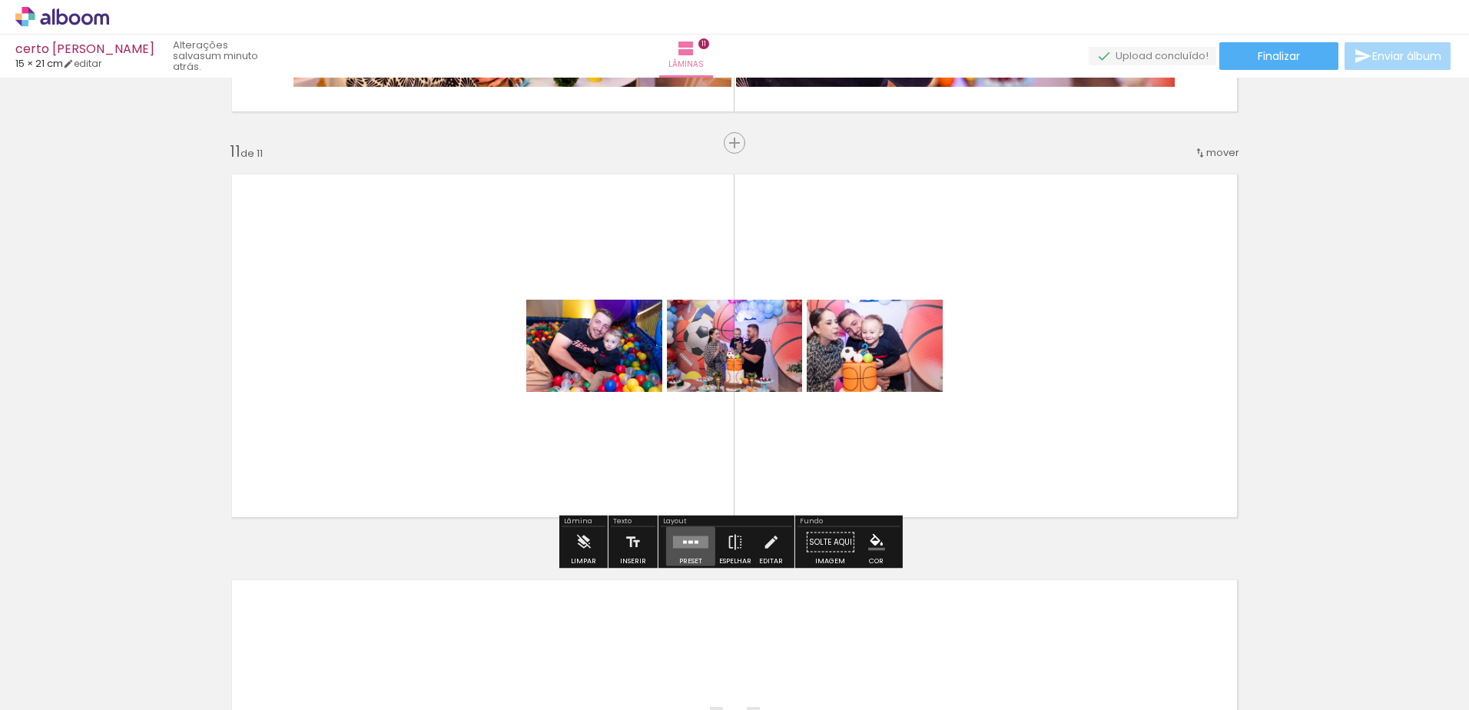
click at [683, 543] on div at bounding box center [685, 542] width 4 height 3
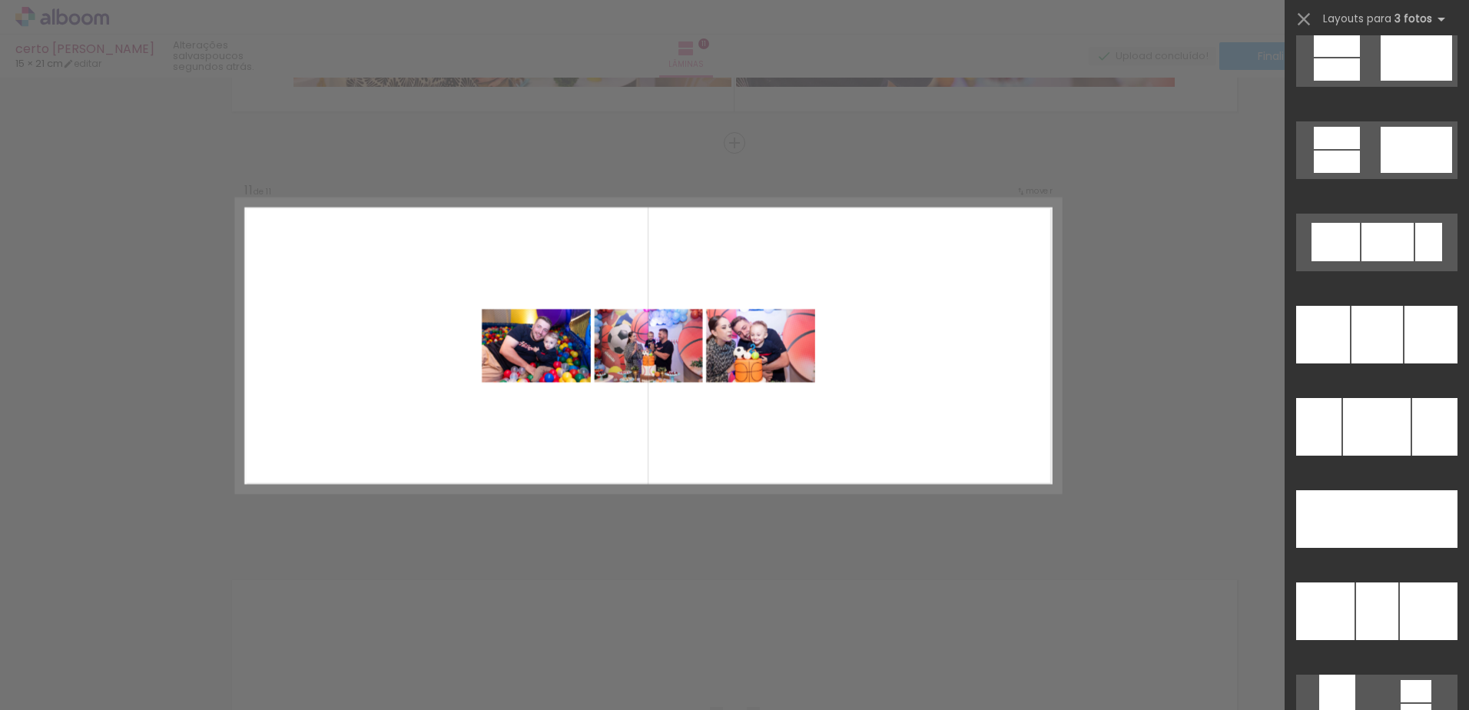
scroll to position [7321, 0]
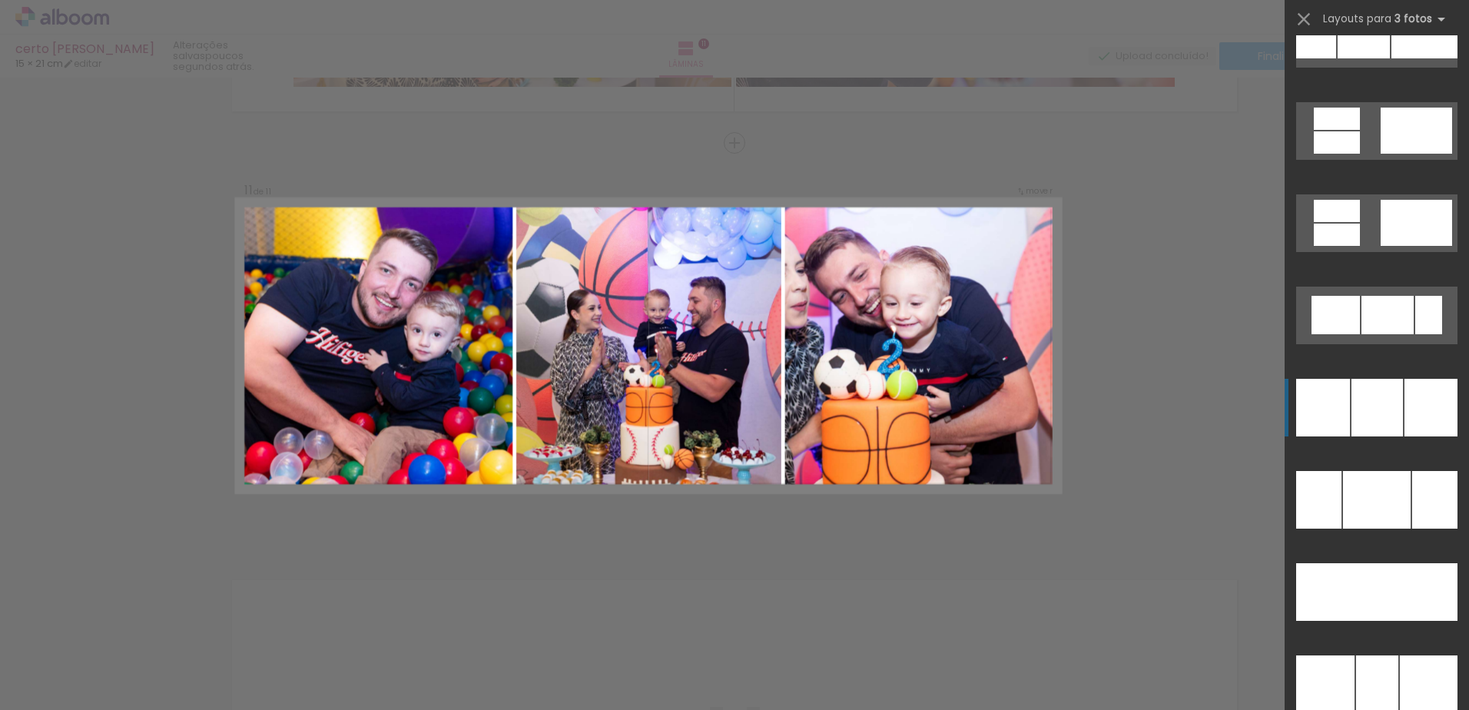
click at [1397, 405] on div at bounding box center [1377, 408] width 51 height 58
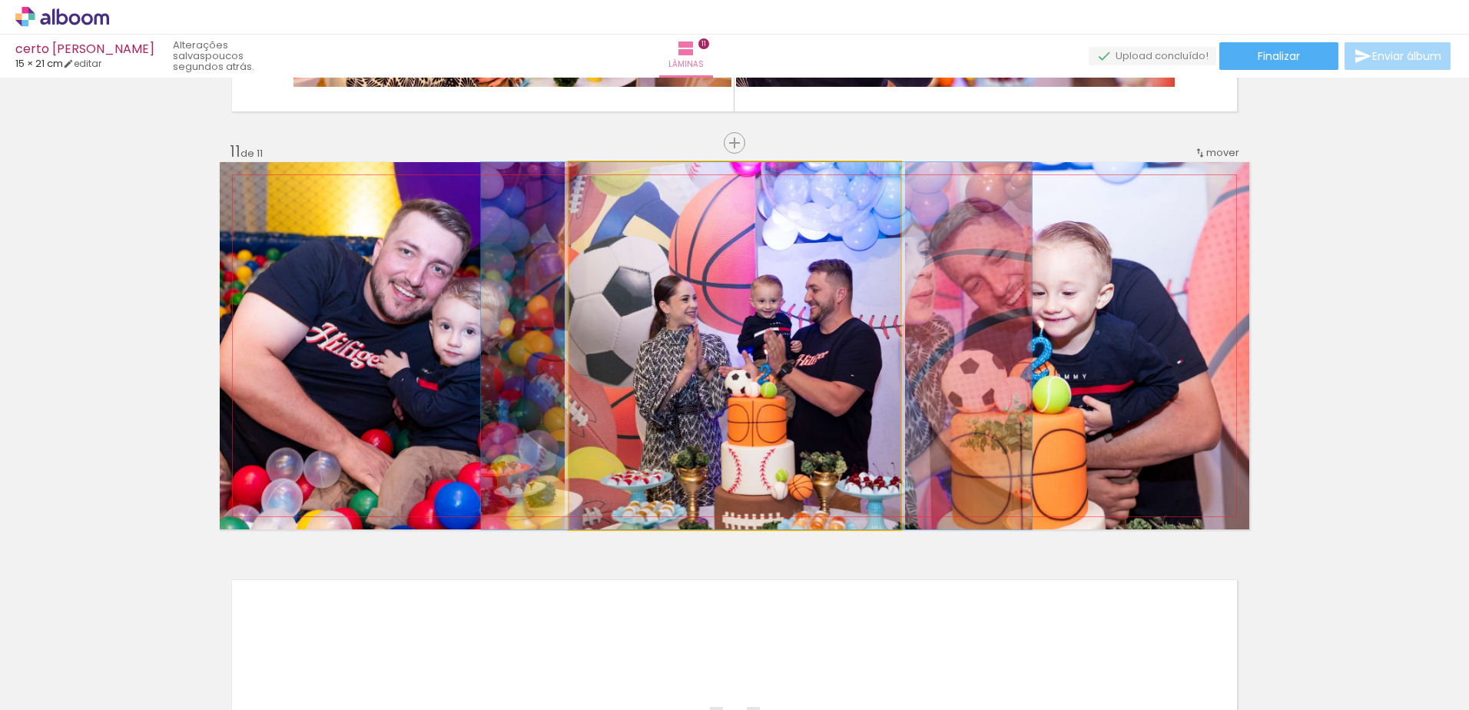
drag, startPoint x: 766, startPoint y: 405, endPoint x: 788, endPoint y: 403, distance: 21.6
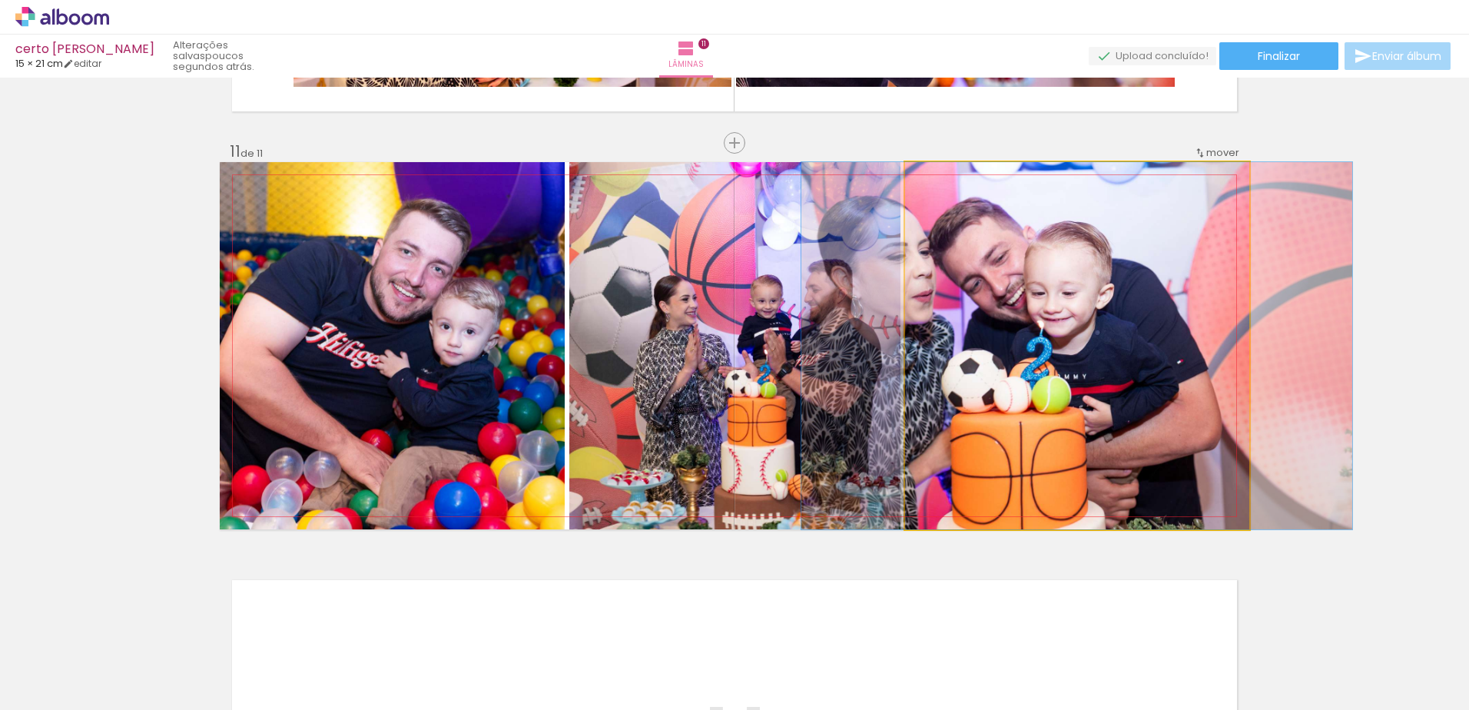
click at [1004, 360] on quentale-photo at bounding box center [1077, 345] width 344 height 367
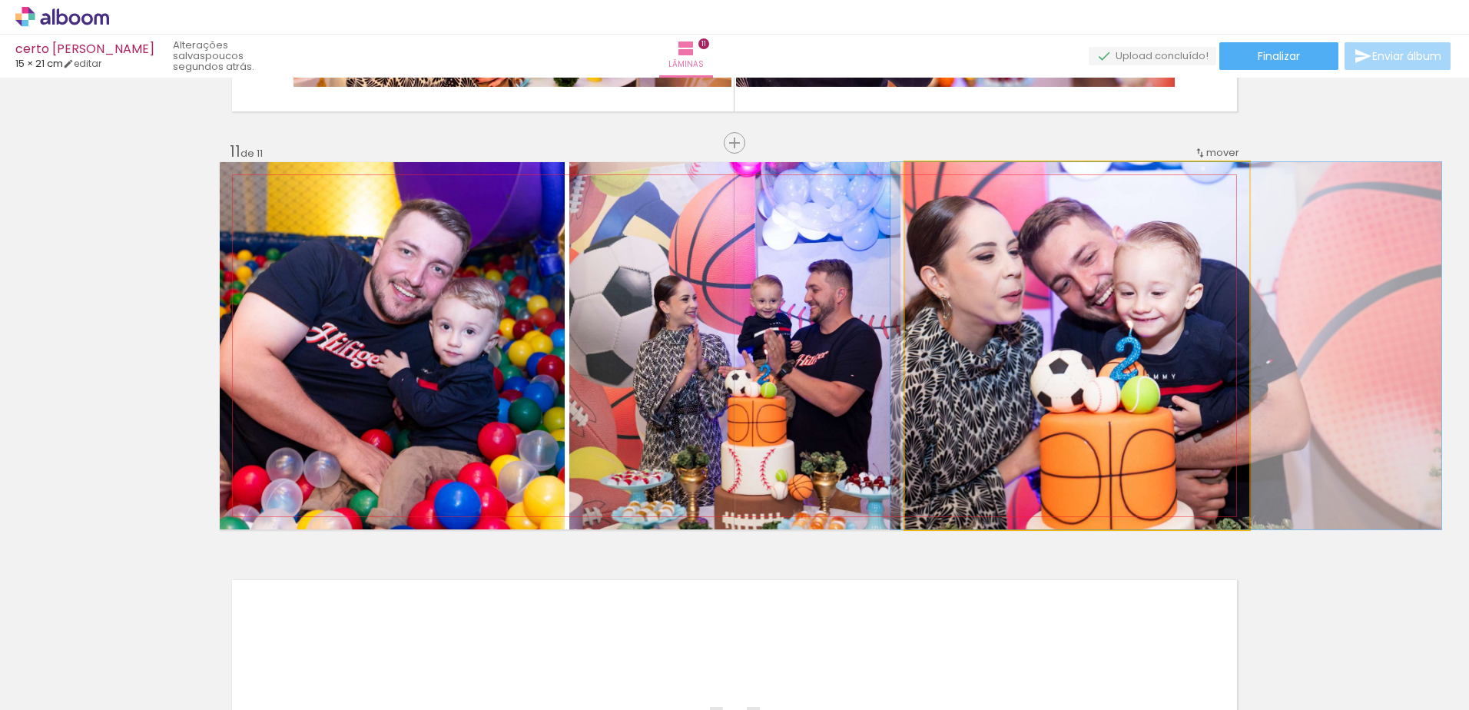
drag, startPoint x: 1139, startPoint y: 289, endPoint x: 1228, endPoint y: 294, distance: 89.3
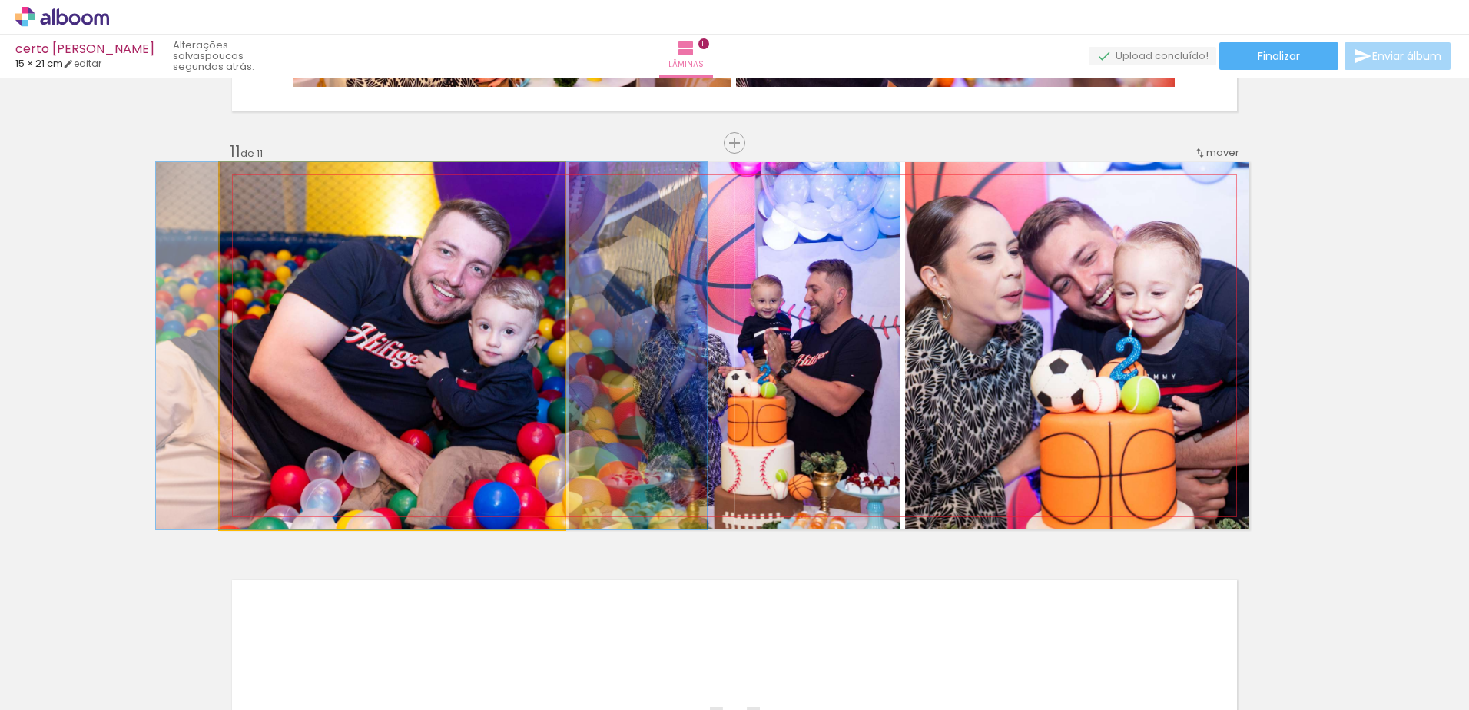
drag, startPoint x: 314, startPoint y: 381, endPoint x: 353, endPoint y: 383, distance: 39.3
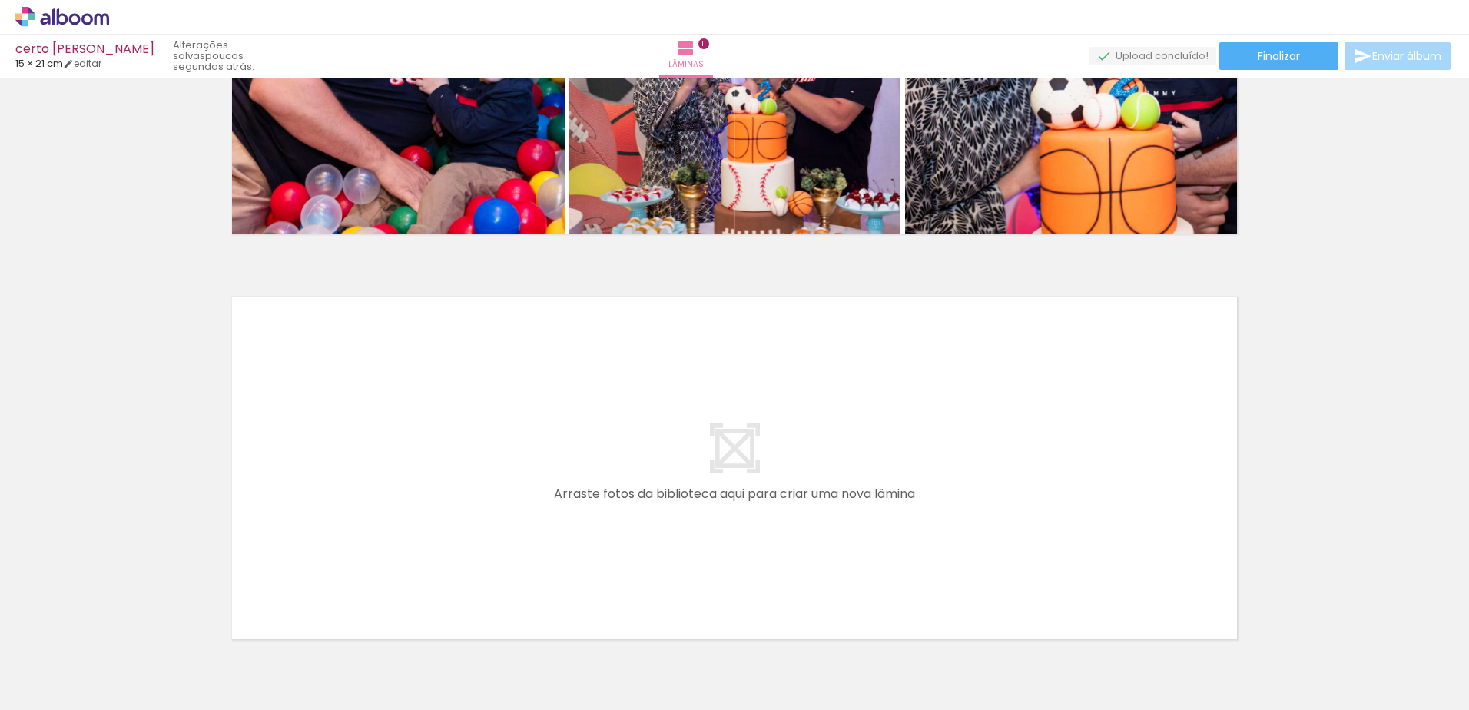
scroll to position [4404, 0]
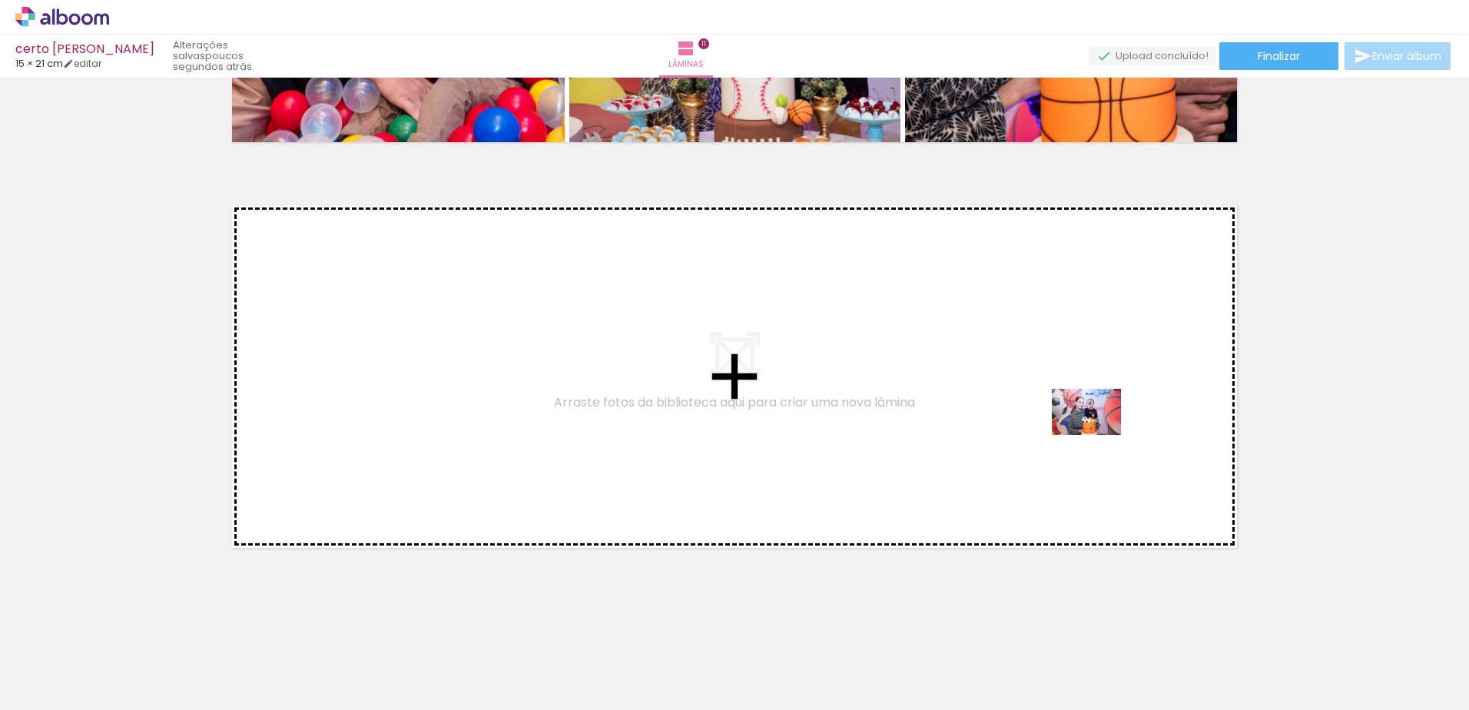
drag, startPoint x: 1317, startPoint y: 667, endPoint x: 1098, endPoint y: 433, distance: 320.2
click at [1098, 433] on quentale-workspace at bounding box center [734, 355] width 1469 height 710
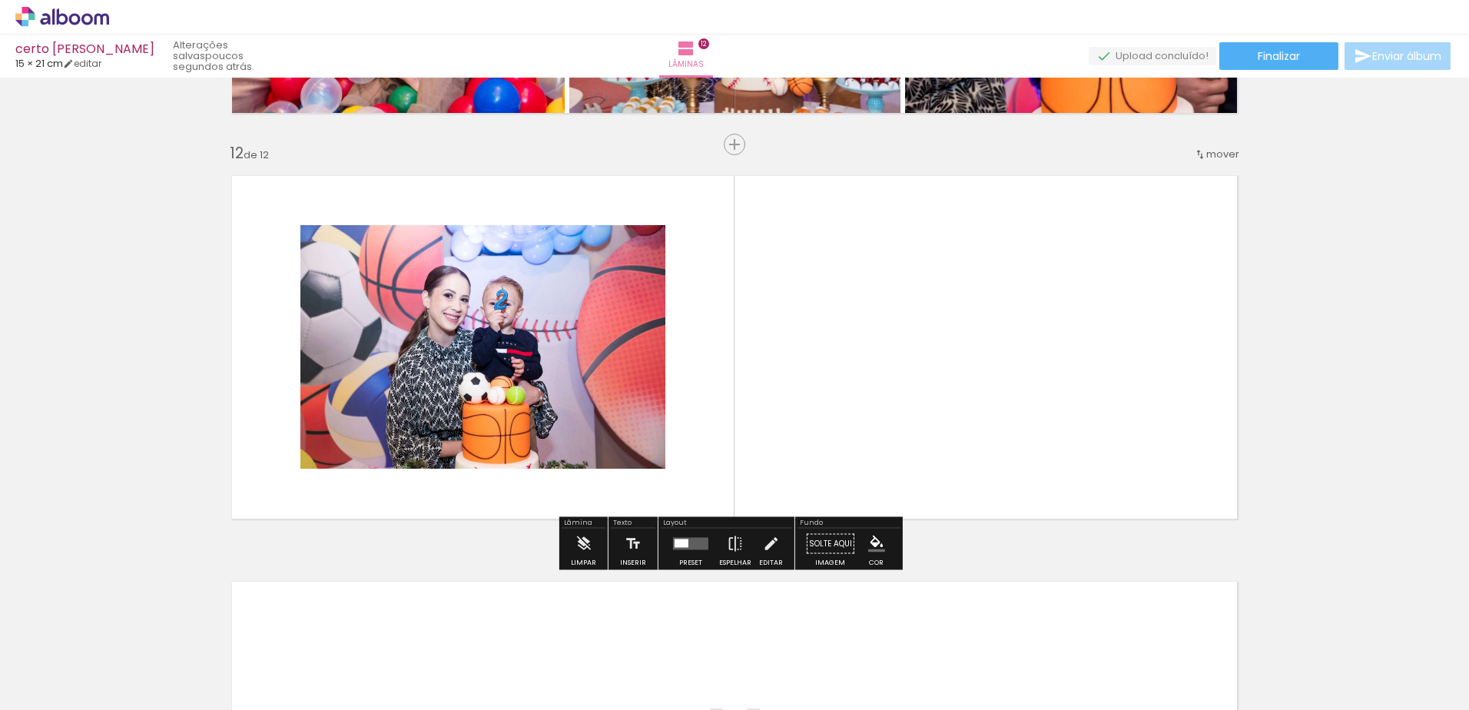
scroll to position [4423, 0]
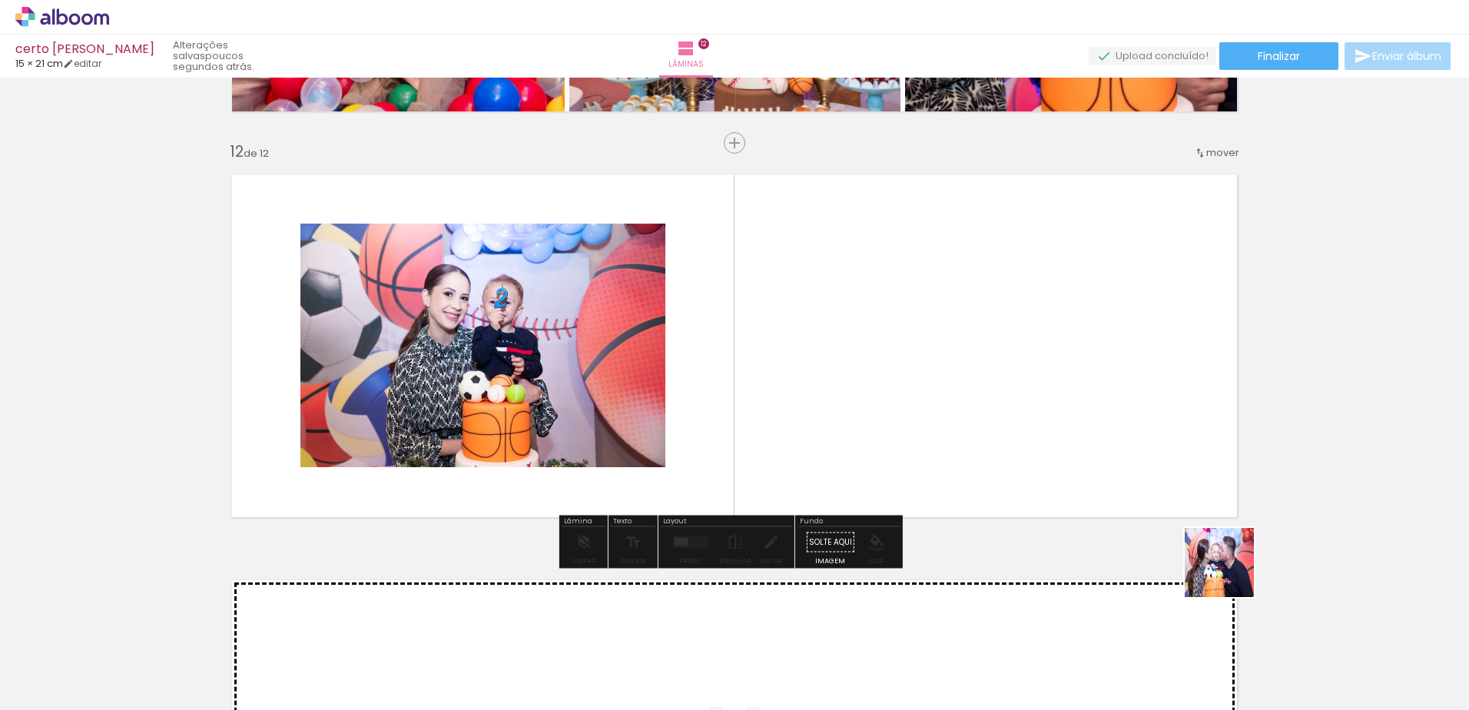
drag, startPoint x: 1418, startPoint y: 672, endPoint x: 1004, endPoint y: 409, distance: 489.8
click at [1004, 409] on quentale-workspace at bounding box center [734, 355] width 1469 height 710
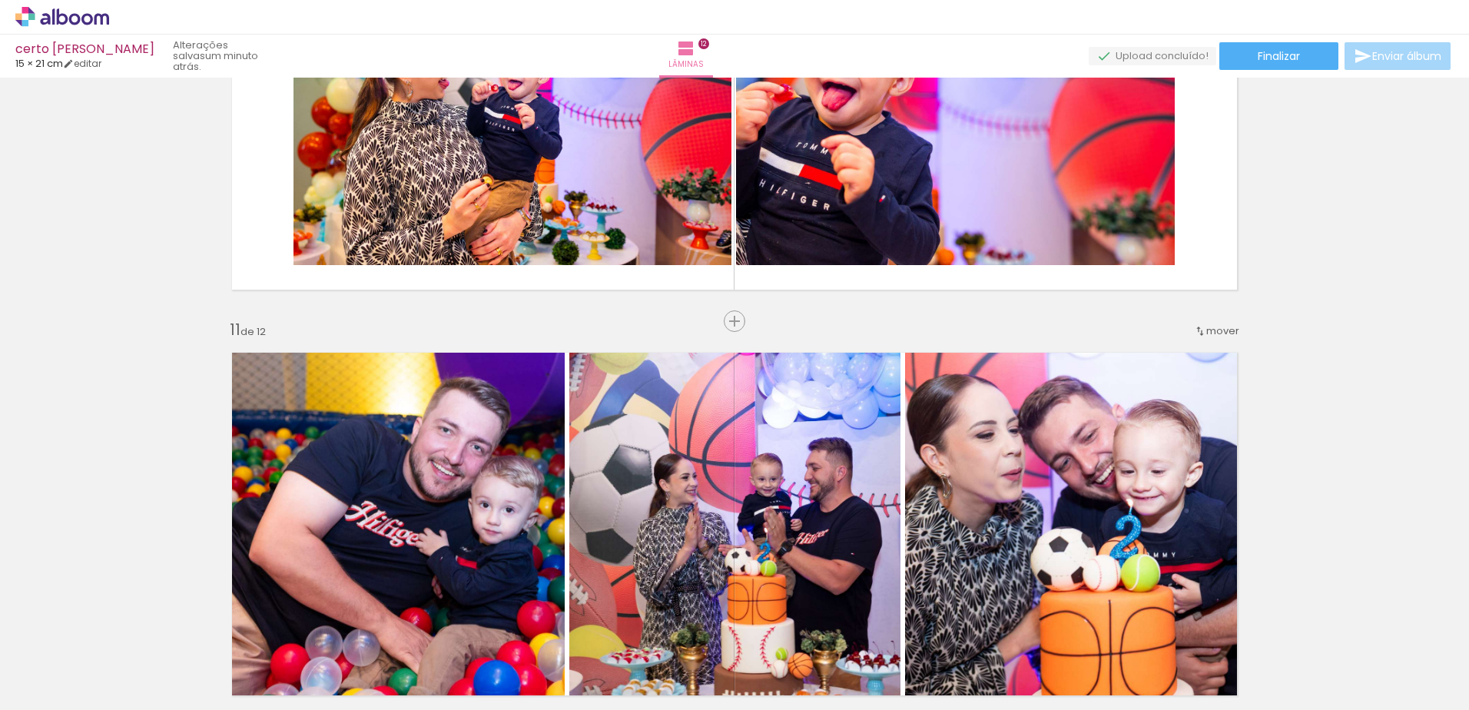
scroll to position [3624, 0]
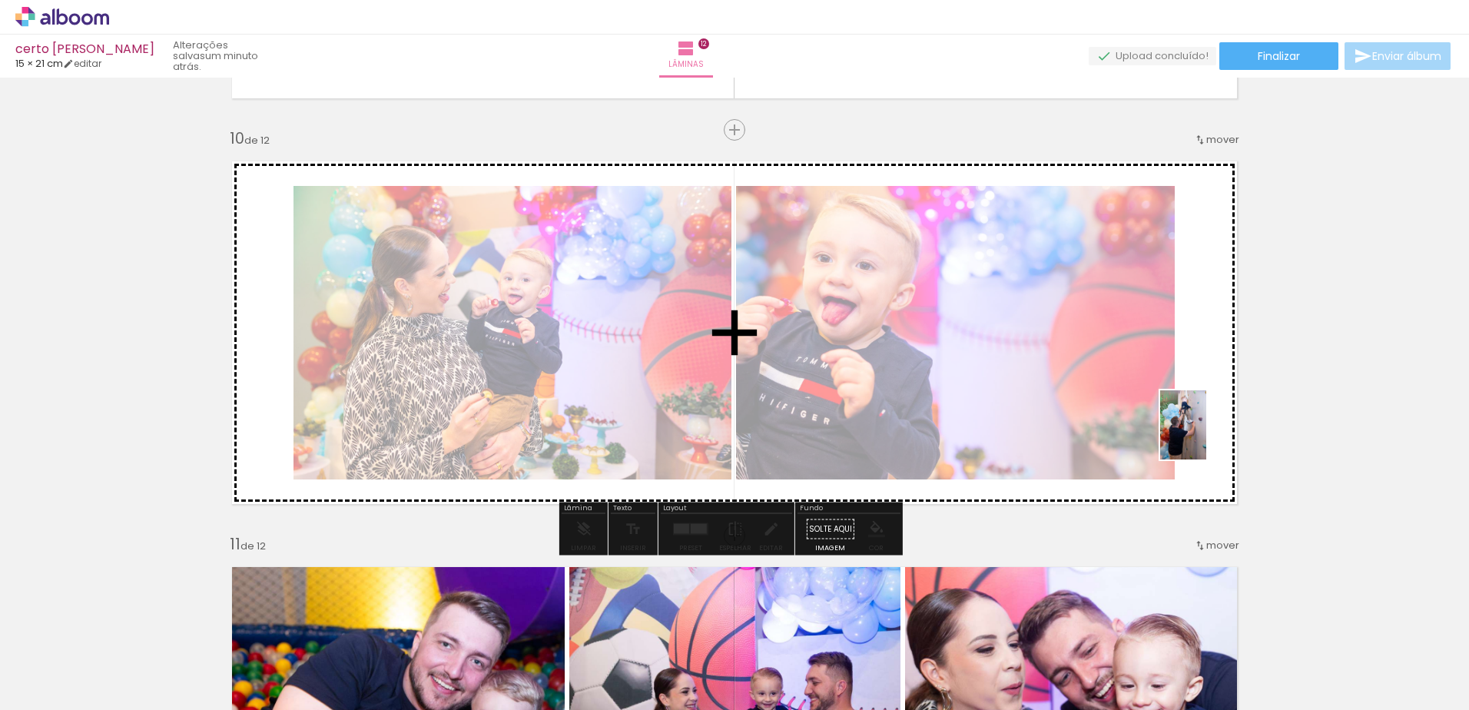
drag, startPoint x: 1242, startPoint y: 684, endPoint x: 1206, endPoint y: 436, distance: 250.8
click at [1206, 436] on quentale-workspace at bounding box center [734, 355] width 1469 height 710
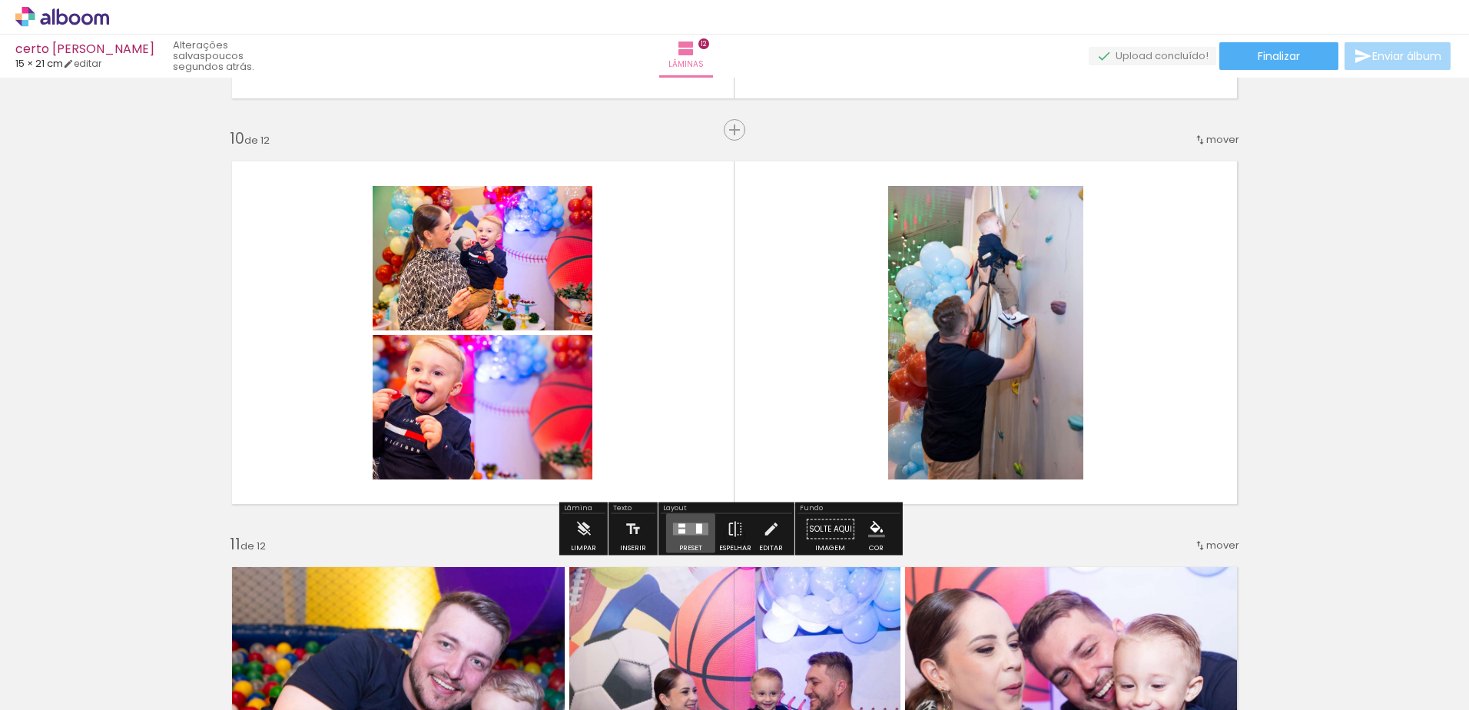
click at [685, 529] on quentale-layouter at bounding box center [690, 529] width 35 height 12
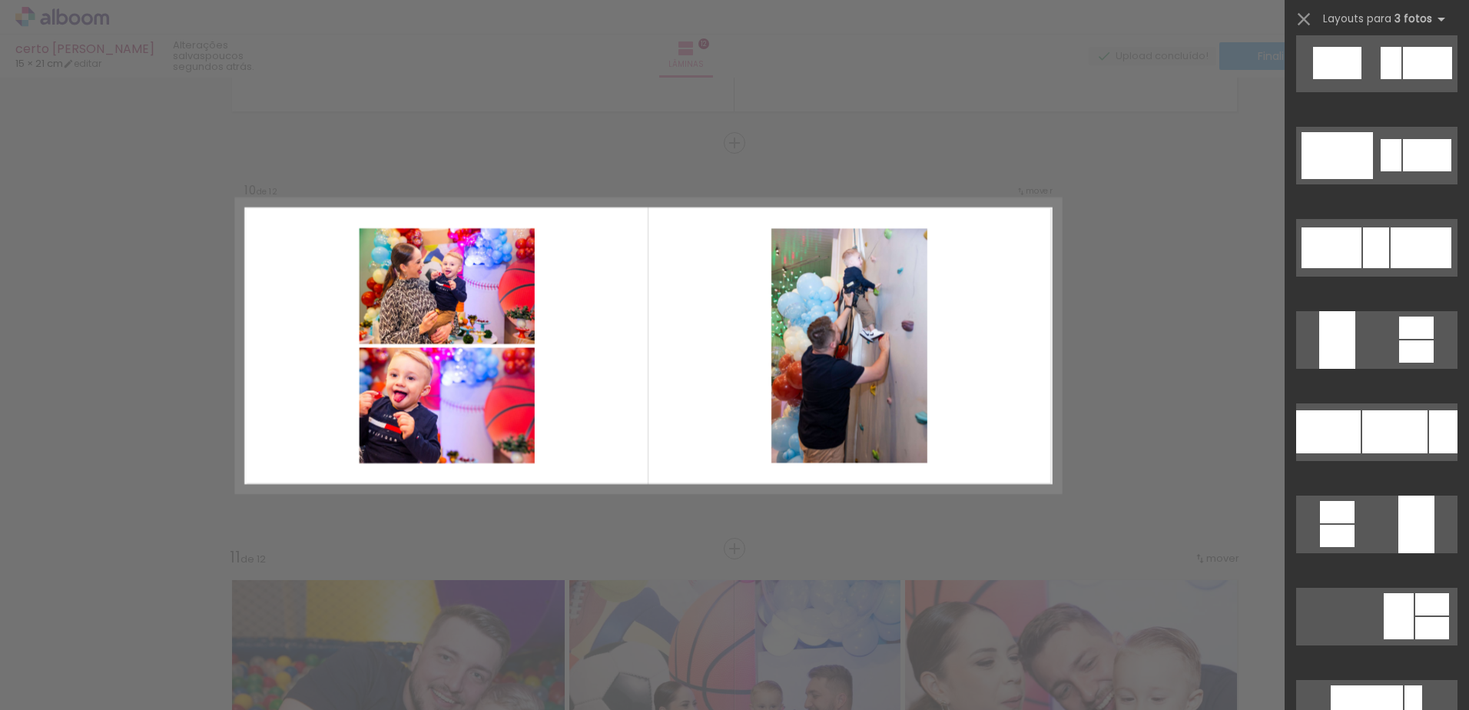
scroll to position [1740, 0]
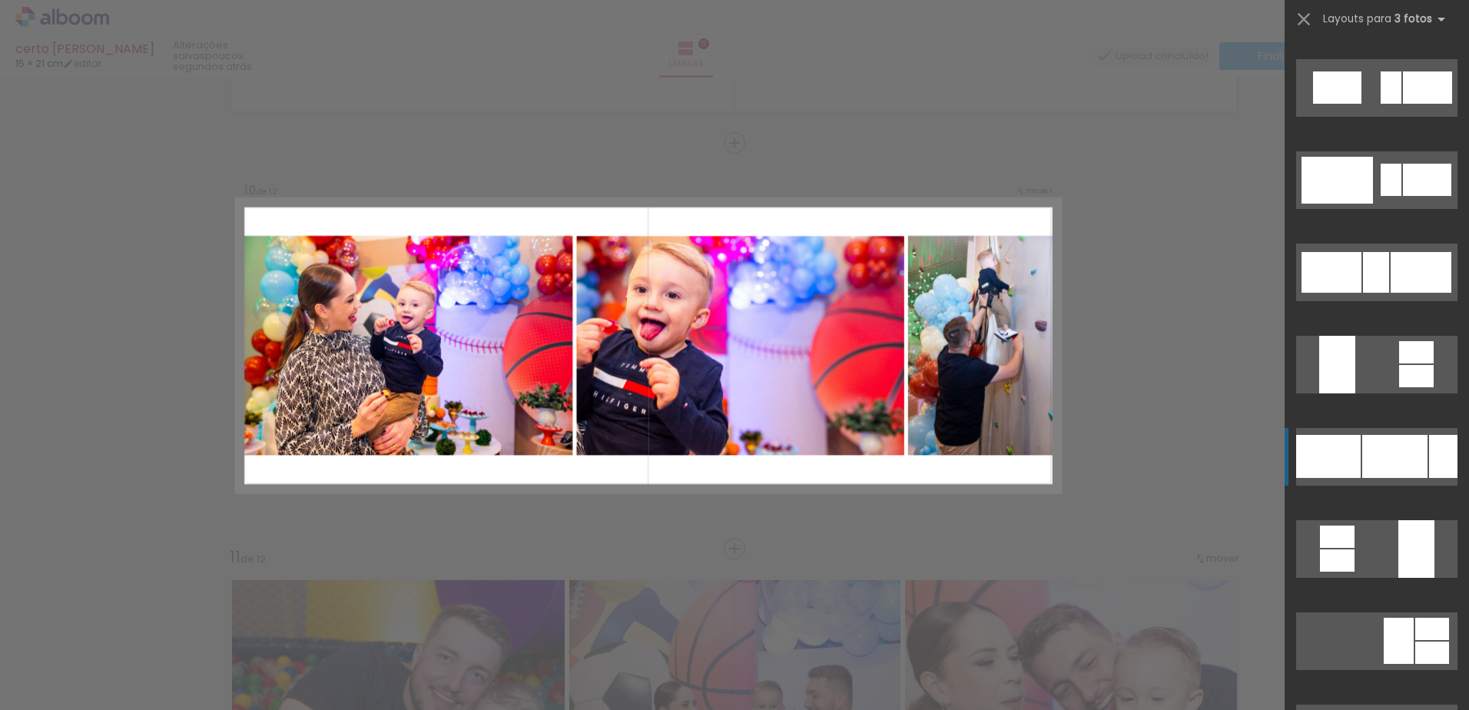
click at [1414, 459] on div at bounding box center [1394, 456] width 65 height 43
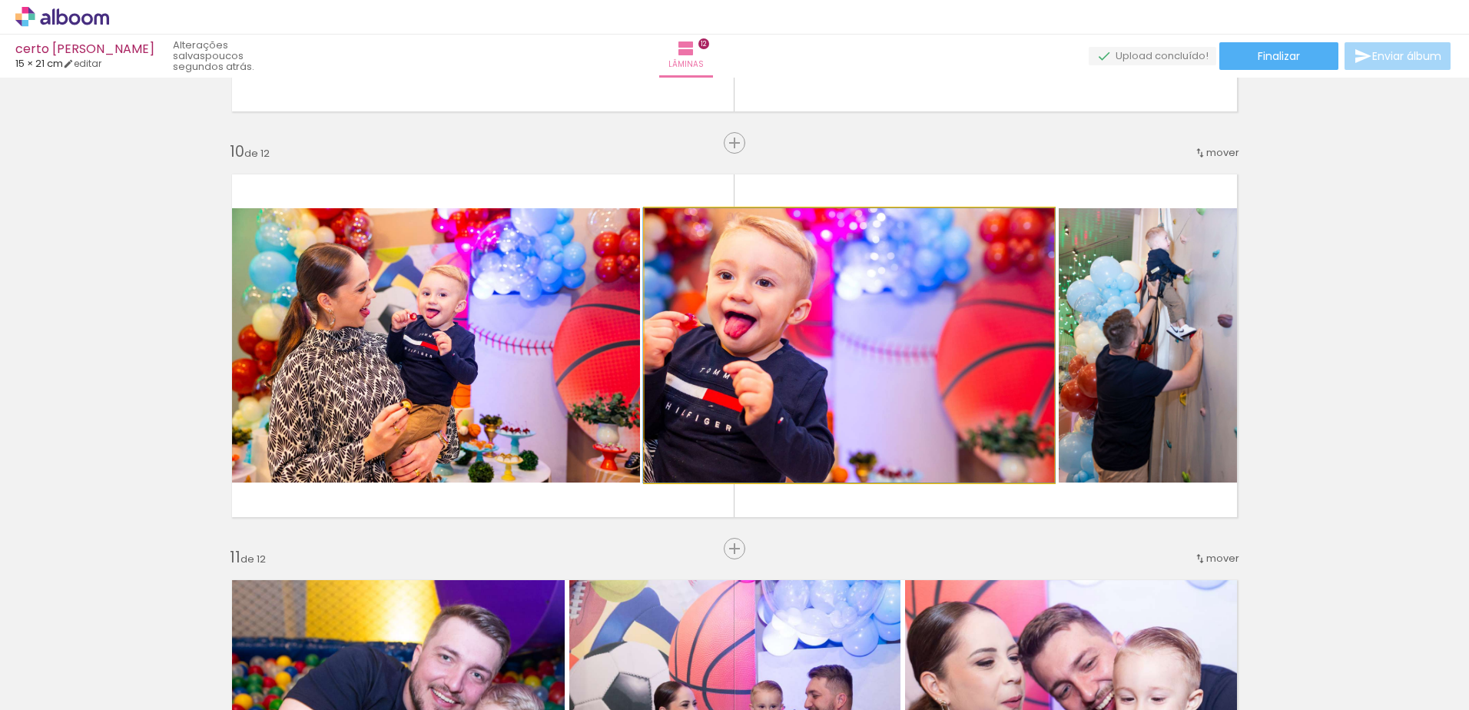
click at [880, 307] on quentale-photo at bounding box center [850, 345] width 410 height 274
drag, startPoint x: 880, startPoint y: 307, endPoint x: 787, endPoint y: 351, distance: 103.1
click at [787, 351] on quentale-photo at bounding box center [850, 345] width 410 height 274
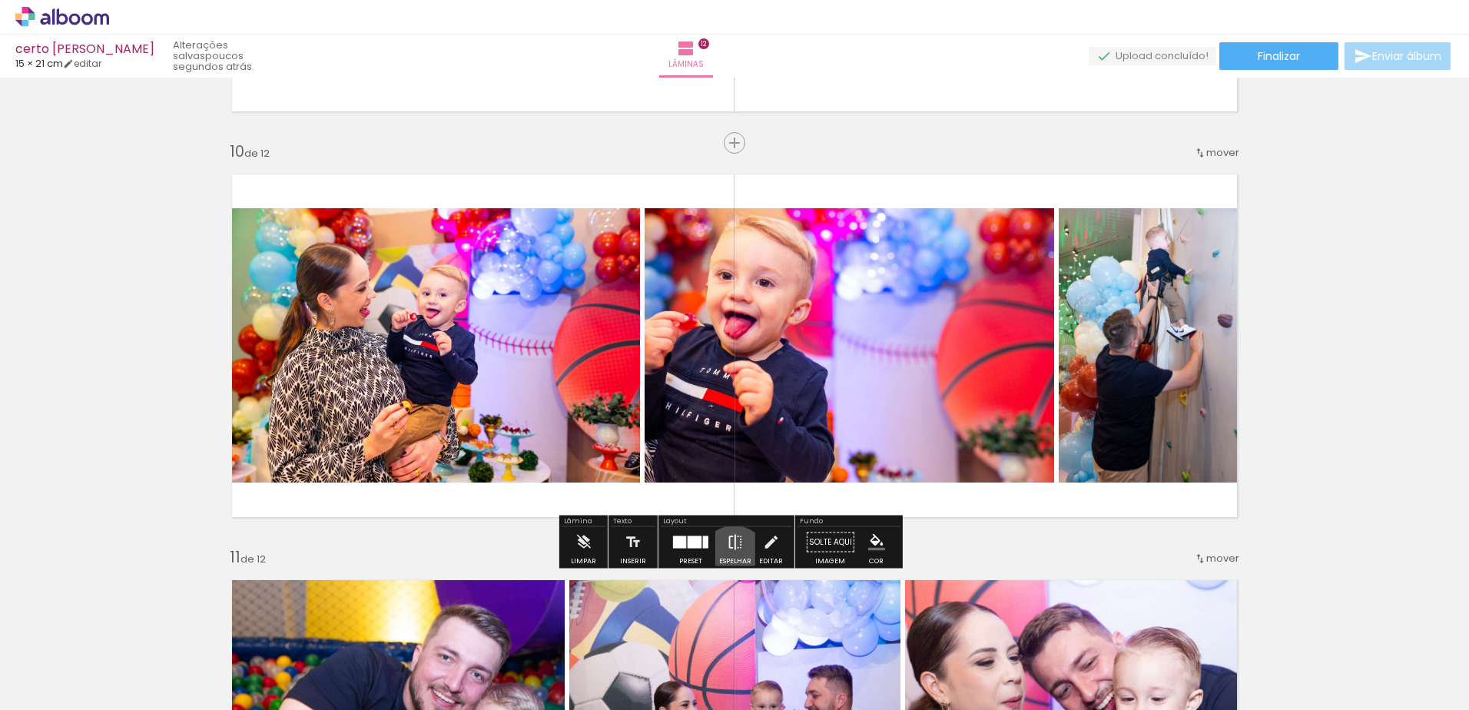
click at [731, 560] on div "Espelhar" at bounding box center [735, 561] width 32 height 7
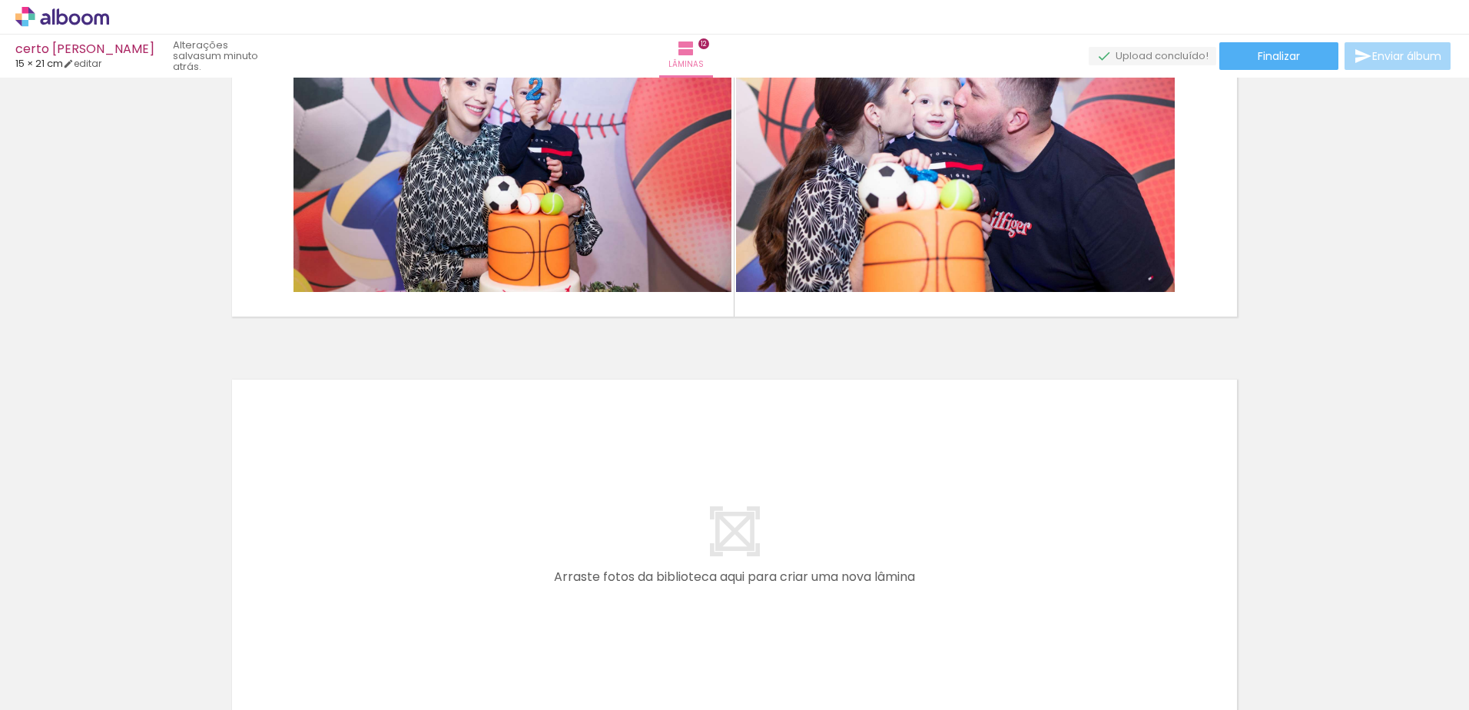
scroll to position [4809, 0]
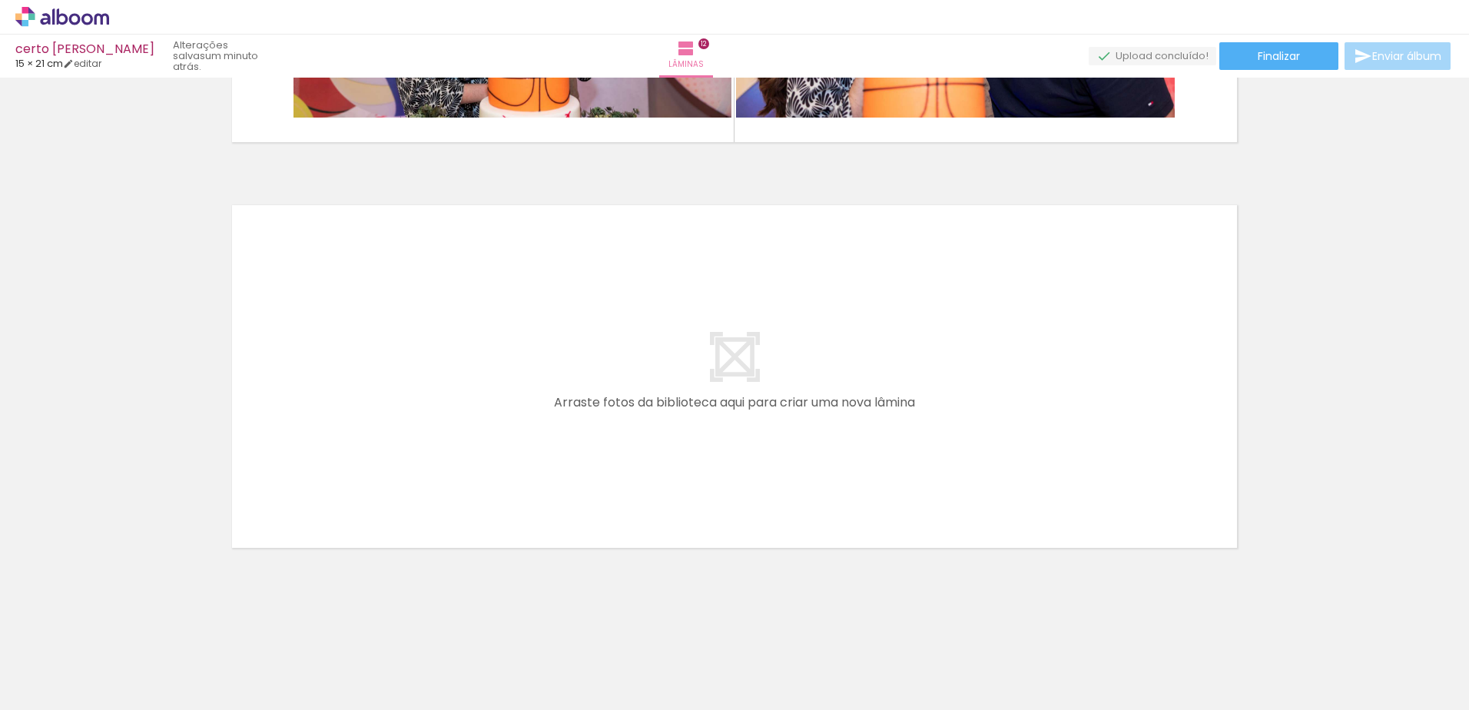
click at [917, 468] on quentale-layouter at bounding box center [735, 376] width 1030 height 367
click at [1286, 55] on span "Finalizar" at bounding box center [1279, 56] width 42 height 11
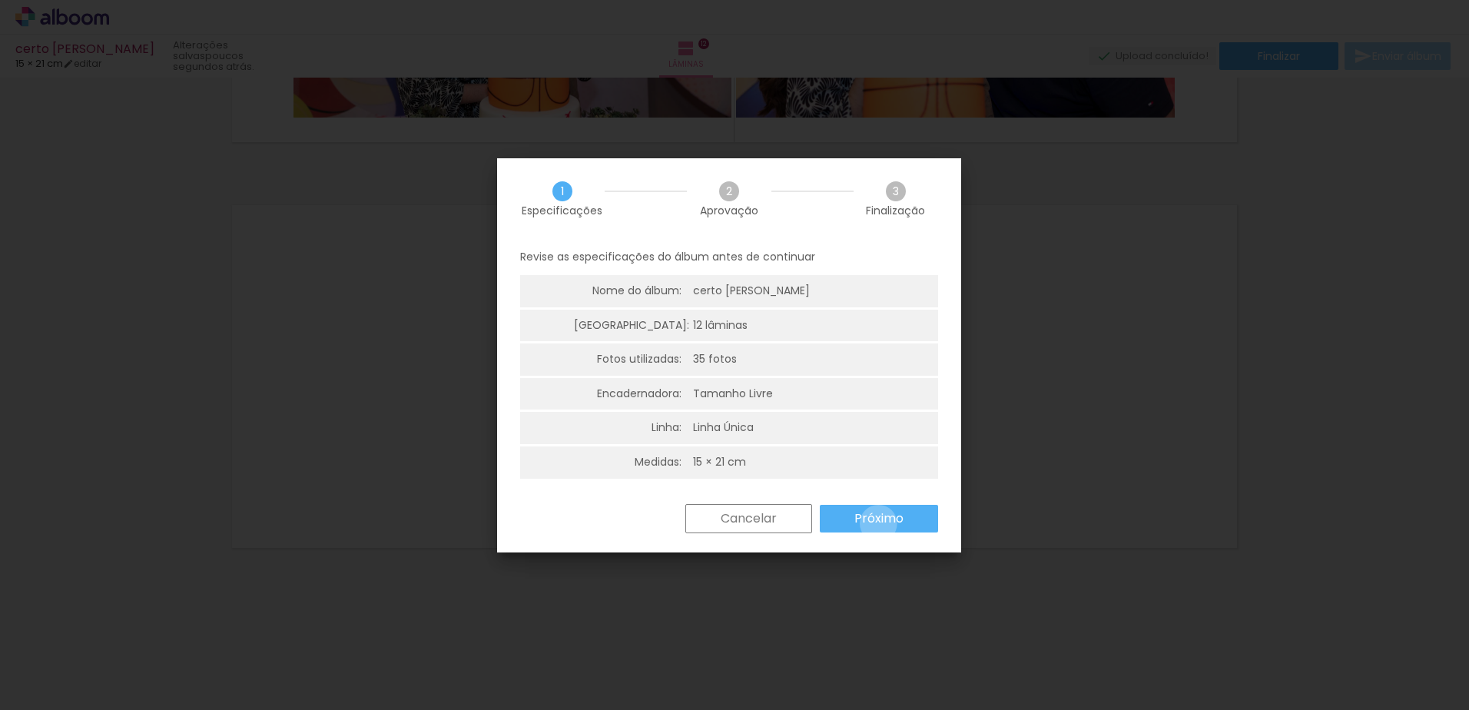
click at [0, 0] on slot "Próximo" at bounding box center [0, 0] width 0 height 0
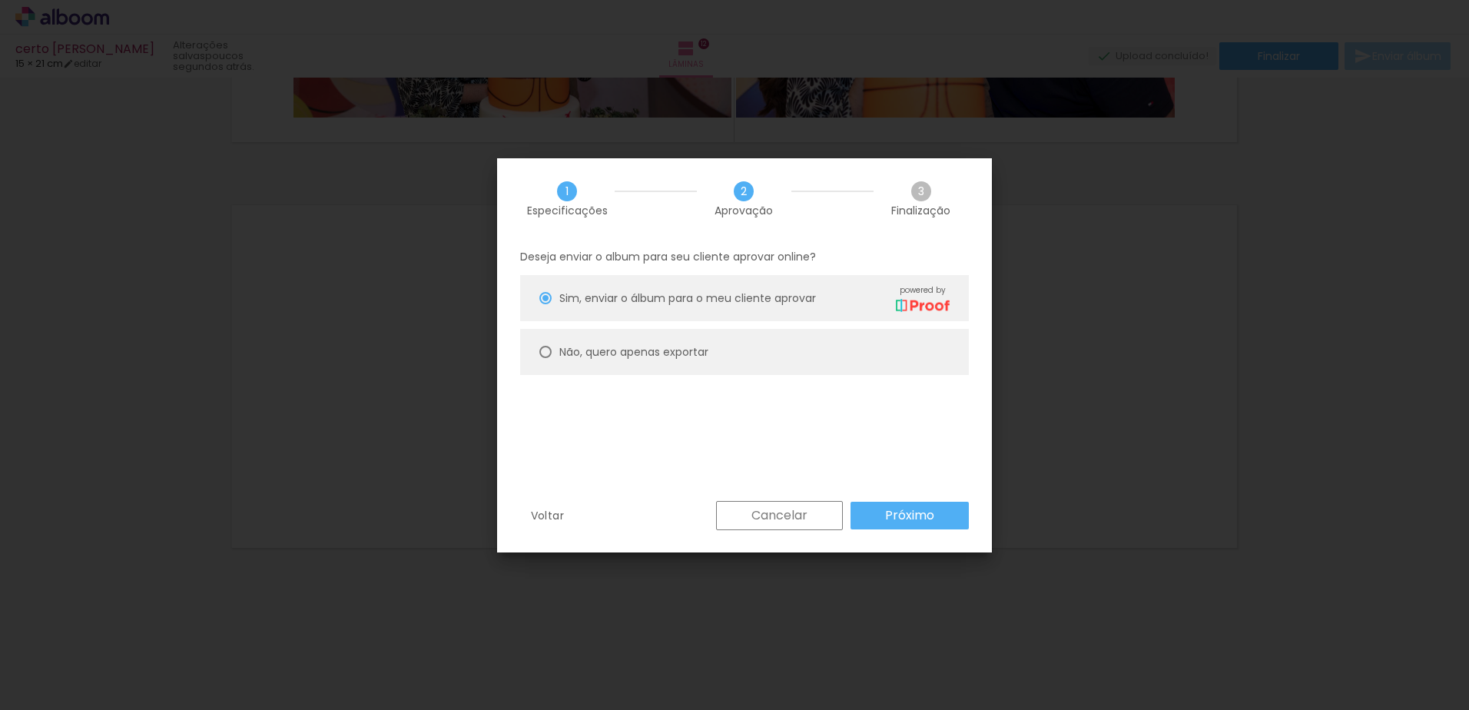
click at [903, 502] on paper-button "Próximo" at bounding box center [910, 516] width 118 height 28
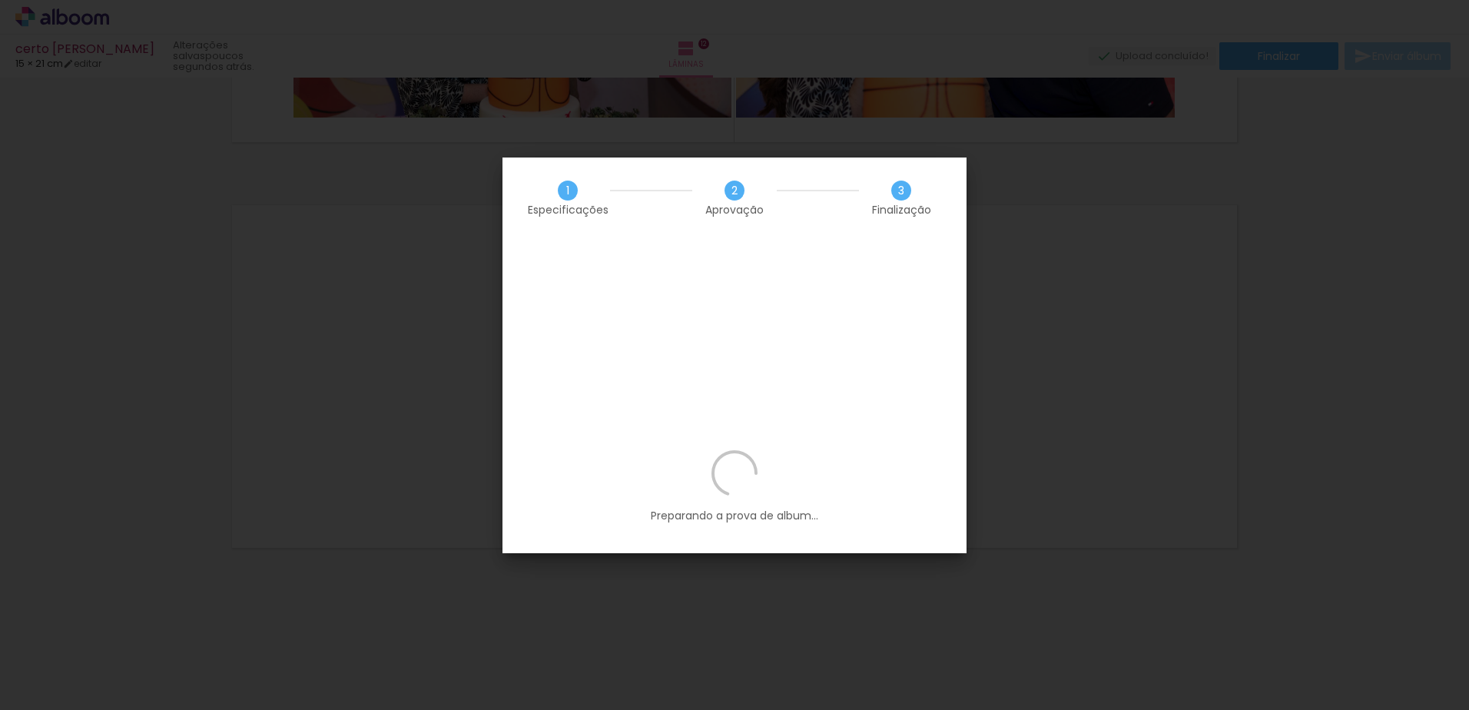
scroll to position [0, 1674]
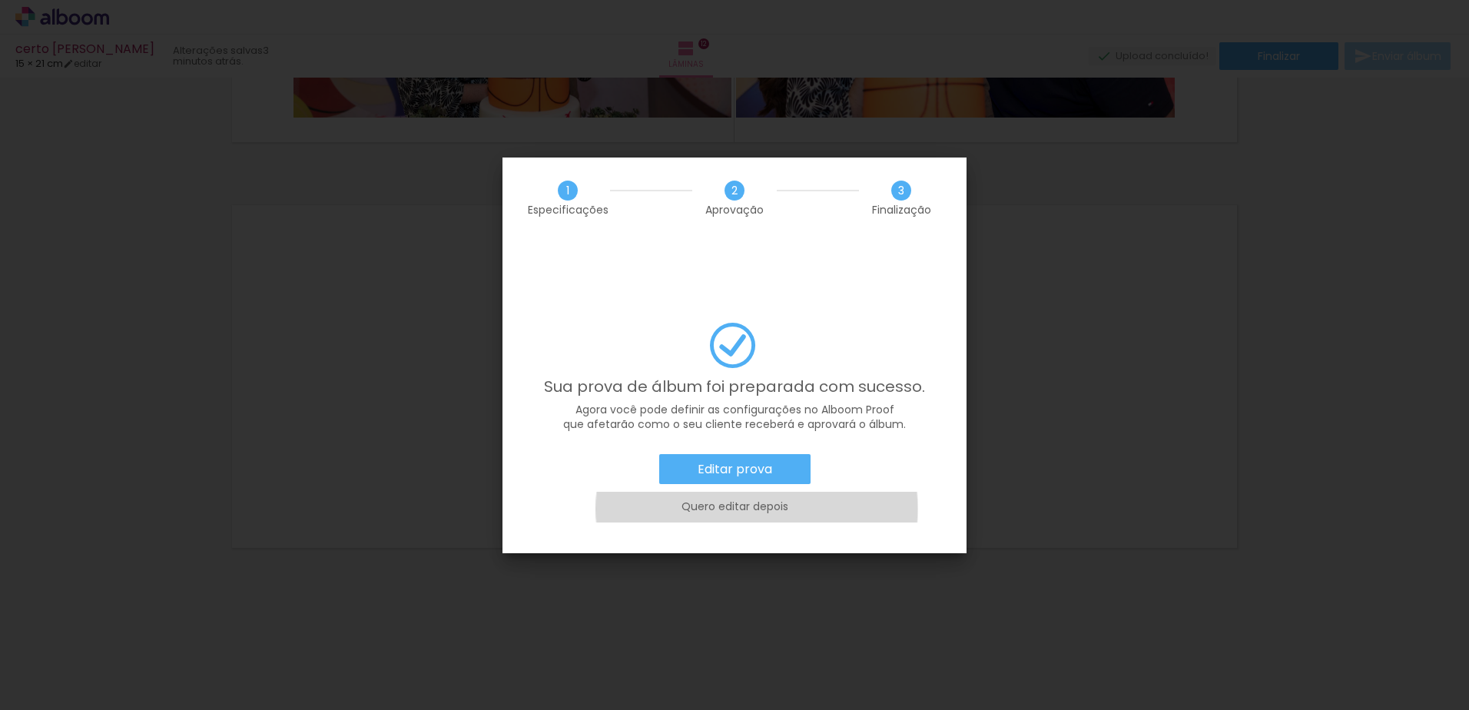
click at [0, 0] on slot "Quero editar depois" at bounding box center [0, 0] width 0 height 0
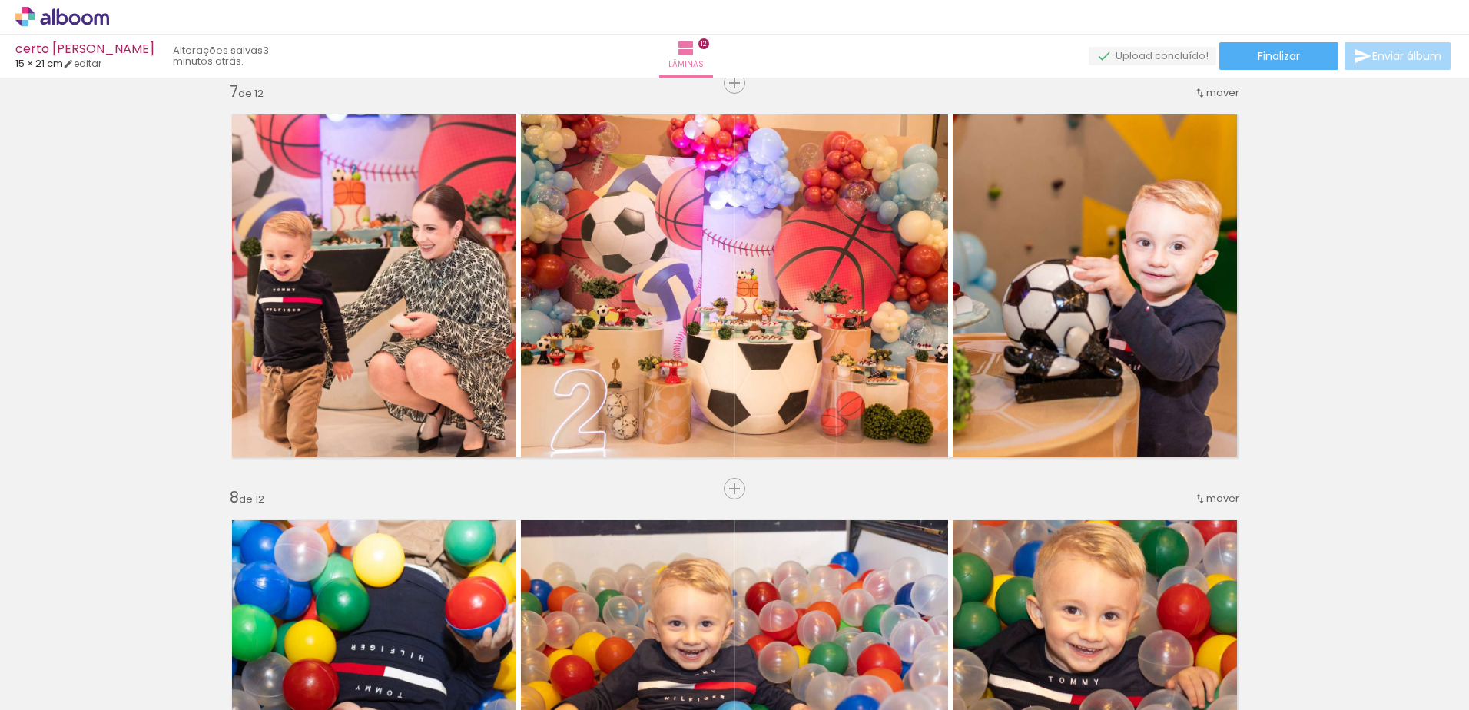
scroll to position [2311, 0]
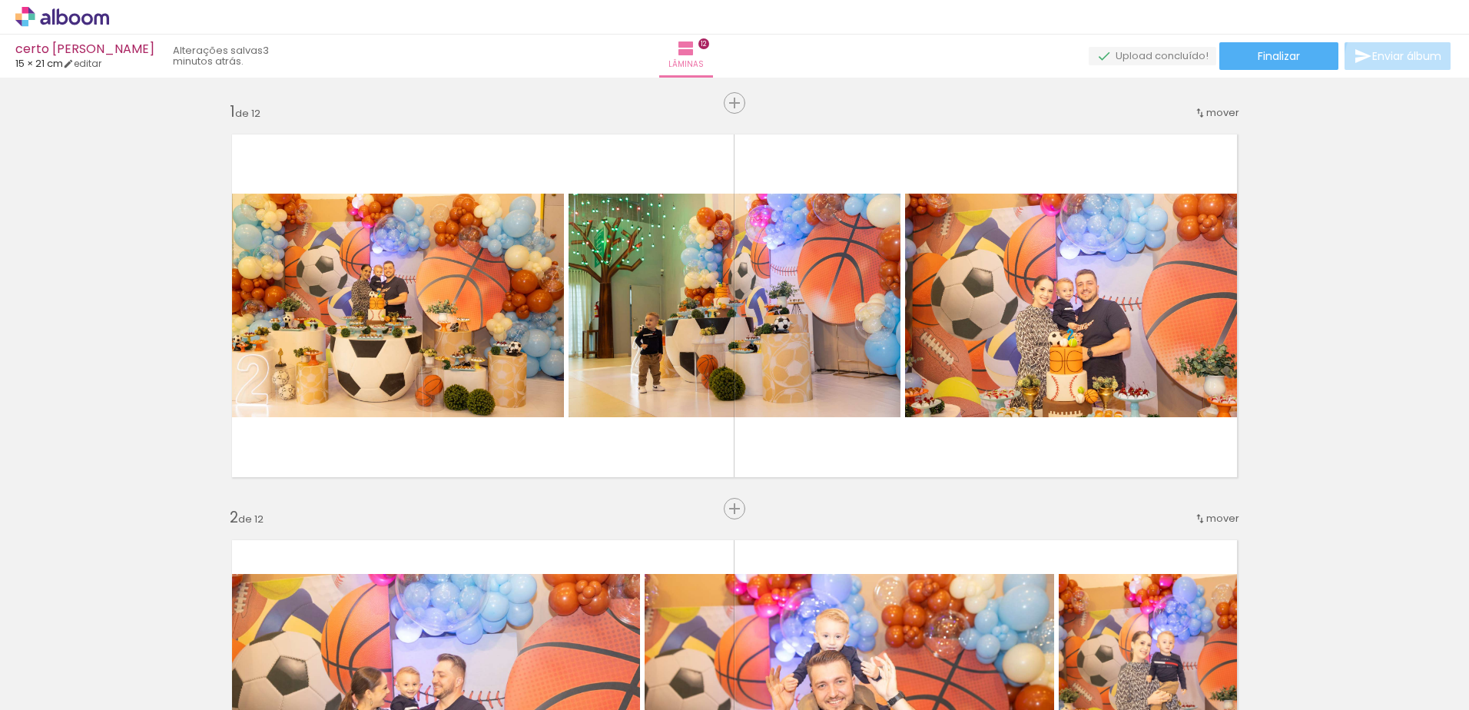
click at [1398, 61] on span "Enviar álbum" at bounding box center [1406, 56] width 69 height 11
click at [1302, 53] on paper-button "Finalizar" at bounding box center [1278, 56] width 119 height 28
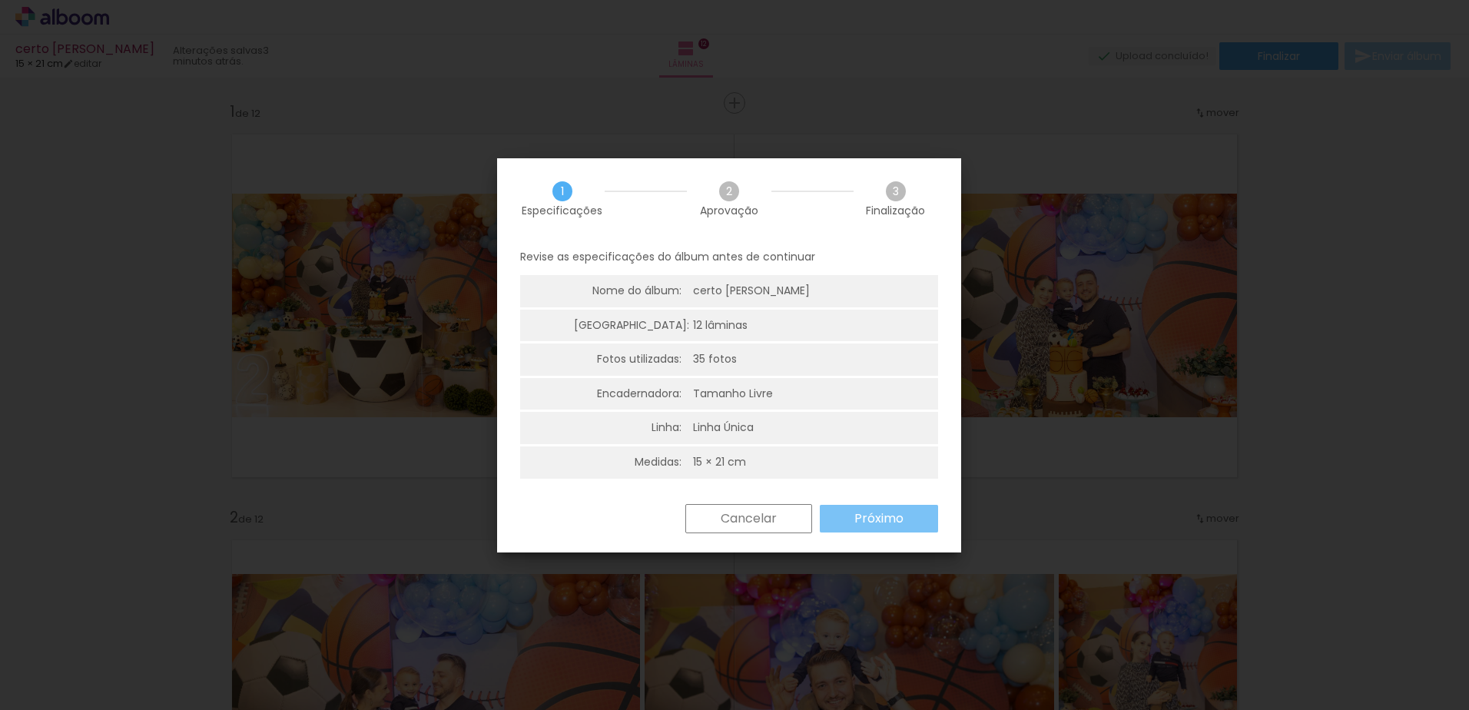
click at [0, 0] on slot "Próximo" at bounding box center [0, 0] width 0 height 0
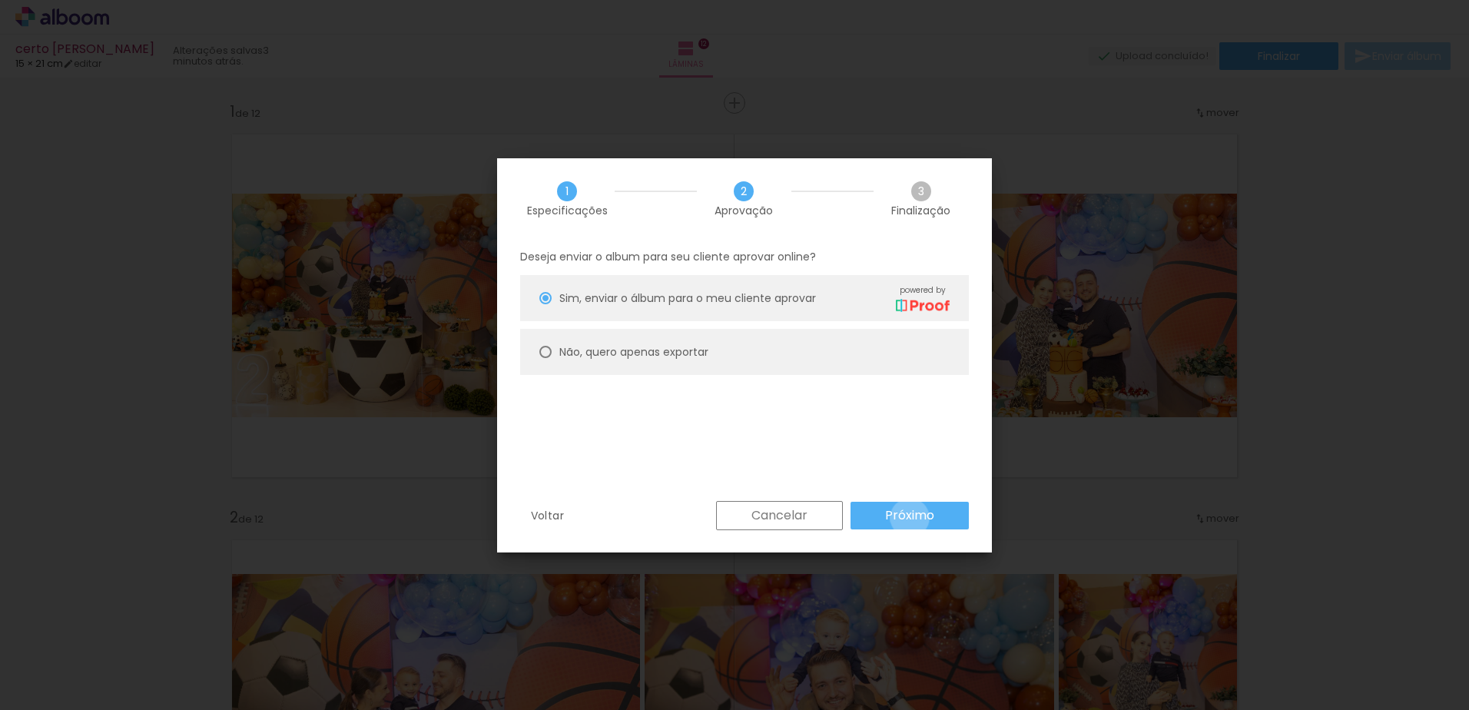
click at [0, 0] on slot "Próximo" at bounding box center [0, 0] width 0 height 0
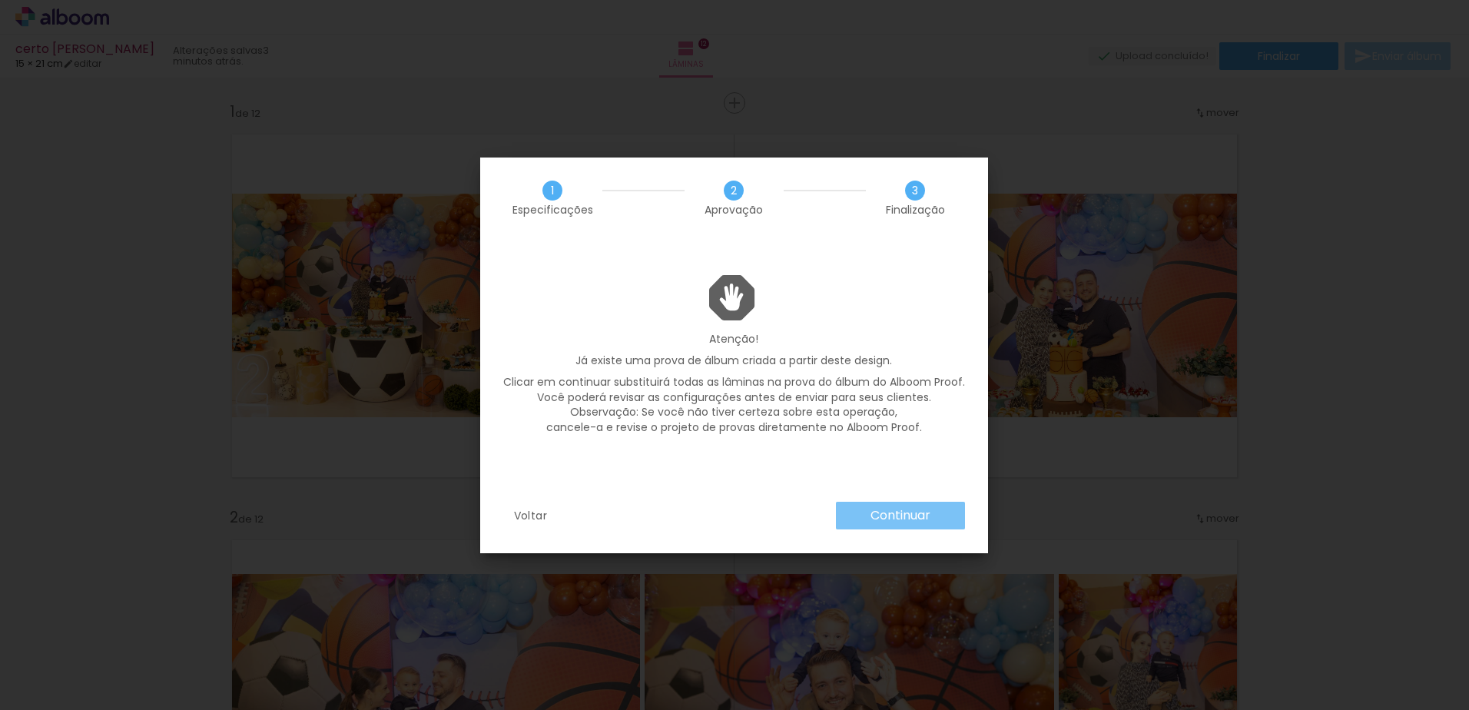
click at [0, 0] on slot "Continuar" at bounding box center [0, 0] width 0 height 0
